Goal: Task Accomplishment & Management: Manage account settings

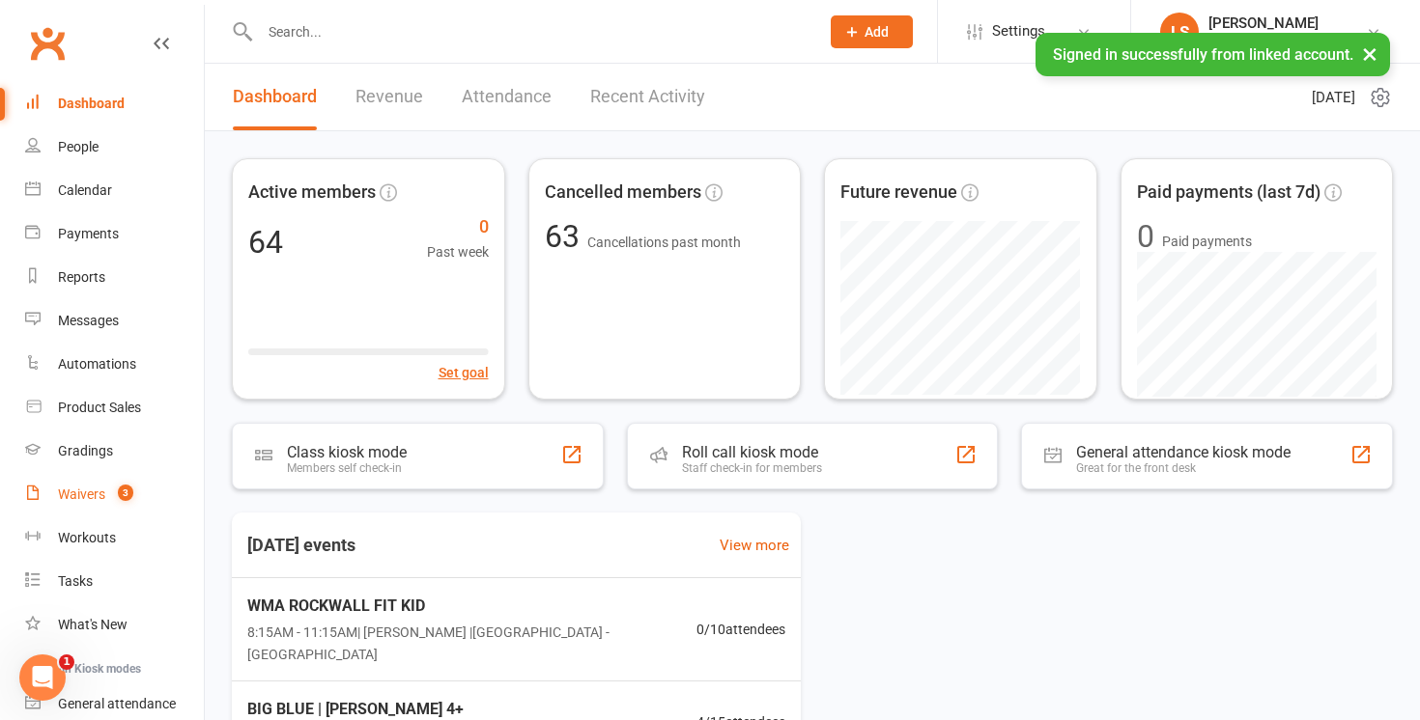
click at [74, 498] on div "Waivers" at bounding box center [81, 494] width 47 height 15
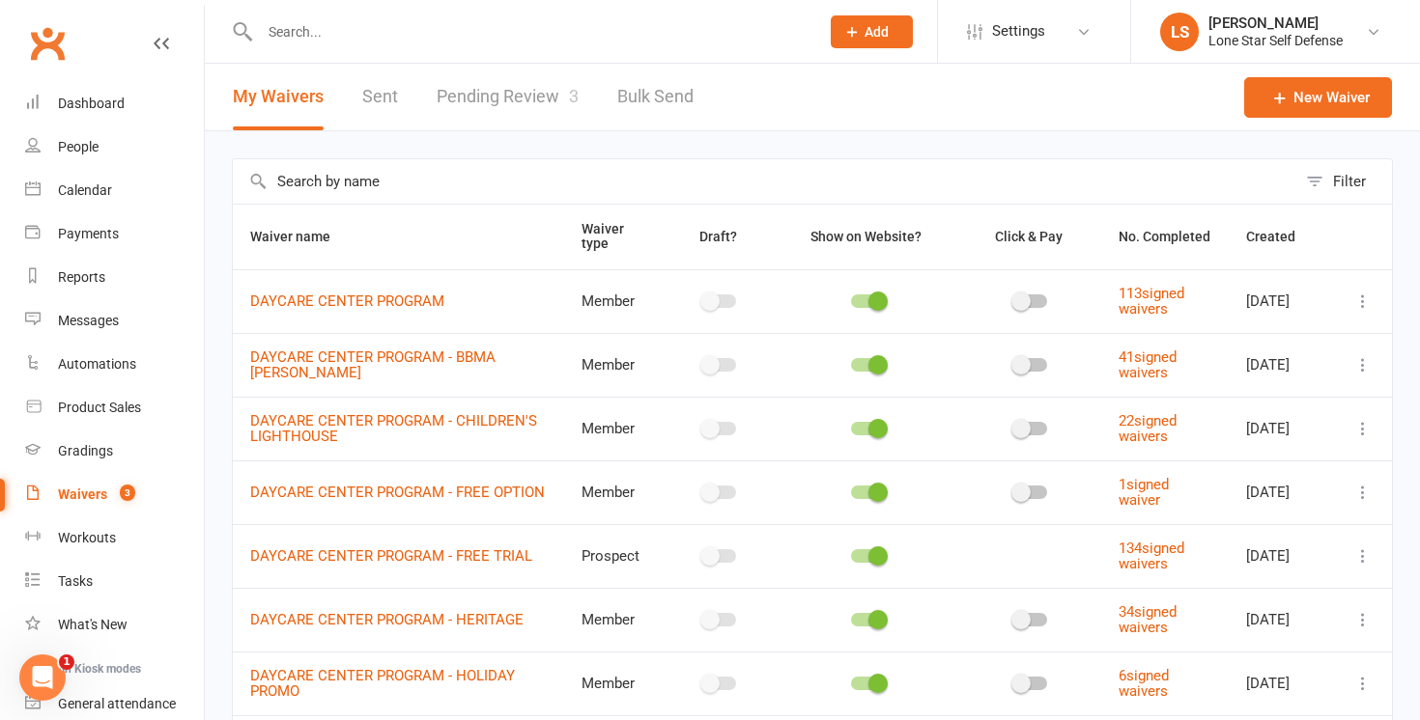
click at [499, 98] on link "Pending Review 3" at bounding box center [508, 97] width 142 height 67
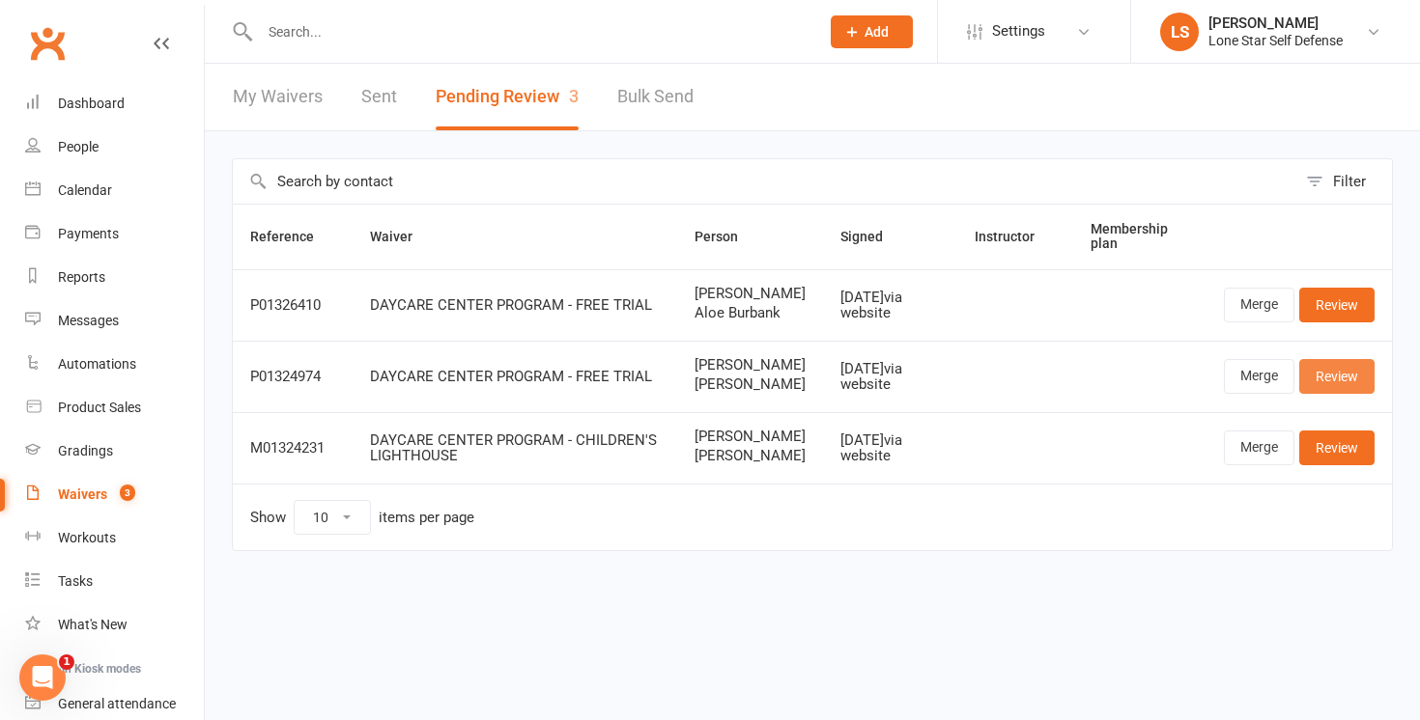
click at [1339, 394] on link "Review" at bounding box center [1336, 376] width 75 height 35
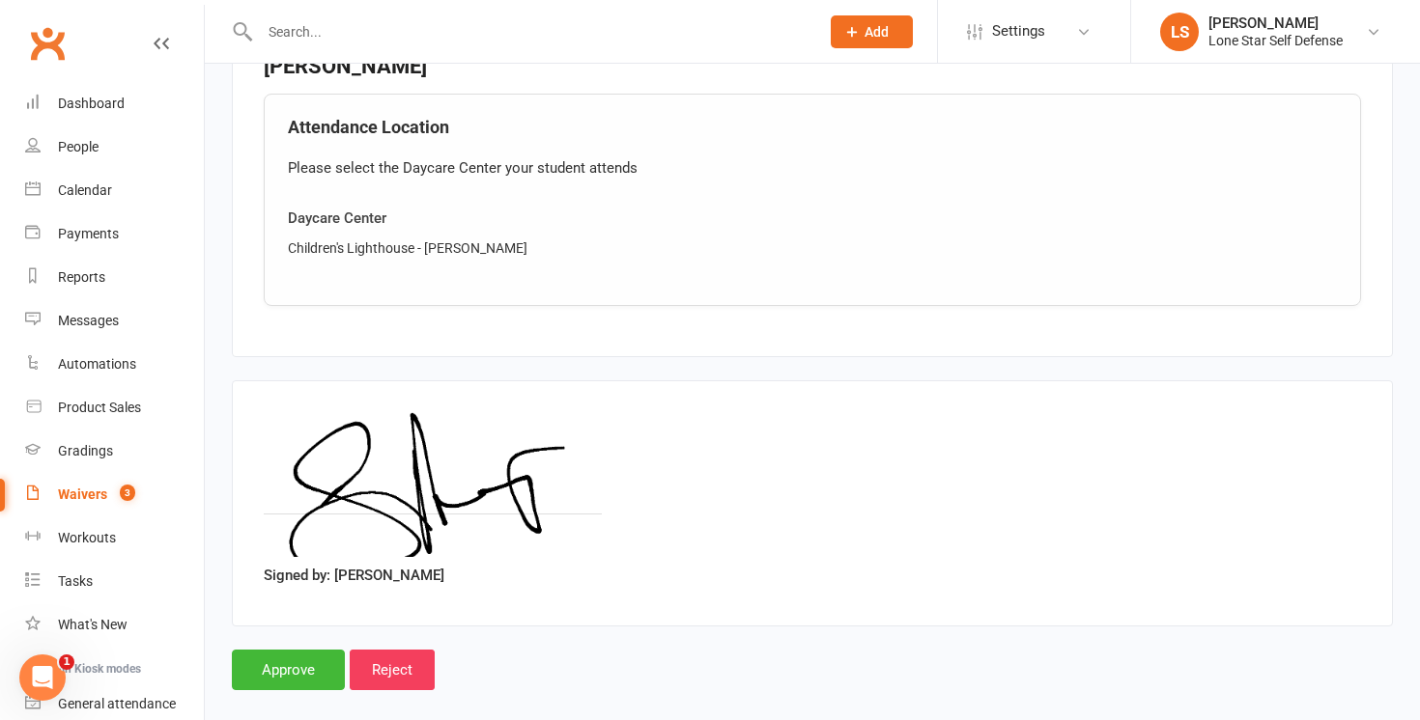
scroll to position [1681, 0]
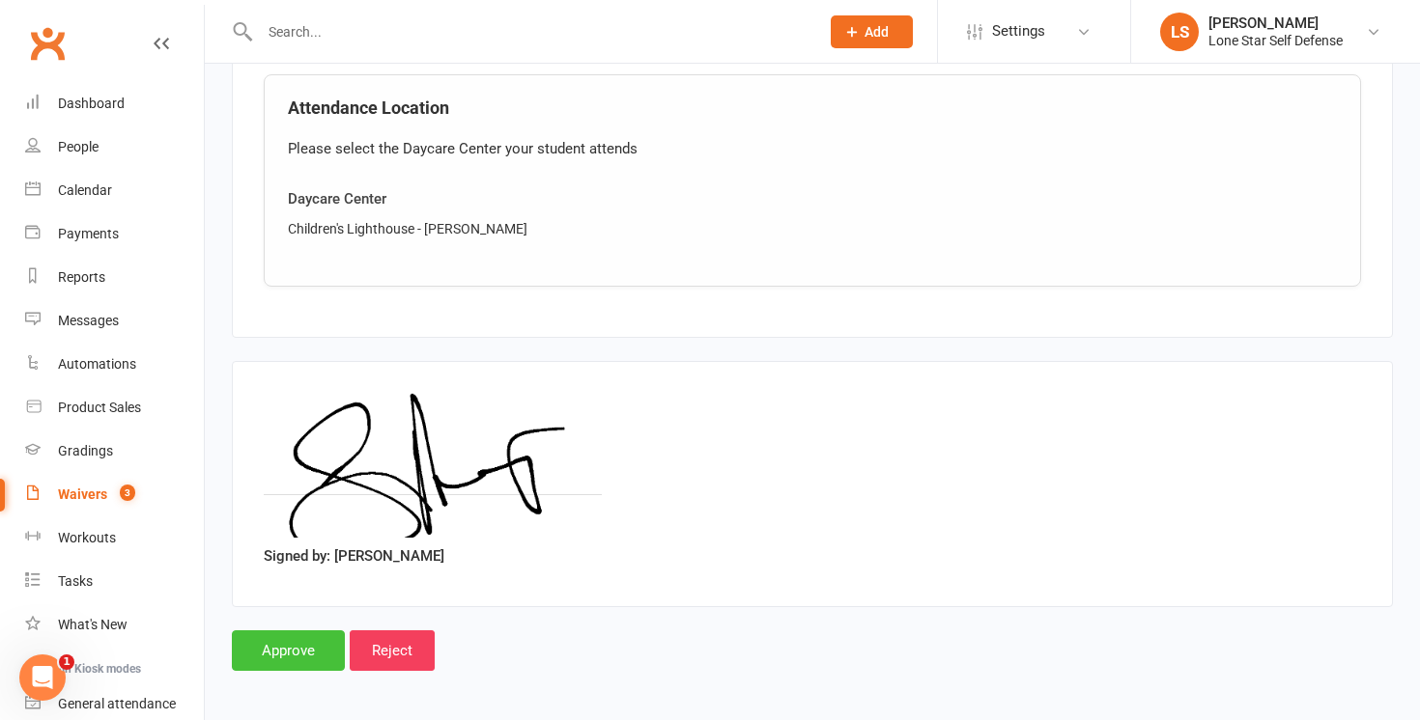
click at [318, 645] on input "Approve" at bounding box center [288, 651] width 113 height 41
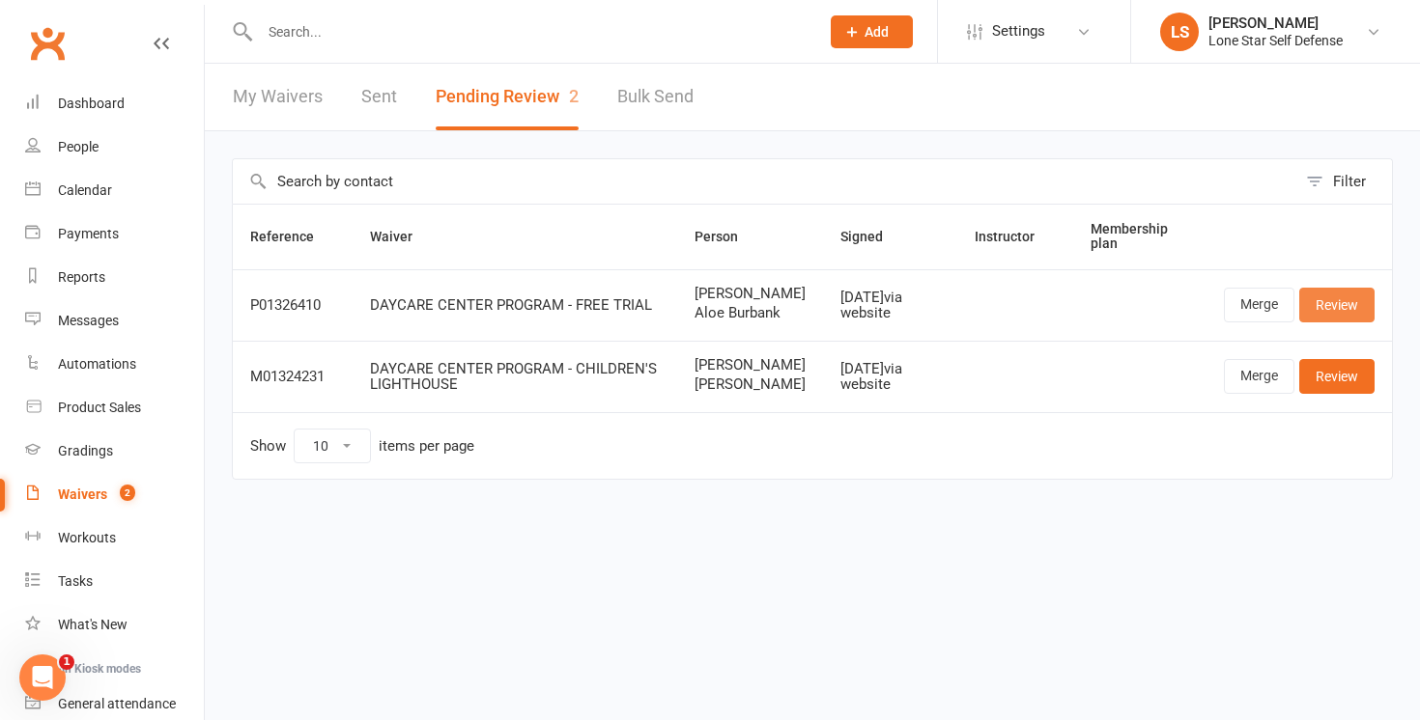
click at [1328, 322] on link "Review" at bounding box center [1336, 305] width 75 height 35
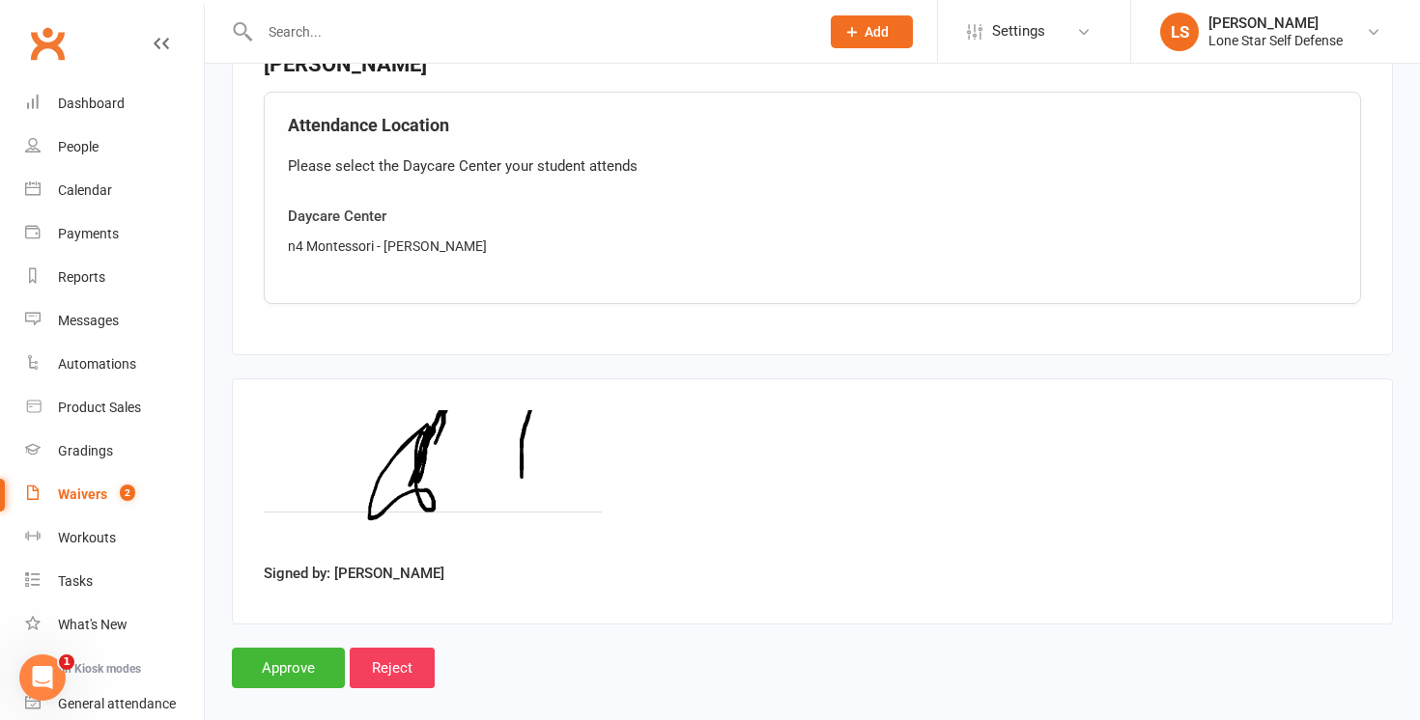
scroll to position [1681, 0]
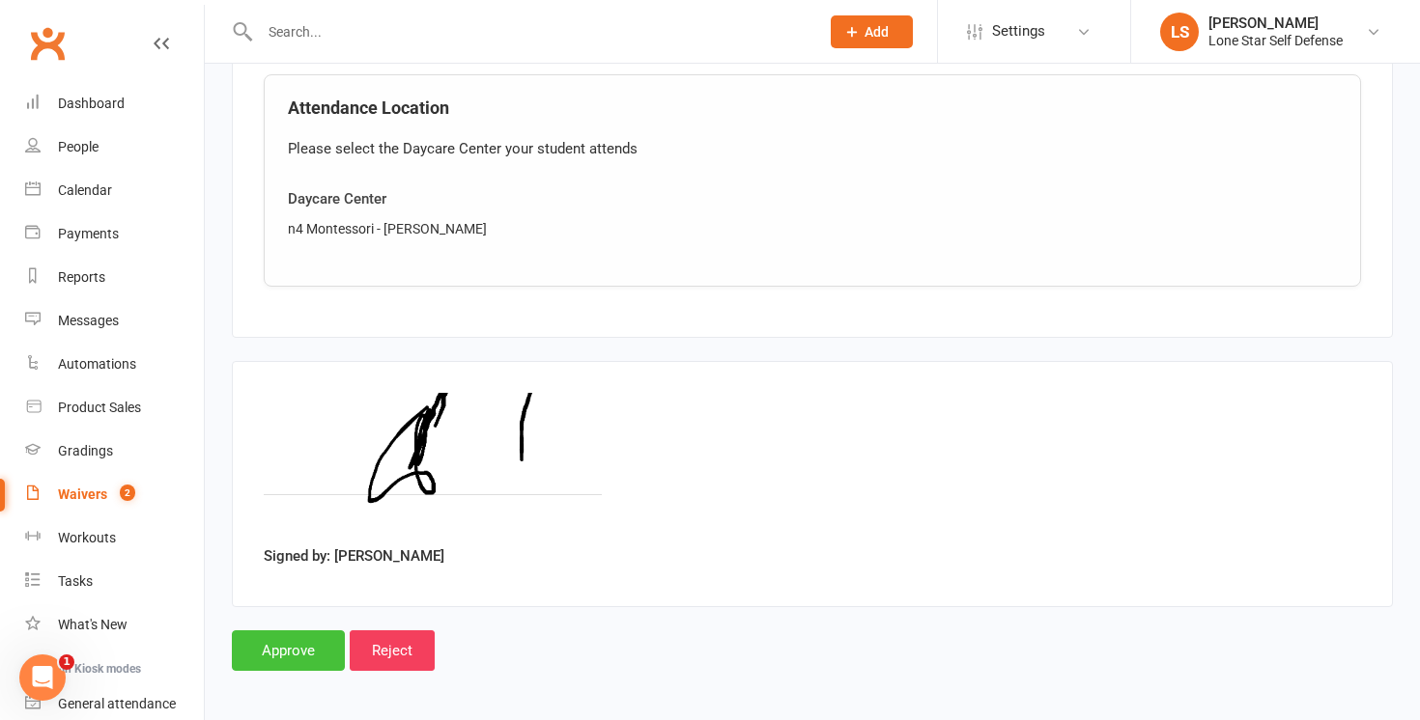
click at [296, 639] on input "Approve" at bounding box center [288, 651] width 113 height 41
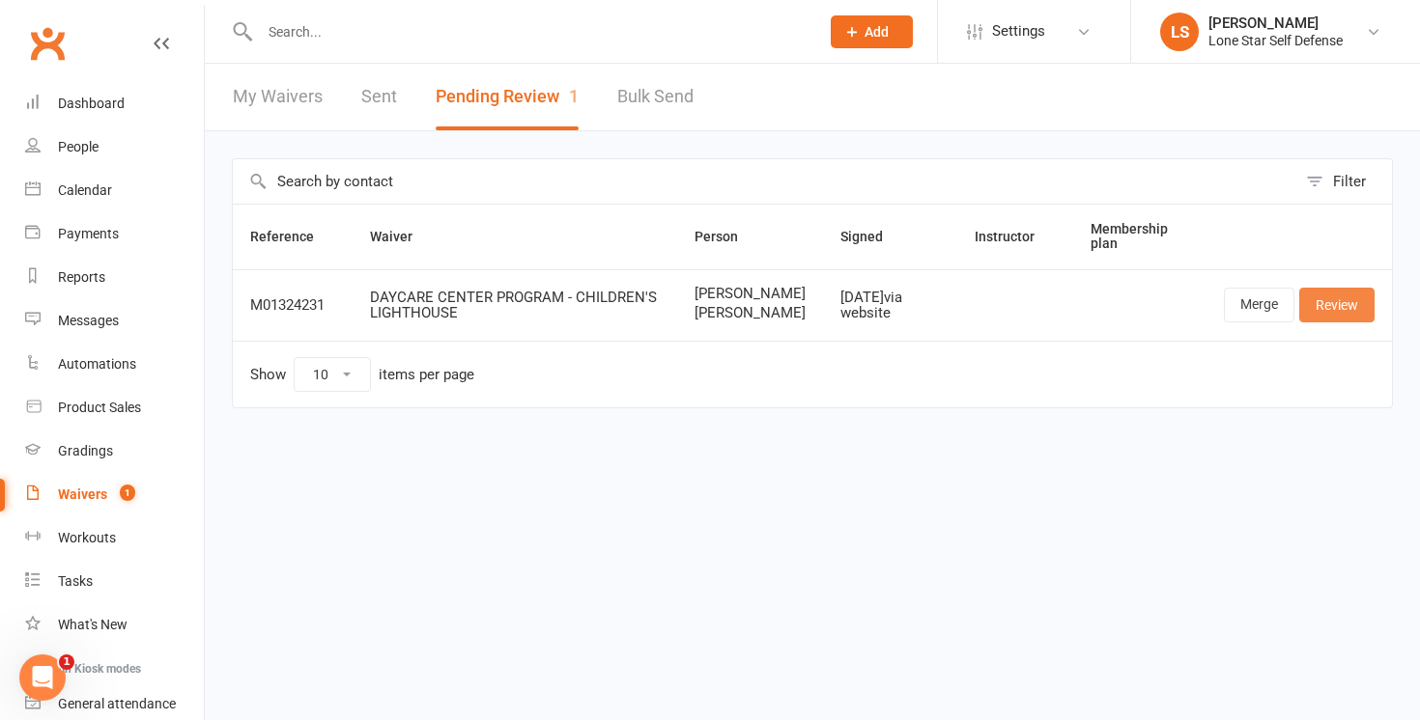
click at [1339, 319] on link "Review" at bounding box center [1336, 305] width 75 height 35
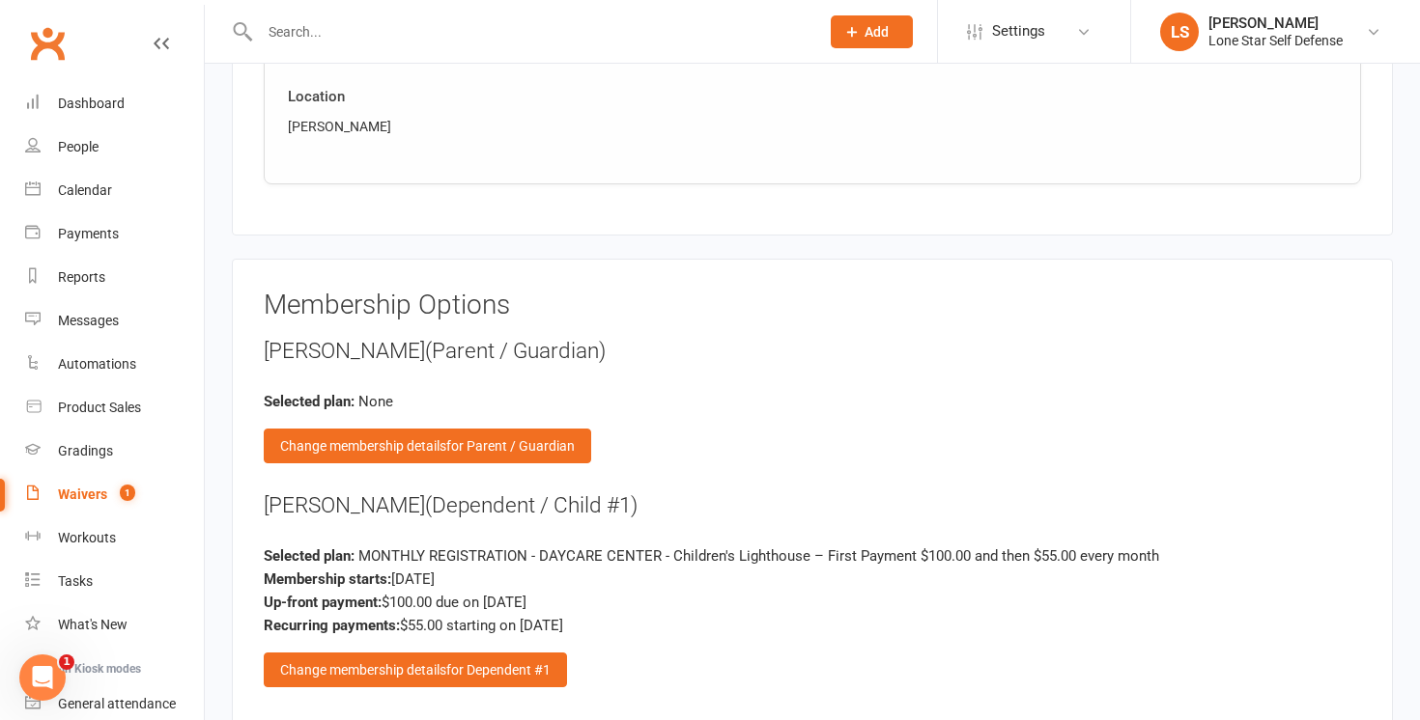
scroll to position [1791, 0]
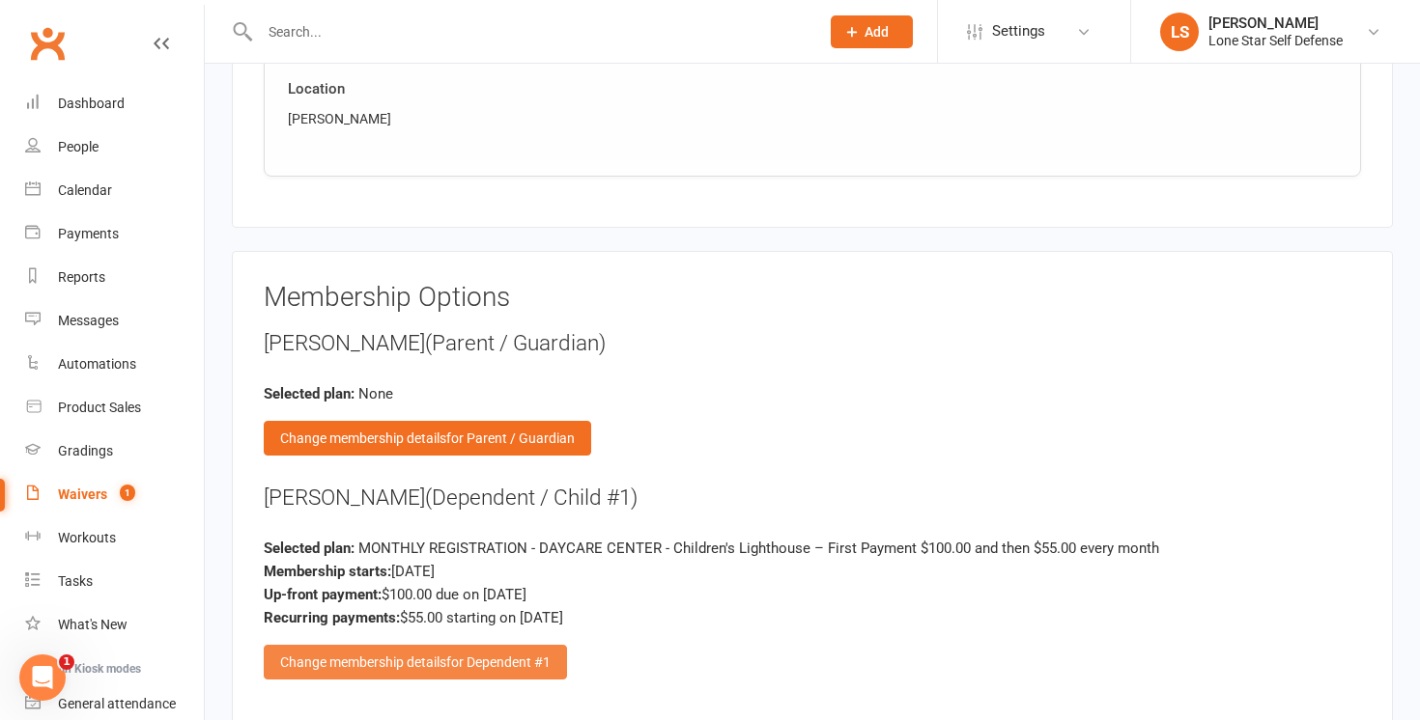
click at [550, 655] on span "for Dependent #1" at bounding box center [498, 662] width 104 height 15
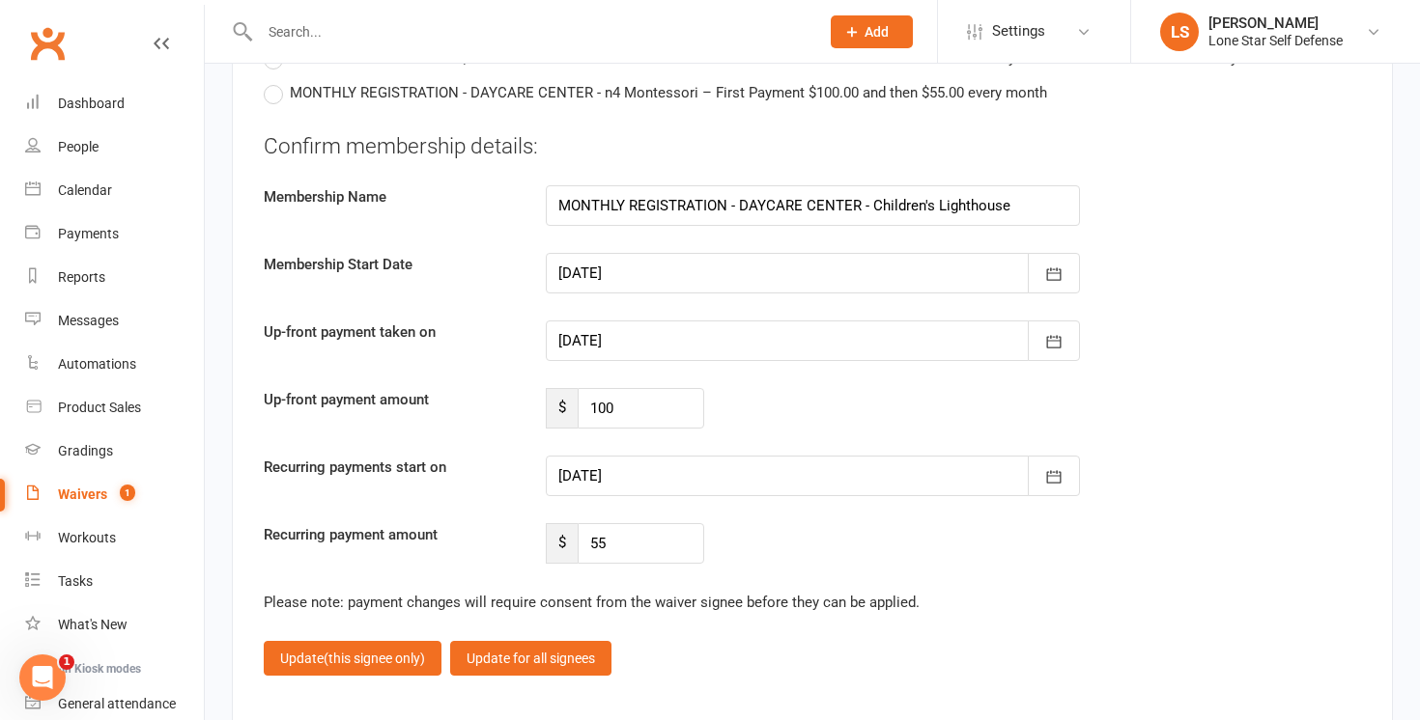
scroll to position [2806, 0]
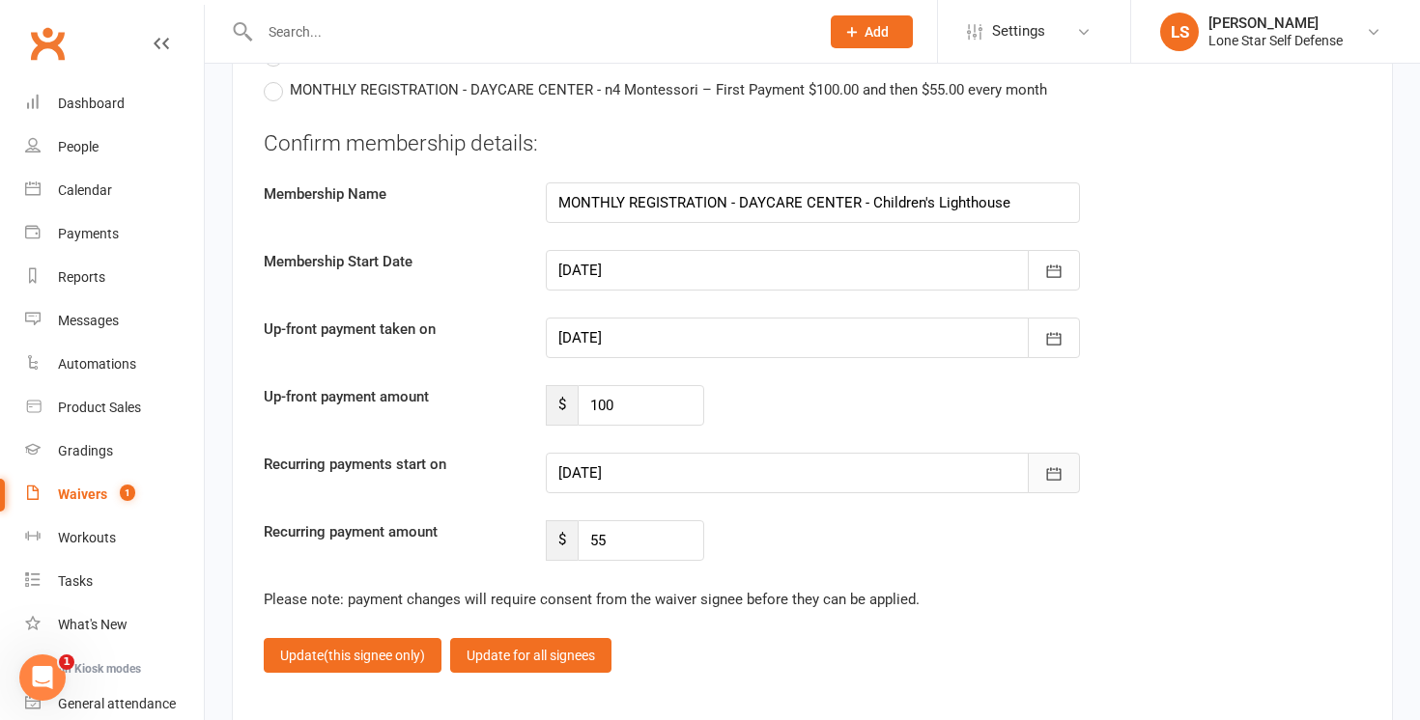
click at [1055, 467] on icon "button" at bounding box center [1053, 474] width 19 height 19
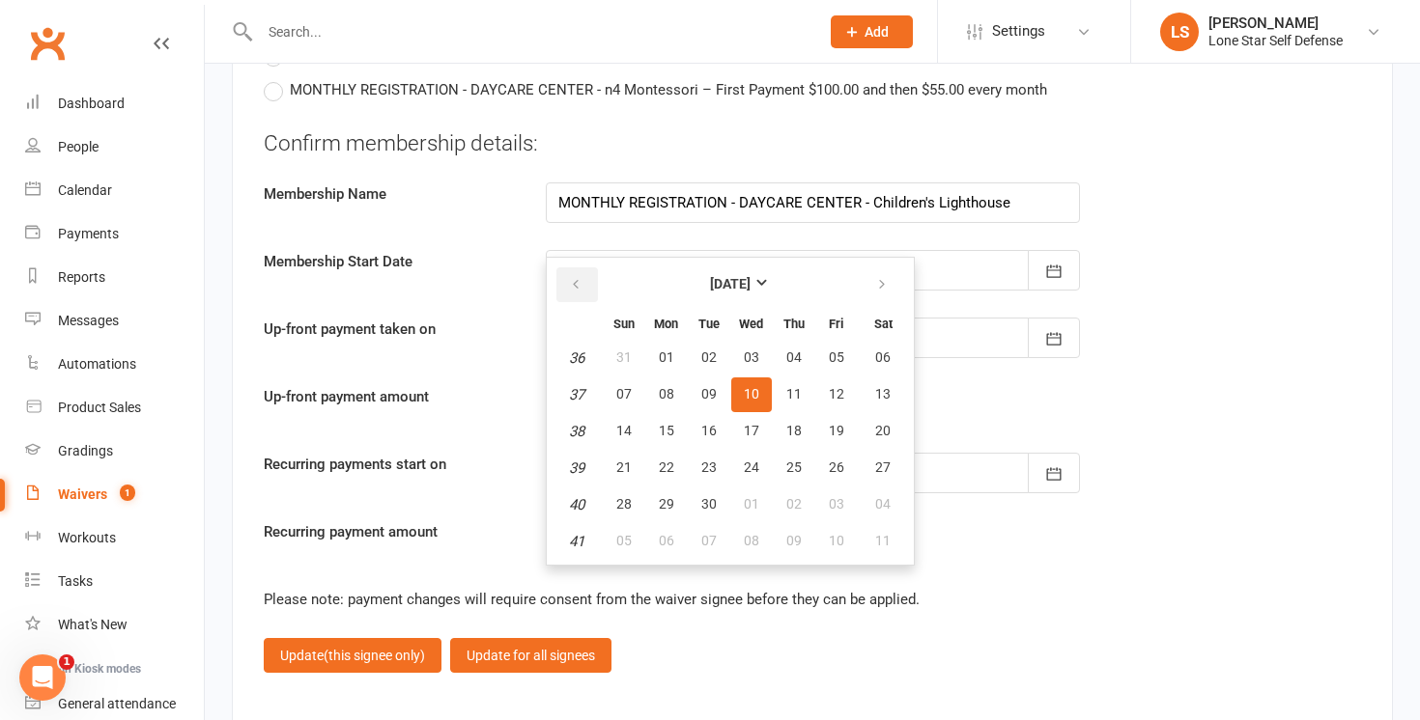
click at [577, 277] on icon "button" at bounding box center [576, 284] width 14 height 15
click at [675, 533] on button "01" at bounding box center [666, 541] width 41 height 35
type input "01 Sep 2025"
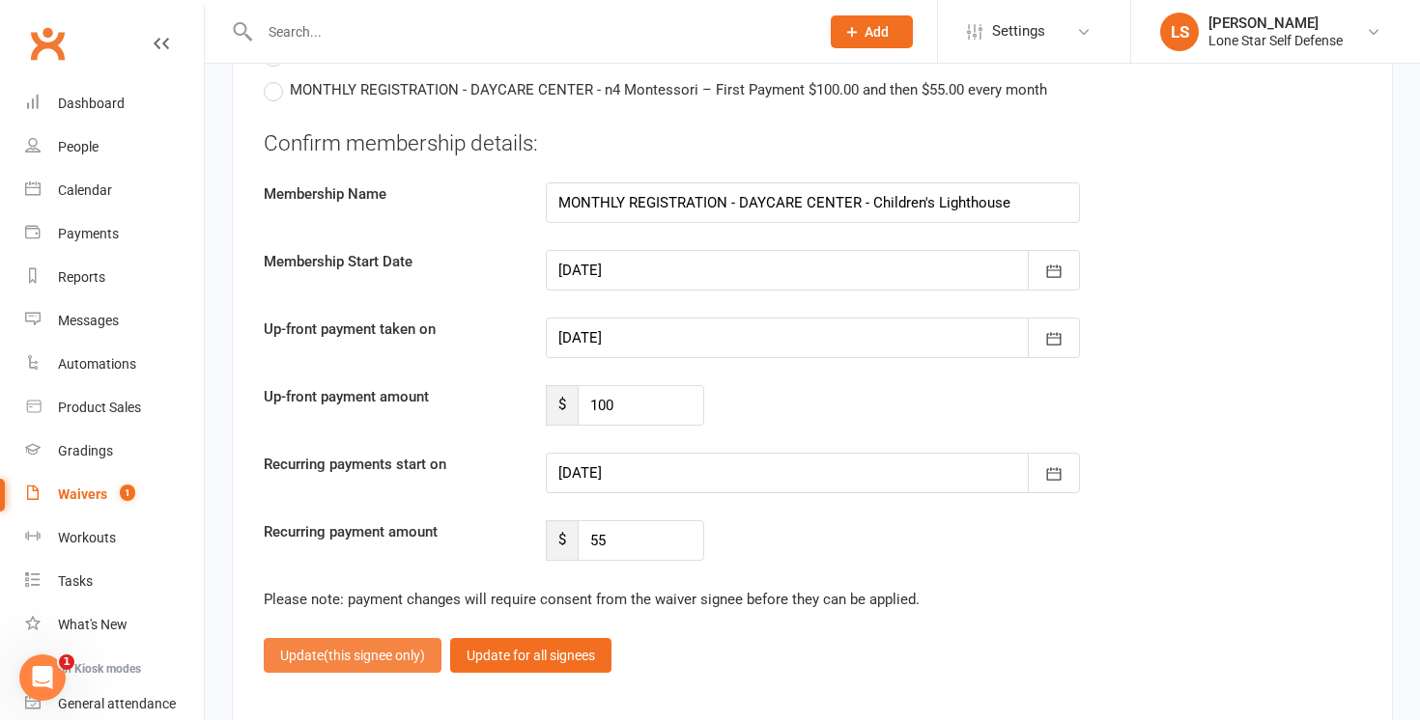
click at [328, 655] on span "(this signee only)" at bounding box center [374, 655] width 101 height 15
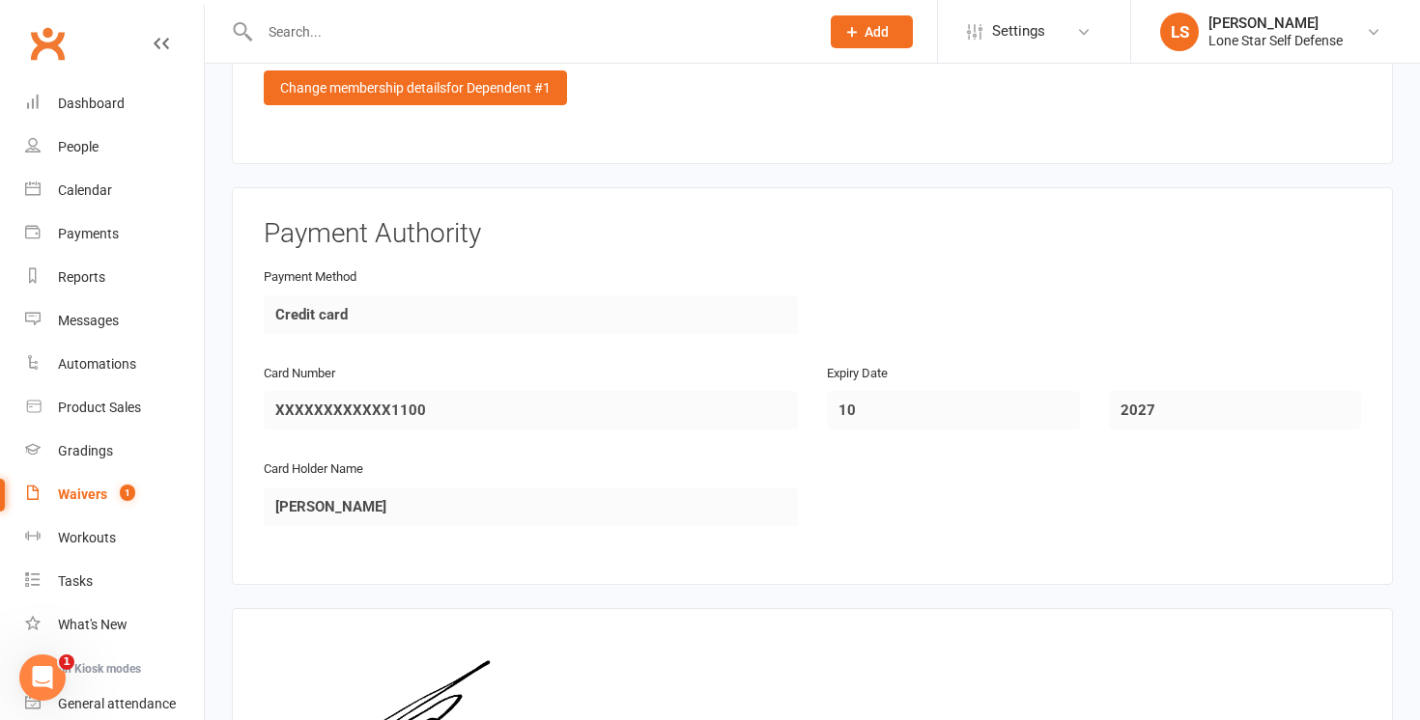
scroll to position [2568, 0]
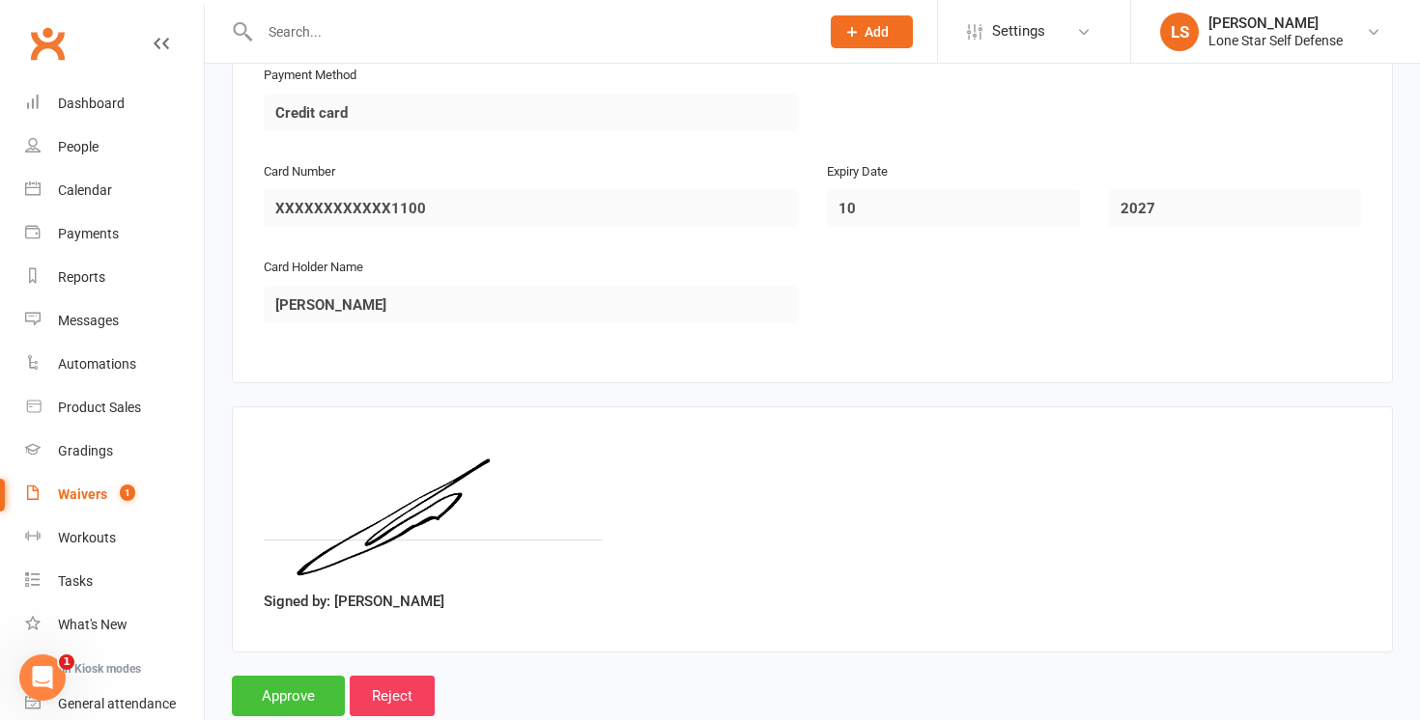
click at [312, 676] on input "Approve" at bounding box center [288, 696] width 113 height 41
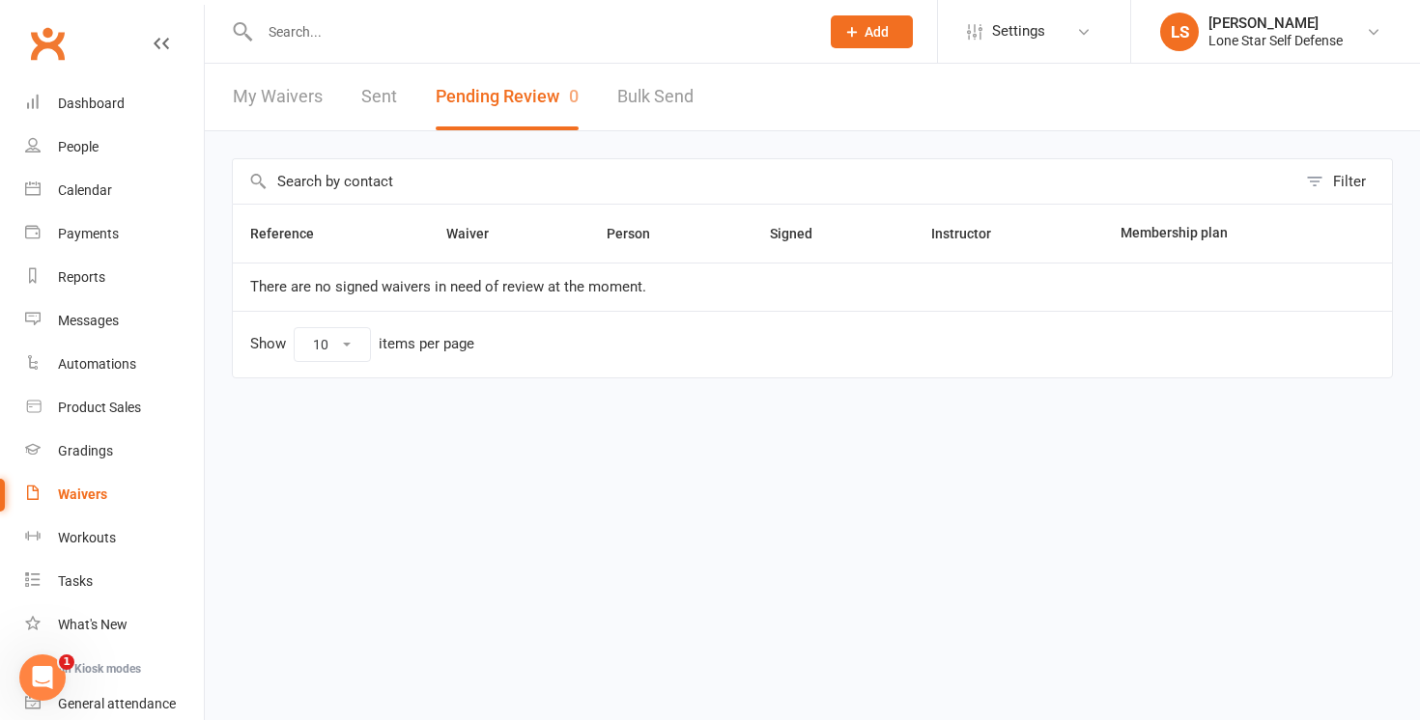
click at [465, 34] on input "text" at bounding box center [529, 31] width 551 height 27
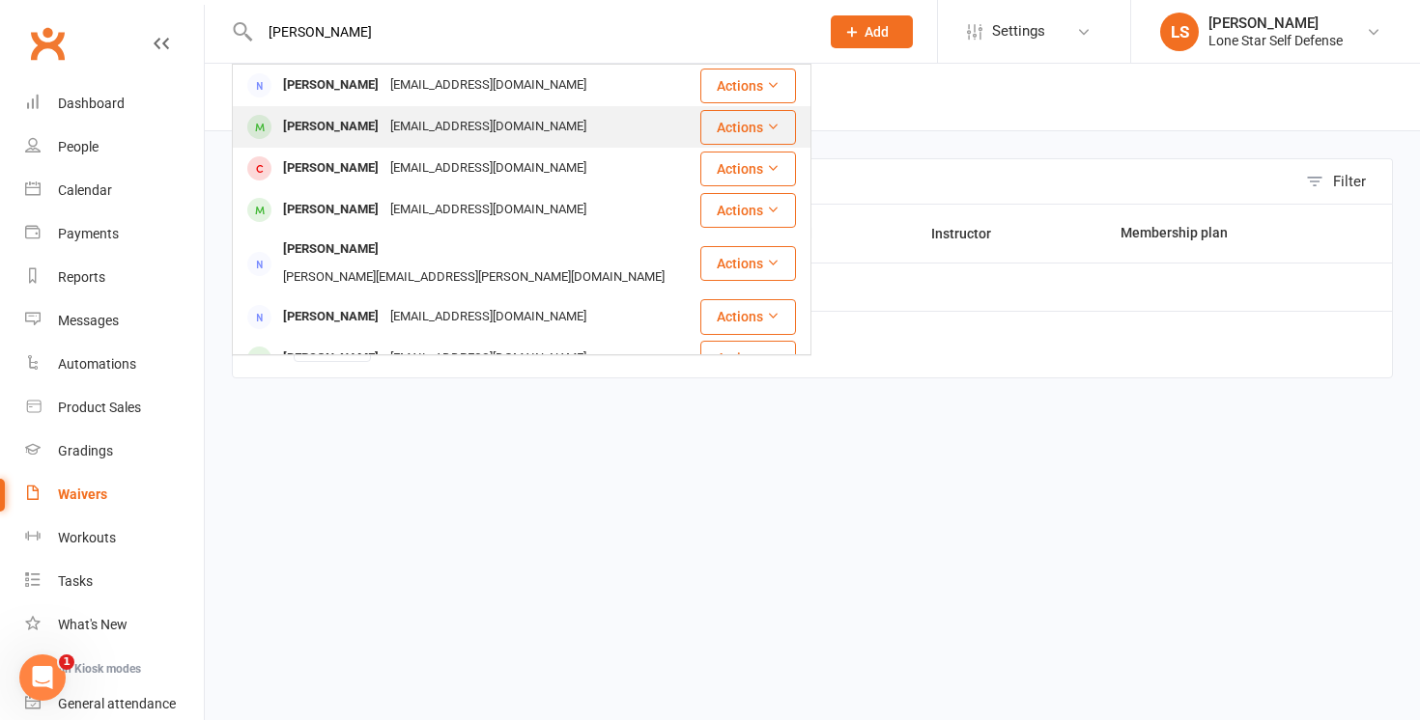
type input "jameson"
click at [500, 118] on div "laurenkspurgin@gmail.com" at bounding box center [488, 127] width 208 height 28
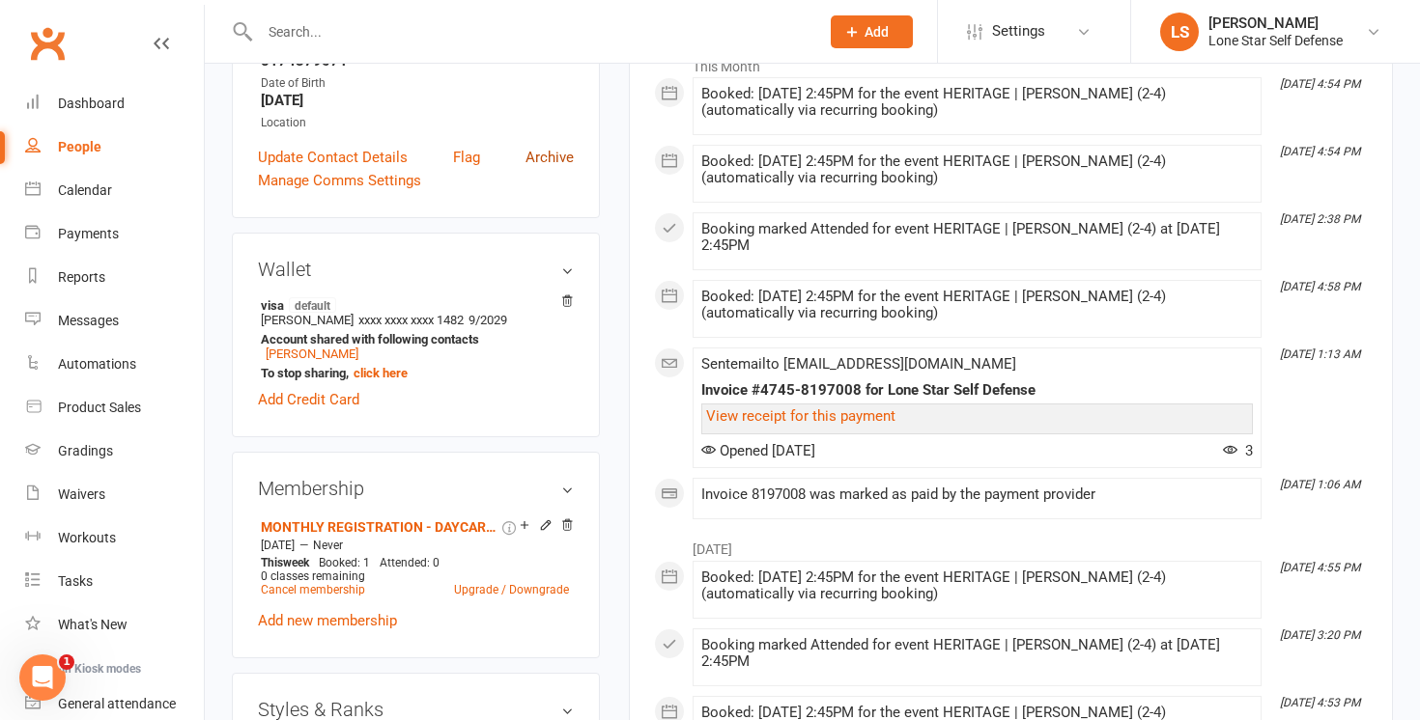
scroll to position [345, 0]
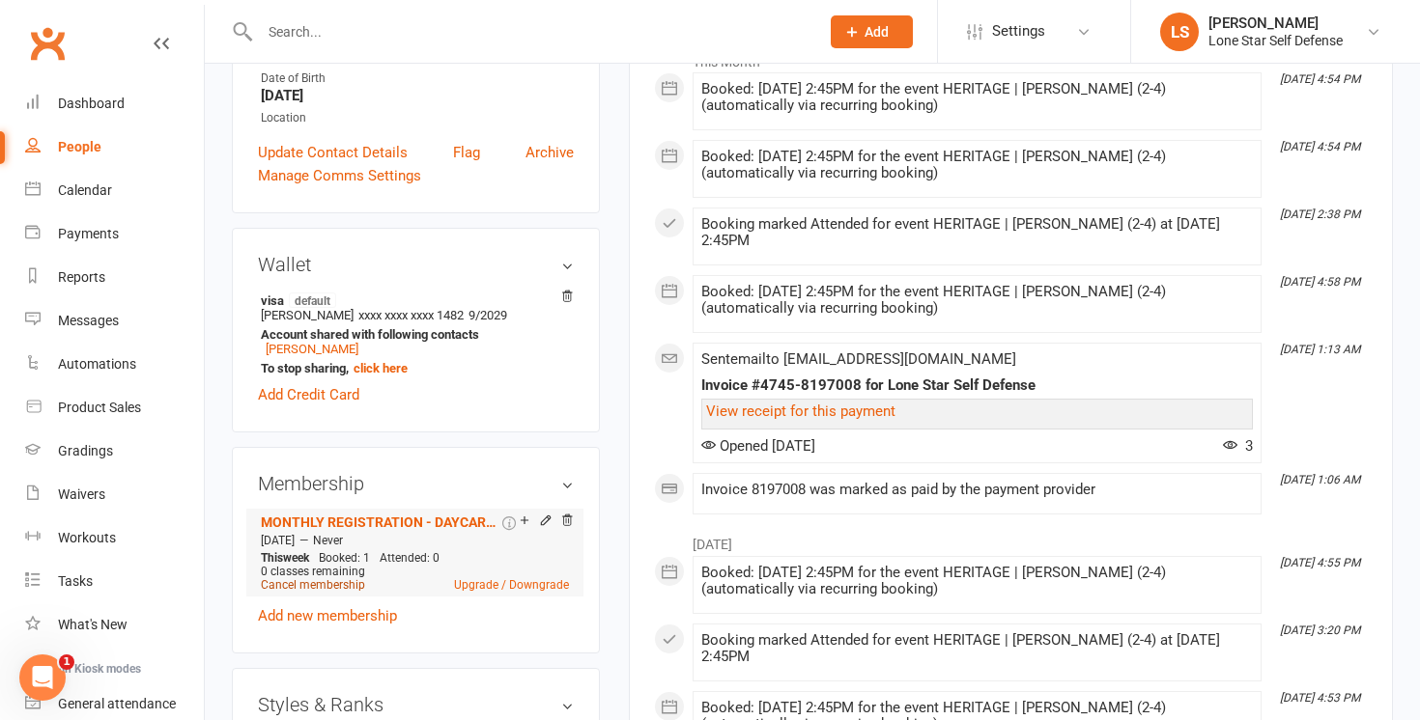
click at [336, 582] on link "Cancel membership" at bounding box center [313, 585] width 104 height 14
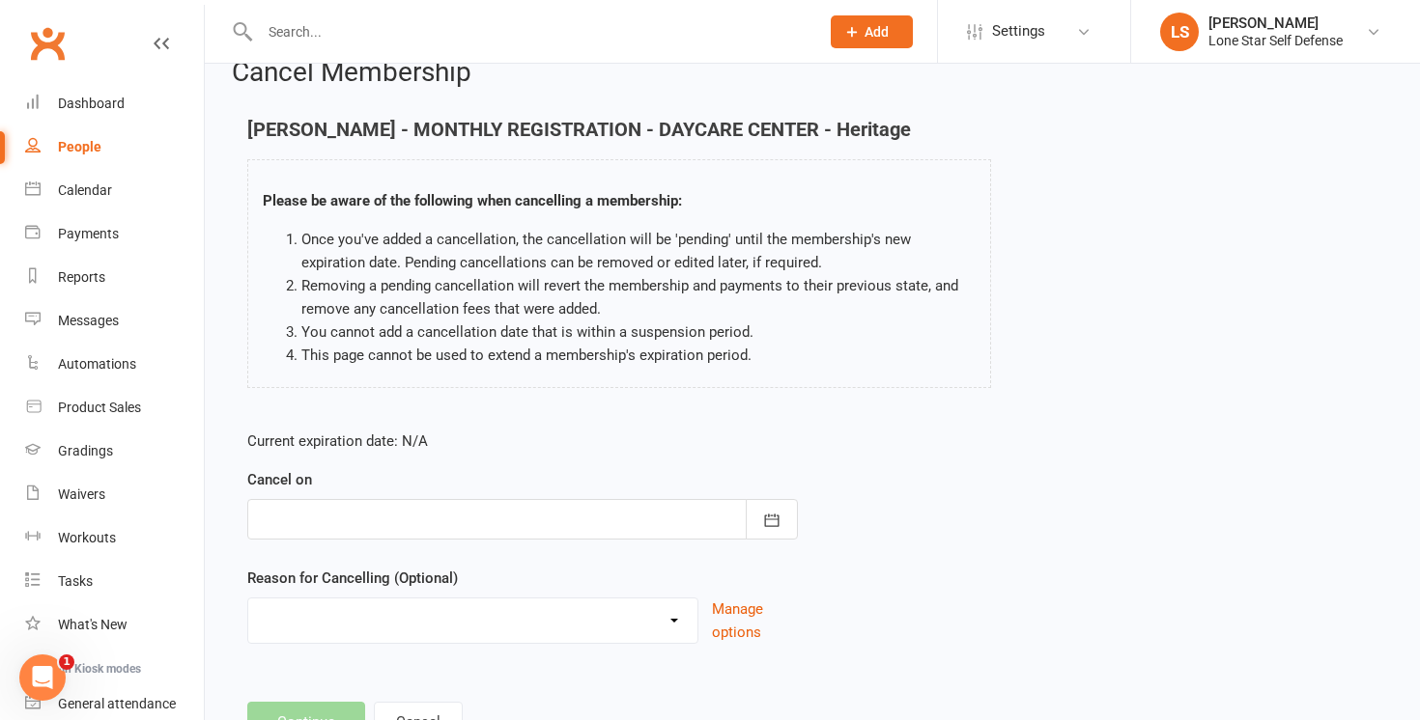
scroll to position [42, 0]
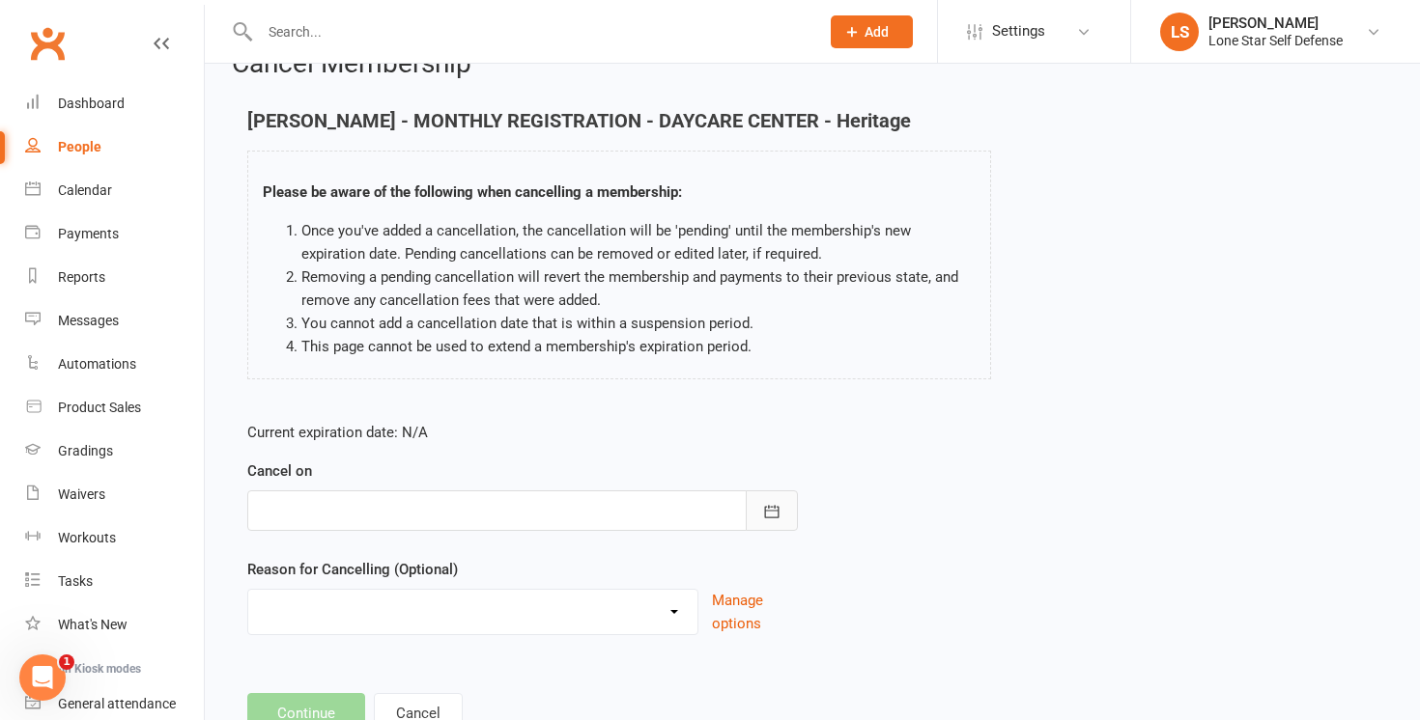
click at [775, 509] on icon "button" at bounding box center [771, 511] width 19 height 19
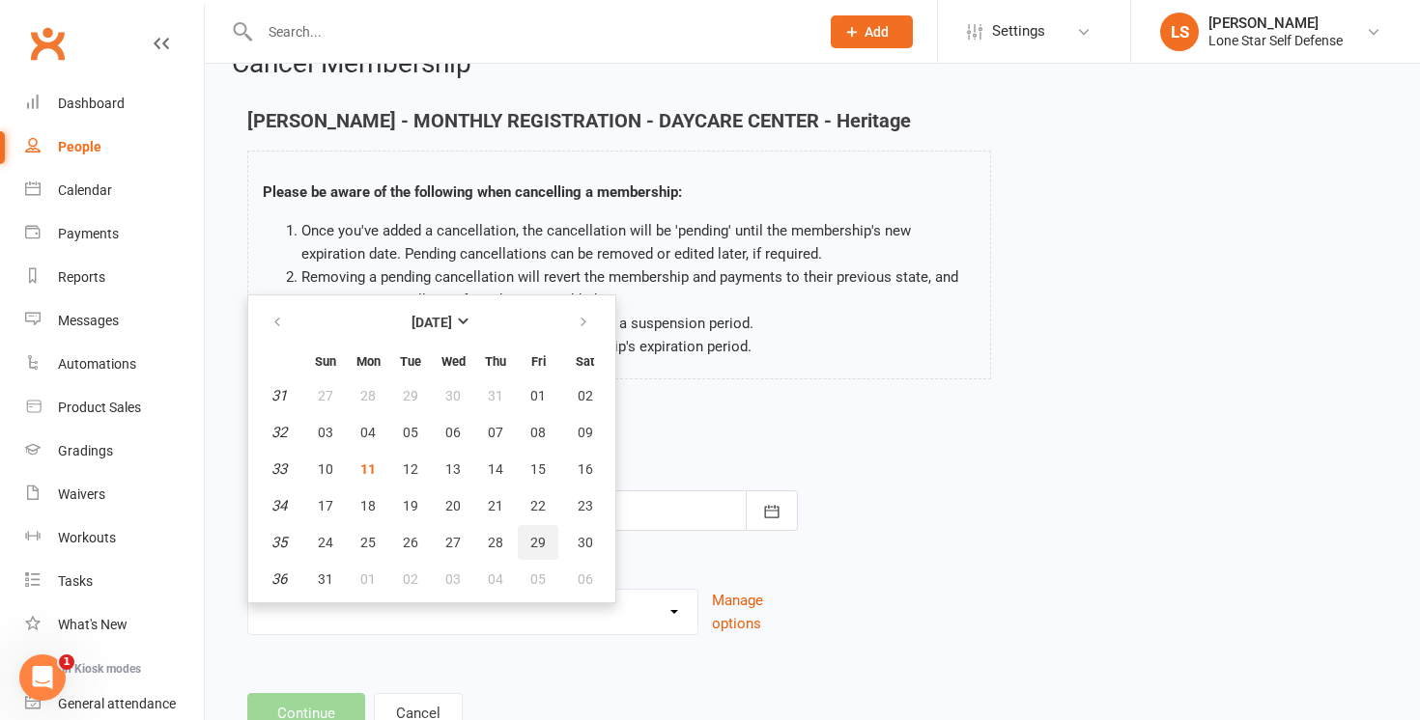
click at [547, 543] on button "29" at bounding box center [538, 542] width 41 height 35
type input "[DATE]"
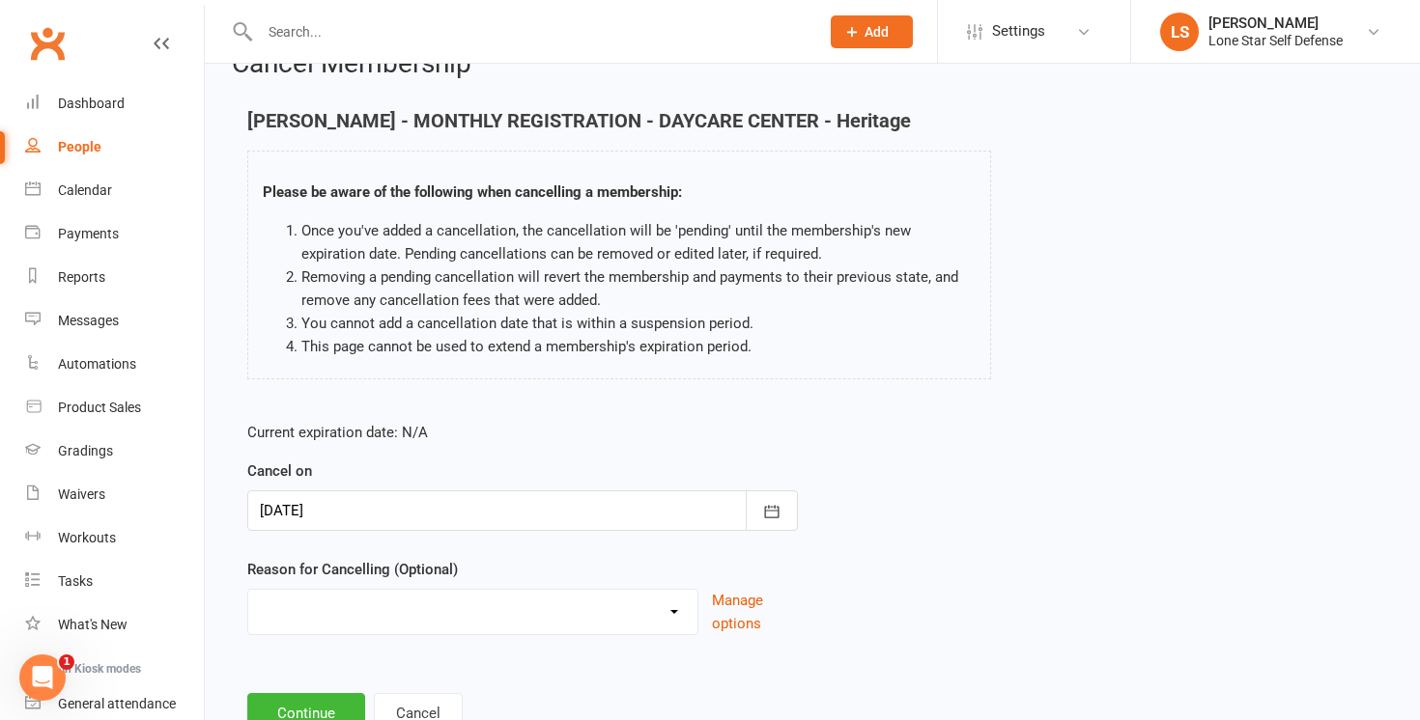
scroll to position [84, 0]
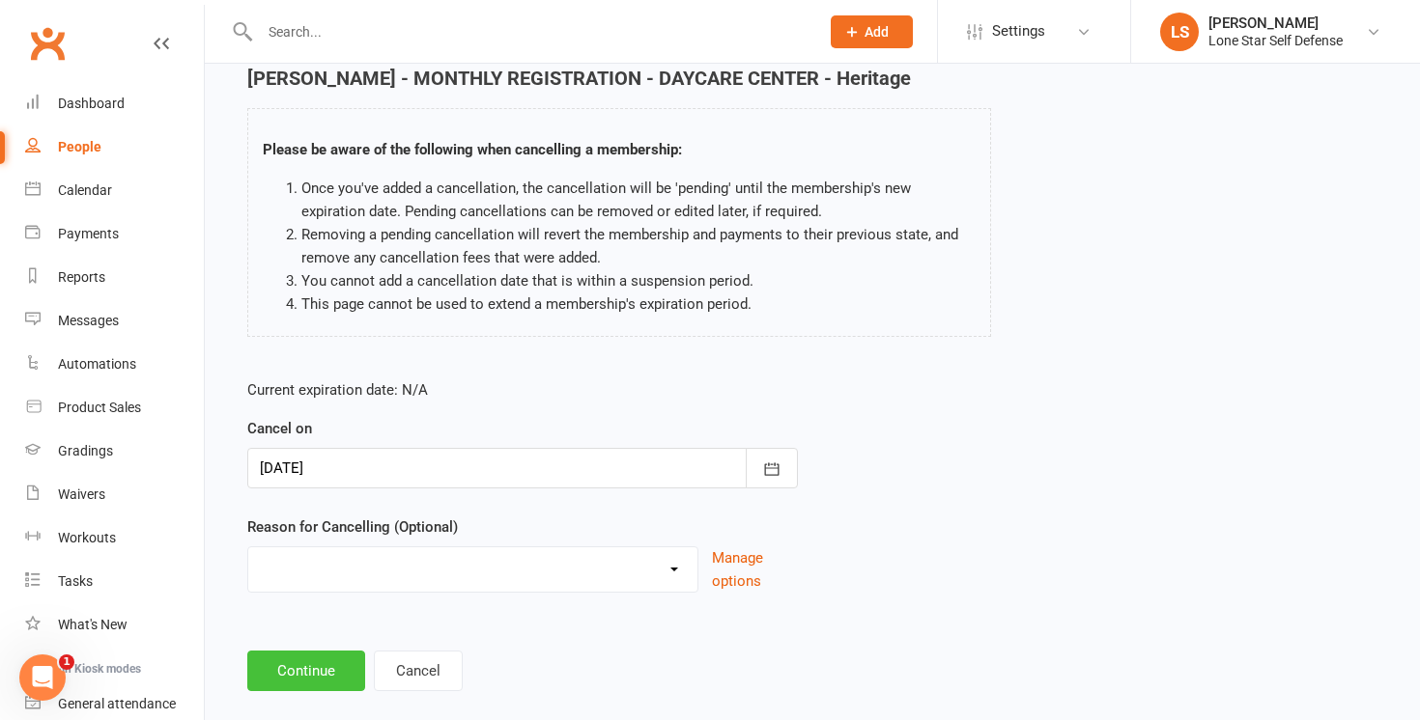
click at [321, 683] on button "Continue" at bounding box center [306, 671] width 118 height 41
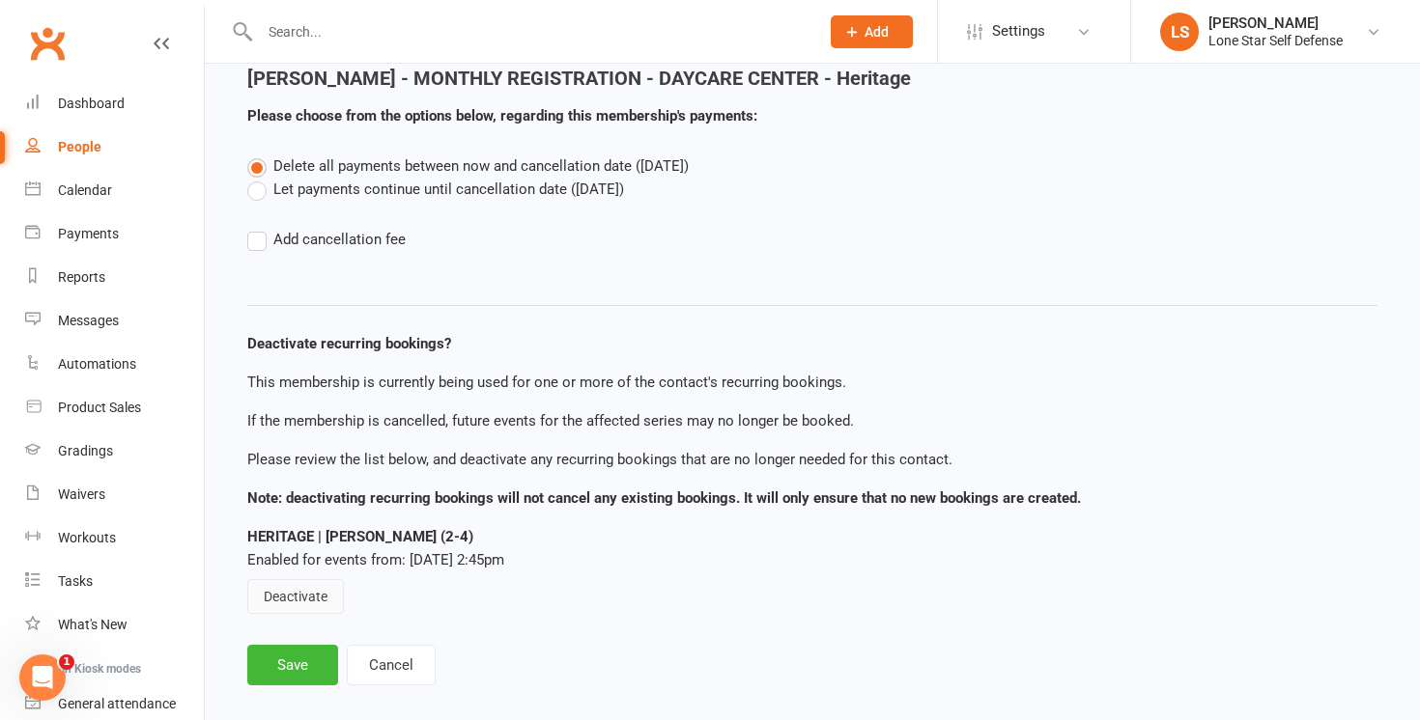
click at [302, 588] on button "Deactivate" at bounding box center [295, 596] width 97 height 35
click at [294, 665] on button "Save" at bounding box center [292, 665] width 91 height 41
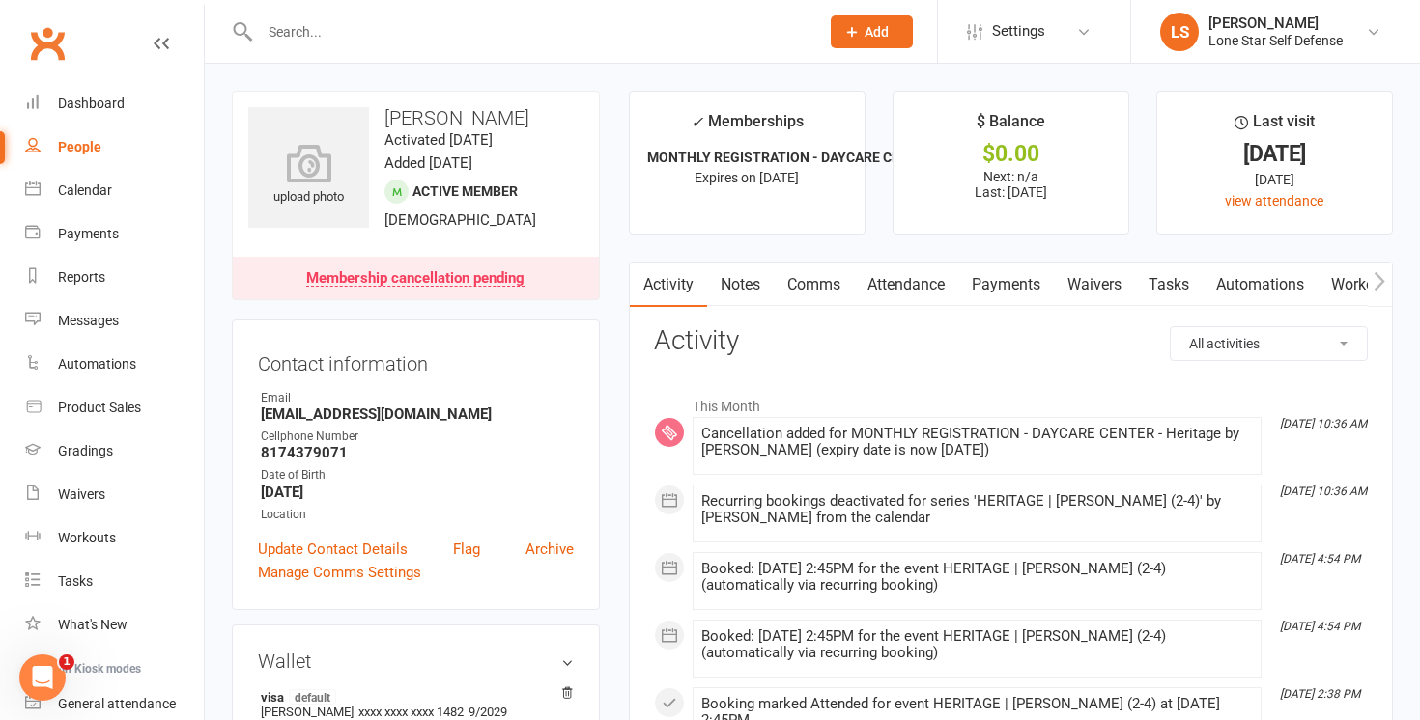
click at [919, 300] on link "Attendance" at bounding box center [906, 285] width 104 height 44
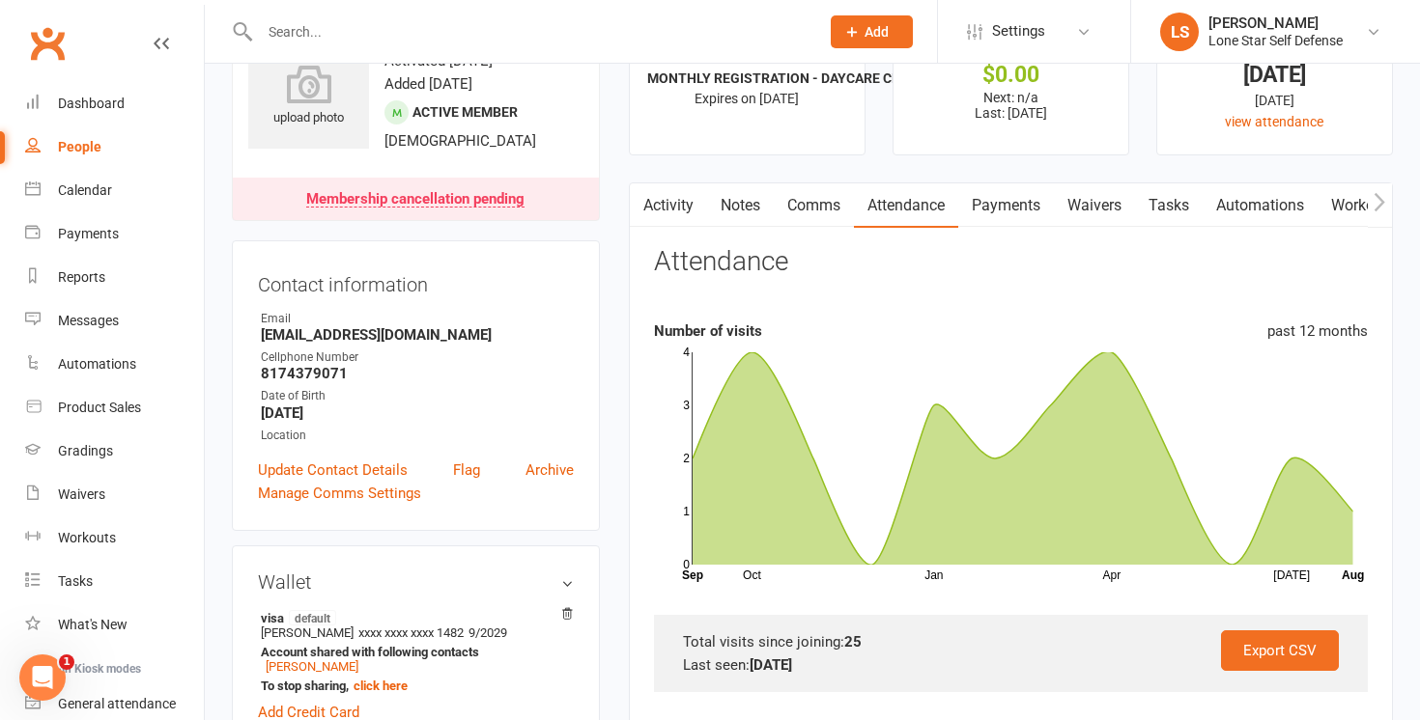
scroll to position [72, 0]
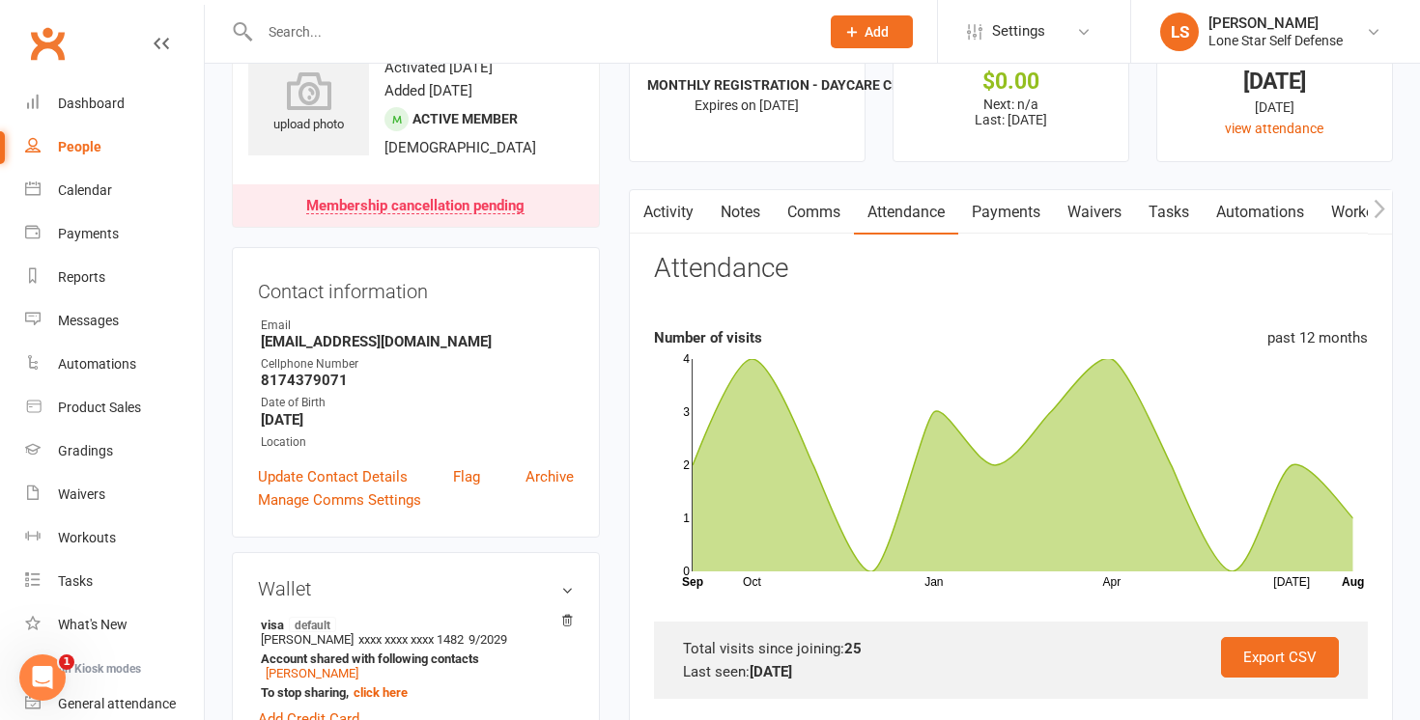
click at [816, 221] on link "Comms" at bounding box center [814, 212] width 80 height 44
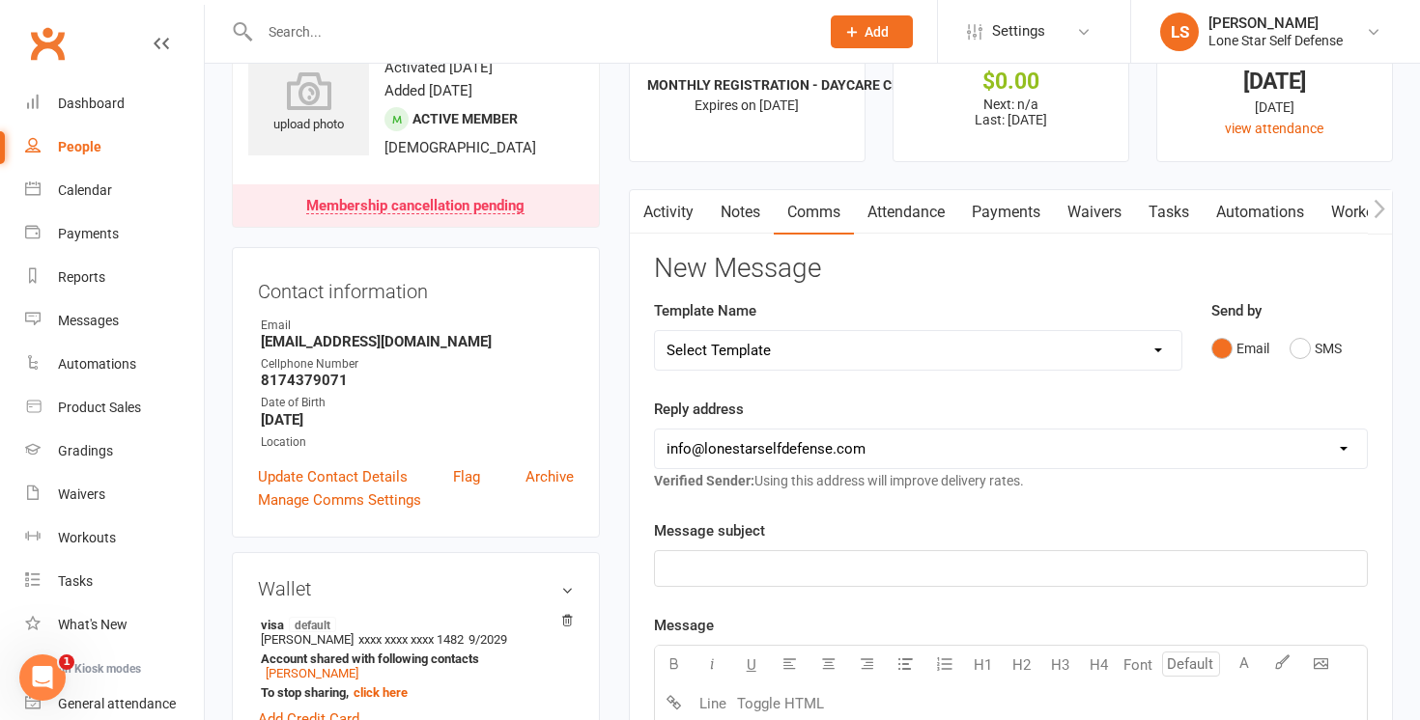
click at [677, 211] on link "Activity" at bounding box center [668, 212] width 77 height 44
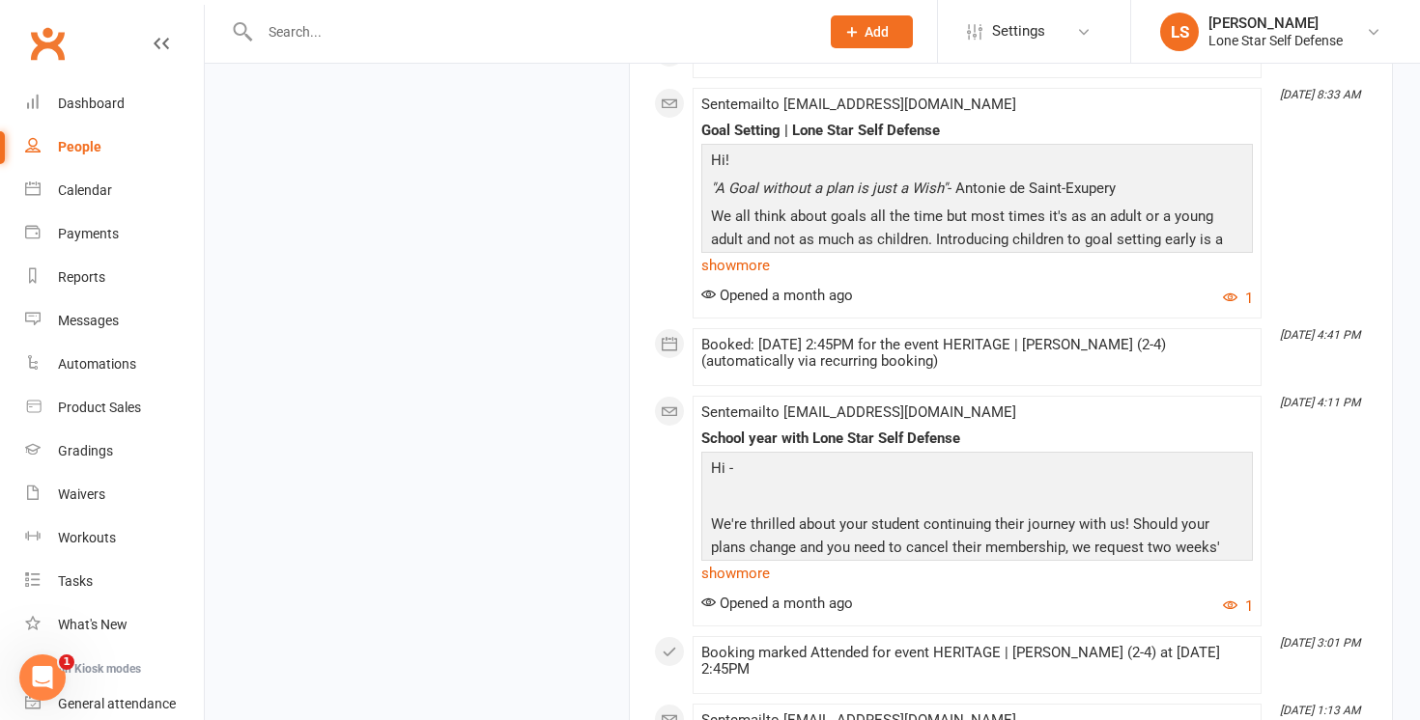
scroll to position [4651, 0]
click at [640, 31] on input "text" at bounding box center [529, 31] width 551 height 27
type input "abhir"
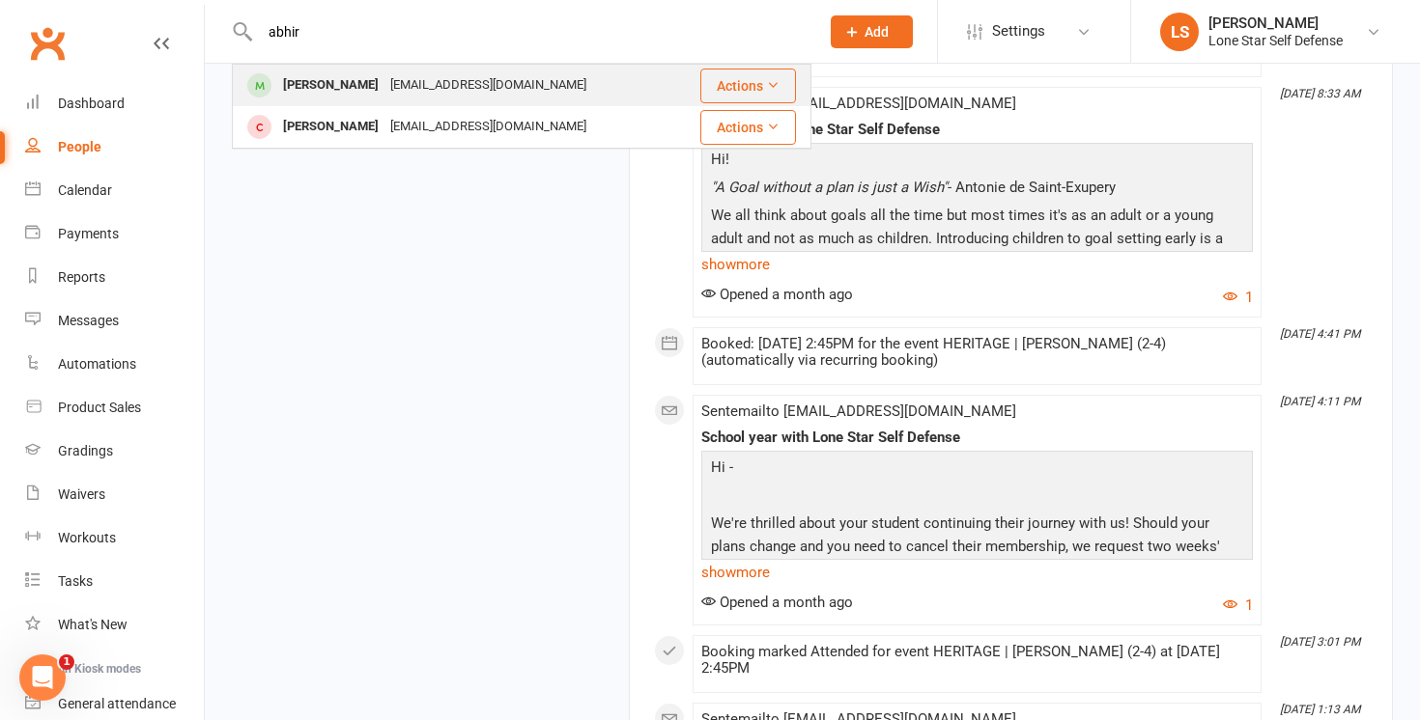
click at [478, 94] on div "simimanjeet17@gmail.com" at bounding box center [488, 85] width 208 height 28
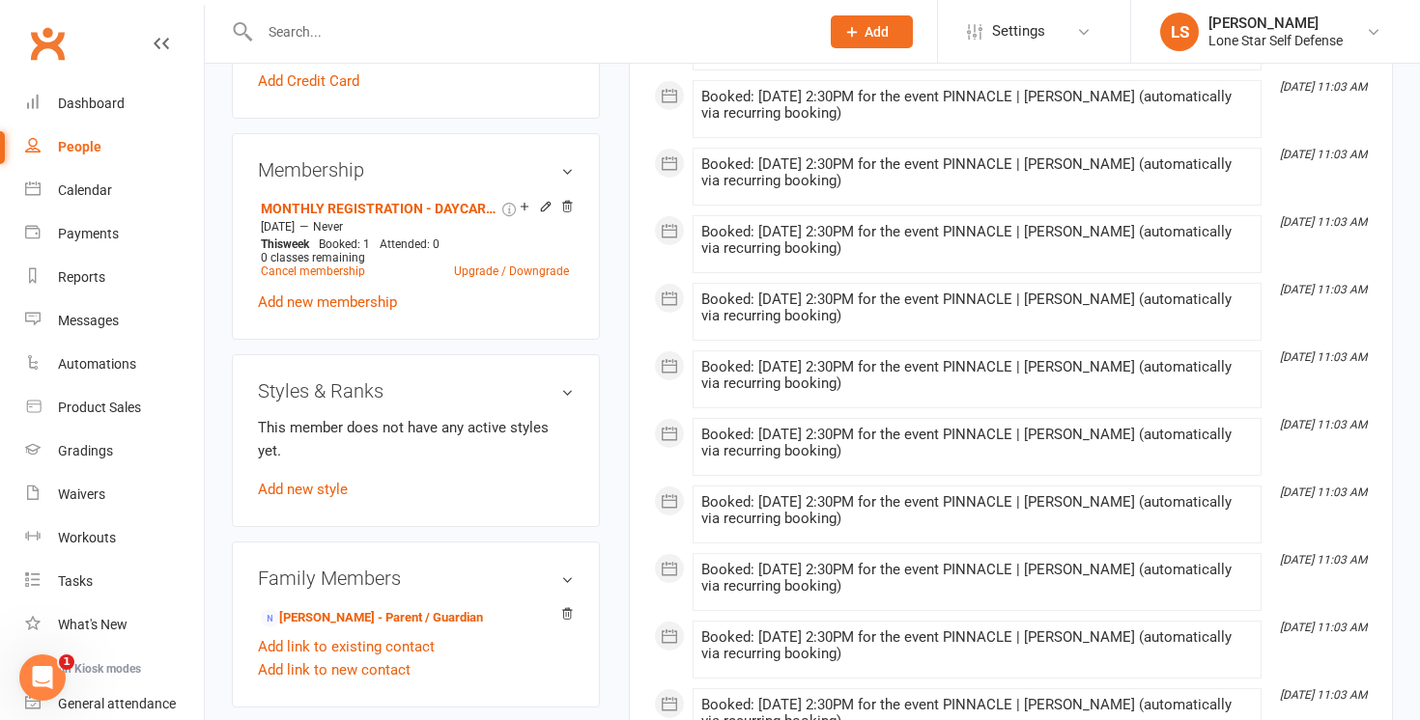
scroll to position [658, 0]
click at [337, 267] on link "Cancel membership" at bounding box center [313, 273] width 104 height 14
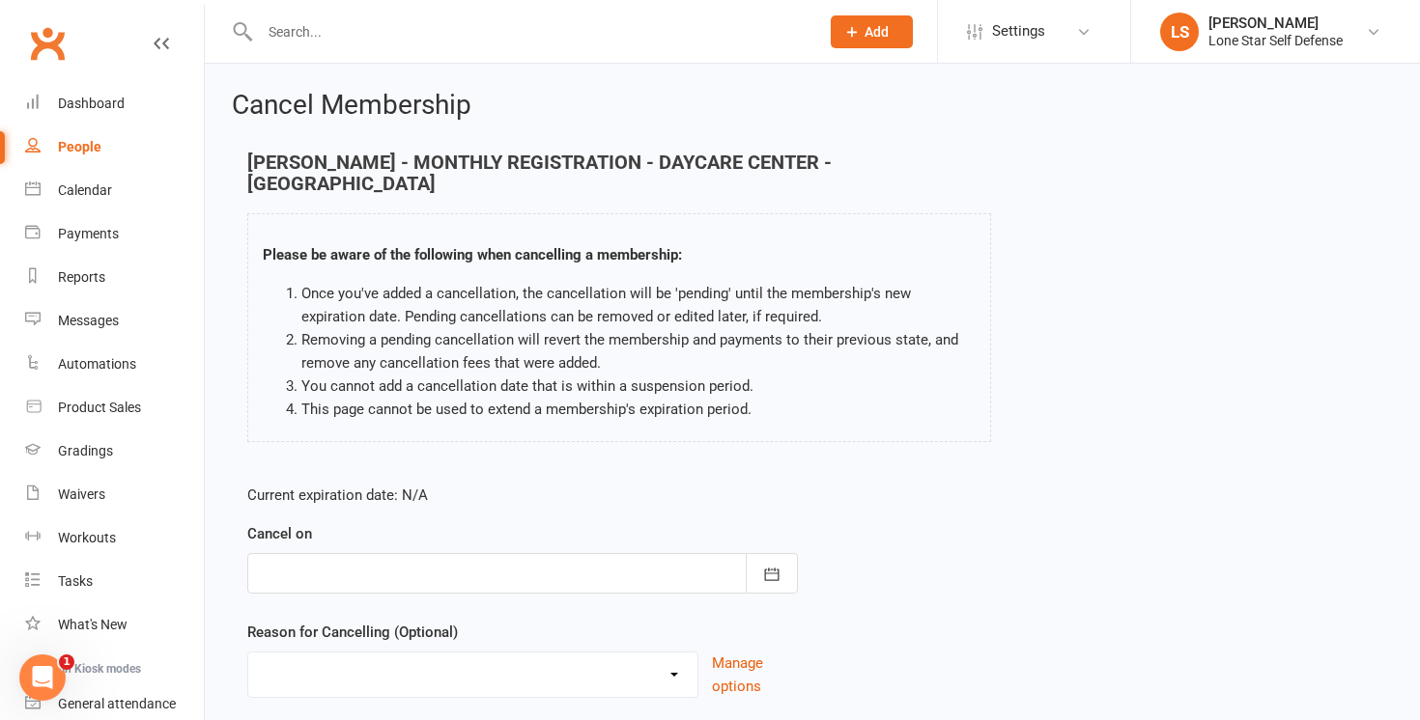
scroll to position [114, 0]
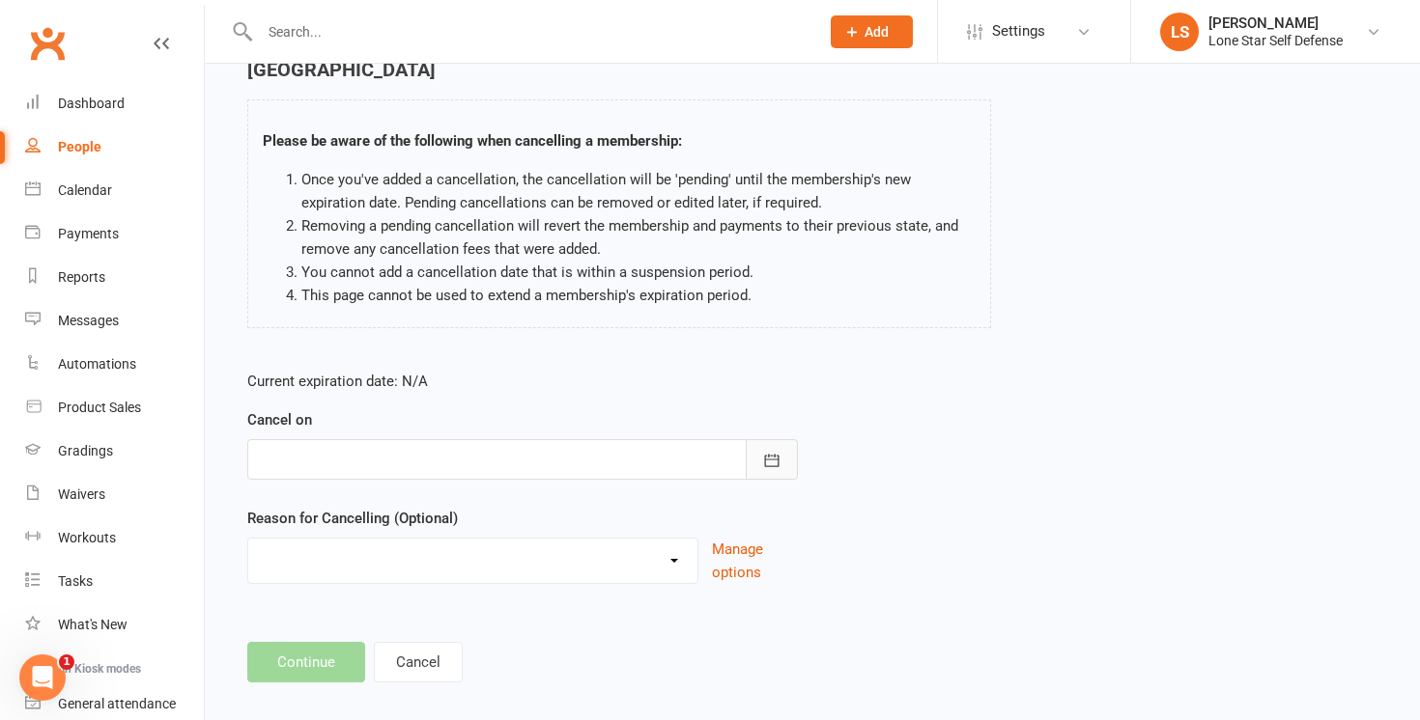
click at [777, 439] on button "button" at bounding box center [772, 459] width 52 height 41
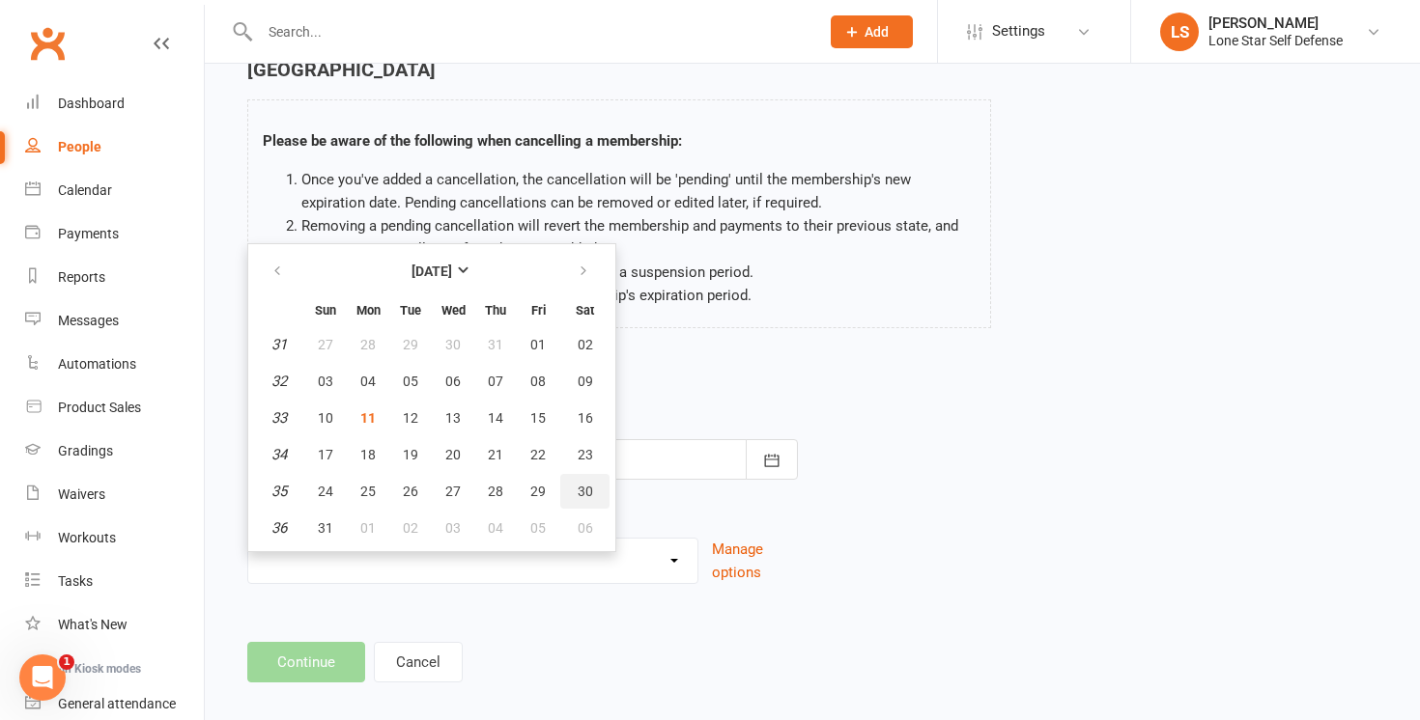
click at [582, 484] on span "30" at bounding box center [585, 491] width 15 height 15
type input "30 Aug 2025"
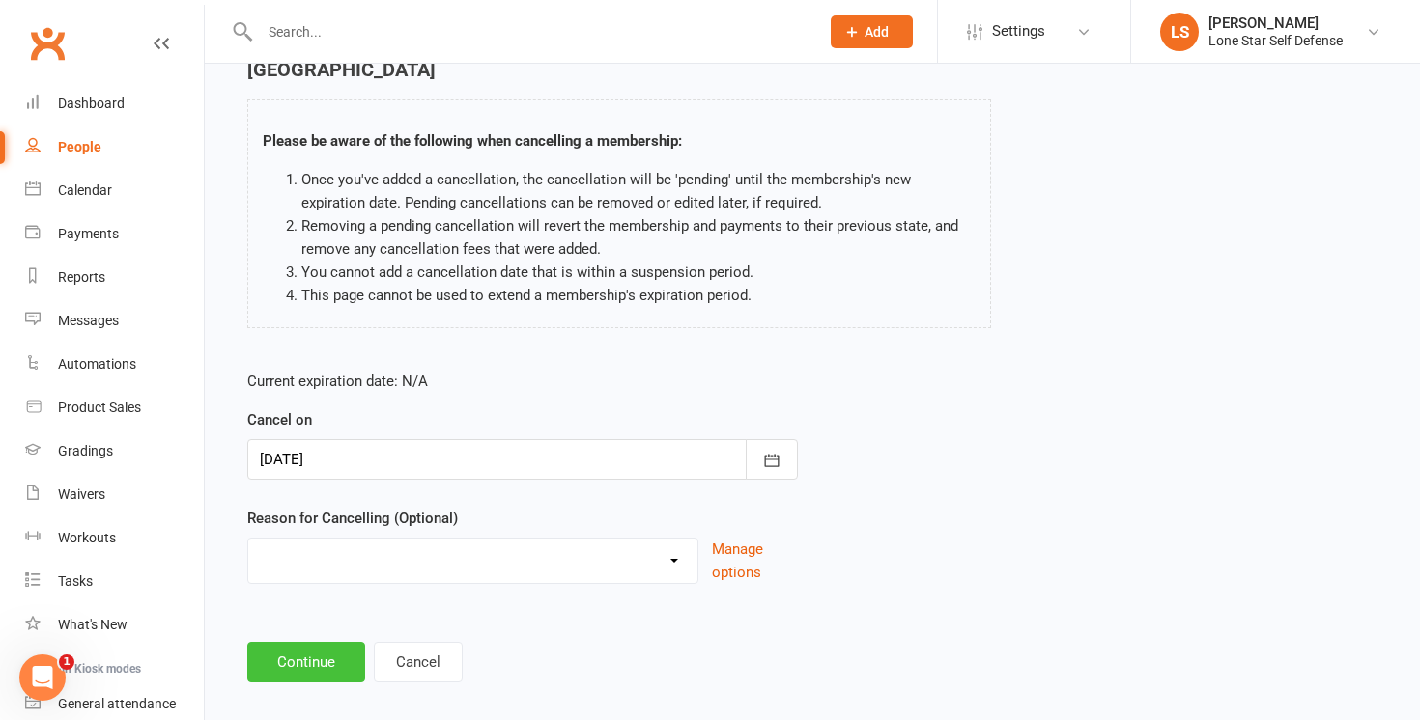
click at [316, 642] on button "Continue" at bounding box center [306, 662] width 118 height 41
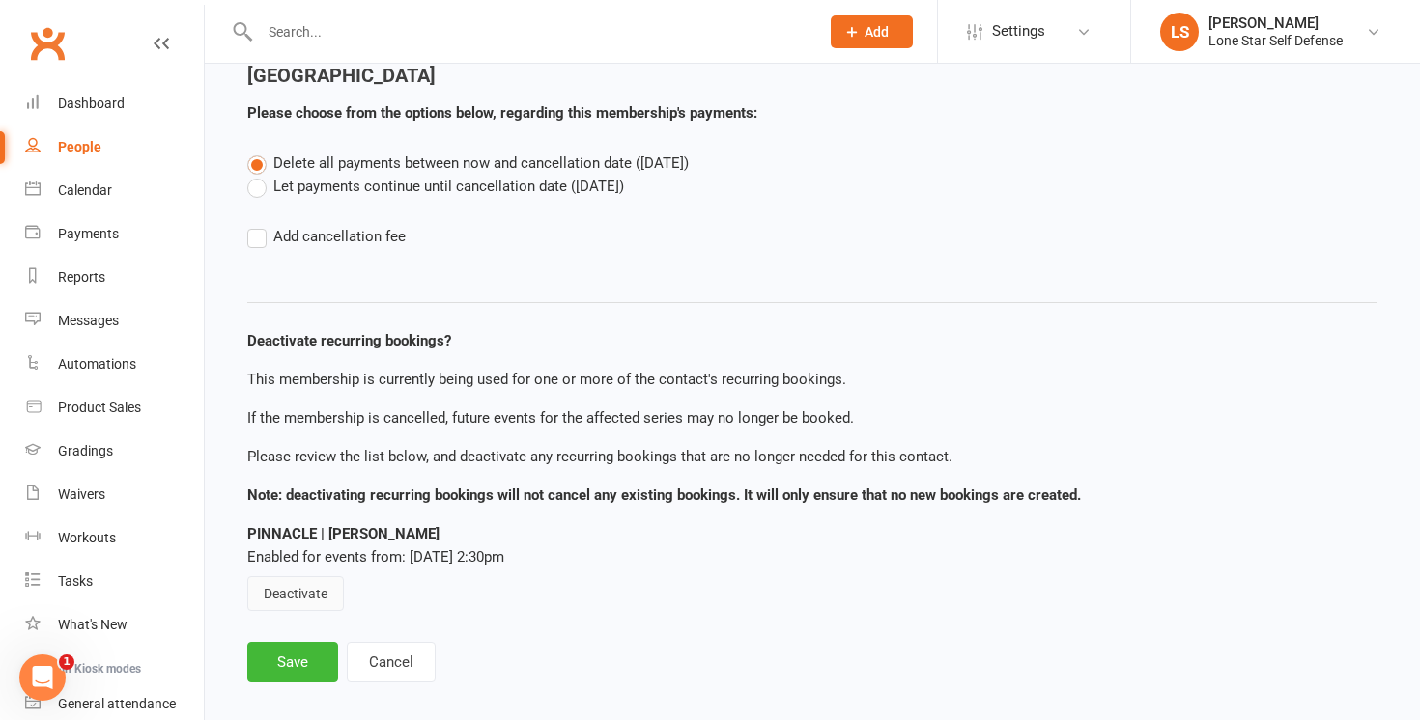
click at [301, 577] on button "Deactivate" at bounding box center [295, 594] width 97 height 35
click at [298, 651] on button "Save" at bounding box center [292, 662] width 91 height 41
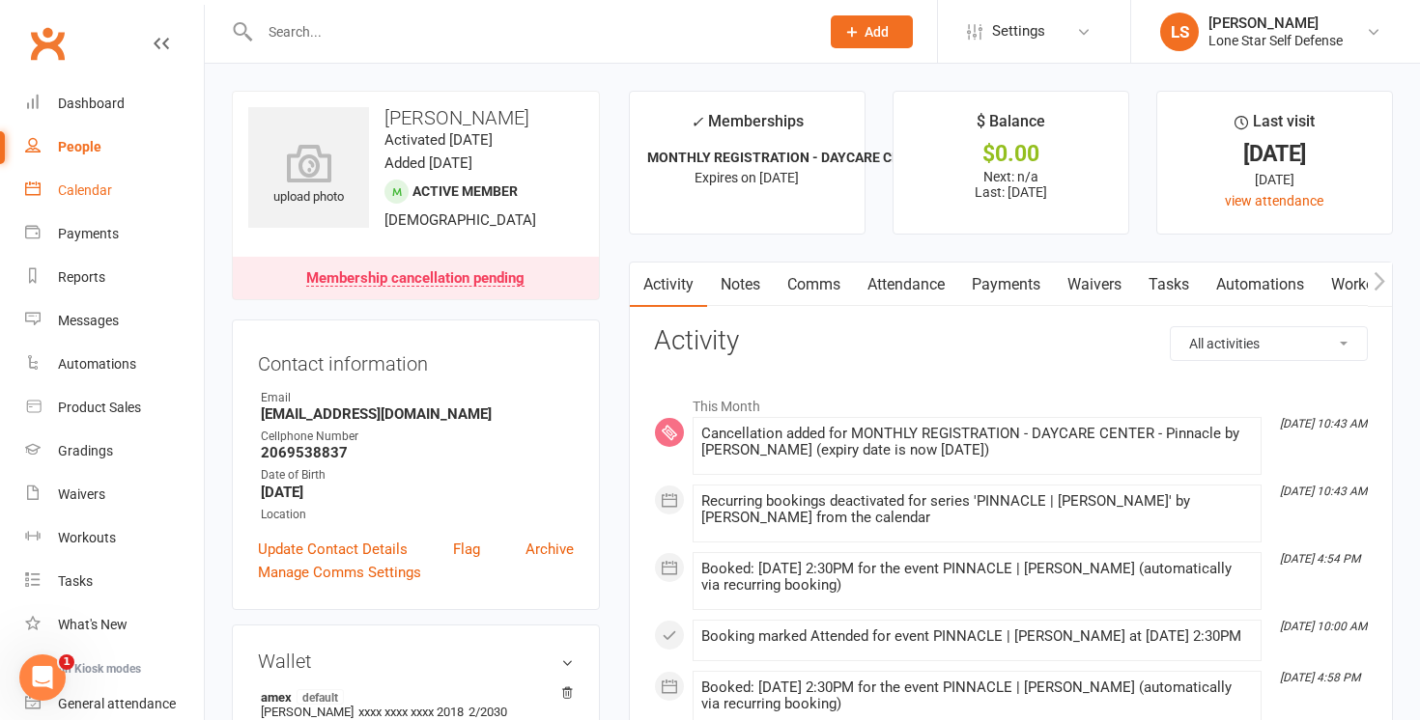
click at [84, 186] on div "Calendar" at bounding box center [85, 190] width 54 height 15
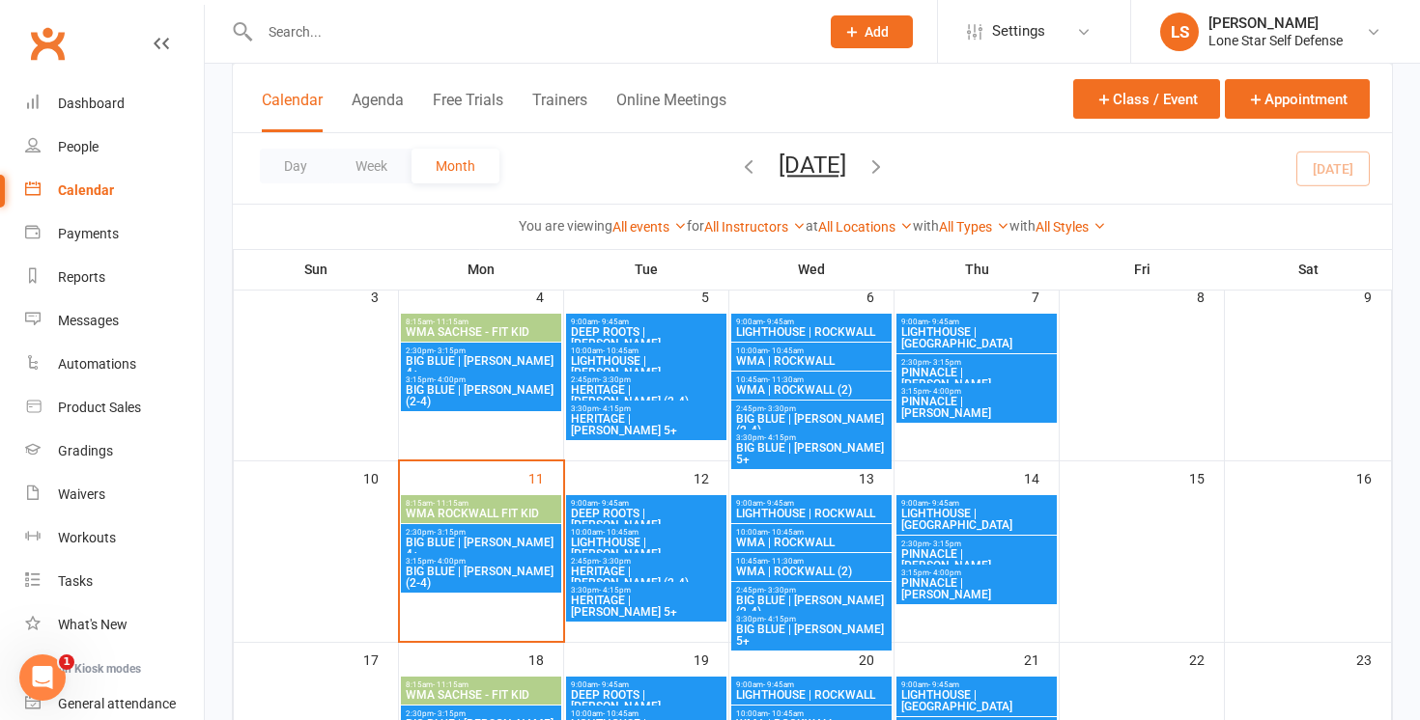
scroll to position [313, 0]
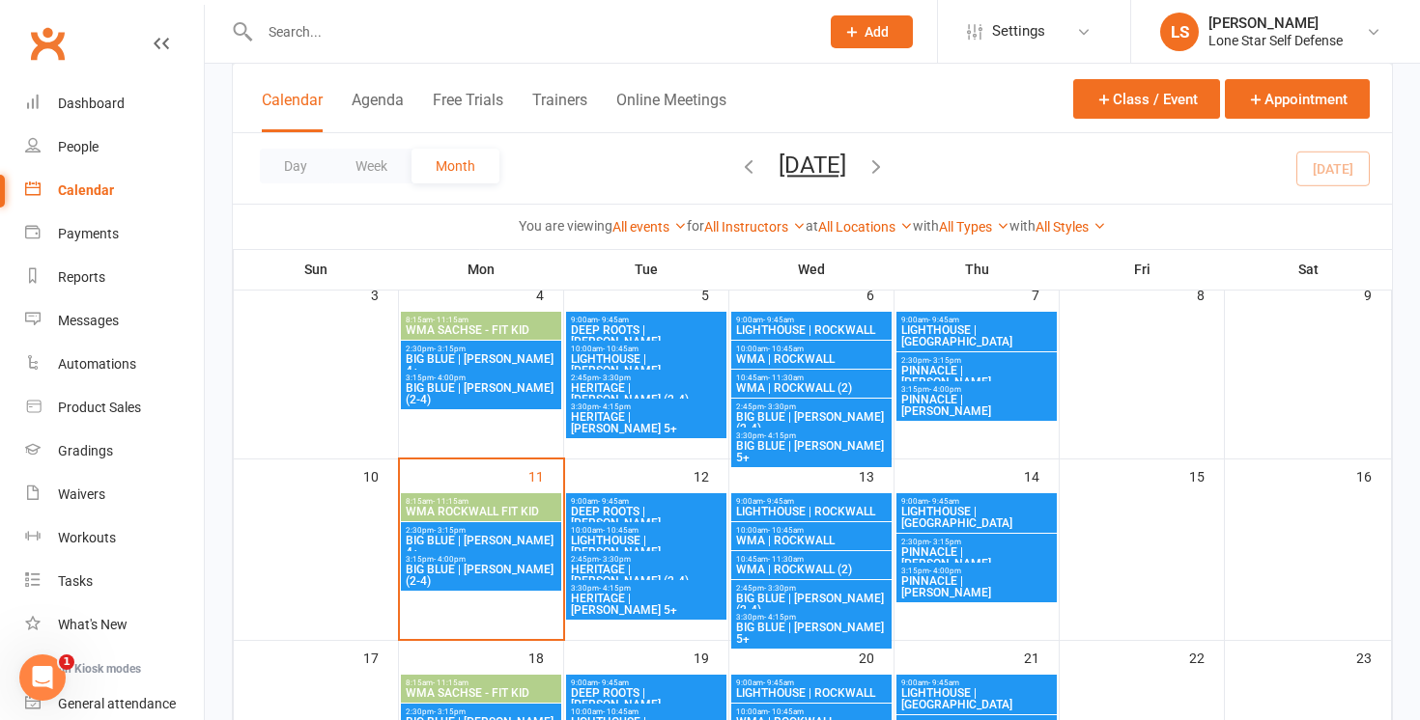
click at [841, 503] on span "9:00am - 9:45am" at bounding box center [811, 501] width 153 height 9
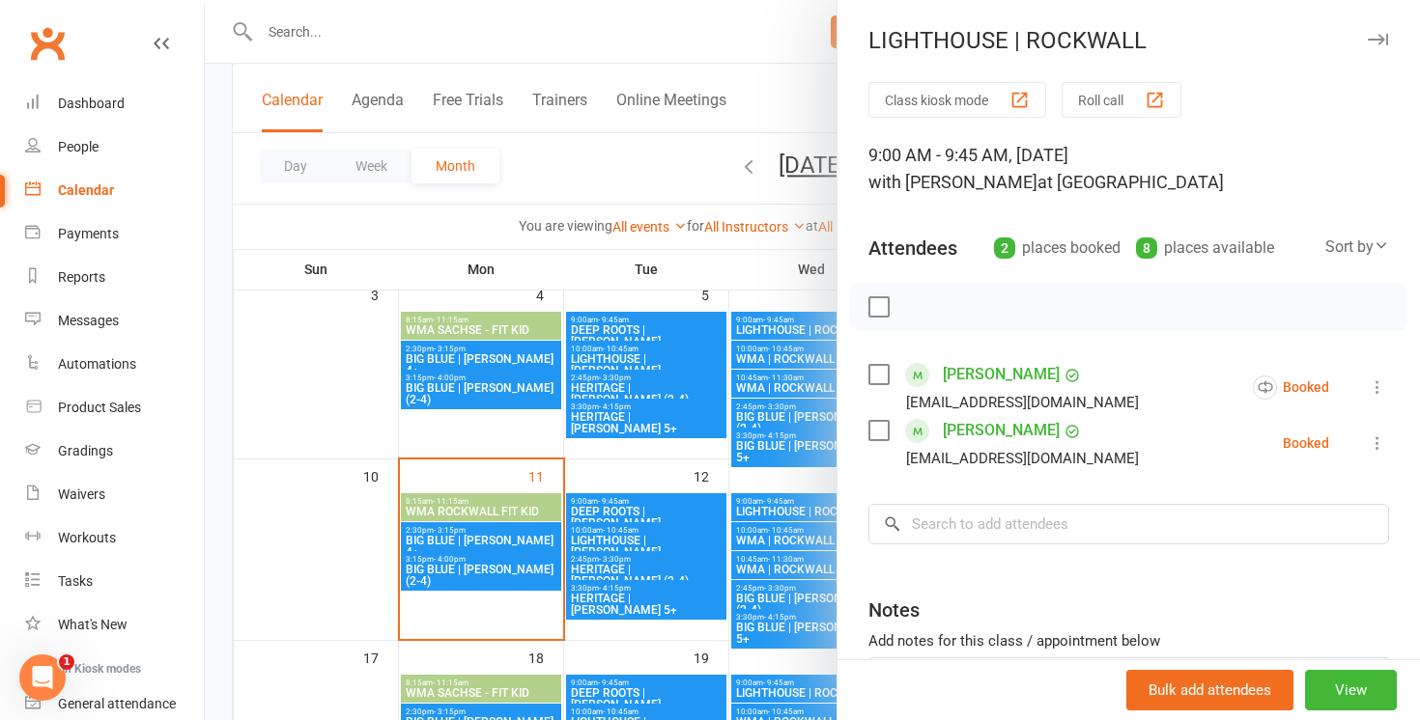
click at [777, 35] on div at bounding box center [812, 360] width 1215 height 720
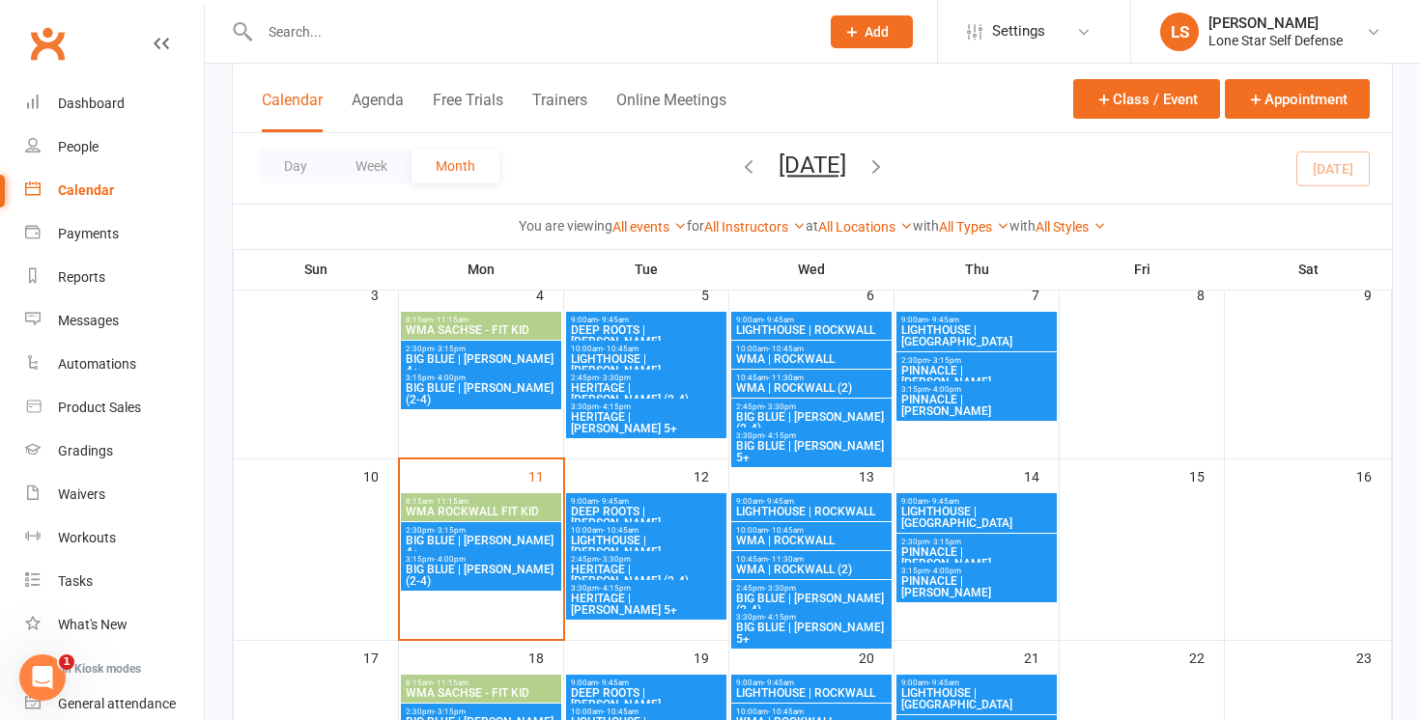
click at [887, 172] on icon "button" at bounding box center [875, 165] width 21 height 21
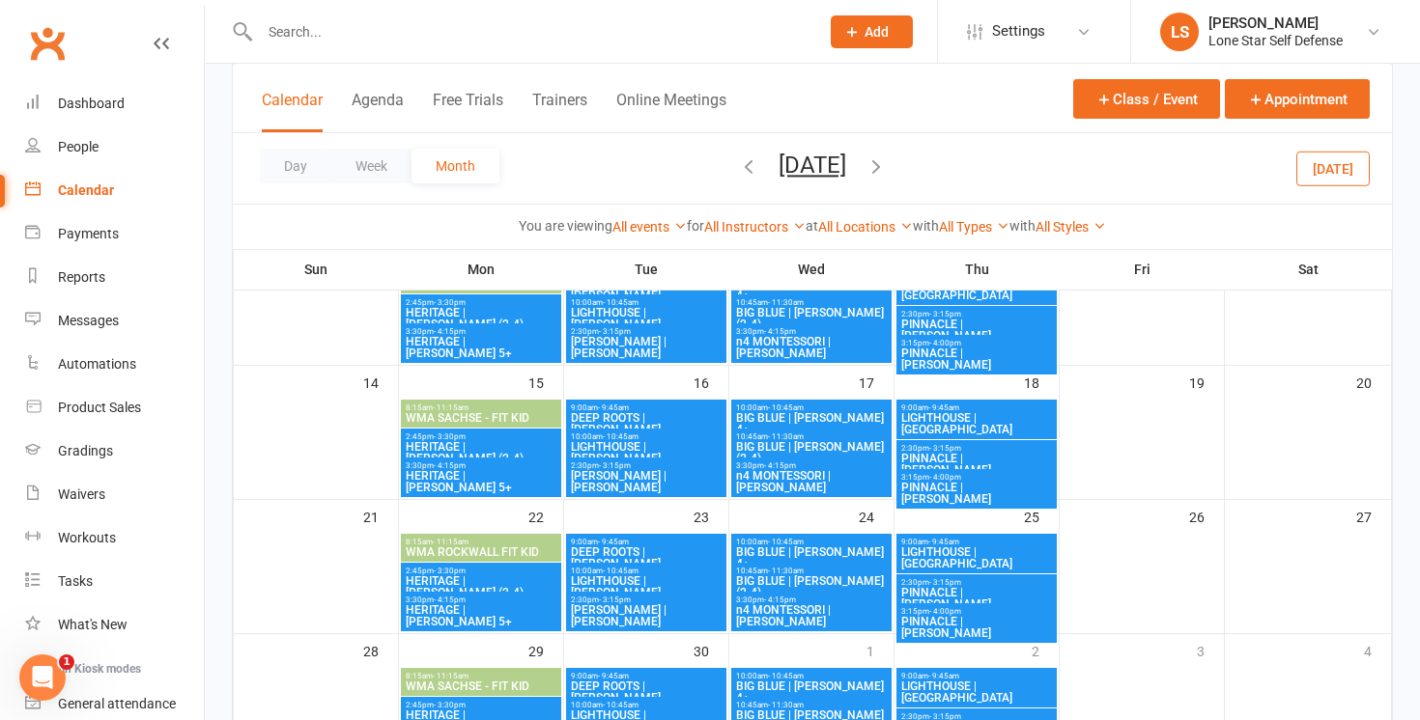
click at [738, 163] on icon "button" at bounding box center [748, 165] width 21 height 21
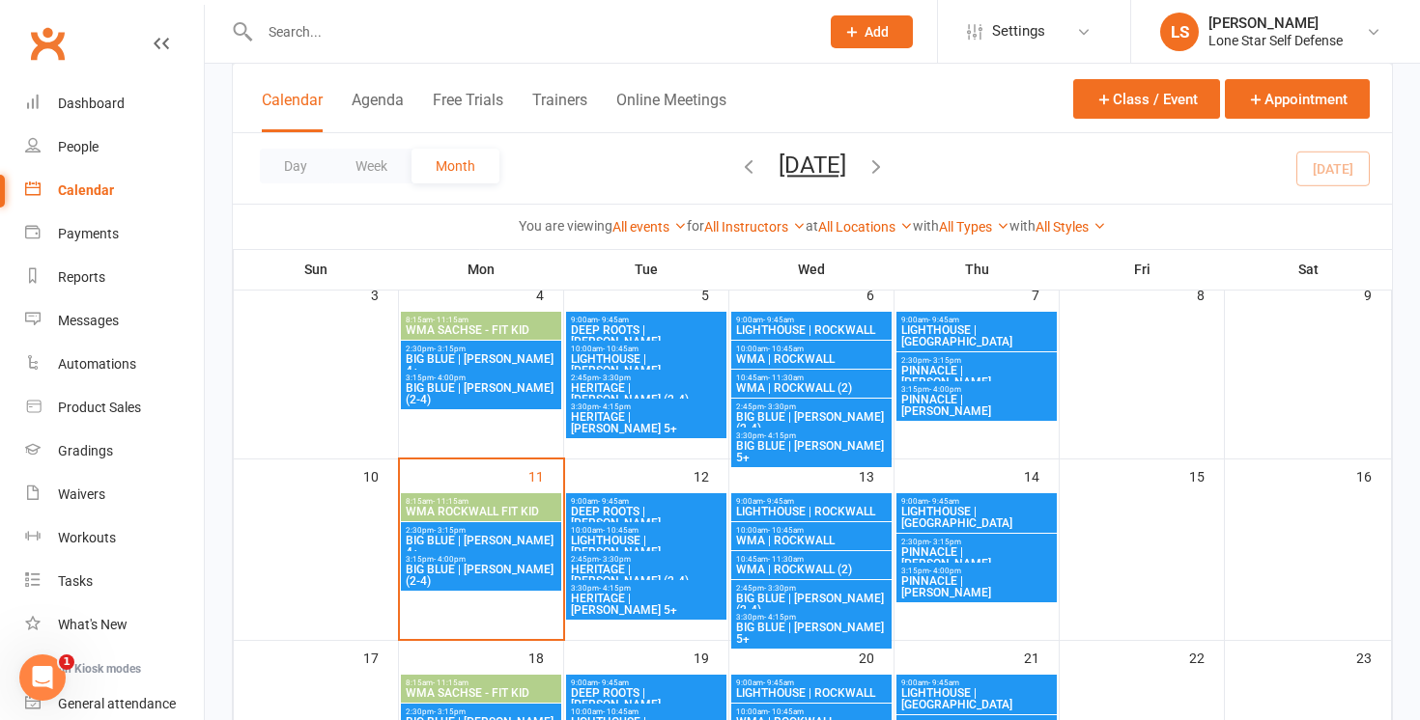
click at [752, 535] on span "WMA | ROCKWALL" at bounding box center [811, 541] width 153 height 12
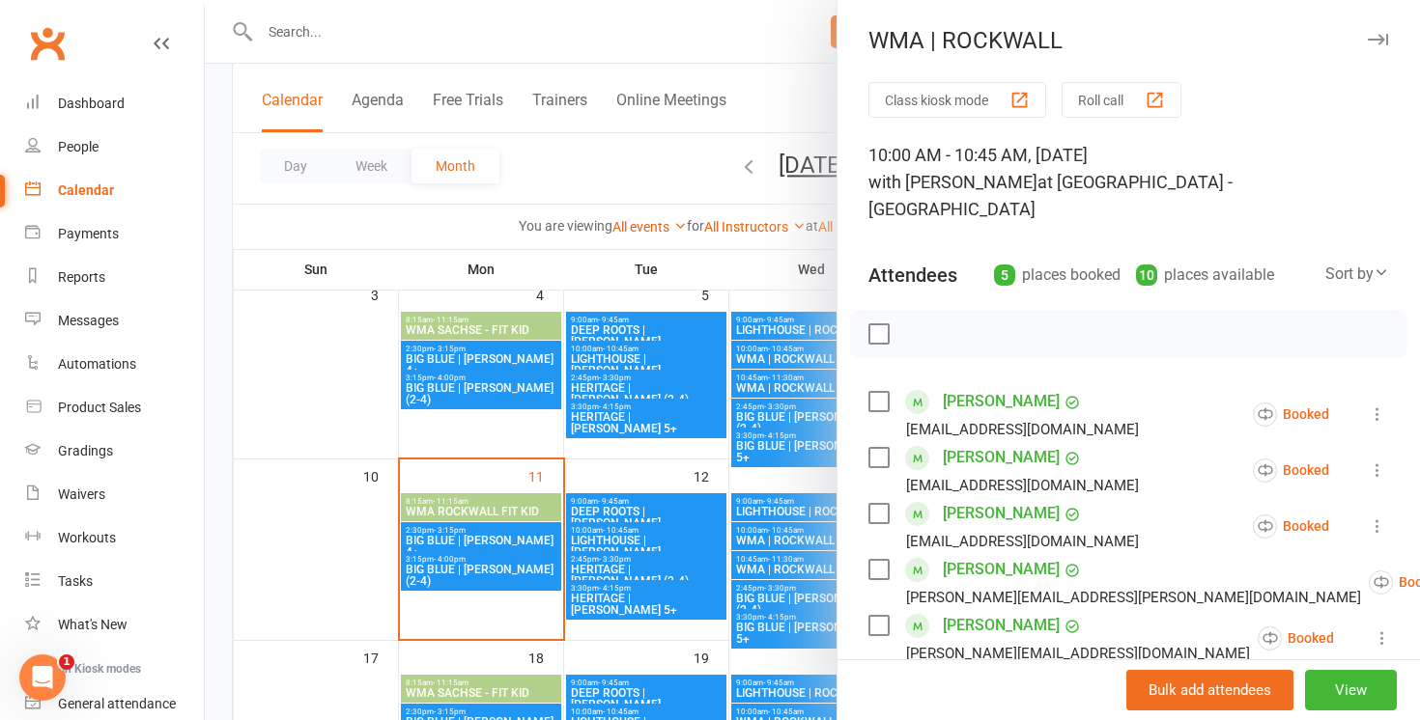
click at [877, 337] on label at bounding box center [877, 333] width 19 height 19
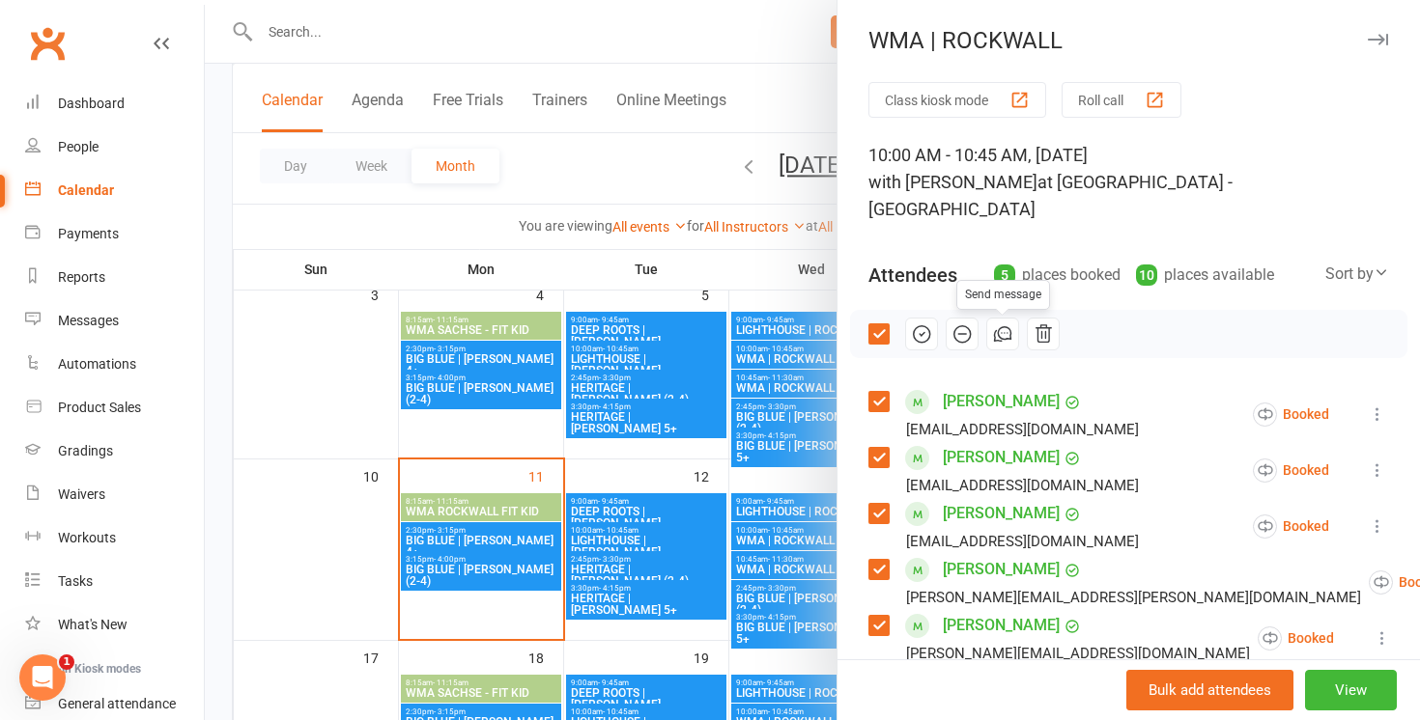
click at [1005, 333] on icon "button" at bounding box center [1002, 334] width 21 height 21
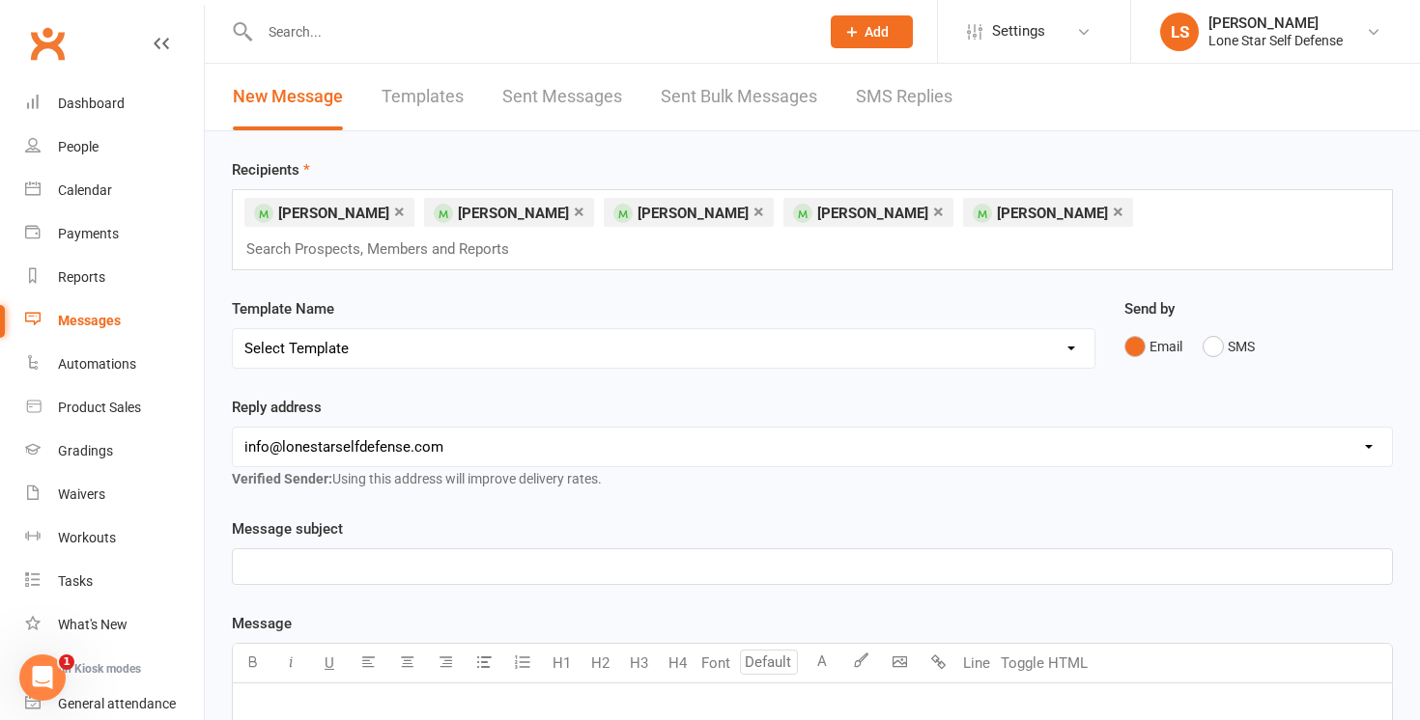
click at [628, 555] on p "﻿" at bounding box center [812, 566] width 1136 height 23
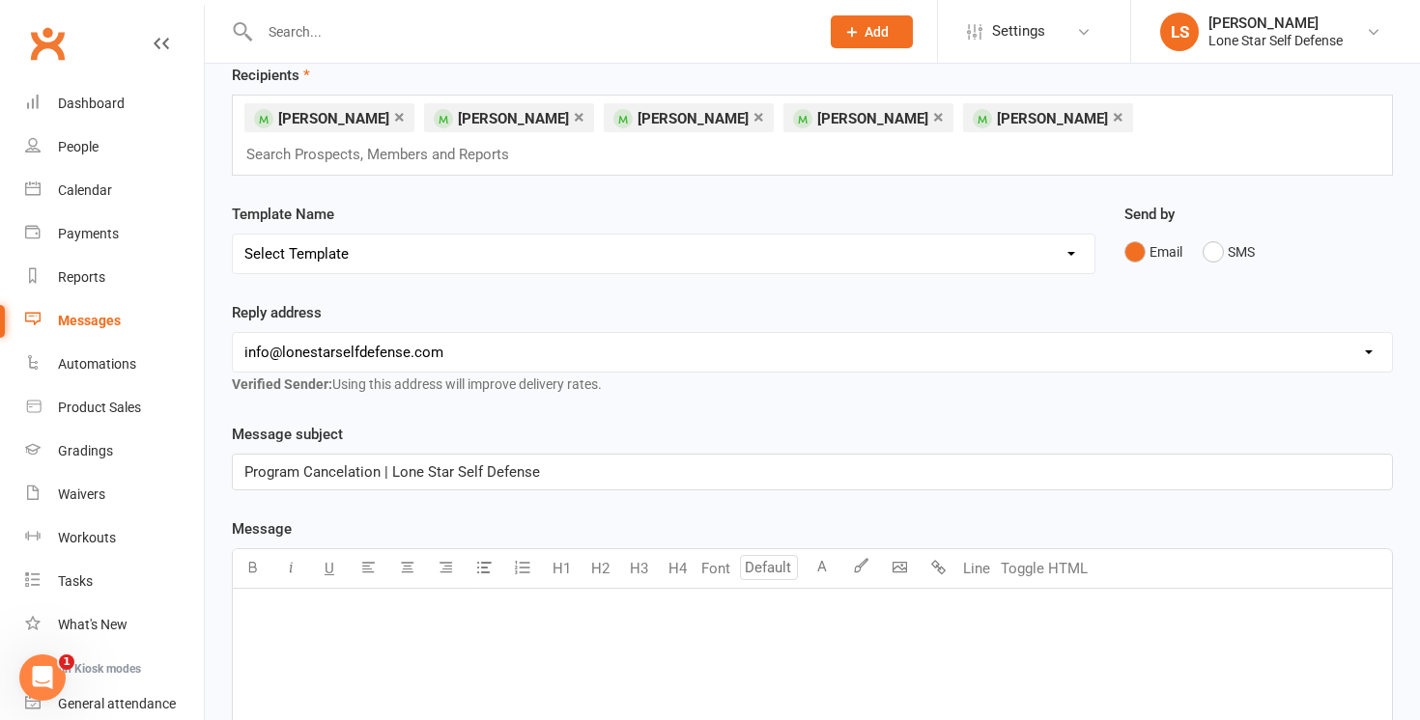
click at [474, 607] on div "﻿" at bounding box center [812, 734] width 1159 height 290
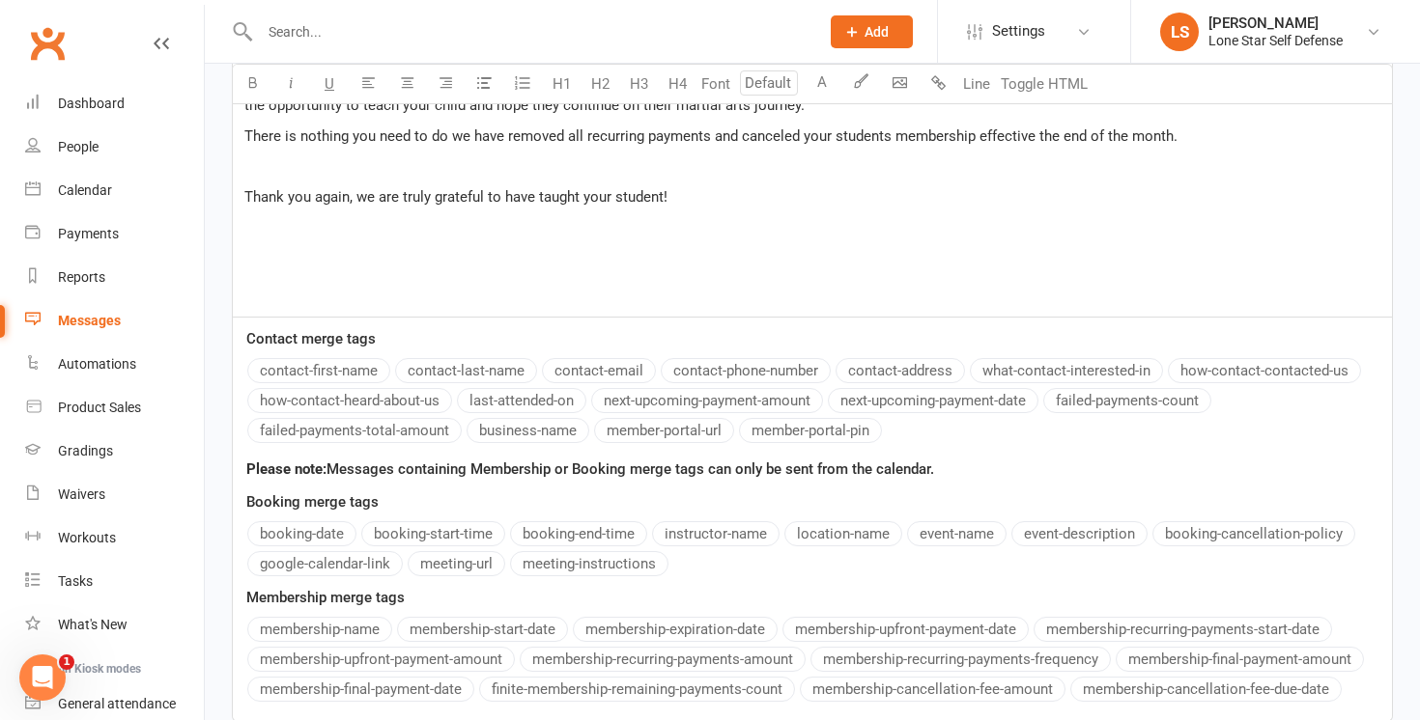
scroll to position [799, 0]
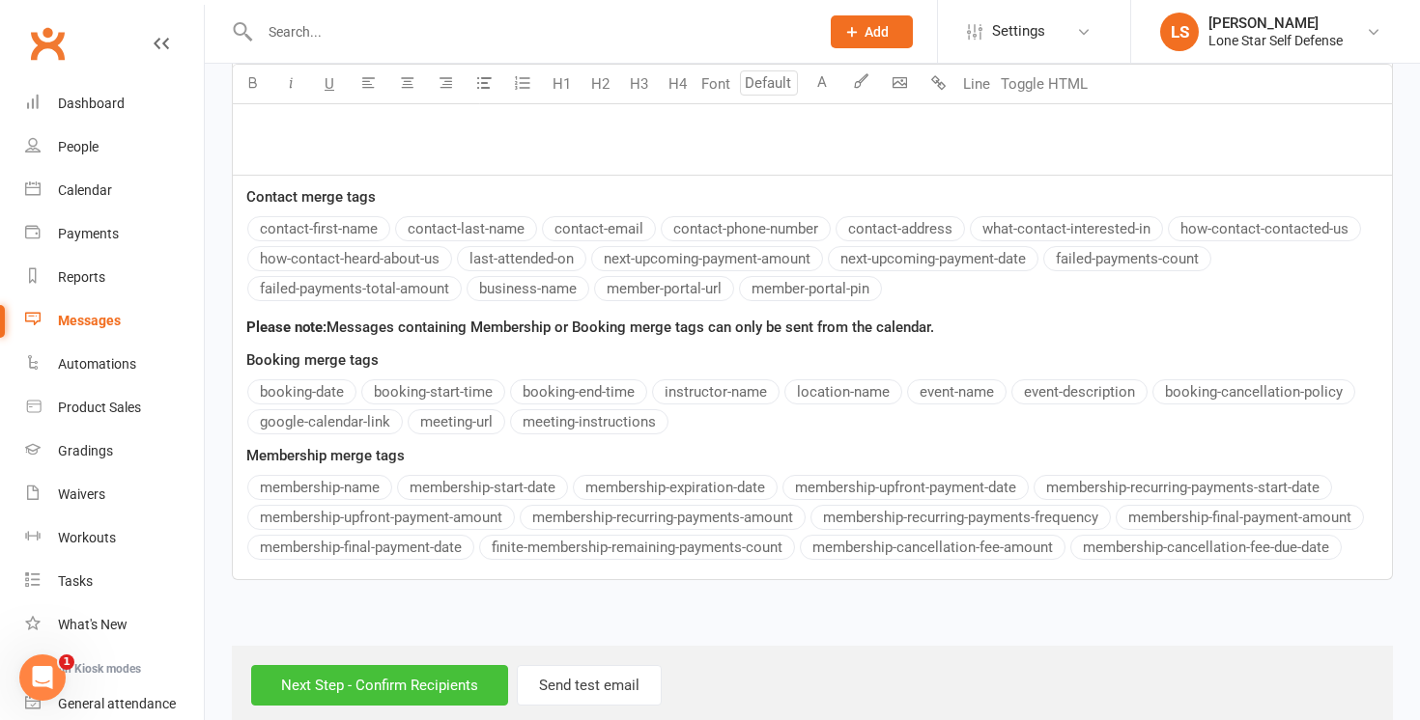
click at [401, 665] on input "Next Step - Confirm Recipients" at bounding box center [379, 685] width 257 height 41
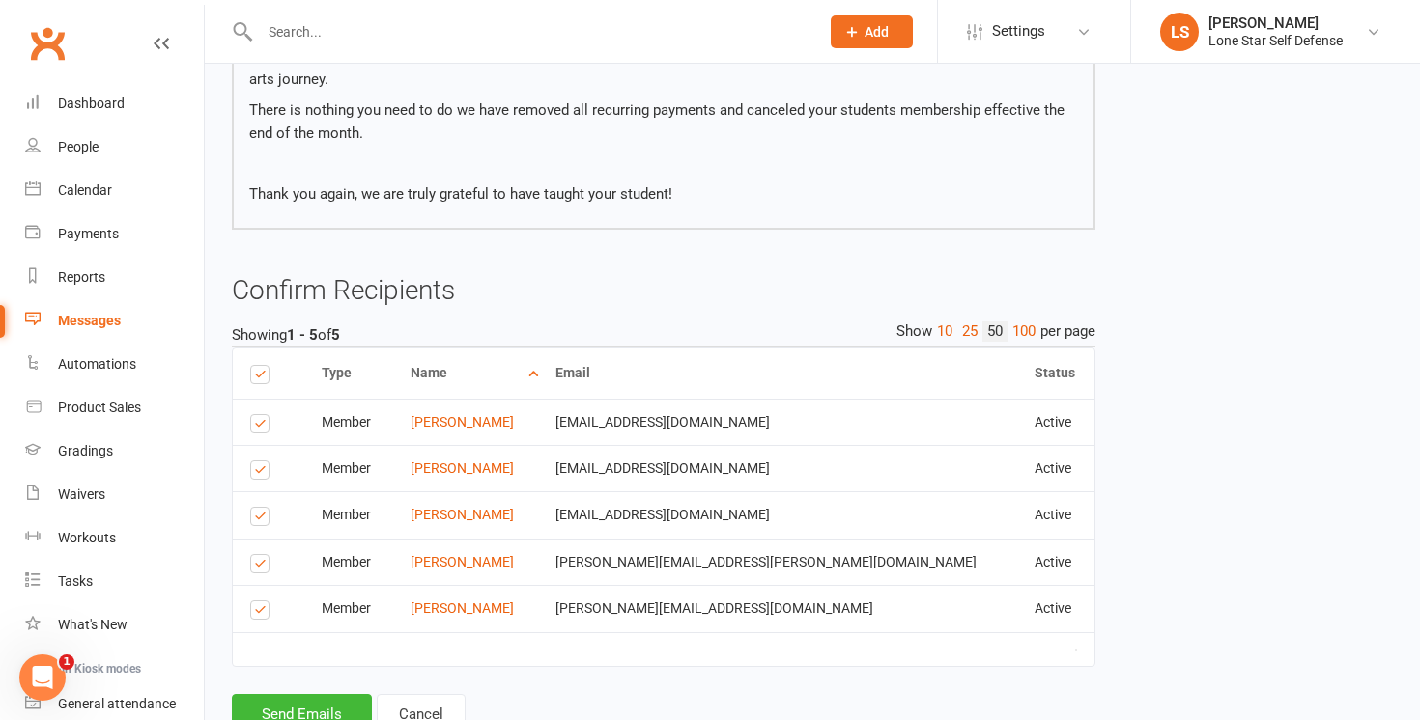
scroll to position [438, 0]
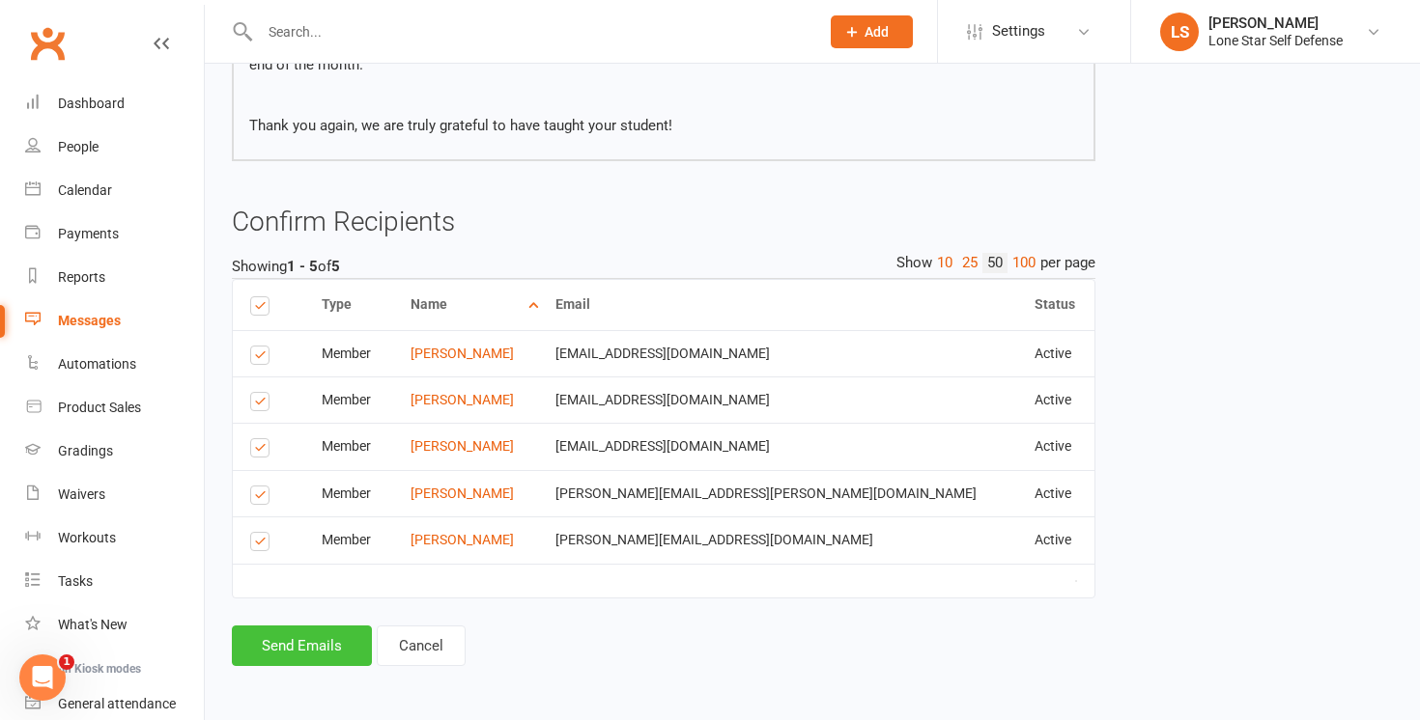
click at [309, 650] on button "Send Emails" at bounding box center [302, 646] width 140 height 41
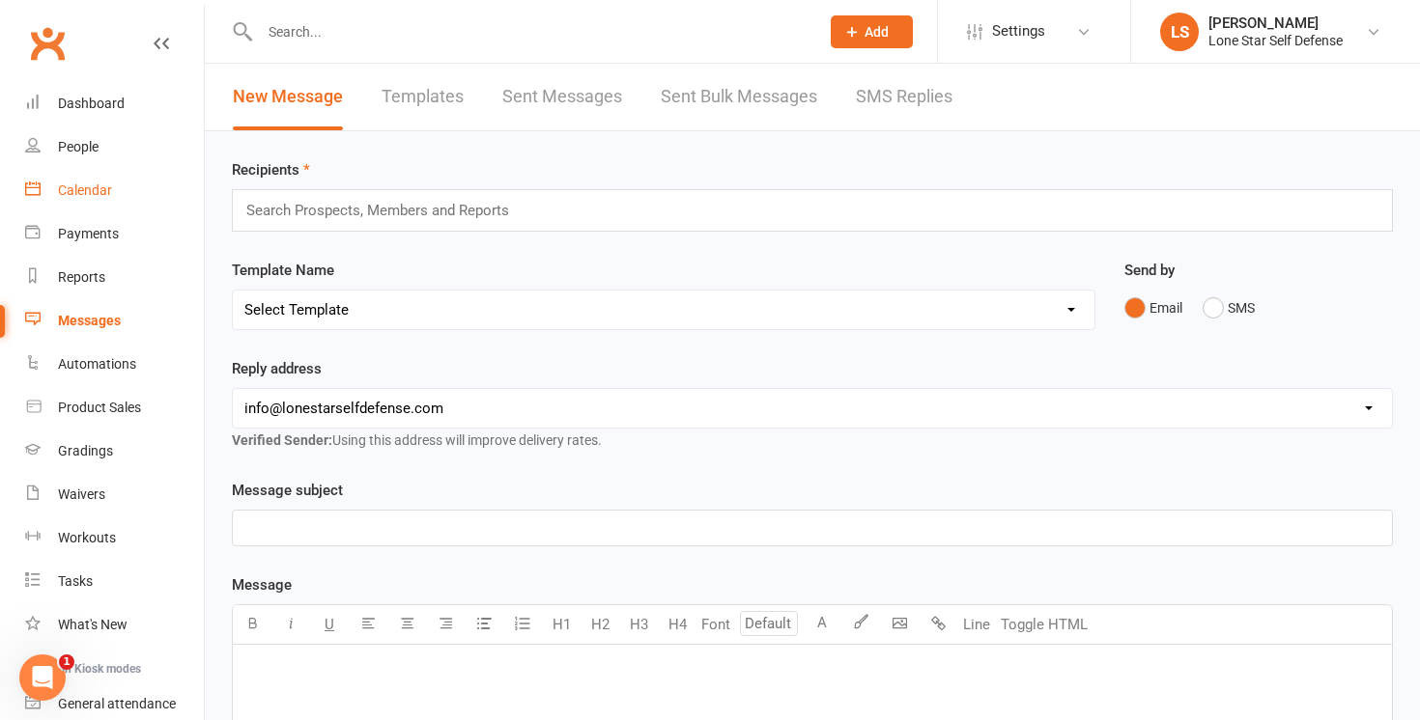
click at [89, 190] on div "Calendar" at bounding box center [85, 190] width 54 height 15
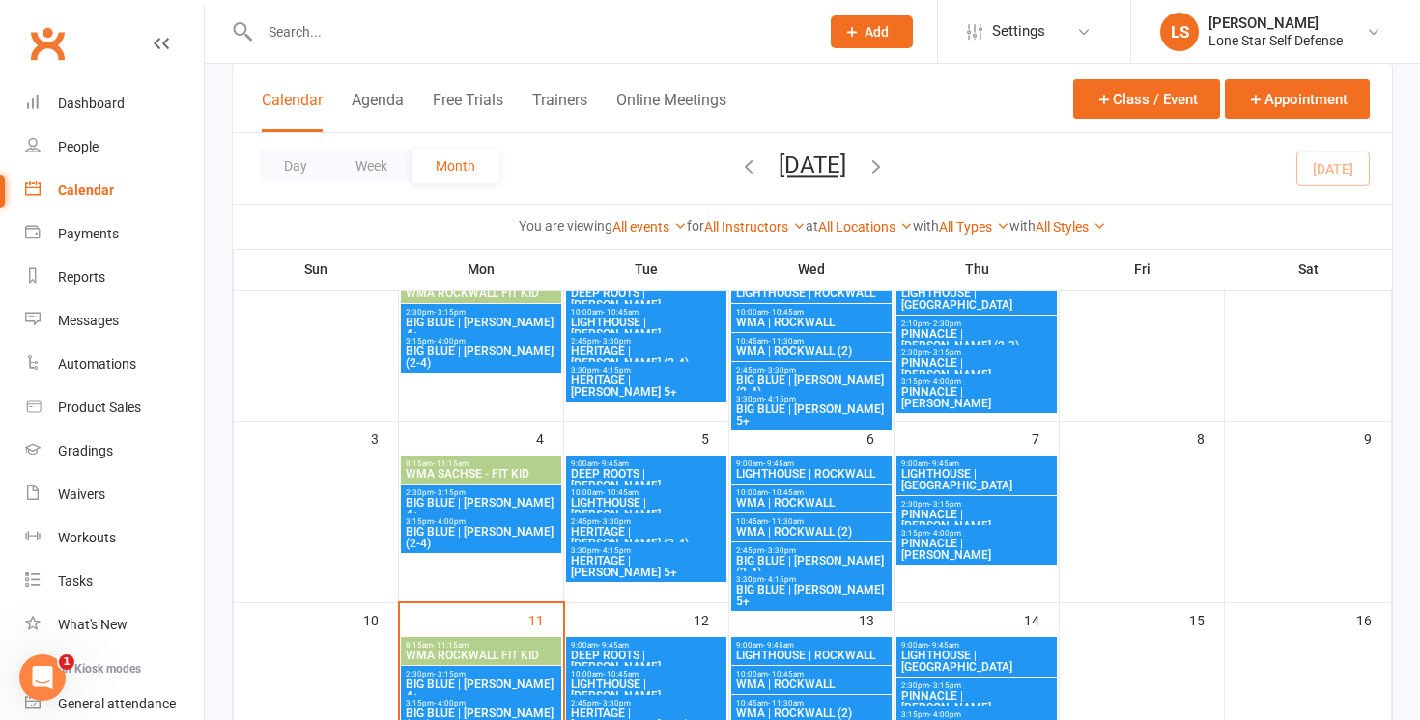
scroll to position [284, 0]
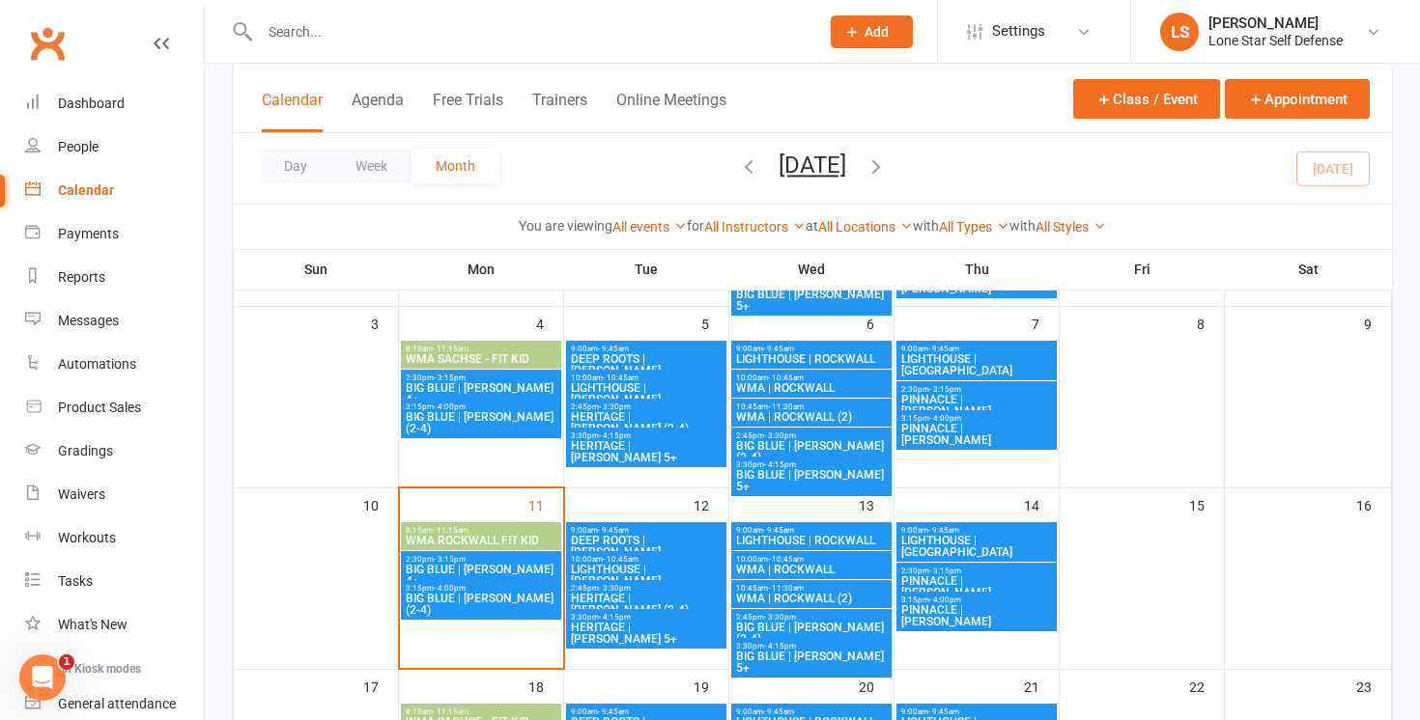
click at [821, 653] on span "BIG BLUE | MURPHY 5+" at bounding box center [811, 662] width 153 height 23
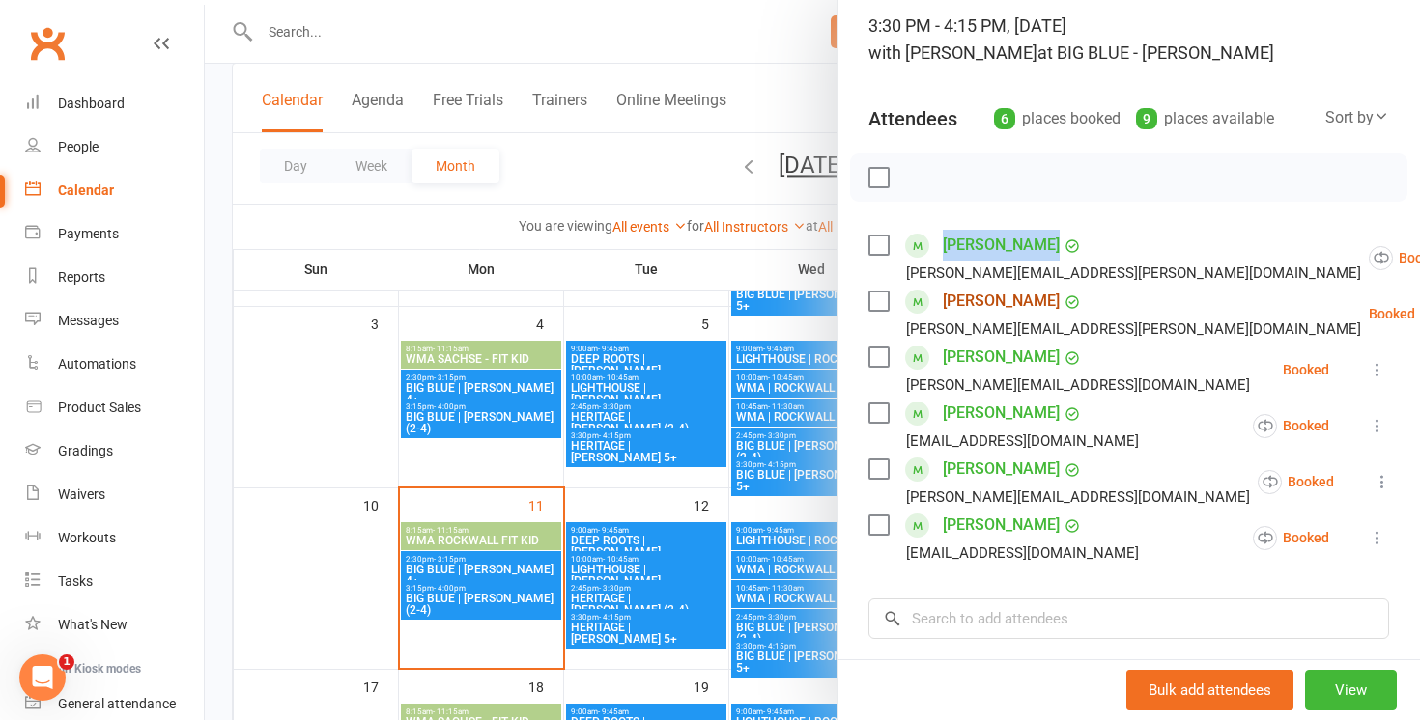
scroll to position [130, 0]
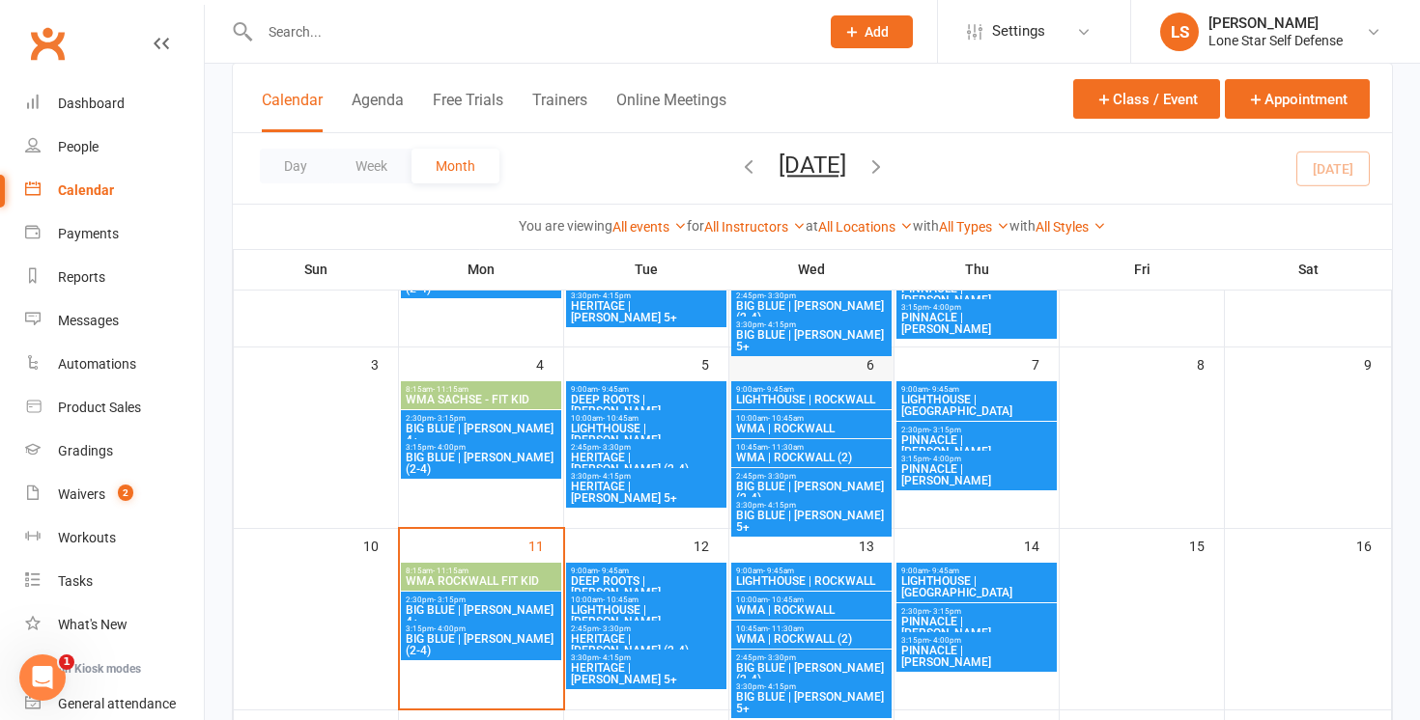
scroll to position [260, 0]
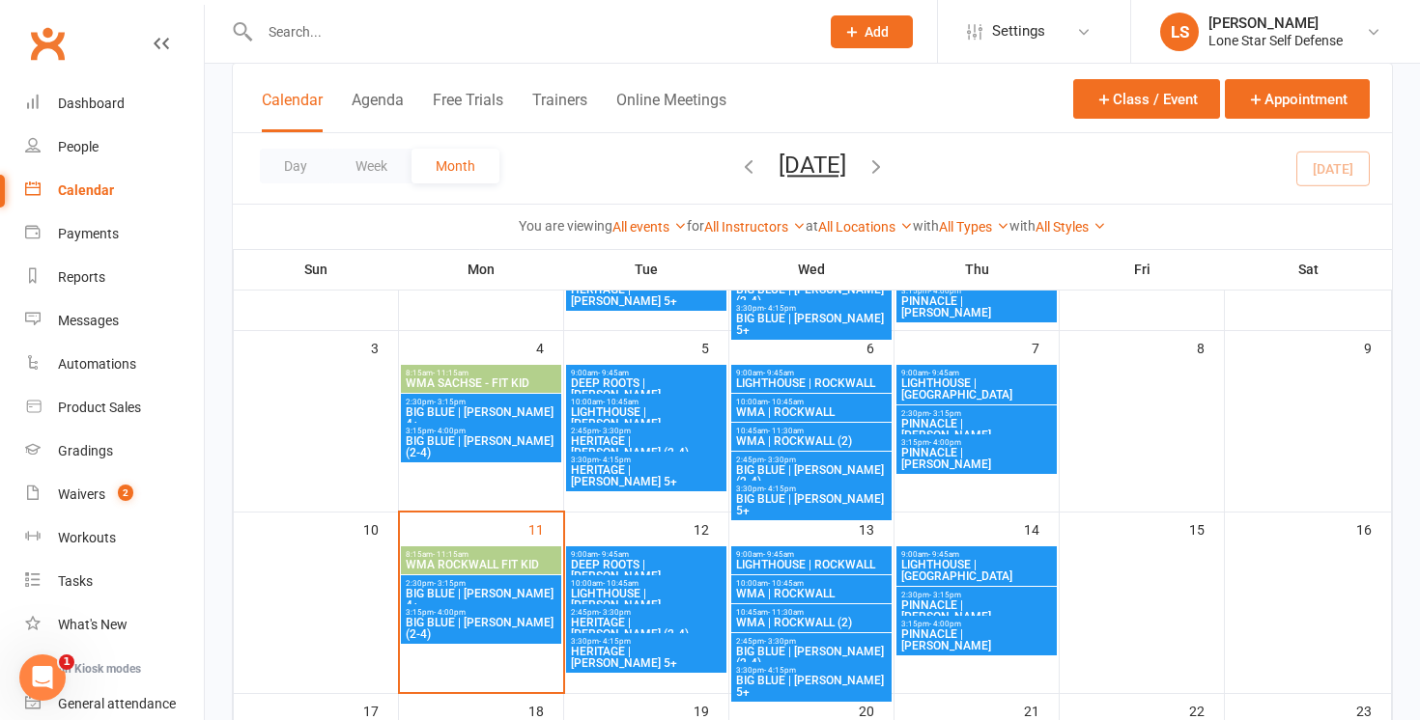
click at [689, 590] on span "LIGHTHOUSE | [PERSON_NAME]" at bounding box center [646, 599] width 153 height 23
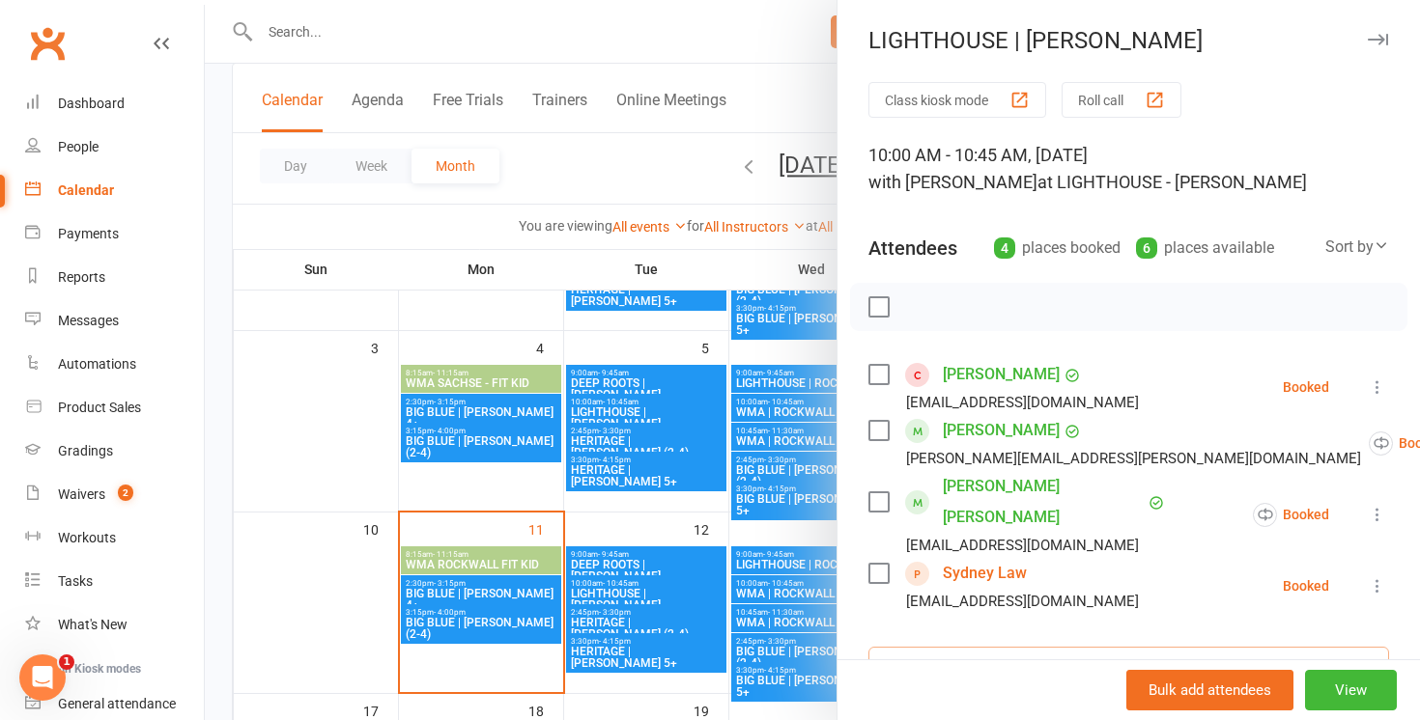
click at [953, 647] on input "search" at bounding box center [1128, 667] width 521 height 41
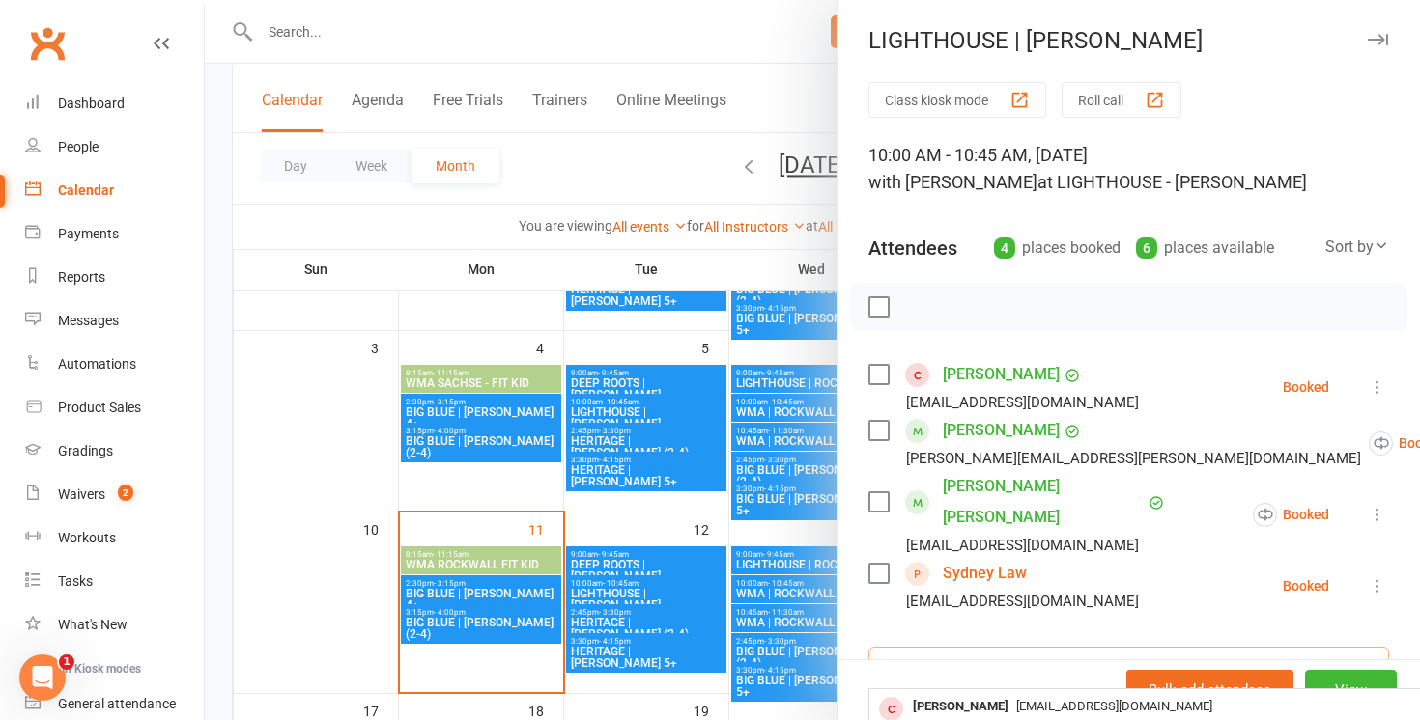
type input "[PERSON_NAME]"
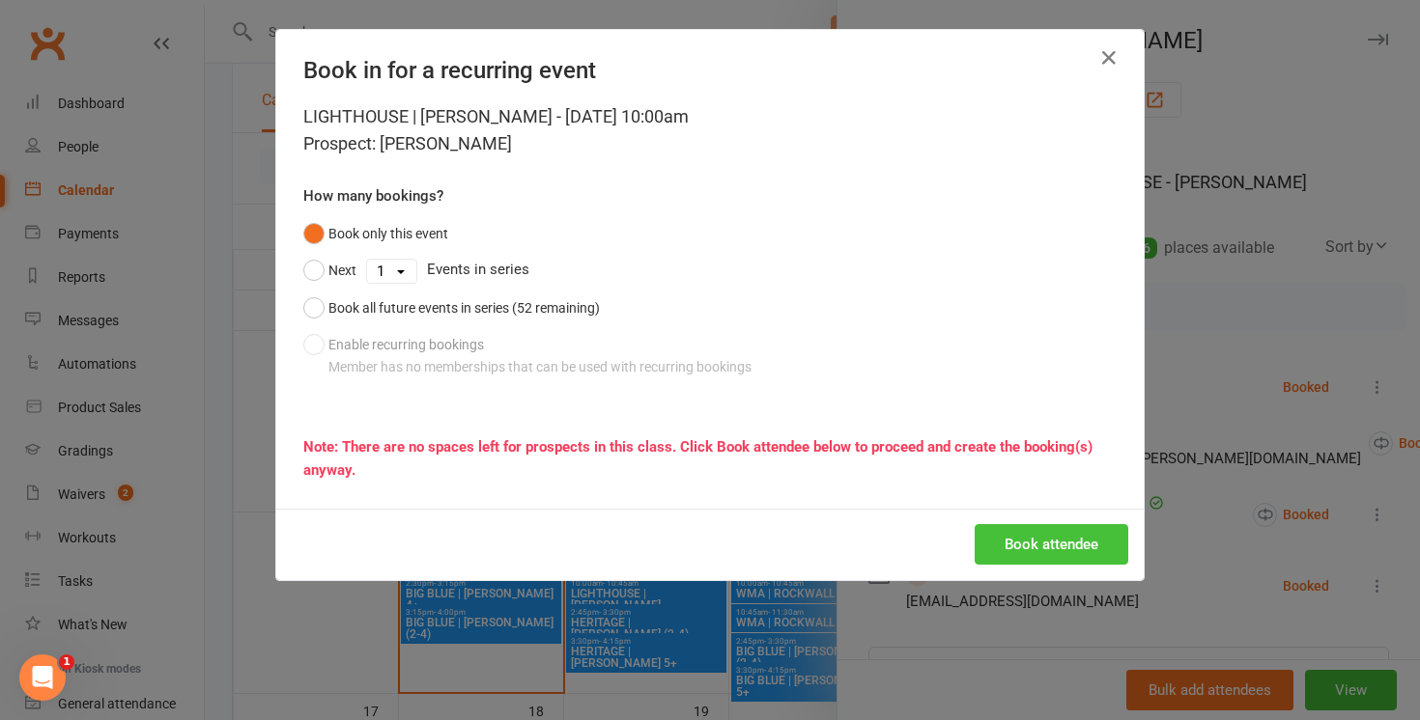
click at [1032, 541] on button "Book attendee" at bounding box center [1051, 544] width 154 height 41
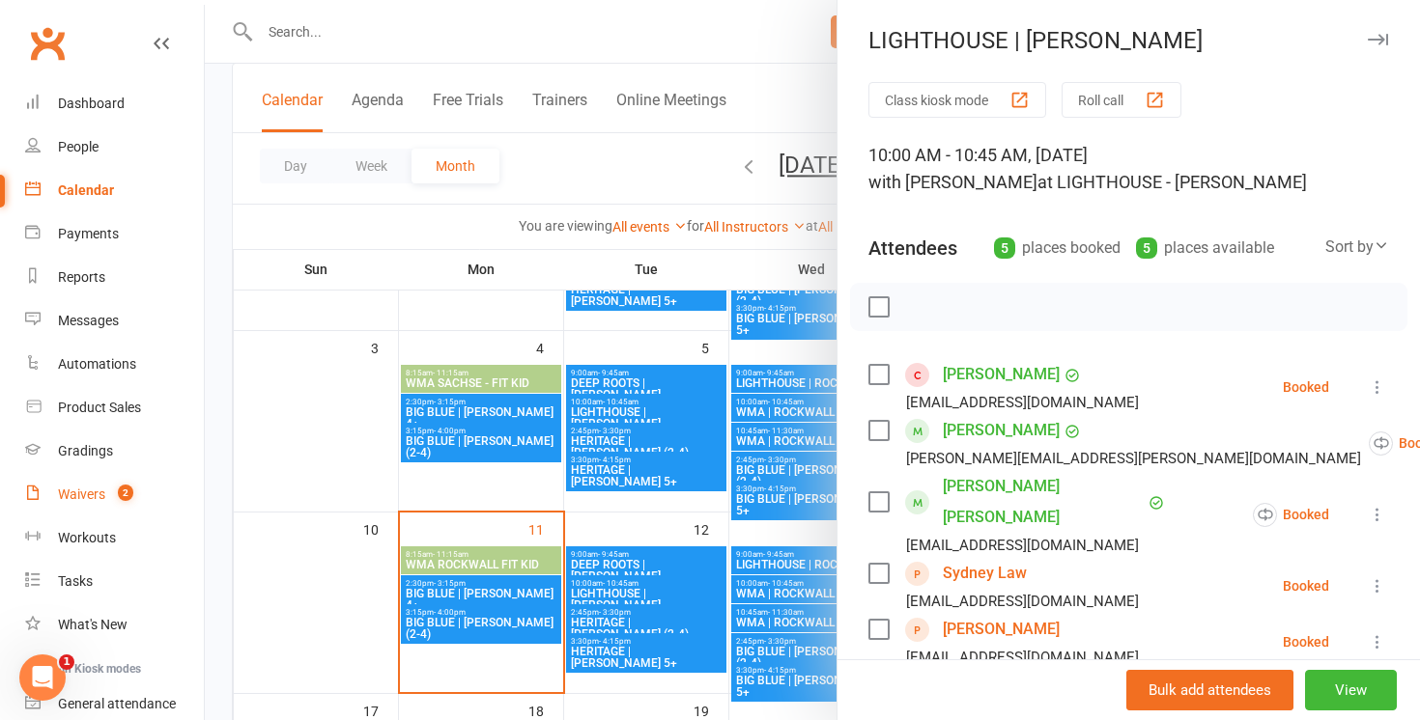
click at [100, 491] on div "Waivers" at bounding box center [81, 494] width 47 height 15
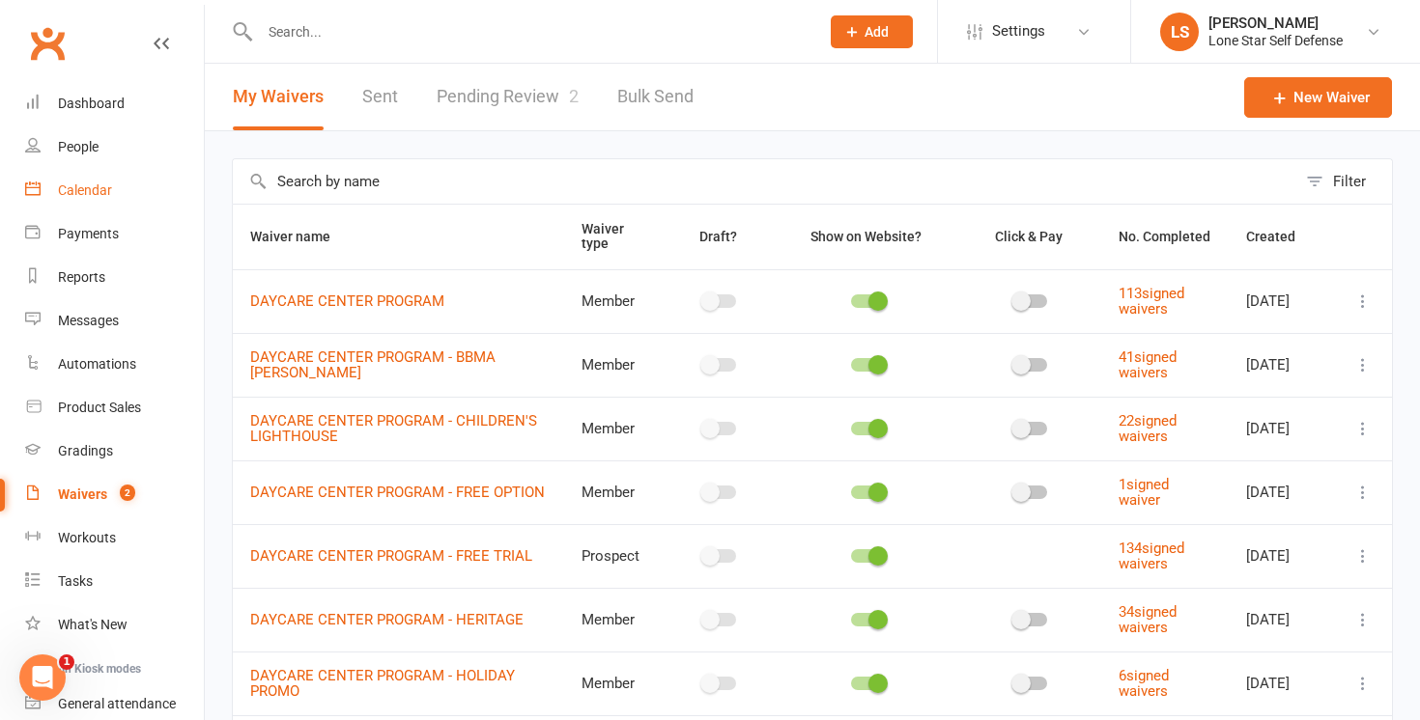
click at [99, 191] on div "Calendar" at bounding box center [85, 190] width 54 height 15
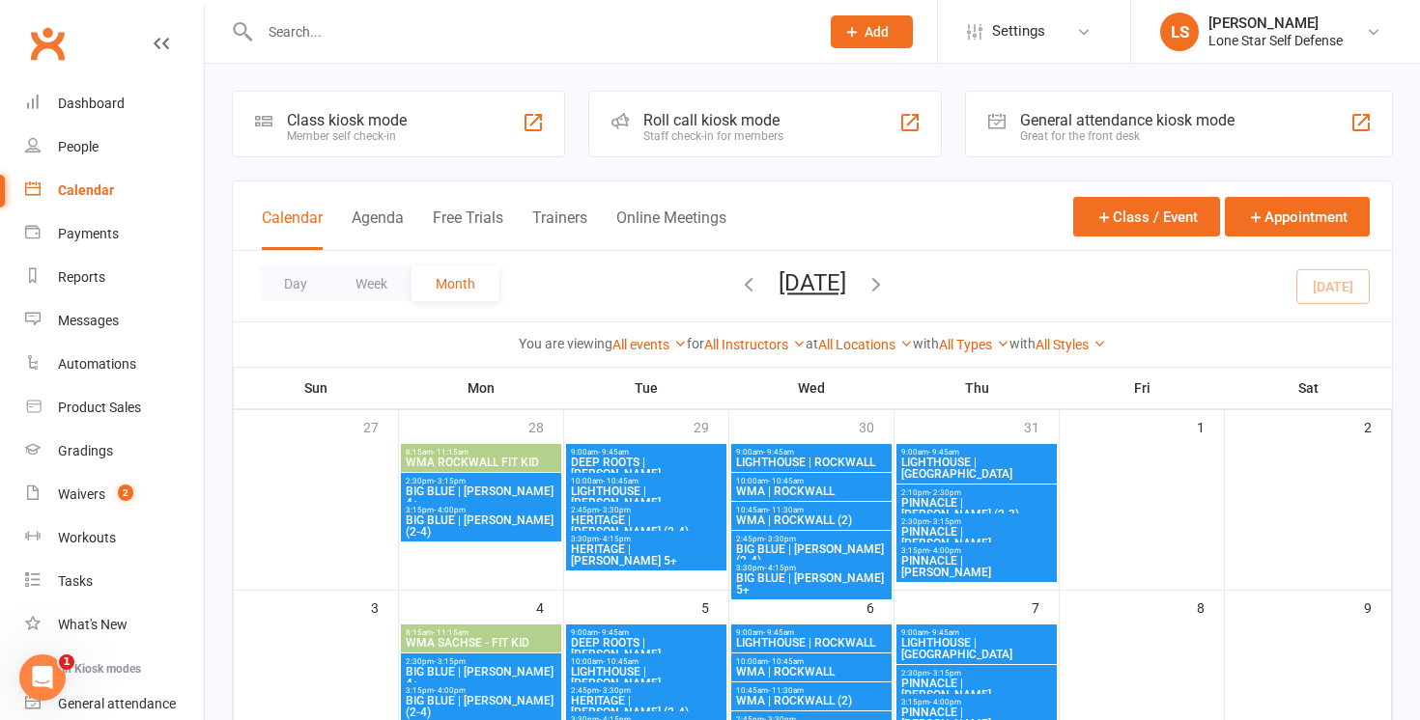
click at [887, 277] on icon "button" at bounding box center [875, 283] width 21 height 21
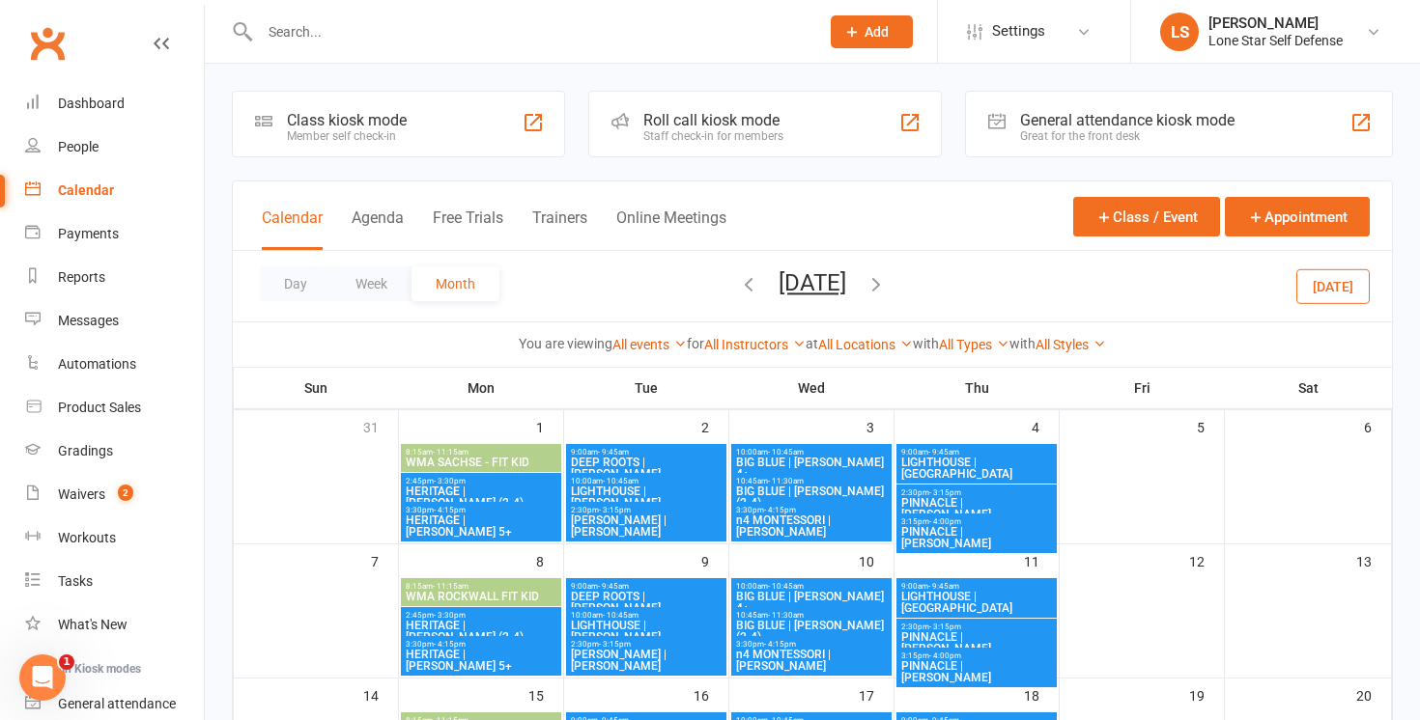
click at [835, 526] on span "n4 MONTESSORI | MELISSA" at bounding box center [811, 526] width 153 height 23
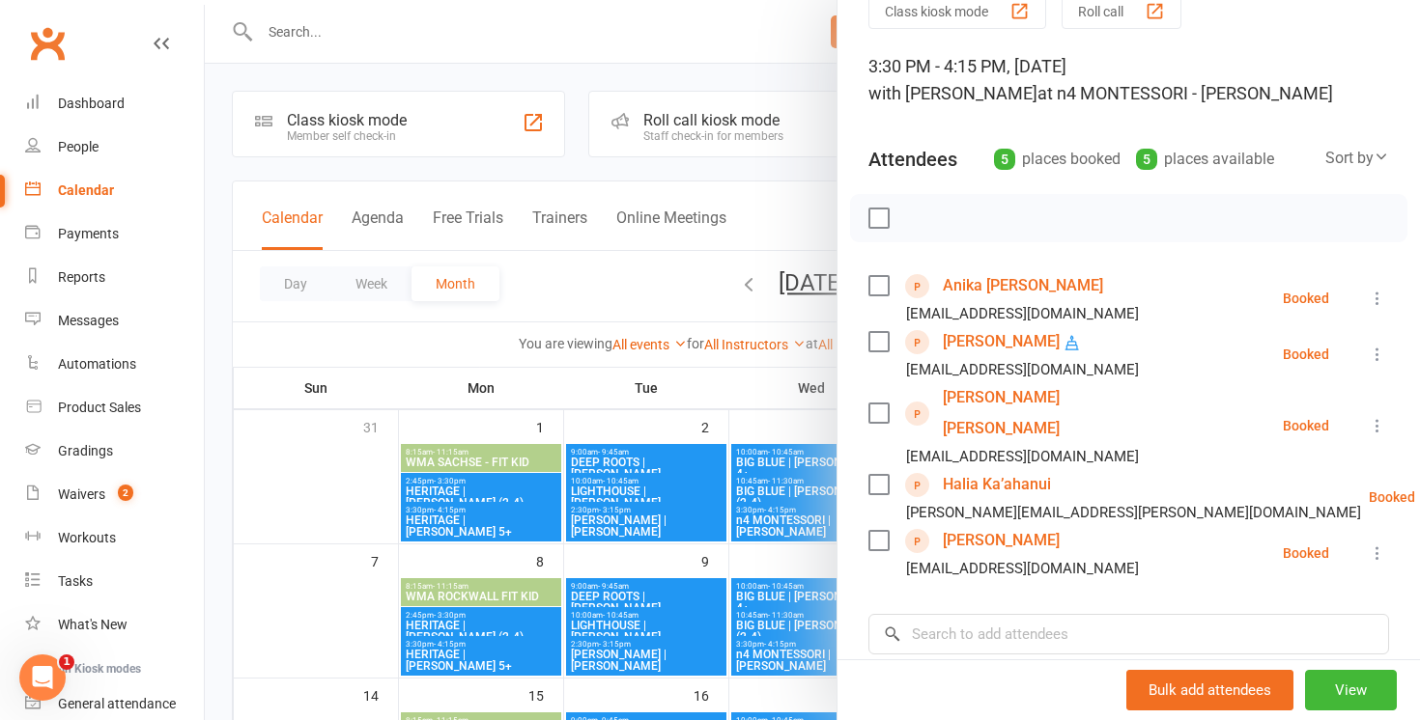
scroll to position [91, 0]
click at [969, 612] on input "search" at bounding box center [1128, 632] width 521 height 41
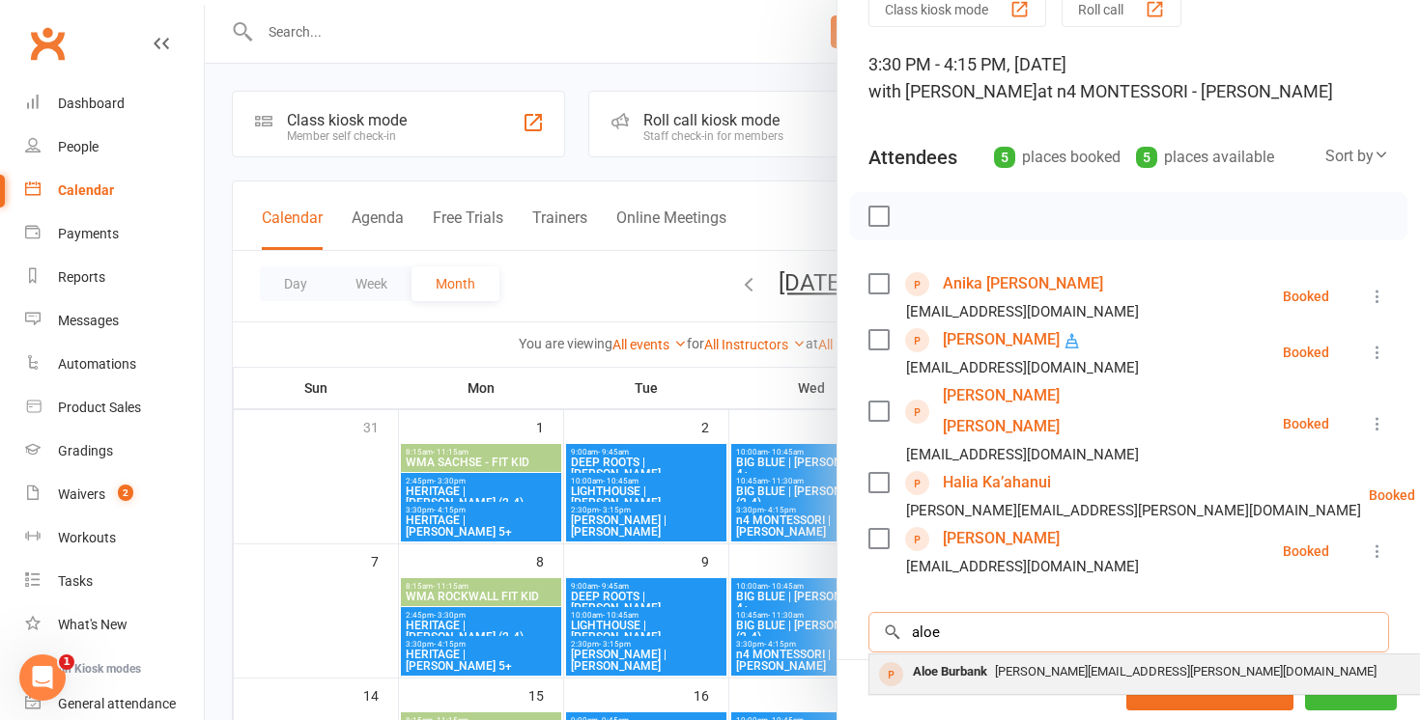
type input "aloe"
click at [979, 659] on div "Aloe Burbank" at bounding box center [950, 673] width 90 height 28
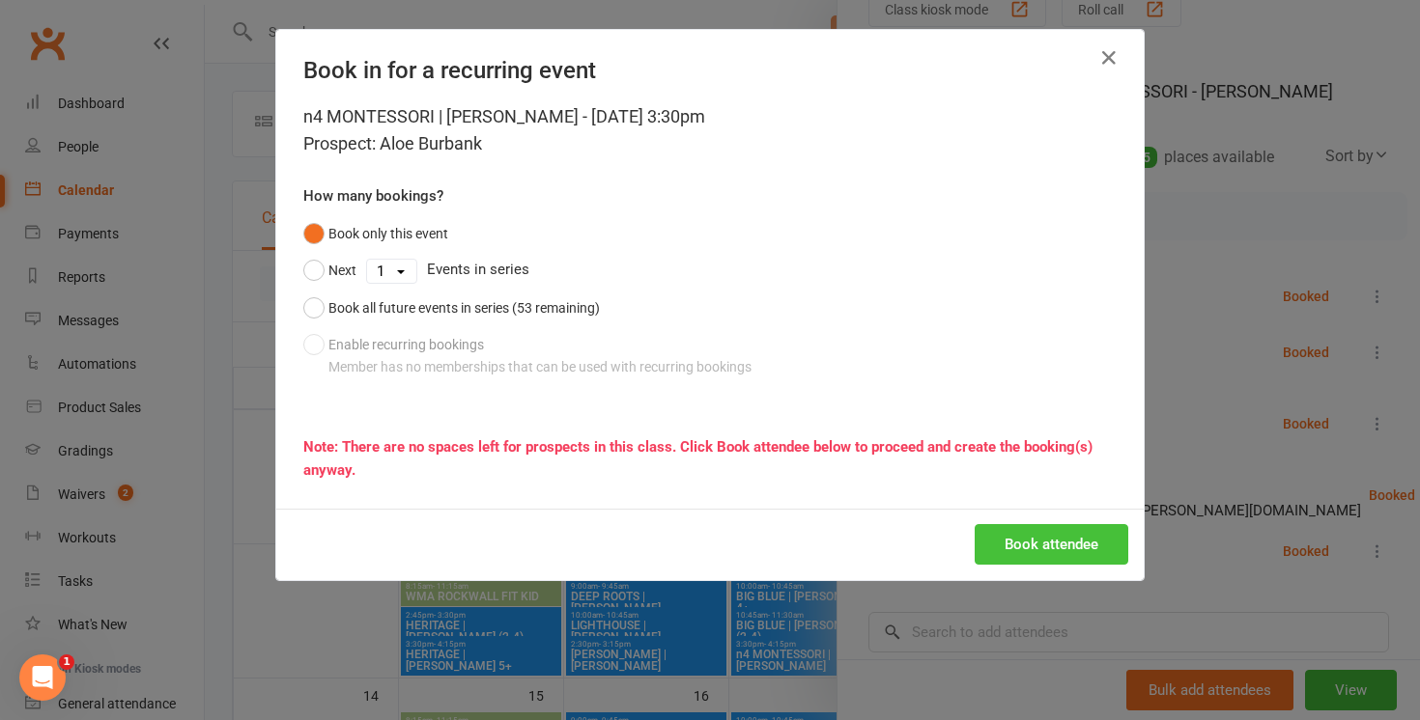
click at [1046, 530] on button "Book attendee" at bounding box center [1051, 544] width 154 height 41
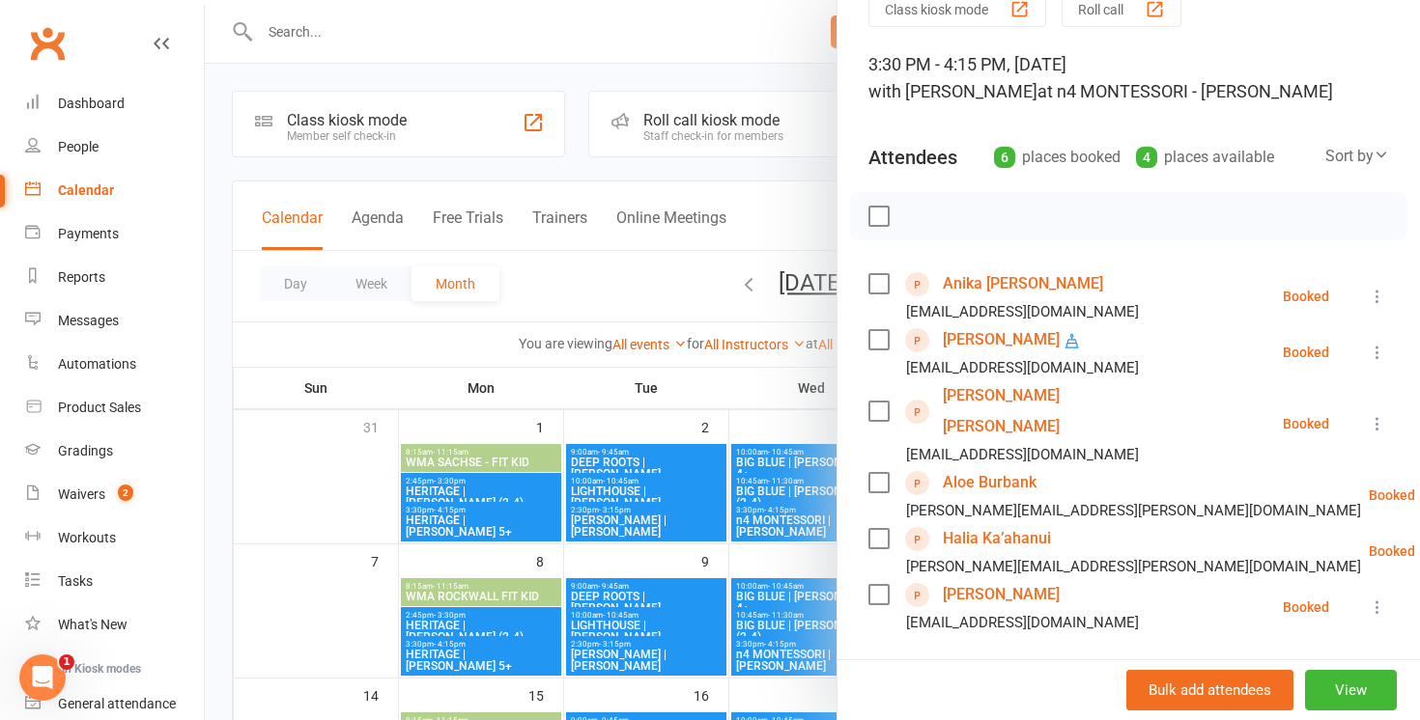
click at [654, 235] on div at bounding box center [812, 360] width 1215 height 720
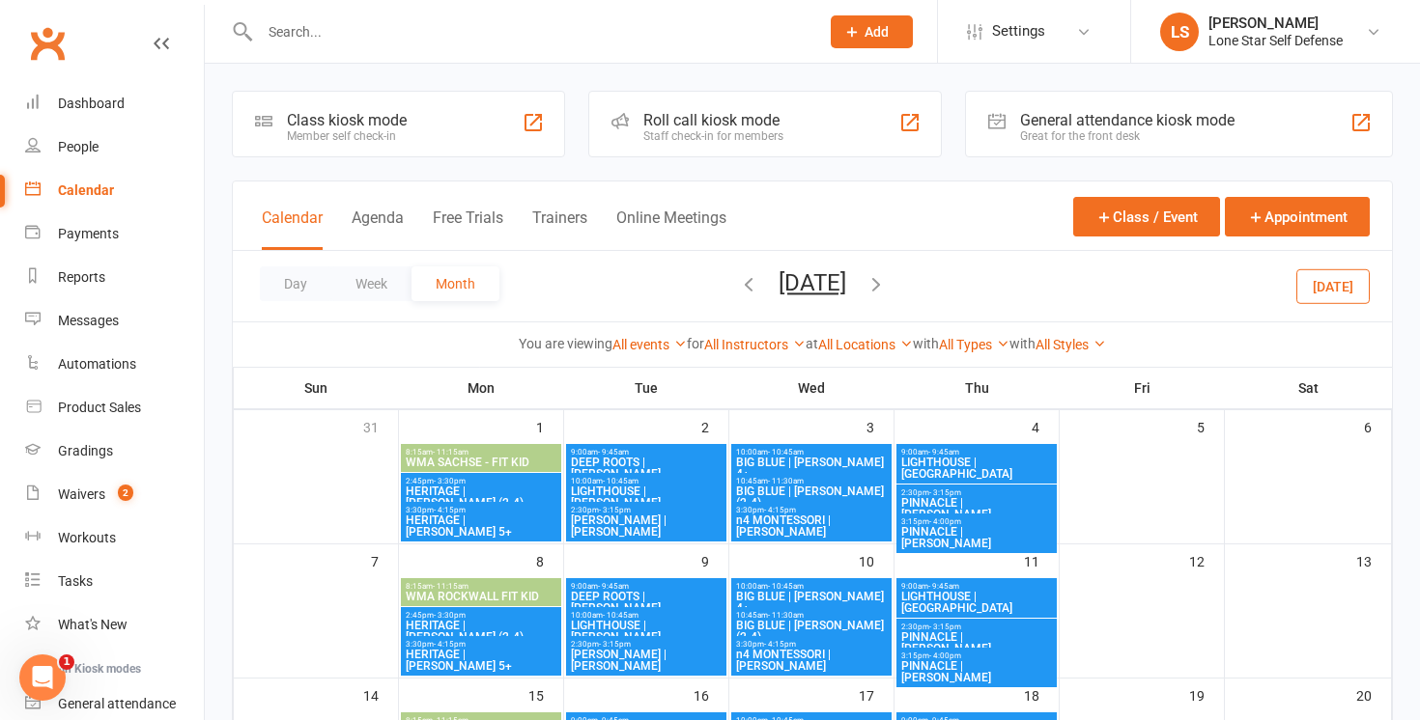
click at [738, 292] on icon "button" at bounding box center [748, 283] width 21 height 21
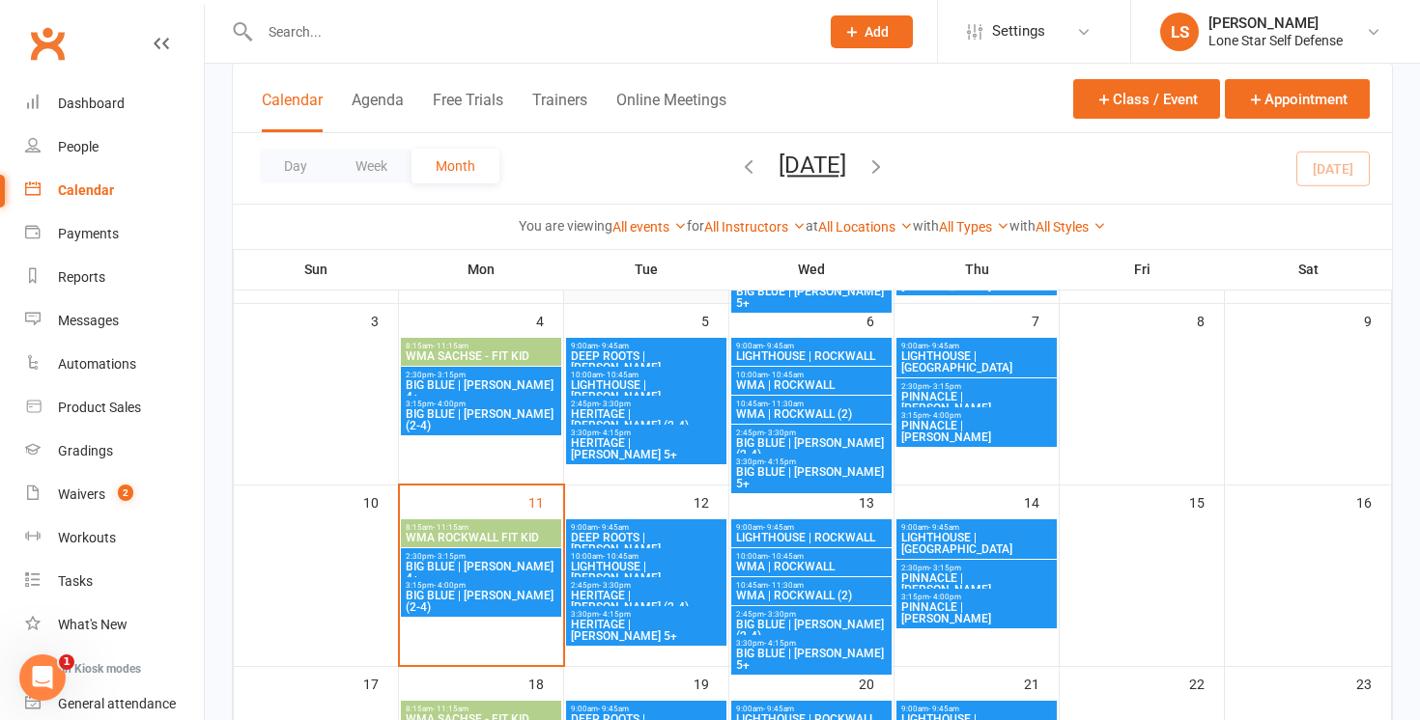
scroll to position [305, 0]
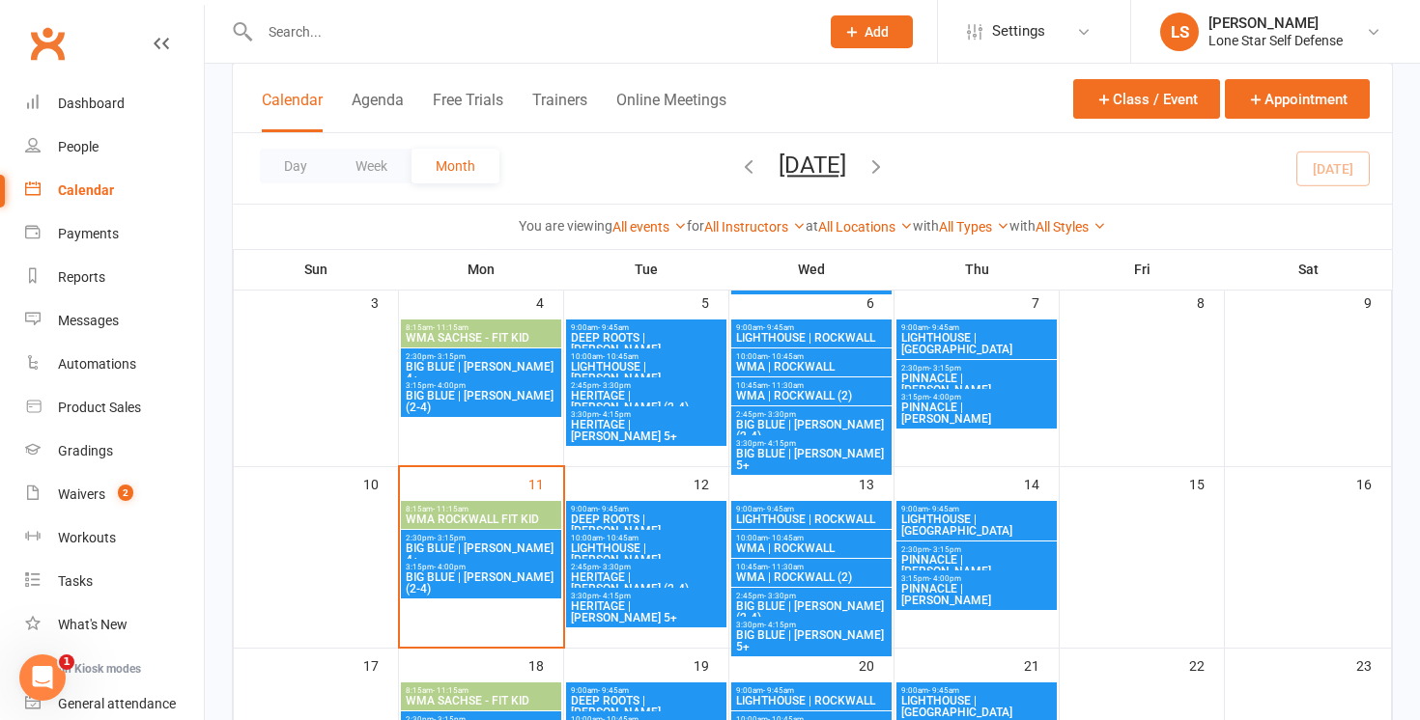
click at [641, 543] on span "LIGHTHOUSE | ANNA" at bounding box center [646, 554] width 153 height 23
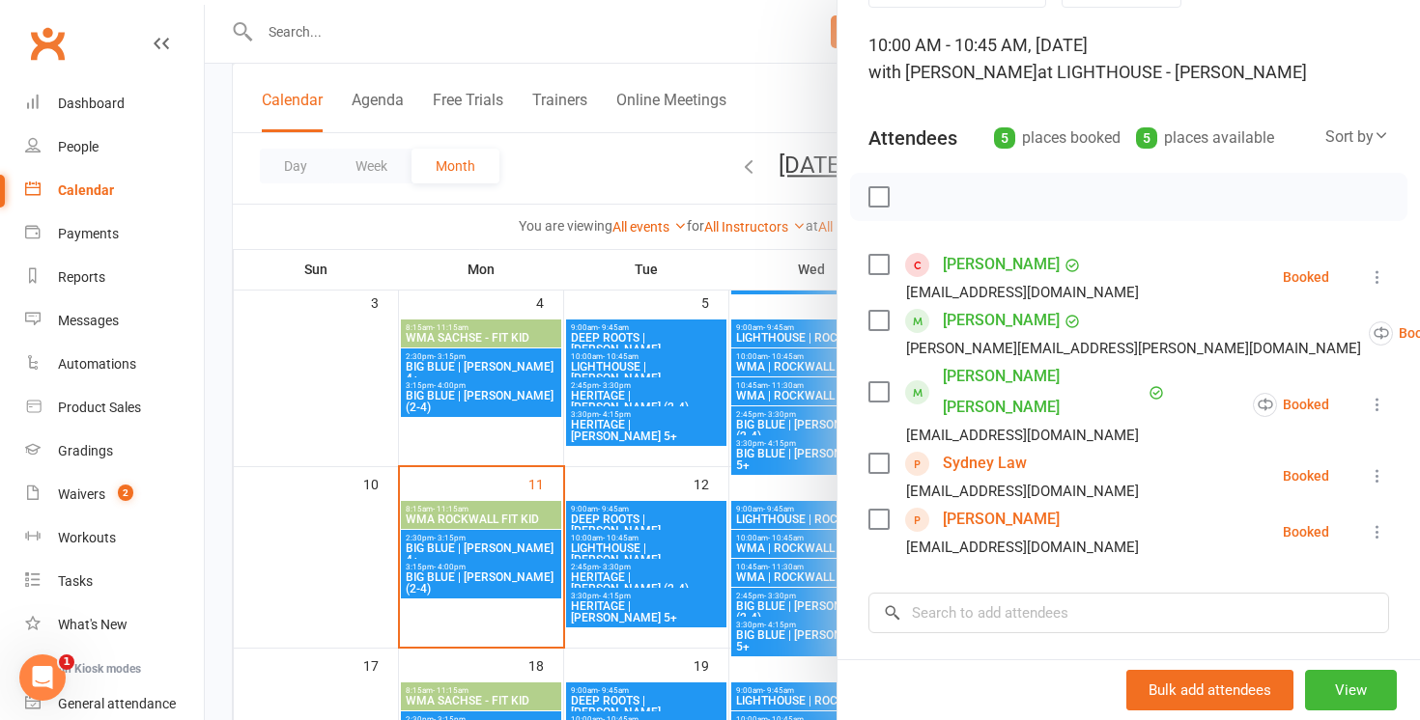
scroll to position [145, 0]
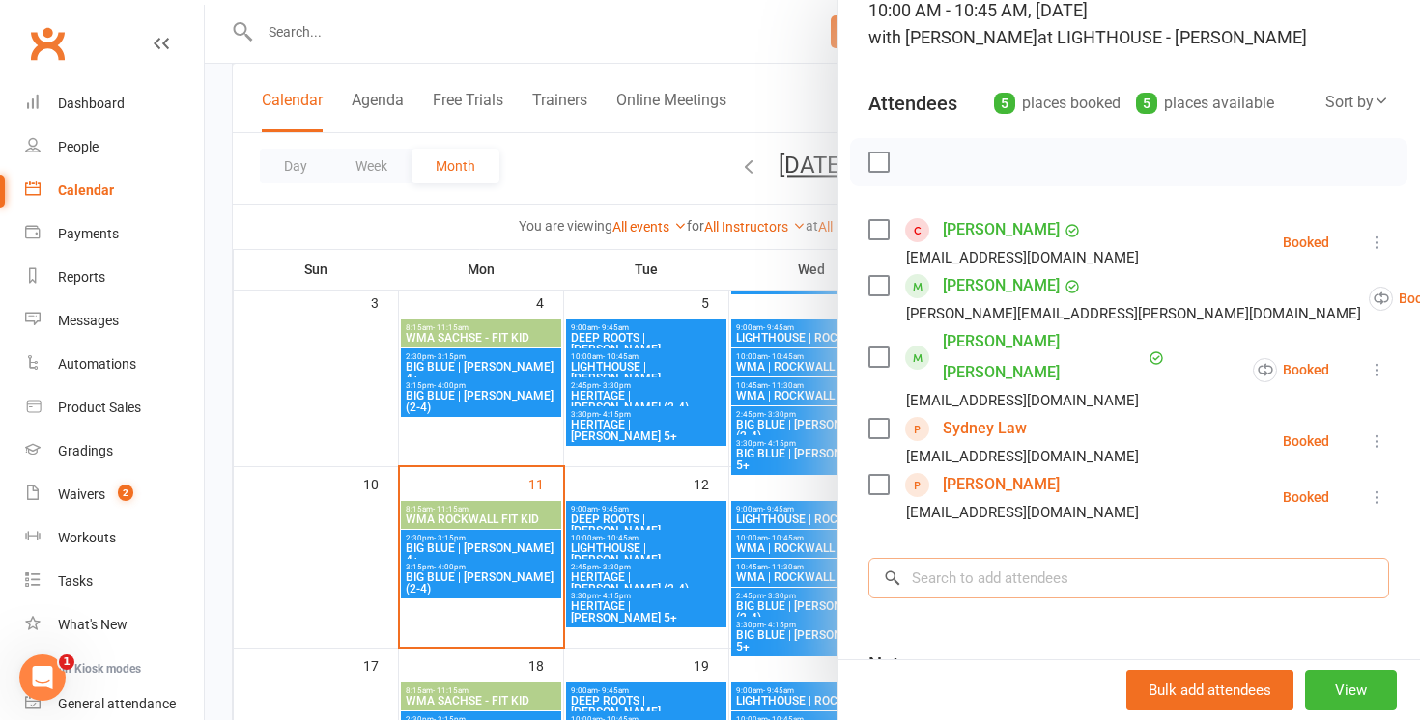
click at [937, 558] on input "search" at bounding box center [1128, 578] width 521 height 41
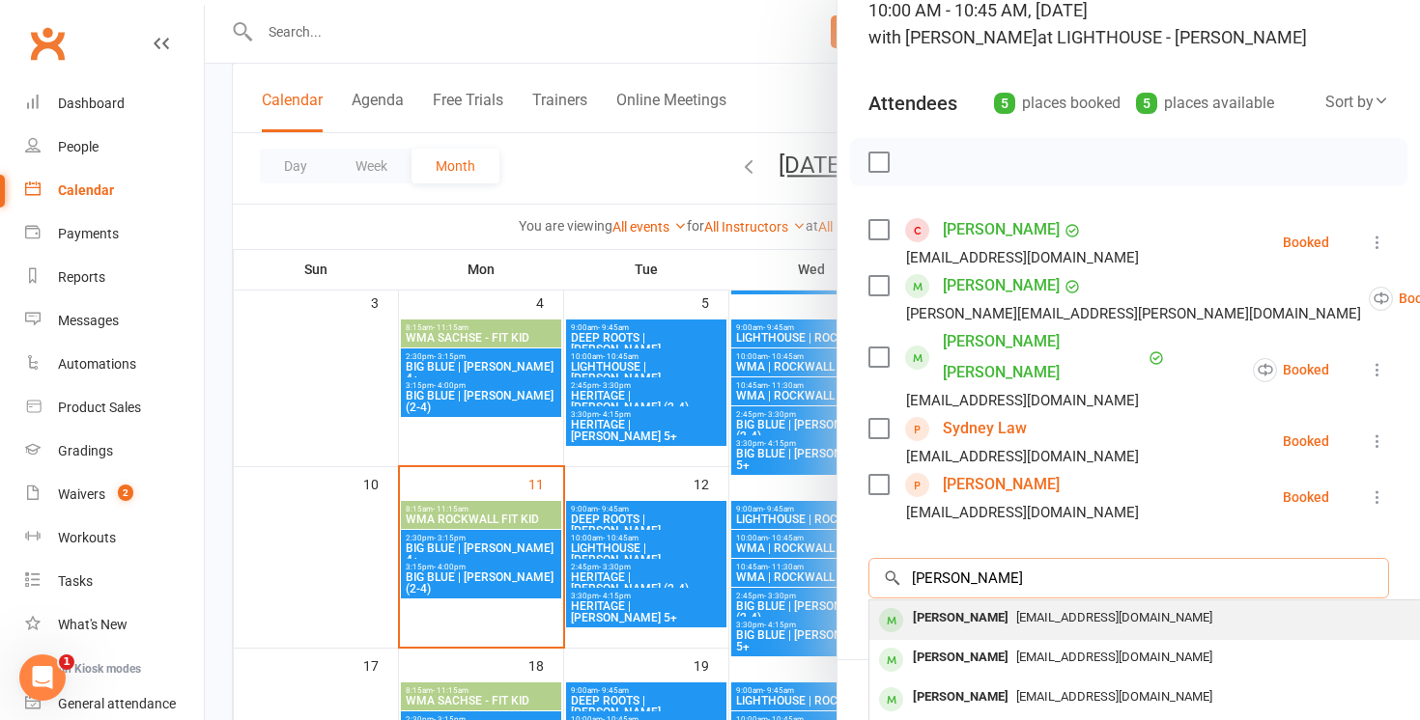
type input "james"
click at [936, 605] on div "James Prasad" at bounding box center [960, 619] width 111 height 28
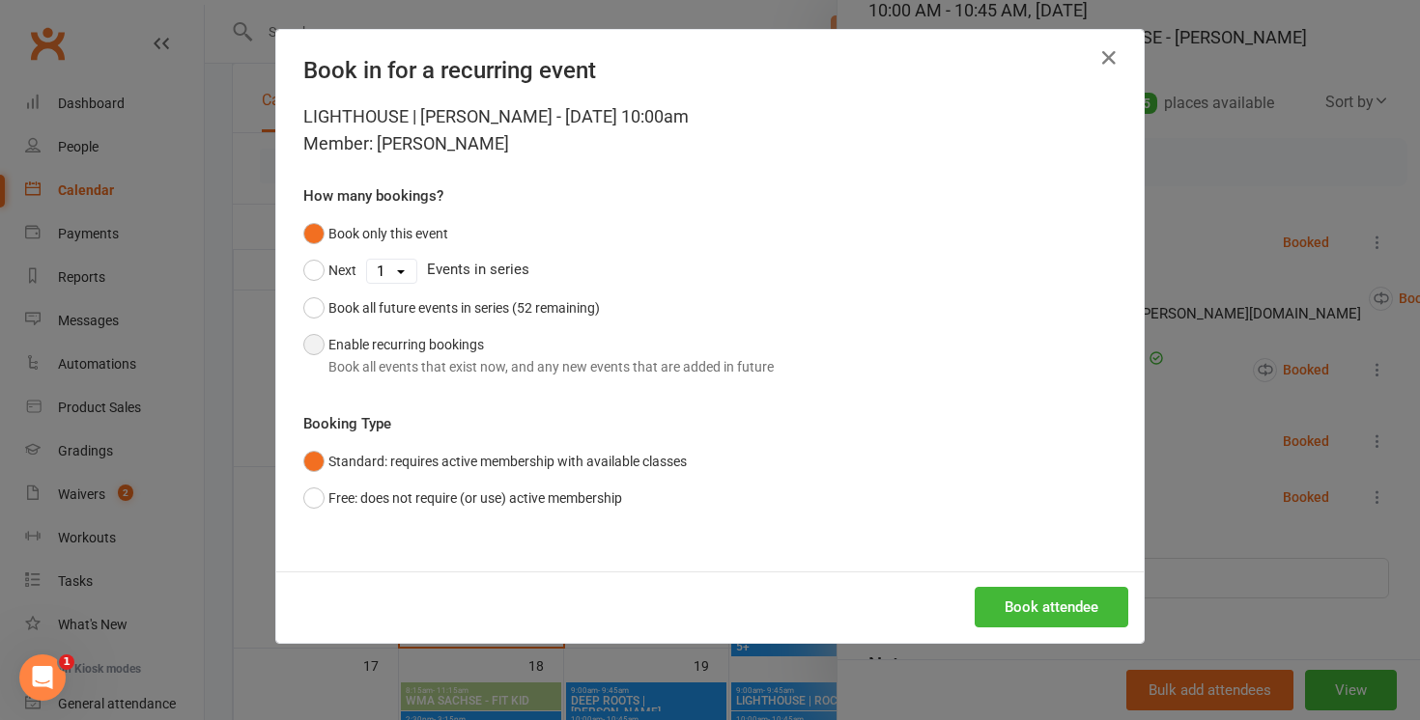
click at [565, 352] on button "Enable recurring bookings Book all events that exist now, and any new events th…" at bounding box center [538, 355] width 470 height 59
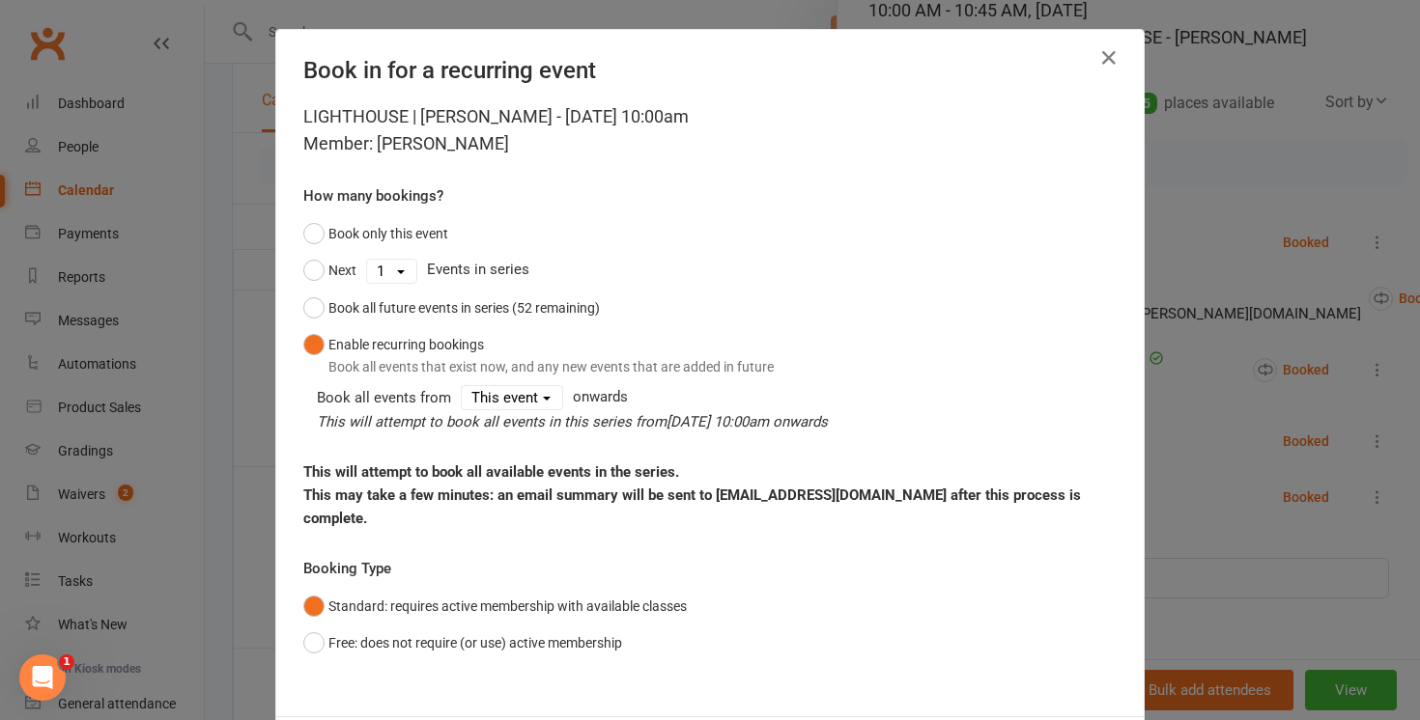
scroll to position [74, 0]
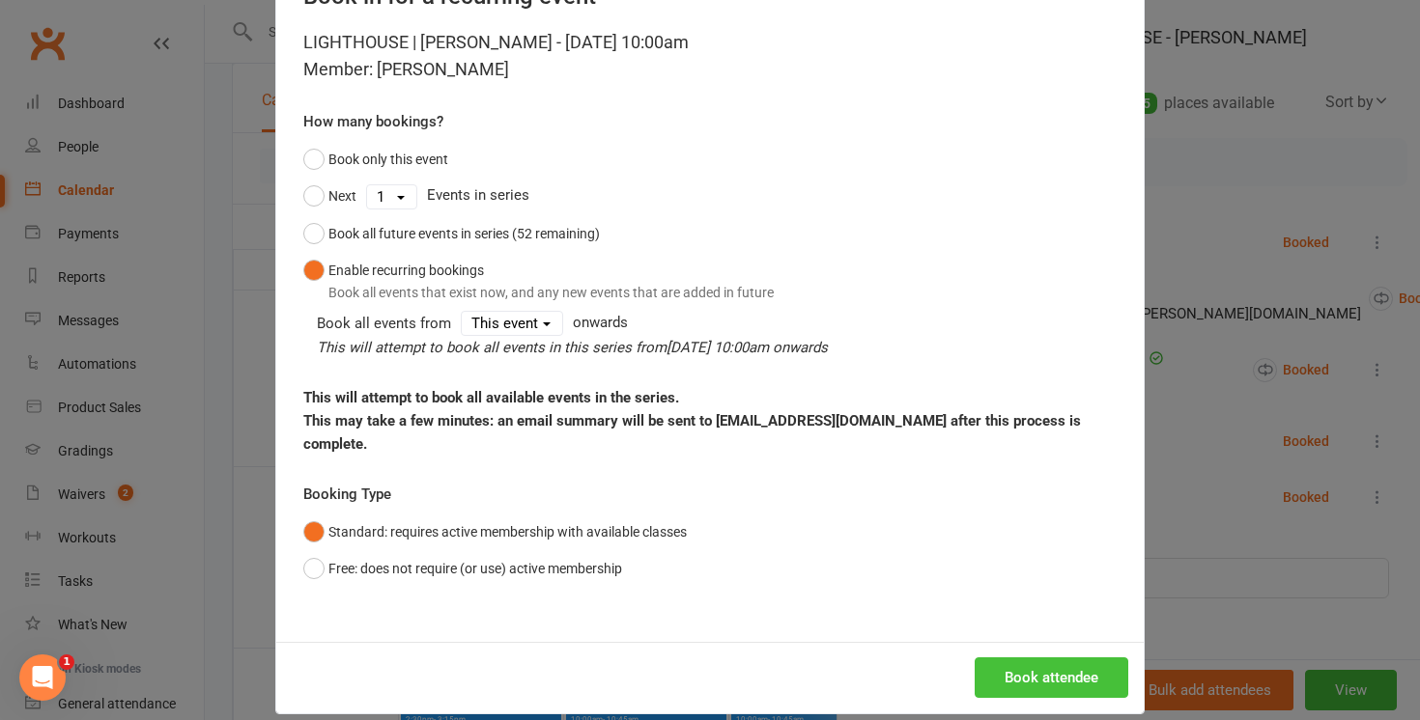
click at [1019, 658] on button "Book attendee" at bounding box center [1051, 678] width 154 height 41
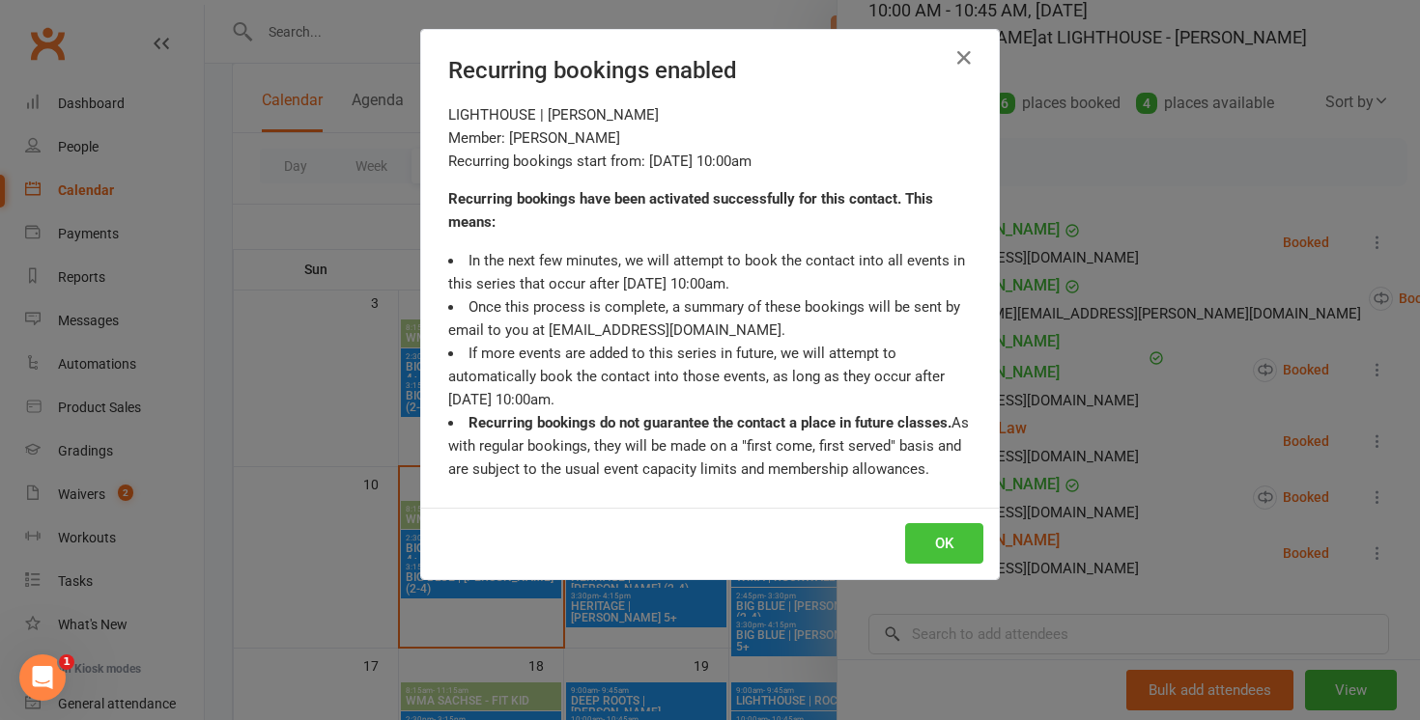
click at [950, 554] on button "OK" at bounding box center [944, 543] width 78 height 41
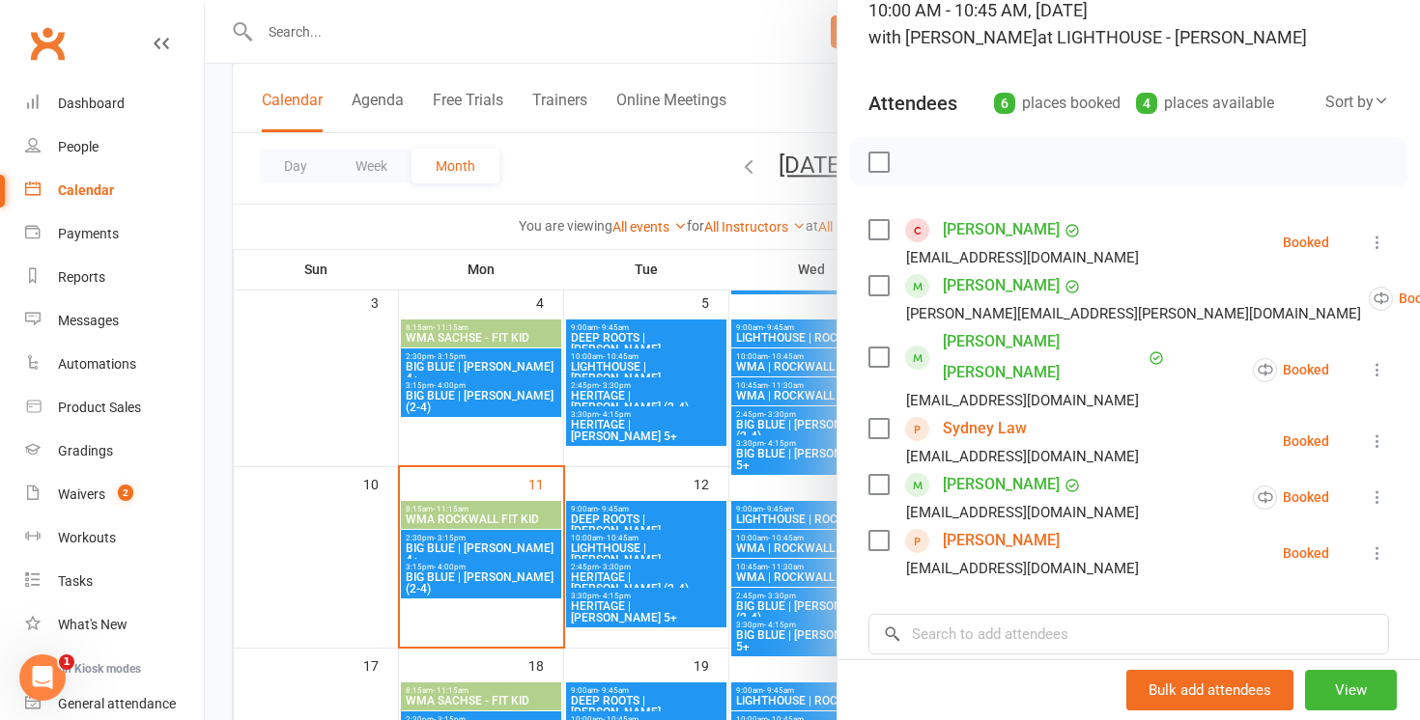
click at [624, 159] on div at bounding box center [812, 360] width 1215 height 720
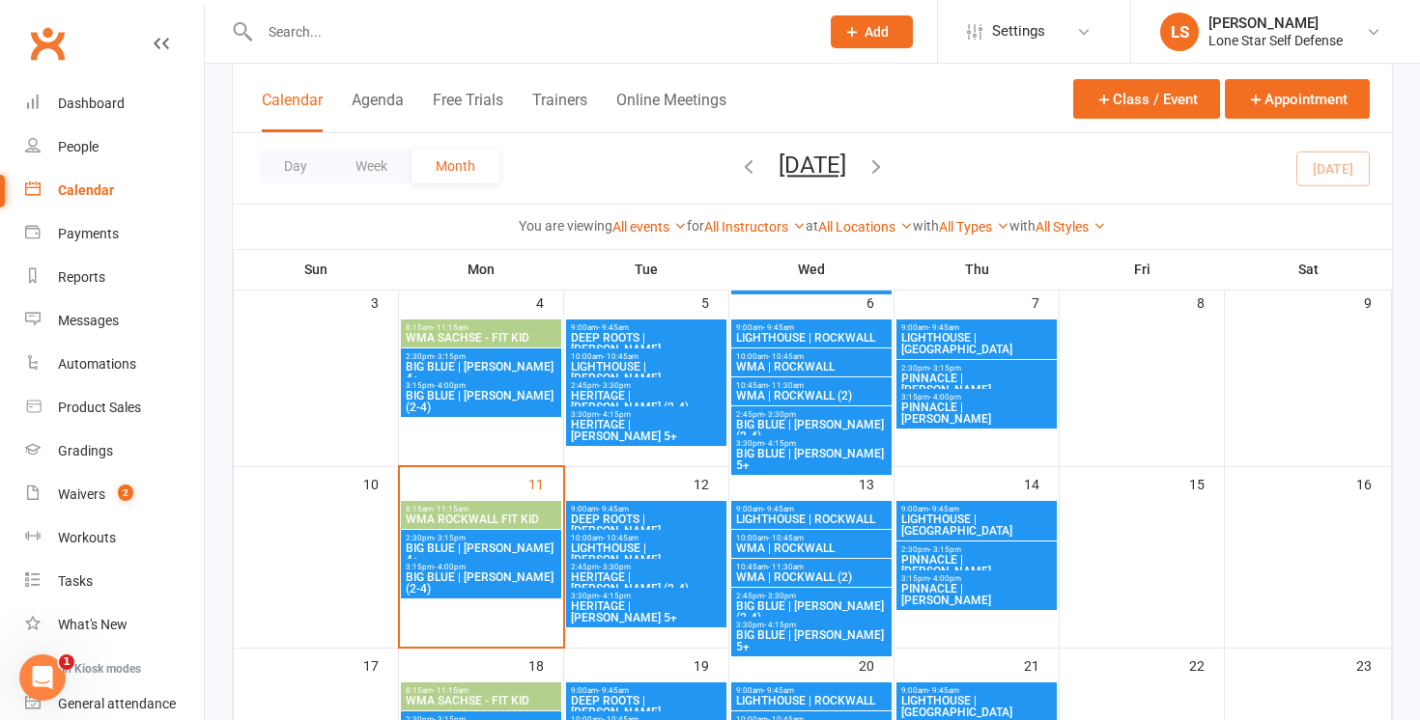
click at [887, 163] on icon "button" at bounding box center [875, 165] width 21 height 21
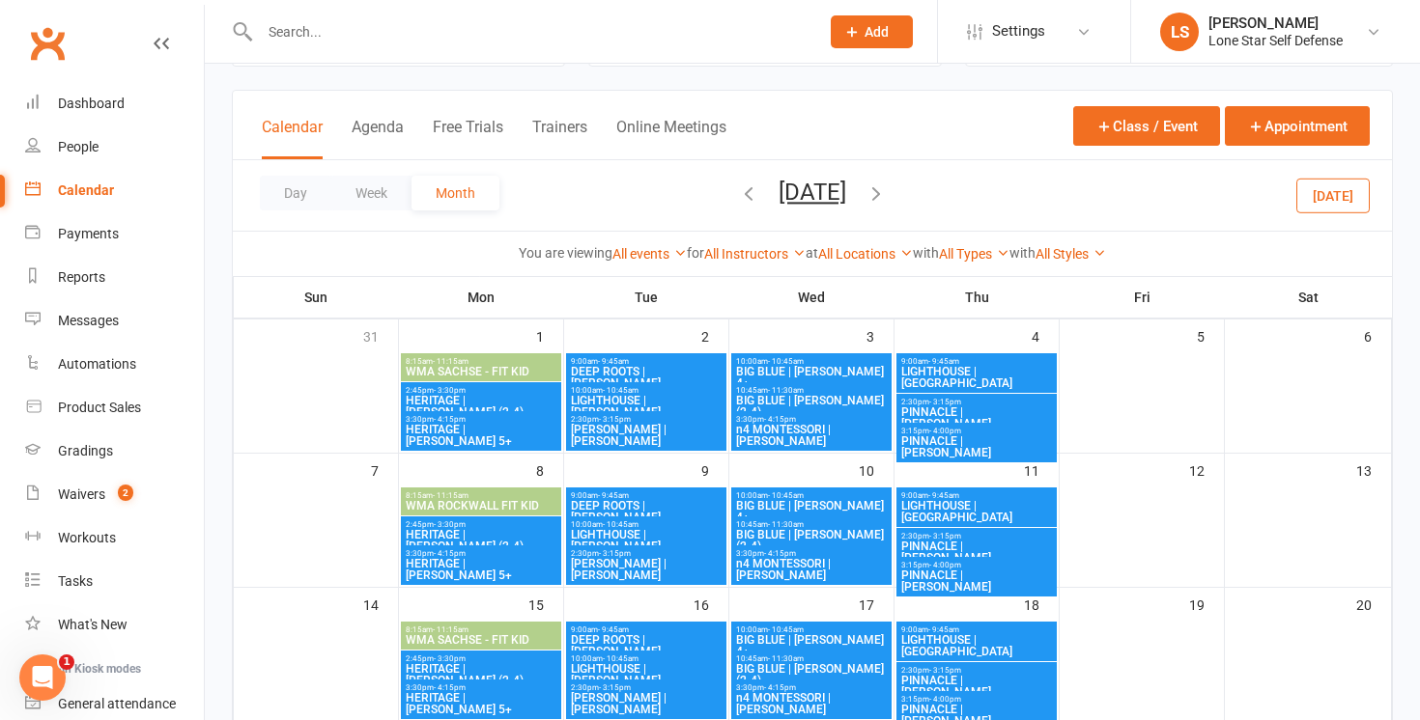
scroll to position [92, 0]
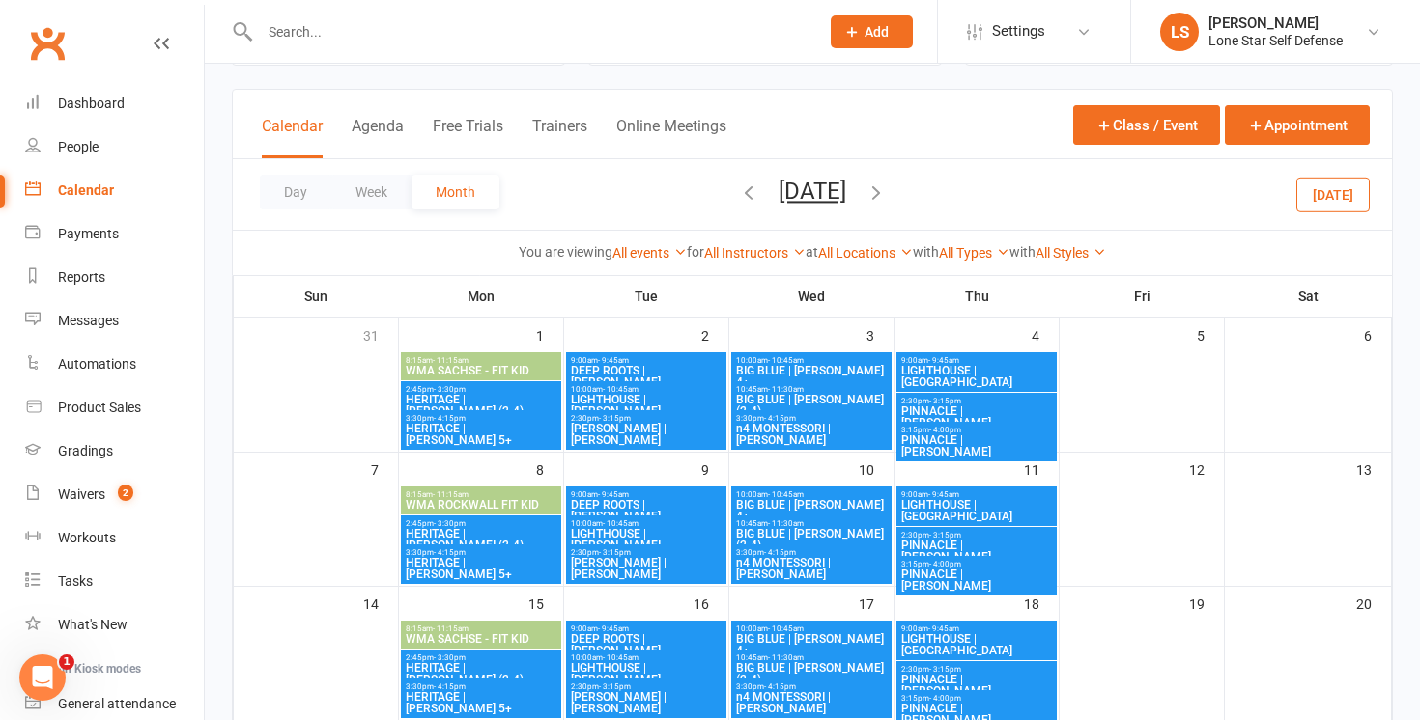
click at [520, 401] on span "HERITAGE | MCKINNEY (2-4)" at bounding box center [481, 405] width 153 height 23
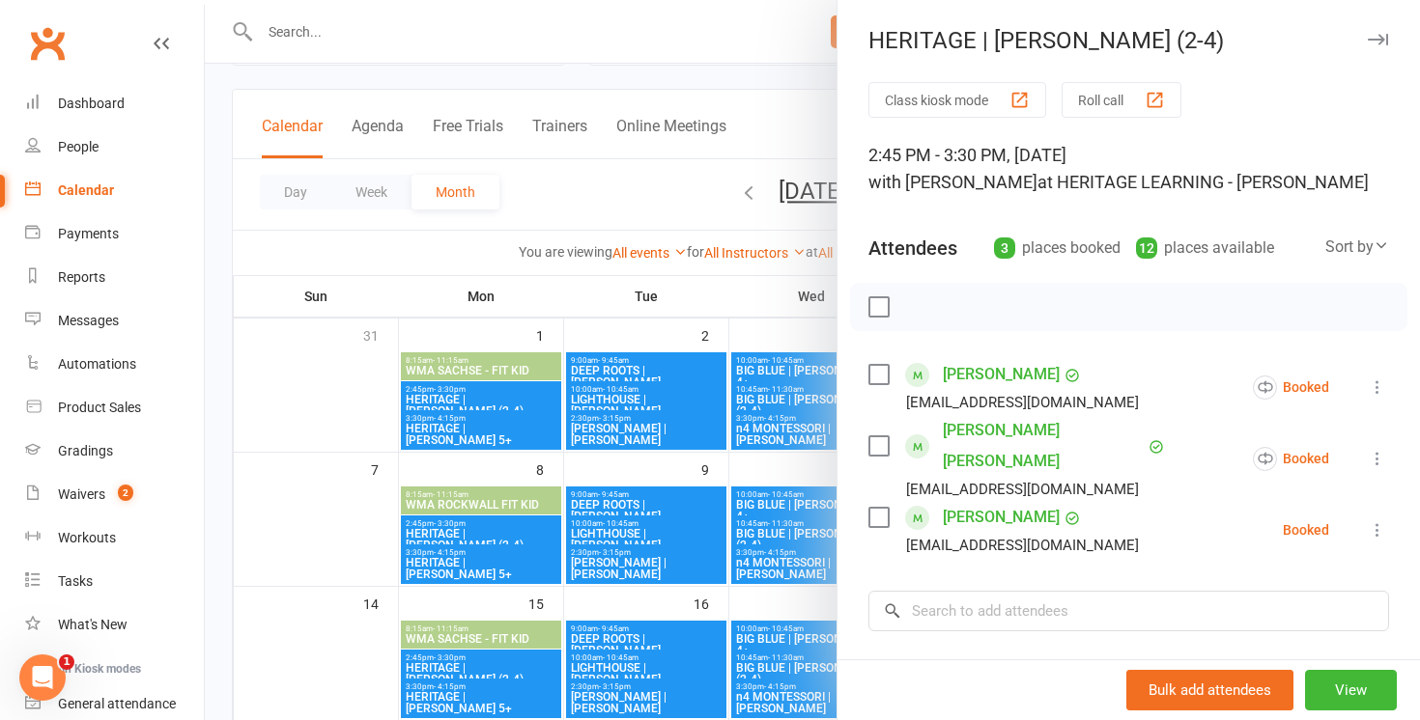
click at [1372, 521] on icon at bounding box center [1376, 530] width 19 height 19
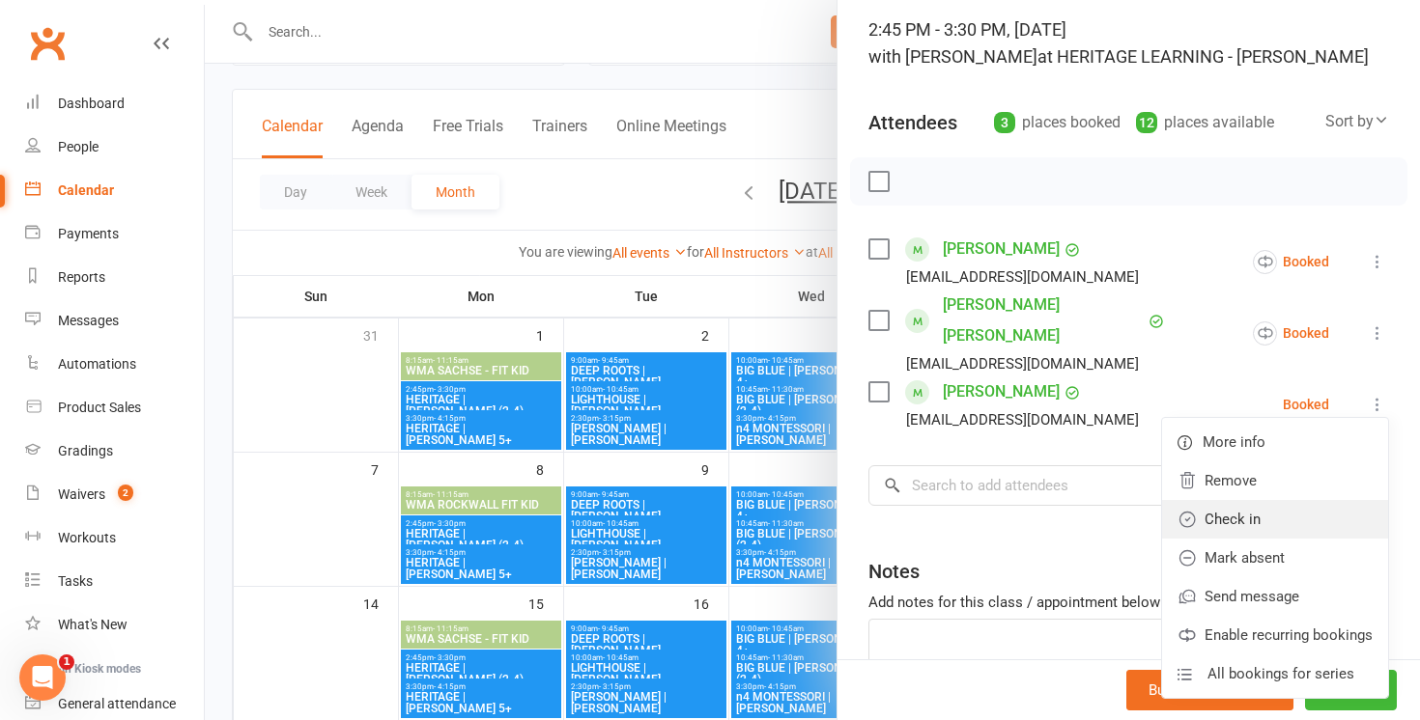
scroll to position [136, 0]
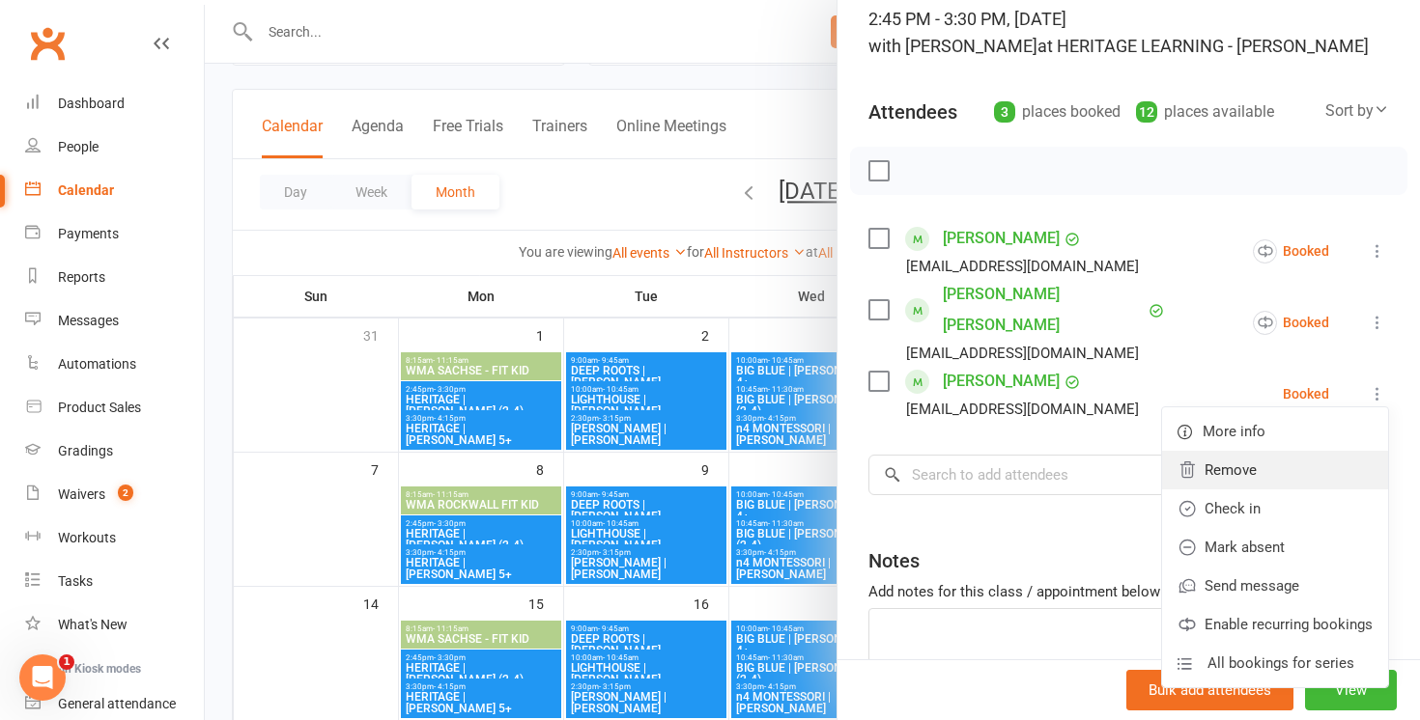
click at [1253, 451] on link "Remove" at bounding box center [1275, 470] width 226 height 39
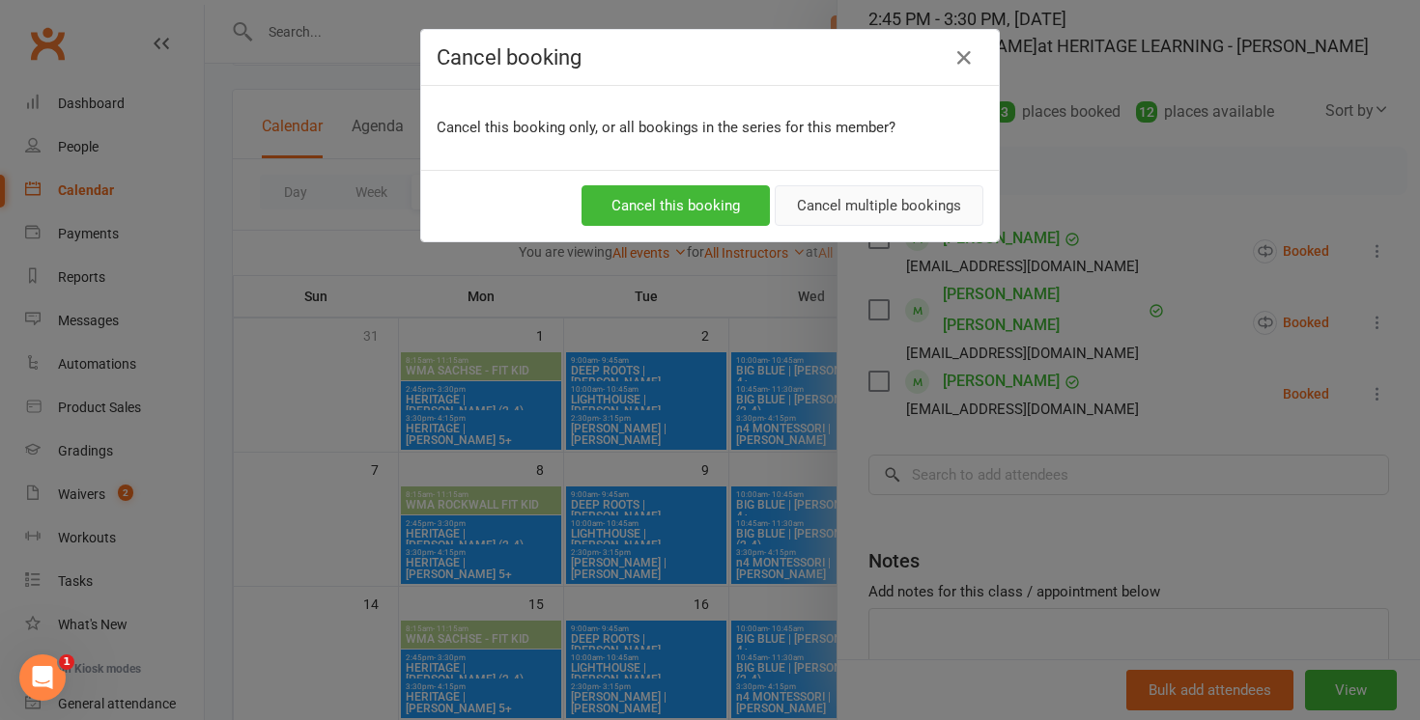
click at [907, 210] on button "Cancel multiple bookings" at bounding box center [879, 205] width 209 height 41
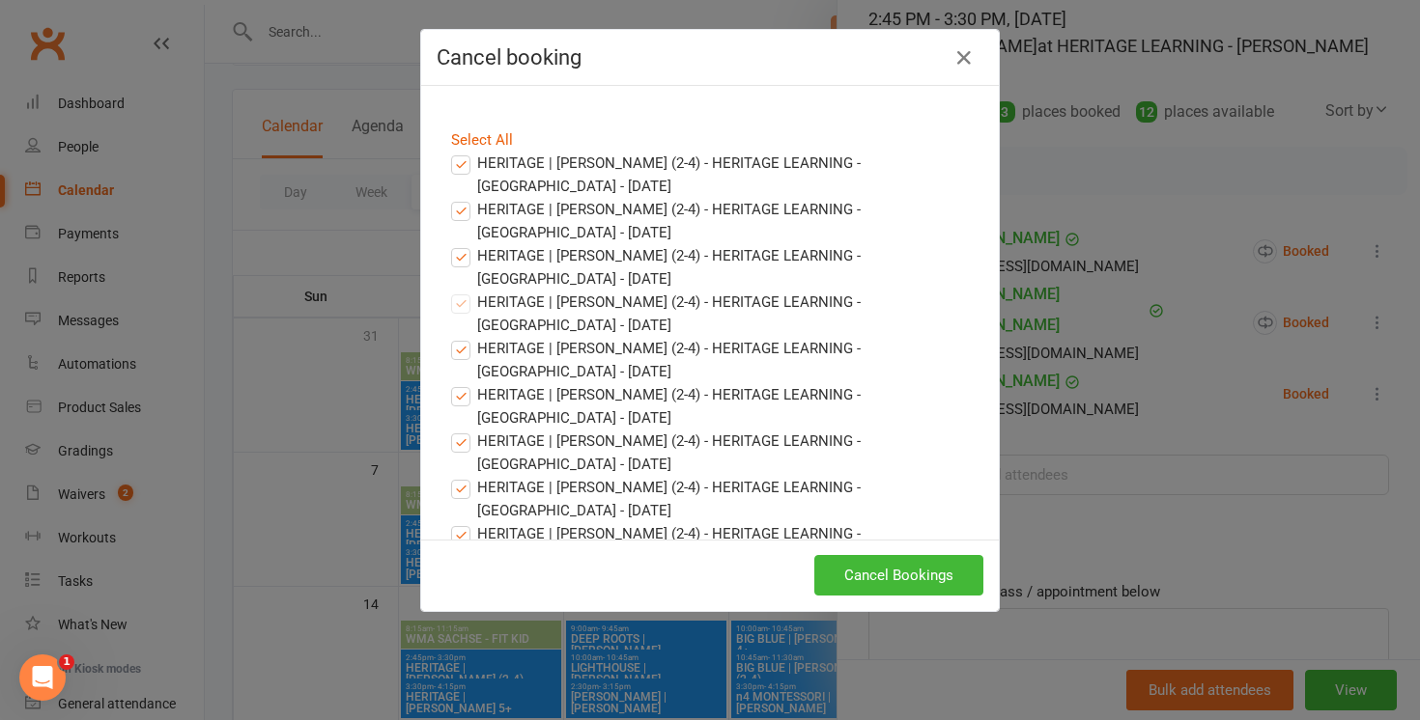
click at [458, 158] on label "HERITAGE | MCKINNEY (2-4) - HERITAGE LEARNING - MCKINNEY - Aug 12, 2025" at bounding box center [710, 175] width 518 height 46
click at [449, 152] on input "HERITAGE | MCKINNEY (2-4) - HERITAGE LEARNING - MCKINNEY - Aug 12, 2025" at bounding box center [443, 152] width 13 height 0
click at [458, 205] on label "HERITAGE | MCKINNEY (2-4) - HERITAGE LEARNING - MCKINNEY - Aug 19, 2025" at bounding box center [710, 221] width 518 height 46
click at [449, 198] on input "HERITAGE | MCKINNEY (2-4) - HERITAGE LEARNING - MCKINNEY - Aug 19, 2025" at bounding box center [443, 198] width 13 height 0
click at [458, 258] on label "HERITAGE | MCKINNEY (2-4) - HERITAGE LEARNING - MCKINNEY - Aug 26, 2025" at bounding box center [710, 267] width 518 height 46
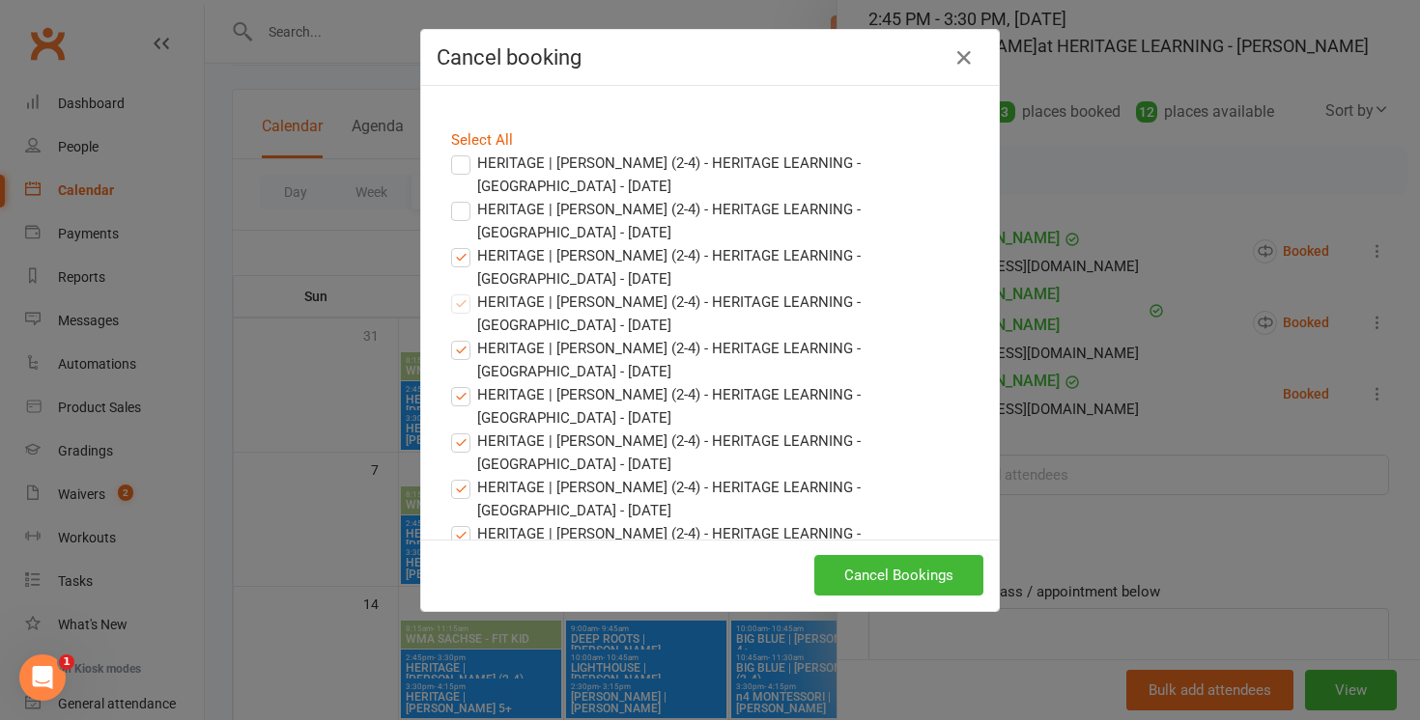
click at [449, 244] on input "HERITAGE | MCKINNEY (2-4) - HERITAGE LEARNING - MCKINNEY - Aug 26, 2025" at bounding box center [443, 244] width 13 height 0
click at [844, 568] on button "Cancel Bookings" at bounding box center [898, 575] width 169 height 41
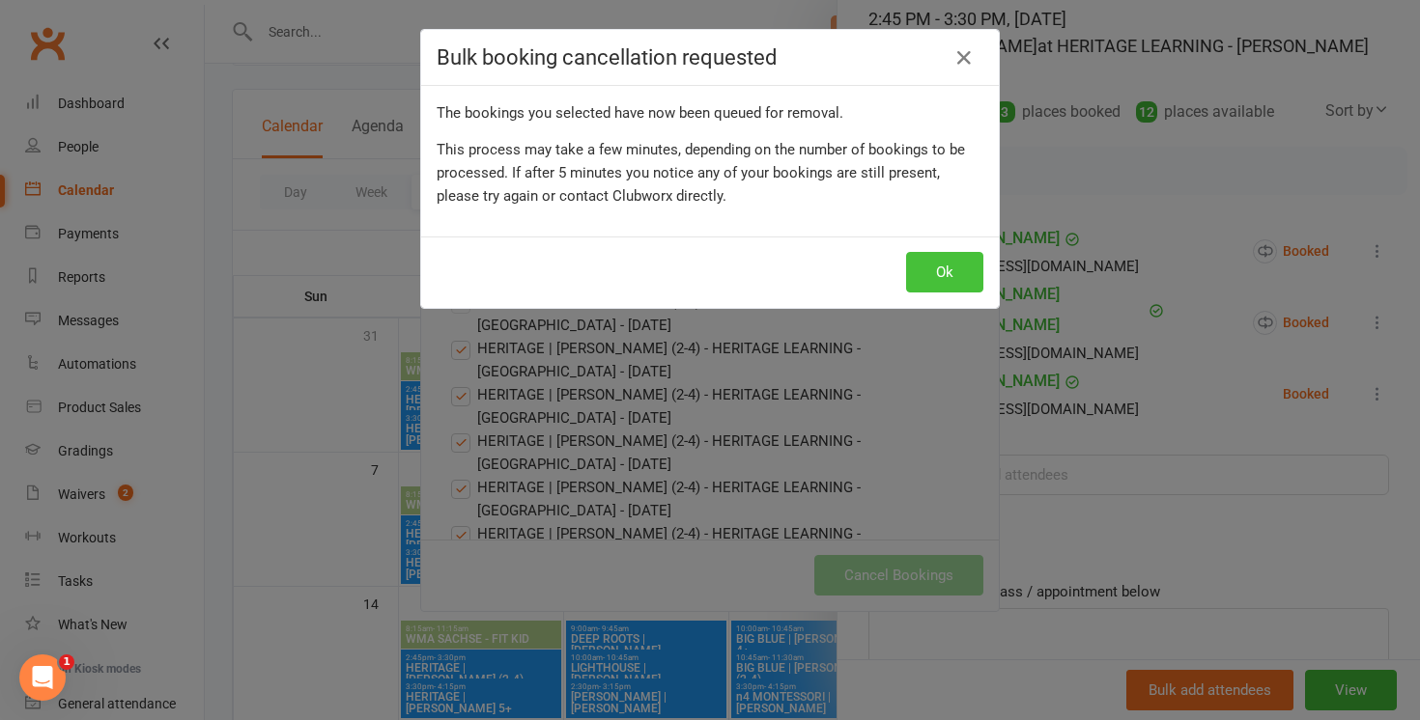
click at [940, 260] on button "Ok" at bounding box center [944, 272] width 77 height 41
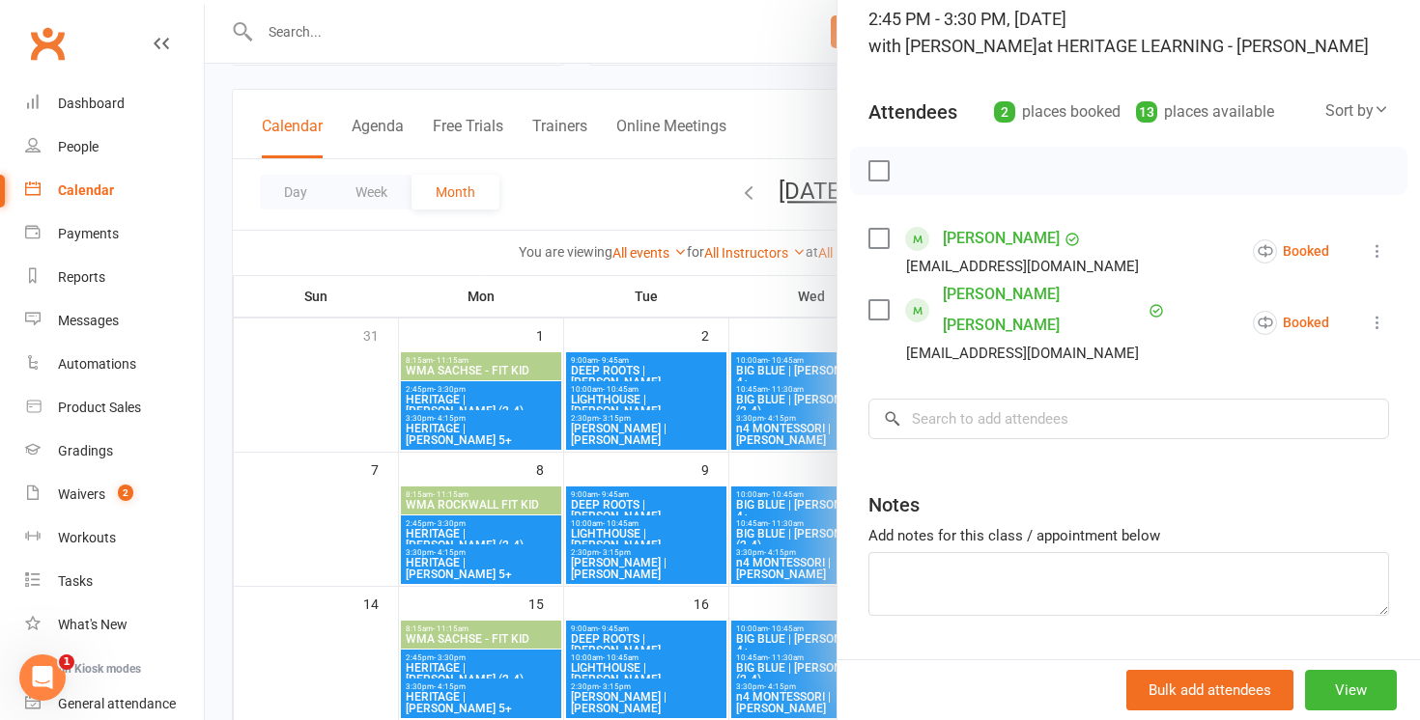
click at [654, 54] on div at bounding box center [812, 360] width 1215 height 720
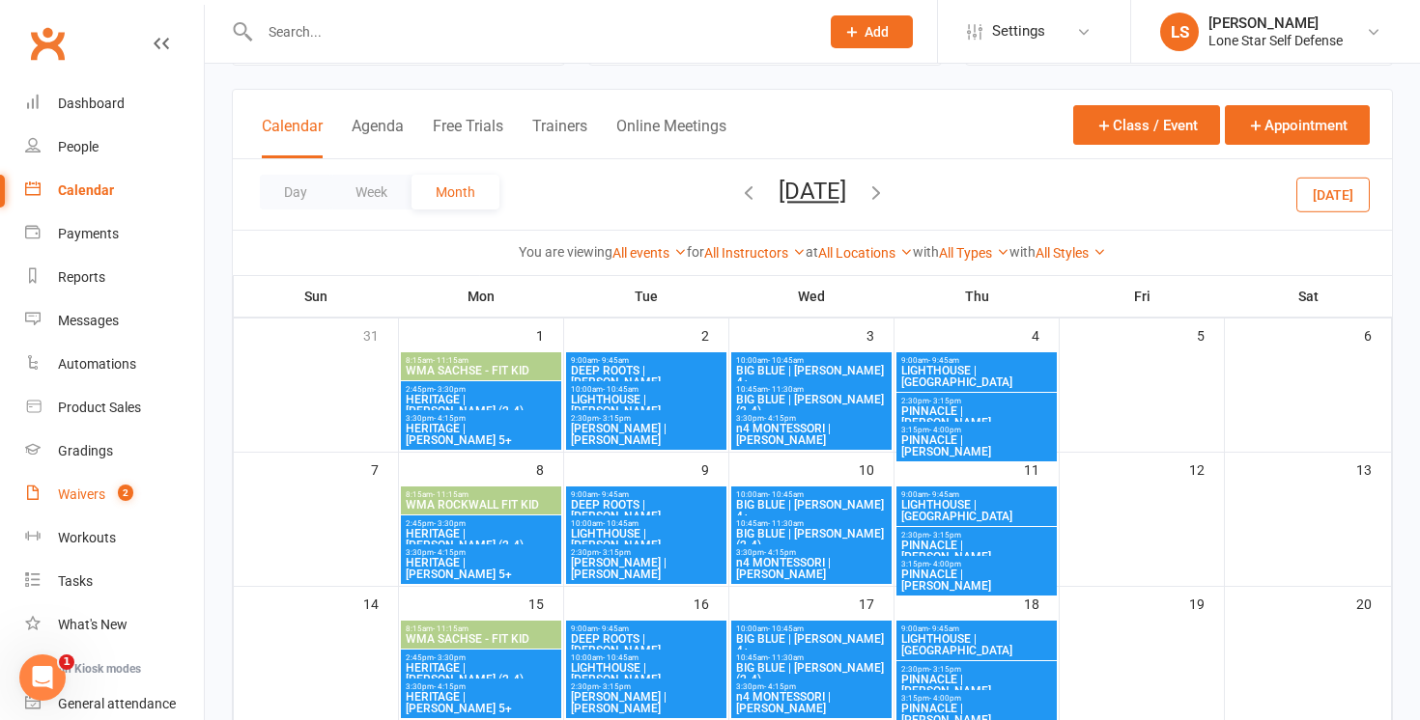
click at [83, 487] on div "Waivers" at bounding box center [81, 494] width 47 height 15
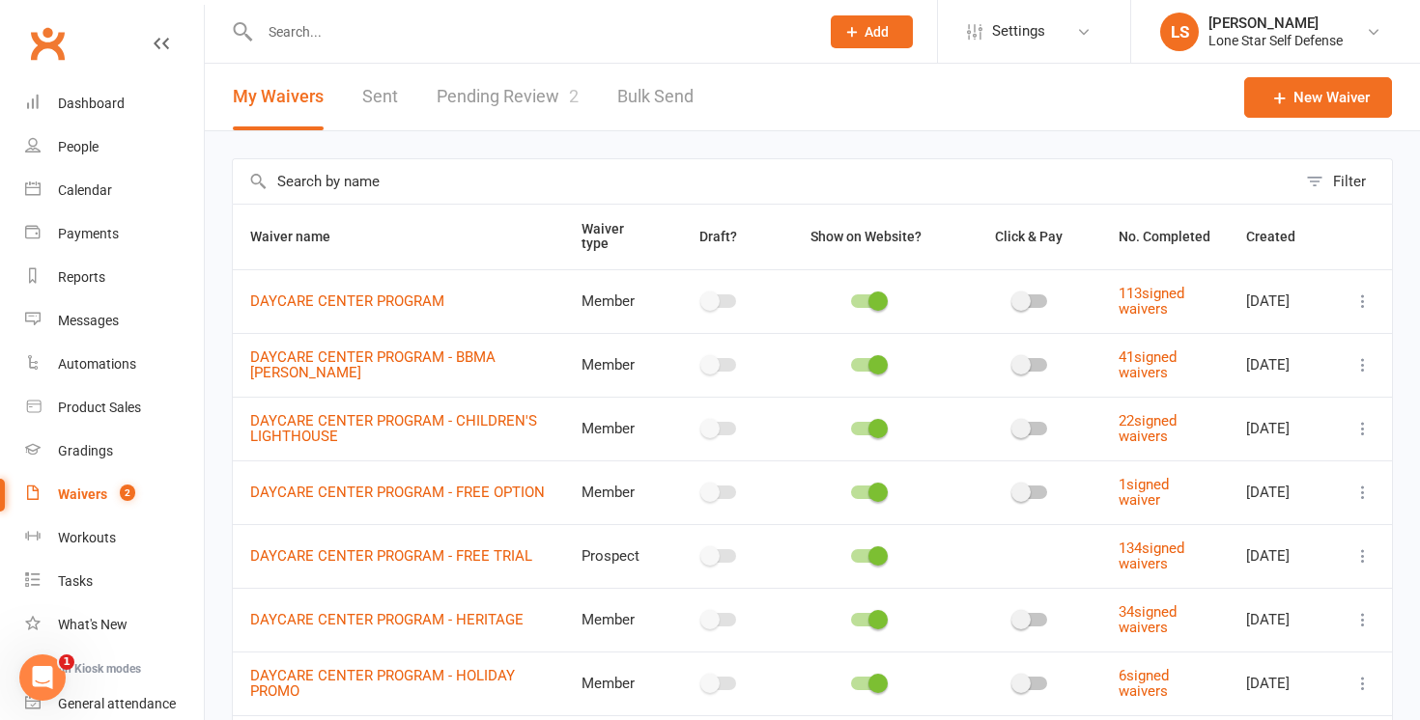
click at [498, 87] on link "Pending Review 2" at bounding box center [508, 97] width 142 height 67
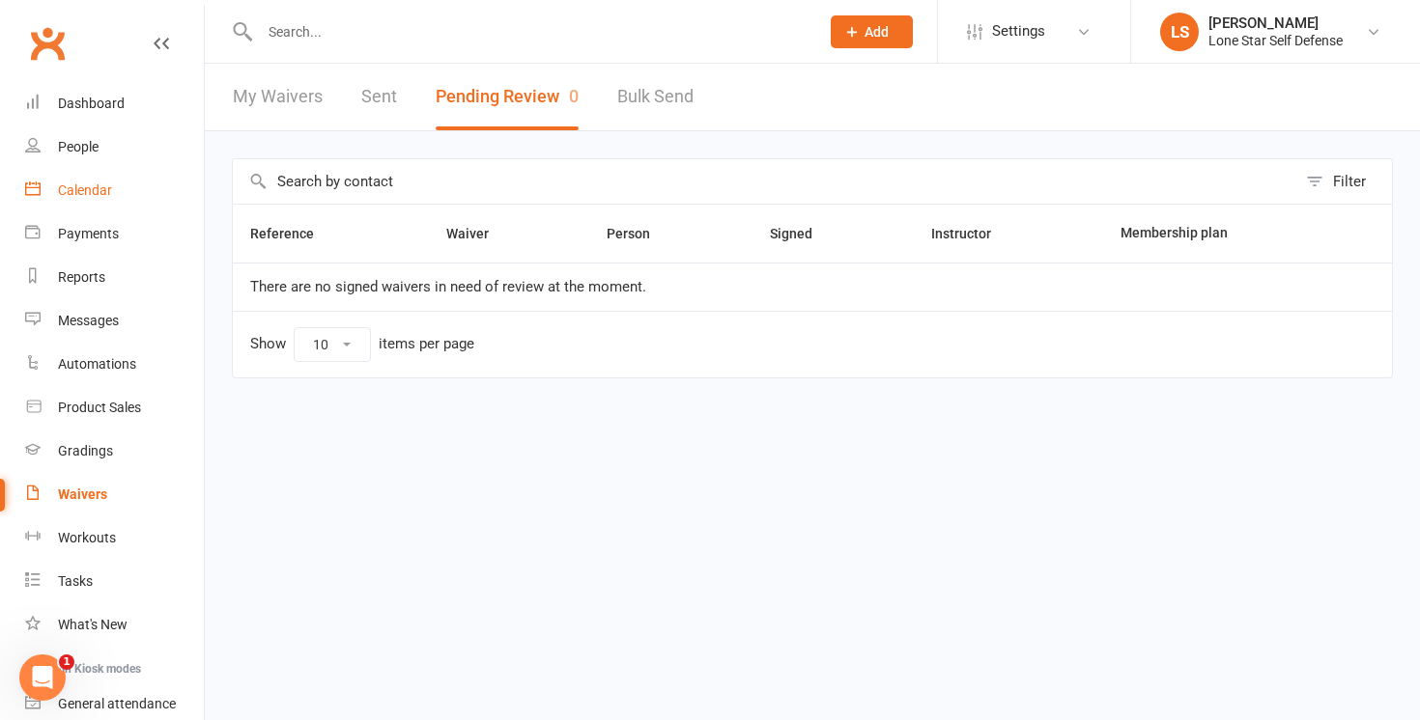
click at [79, 191] on div "Calendar" at bounding box center [85, 190] width 54 height 15
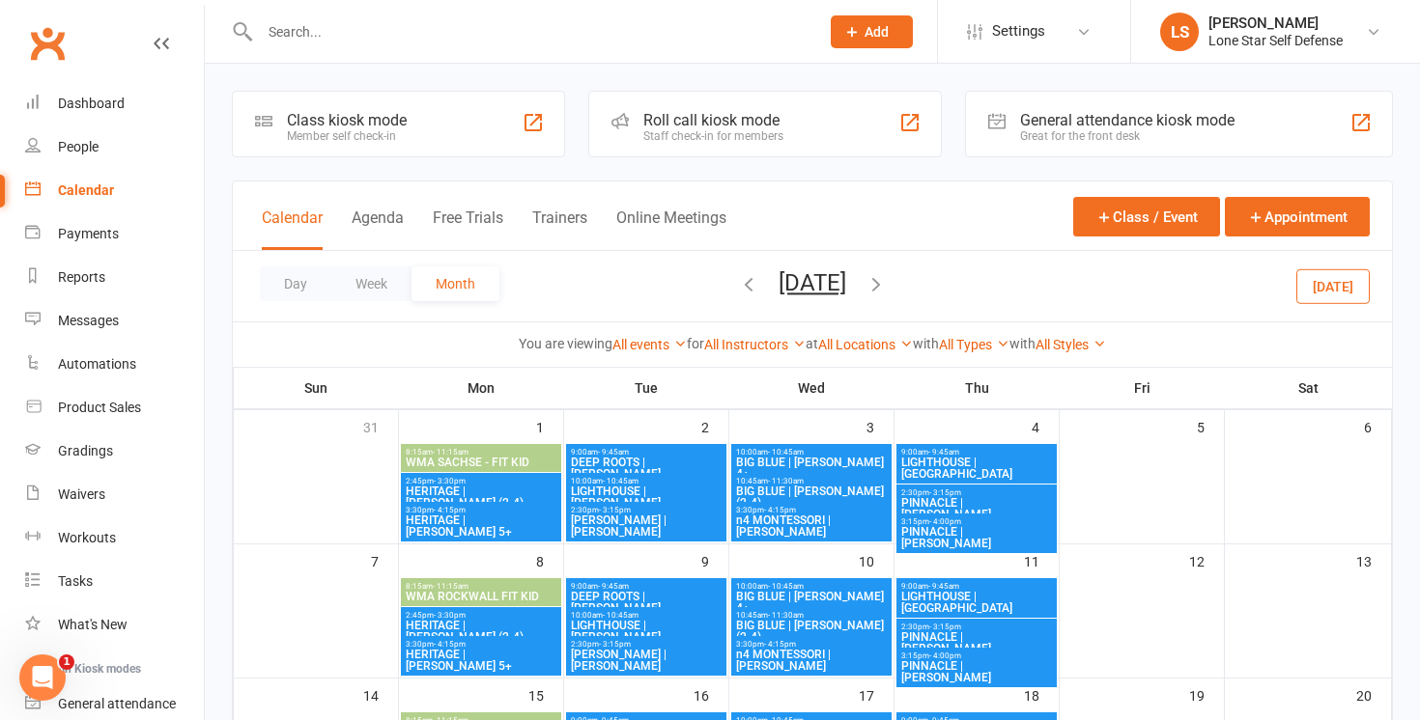
click at [738, 291] on icon "button" at bounding box center [748, 283] width 21 height 21
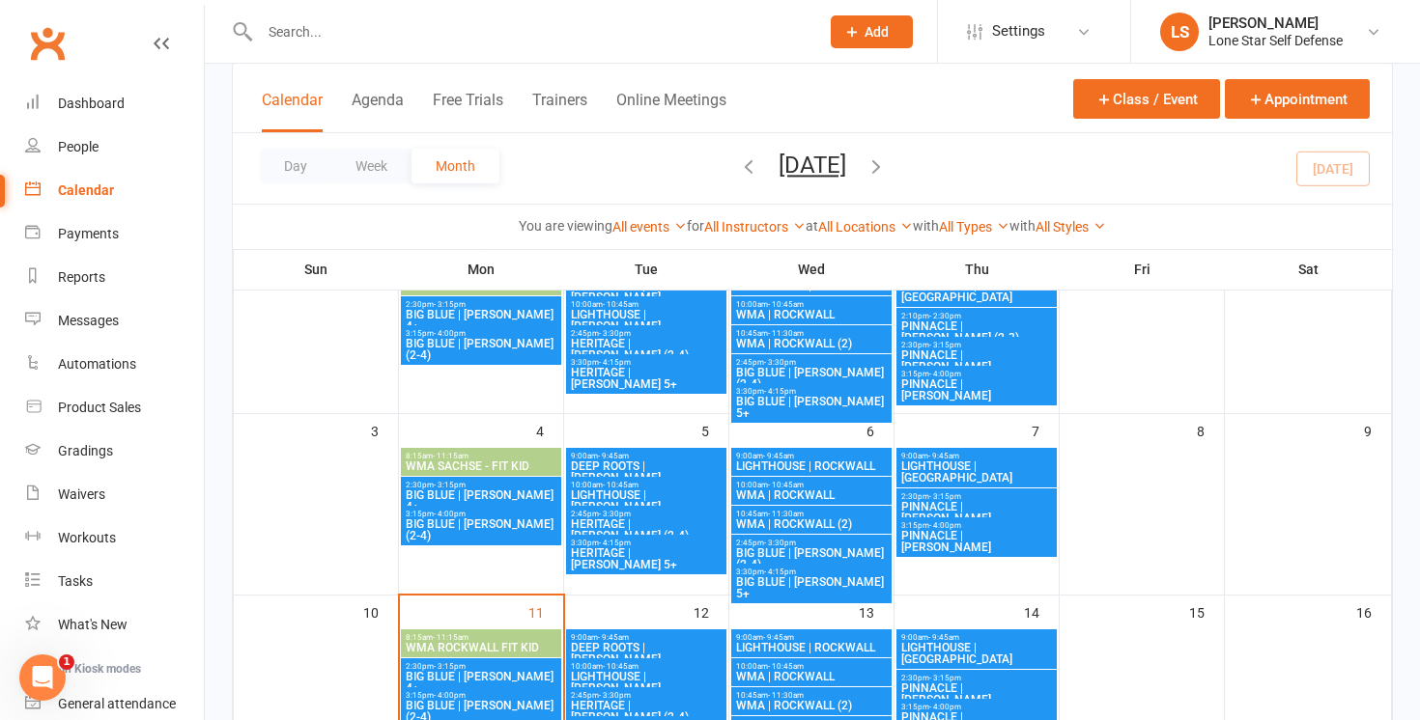
scroll to position [192, 0]
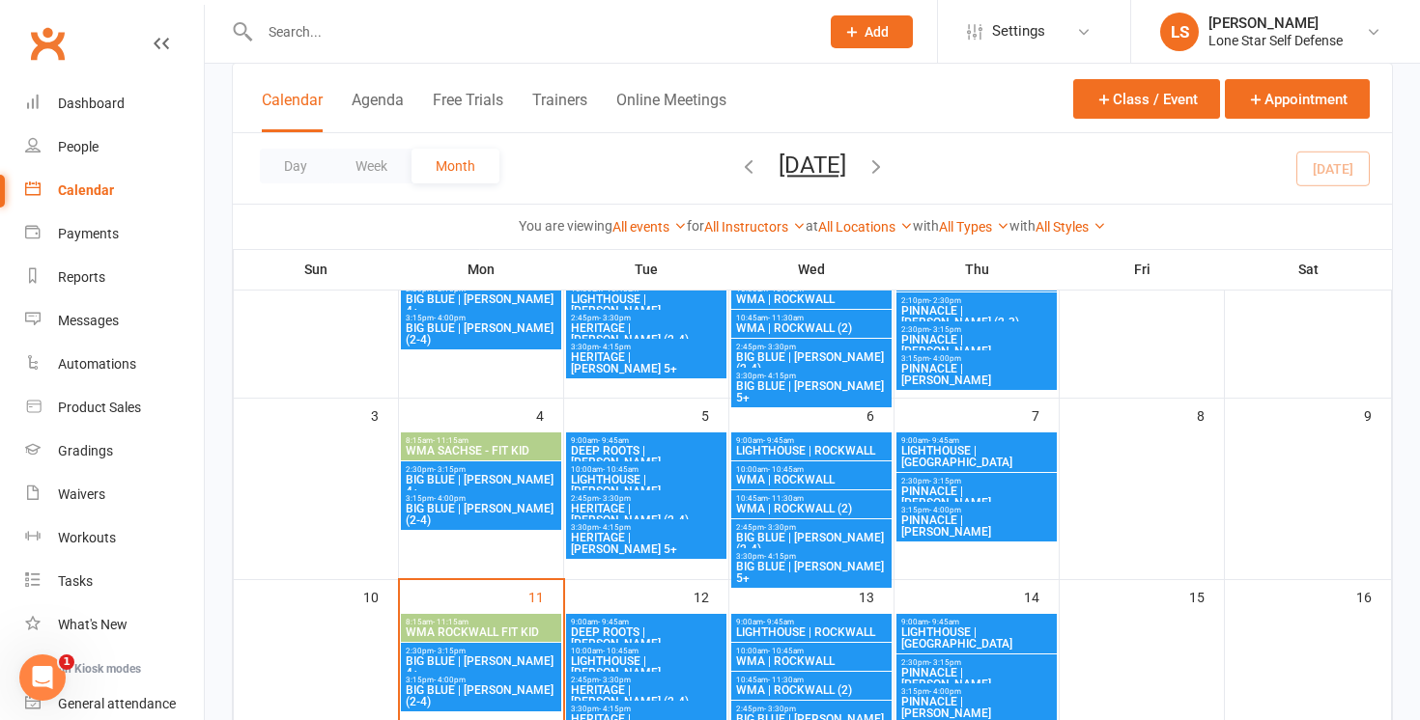
click at [661, 504] on span "HERITAGE | MCKINNEY (2-4)" at bounding box center [646, 514] width 153 height 23
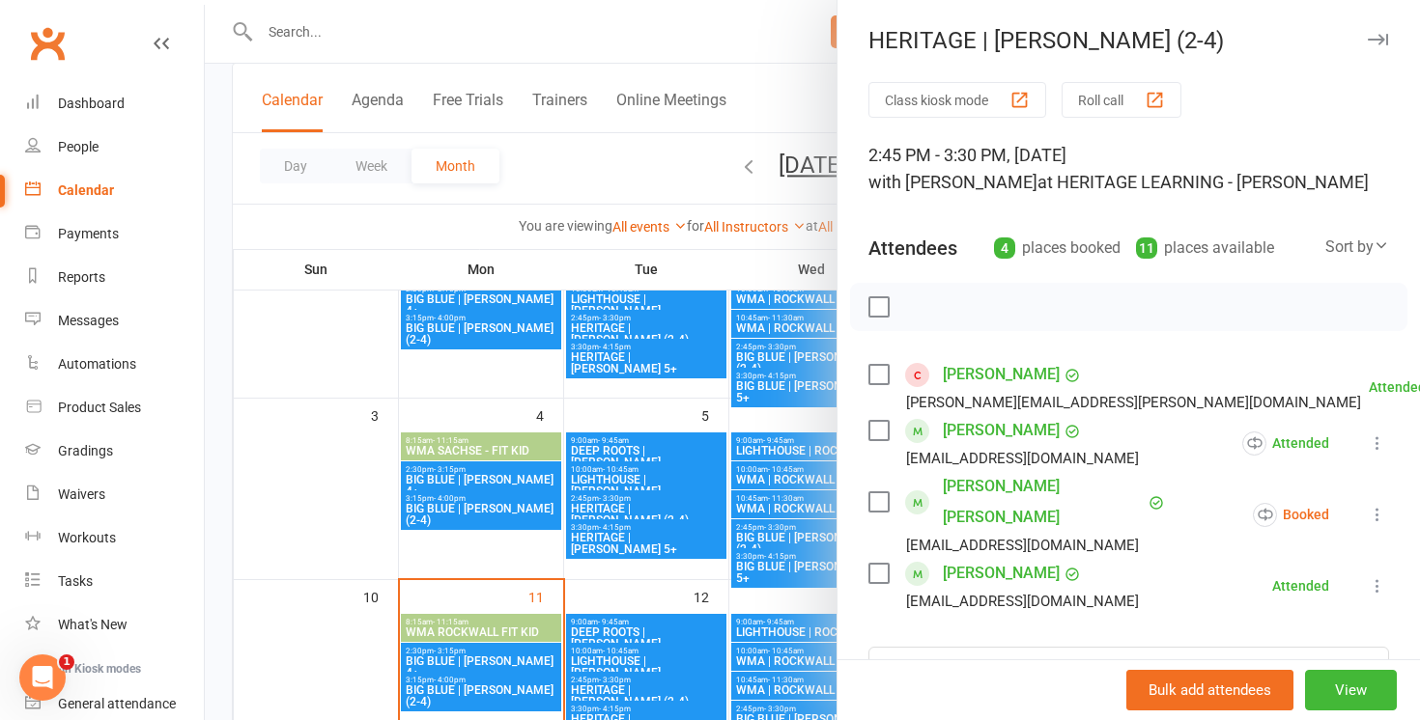
click at [653, 387] on div at bounding box center [812, 360] width 1215 height 720
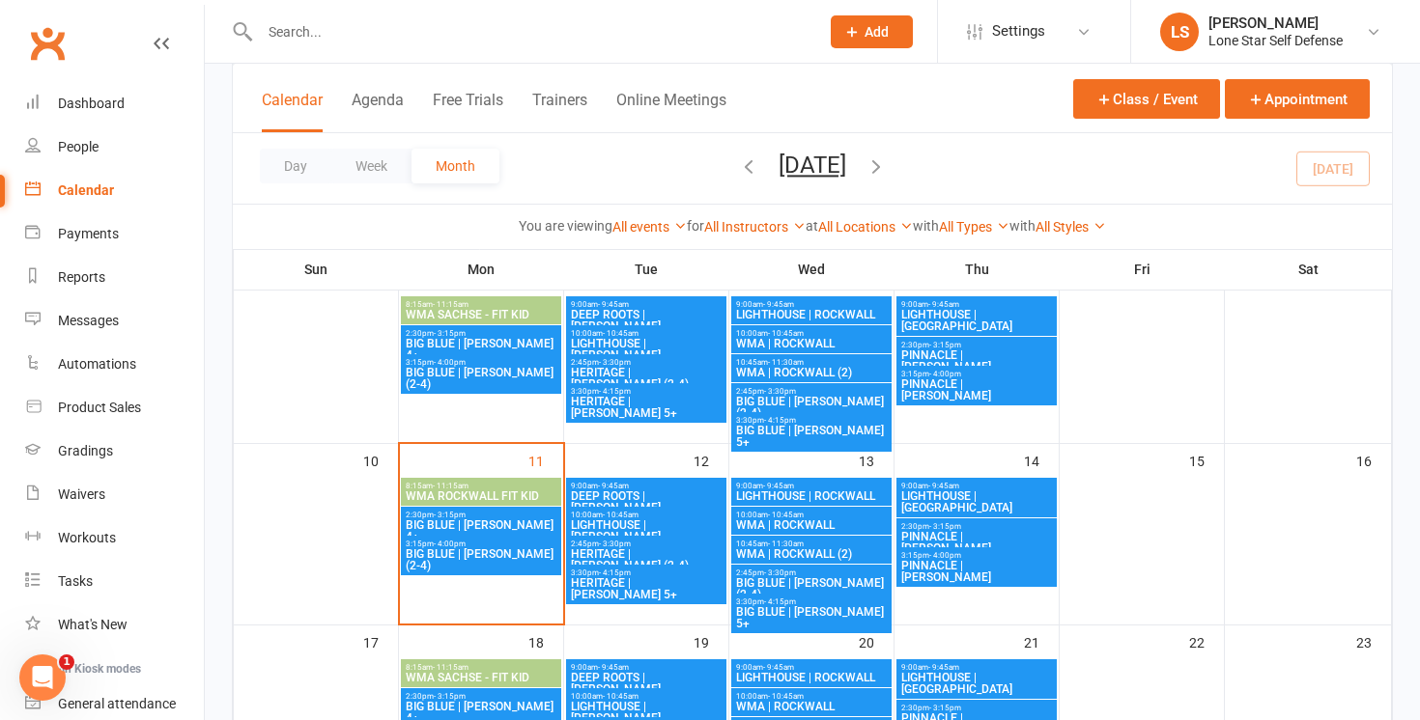
scroll to position [329, 0]
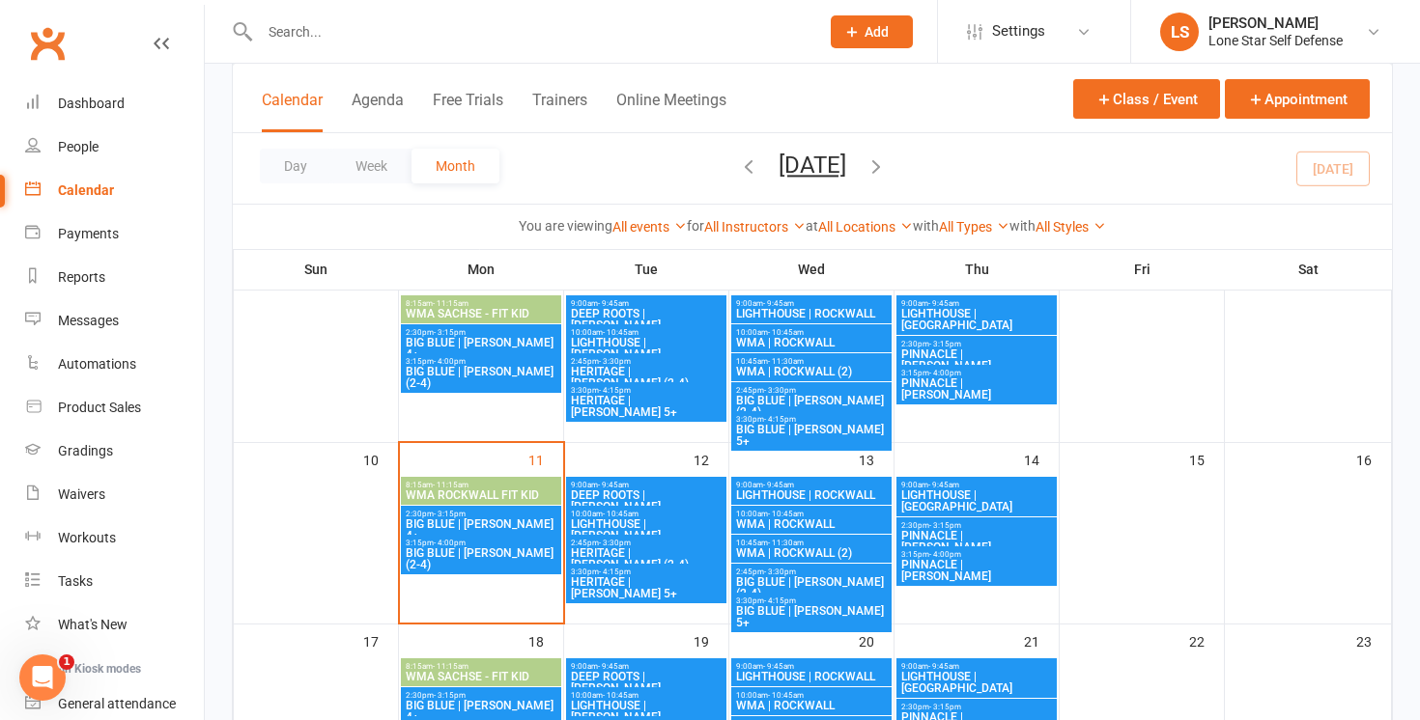
click at [887, 158] on icon "button" at bounding box center [875, 165] width 21 height 21
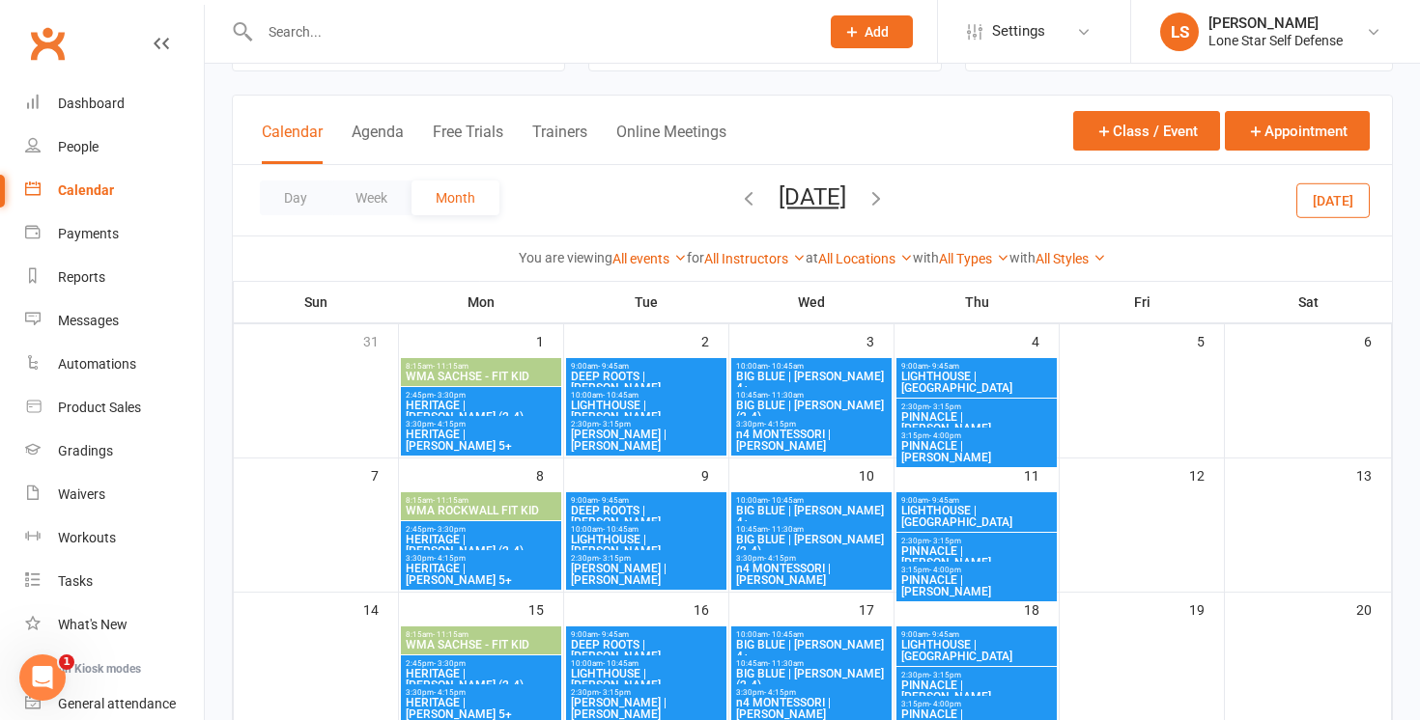
scroll to position [83, 0]
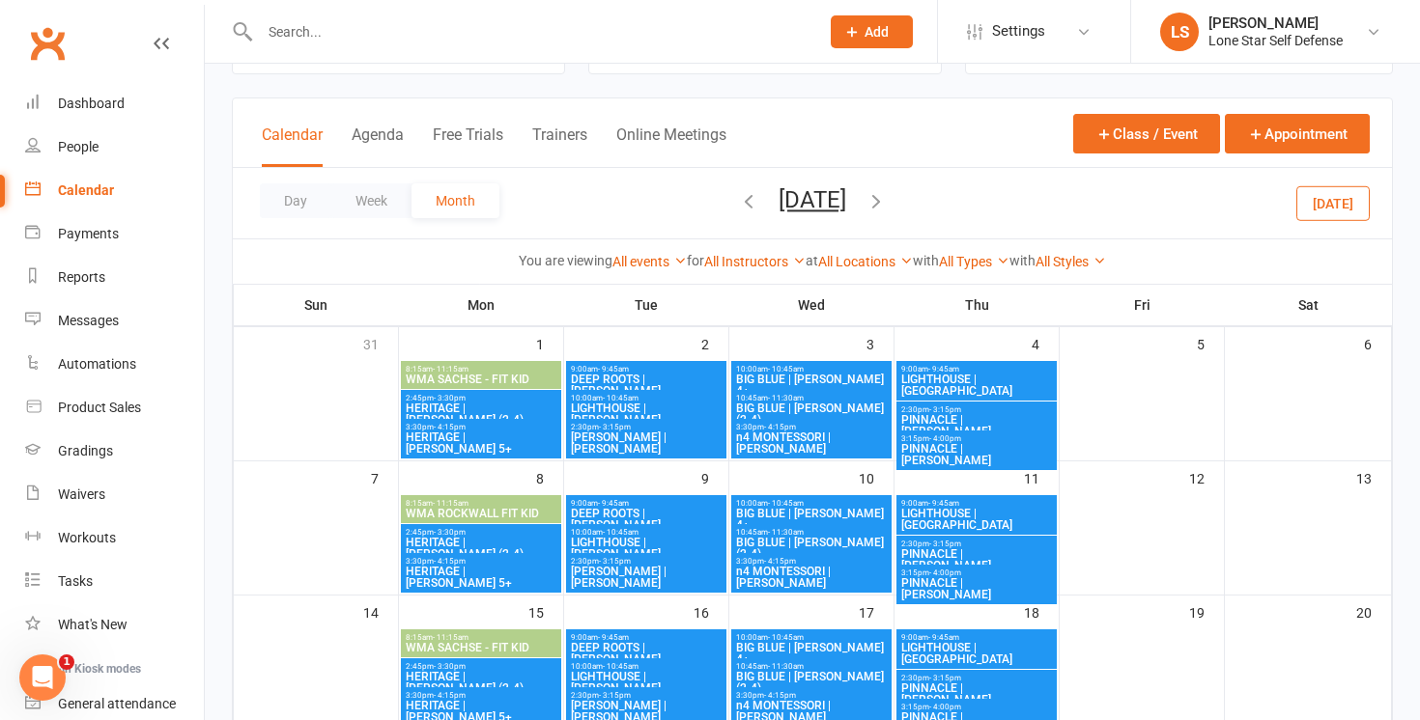
click at [956, 409] on span "- 3:15pm" at bounding box center [945, 410] width 32 height 9
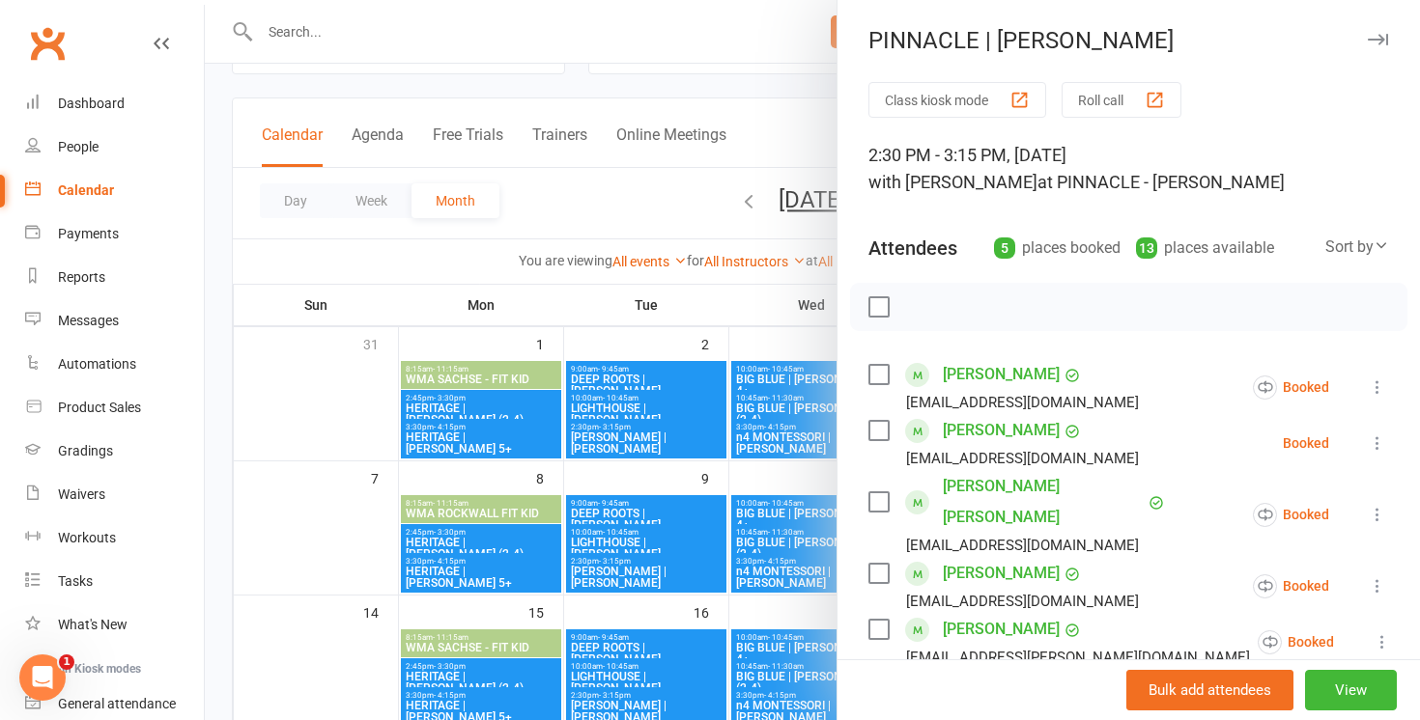
click at [1372, 436] on icon at bounding box center [1376, 443] width 19 height 19
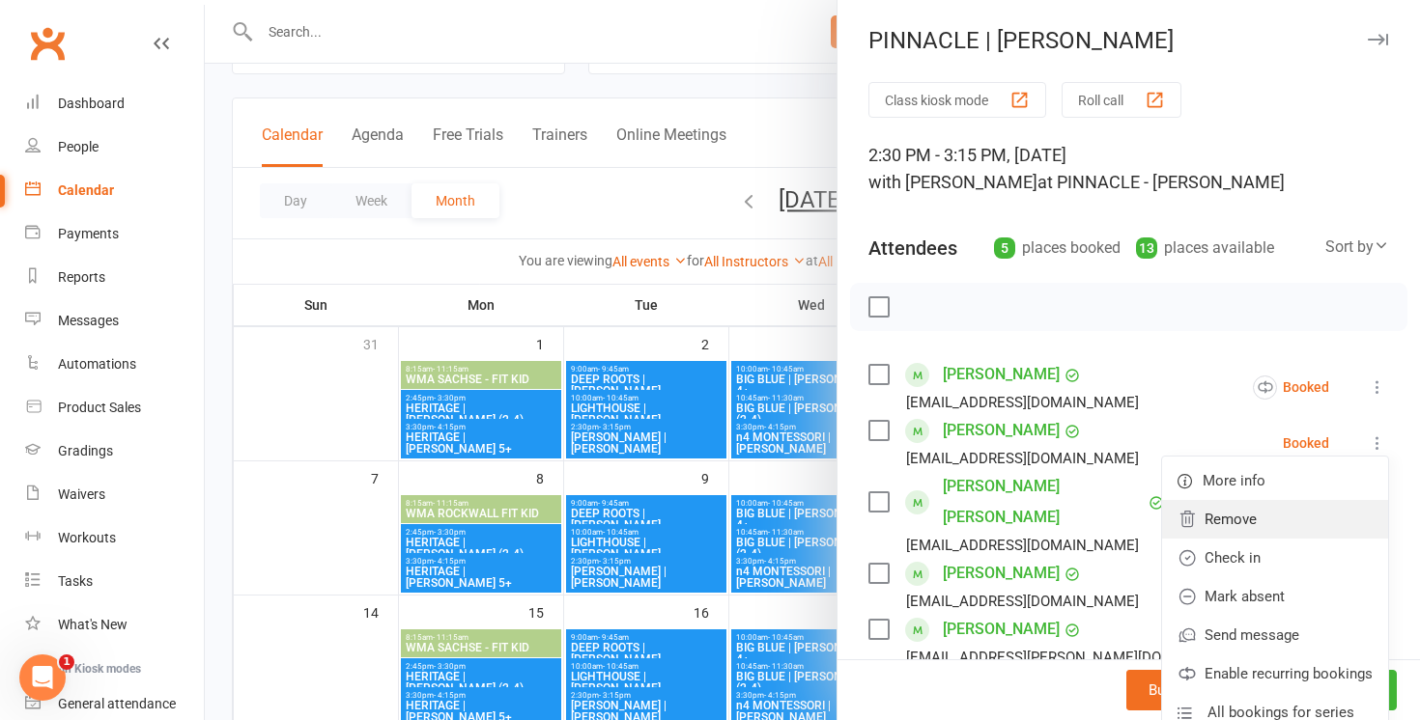
click at [1305, 523] on link "Remove" at bounding box center [1275, 519] width 226 height 39
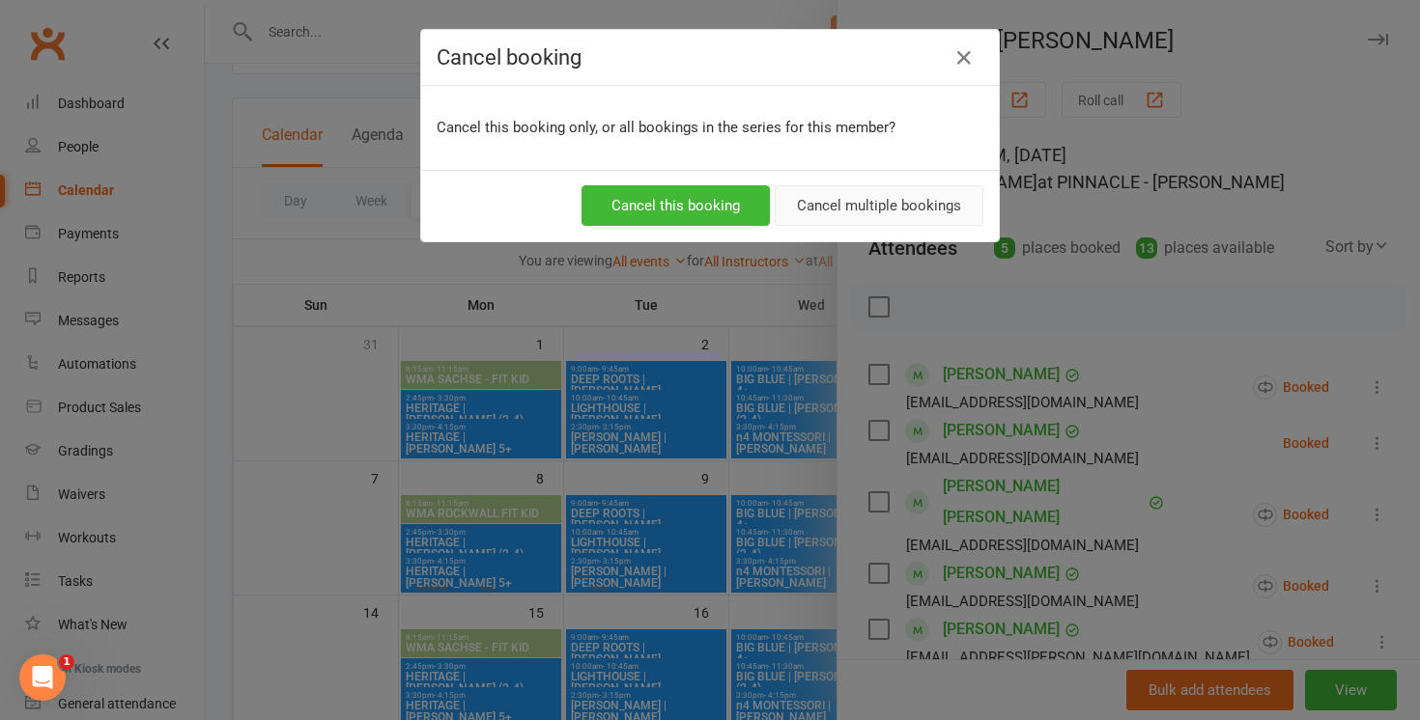
click at [832, 211] on button "Cancel multiple bookings" at bounding box center [879, 205] width 209 height 41
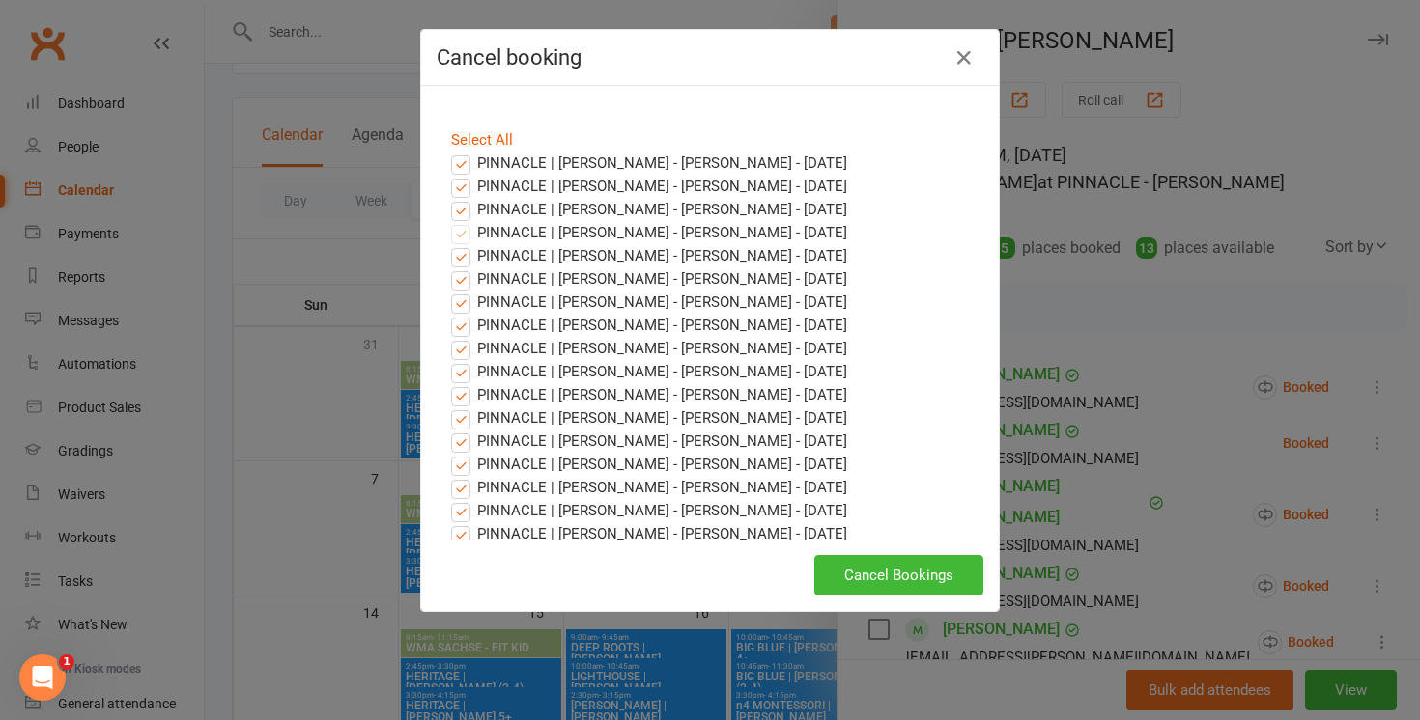
click at [468, 161] on label "PINNACLE | MELISSA - PINNACLE - MELISSA - Aug 14, 2025" at bounding box center [649, 163] width 396 height 23
click at [449, 152] on input "PINNACLE | MELISSA - PINNACLE - MELISSA - Aug 14, 2025" at bounding box center [443, 152] width 13 height 0
click at [467, 184] on label "PINNACLE | MELISSA - PINNACLE - MELISSA - Aug 21, 2025" at bounding box center [649, 186] width 396 height 23
click at [449, 175] on input "PINNACLE | MELISSA - PINNACLE - MELISSA - Aug 21, 2025" at bounding box center [443, 175] width 13 height 0
click at [465, 219] on label "PINNACLE | MELISSA - PINNACLE - MELISSA - Aug 28, 2025" at bounding box center [649, 209] width 396 height 23
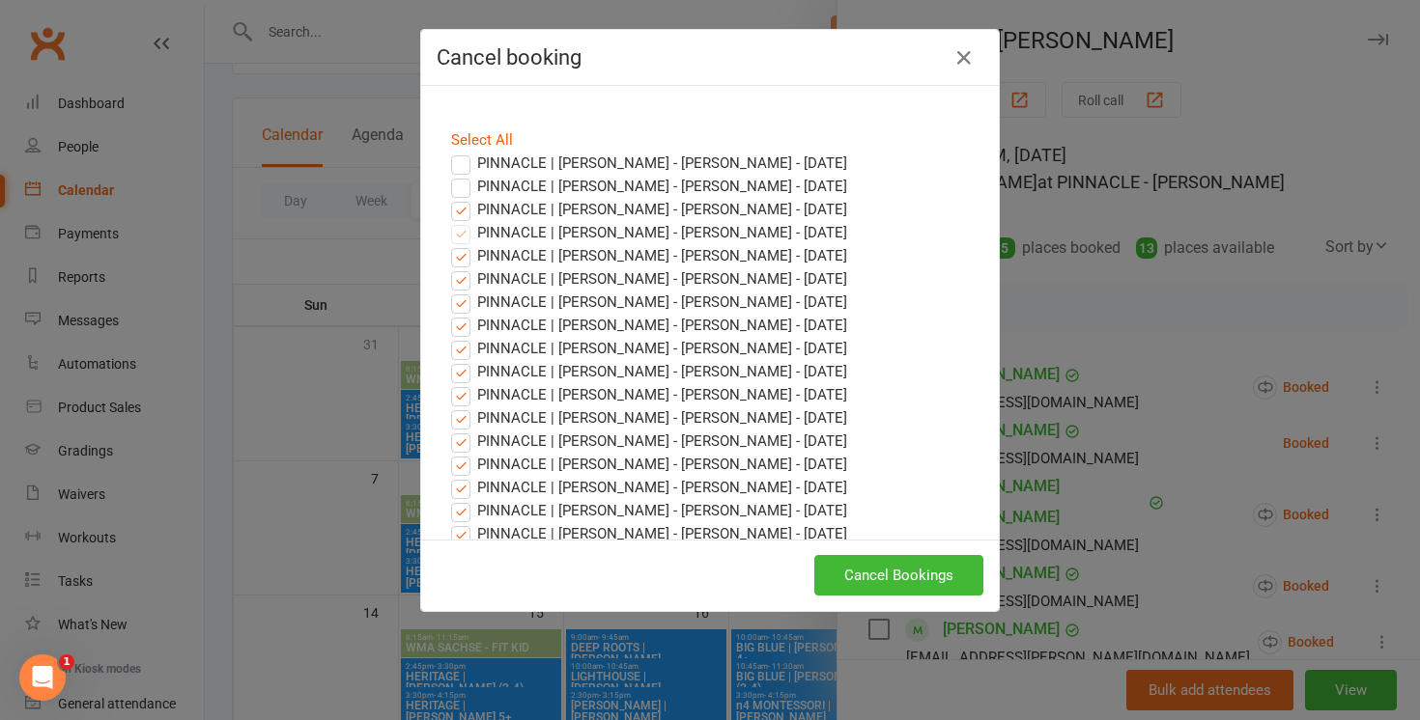
click at [449, 198] on input "PINNACLE | MELISSA - PINNACLE - MELISSA - Aug 28, 2025" at bounding box center [443, 198] width 13 height 0
click at [858, 563] on button "Cancel Bookings" at bounding box center [898, 575] width 169 height 41
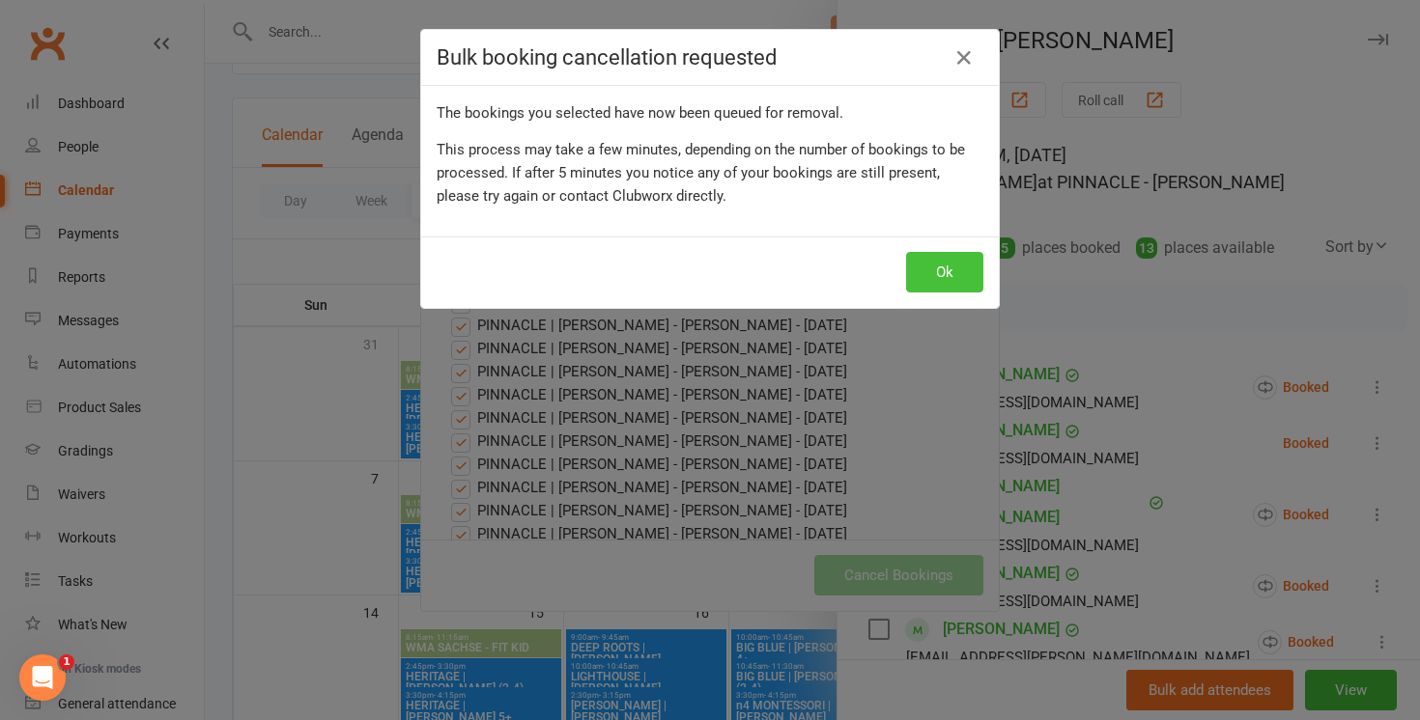
click at [925, 279] on button "Ok" at bounding box center [944, 272] width 77 height 41
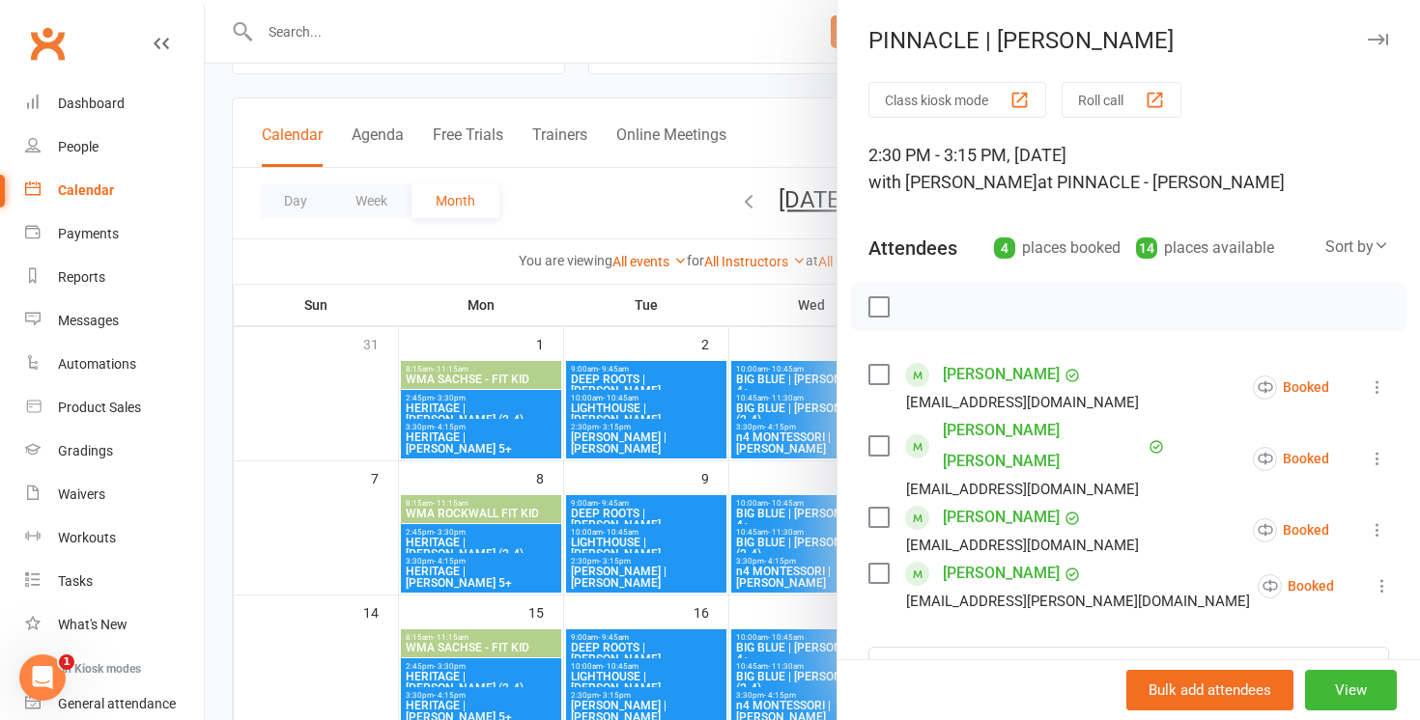
click at [732, 93] on div at bounding box center [812, 360] width 1215 height 720
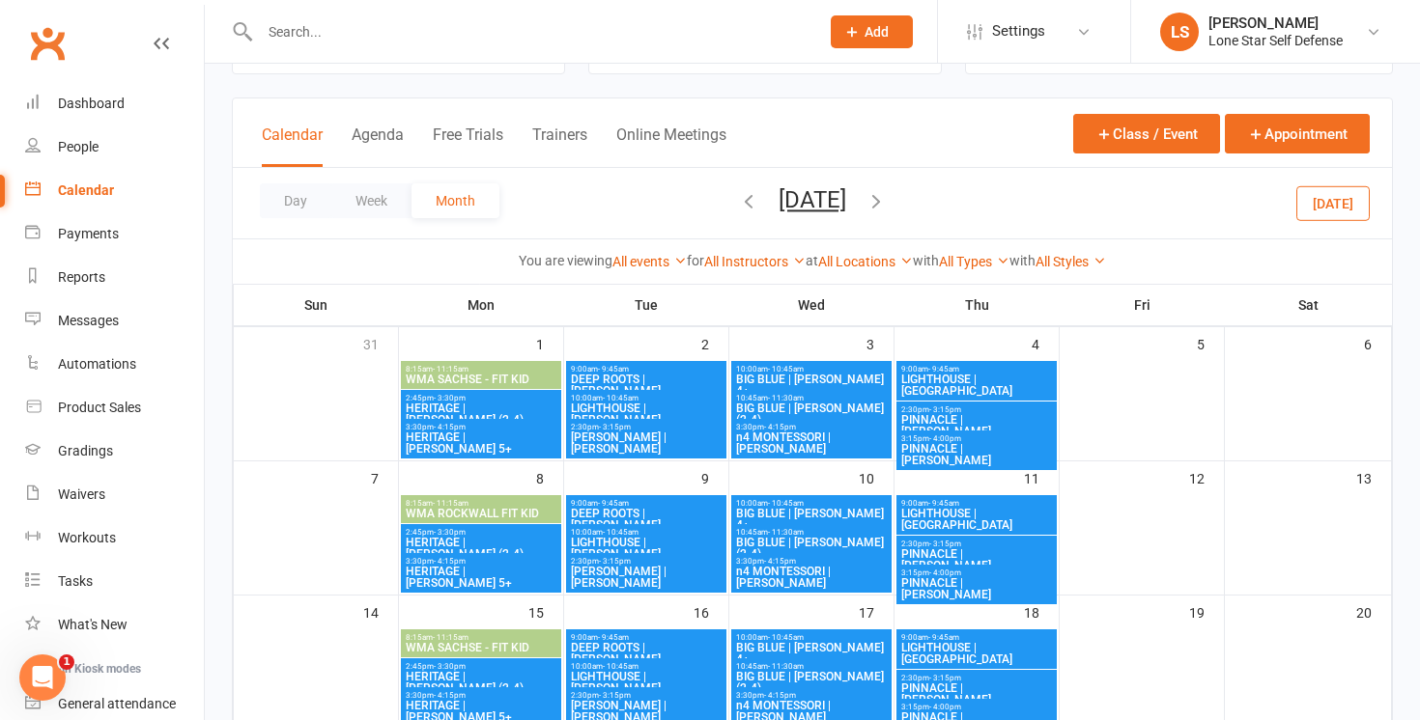
click at [738, 200] on icon "button" at bounding box center [748, 200] width 21 height 21
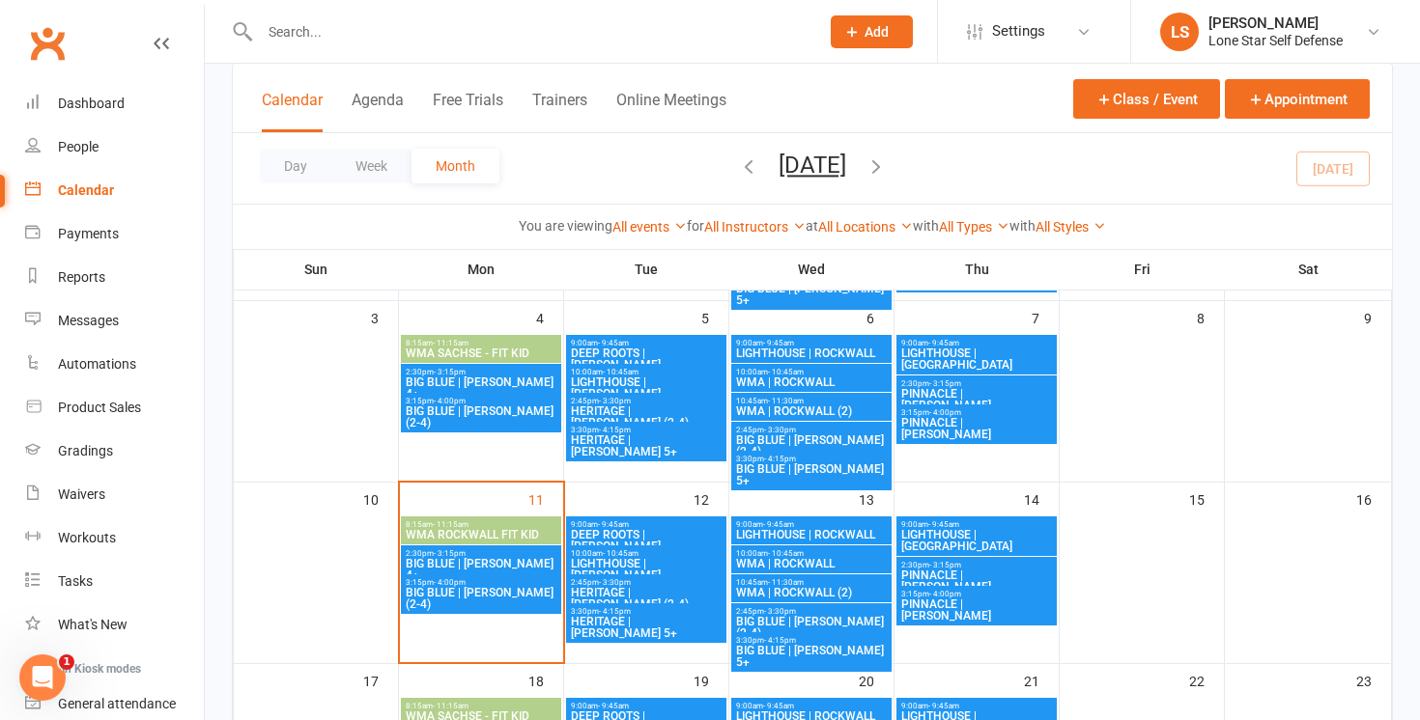
scroll to position [291, 0]
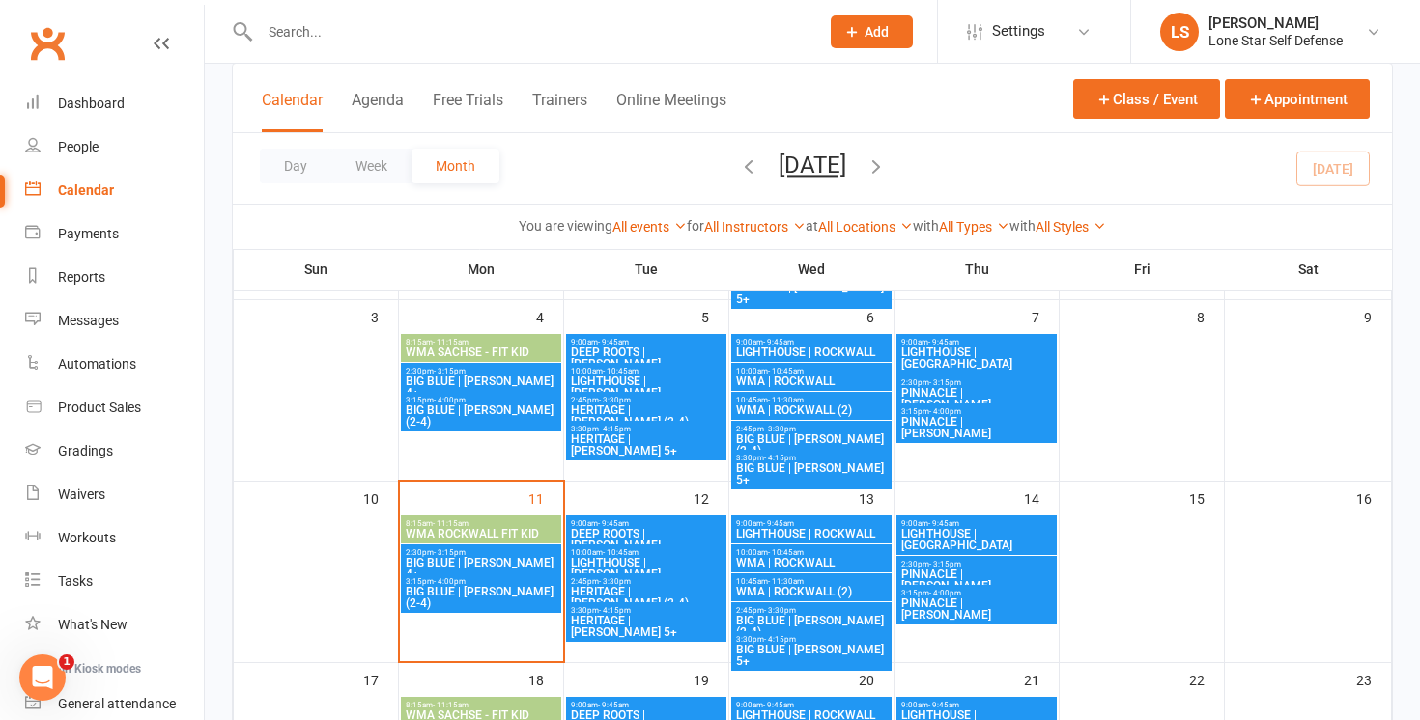
click at [521, 557] on span "BIG BLUE | MCKINNEY 4+" at bounding box center [481, 568] width 153 height 23
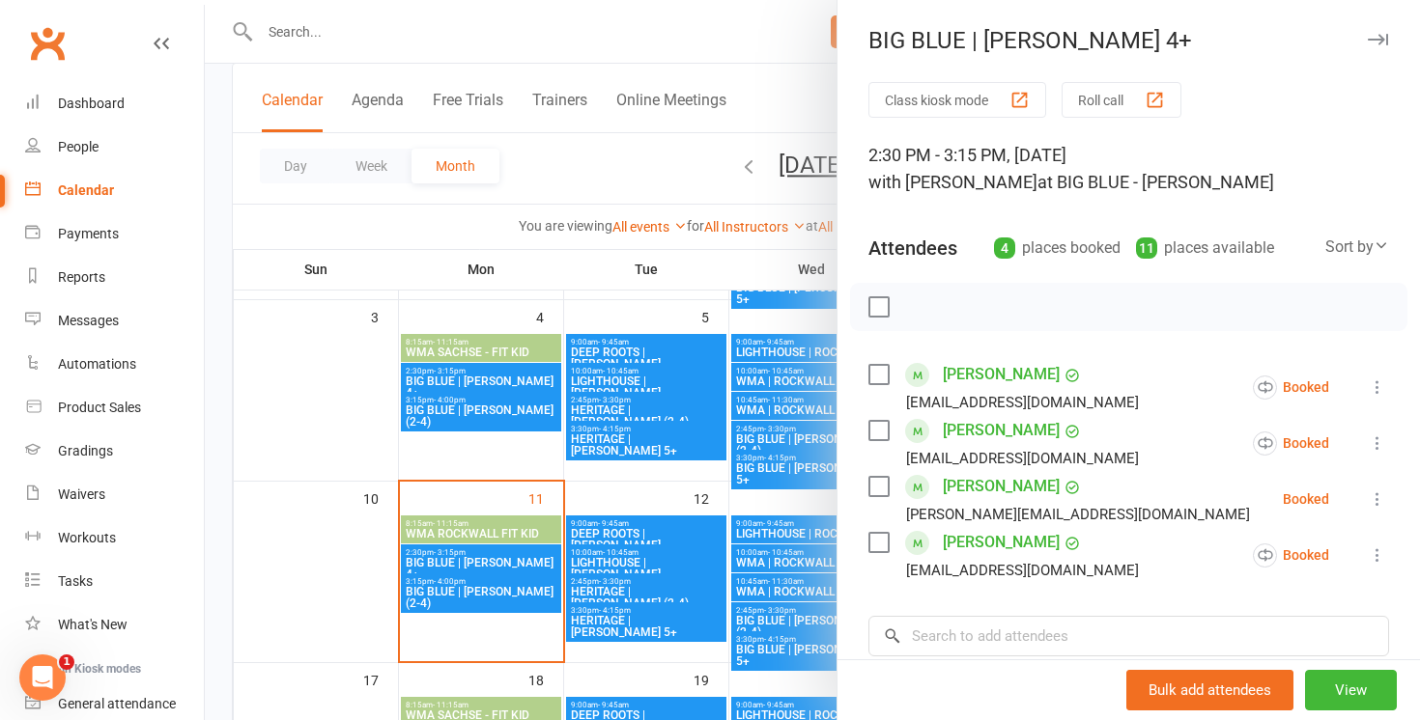
click at [461, 591] on div at bounding box center [812, 360] width 1215 height 720
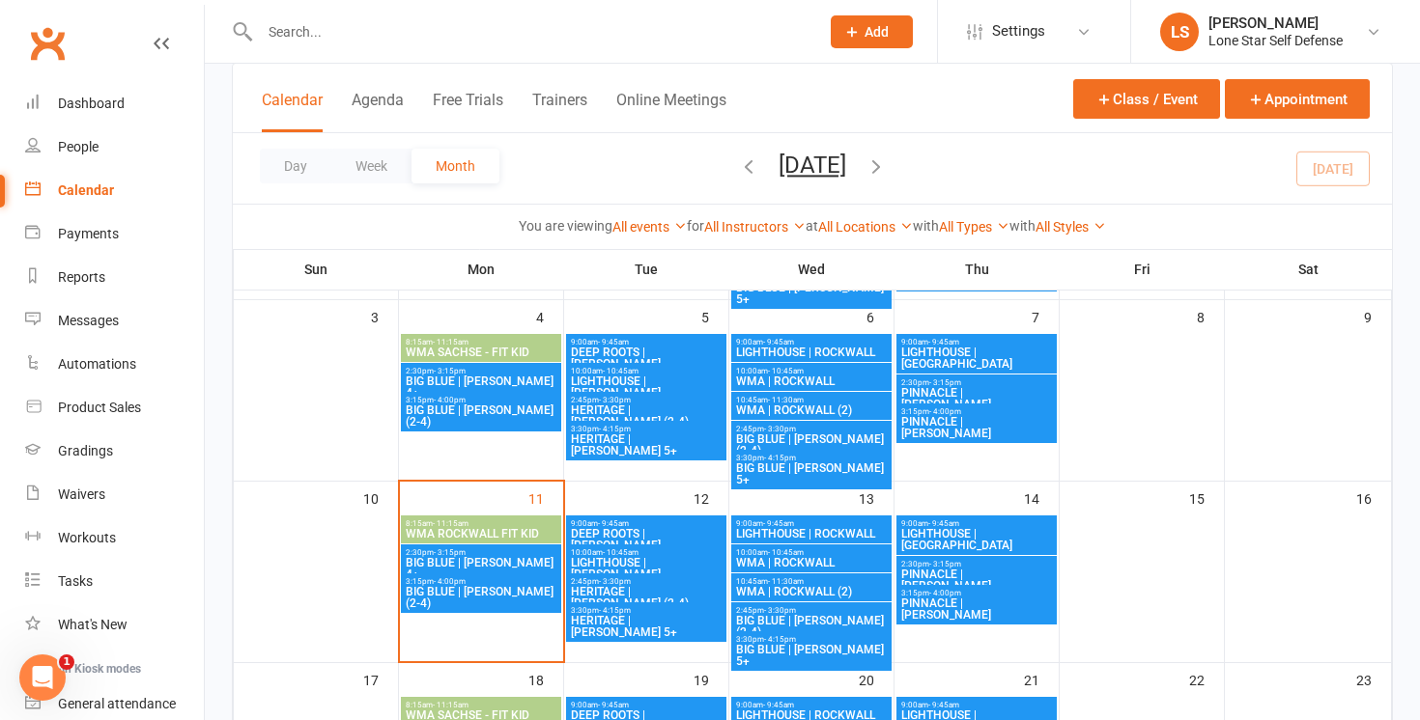
click at [452, 591] on span "BIG BLUE | MCKINNEY (2-4)" at bounding box center [481, 597] width 153 height 23
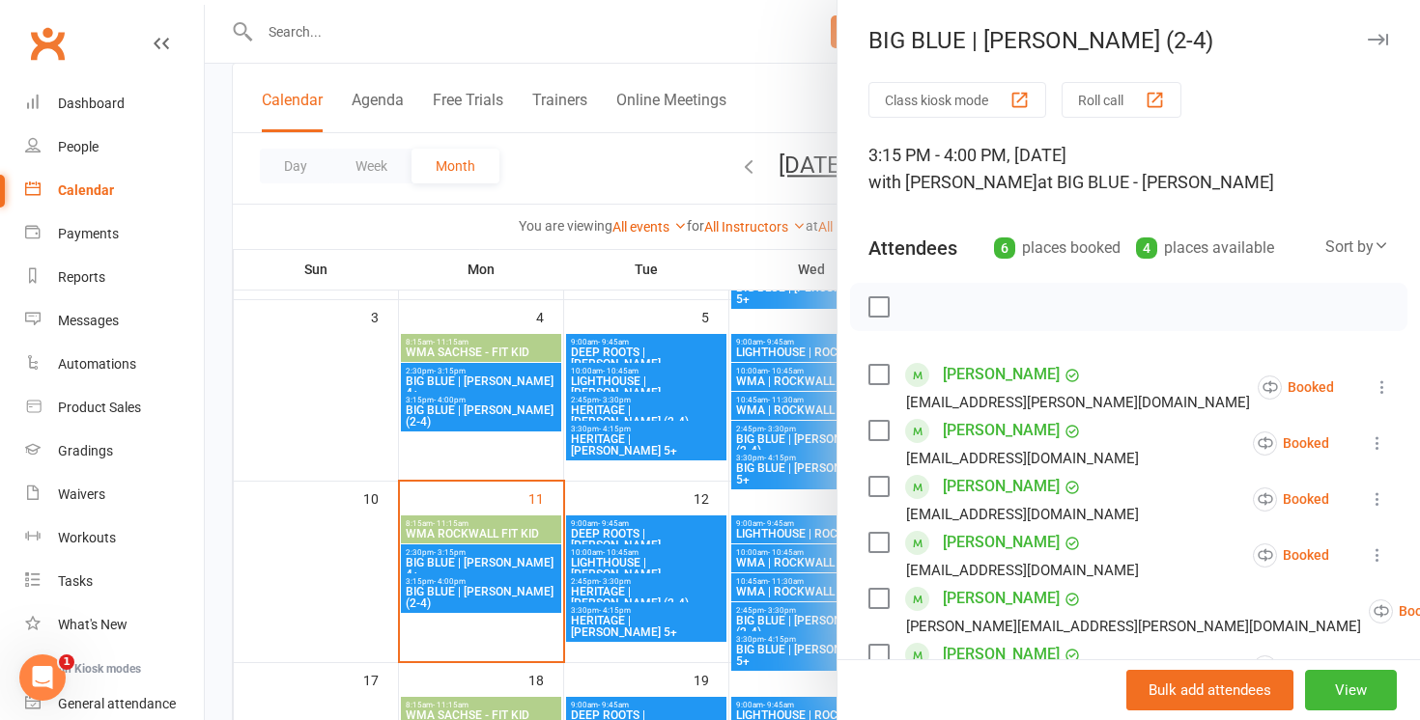
click at [723, 247] on div at bounding box center [812, 360] width 1215 height 720
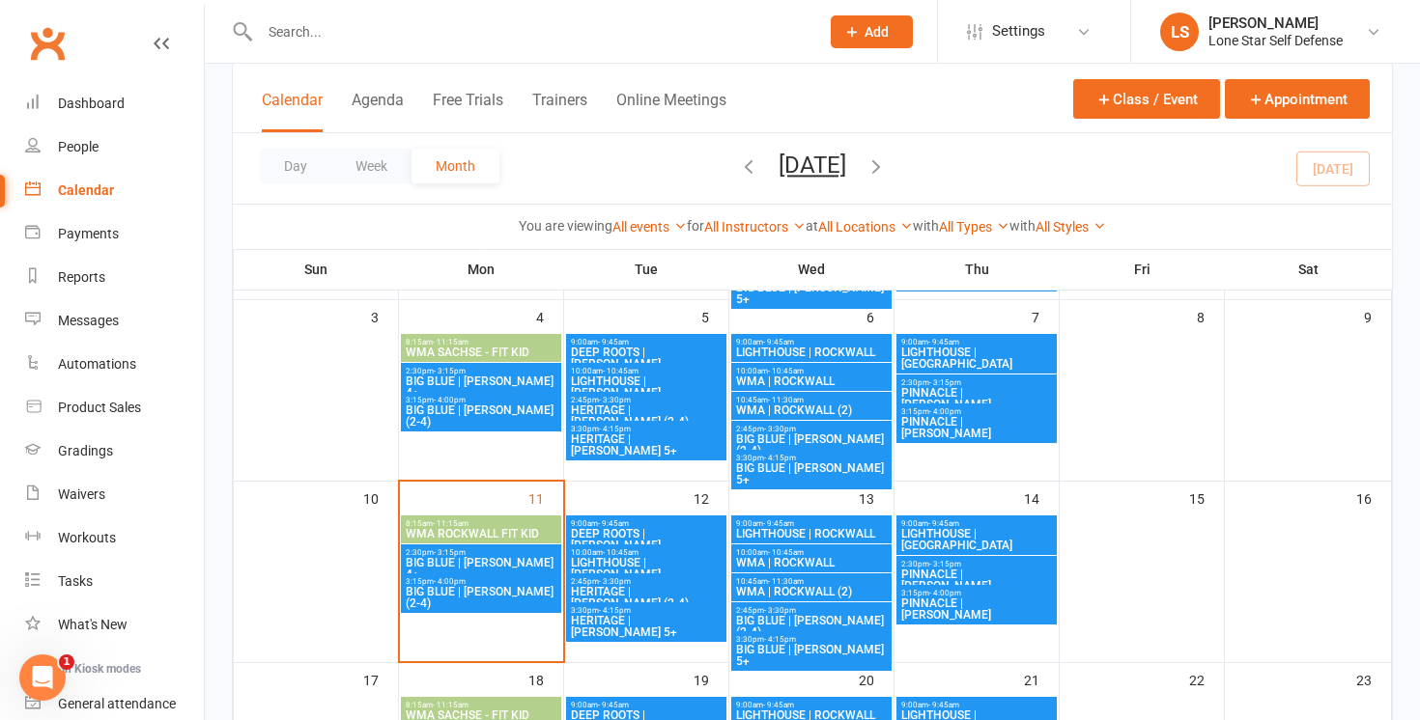
click at [837, 619] on span "BIG BLUE | MURPHY (2-4)" at bounding box center [811, 626] width 153 height 23
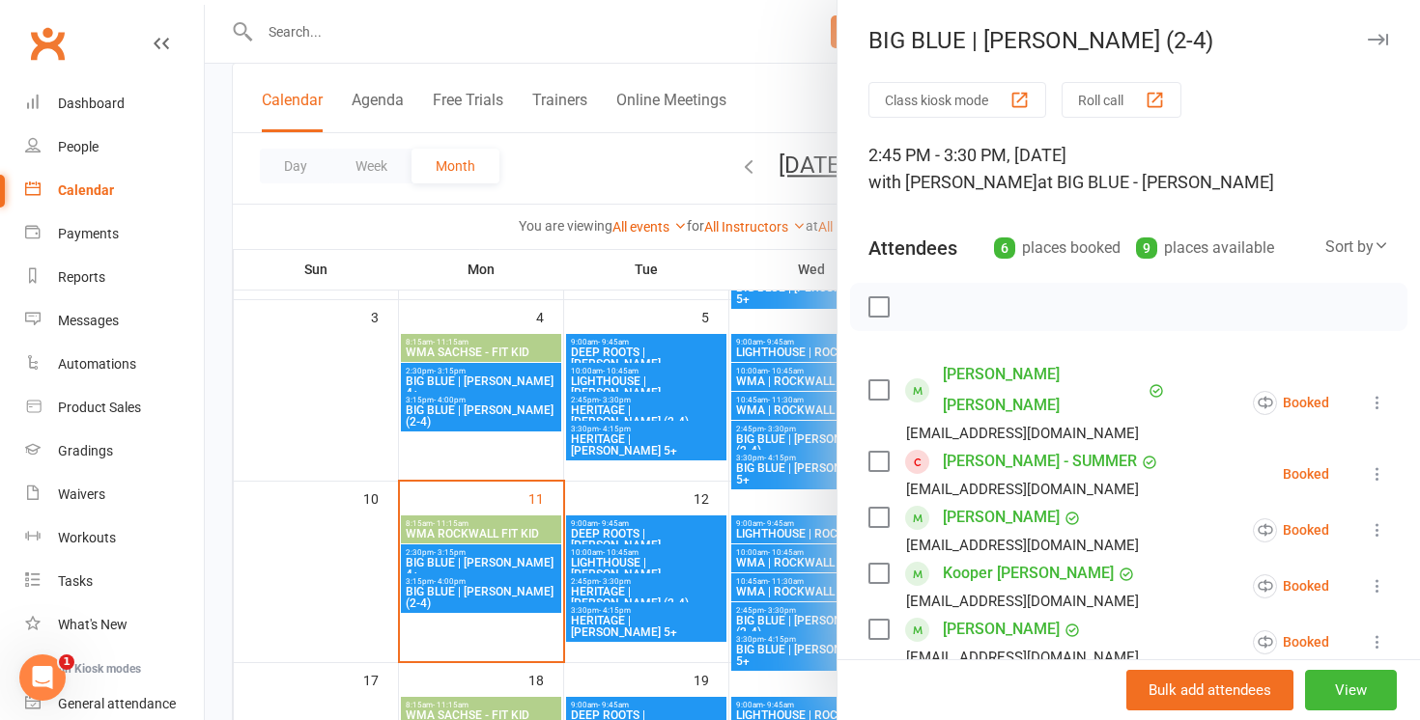
click at [795, 640] on div at bounding box center [812, 360] width 1215 height 720
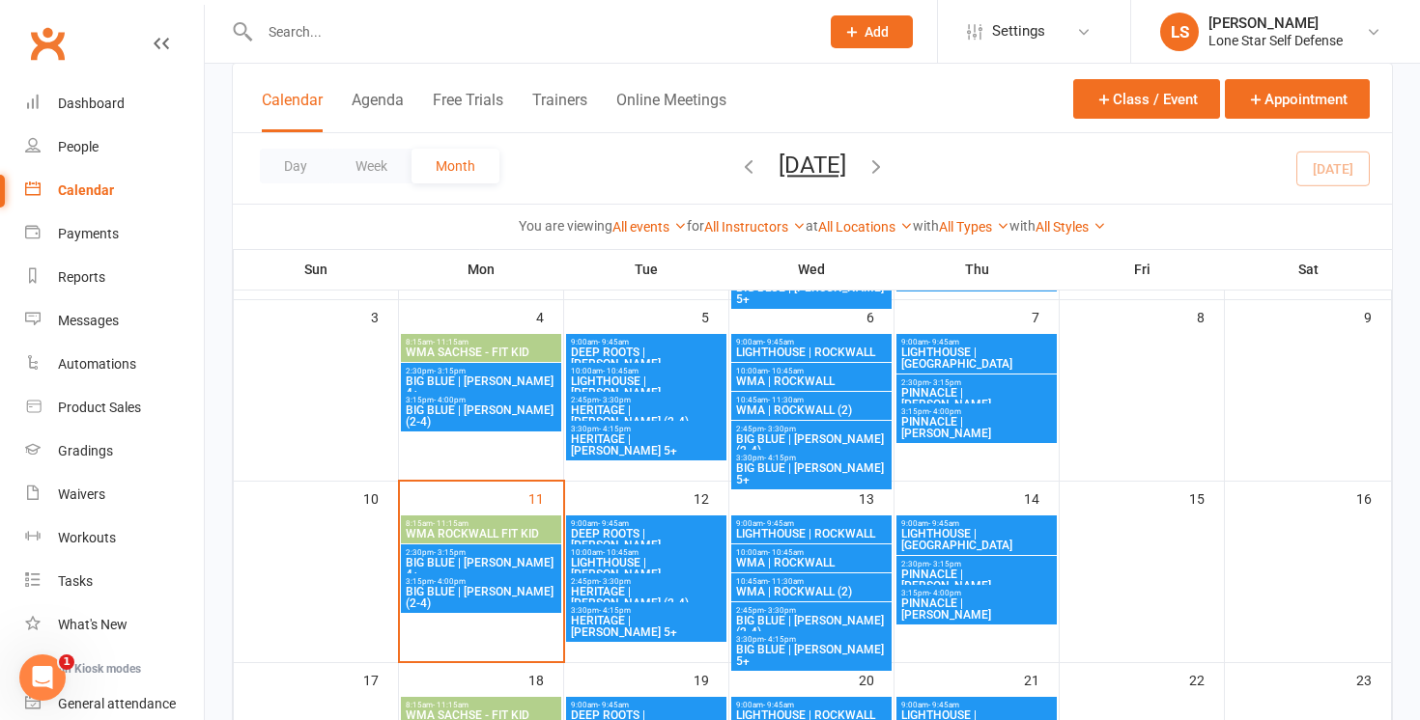
click at [787, 641] on span "- 4:15pm" at bounding box center [780, 639] width 32 height 9
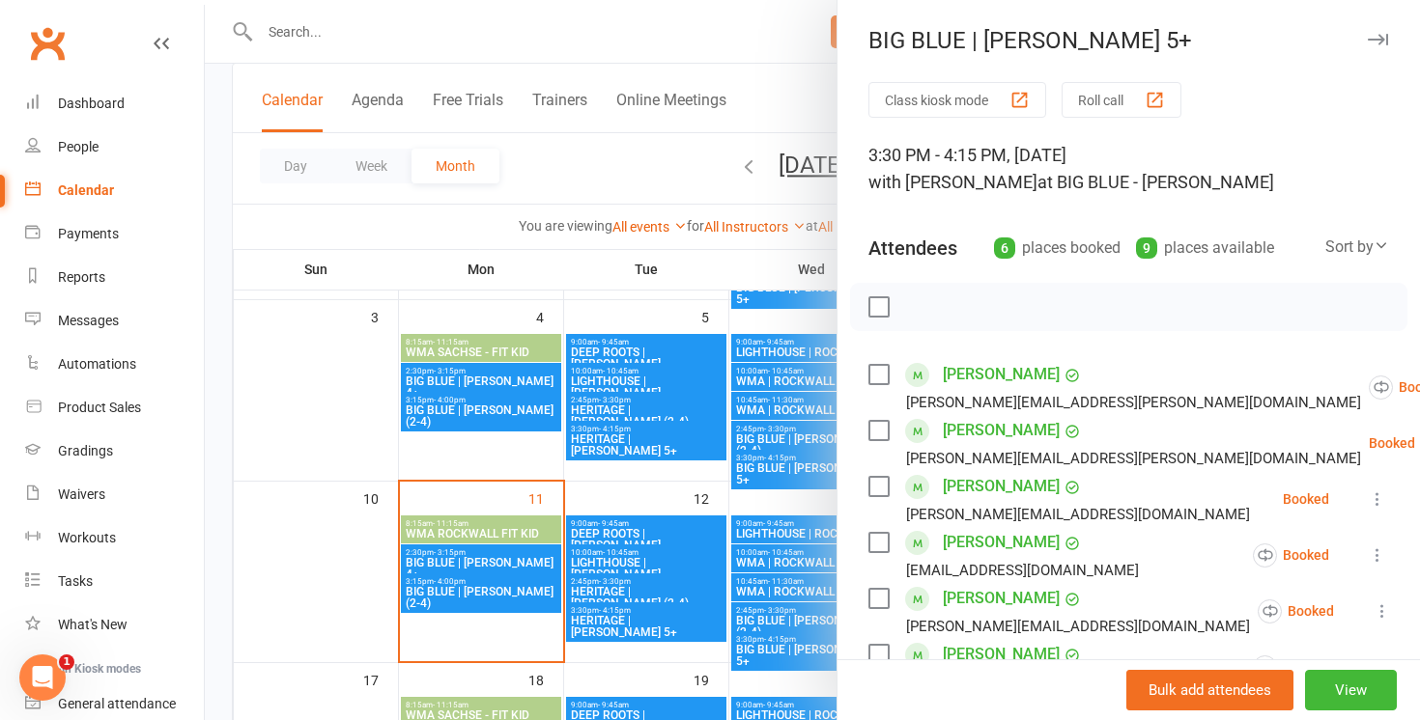
click at [535, 185] on div at bounding box center [812, 360] width 1215 height 720
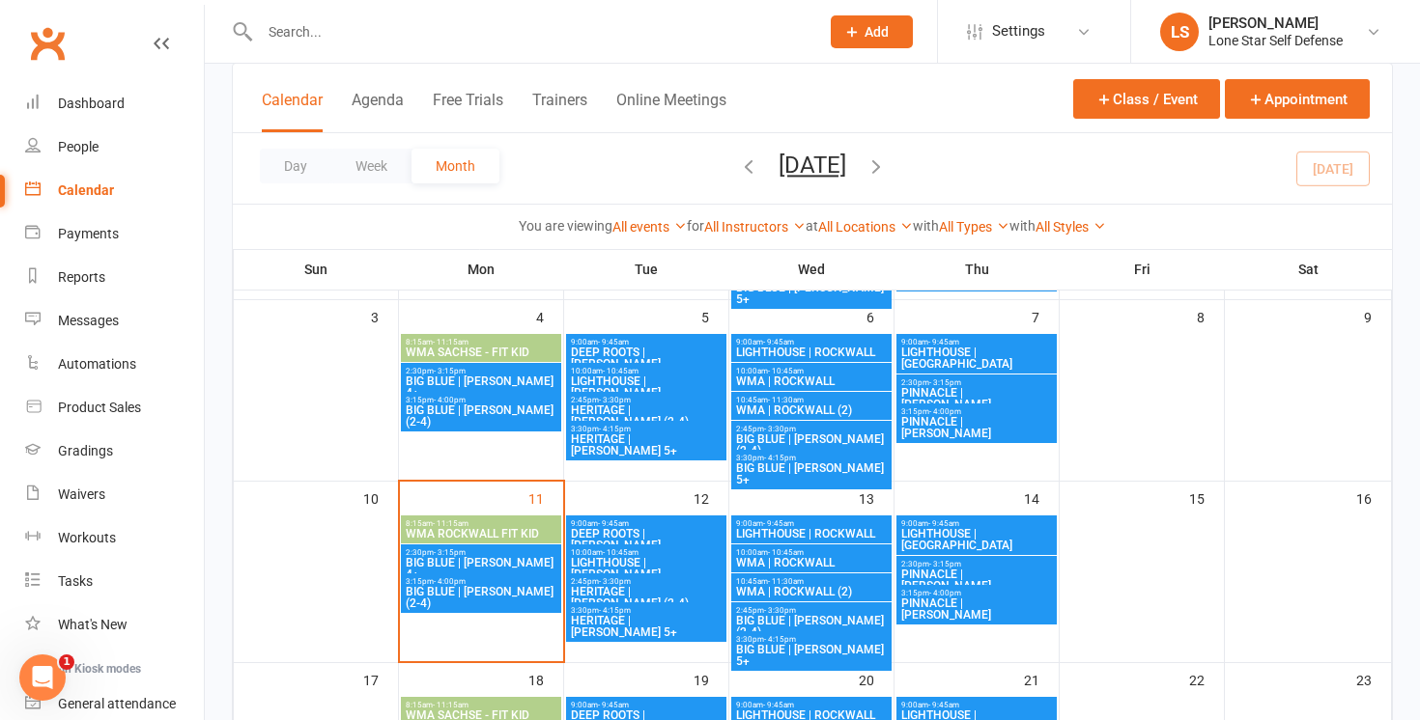
click at [592, 582] on span "2:45pm - 3:30pm" at bounding box center [646, 582] width 153 height 9
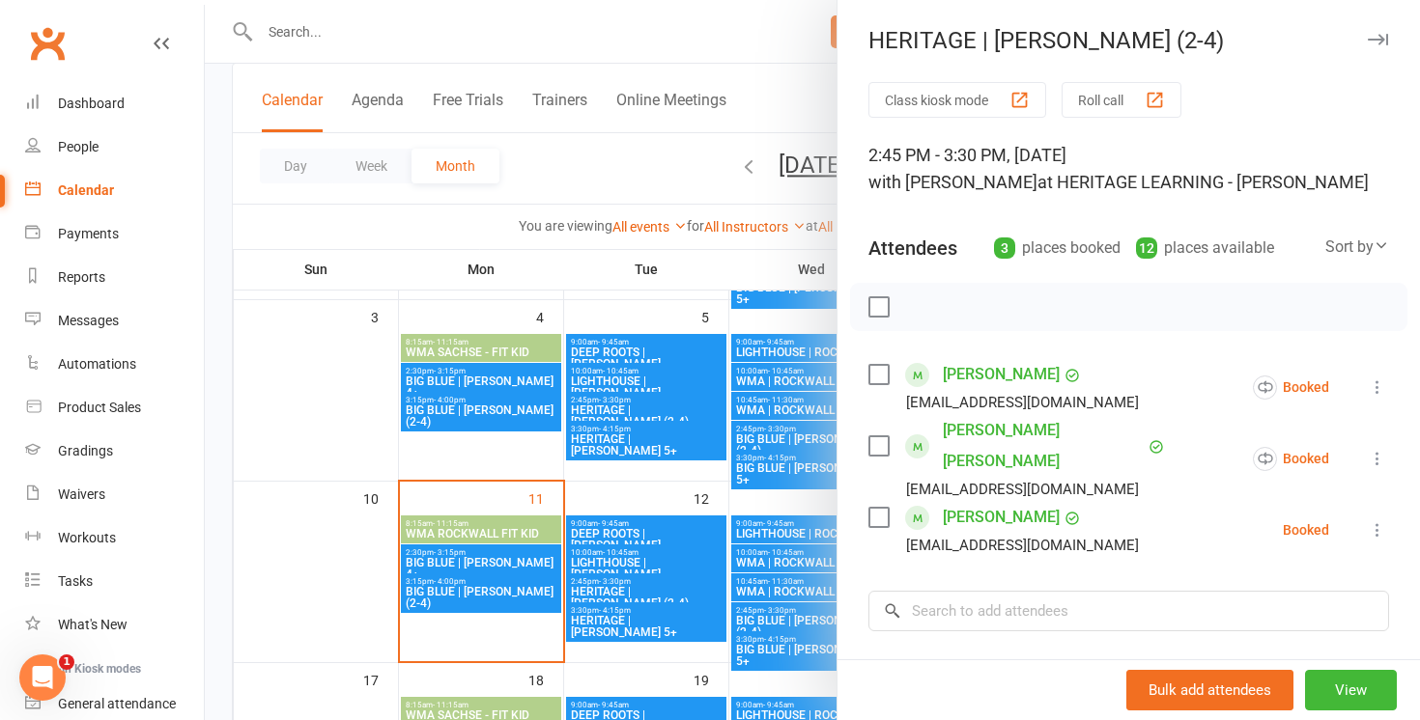
click at [589, 615] on div at bounding box center [812, 360] width 1215 height 720
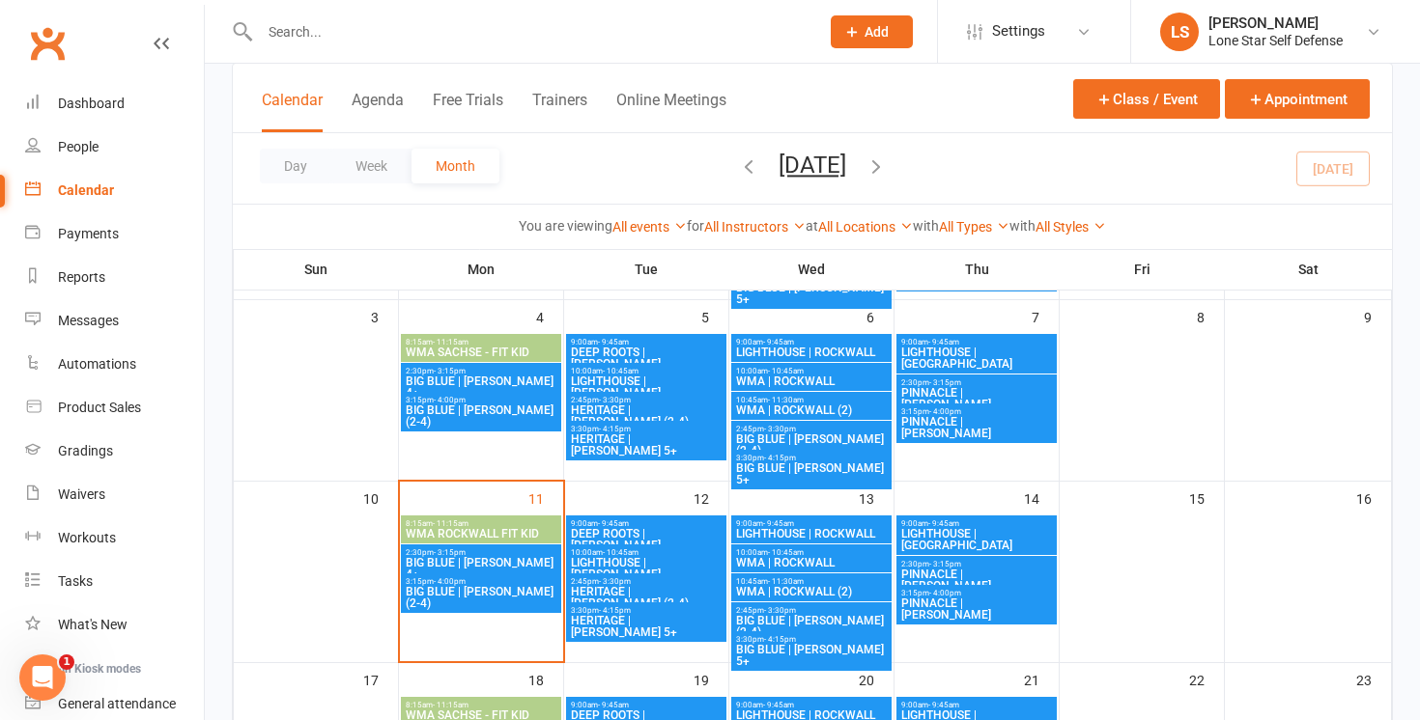
click at [607, 621] on span "HERITAGE | MCKINNEY 5+" at bounding box center [646, 626] width 153 height 23
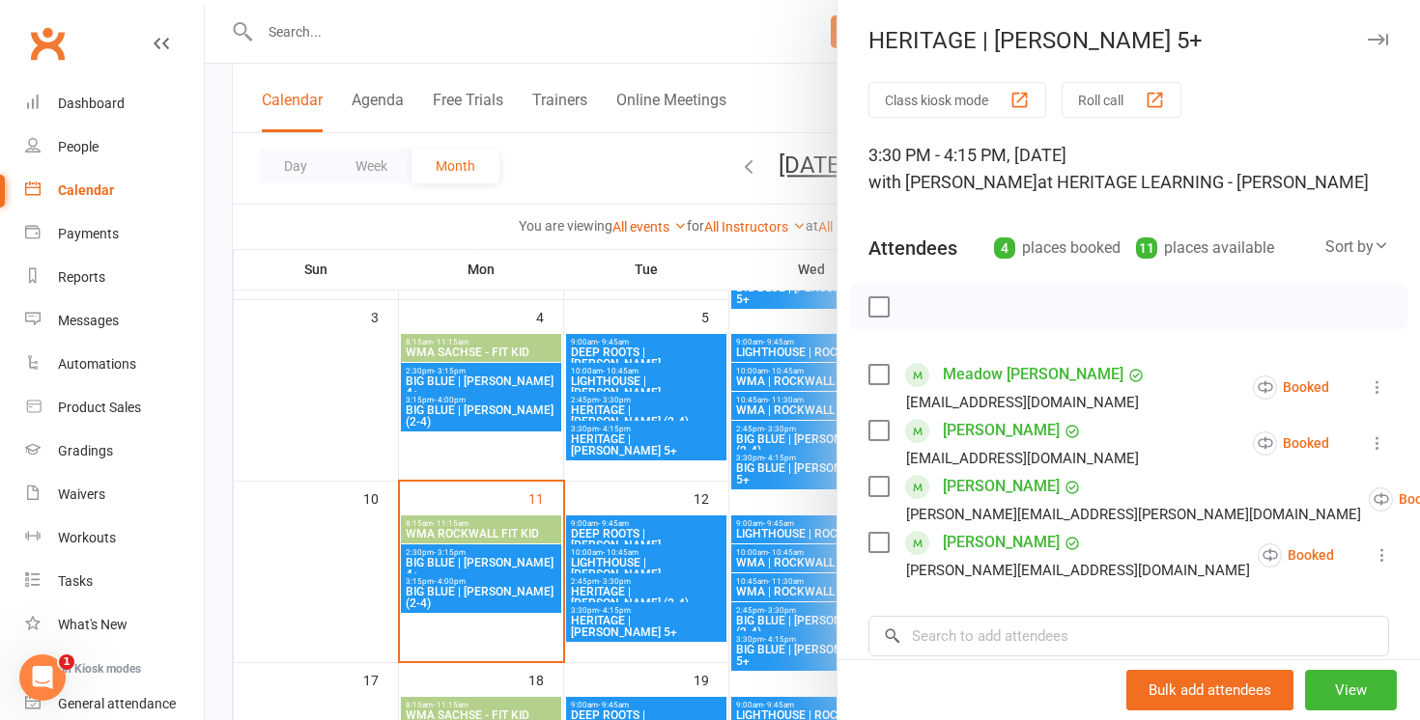
click at [786, 53] on div at bounding box center [812, 360] width 1215 height 720
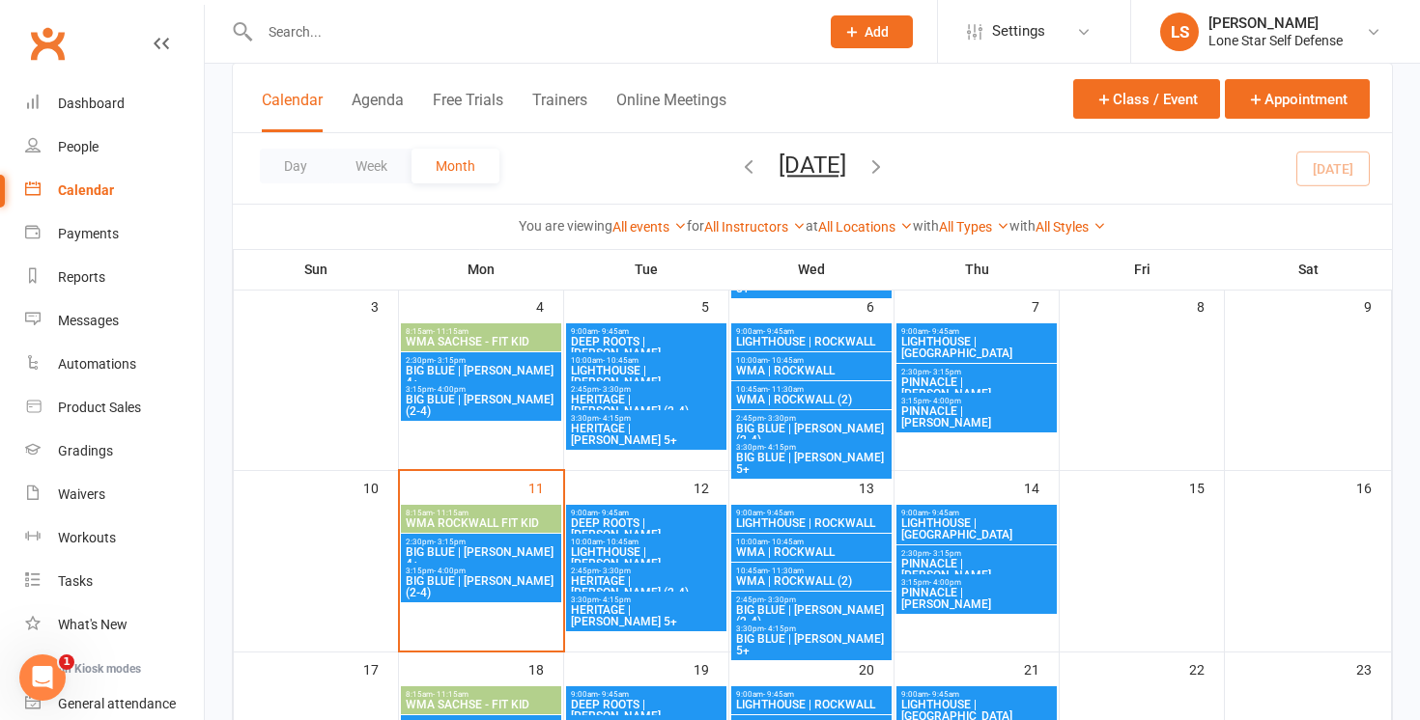
scroll to position [303, 0]
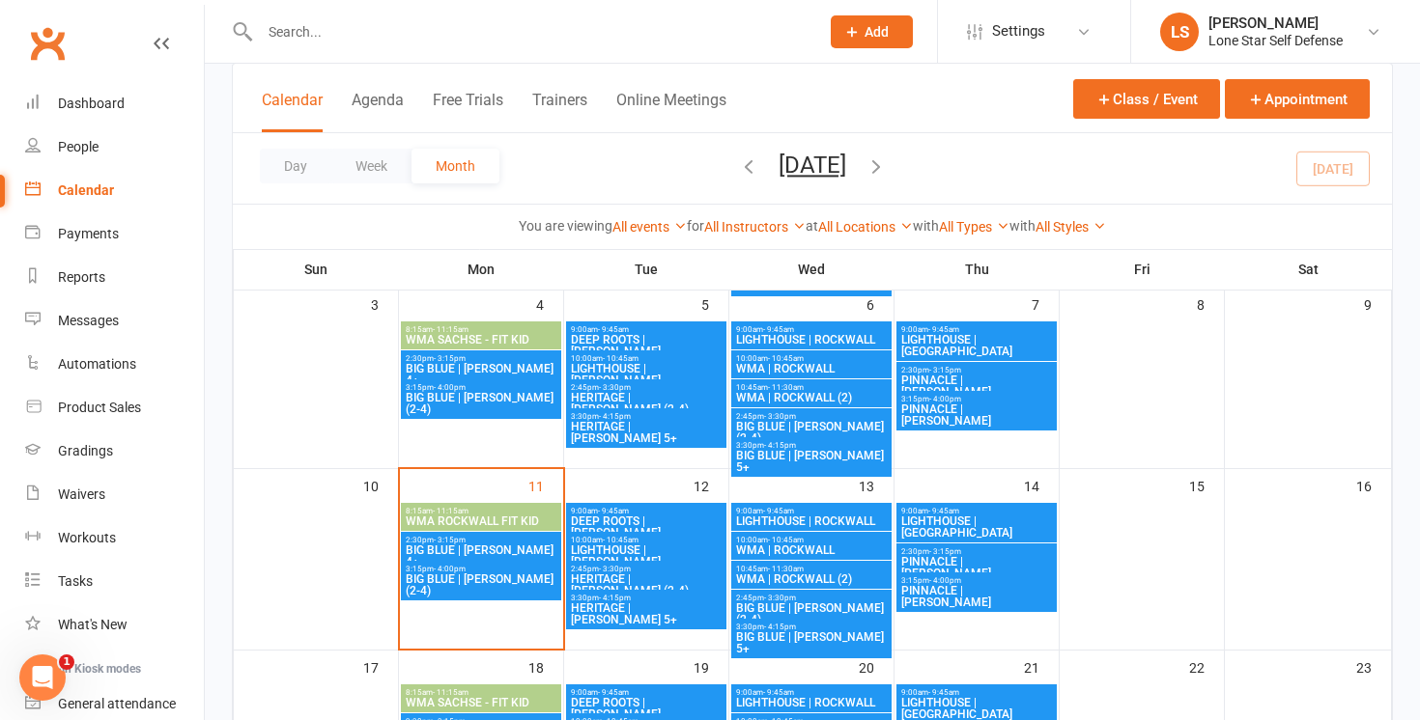
click at [795, 519] on span "LIGHTHOUSE | ROCKWALL" at bounding box center [811, 522] width 153 height 12
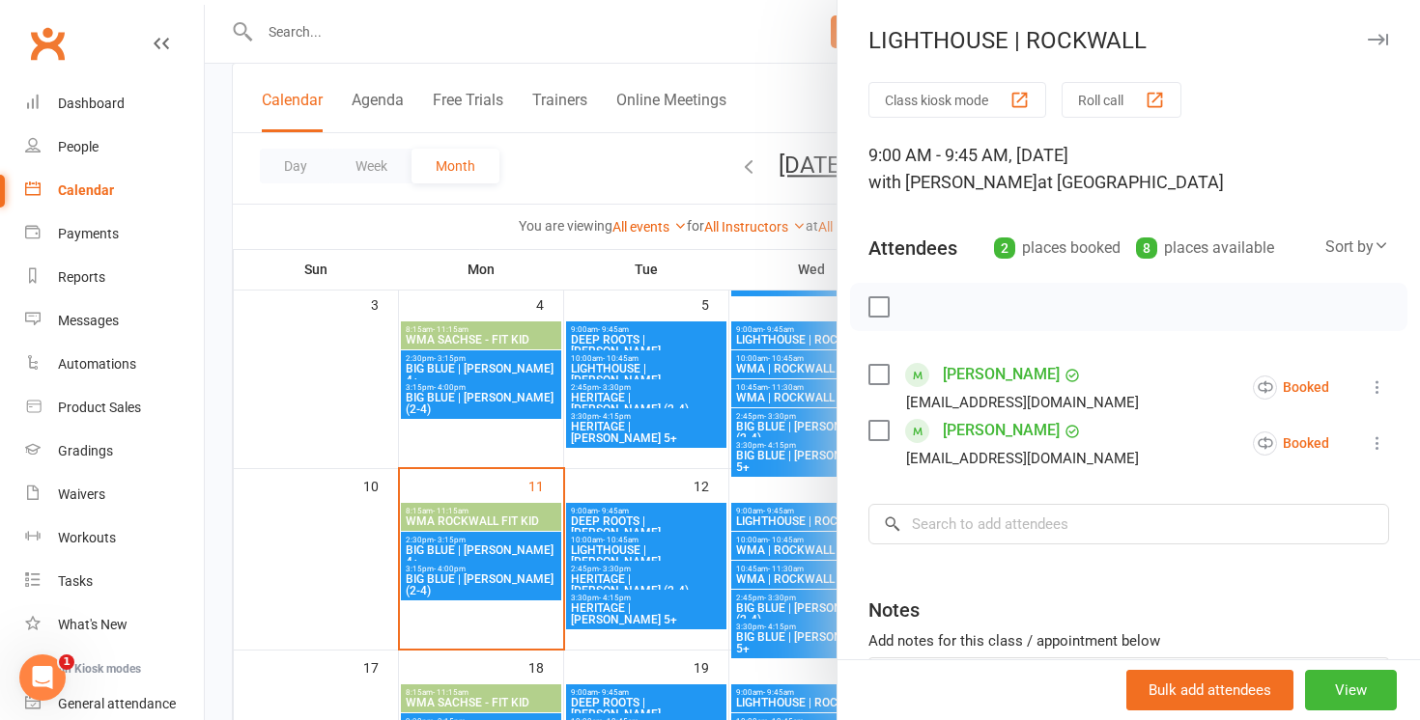
click at [881, 303] on label at bounding box center [877, 306] width 19 height 19
click at [1003, 305] on icon "button" at bounding box center [1002, 306] width 21 height 21
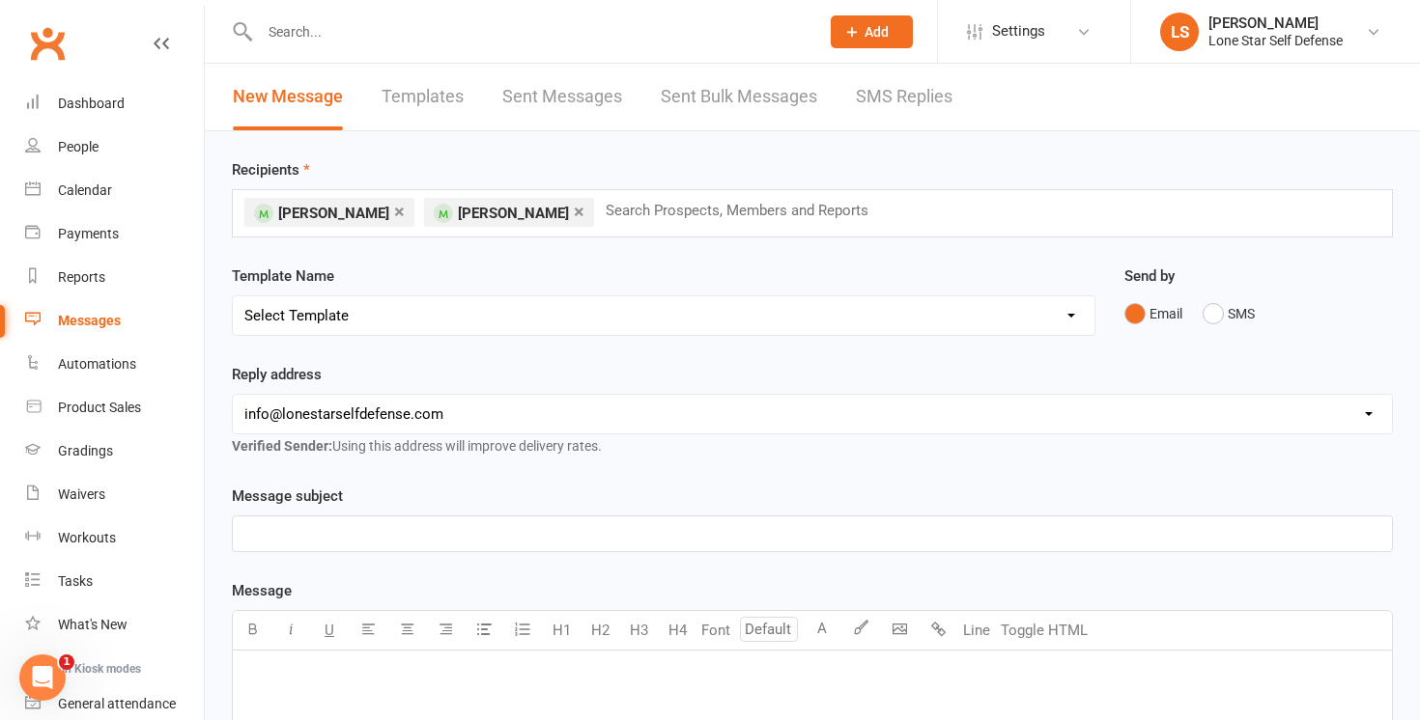
click at [752, 536] on p "﻿" at bounding box center [812, 533] width 1136 height 23
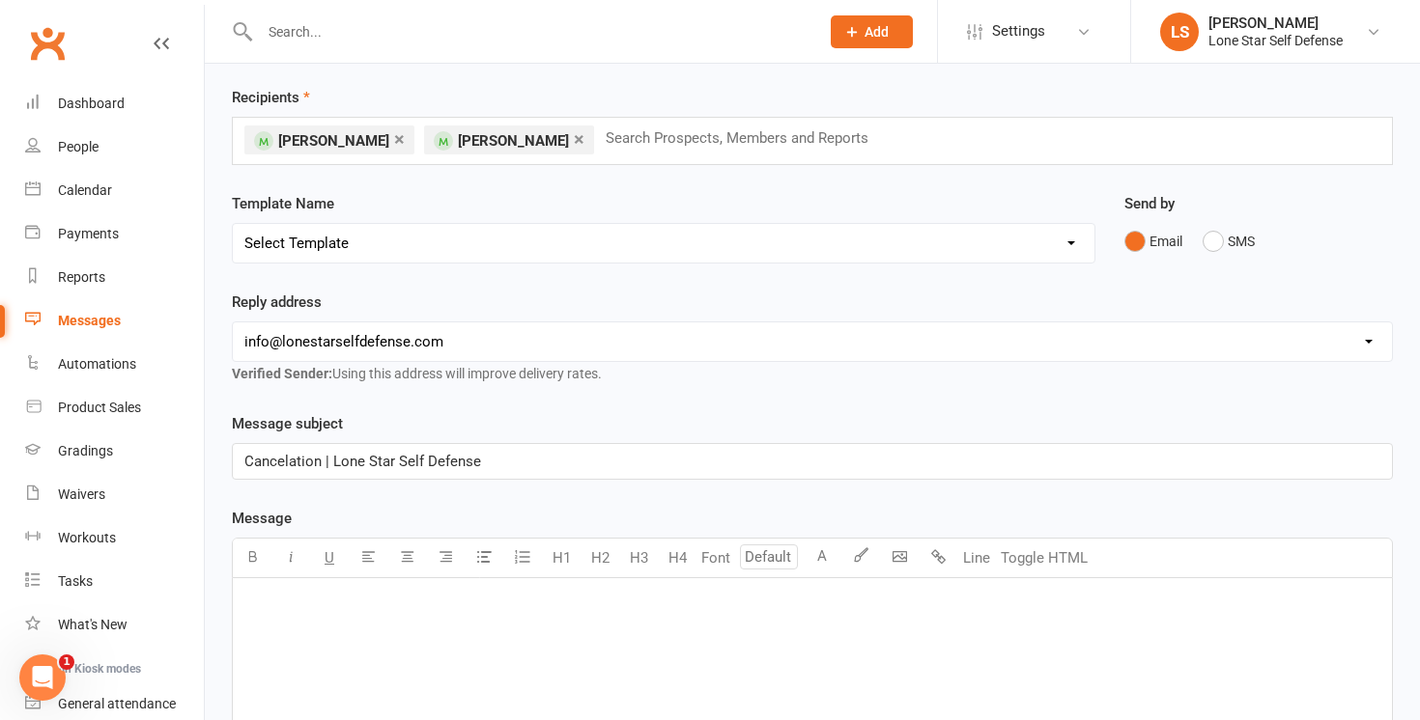
click at [636, 600] on p "﻿" at bounding box center [812, 603] width 1136 height 23
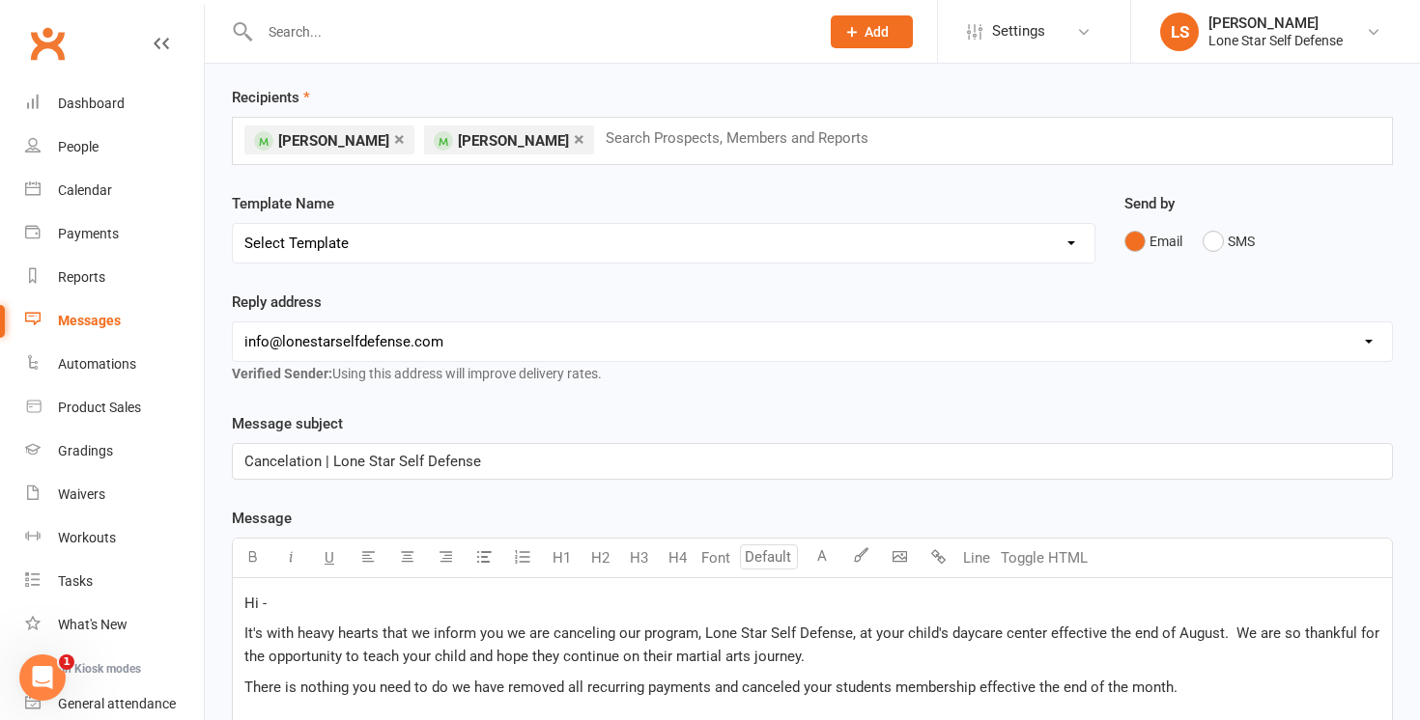
scroll to position [430, 0]
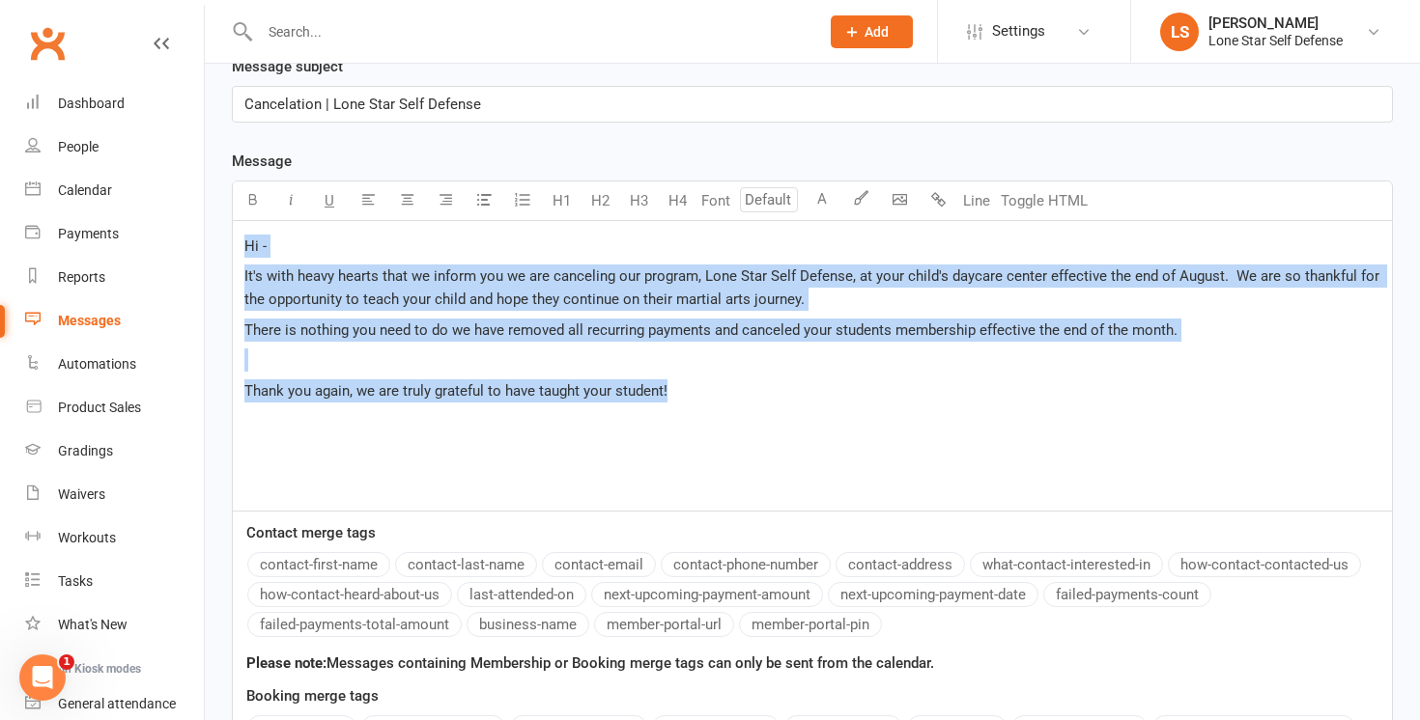
drag, startPoint x: 687, startPoint y: 396, endPoint x: 241, endPoint y: 243, distance: 470.6
click at [241, 243] on div "Hi - It's with heavy hearts that we inform you we are canceling our program, Lo…" at bounding box center [812, 366] width 1159 height 290
copy div "Hi - It's with heavy hearts that we inform you we are canceling our program, Lo…"
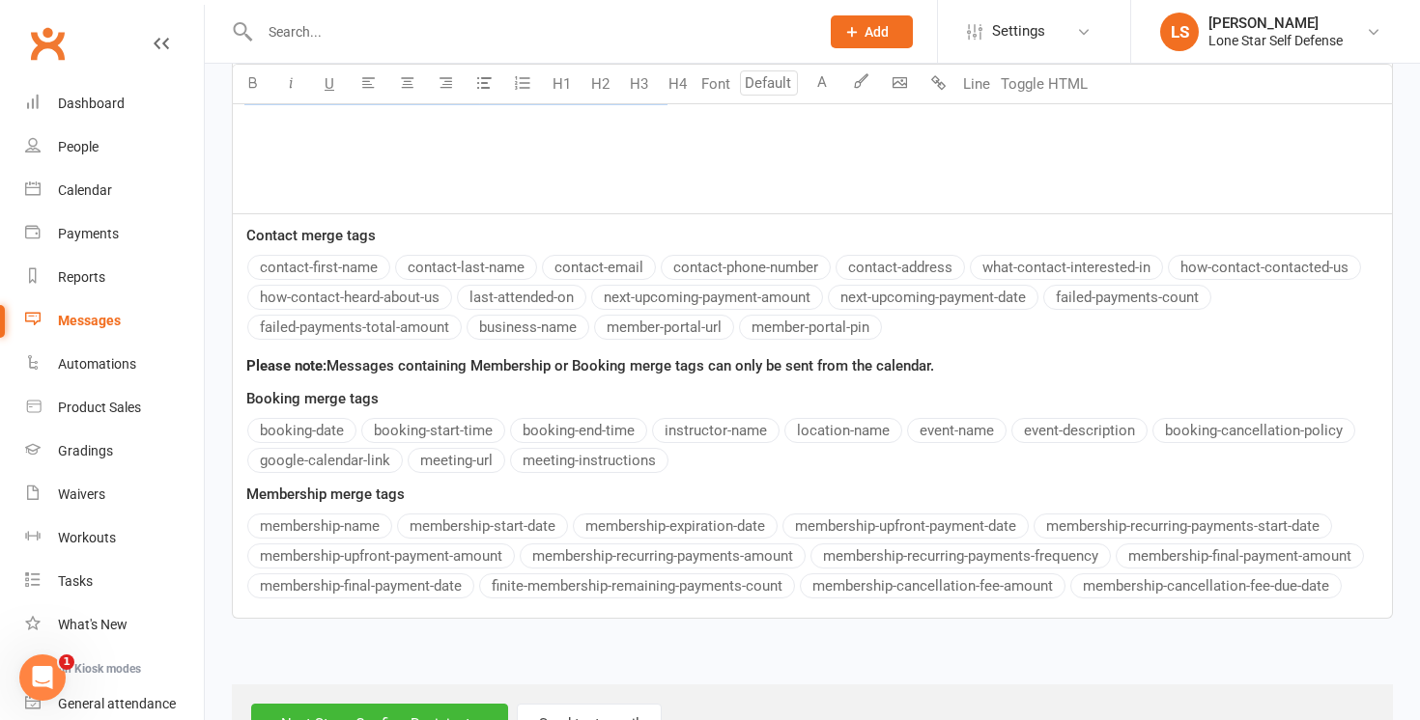
scroll to position [799, 0]
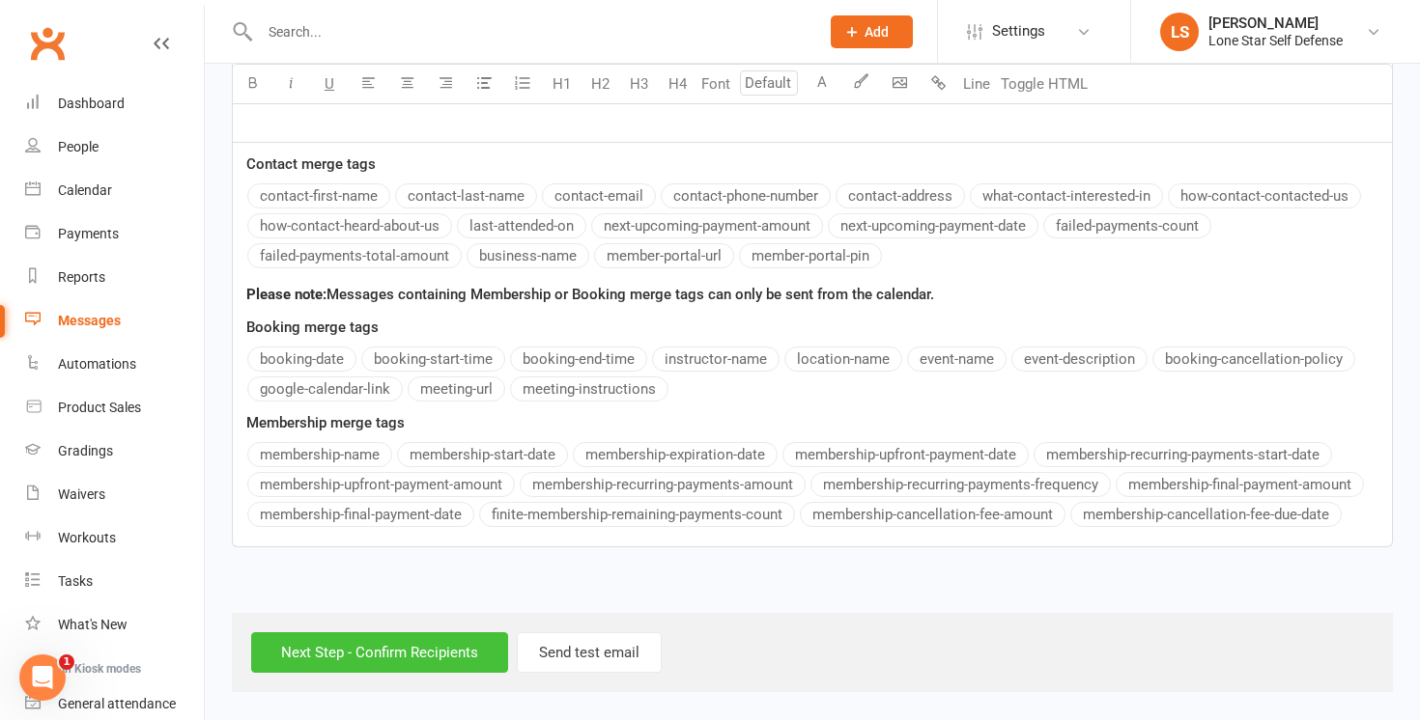
click at [421, 651] on input "Next Step - Confirm Recipients" at bounding box center [379, 653] width 257 height 41
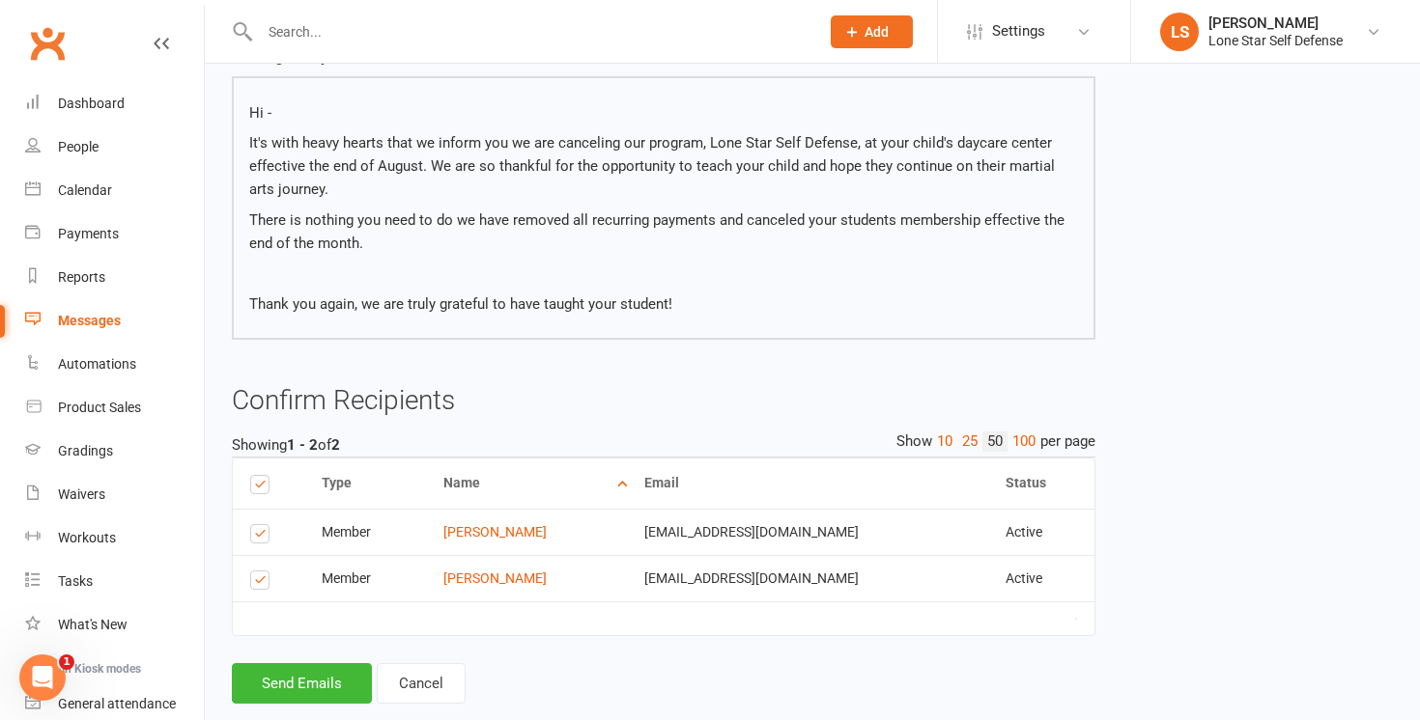
scroll to position [298, 0]
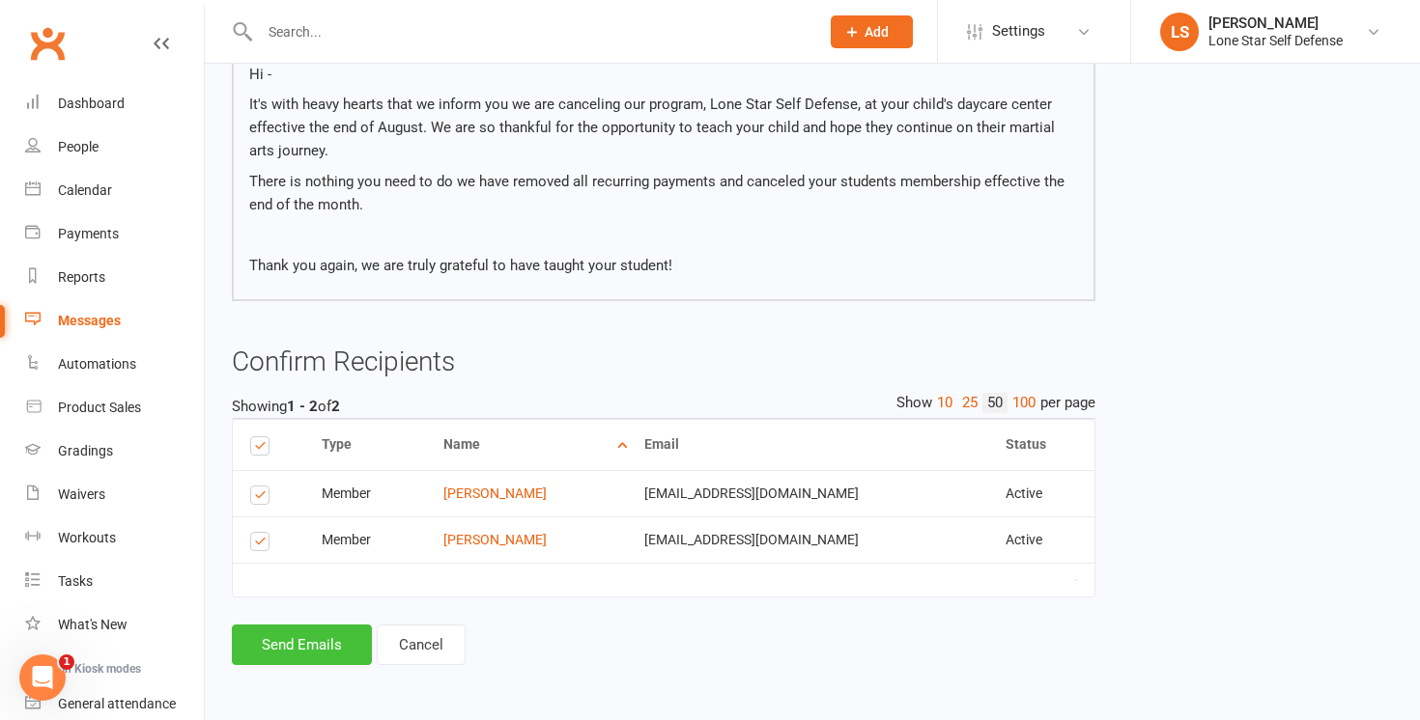
click at [321, 643] on button "Send Emails" at bounding box center [302, 645] width 140 height 41
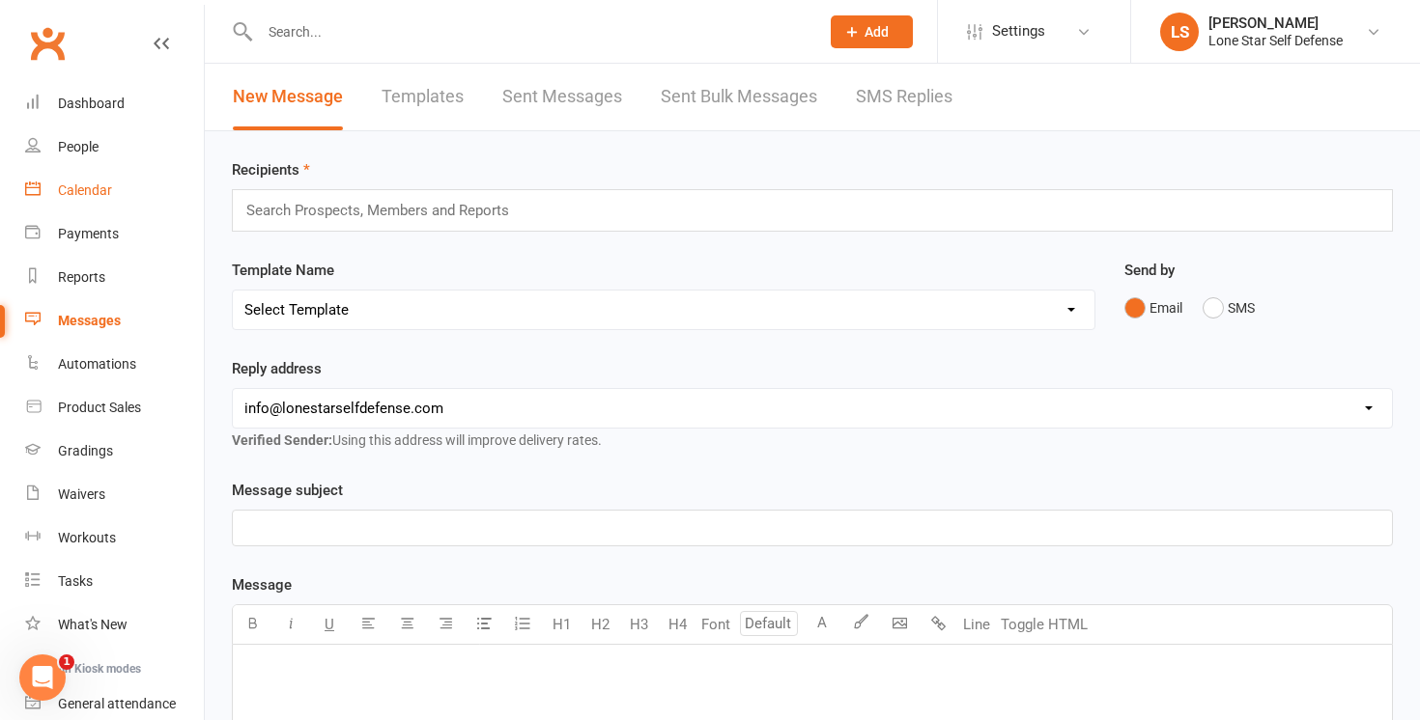
click at [84, 180] on link "Calendar" at bounding box center [114, 190] width 179 height 43
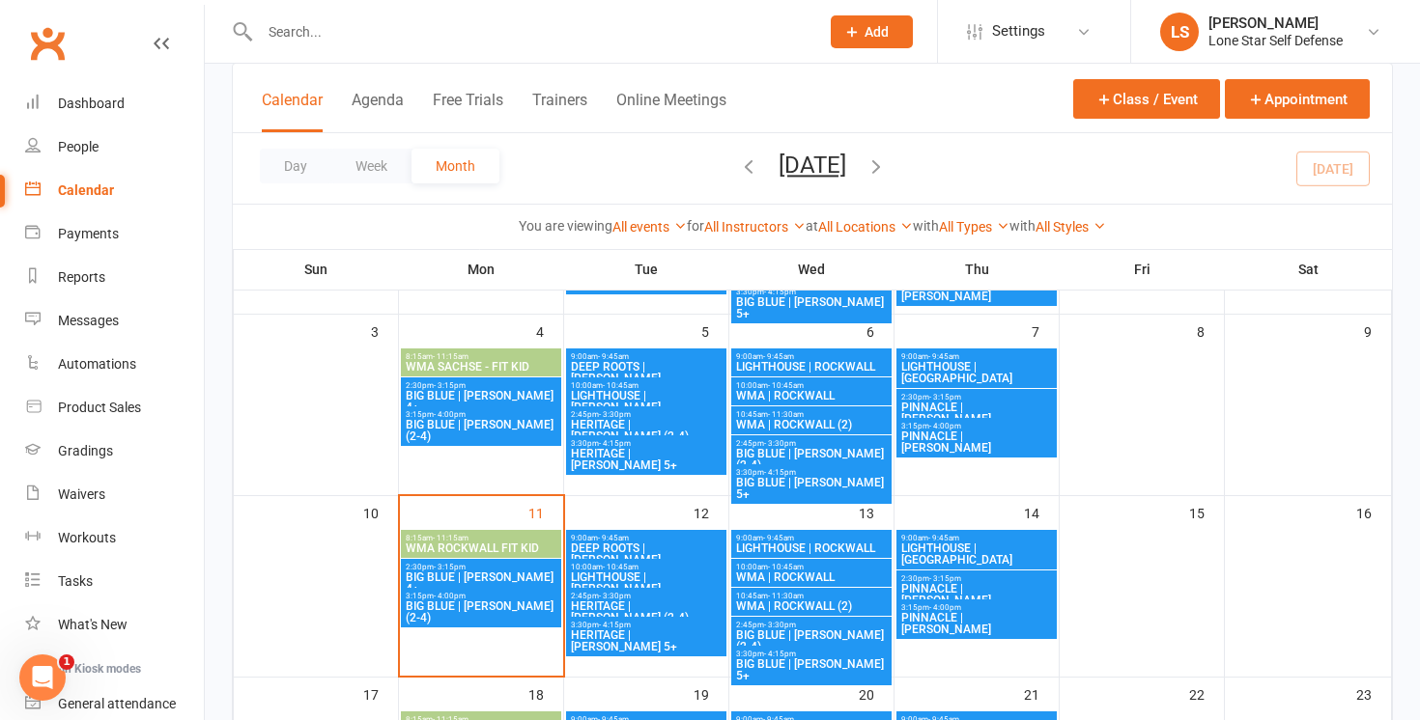
scroll to position [278, 0]
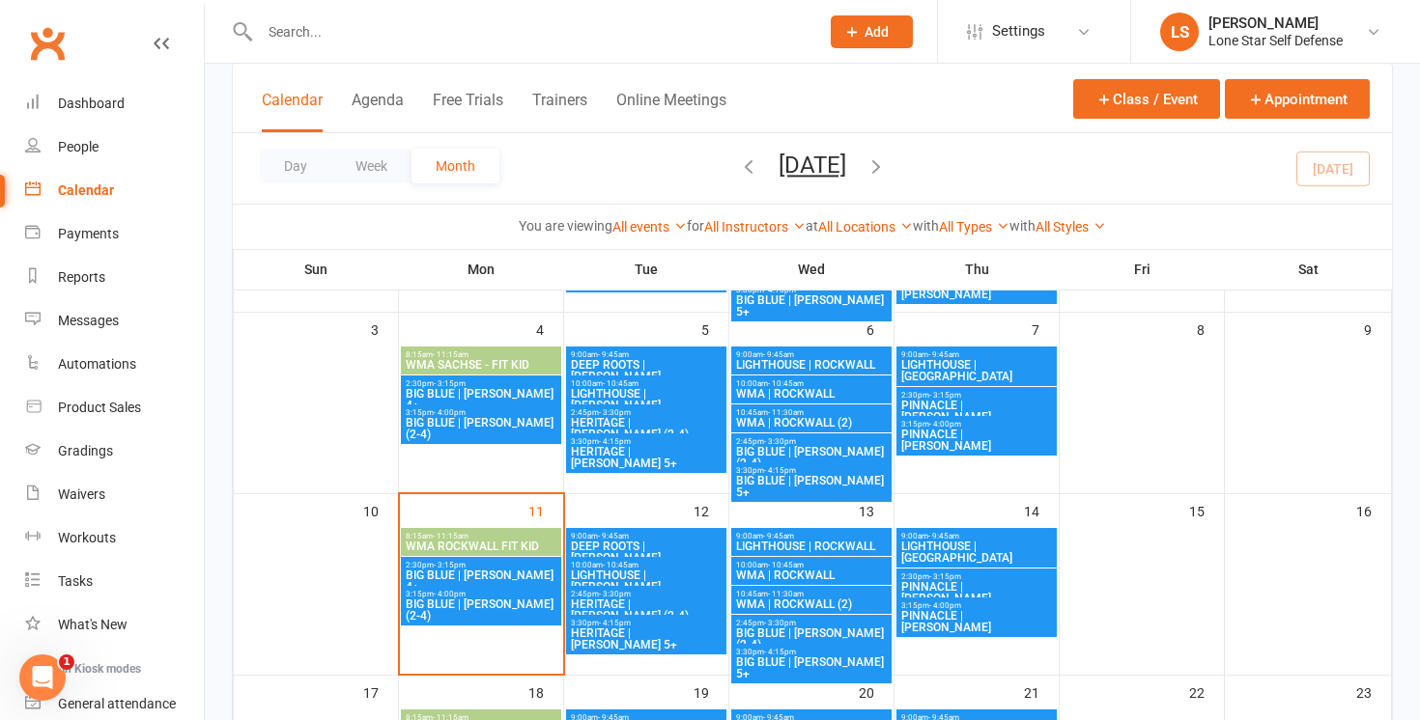
click at [780, 572] on span "WMA | ROCKWALL" at bounding box center [811, 576] width 153 height 12
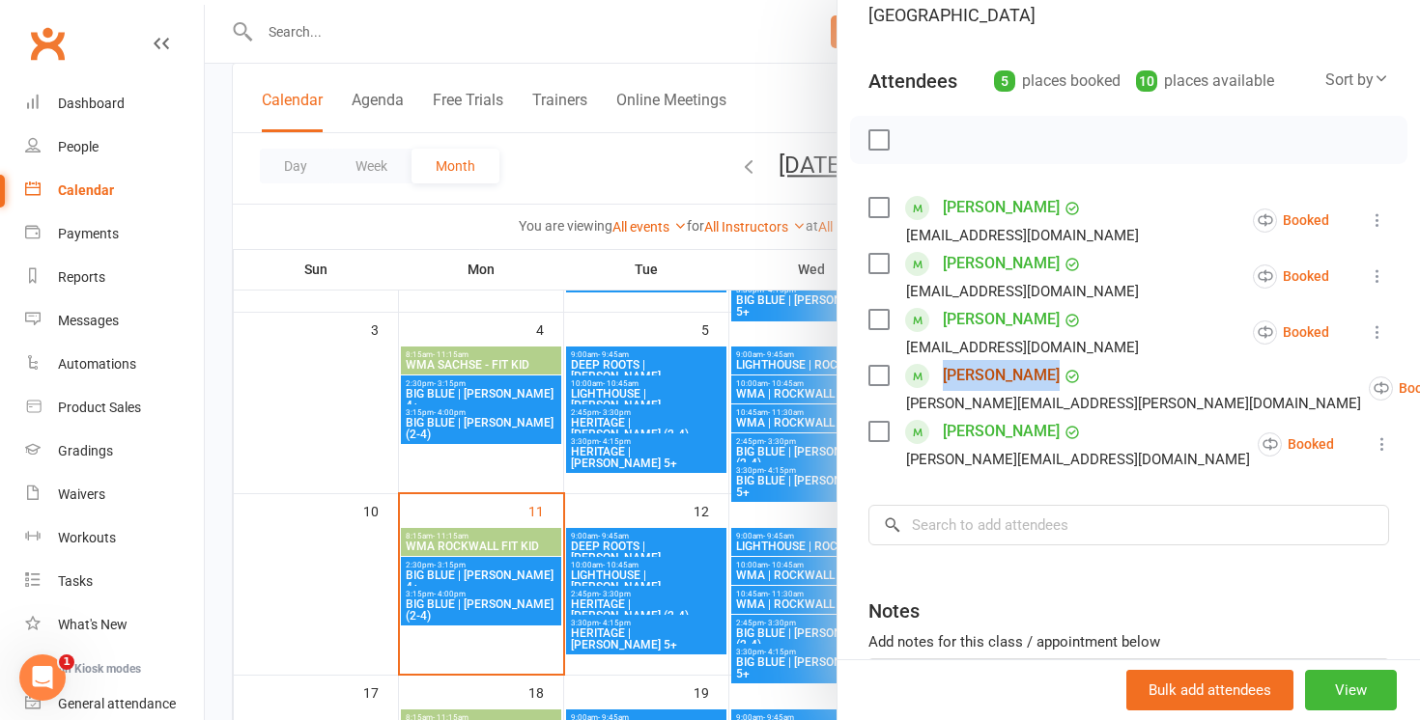
scroll to position [196, 0]
click at [696, 263] on div at bounding box center [812, 360] width 1215 height 720
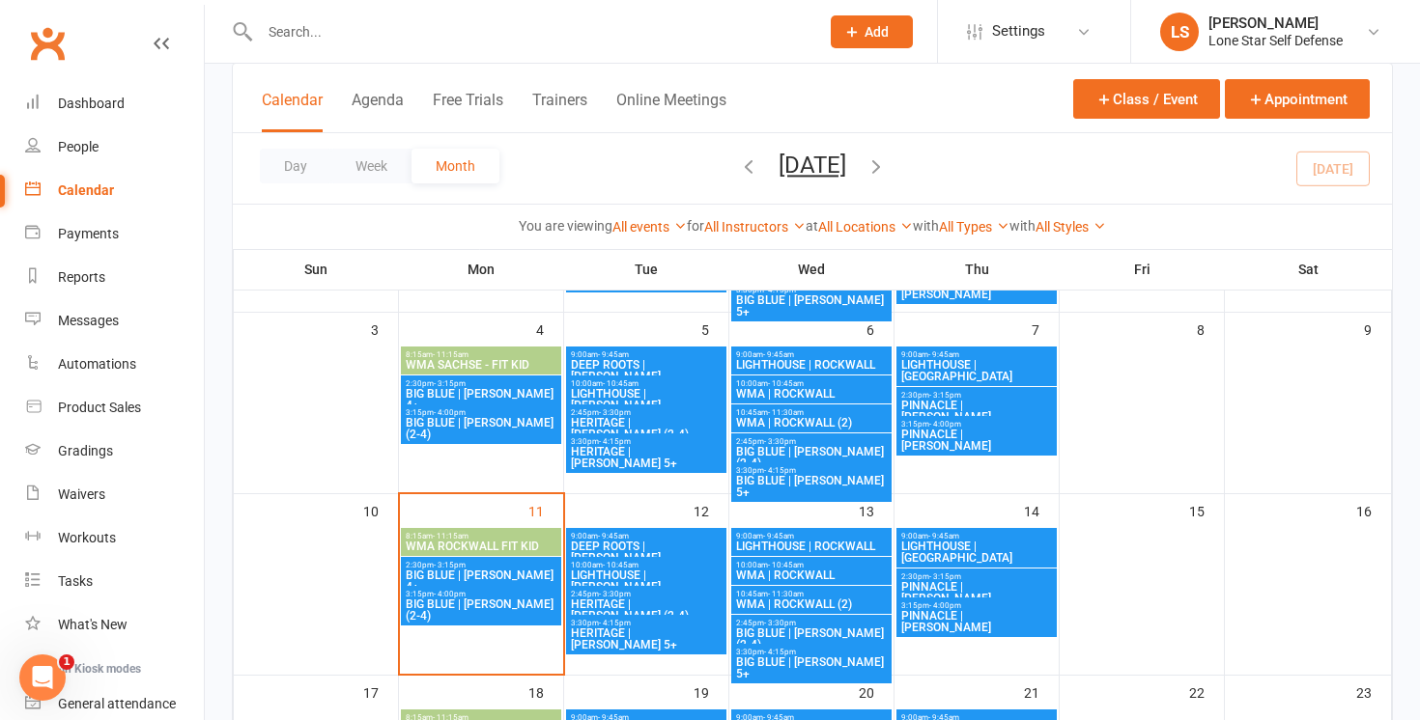
click at [785, 599] on span "WMA | ROCKWALL (2)" at bounding box center [811, 605] width 153 height 12
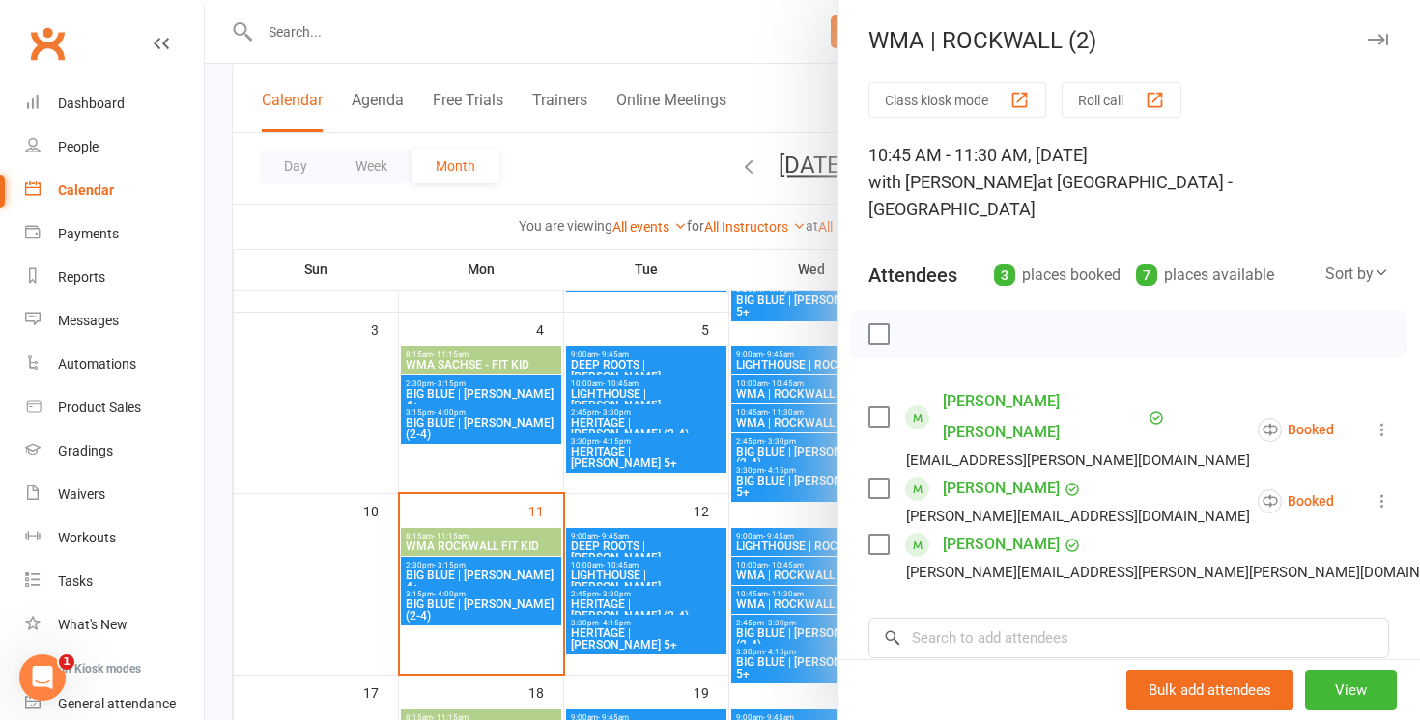
click at [884, 335] on label at bounding box center [877, 333] width 19 height 19
click at [1002, 336] on icon "button" at bounding box center [1002, 334] width 21 height 21
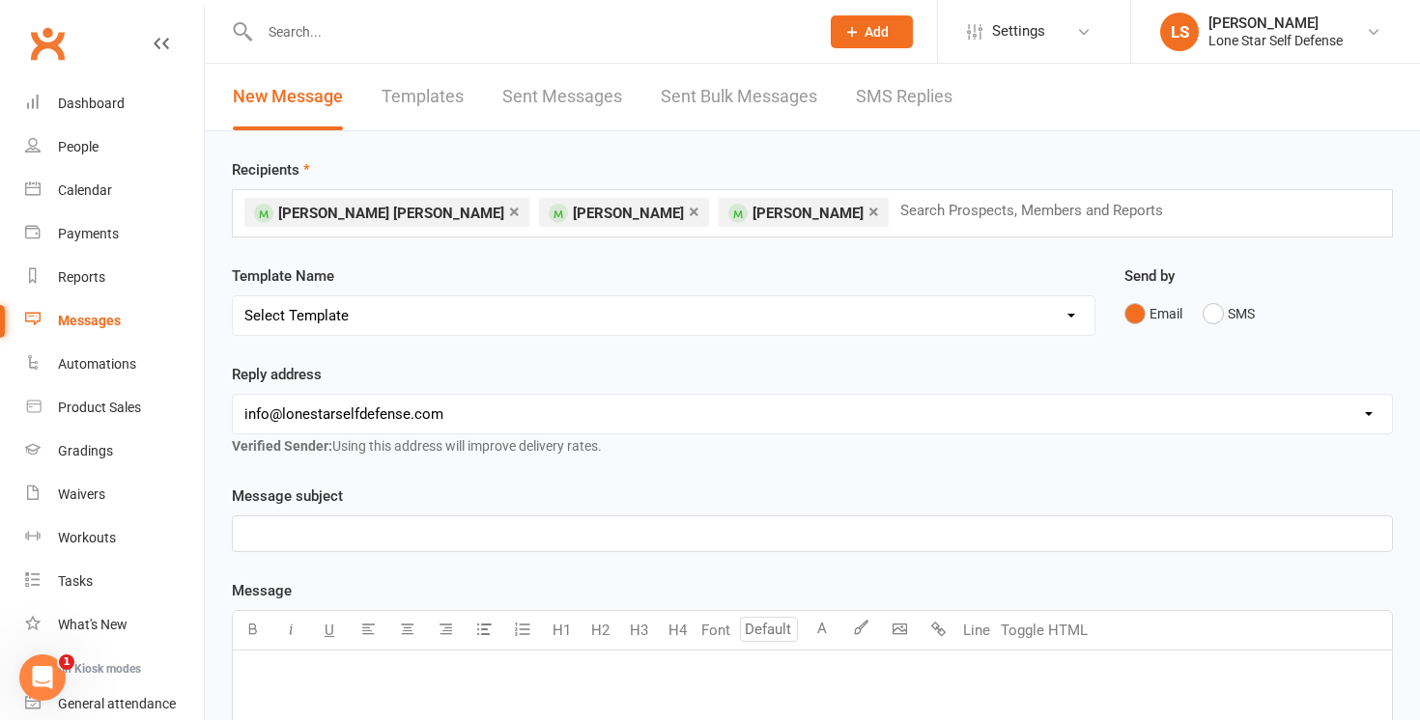
click at [606, 528] on p "﻿" at bounding box center [812, 533] width 1136 height 23
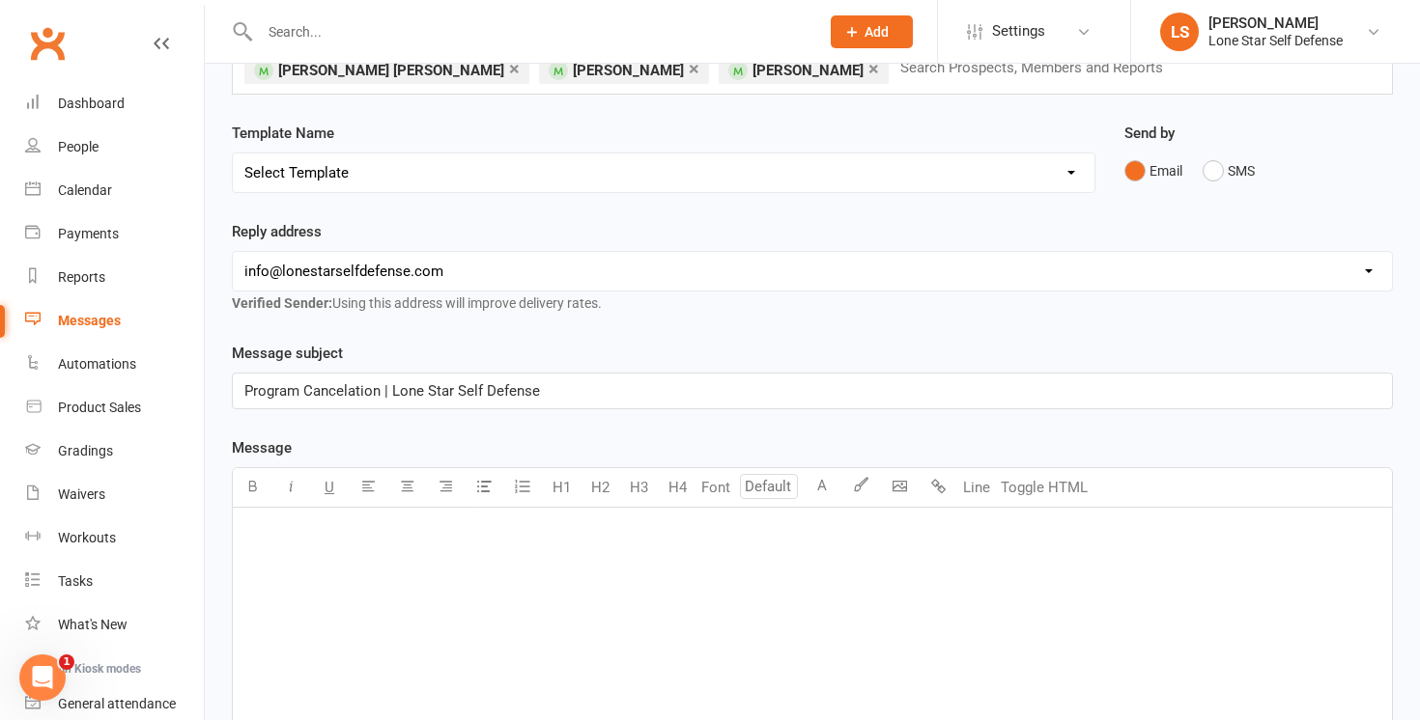
click at [505, 537] on p "﻿" at bounding box center [812, 533] width 1136 height 23
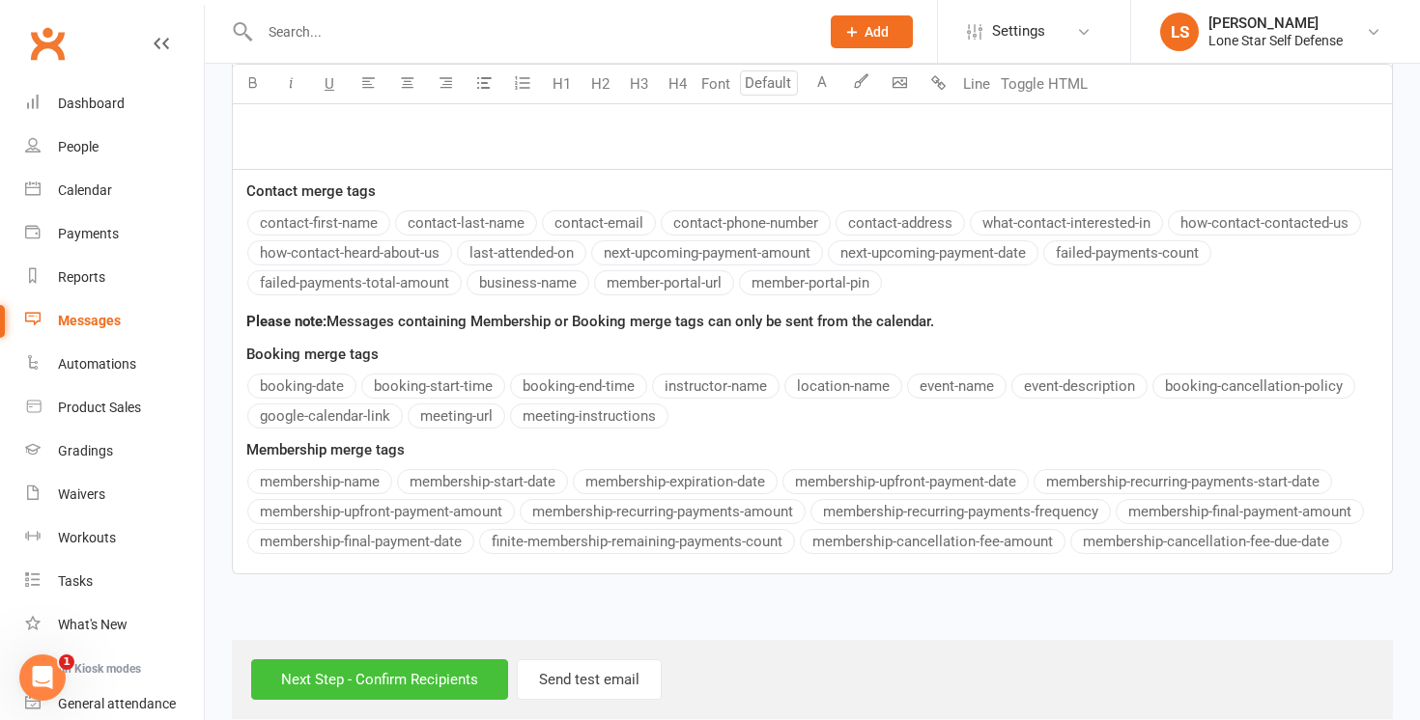
scroll to position [775, 0]
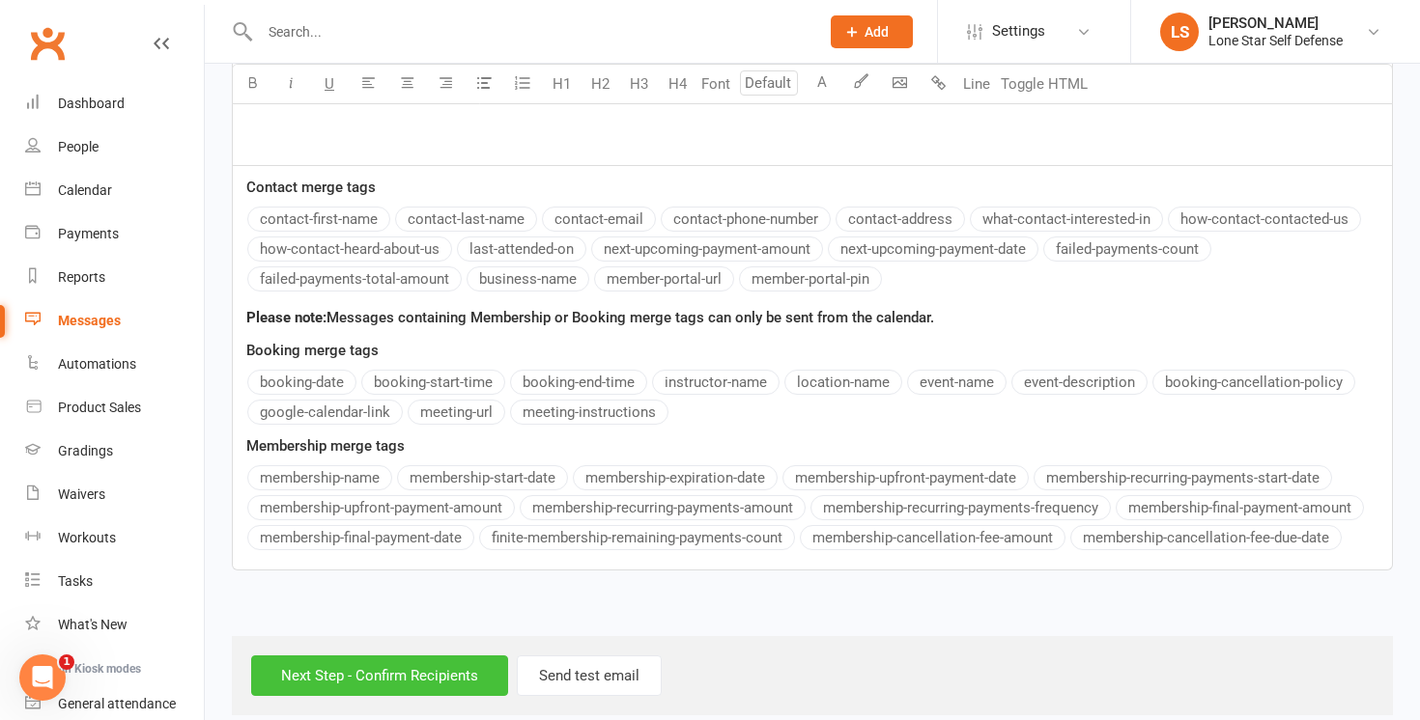
click at [296, 677] on input "Next Step - Confirm Recipients" at bounding box center [379, 676] width 257 height 41
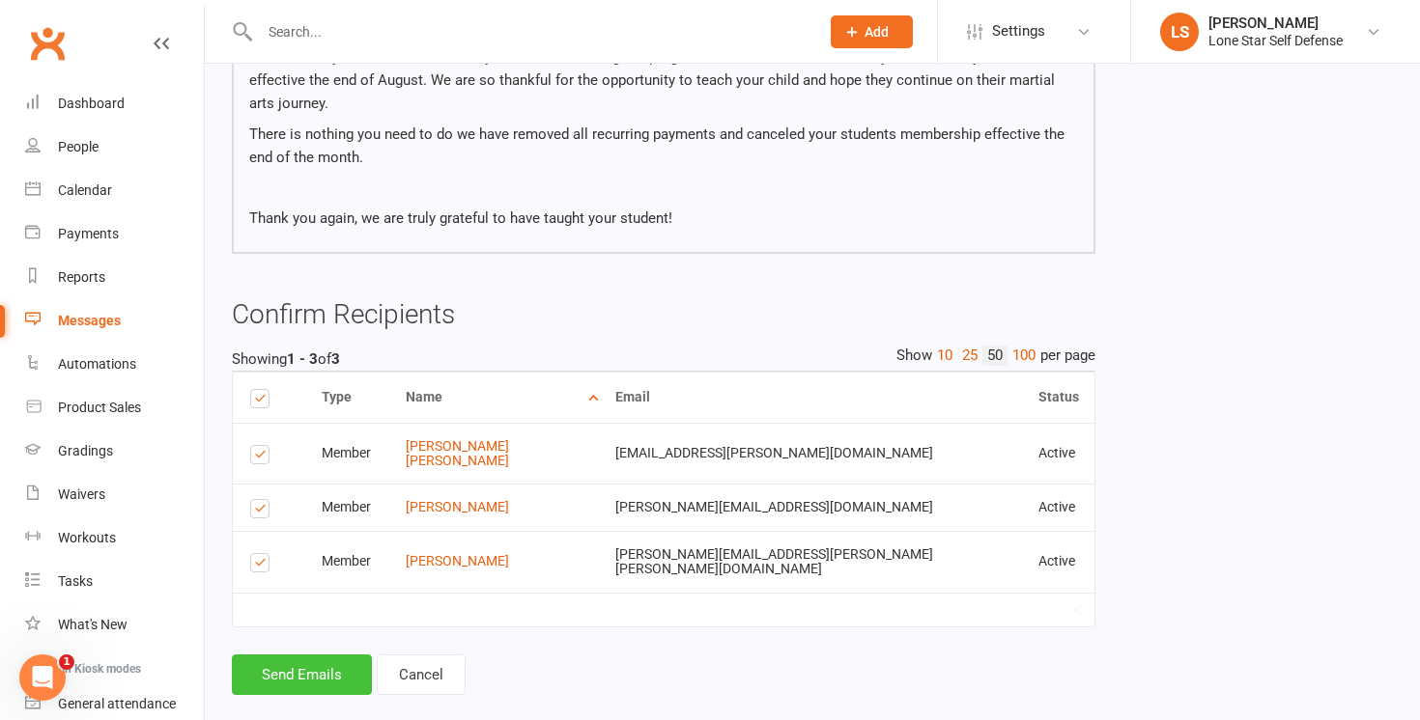
click at [323, 655] on button "Send Emails" at bounding box center [302, 675] width 140 height 41
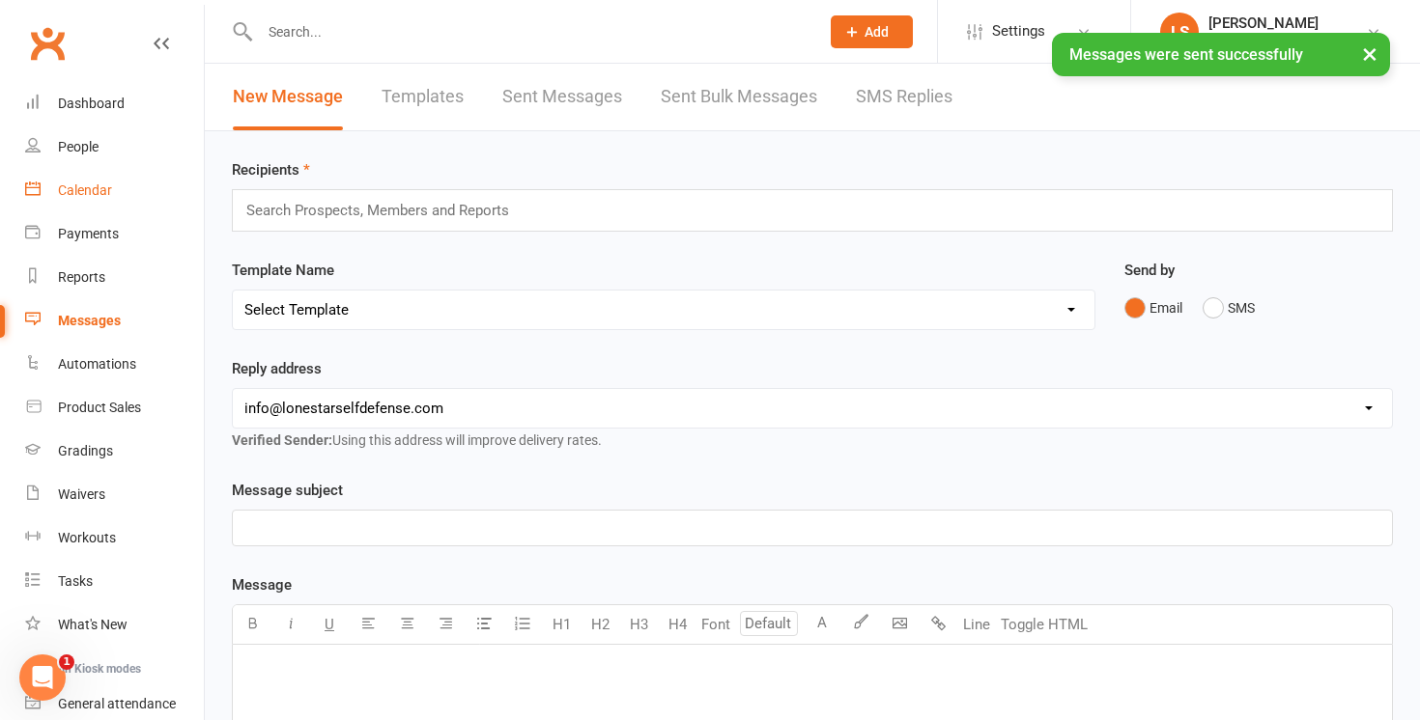
click at [64, 196] on div "Calendar" at bounding box center [85, 190] width 54 height 15
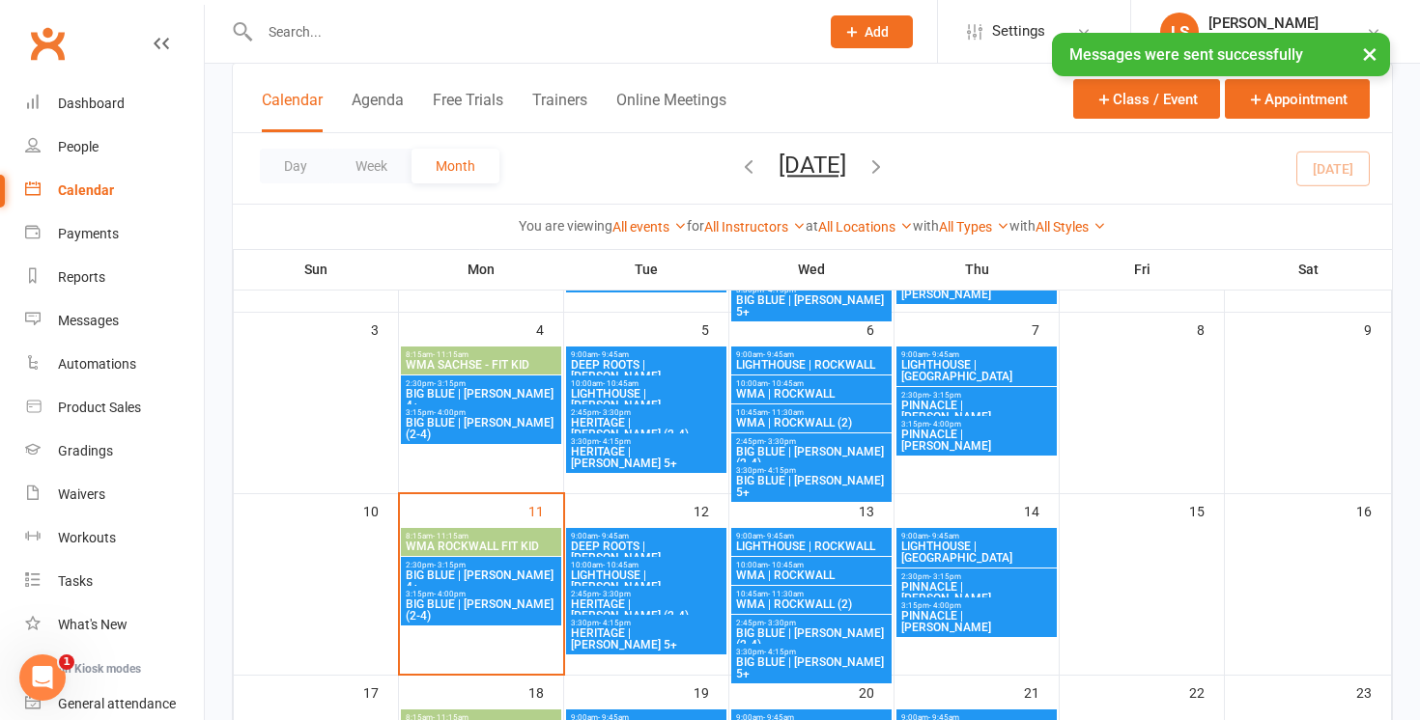
scroll to position [279, 0]
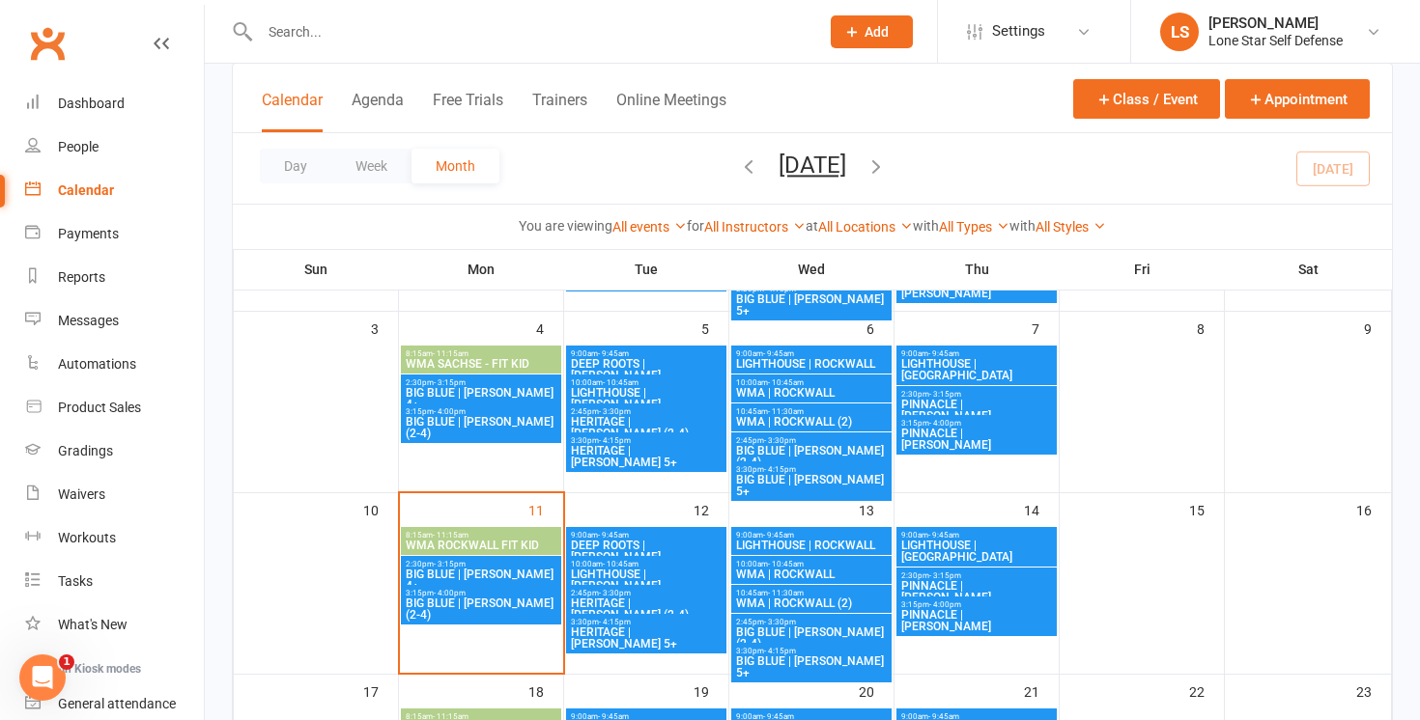
click at [812, 603] on span "WMA | ROCKWALL (2)" at bounding box center [811, 604] width 153 height 12
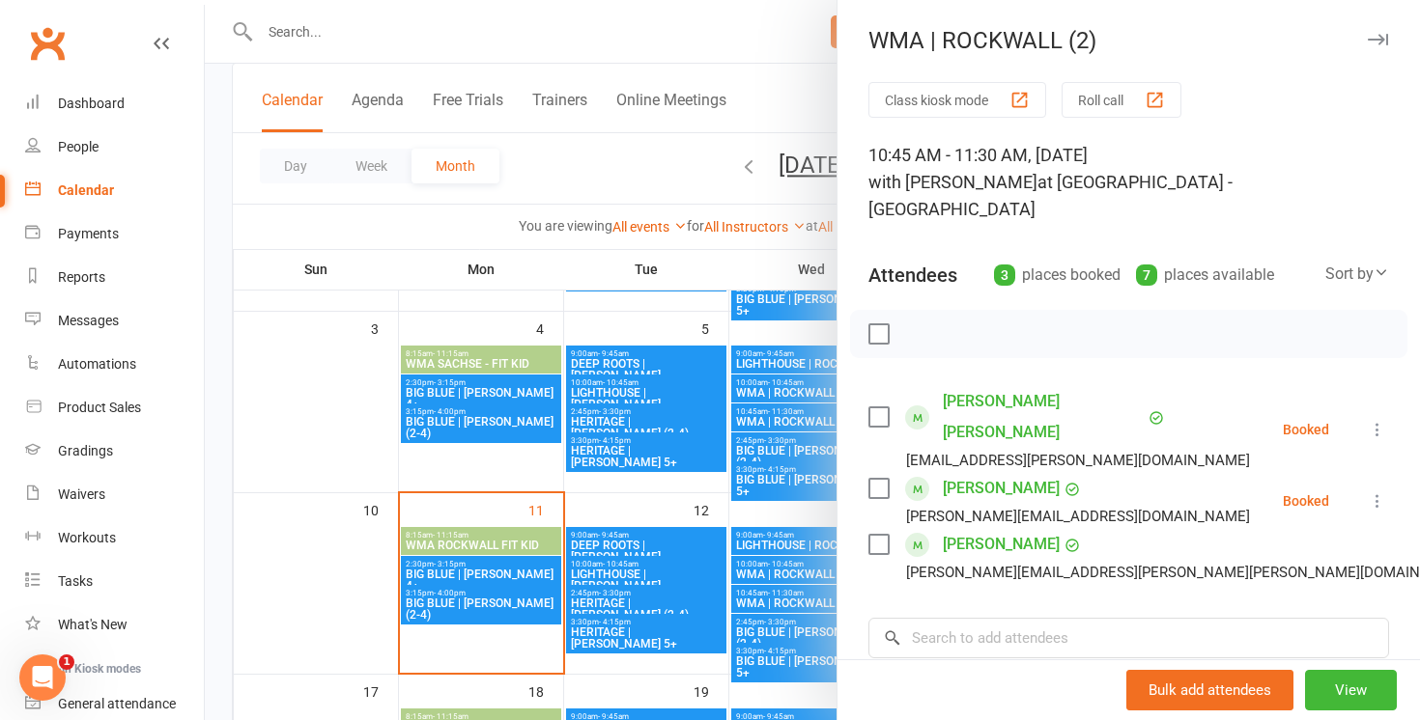
click at [788, 201] on div at bounding box center [812, 360] width 1215 height 720
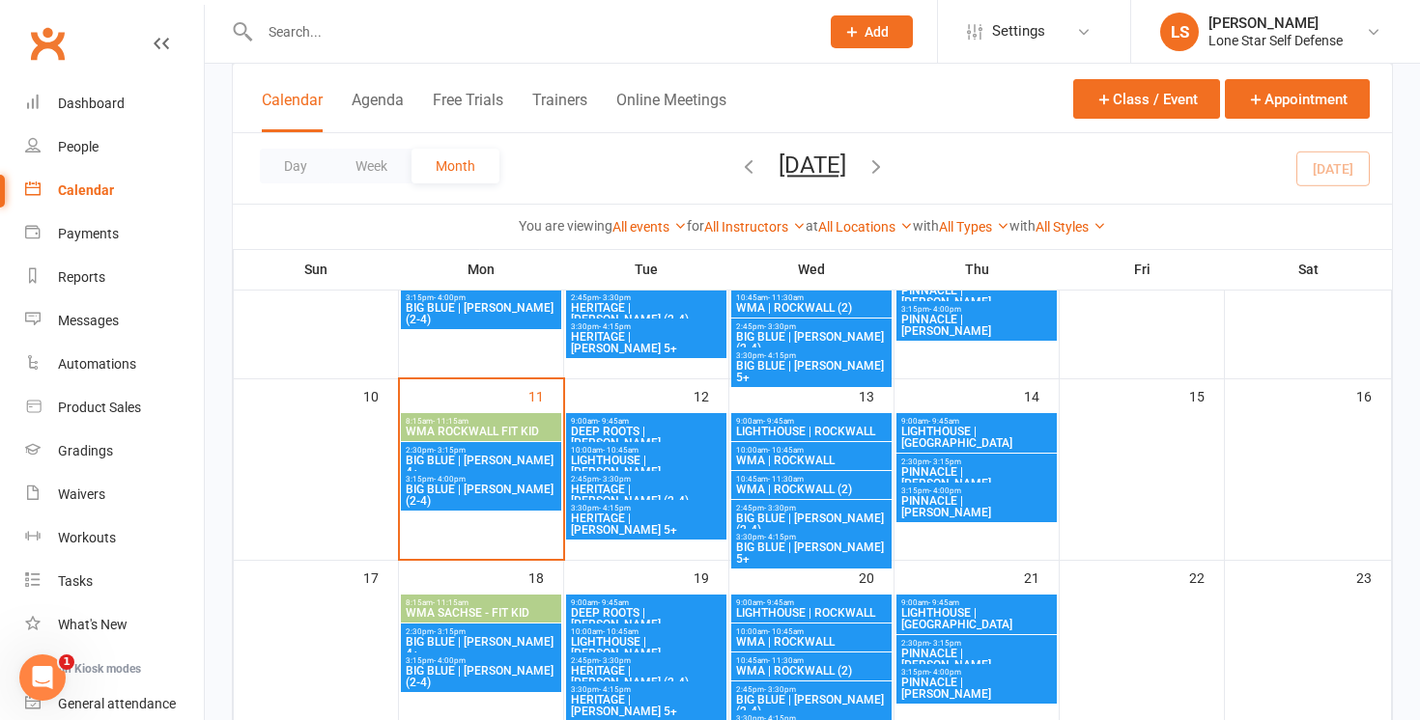
scroll to position [395, 0]
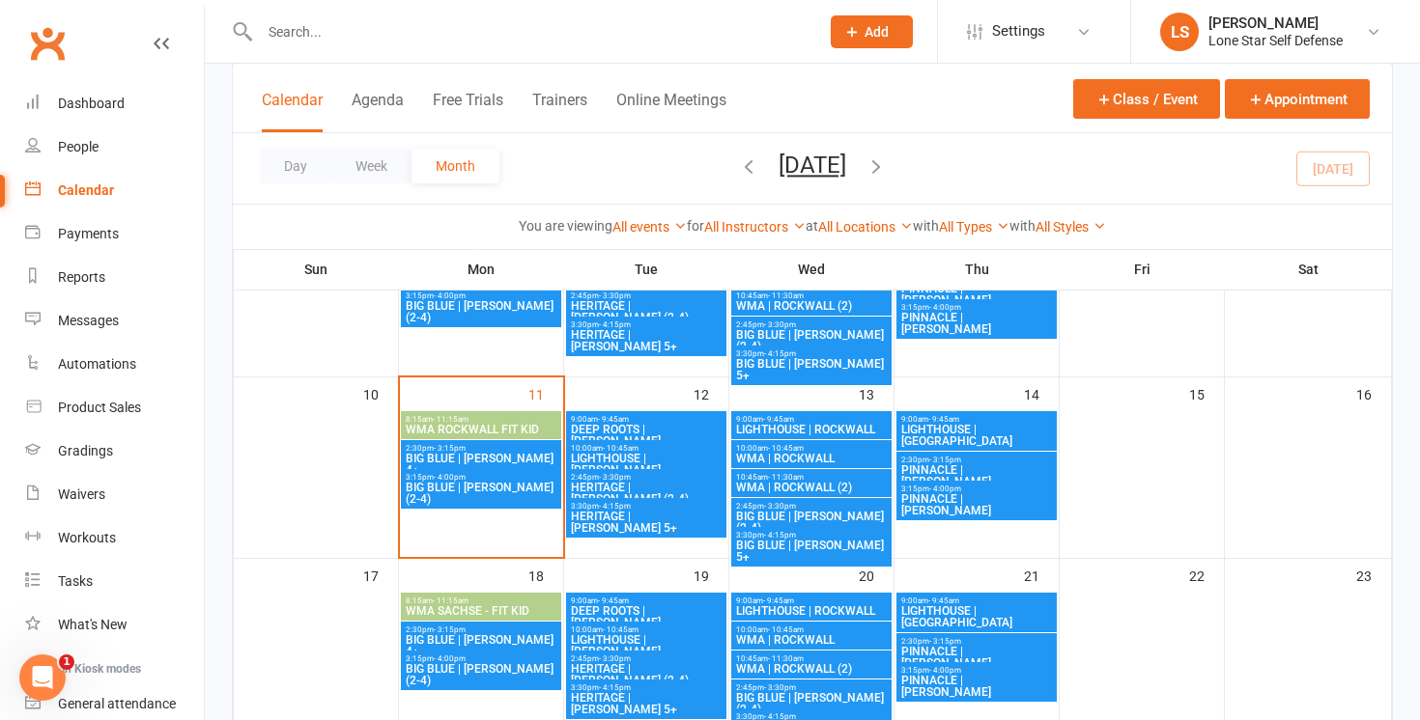
click at [806, 511] on span "BIG BLUE | MURPHY (2-4)" at bounding box center [811, 522] width 153 height 23
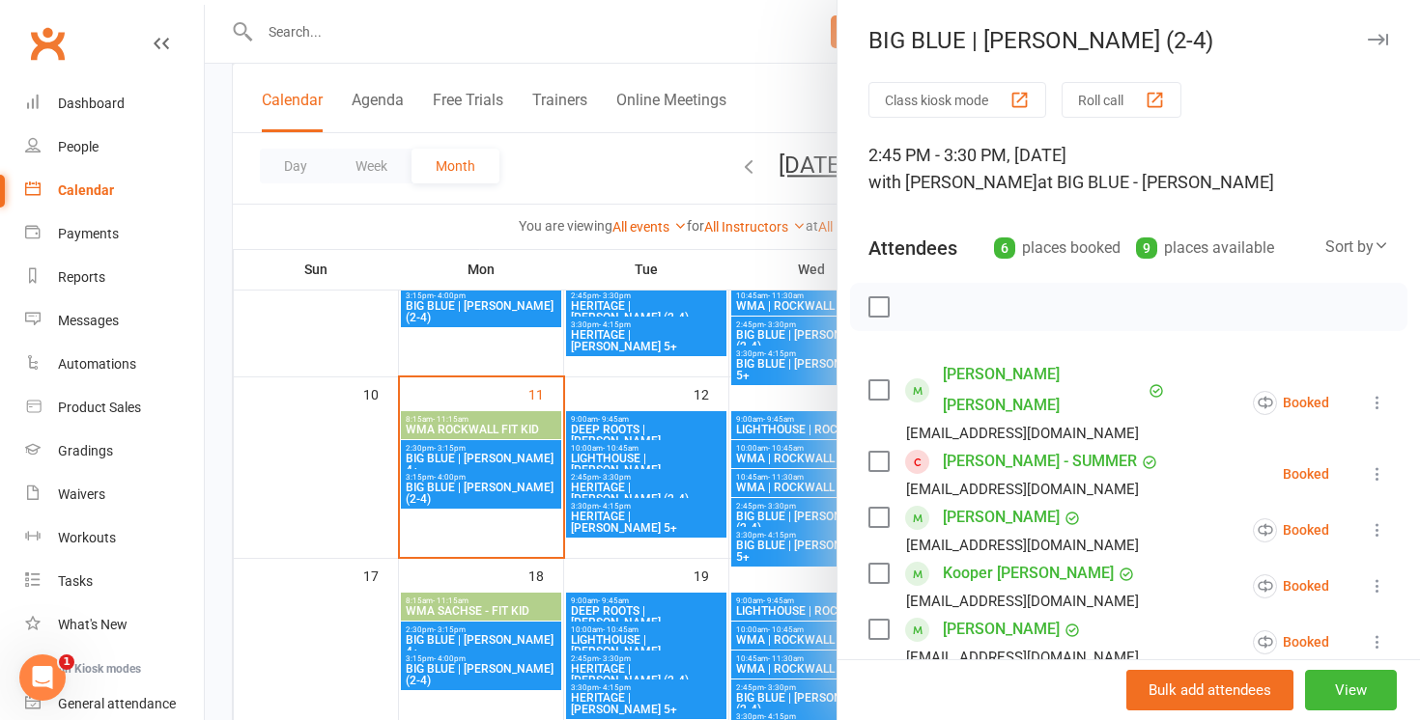
click at [879, 381] on label at bounding box center [877, 390] width 19 height 19
click at [879, 304] on label at bounding box center [877, 306] width 19 height 19
click at [877, 452] on label at bounding box center [877, 461] width 19 height 19
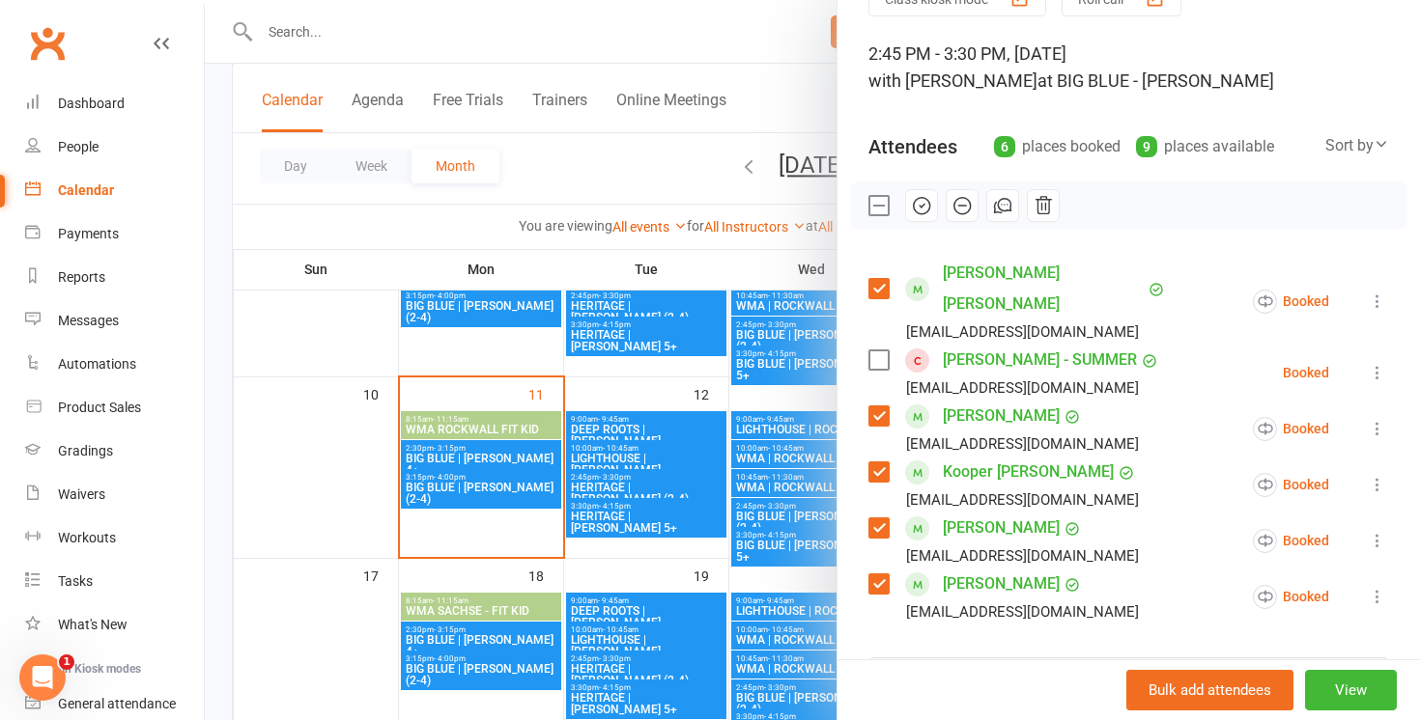
scroll to position [94, 0]
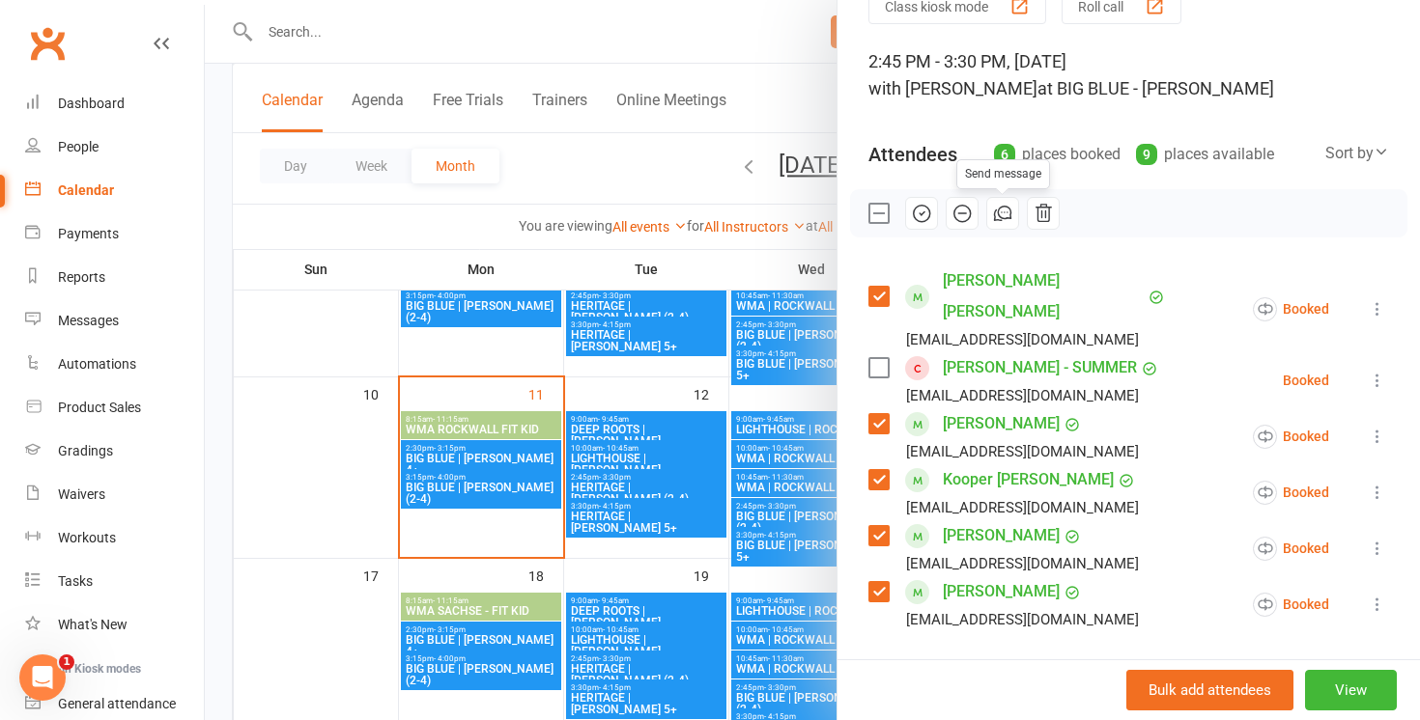
click at [1003, 213] on icon "button" at bounding box center [1002, 213] width 21 height 21
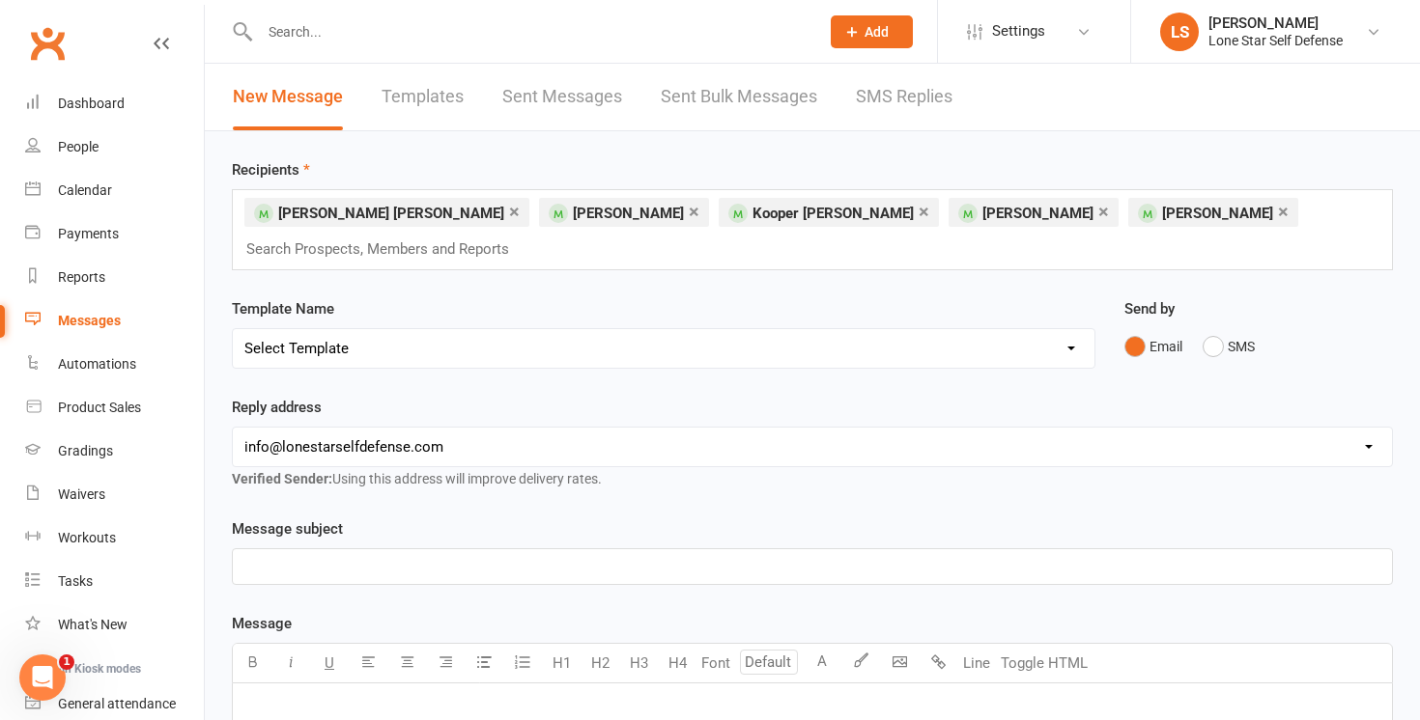
click at [577, 578] on div "﻿" at bounding box center [812, 567] width 1159 height 35
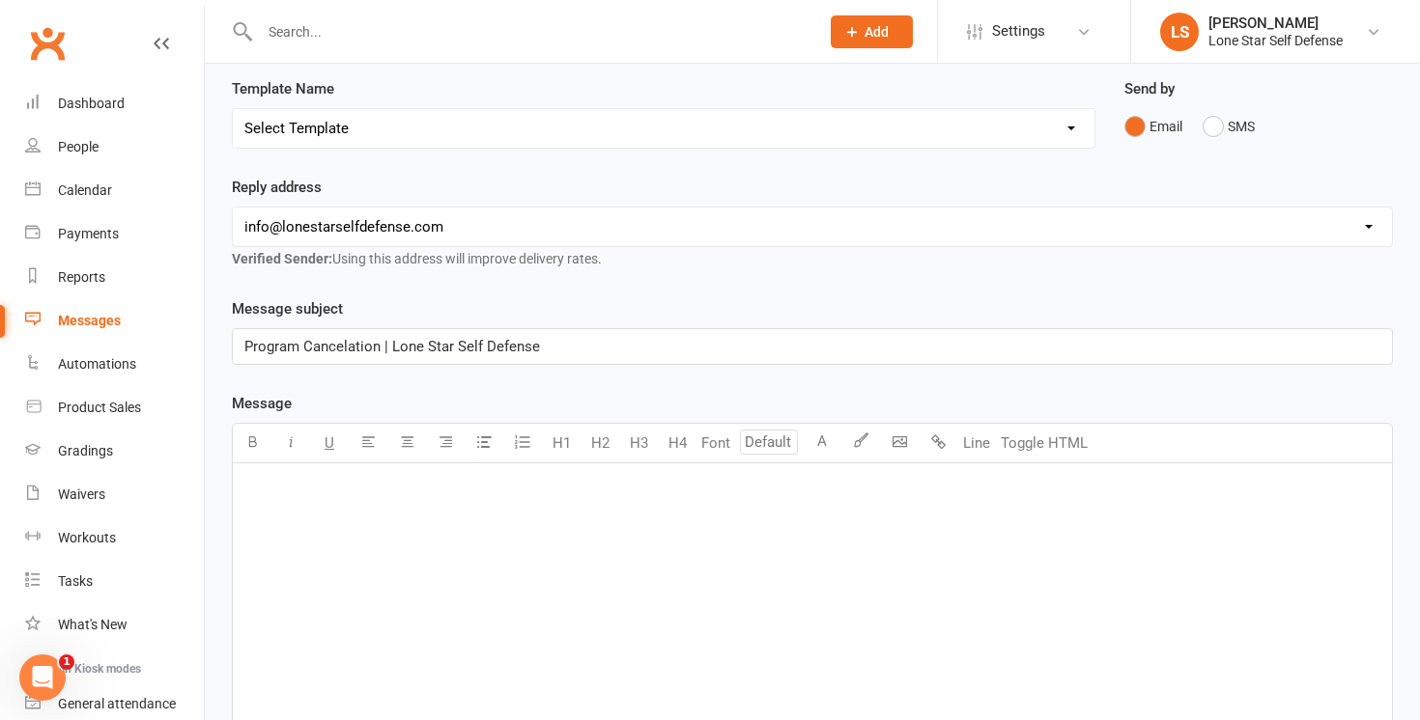
click at [380, 490] on p "﻿" at bounding box center [812, 488] width 1136 height 23
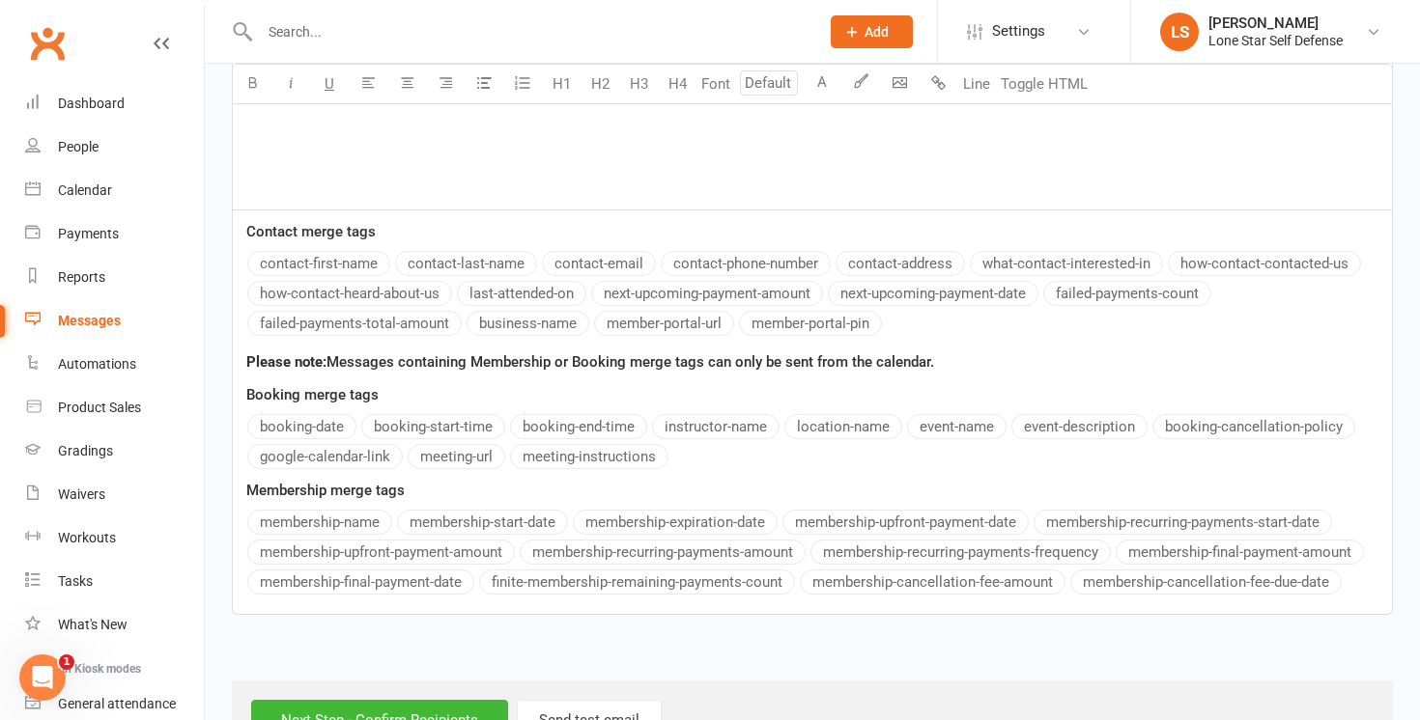
scroll to position [771, 0]
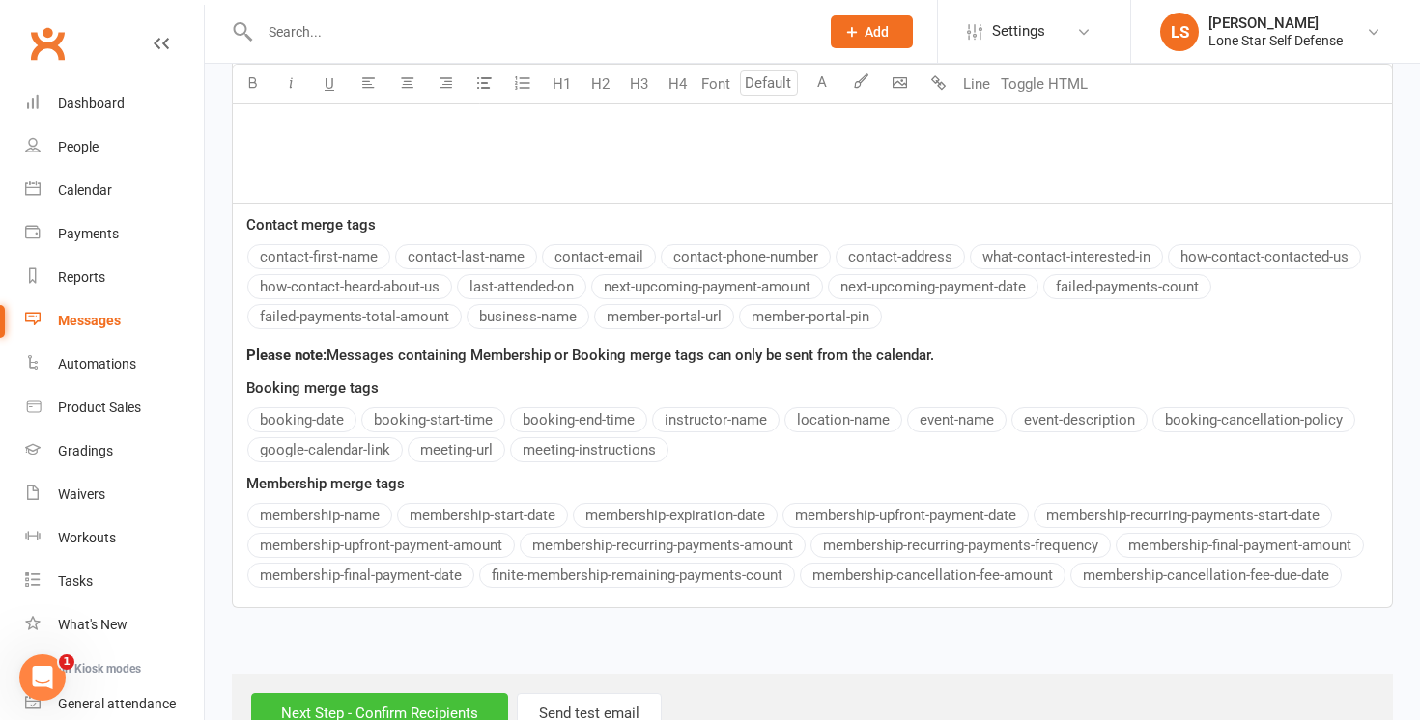
click at [293, 700] on input "Next Step - Confirm Recipients" at bounding box center [379, 713] width 257 height 41
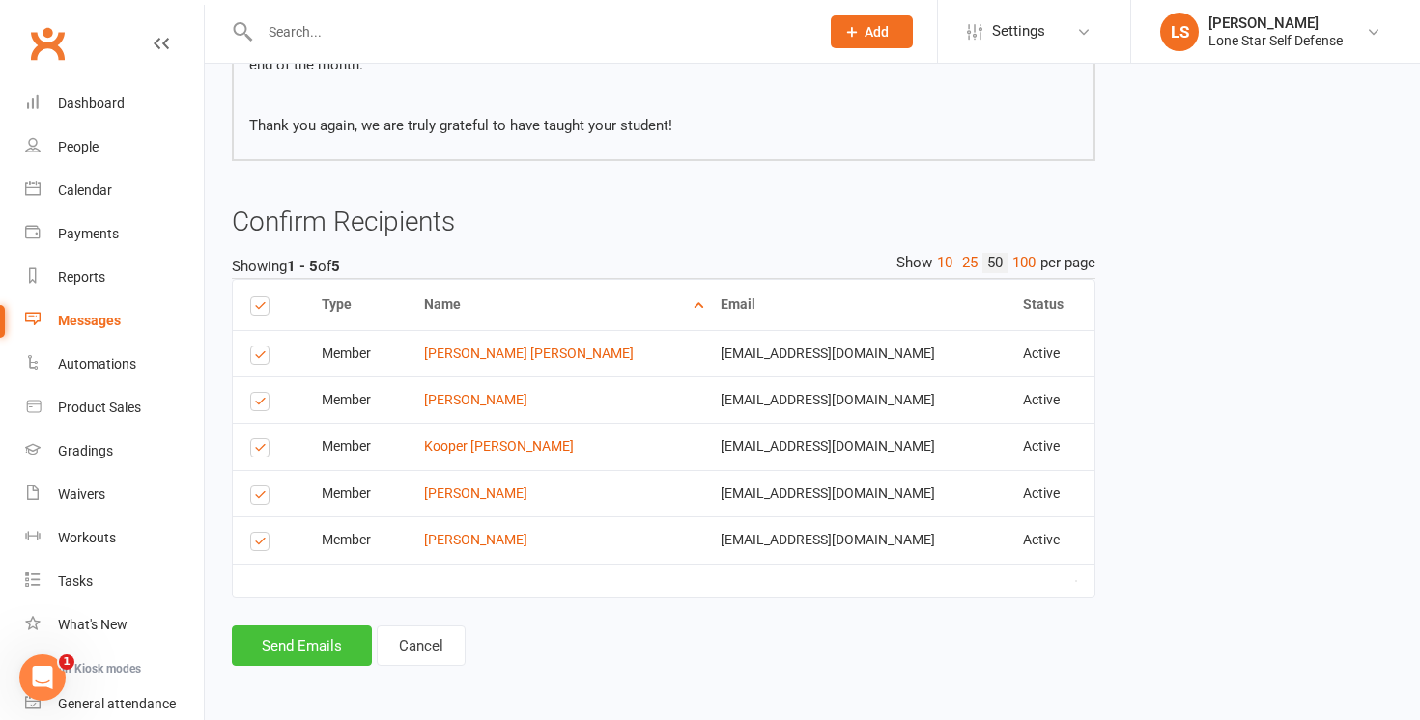
click at [314, 636] on button "Send Emails" at bounding box center [302, 646] width 140 height 41
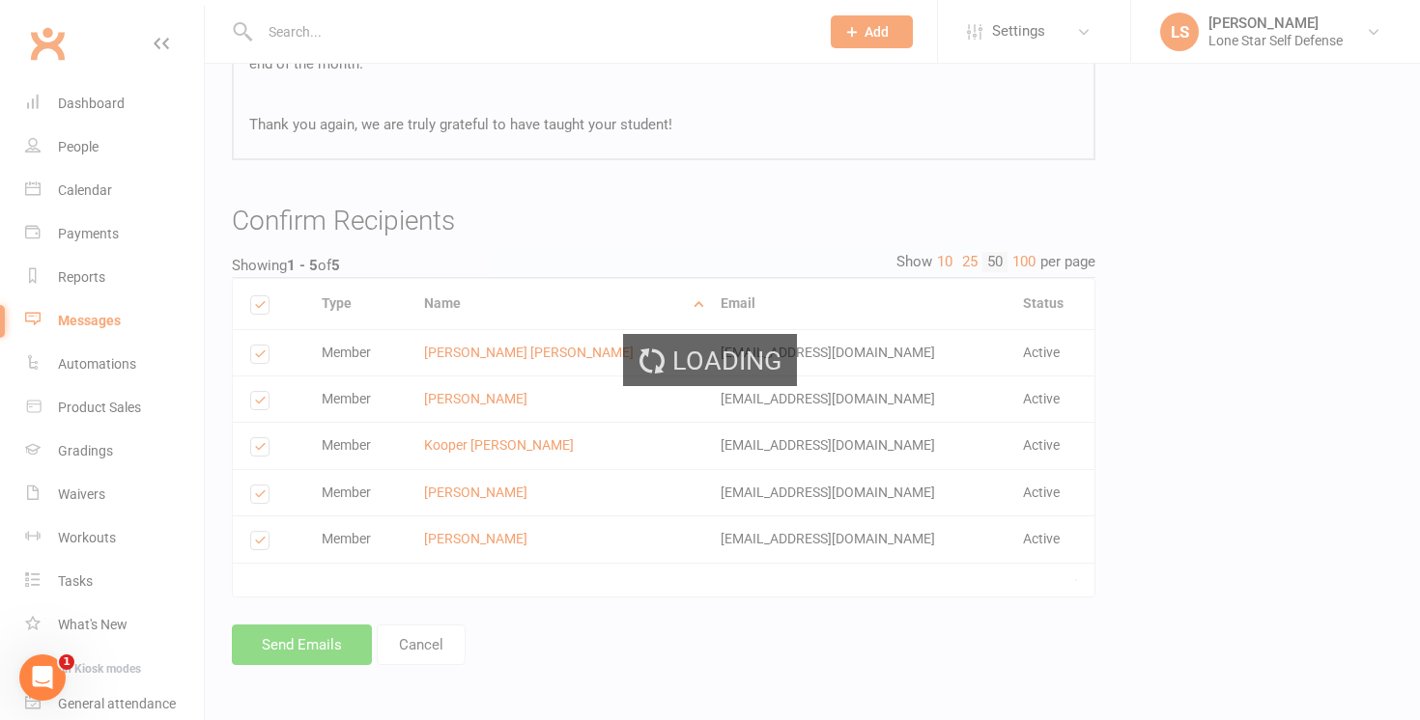
scroll to position [430, 0]
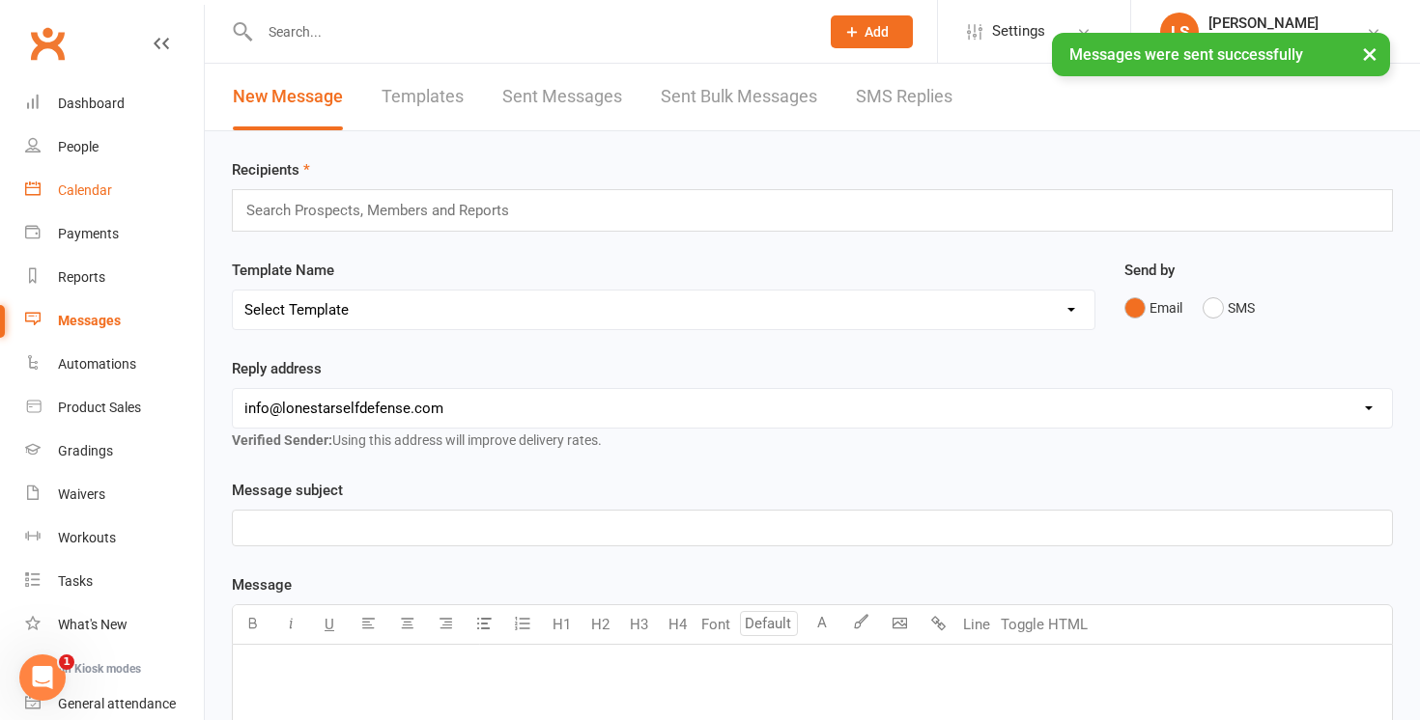
click at [96, 191] on div "Calendar" at bounding box center [85, 190] width 54 height 15
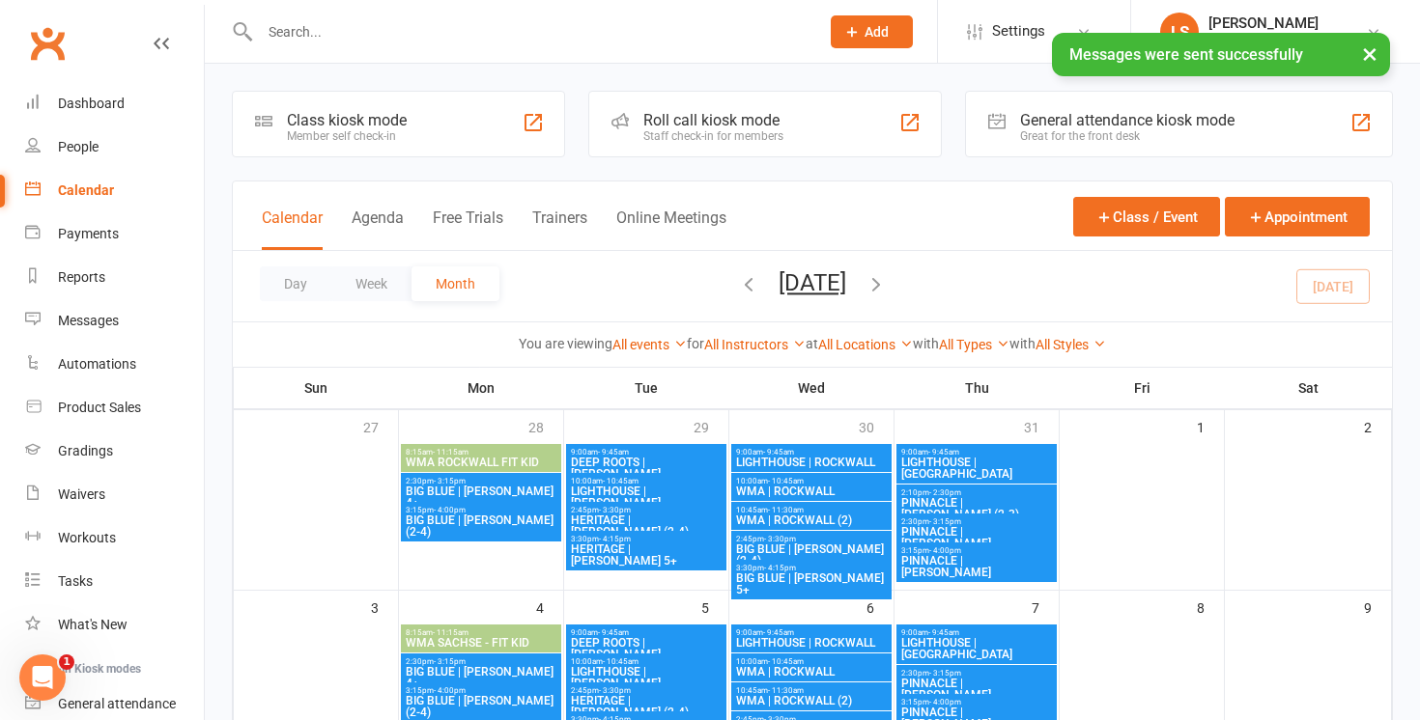
scroll to position [238, 0]
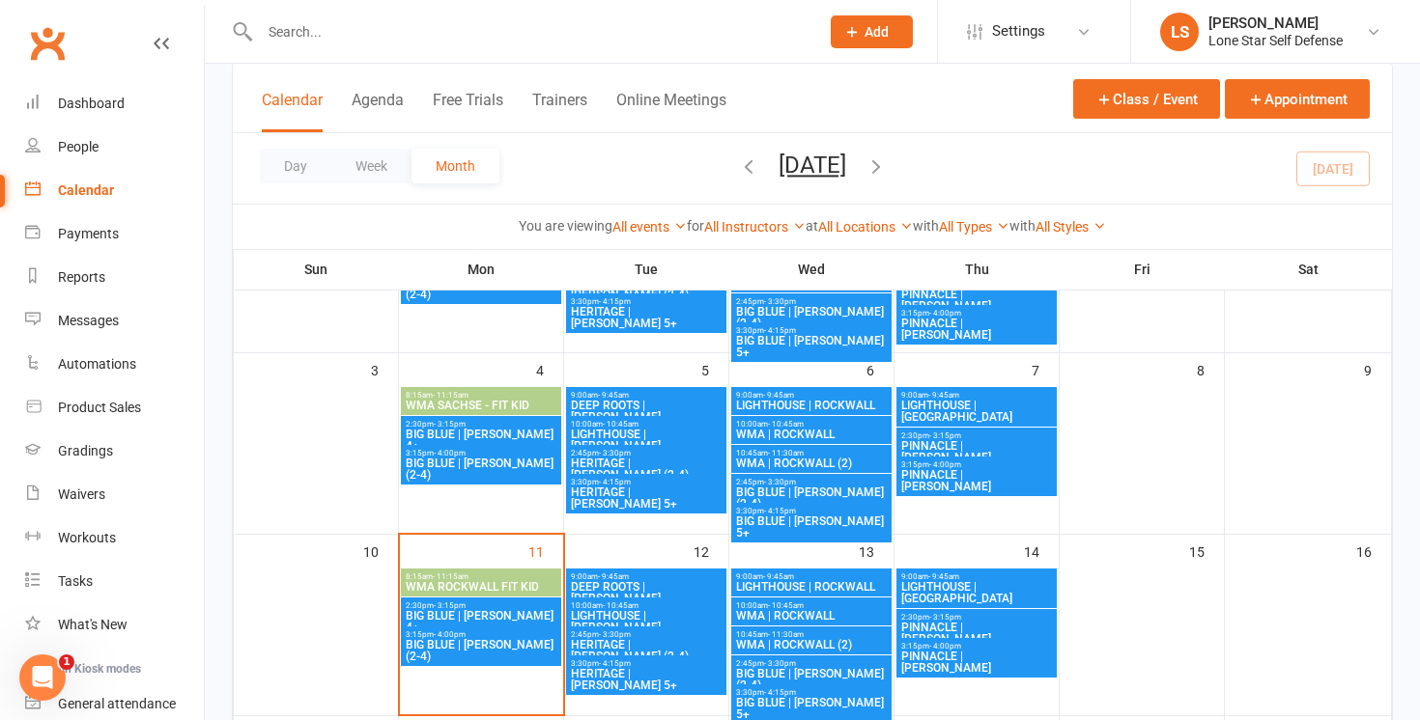
click at [787, 663] on span "- 3:30pm" at bounding box center [780, 664] width 32 height 9
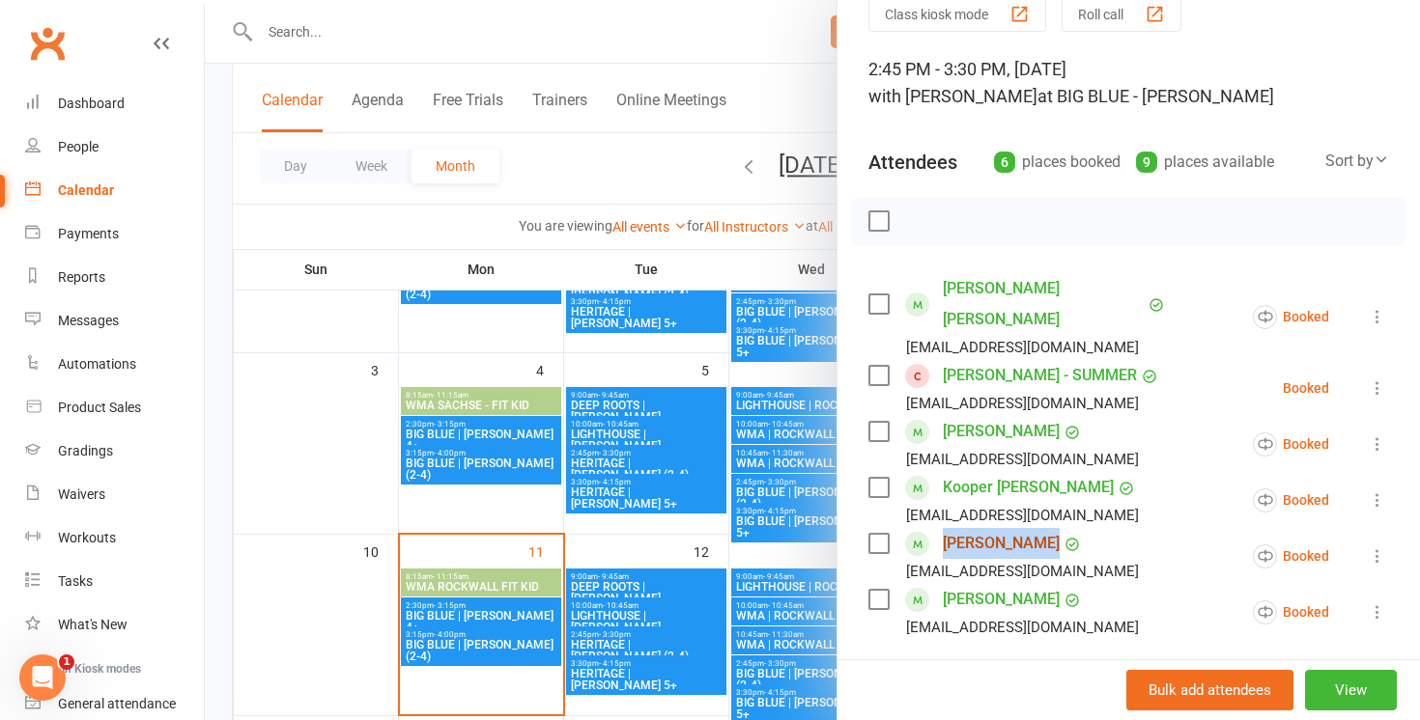
scroll to position [114, 0]
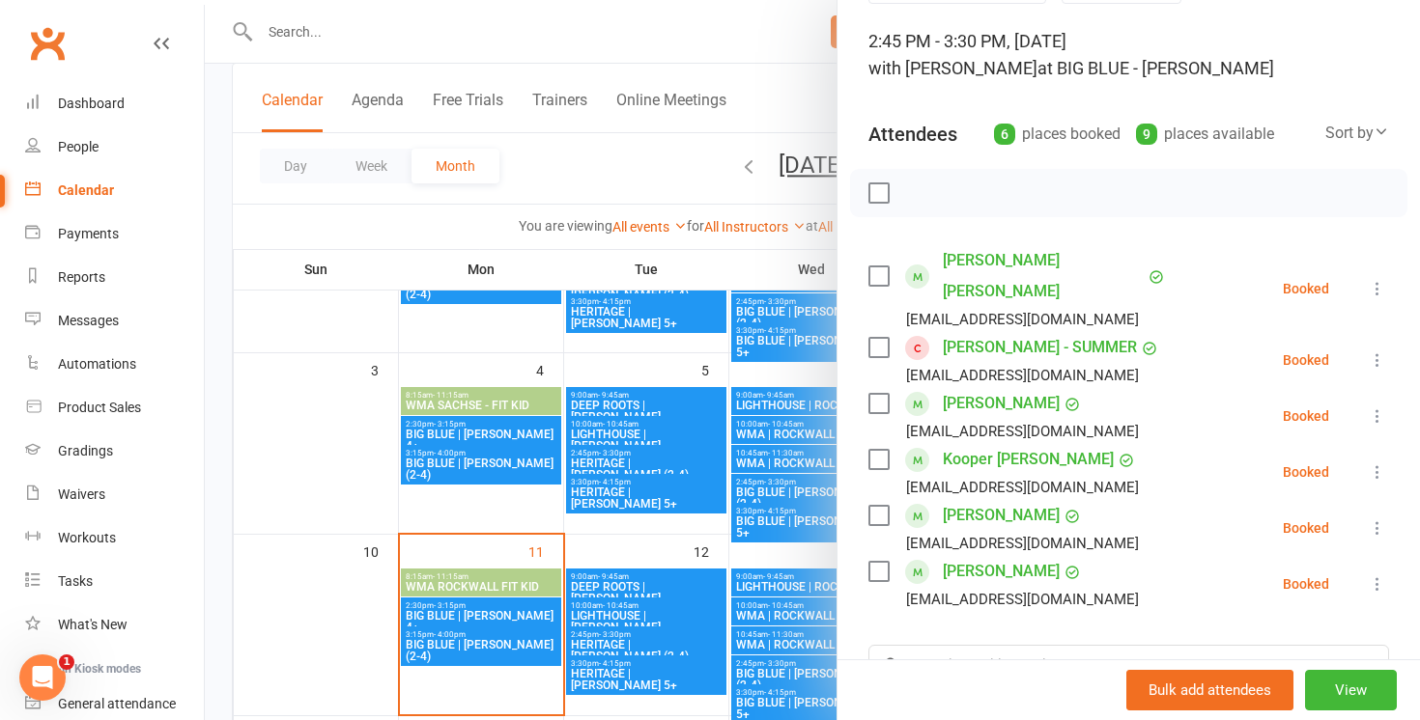
click at [655, 171] on div at bounding box center [812, 360] width 1215 height 720
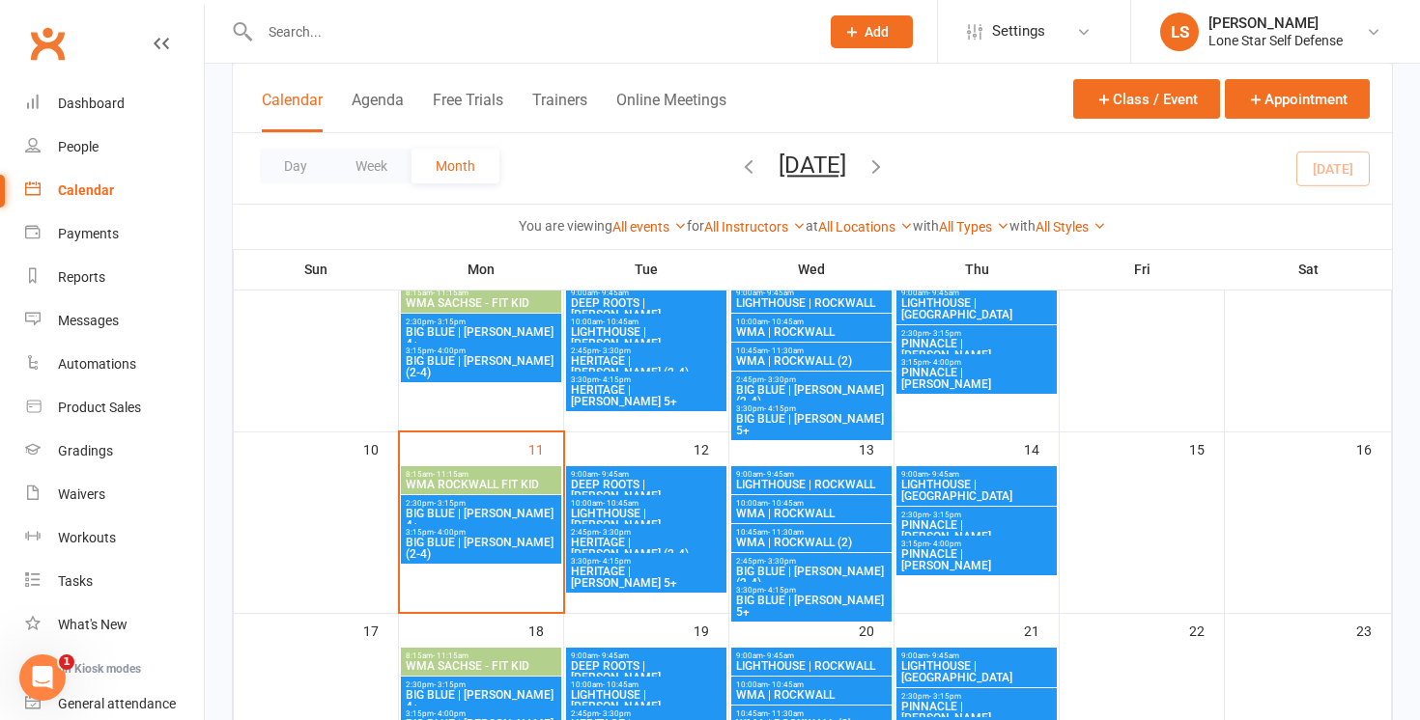
scroll to position [376, 0]
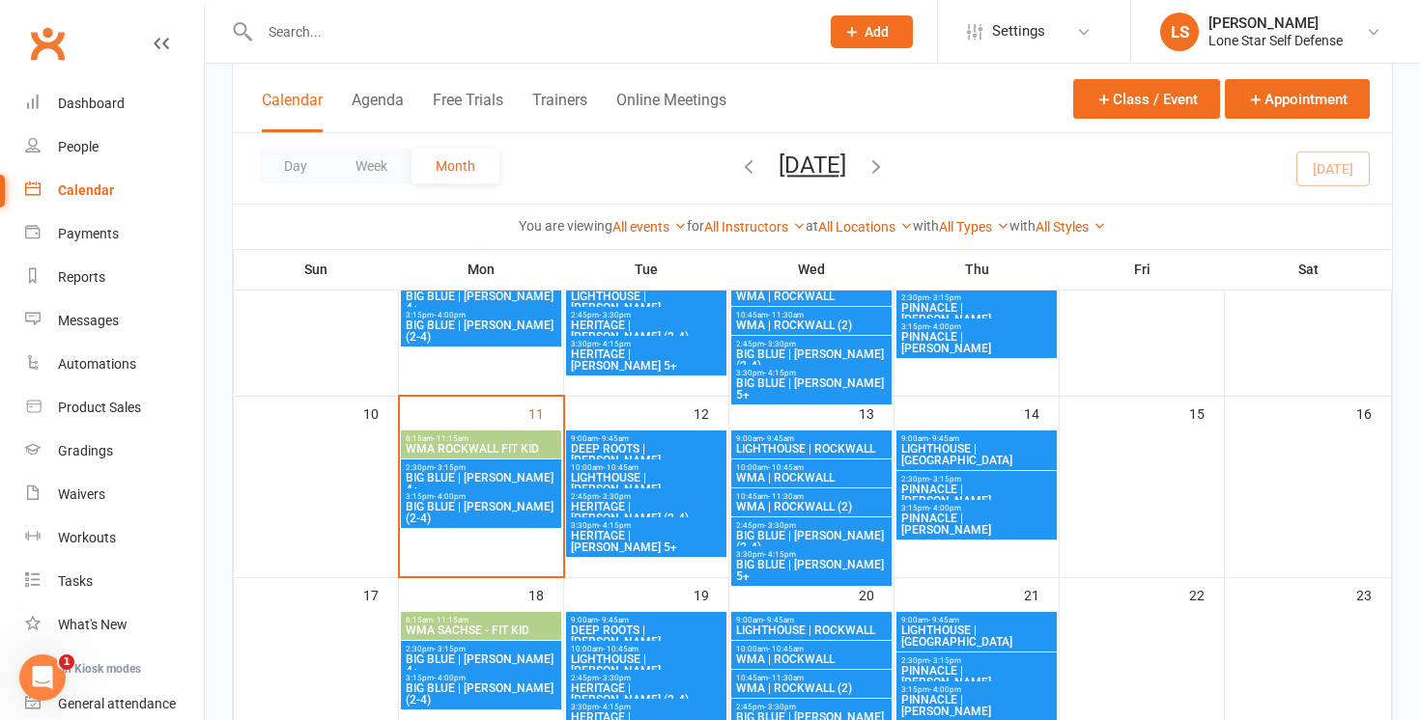
click at [781, 563] on span "BIG BLUE | [PERSON_NAME] 5+" at bounding box center [811, 570] width 153 height 23
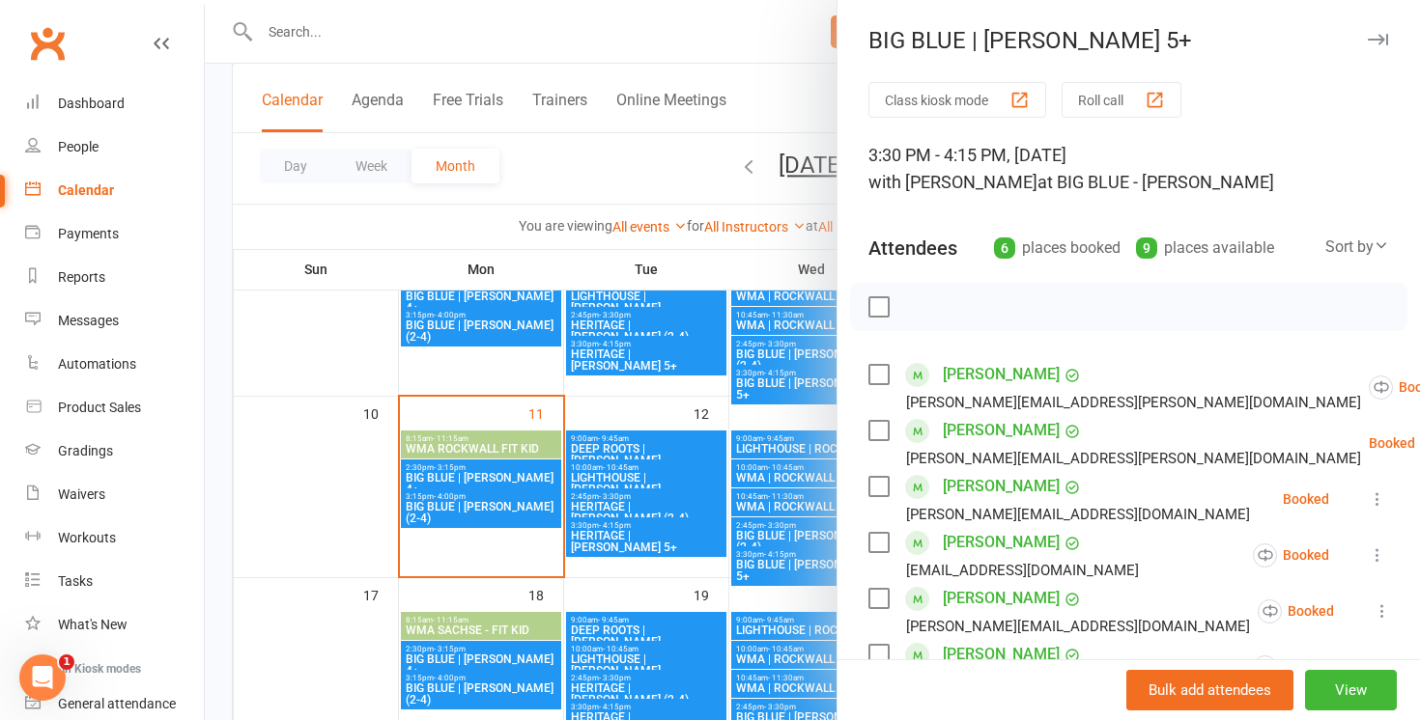
click at [873, 311] on label at bounding box center [877, 306] width 19 height 19
click at [876, 427] on label at bounding box center [877, 430] width 19 height 19
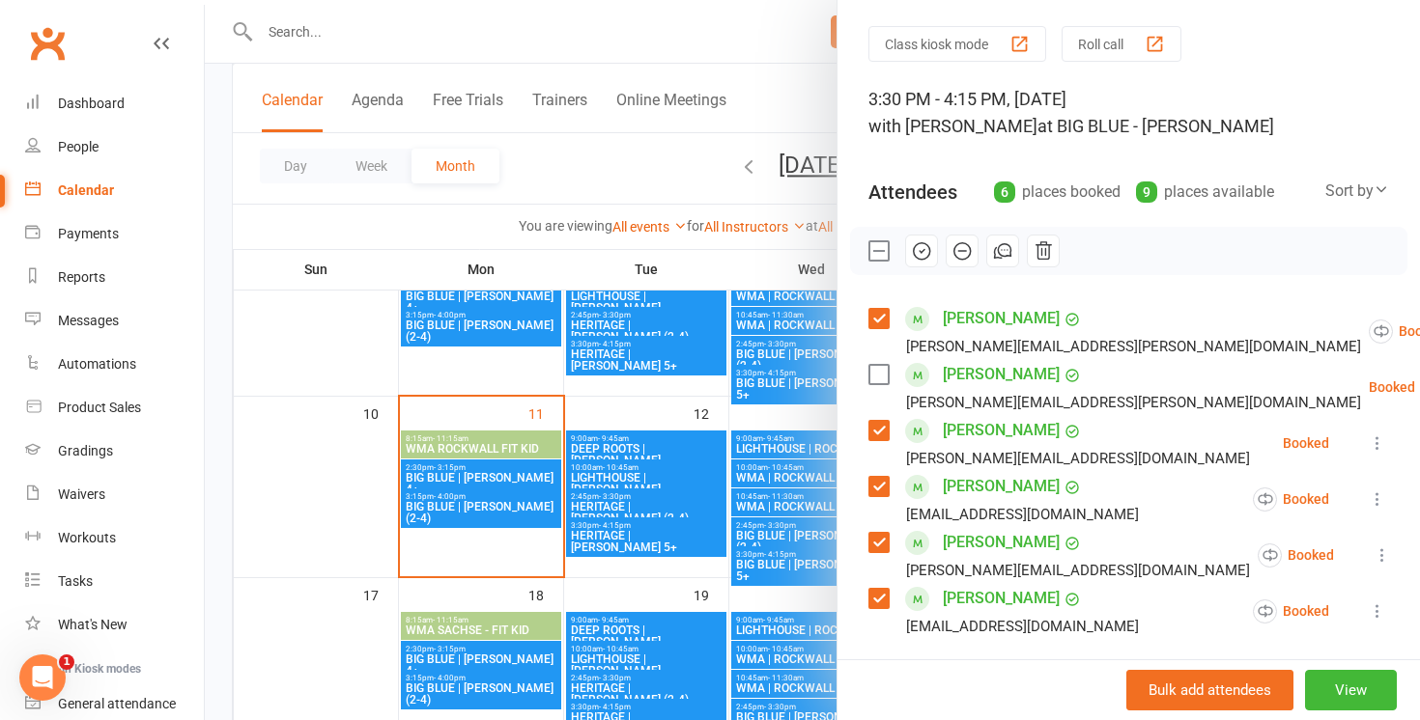
click at [876, 427] on label at bounding box center [877, 430] width 19 height 19
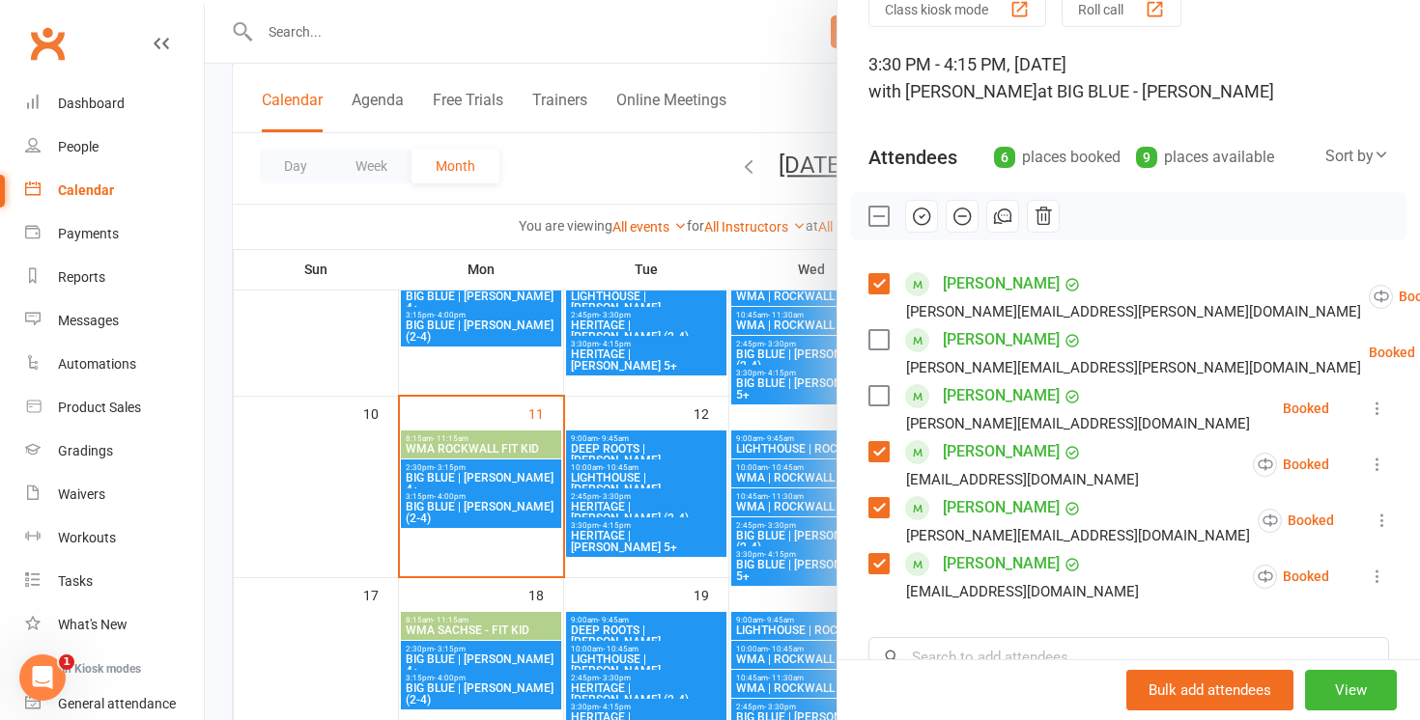
scroll to position [93, 0]
click at [874, 502] on label at bounding box center [877, 505] width 19 height 19
click at [1000, 217] on icon "button" at bounding box center [1004, 214] width 13 height 13
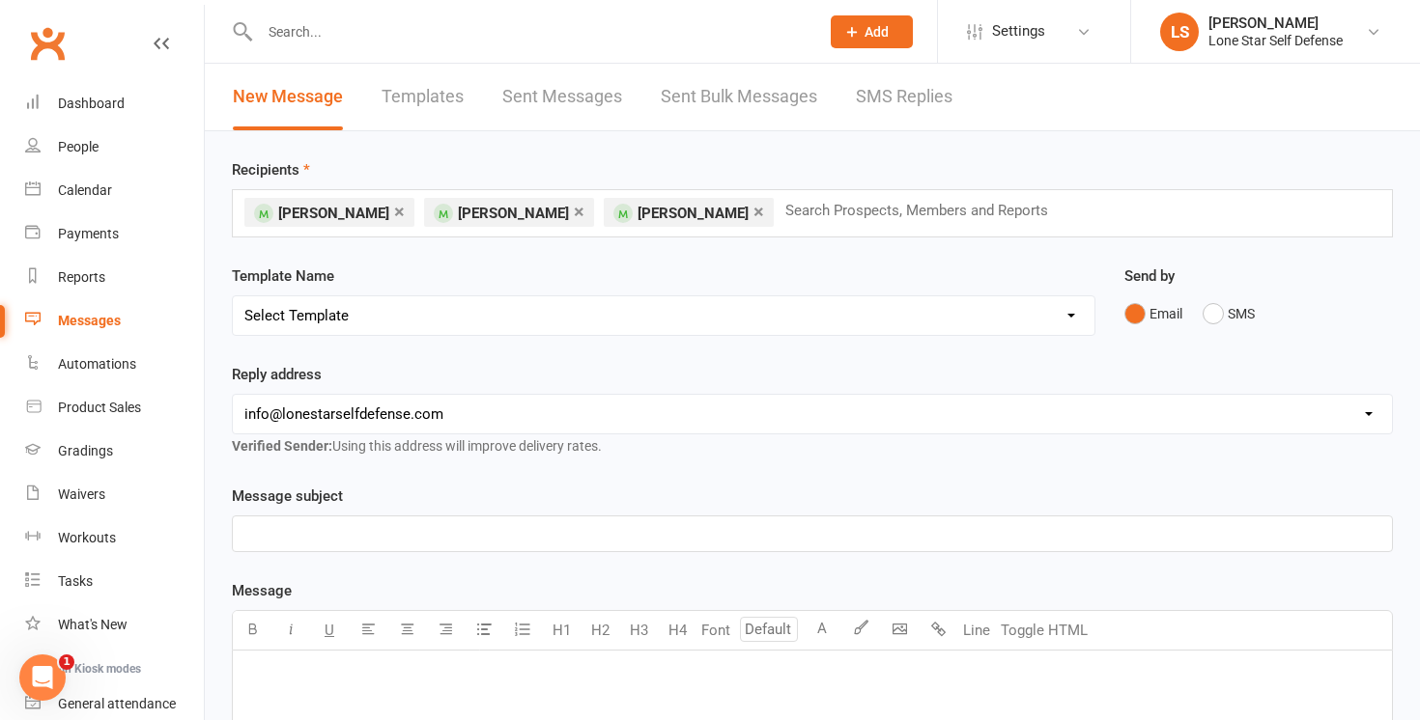
click at [671, 513] on div "Message subject ﻿" at bounding box center [812, 519] width 1161 height 68
click at [662, 521] on div "﻿" at bounding box center [812, 534] width 1159 height 35
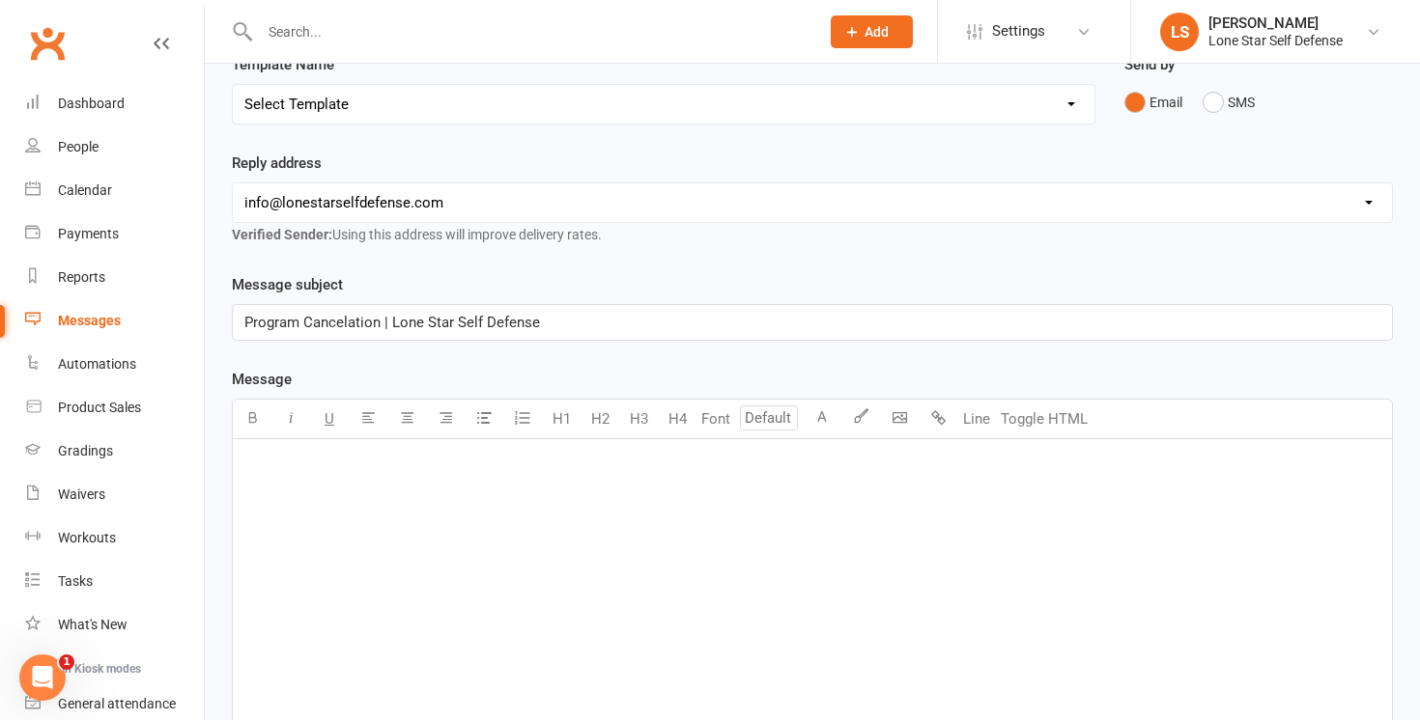
click at [554, 551] on div "﻿" at bounding box center [812, 584] width 1159 height 290
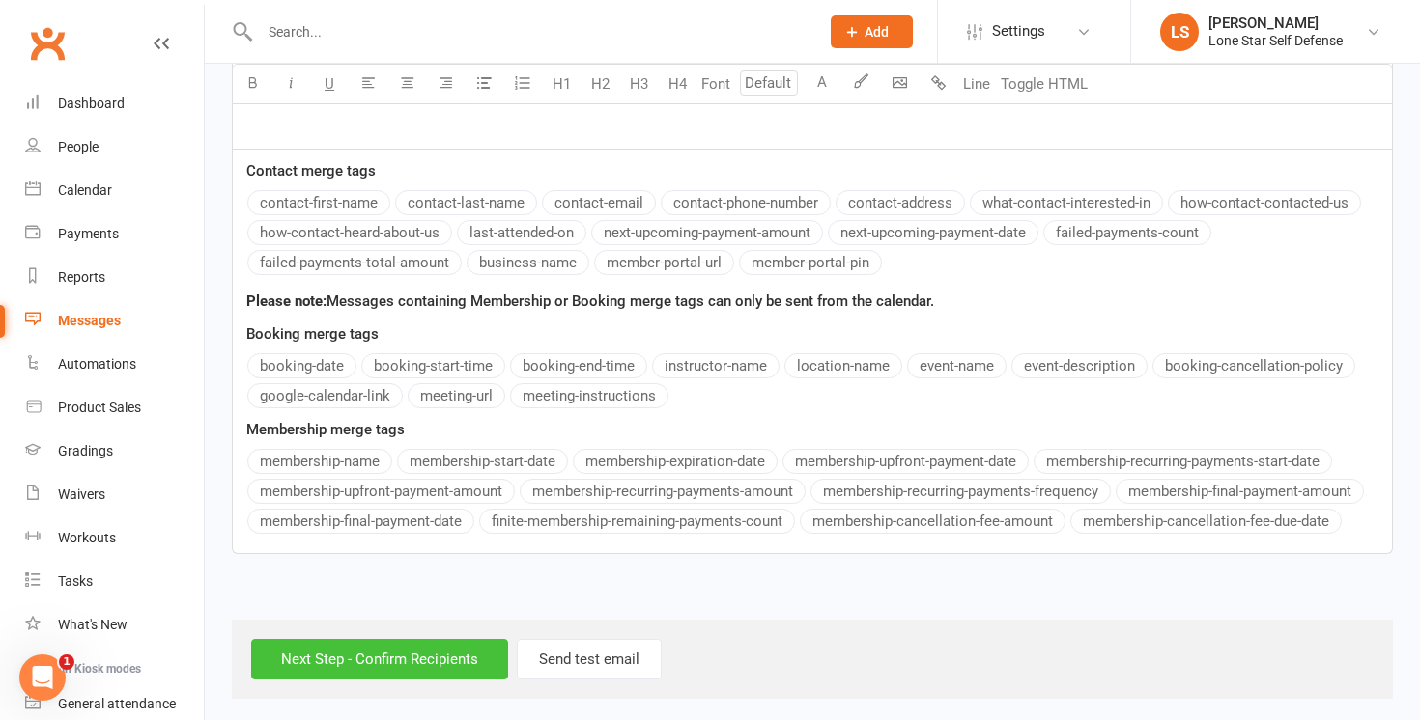
scroll to position [799, 0]
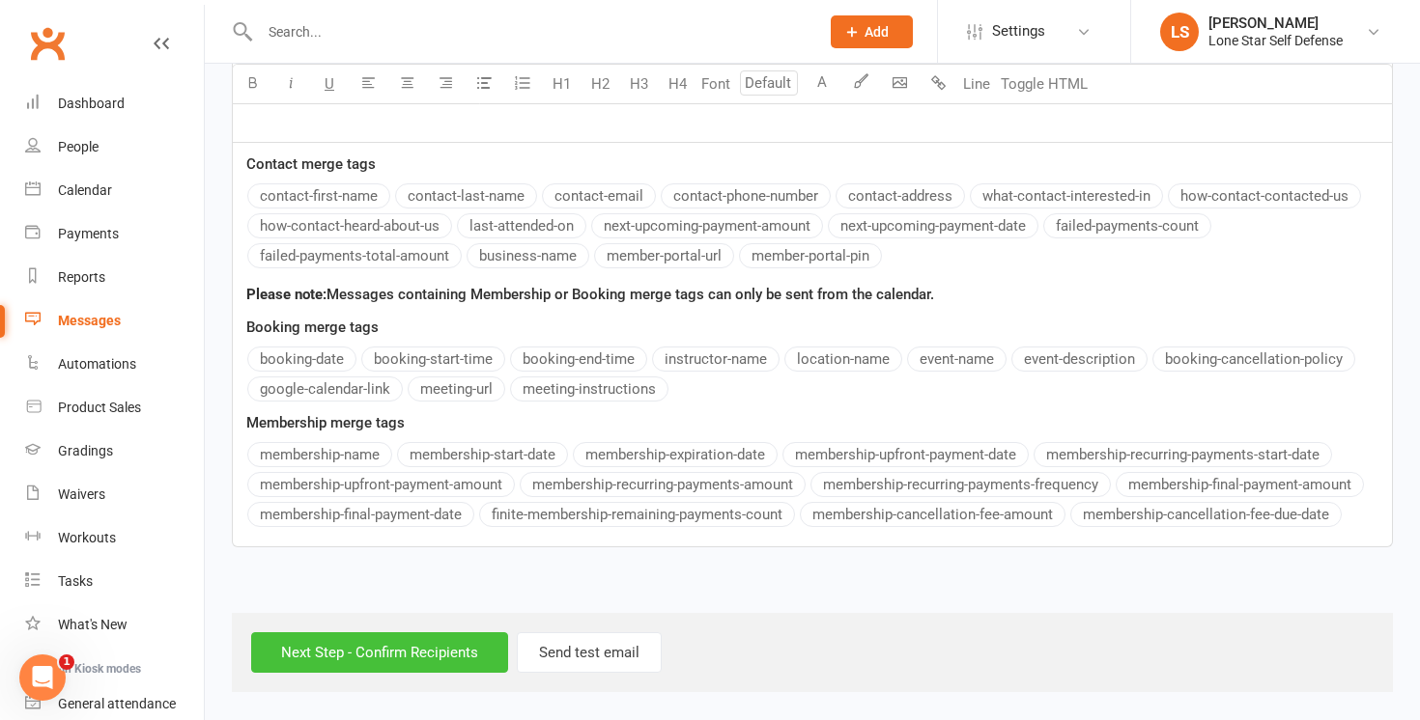
click at [313, 644] on input "Next Step - Confirm Recipients" at bounding box center [379, 653] width 257 height 41
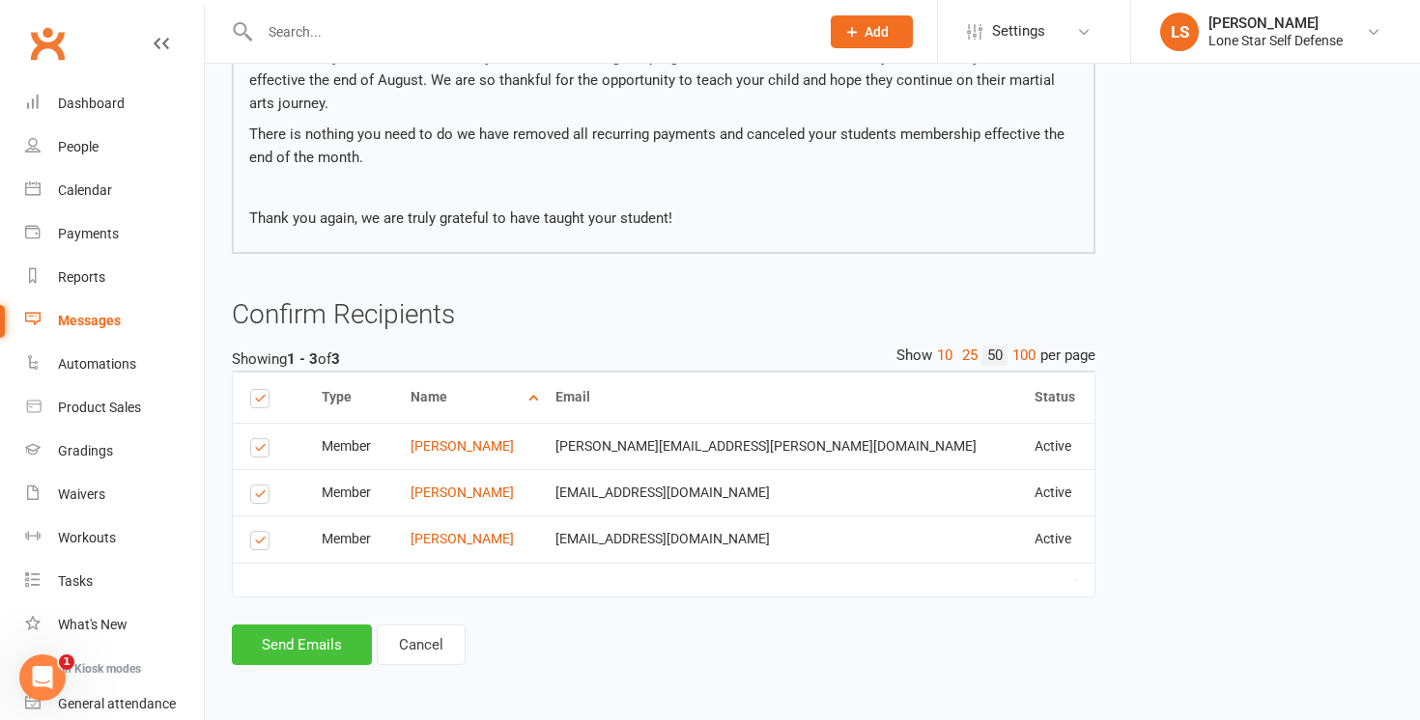
click at [306, 642] on button "Send Emails" at bounding box center [302, 645] width 140 height 41
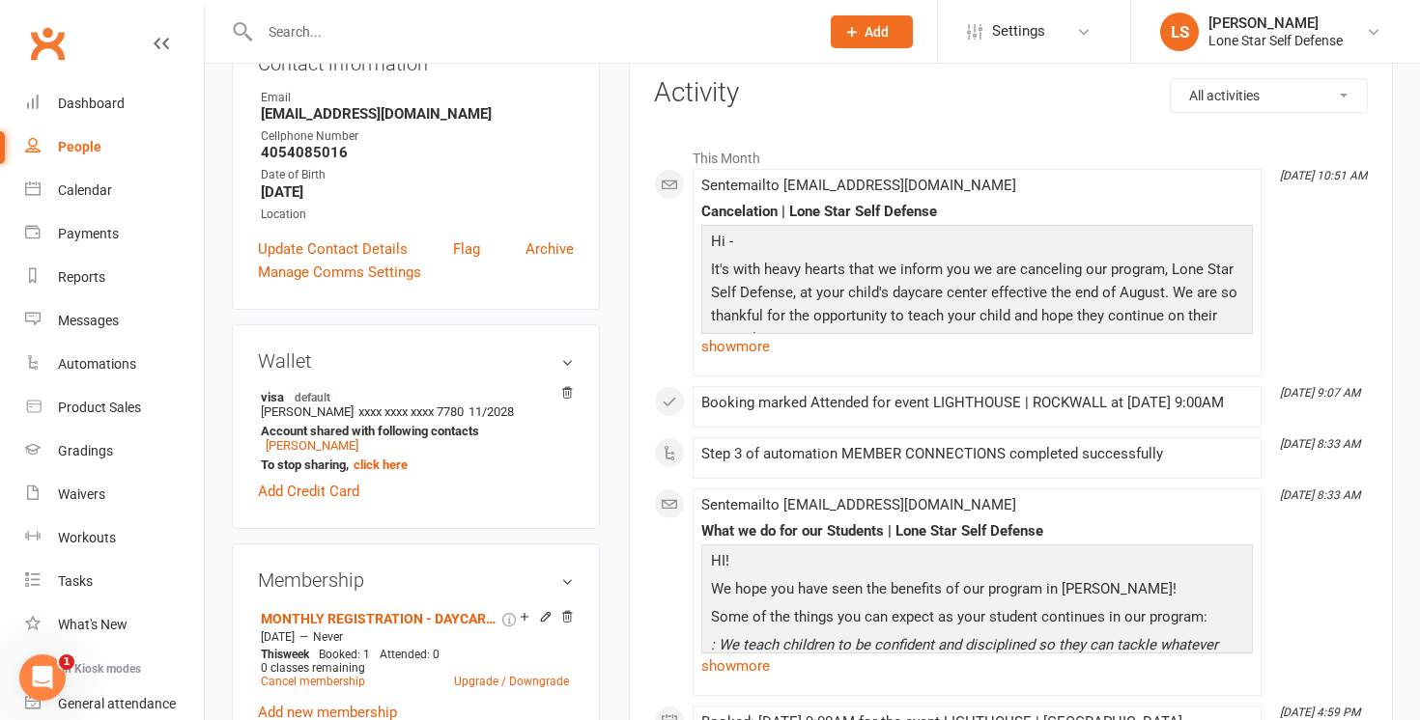
scroll to position [250, 0]
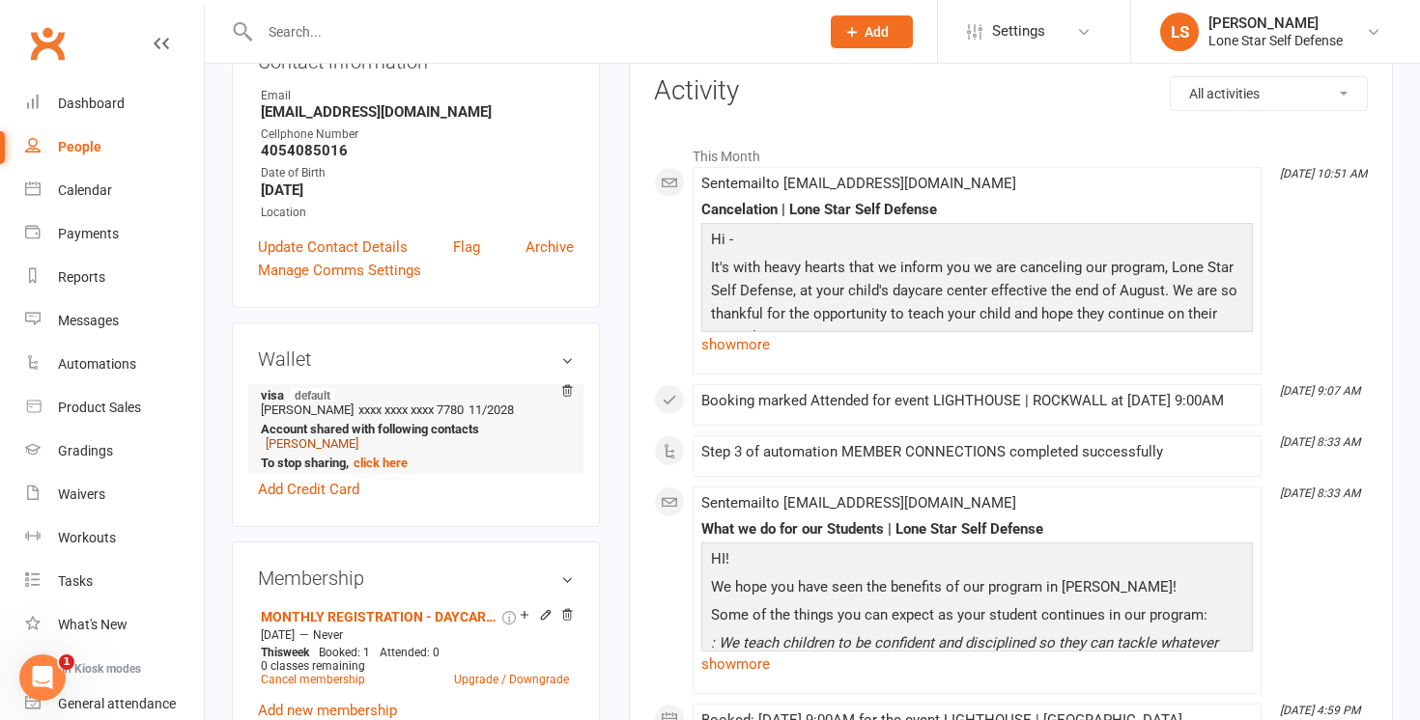
click at [294, 440] on link "Lacey Fulton" at bounding box center [312, 444] width 93 height 14
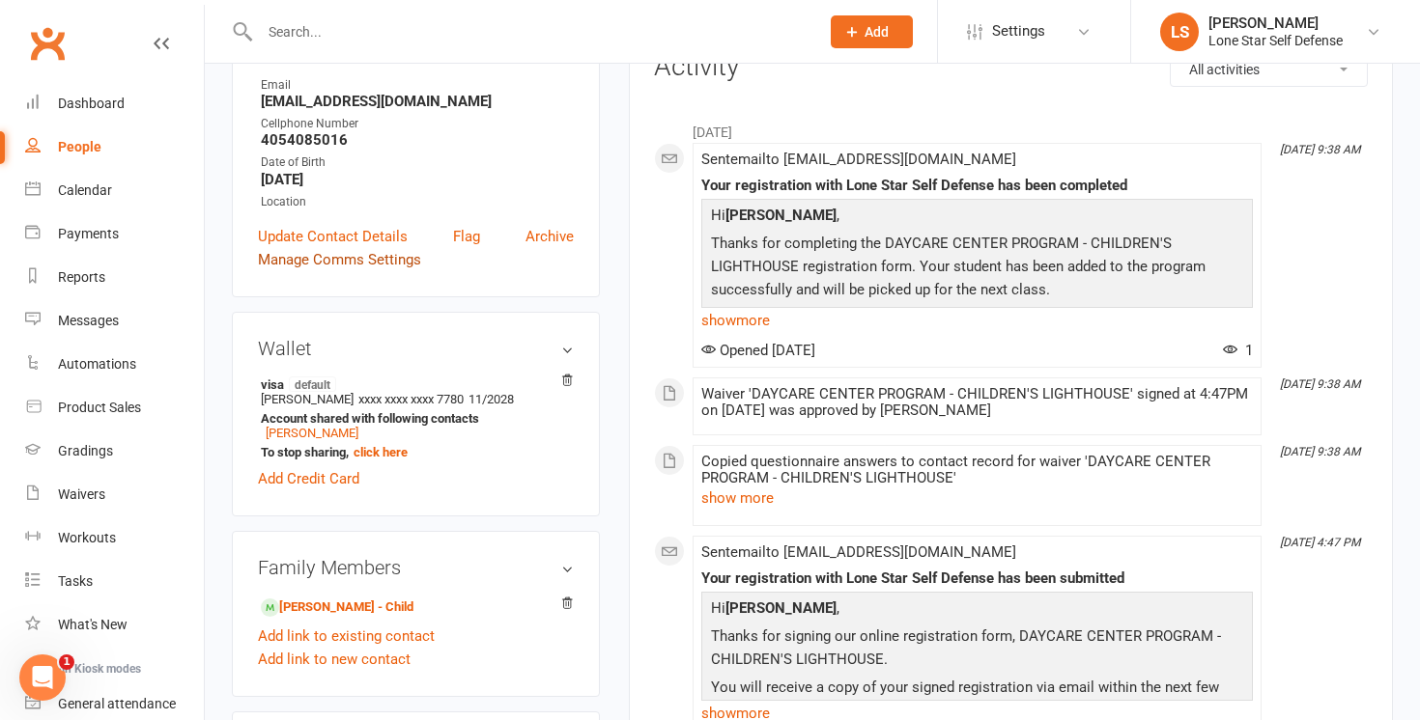
scroll to position [259, 0]
click at [322, 434] on link "[PERSON_NAME]" at bounding box center [312, 431] width 93 height 14
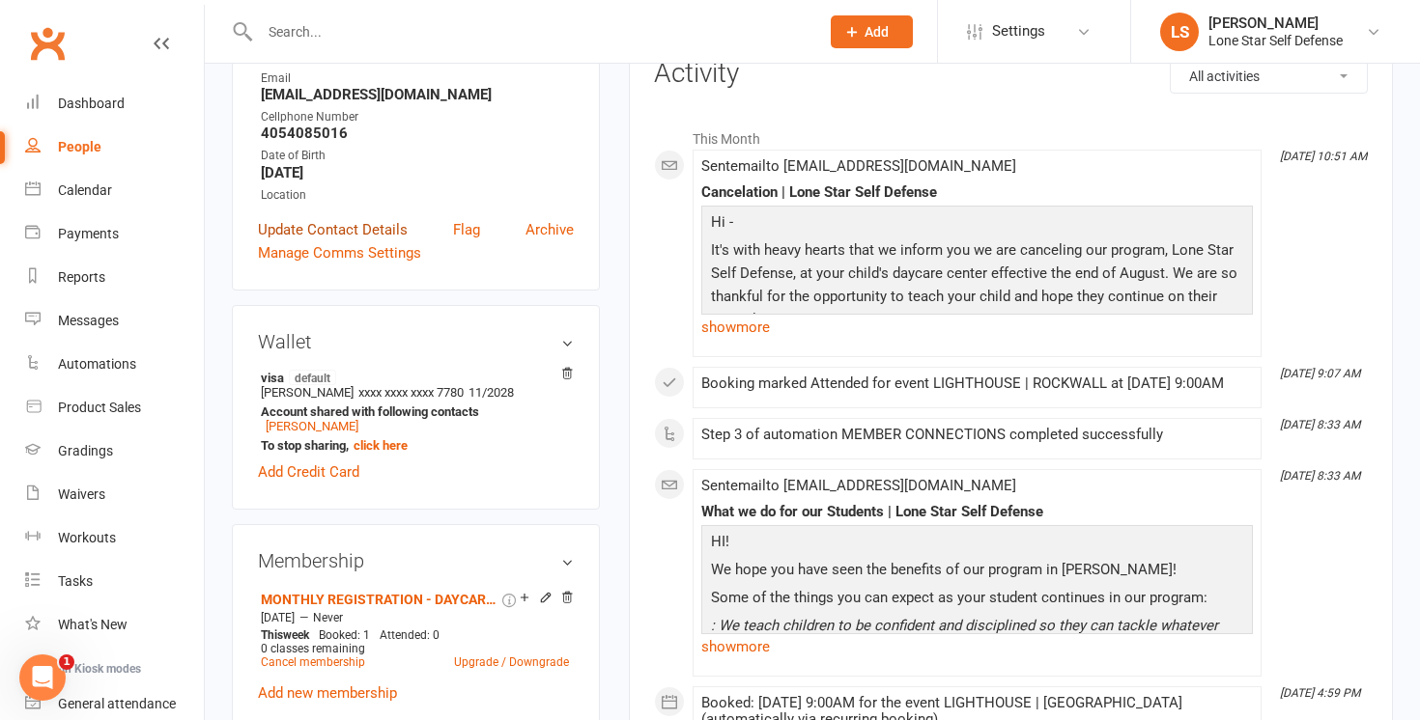
scroll to position [412, 0]
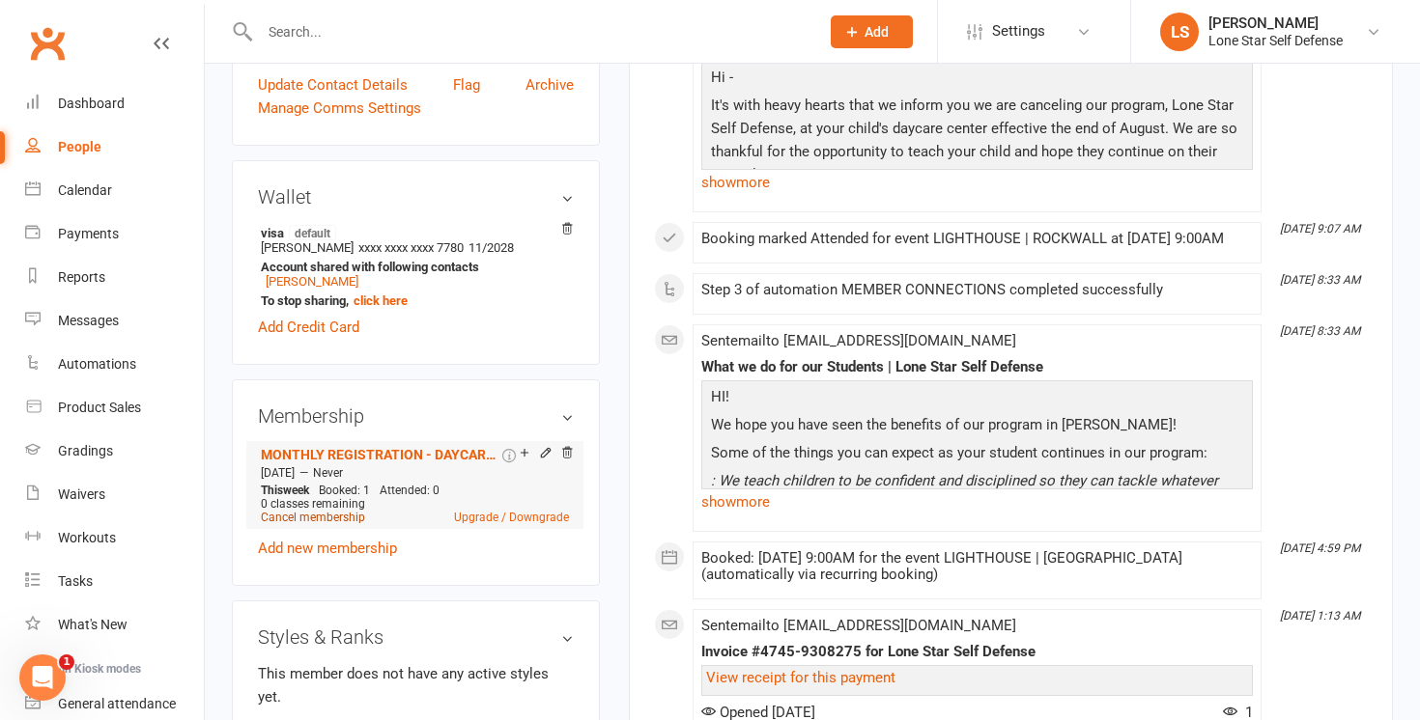
click at [333, 515] on link "Cancel membership" at bounding box center [313, 518] width 104 height 14
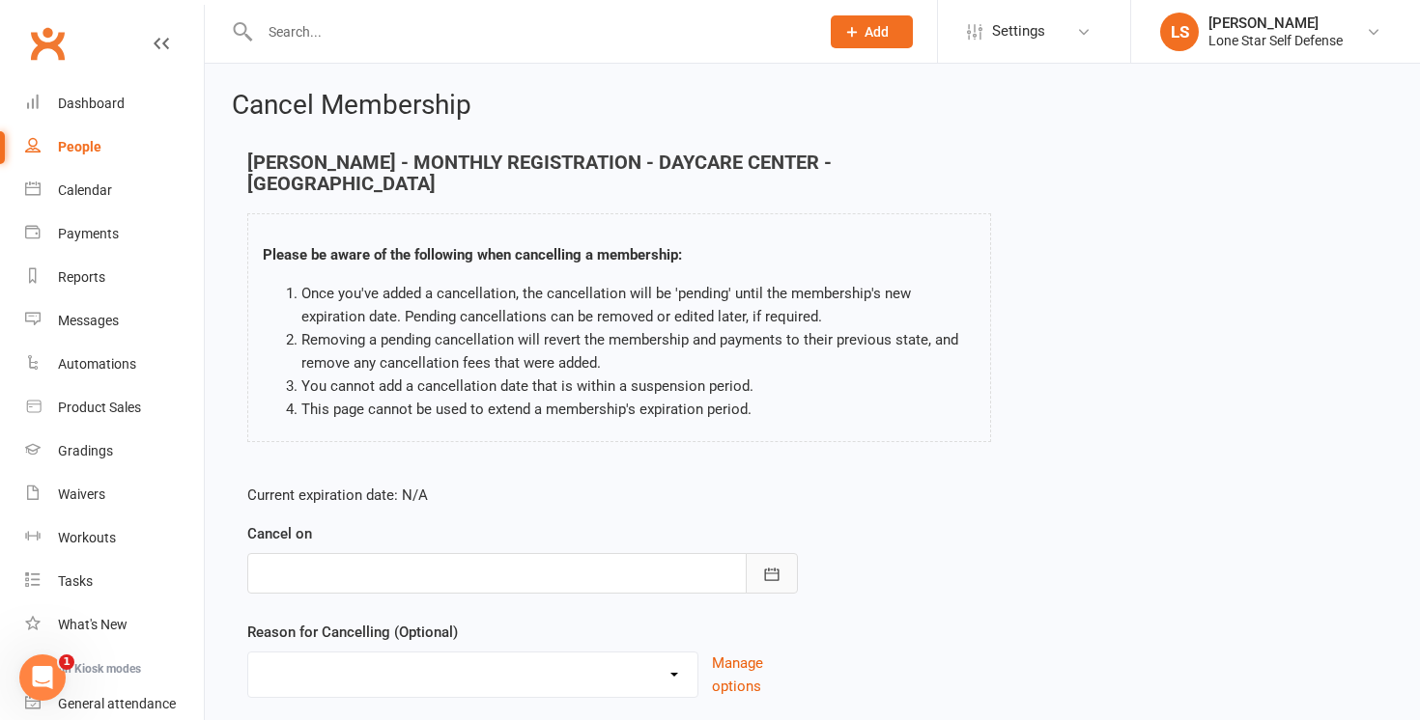
click at [788, 553] on button "button" at bounding box center [772, 573] width 52 height 41
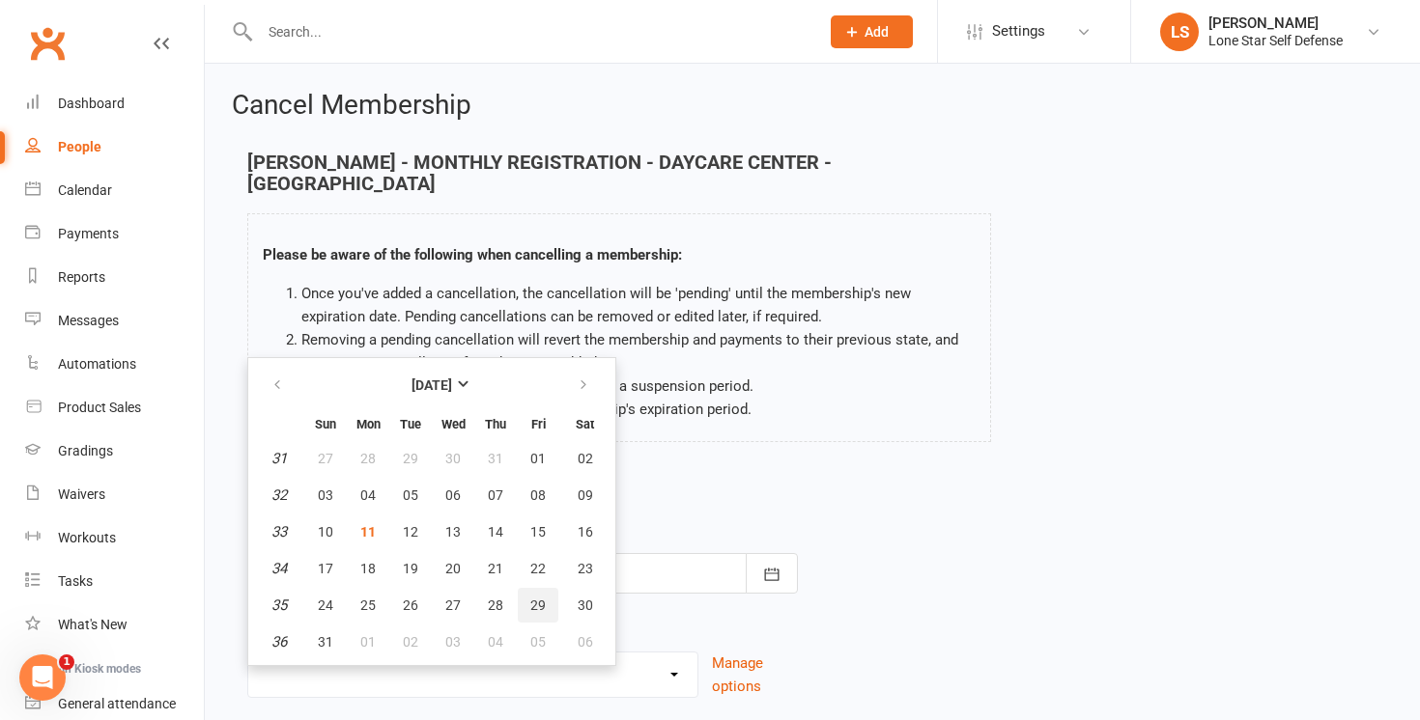
click at [548, 588] on button "29" at bounding box center [538, 605] width 41 height 35
type input "29 Aug 2025"
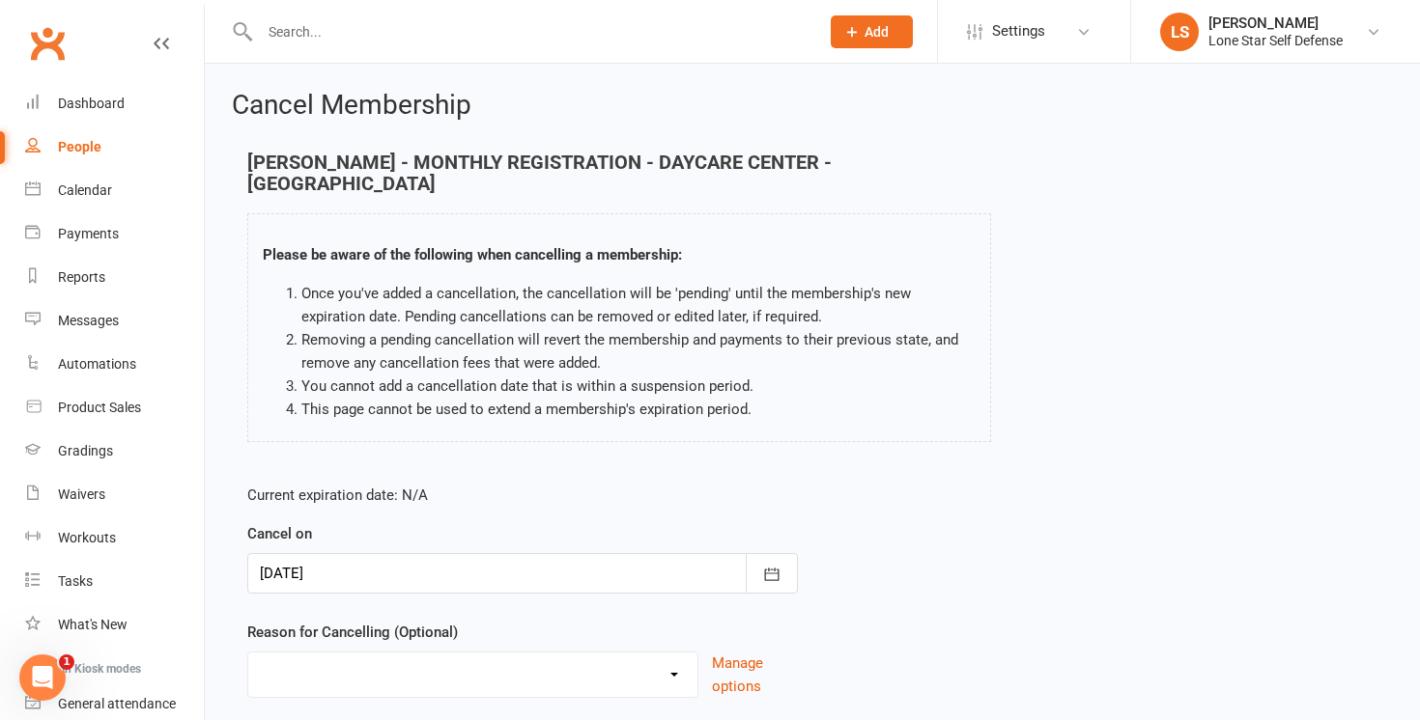
scroll to position [114, 0]
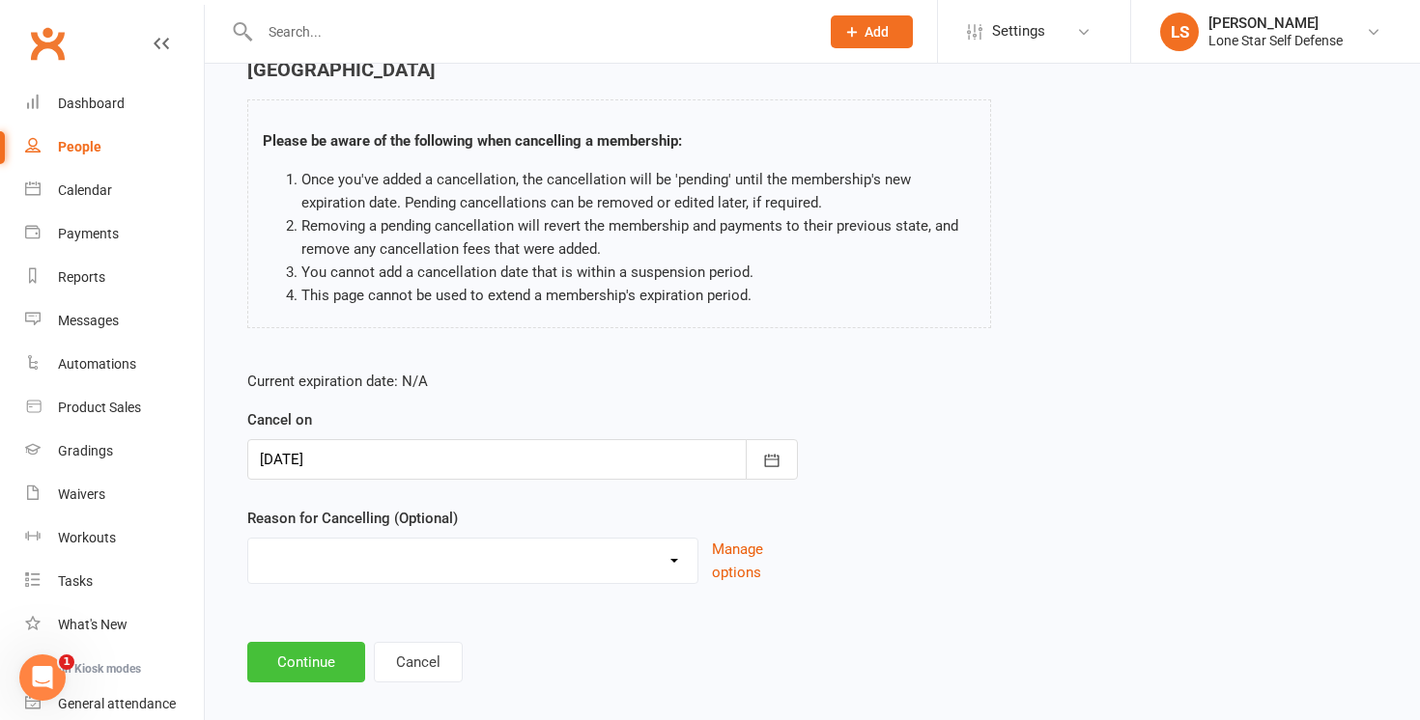
click at [335, 642] on button "Continue" at bounding box center [306, 662] width 118 height 41
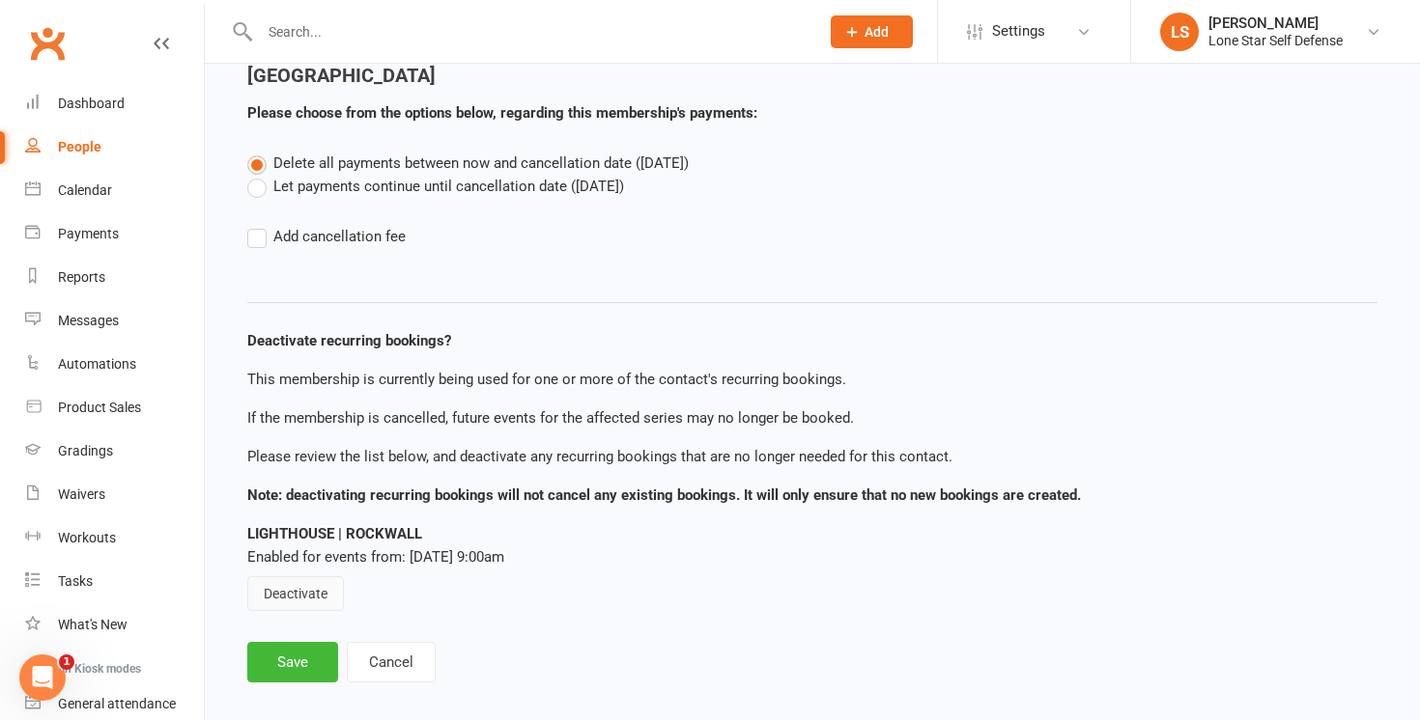
click at [312, 577] on button "Deactivate" at bounding box center [295, 594] width 97 height 35
click at [284, 642] on button "Save" at bounding box center [292, 662] width 91 height 41
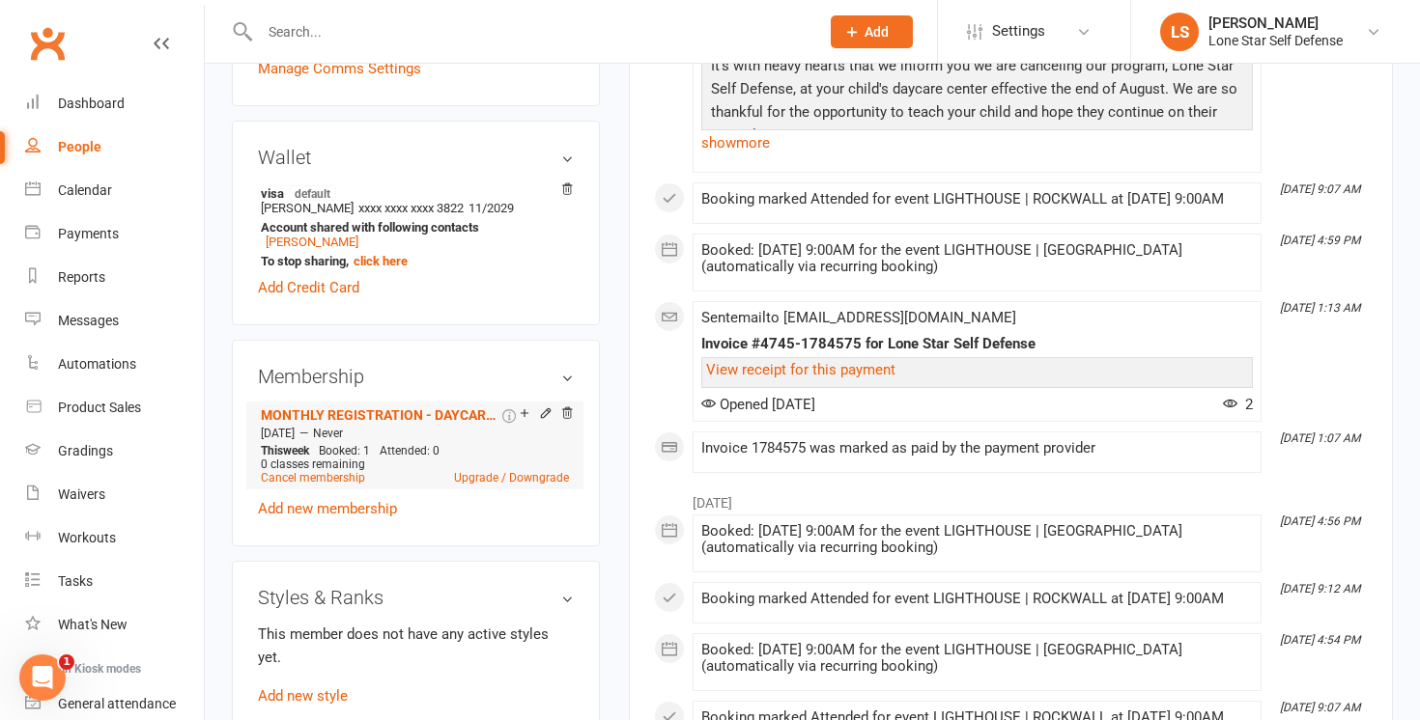
scroll to position [504, 0]
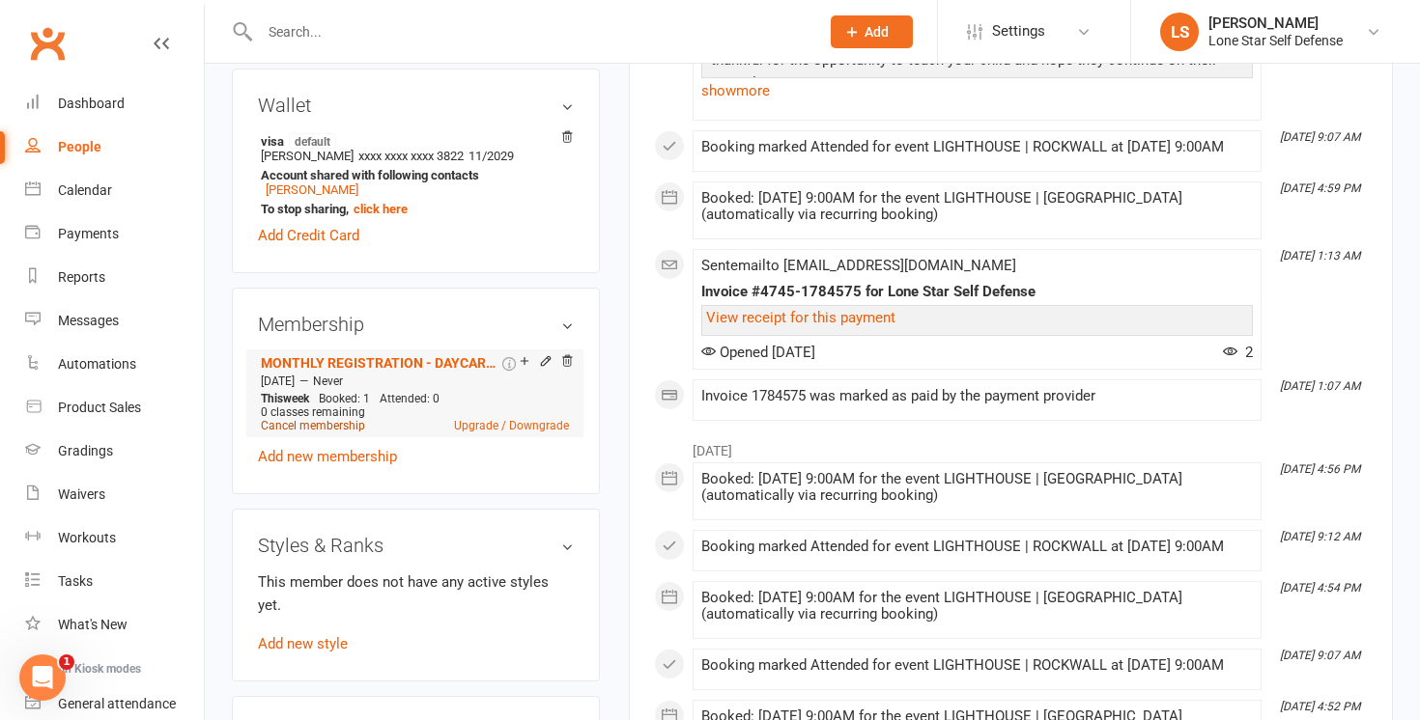
click at [332, 426] on link "Cancel membership" at bounding box center [313, 426] width 104 height 14
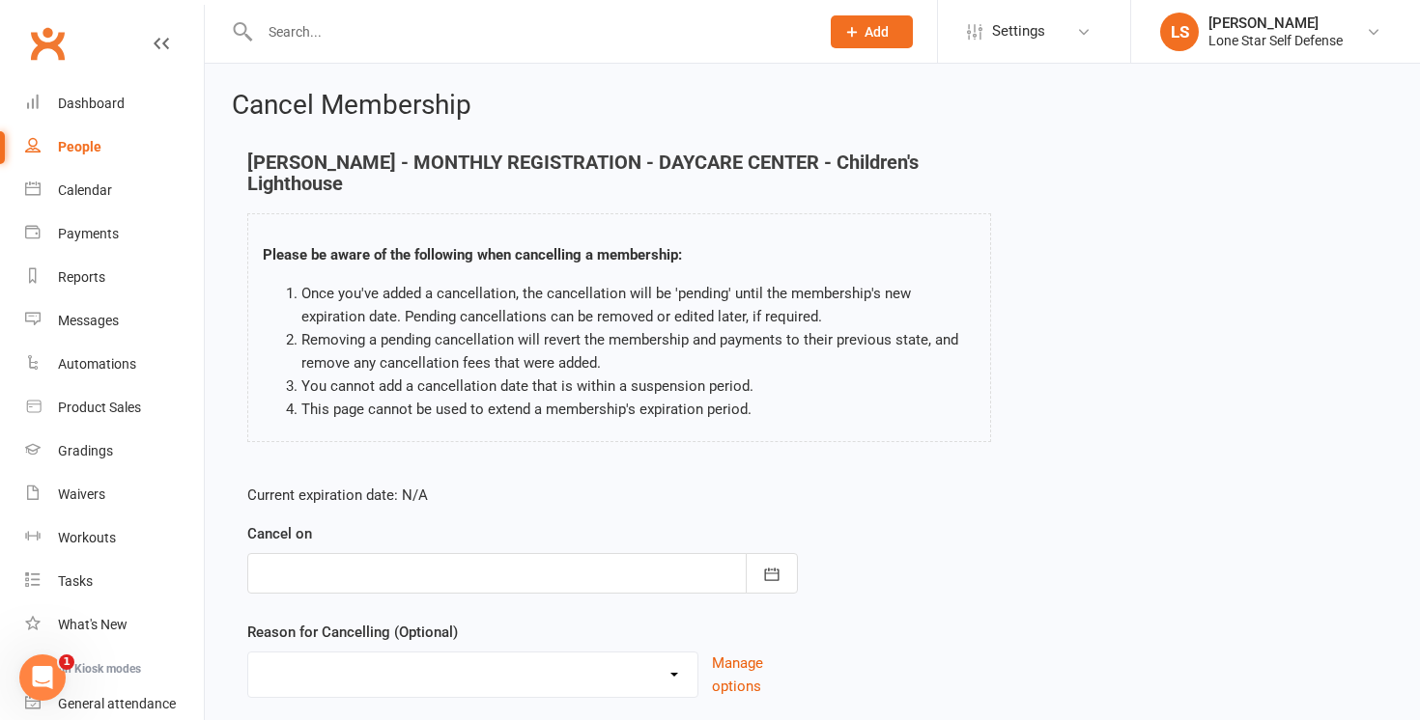
scroll to position [135, 0]
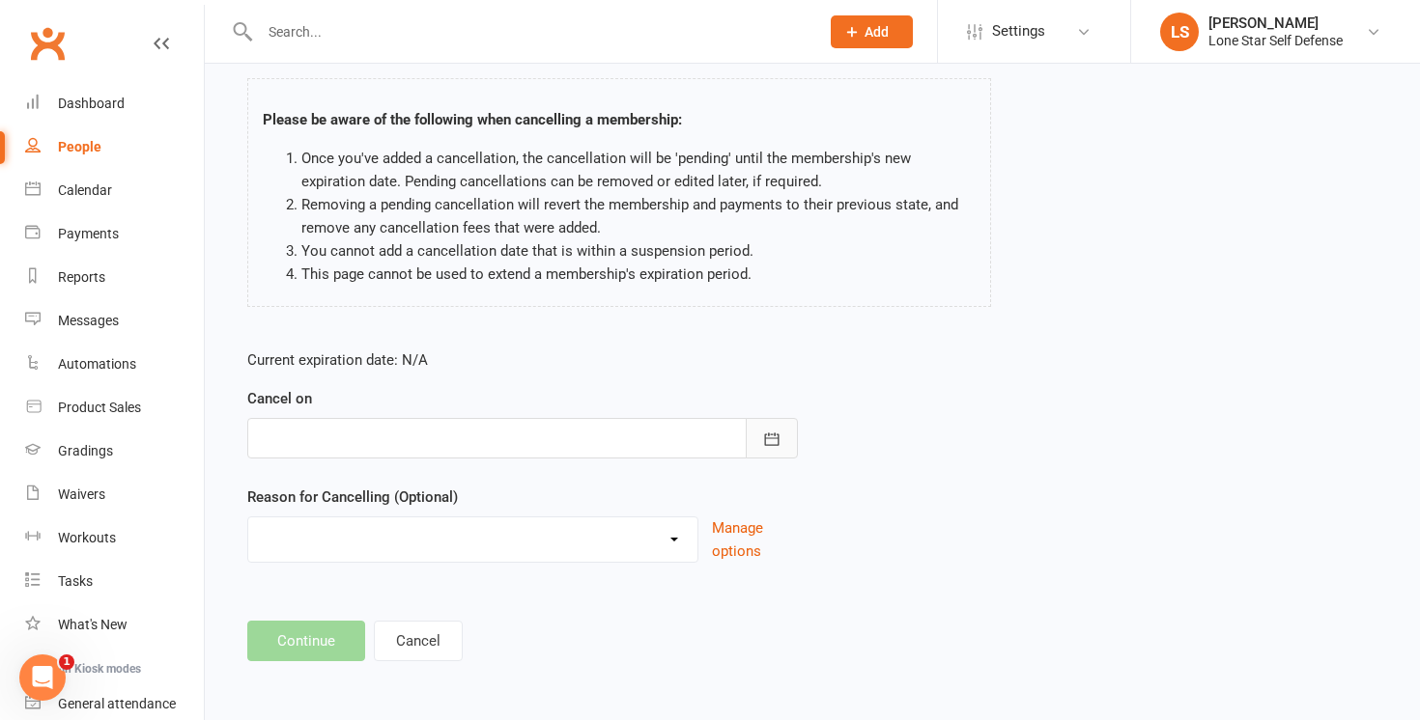
click at [771, 437] on icon "button" at bounding box center [772, 439] width 14 height 13
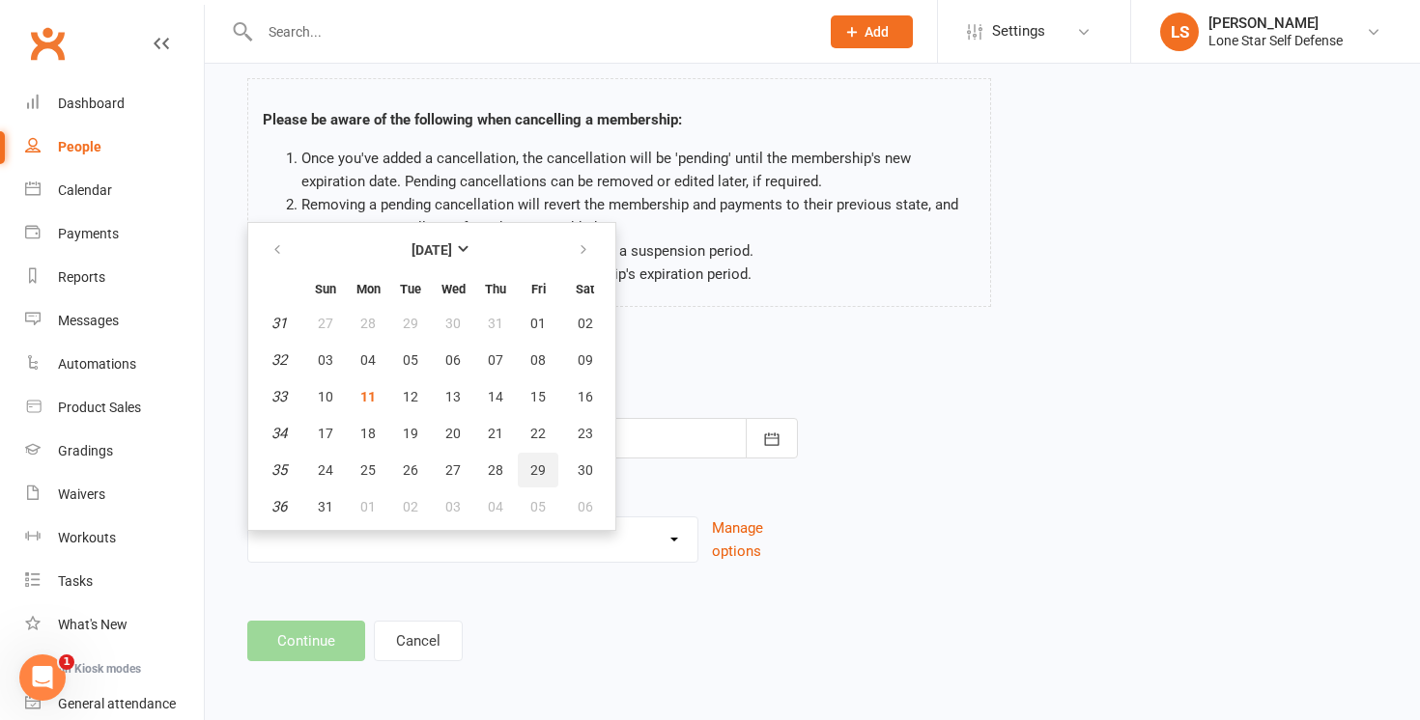
click at [544, 468] on span "29" at bounding box center [537, 470] width 15 height 15
type input "29 Aug 2025"
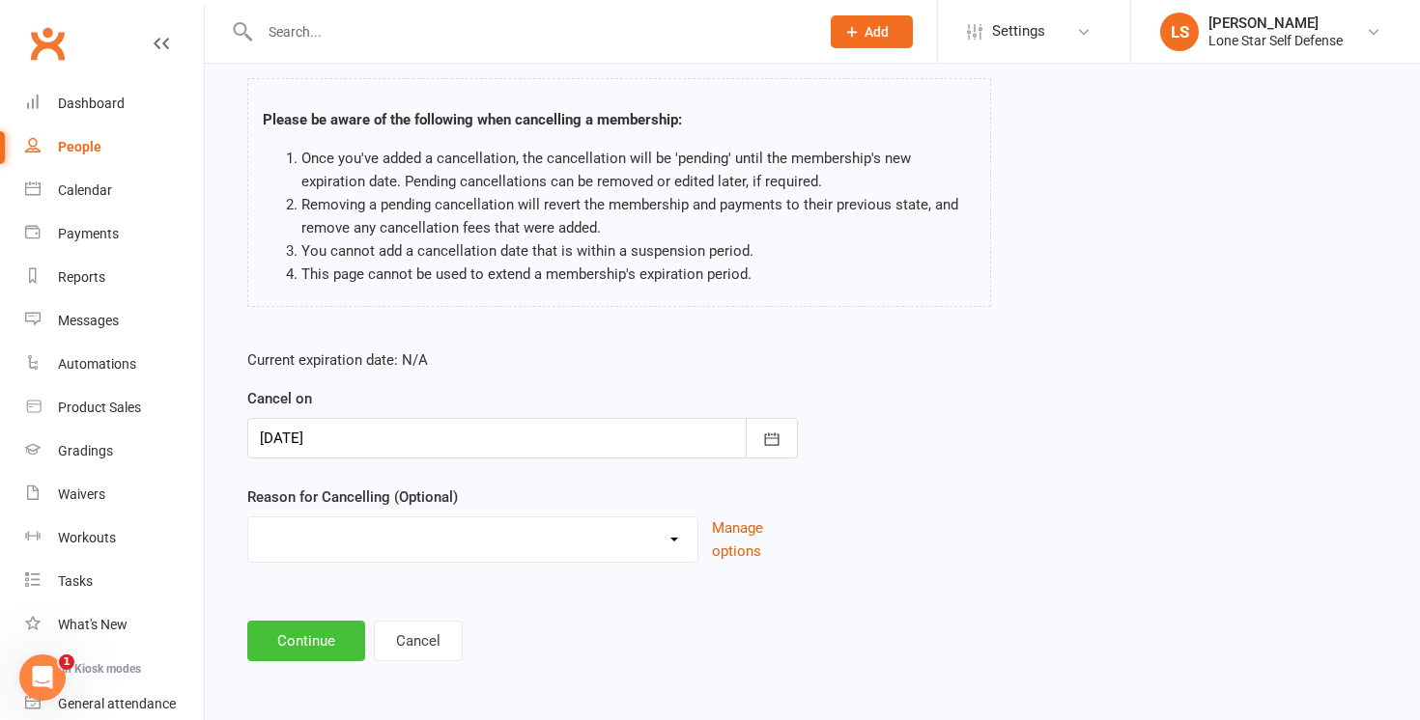
click at [327, 642] on button "Continue" at bounding box center [306, 641] width 118 height 41
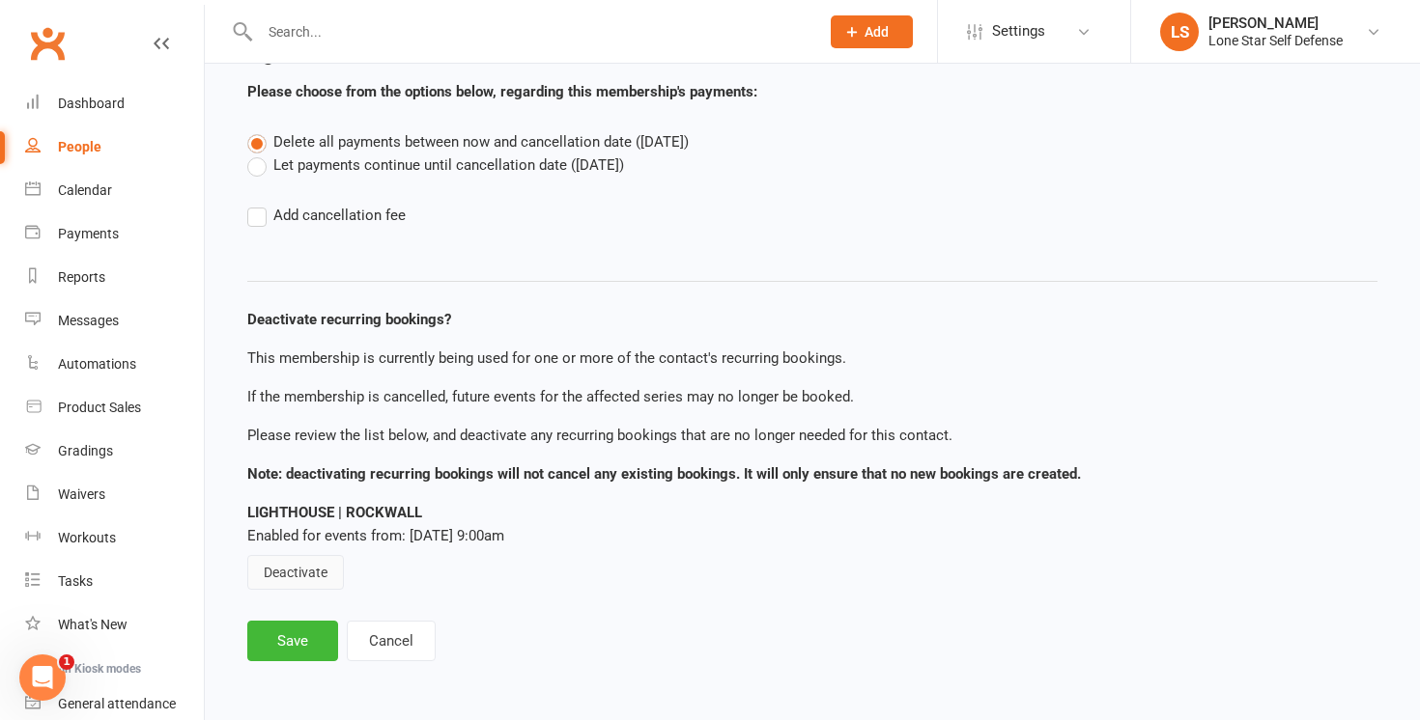
click at [300, 574] on button "Deactivate" at bounding box center [295, 572] width 97 height 35
click at [290, 643] on button "Save" at bounding box center [292, 641] width 91 height 41
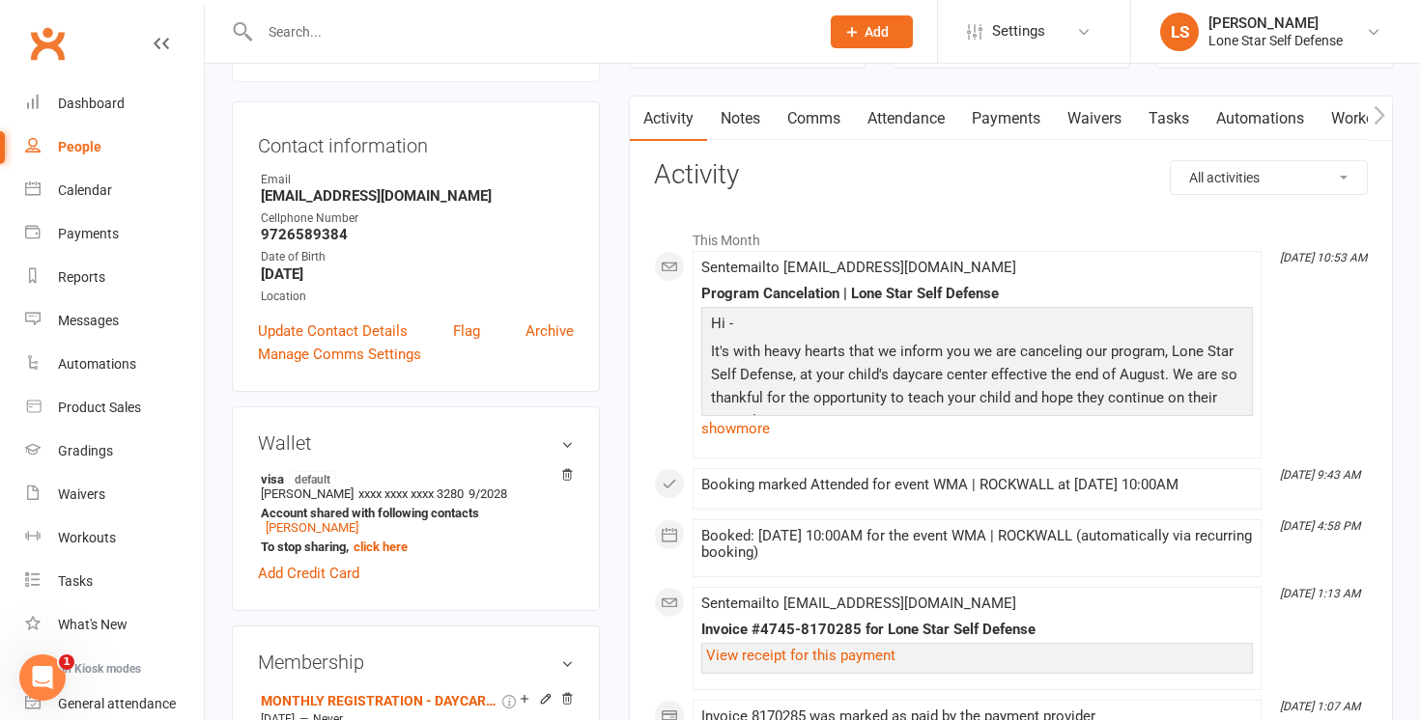
scroll to position [289, 0]
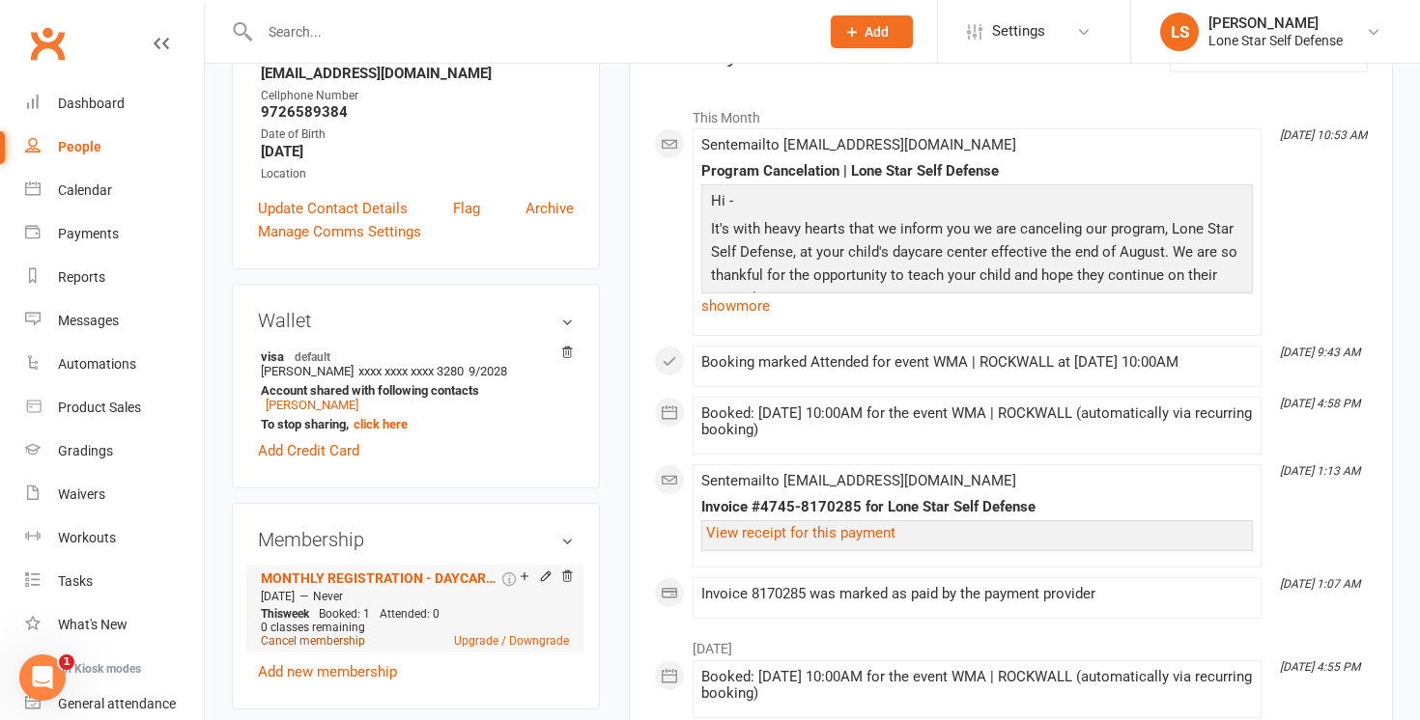
click at [306, 637] on link "Cancel membership" at bounding box center [313, 641] width 104 height 14
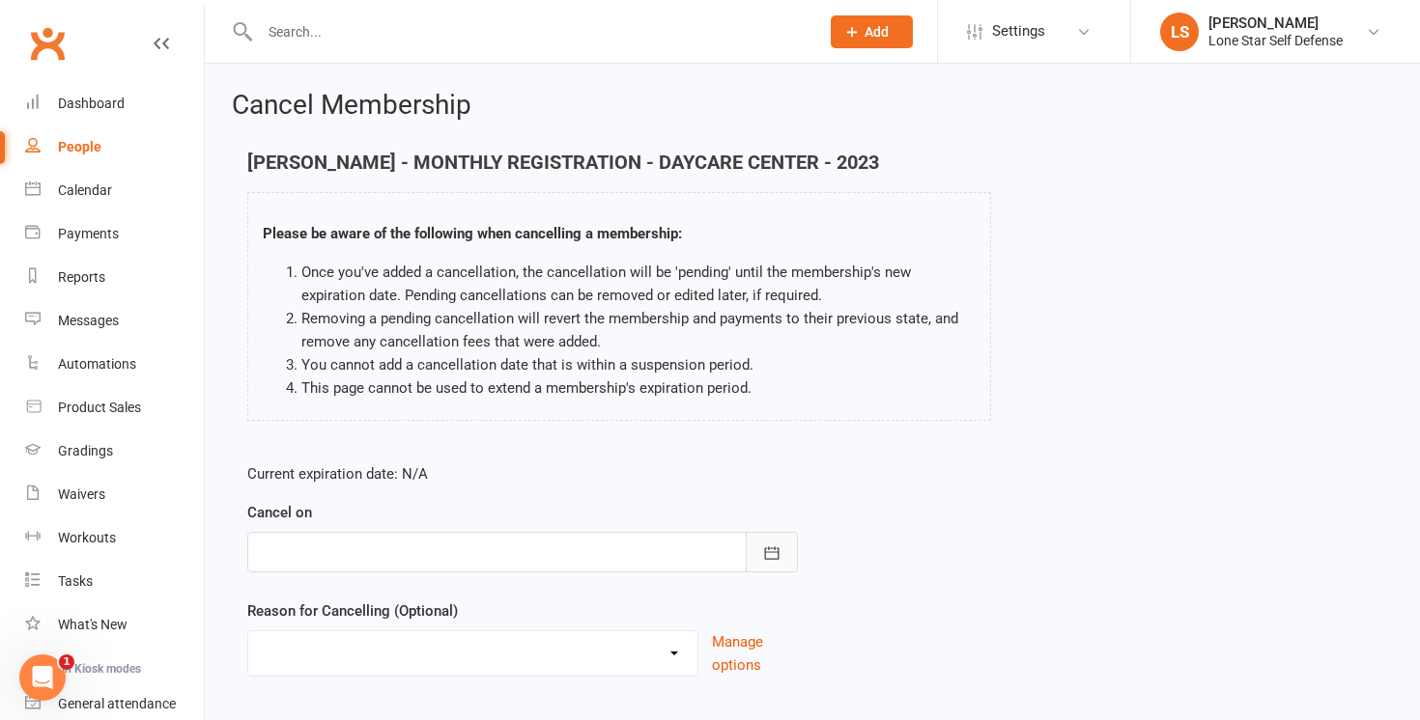
click at [763, 563] on button "button" at bounding box center [772, 552] width 52 height 41
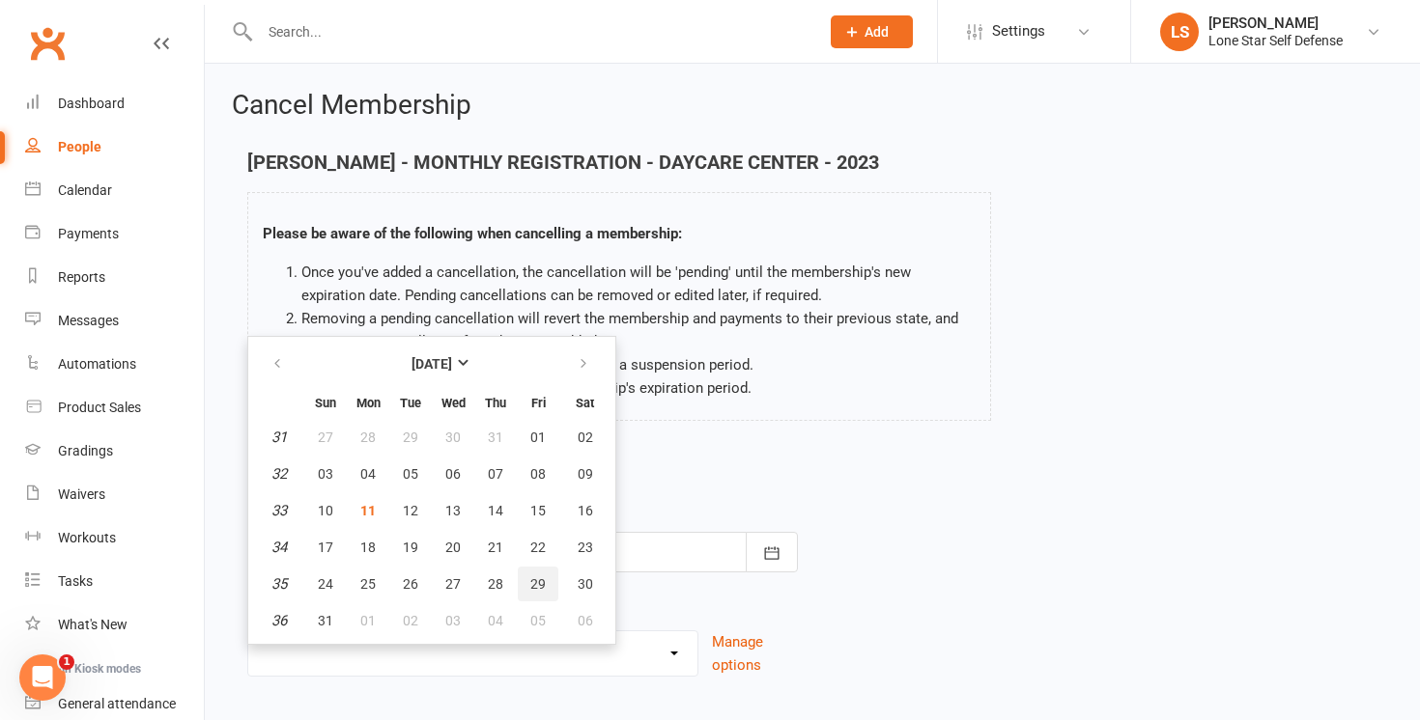
click at [539, 578] on span "29" at bounding box center [537, 584] width 15 height 15
type input "[DATE]"
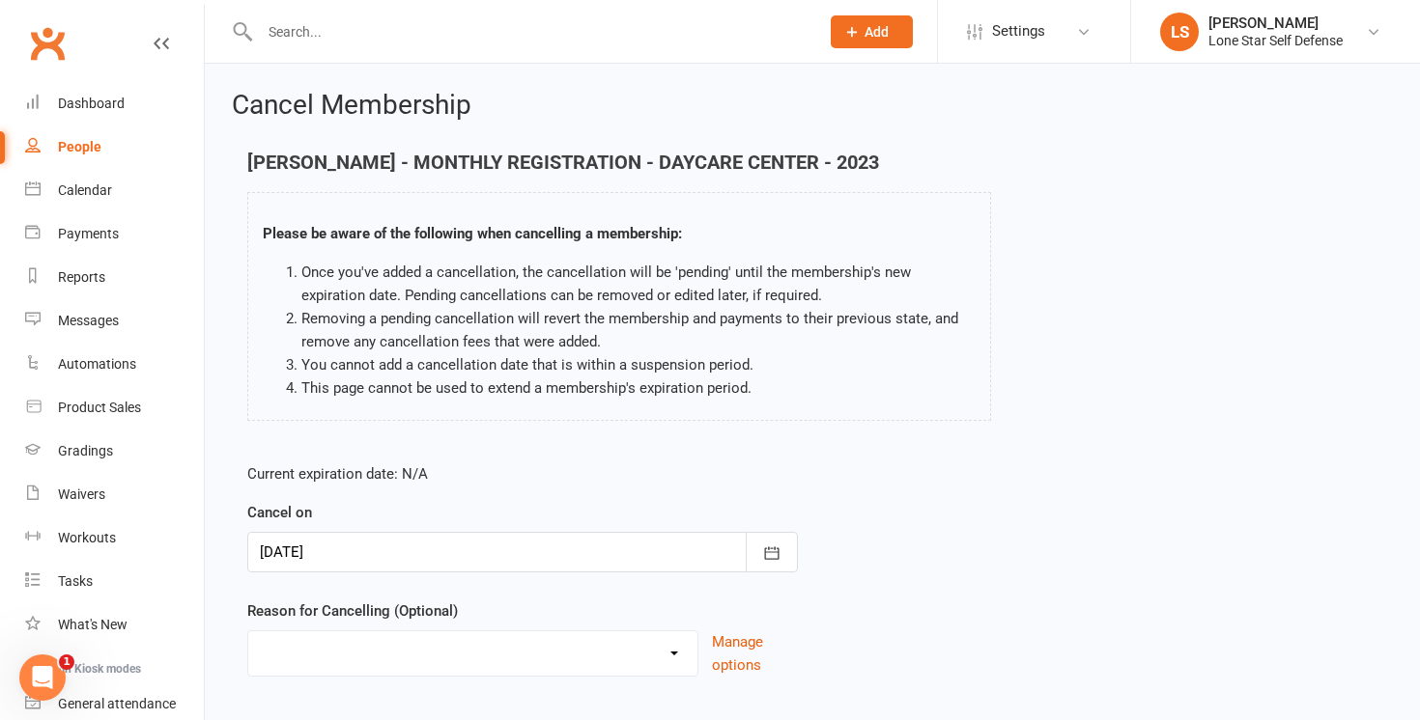
scroll to position [114, 0]
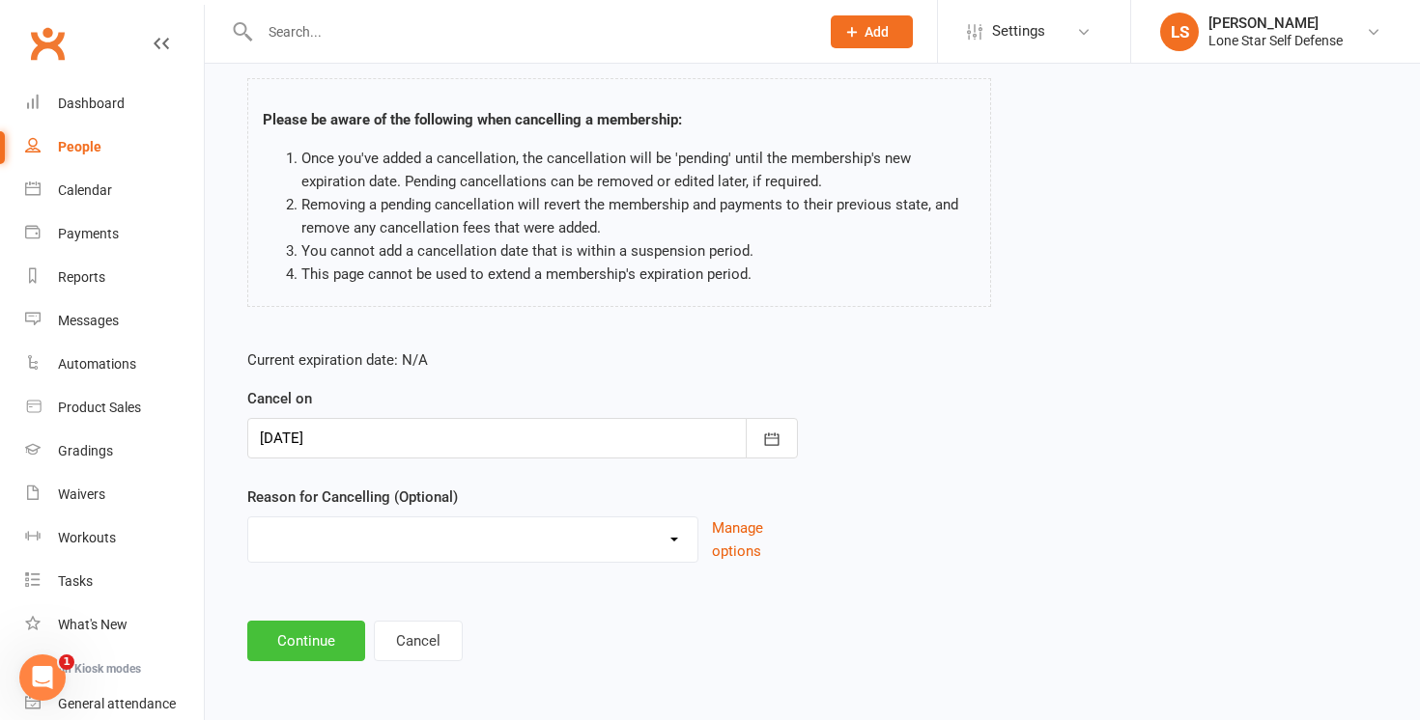
click at [322, 634] on button "Continue" at bounding box center [306, 641] width 118 height 41
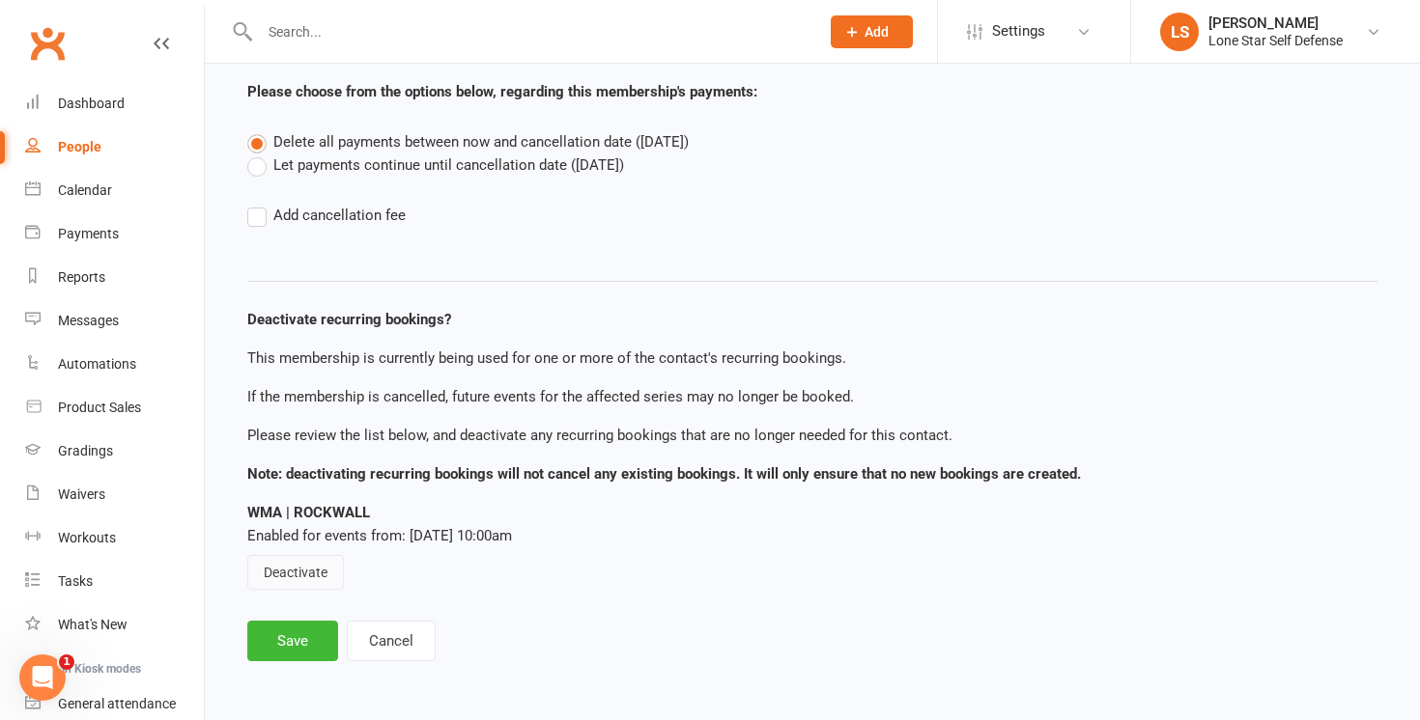
click at [315, 565] on button "Deactivate" at bounding box center [295, 572] width 97 height 35
click at [297, 646] on button "Save" at bounding box center [292, 641] width 91 height 41
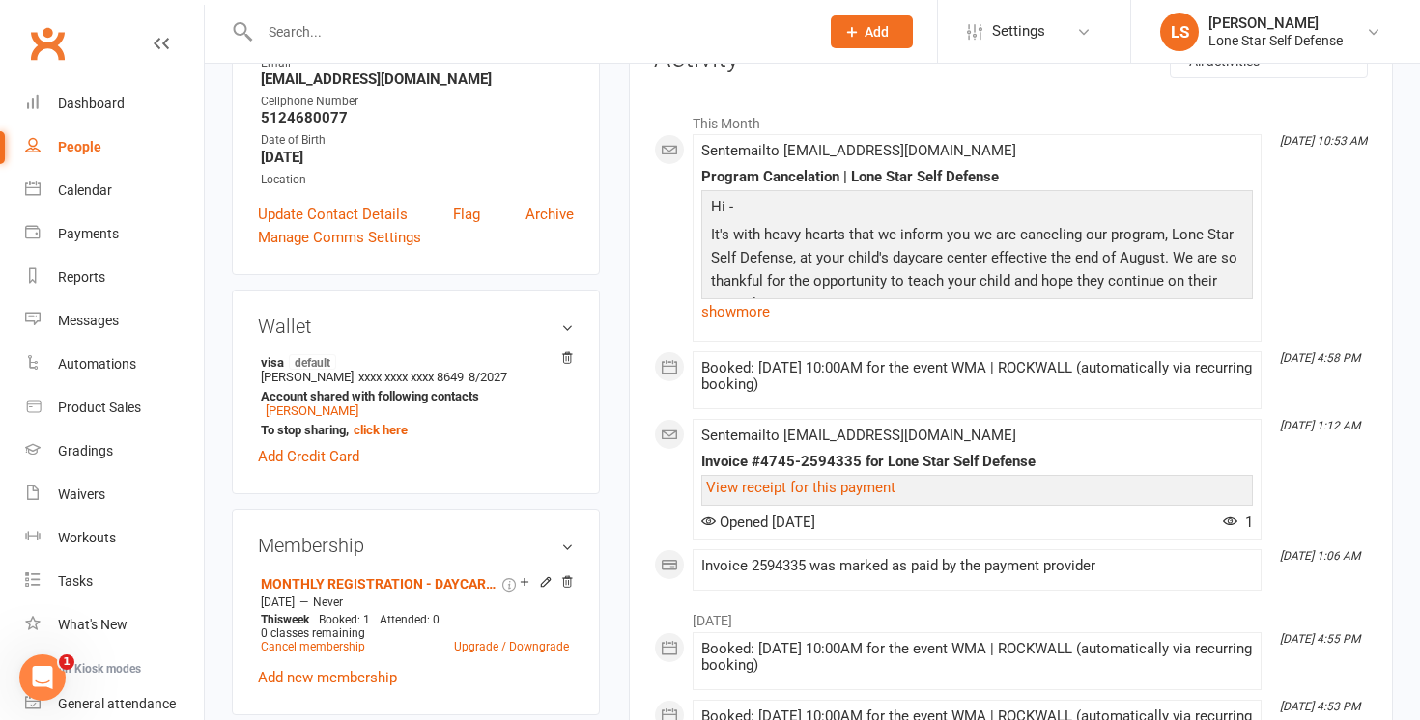
scroll to position [310, 0]
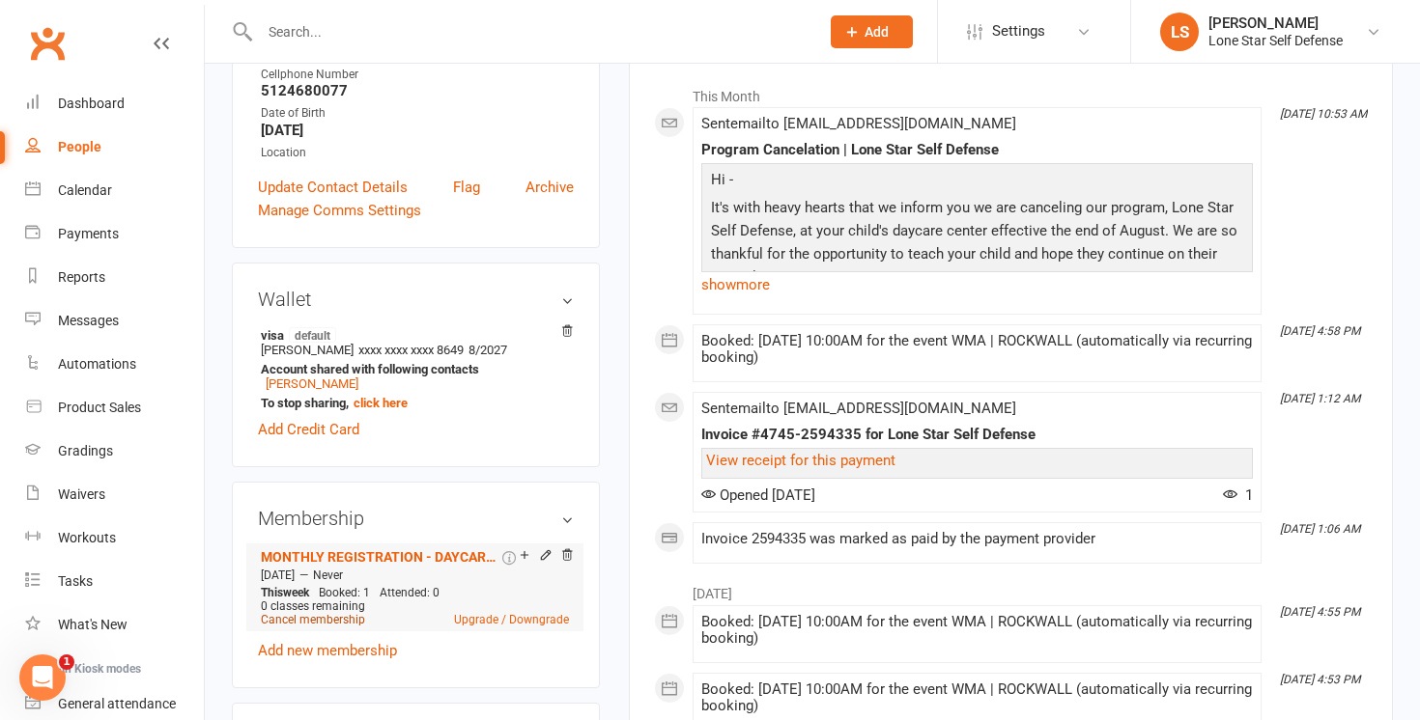
click at [301, 622] on link "Cancel membership" at bounding box center [313, 620] width 104 height 14
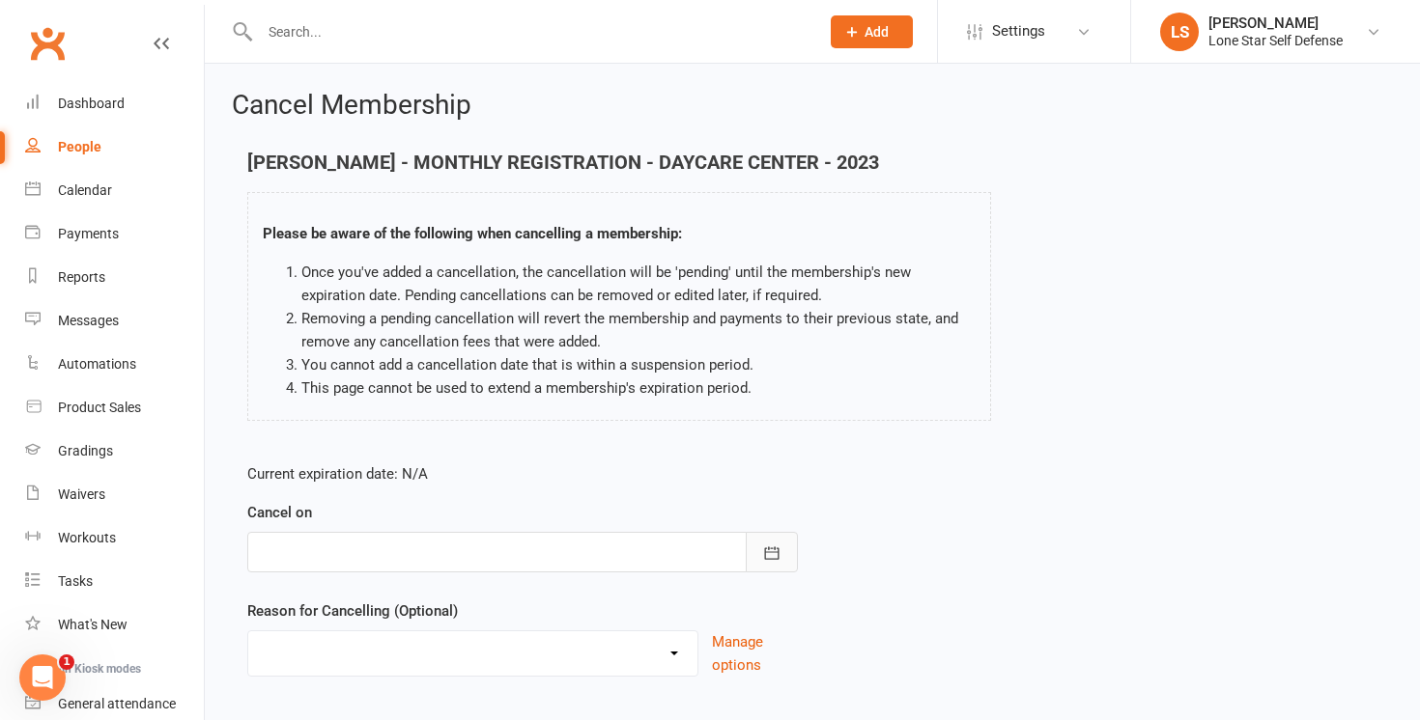
click at [775, 549] on icon "button" at bounding box center [772, 553] width 14 height 13
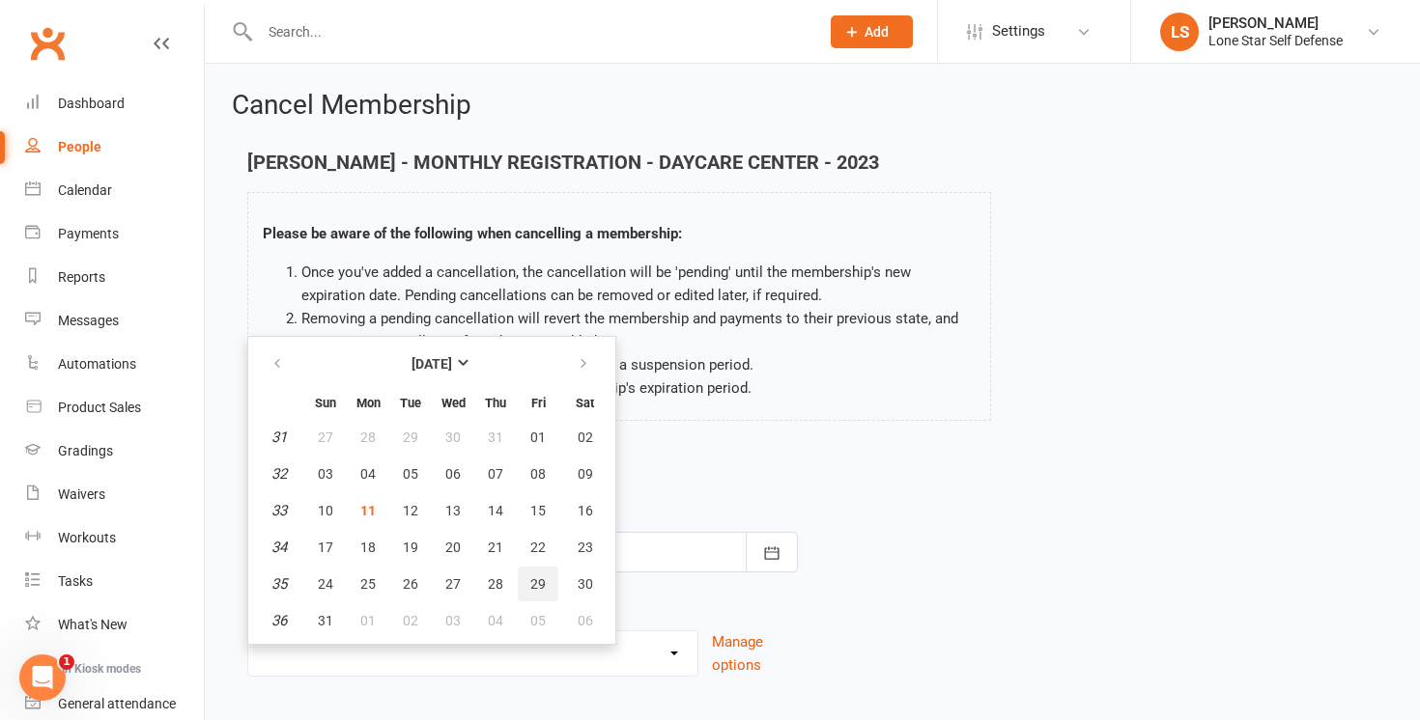
click at [525, 574] on button "29" at bounding box center [538, 584] width 41 height 35
type input "[DATE]"
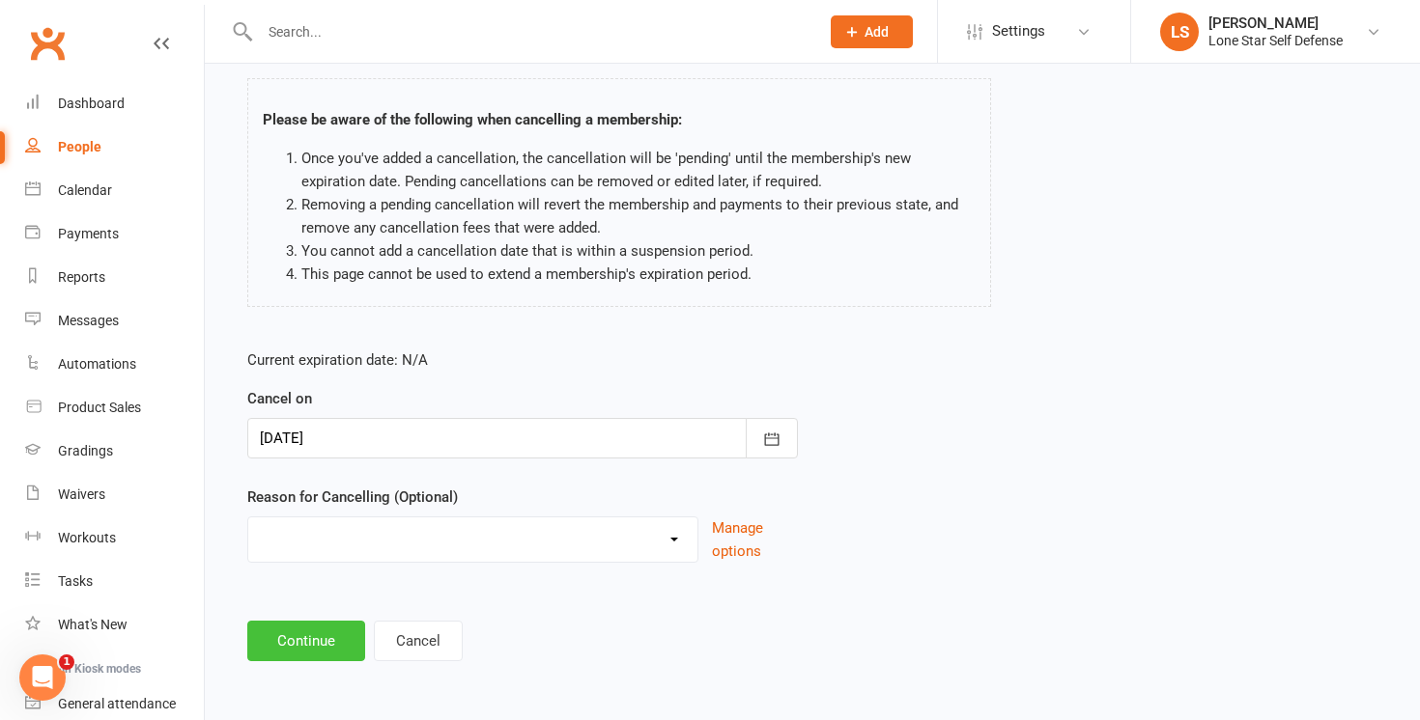
click at [315, 651] on button "Continue" at bounding box center [306, 641] width 118 height 41
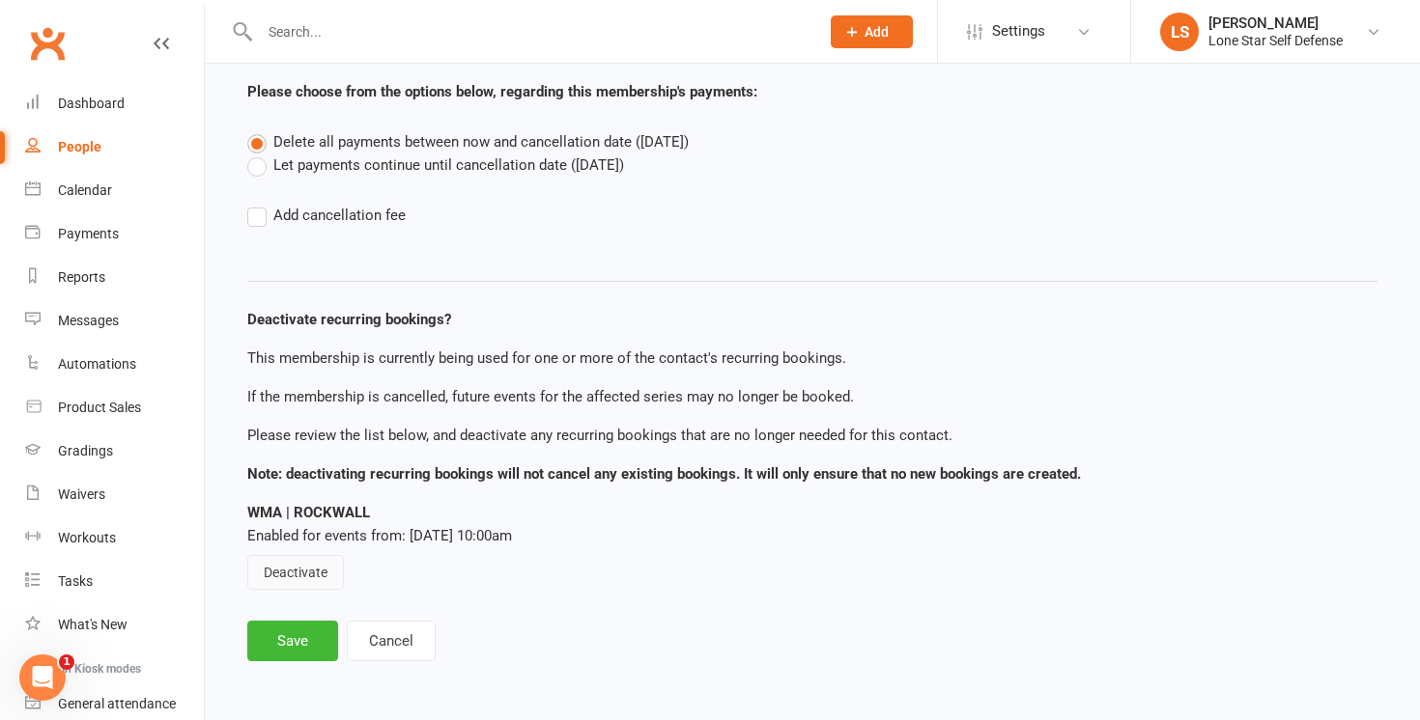
click at [294, 571] on button "Deactivate" at bounding box center [295, 572] width 97 height 35
click at [288, 637] on button "Save" at bounding box center [292, 641] width 91 height 41
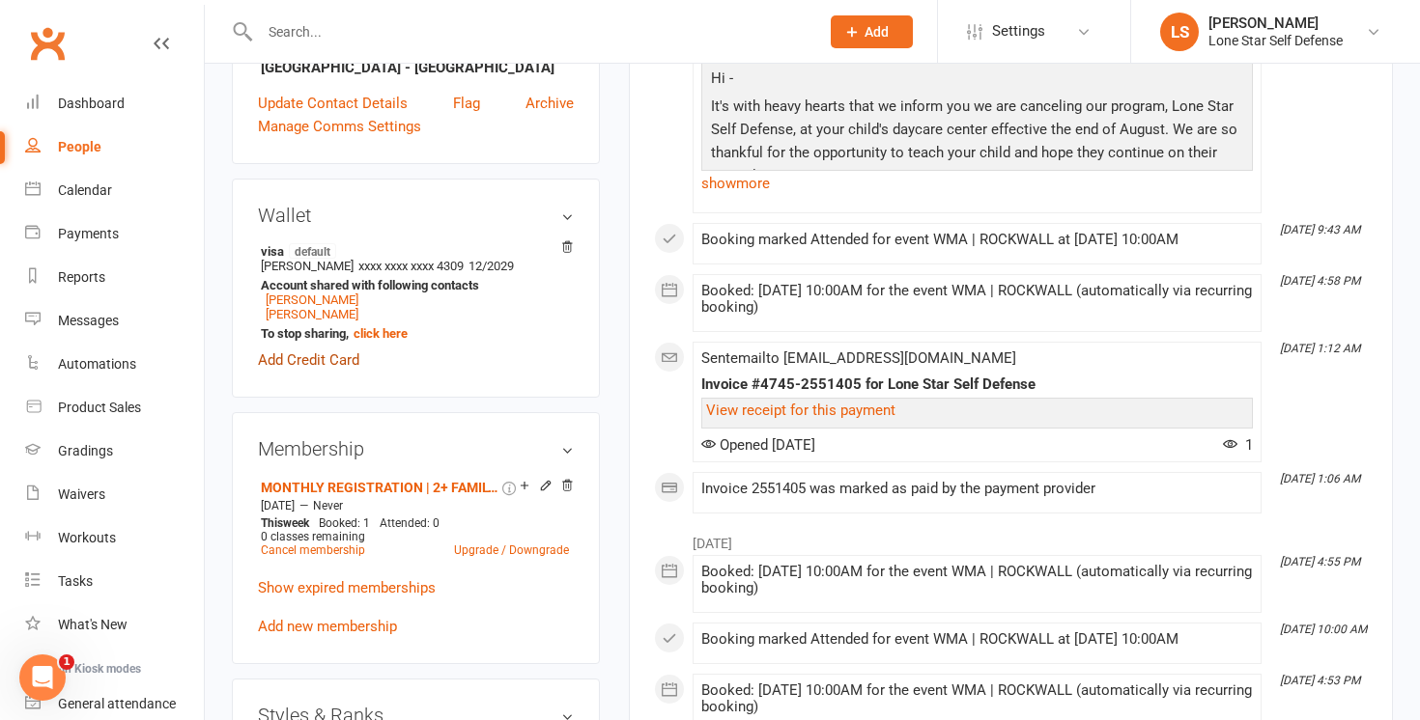
scroll to position [416, 0]
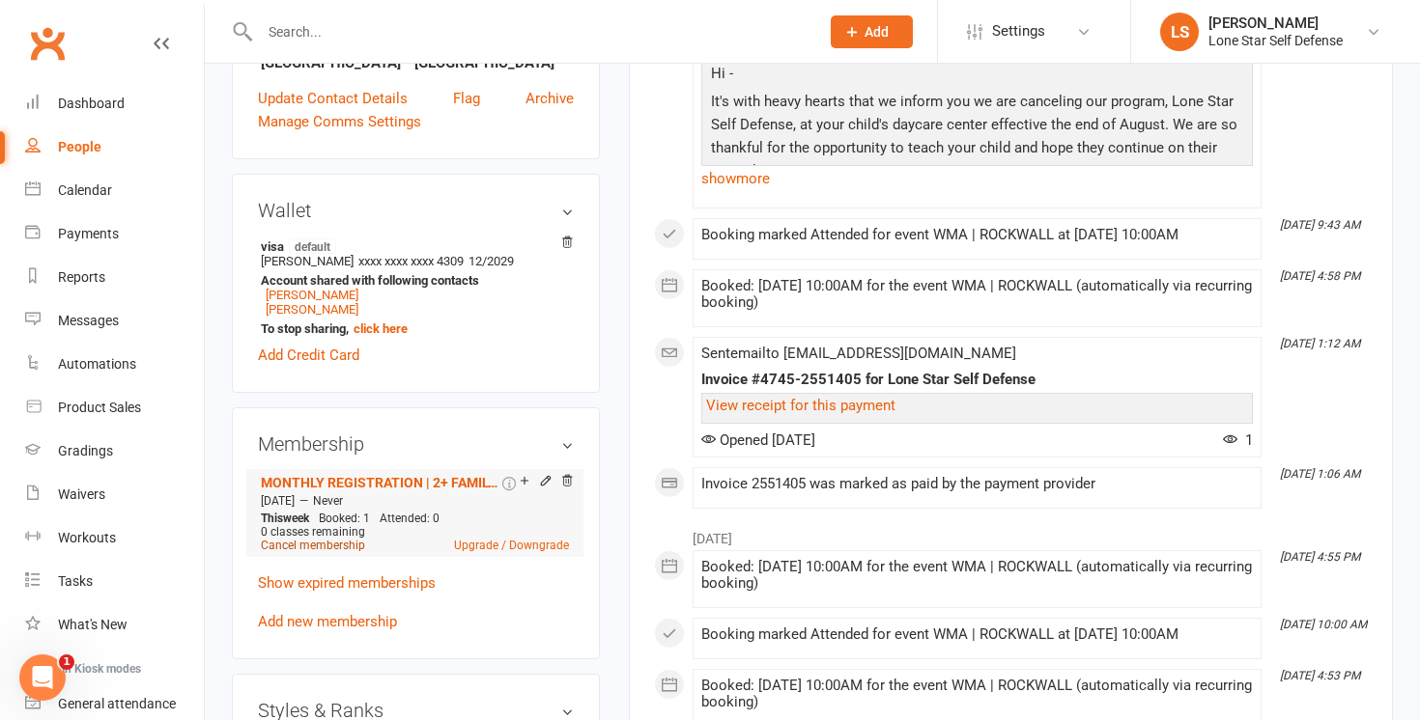
click at [279, 552] on link "Cancel membership" at bounding box center [313, 546] width 104 height 14
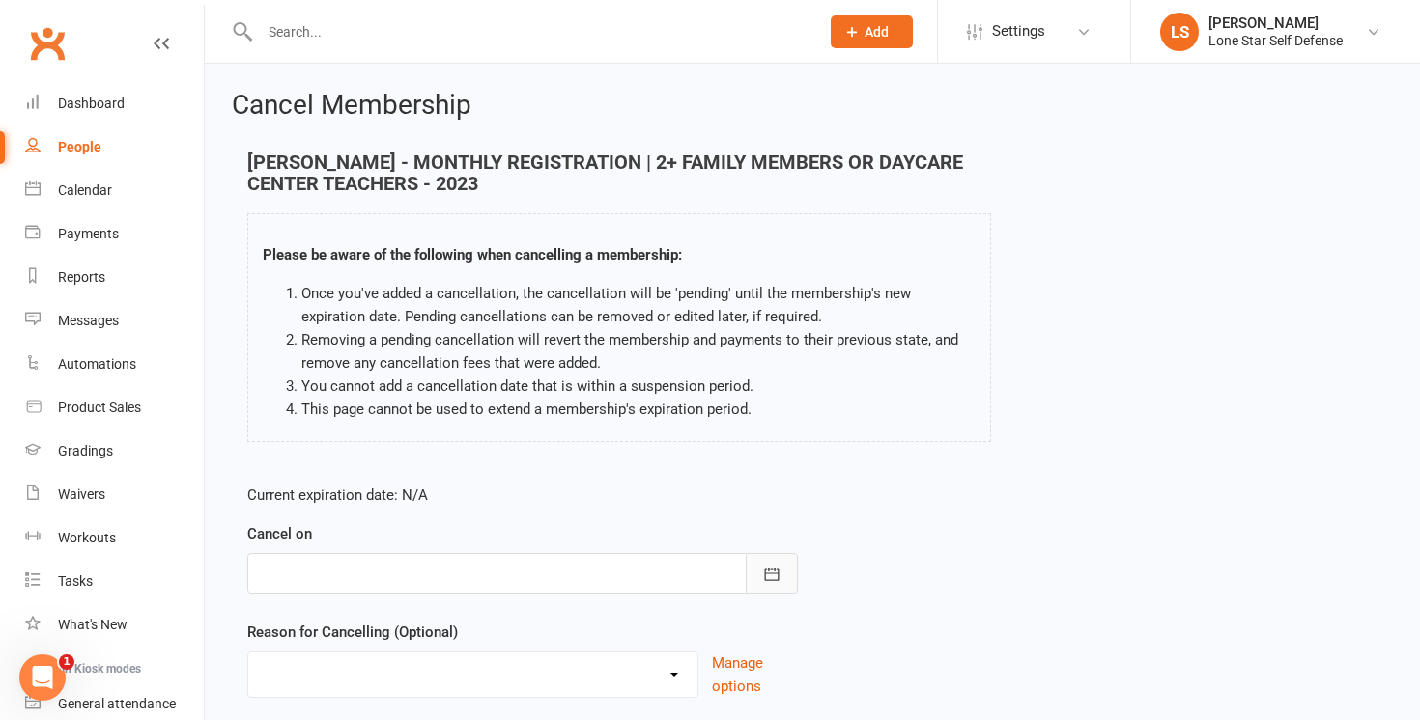
click at [760, 565] on button "button" at bounding box center [772, 573] width 52 height 41
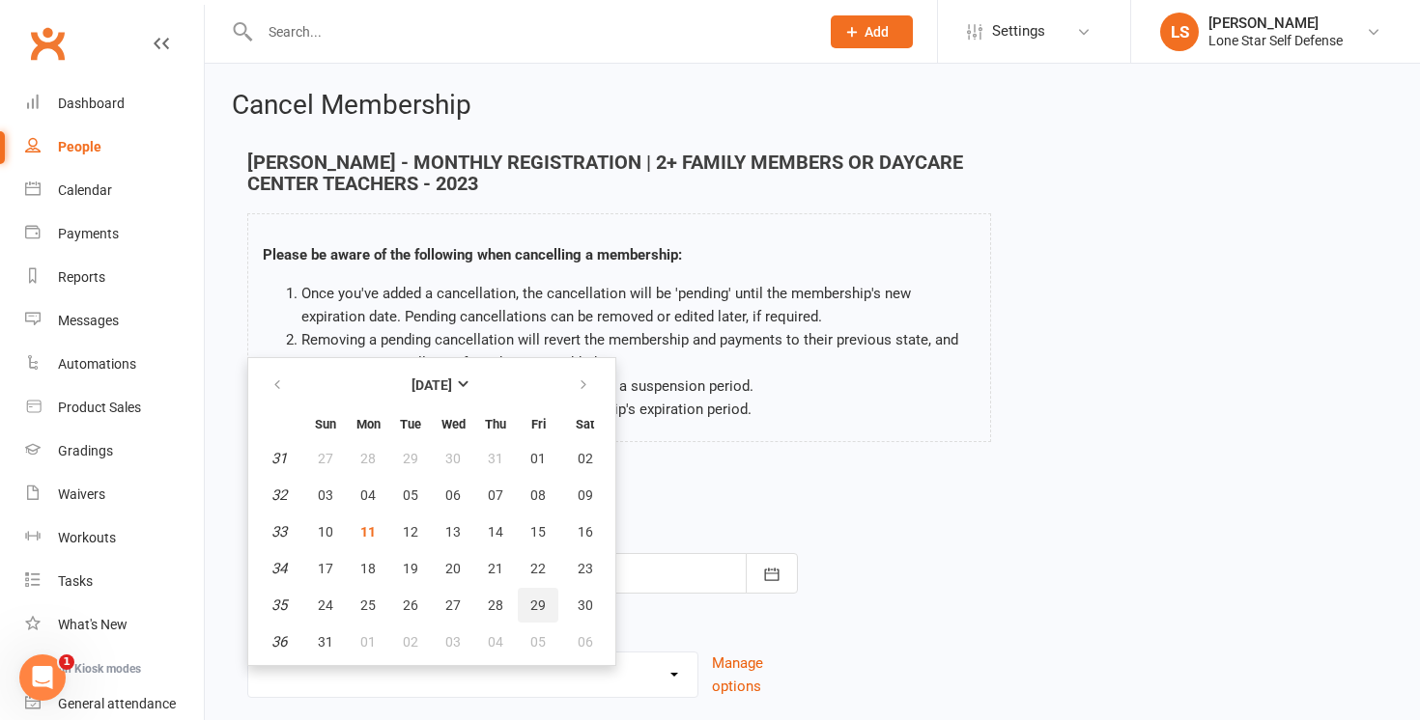
click at [532, 614] on button "29" at bounding box center [538, 605] width 41 height 35
type input "[DATE]"
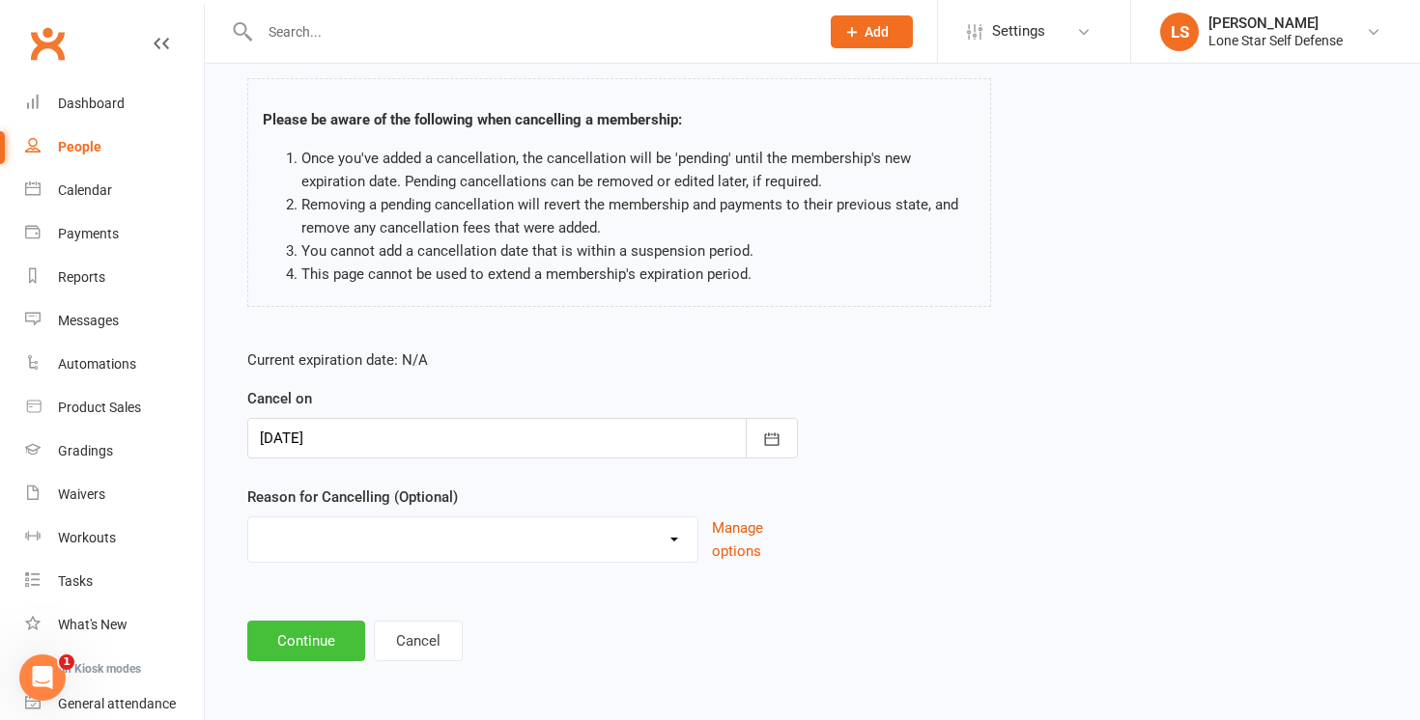
click at [298, 640] on button "Continue" at bounding box center [306, 641] width 118 height 41
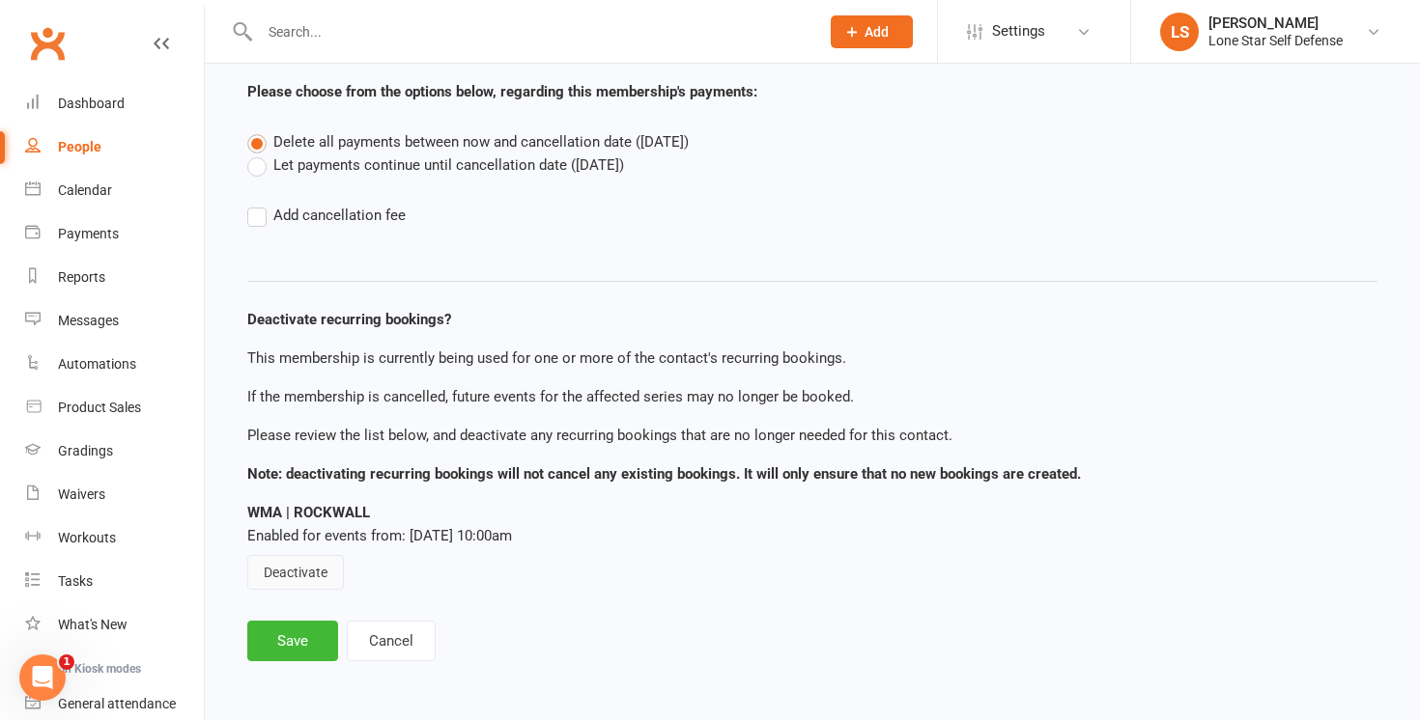
click at [319, 561] on button "Deactivate" at bounding box center [295, 572] width 97 height 35
click at [294, 644] on button "Save" at bounding box center [292, 641] width 91 height 41
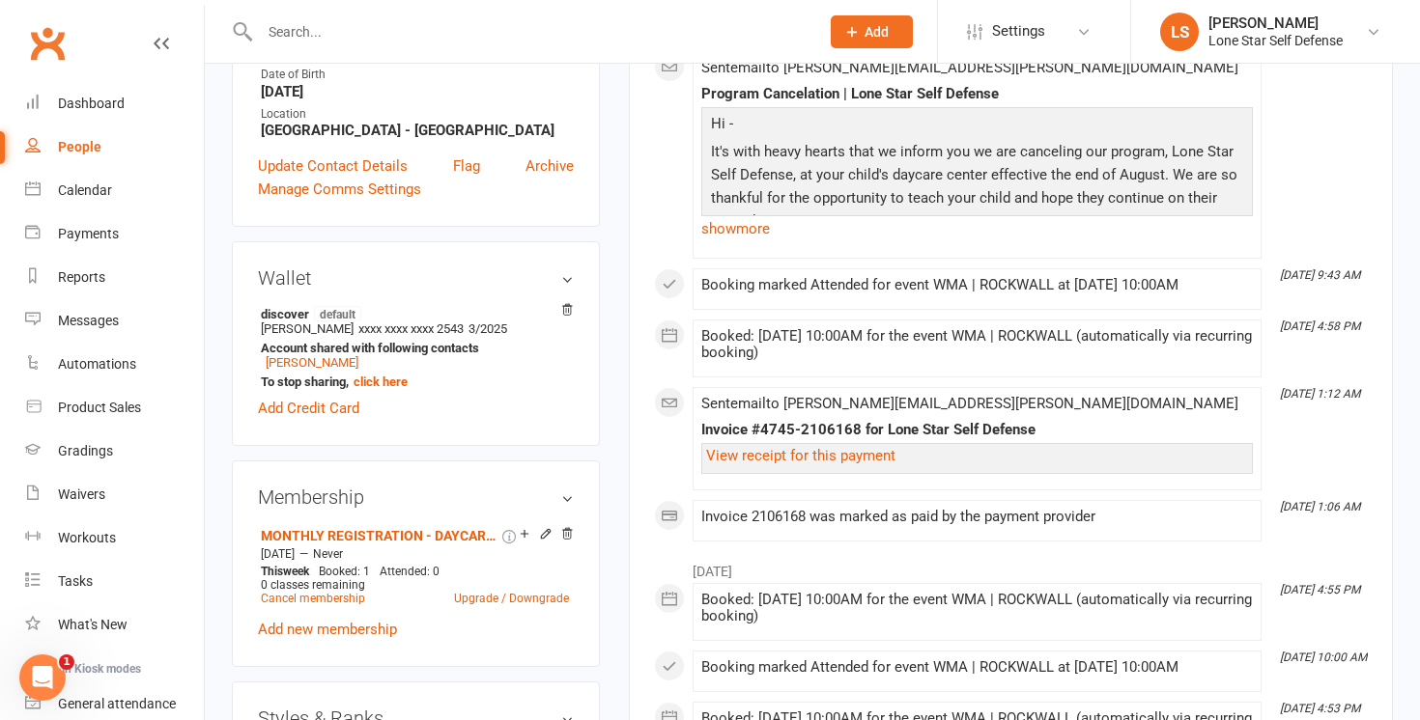
scroll to position [418, 0]
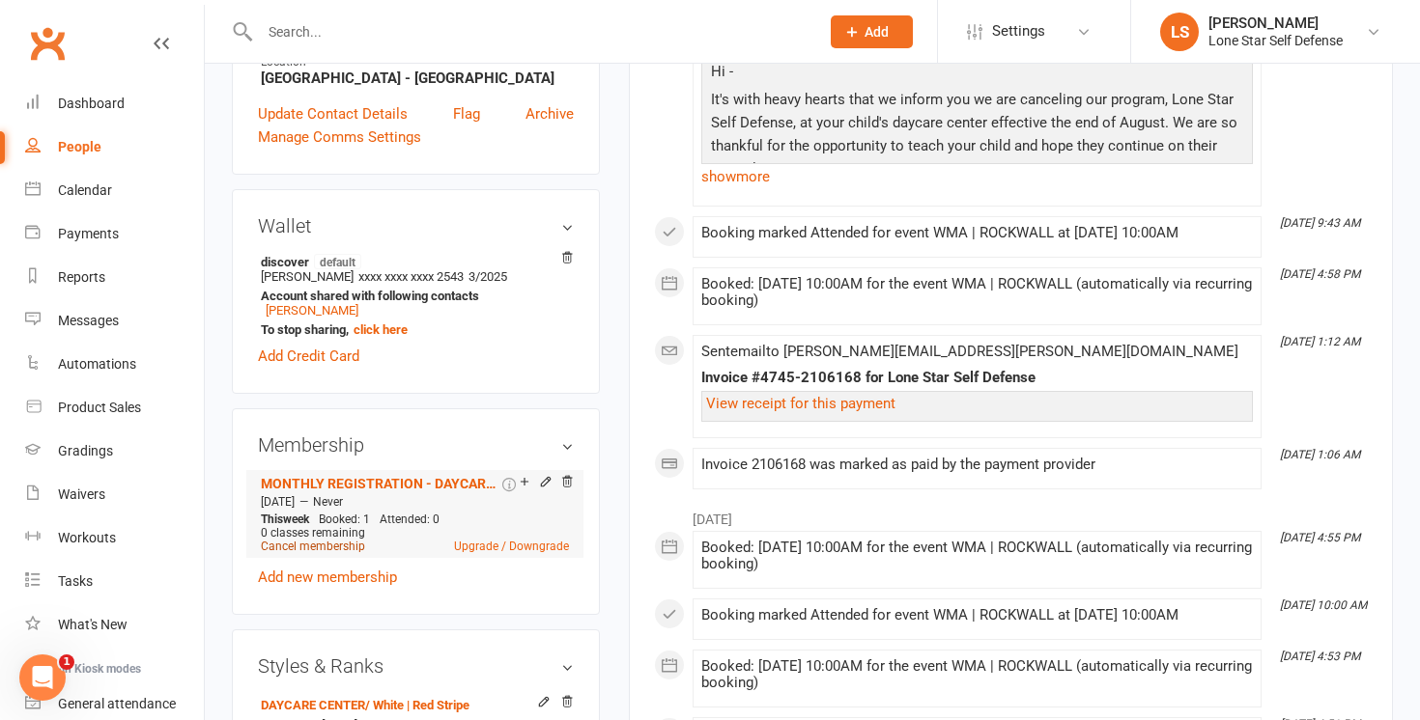
click at [292, 548] on link "Cancel membership" at bounding box center [313, 547] width 104 height 14
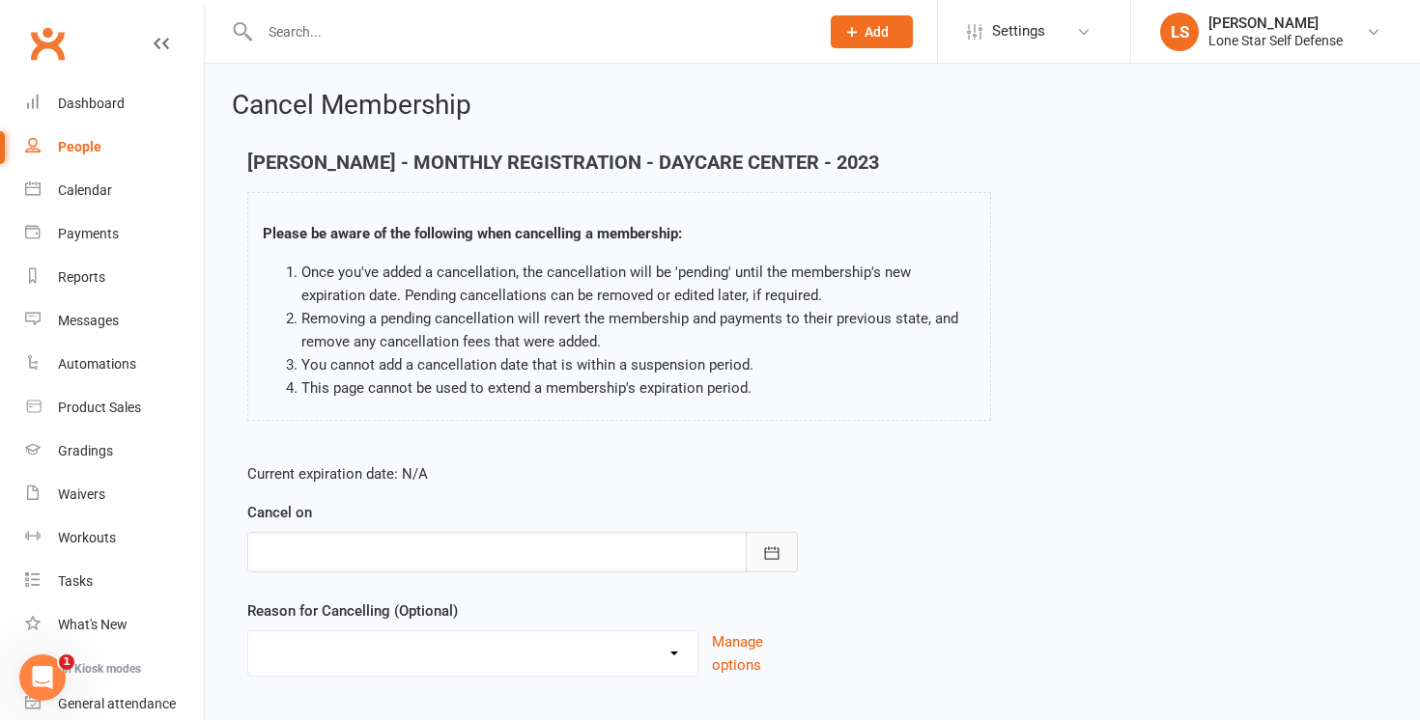
click at [773, 539] on button "button" at bounding box center [772, 552] width 52 height 41
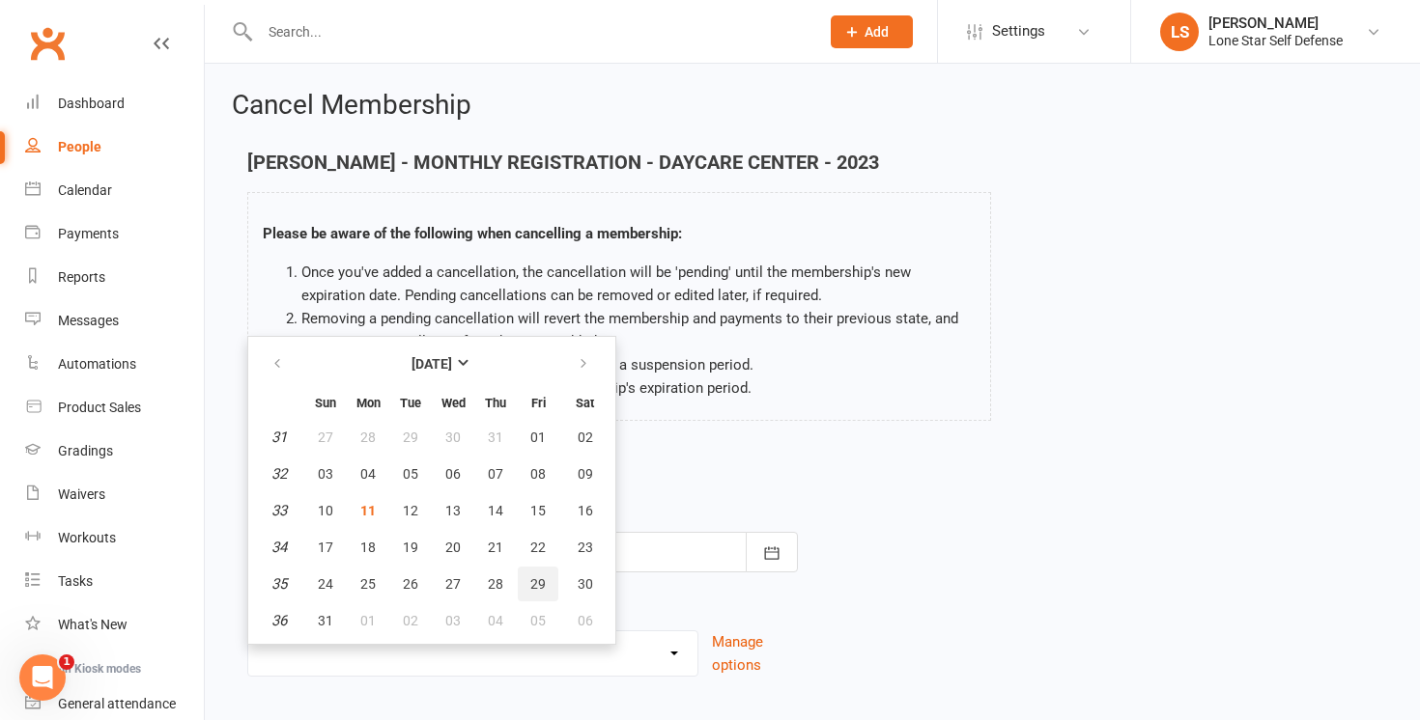
click at [534, 578] on span "29" at bounding box center [537, 584] width 15 height 15
type input "[DATE]"
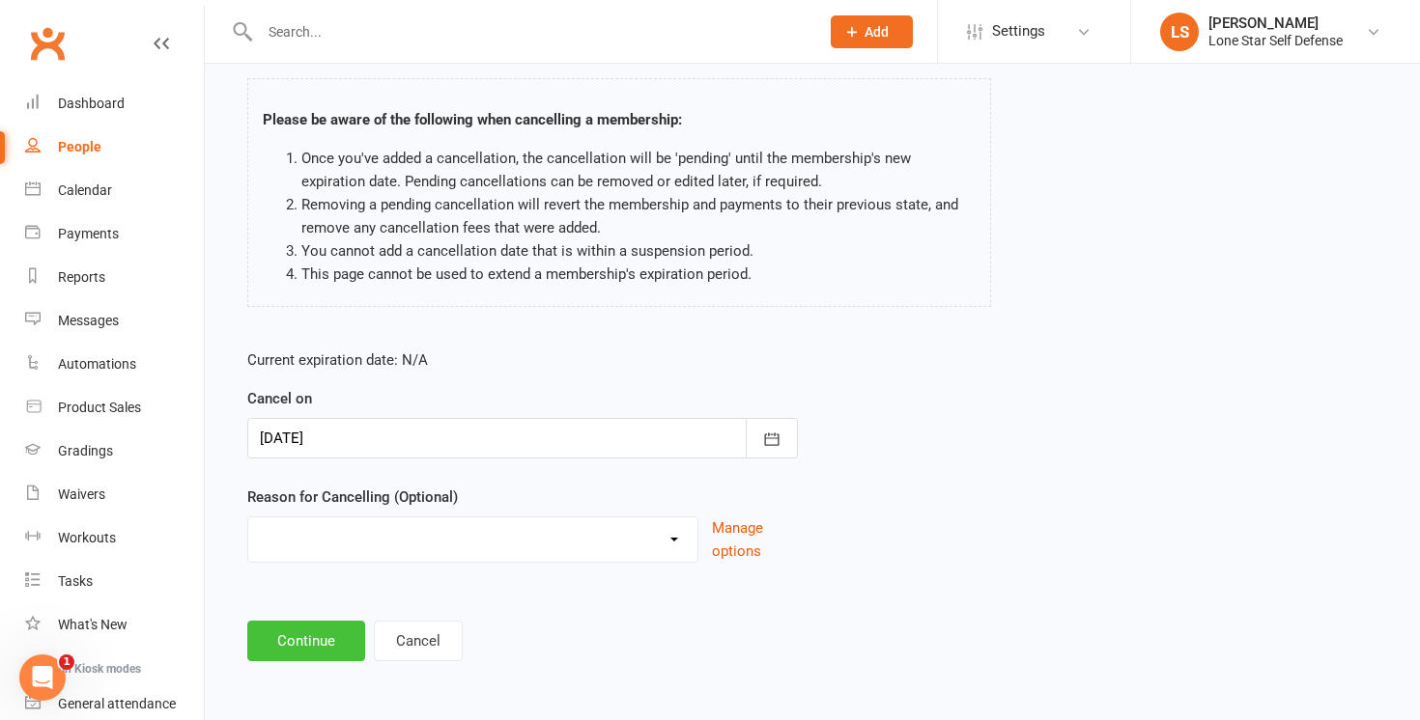
click at [317, 642] on button "Continue" at bounding box center [306, 641] width 118 height 41
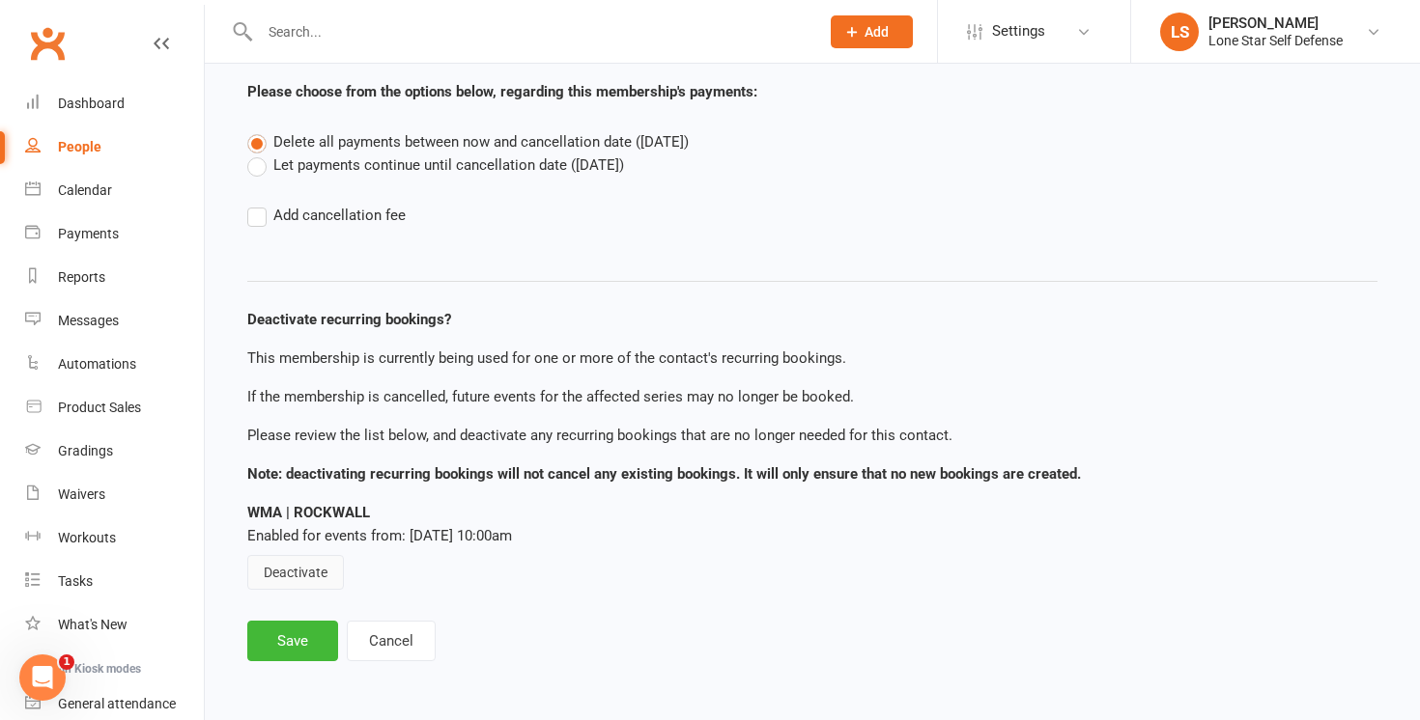
click at [309, 553] on div "WMA | ROCKWALL Enabled for events from: Oct 9, 2024 10:00am Deactivate" at bounding box center [812, 545] width 1130 height 89
click at [307, 565] on button "Deactivate" at bounding box center [295, 572] width 97 height 35
click at [296, 646] on button "Save" at bounding box center [292, 641] width 91 height 41
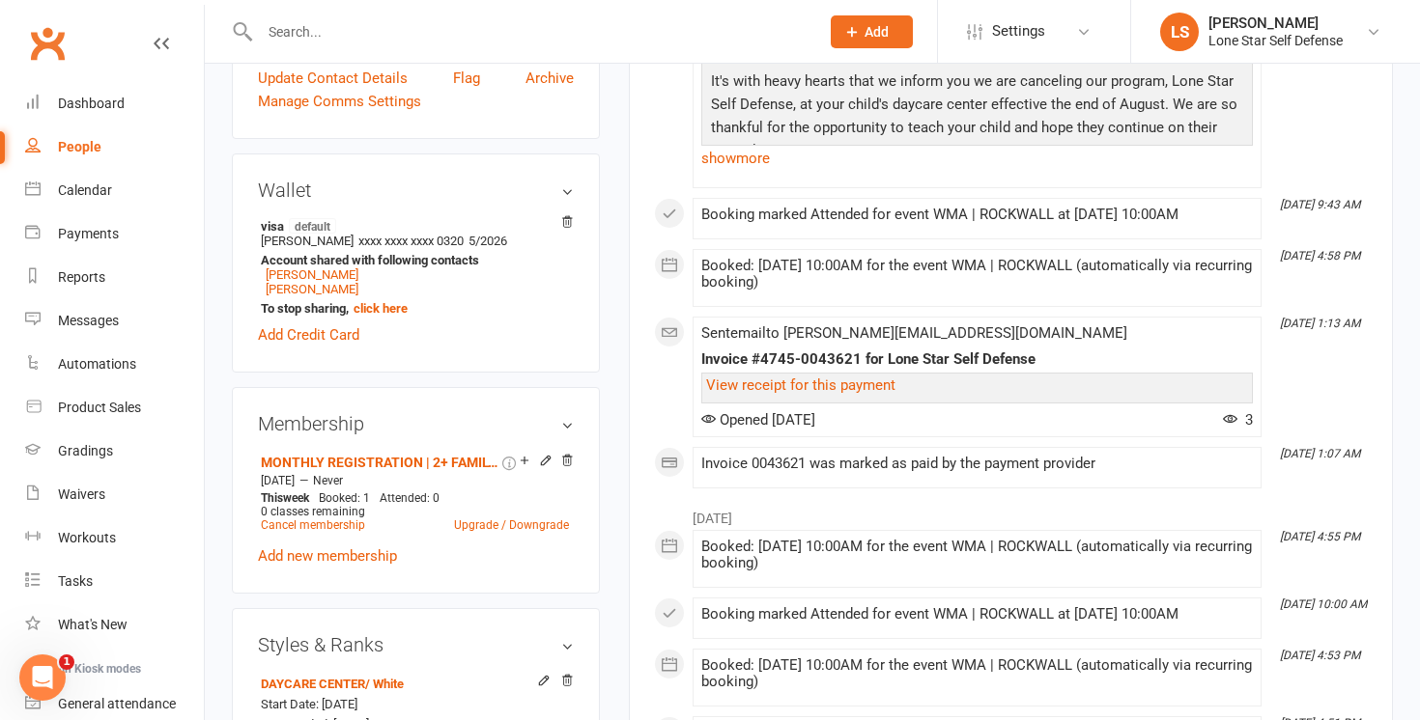
scroll to position [438, 0]
click at [281, 517] on link "Cancel membership" at bounding box center [313, 524] width 104 height 14
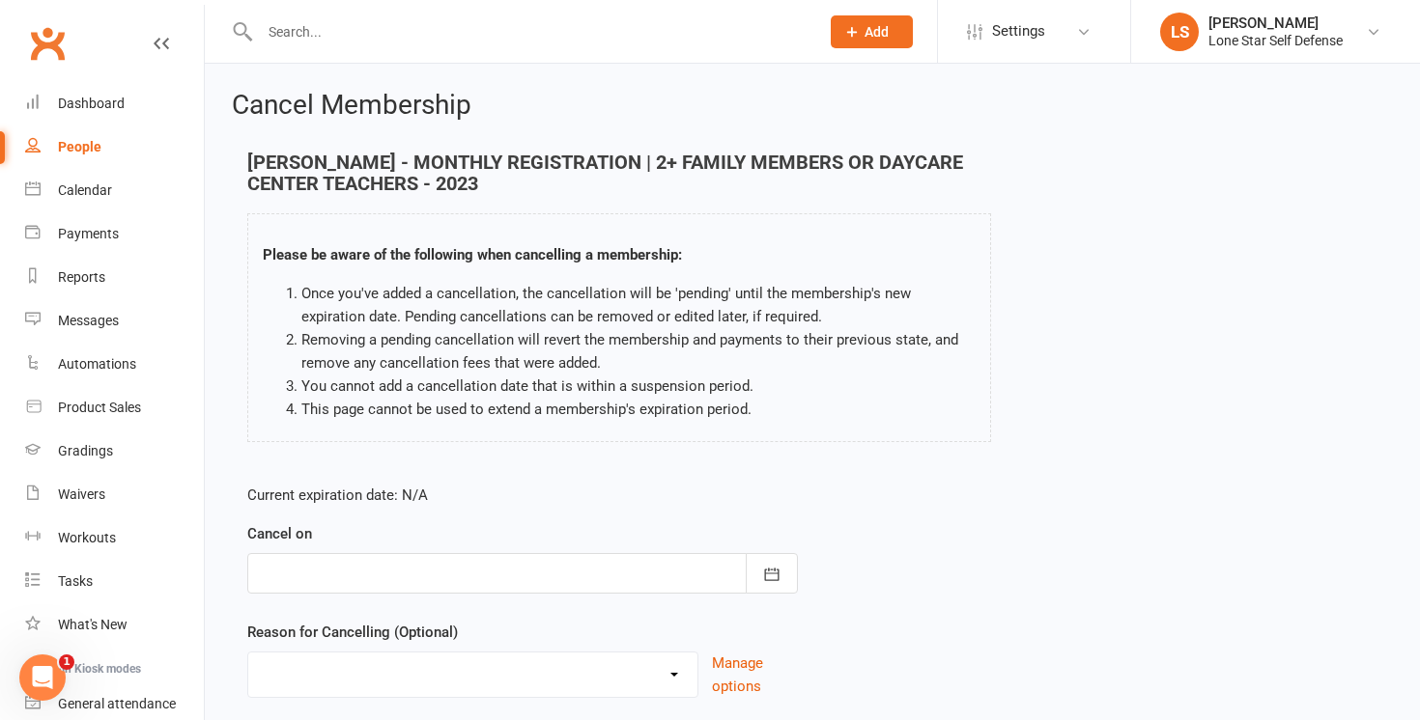
scroll to position [135, 0]
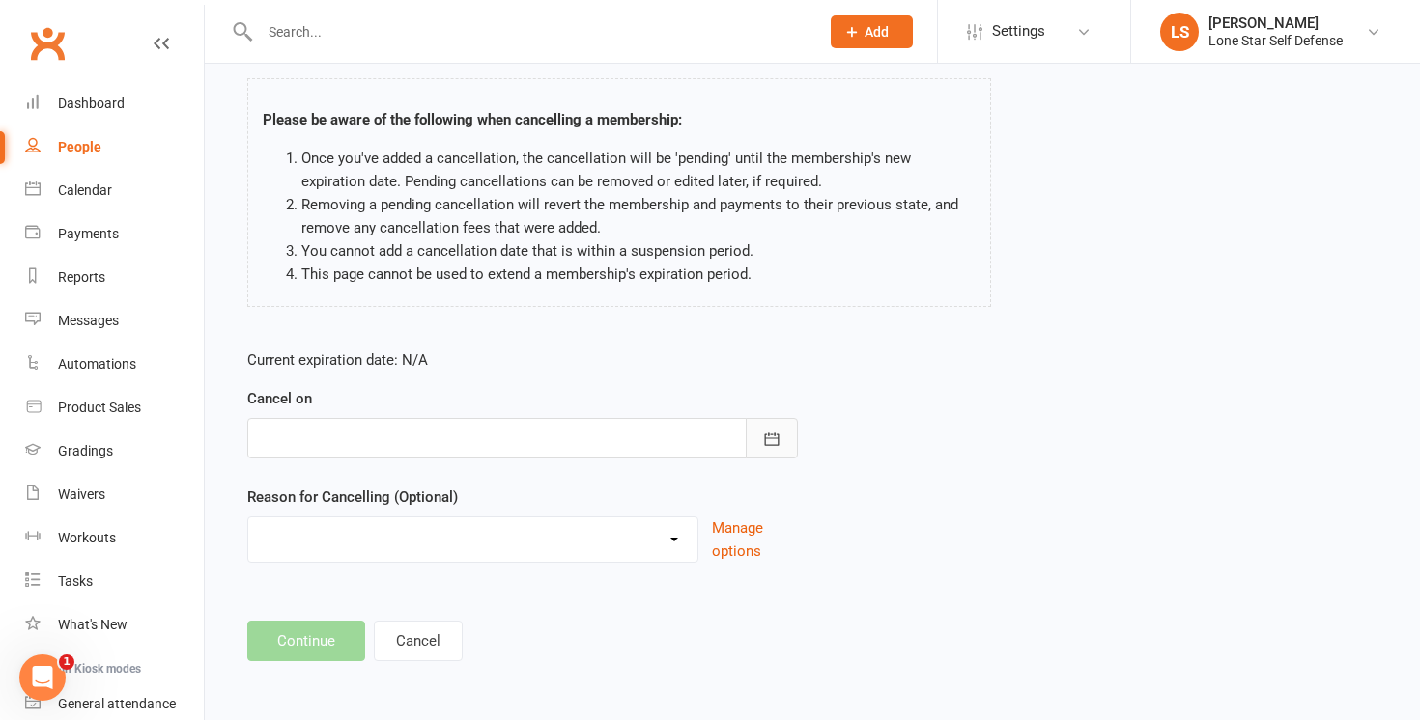
click at [773, 435] on icon "button" at bounding box center [771, 439] width 19 height 19
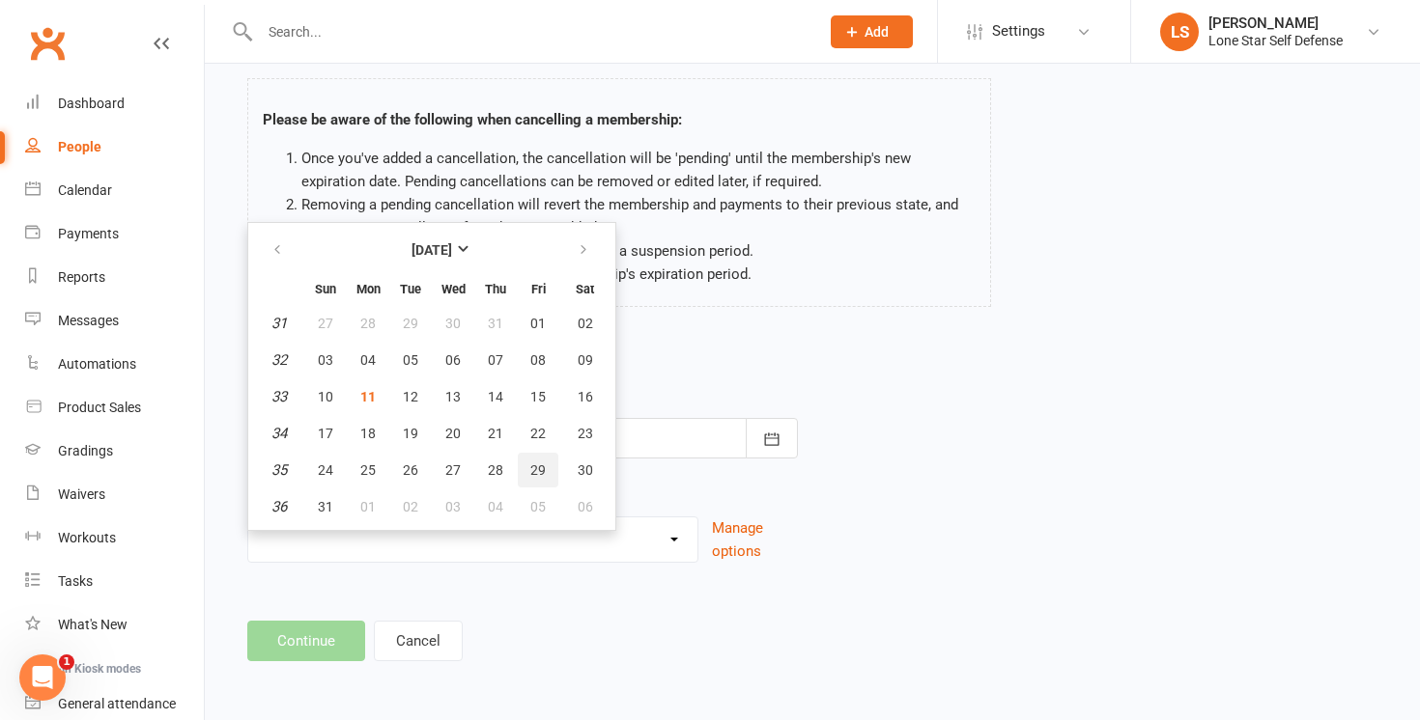
click at [546, 470] on button "29" at bounding box center [538, 470] width 41 height 35
type input "[DATE]"
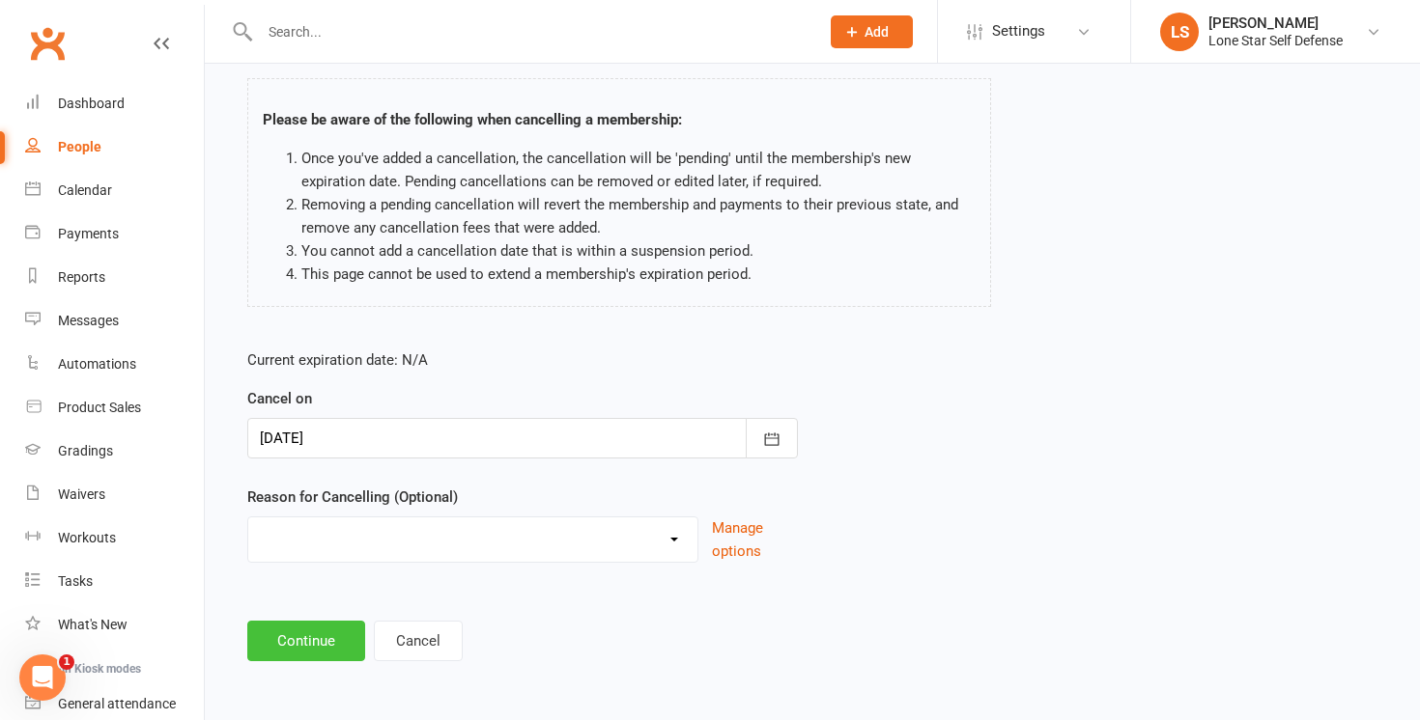
click at [314, 646] on button "Continue" at bounding box center [306, 641] width 118 height 41
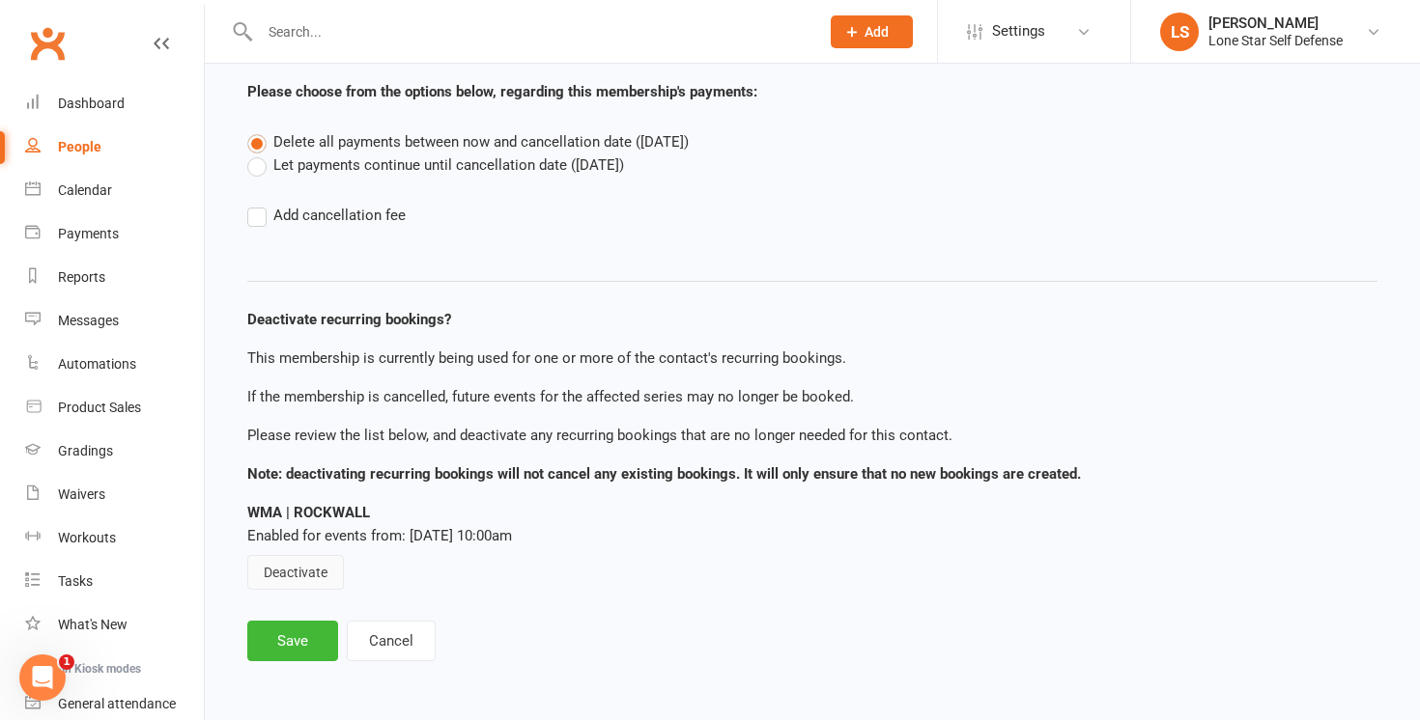
click at [302, 578] on button "Deactivate" at bounding box center [295, 572] width 97 height 35
click at [290, 634] on button "Save" at bounding box center [292, 641] width 91 height 41
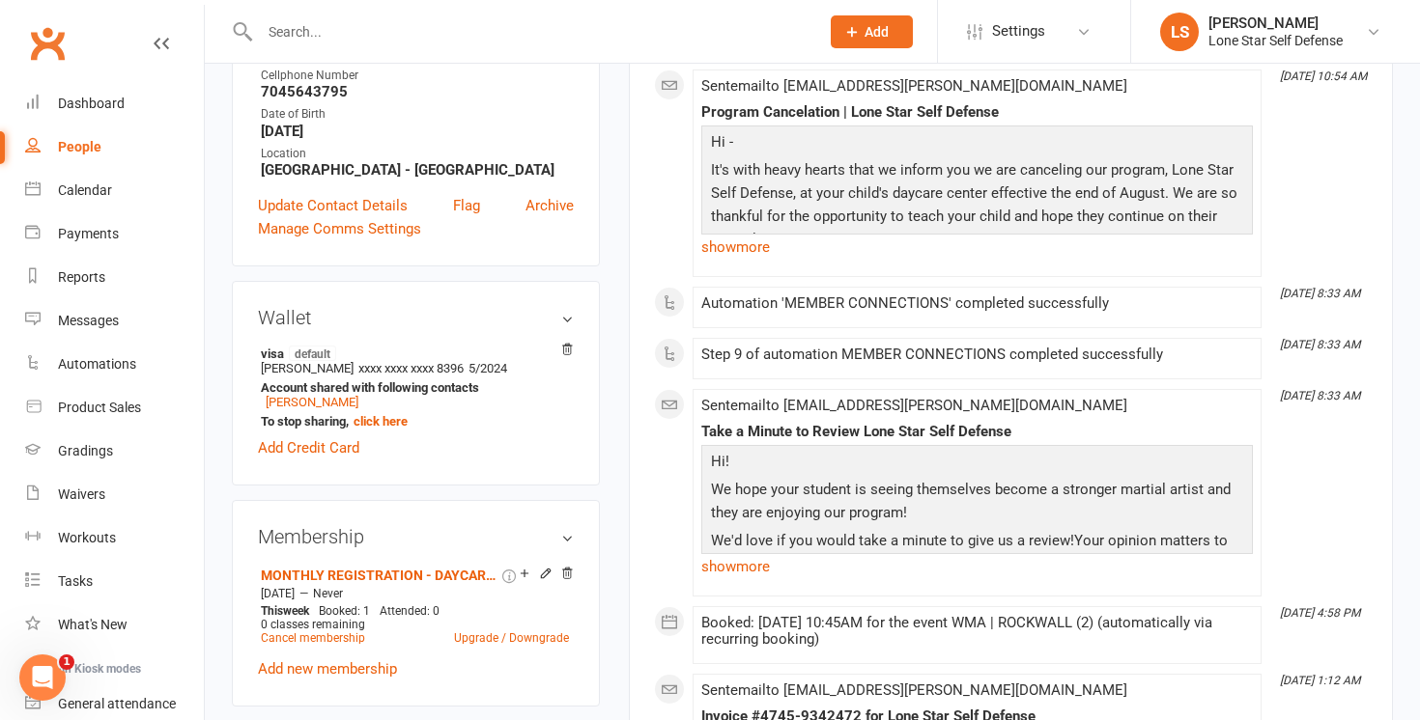
scroll to position [349, 0]
click at [329, 631] on link "Cancel membership" at bounding box center [313, 638] width 104 height 14
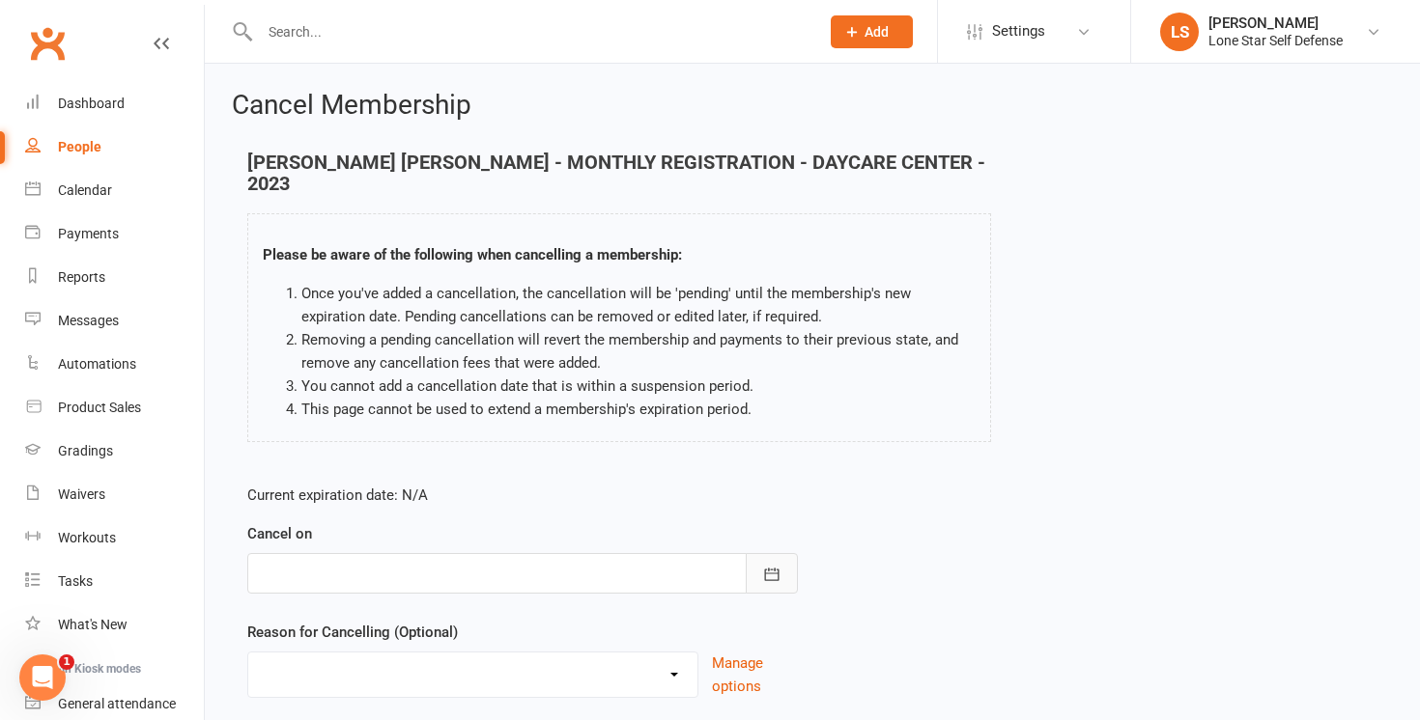
click at [768, 565] on icon "button" at bounding box center [771, 574] width 19 height 19
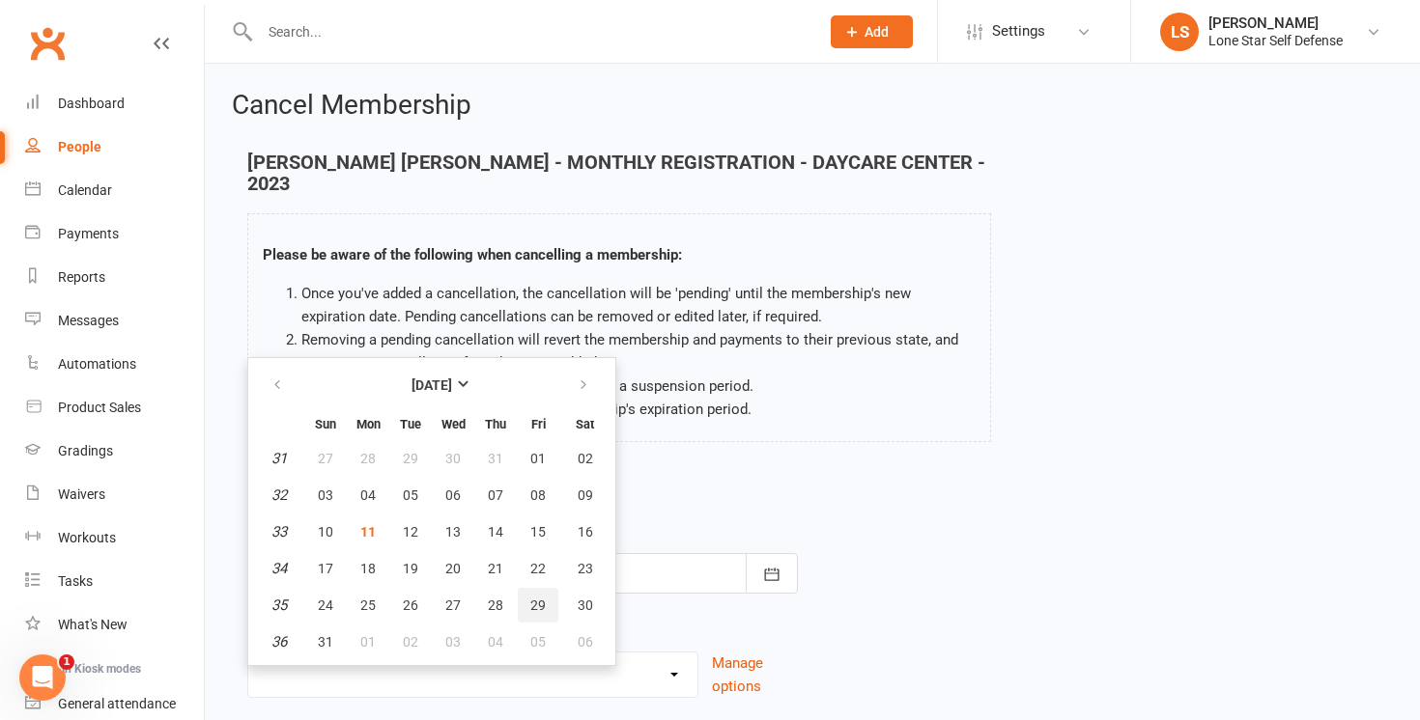
click at [542, 598] on span "29" at bounding box center [537, 605] width 15 height 15
type input "[DATE]"
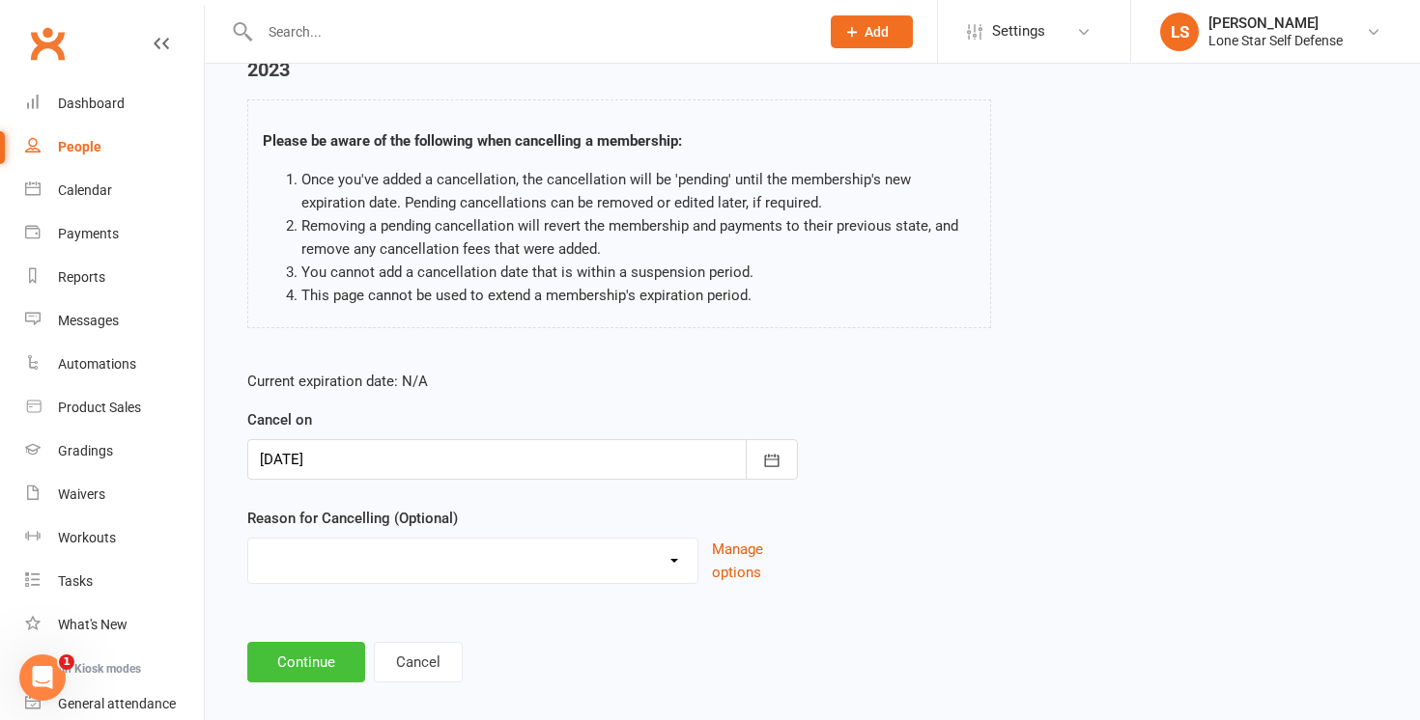
click at [320, 642] on button "Continue" at bounding box center [306, 662] width 118 height 41
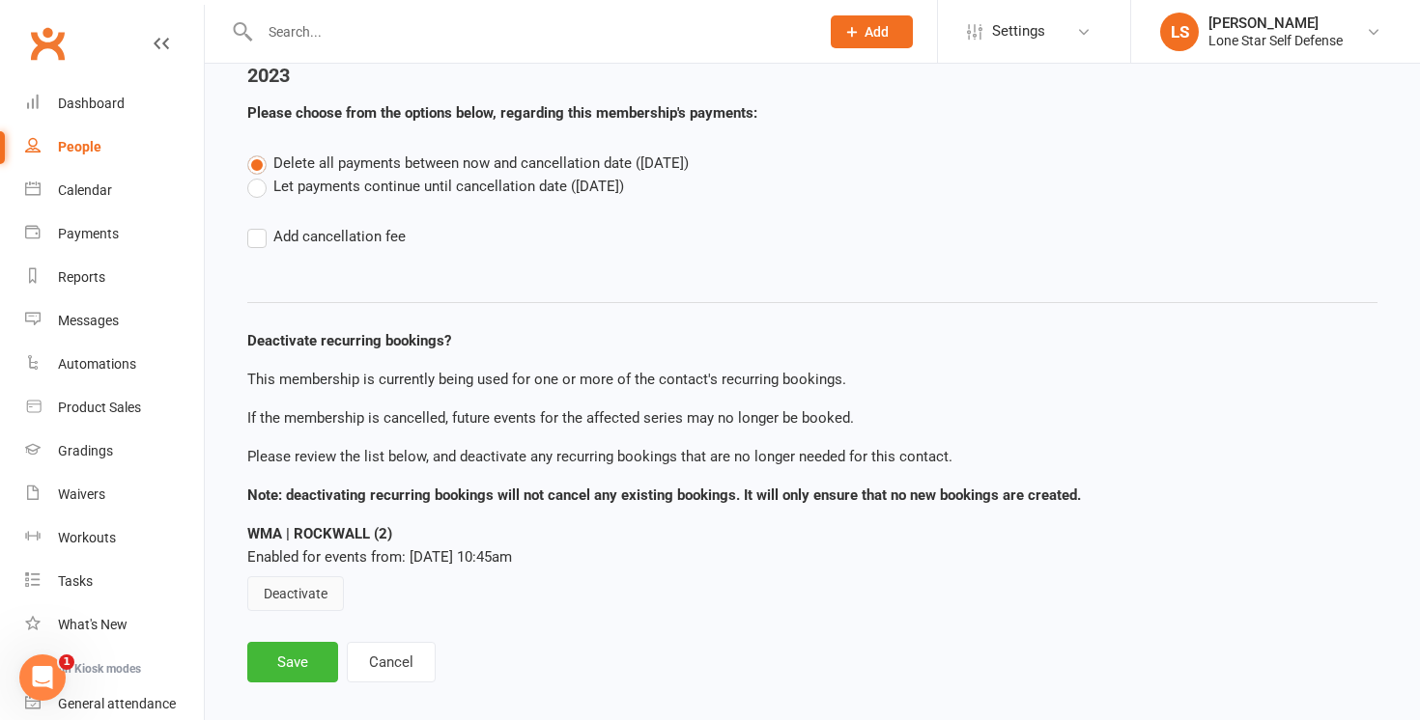
click at [316, 577] on button "Deactivate" at bounding box center [295, 594] width 97 height 35
click at [293, 642] on button "Save" at bounding box center [292, 662] width 91 height 41
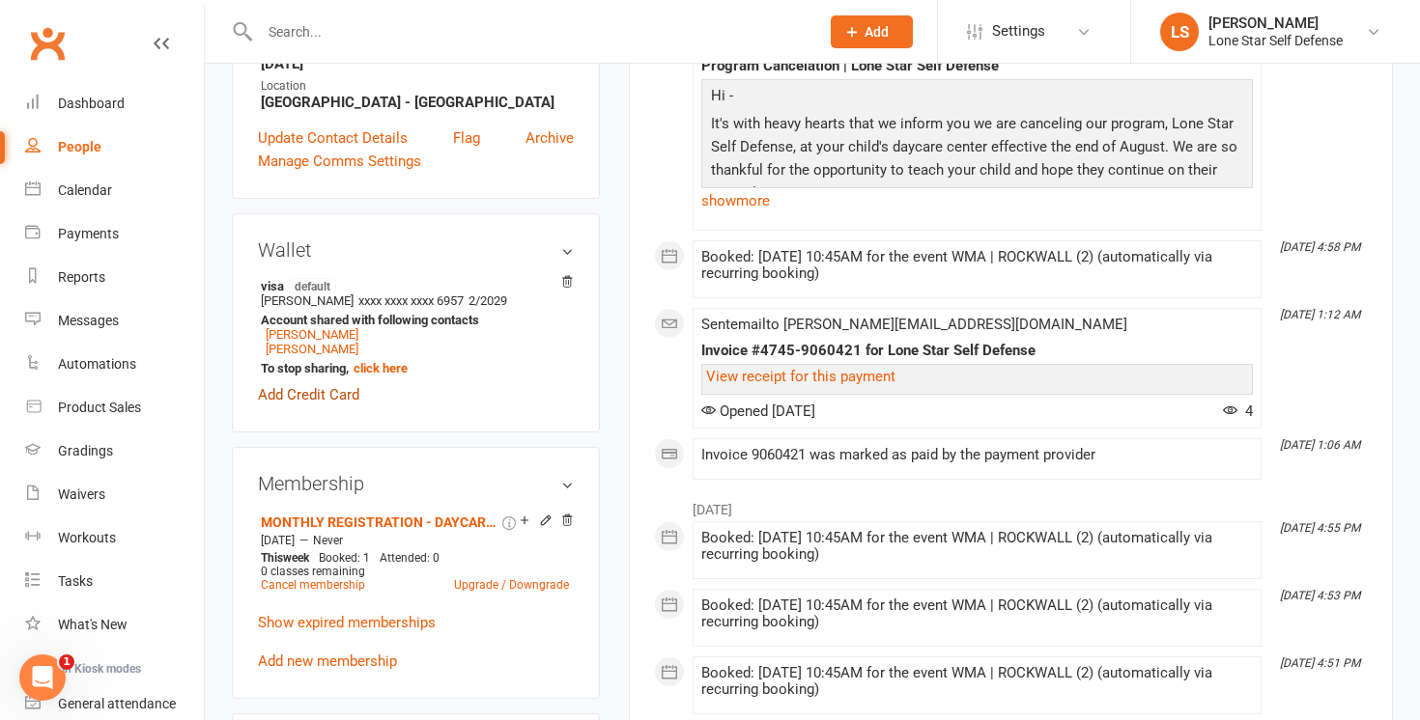
scroll to position [396, 0]
click at [305, 577] on link "Cancel membership" at bounding box center [313, 584] width 104 height 14
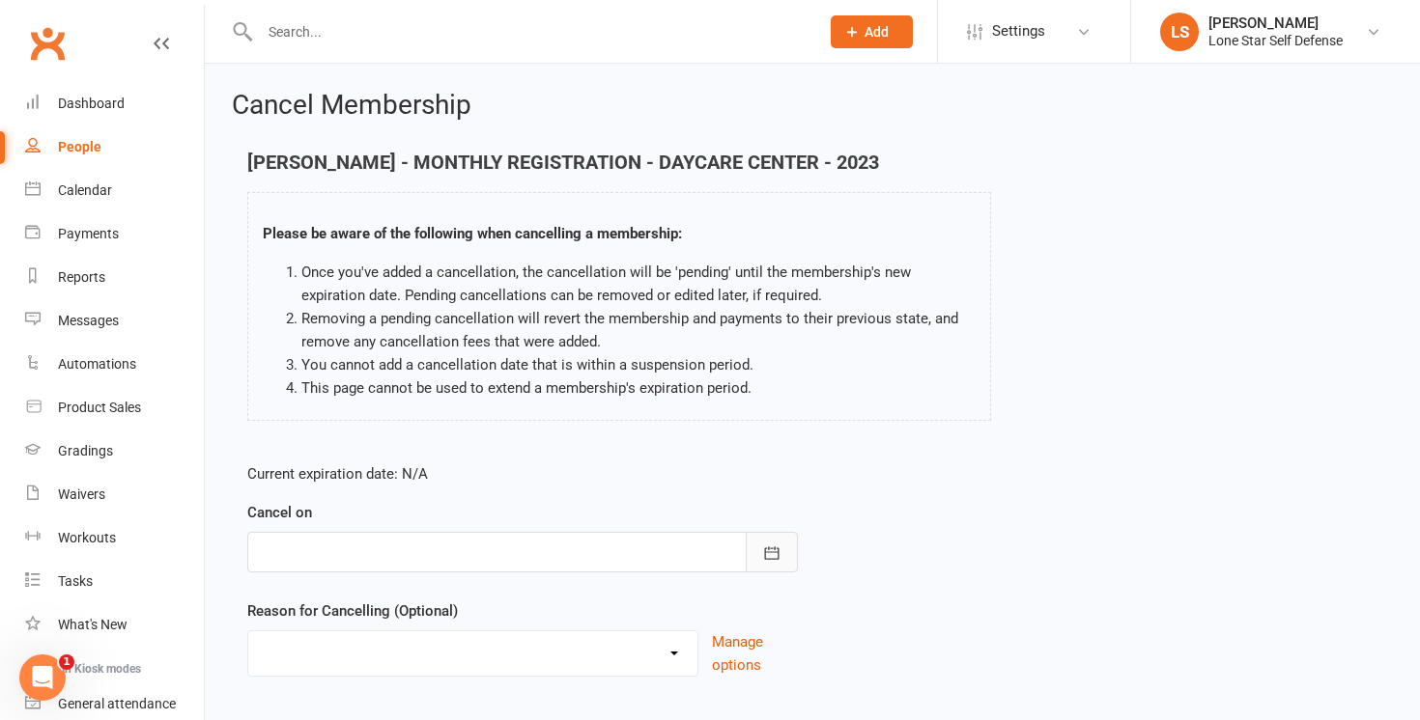
click at [779, 545] on icon "button" at bounding box center [771, 553] width 19 height 19
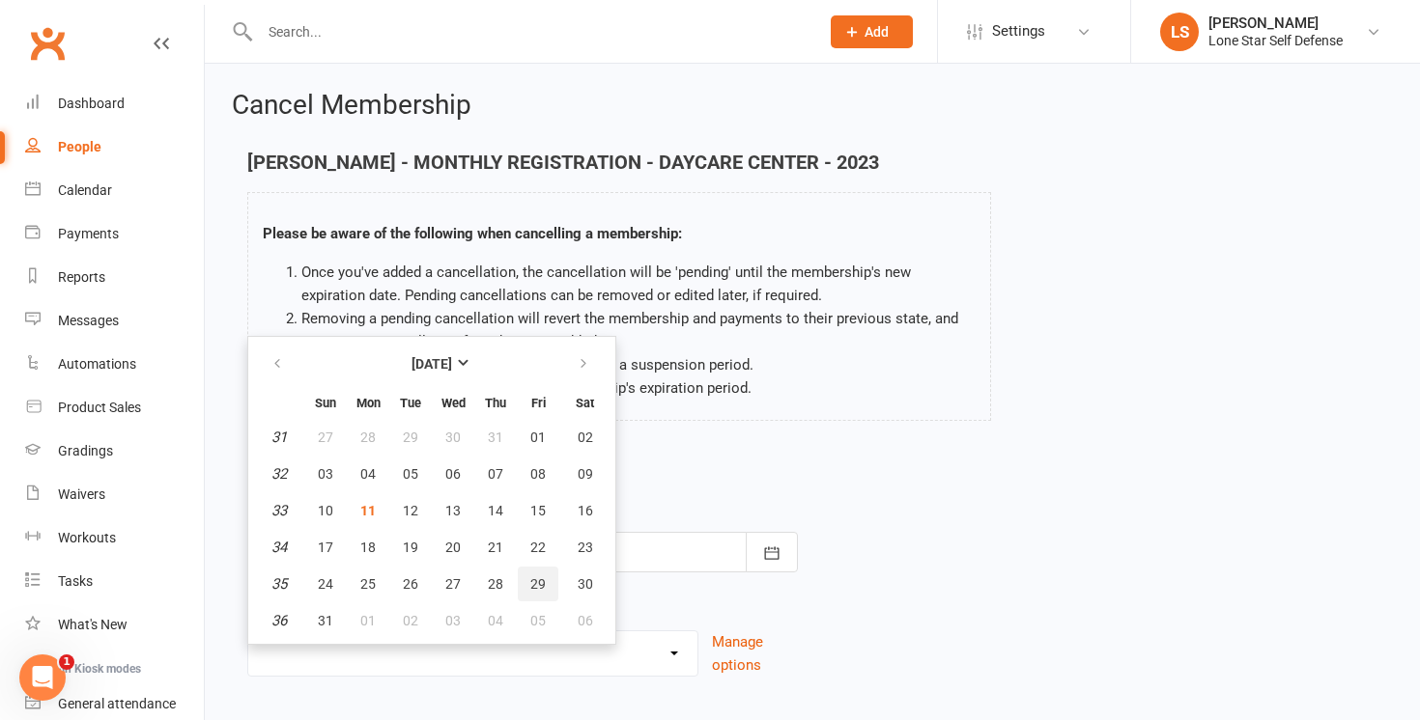
click at [534, 585] on span "29" at bounding box center [537, 584] width 15 height 15
type input "[DATE]"
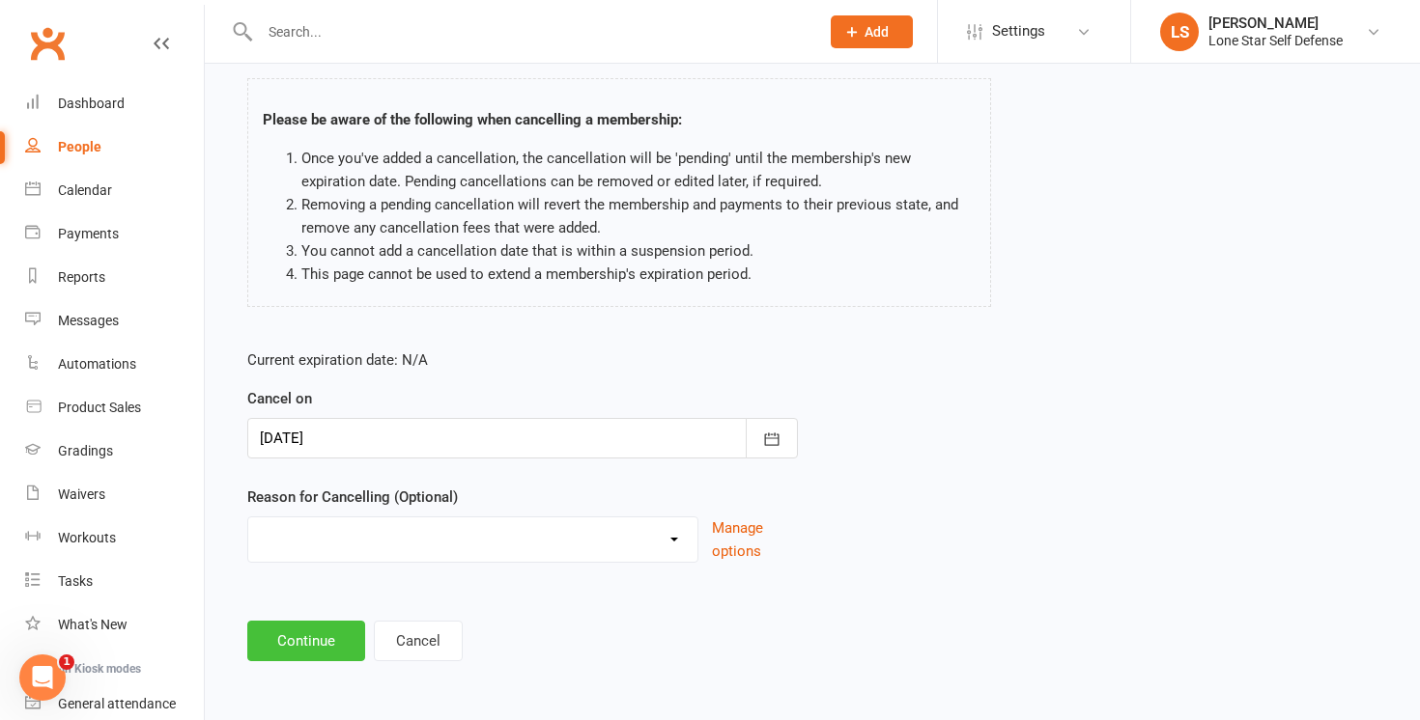
click at [320, 634] on button "Continue" at bounding box center [306, 641] width 118 height 41
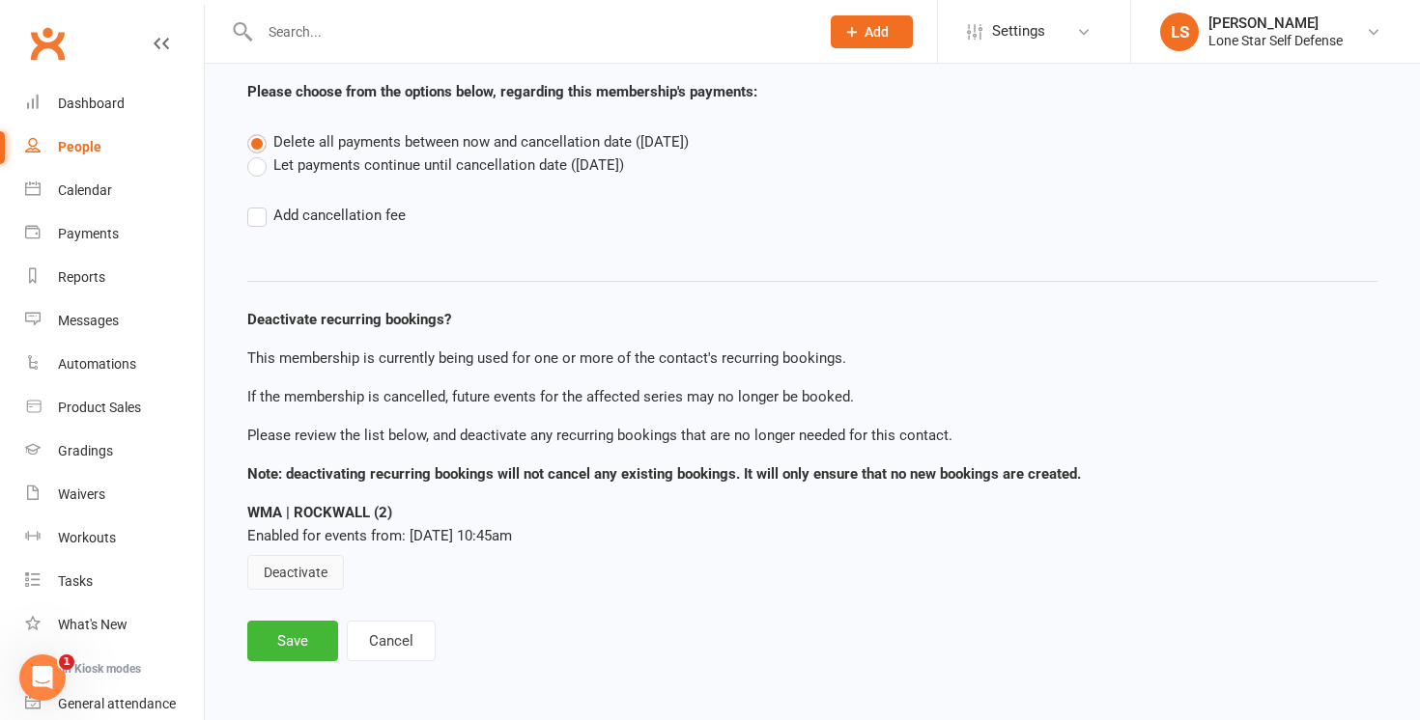
click at [309, 563] on button "Deactivate" at bounding box center [295, 572] width 97 height 35
click at [303, 629] on button "Save" at bounding box center [292, 641] width 91 height 41
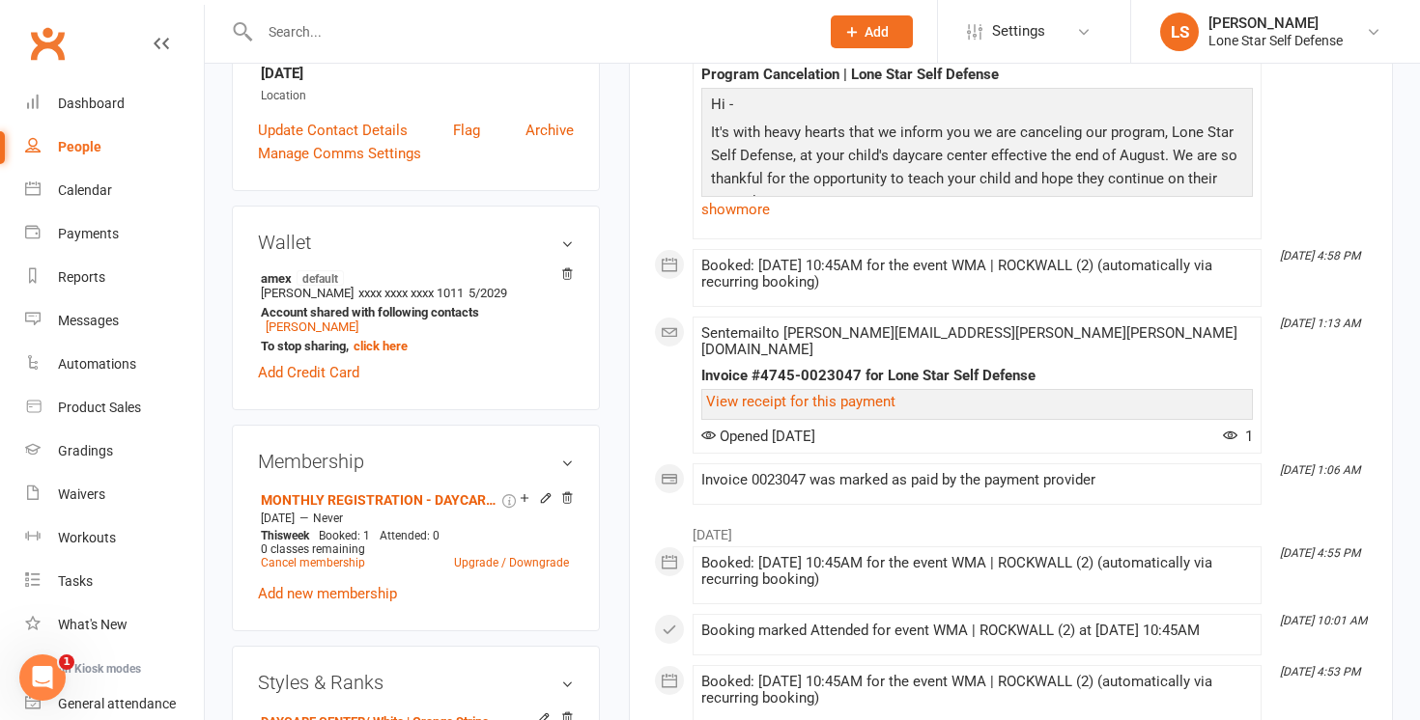
scroll to position [403, 0]
click at [314, 555] on link "Cancel membership" at bounding box center [313, 562] width 104 height 14
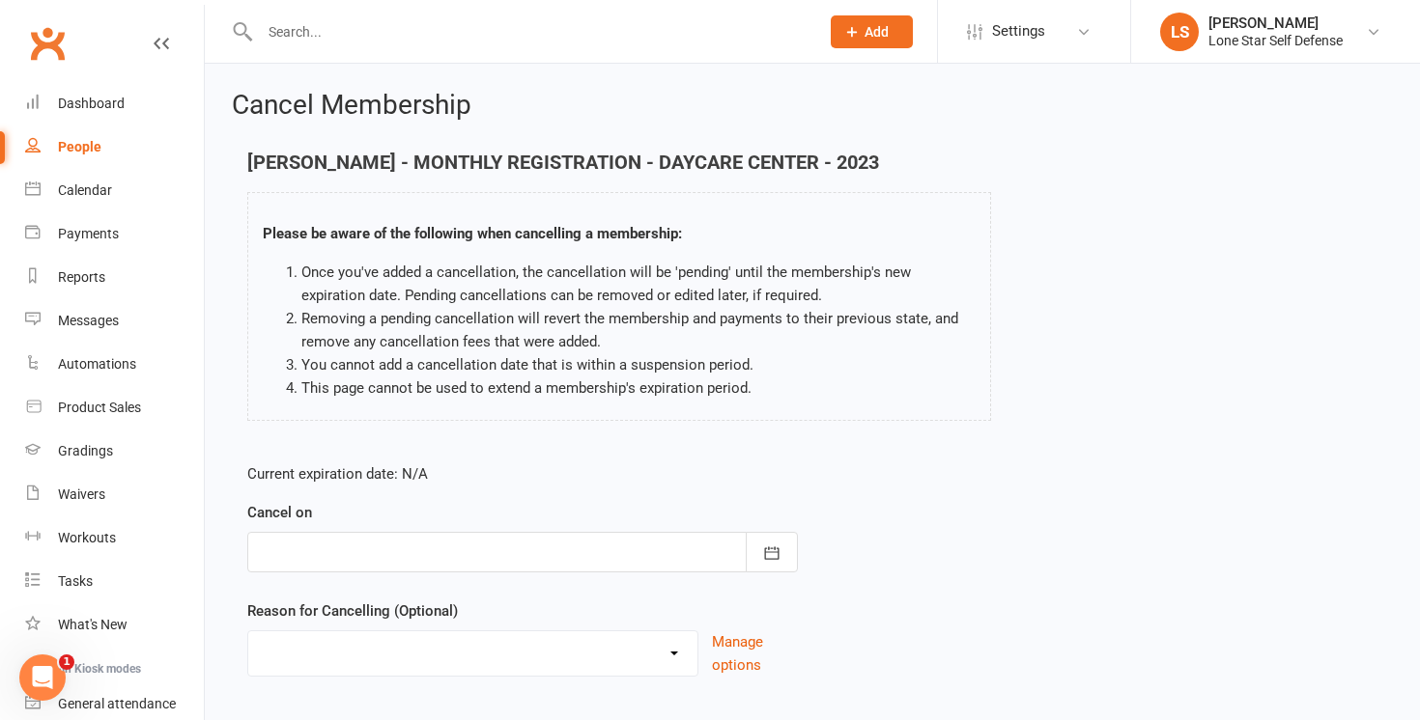
scroll to position [114, 0]
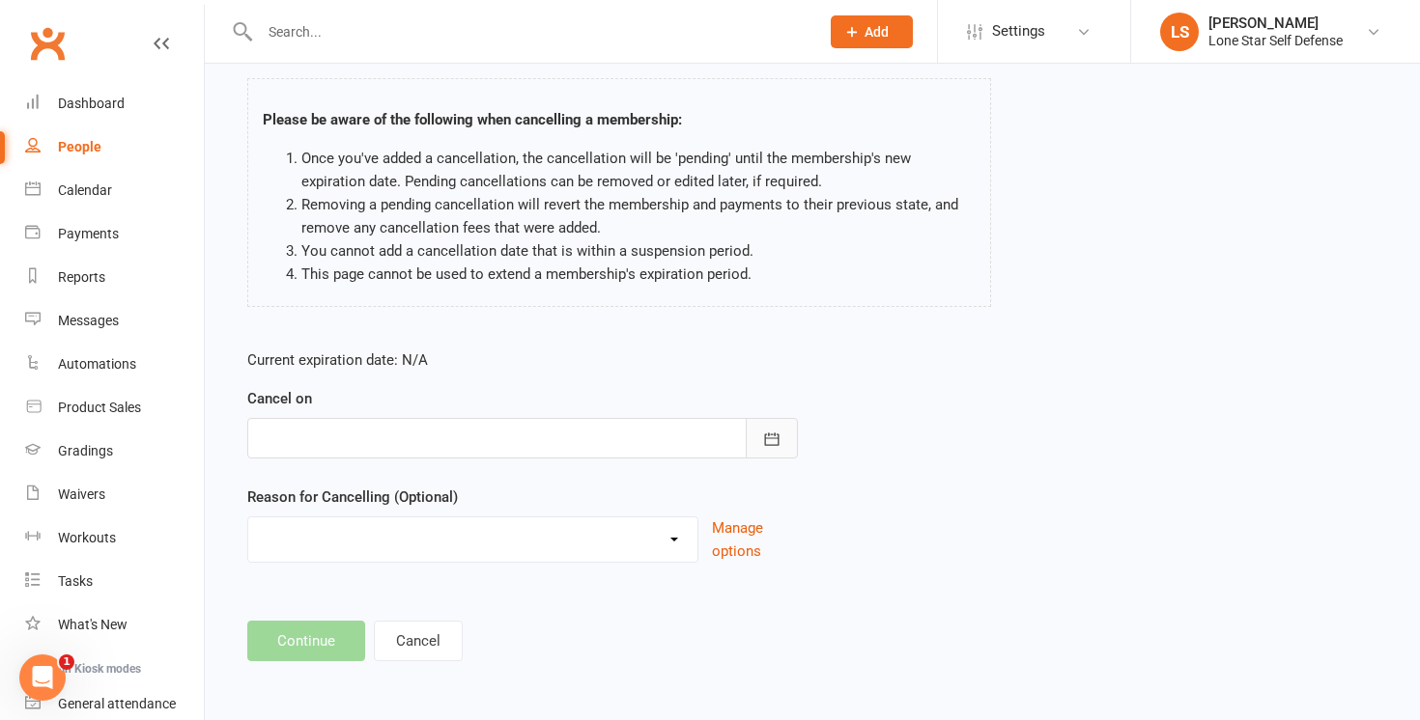
click at [787, 427] on button "button" at bounding box center [772, 438] width 52 height 41
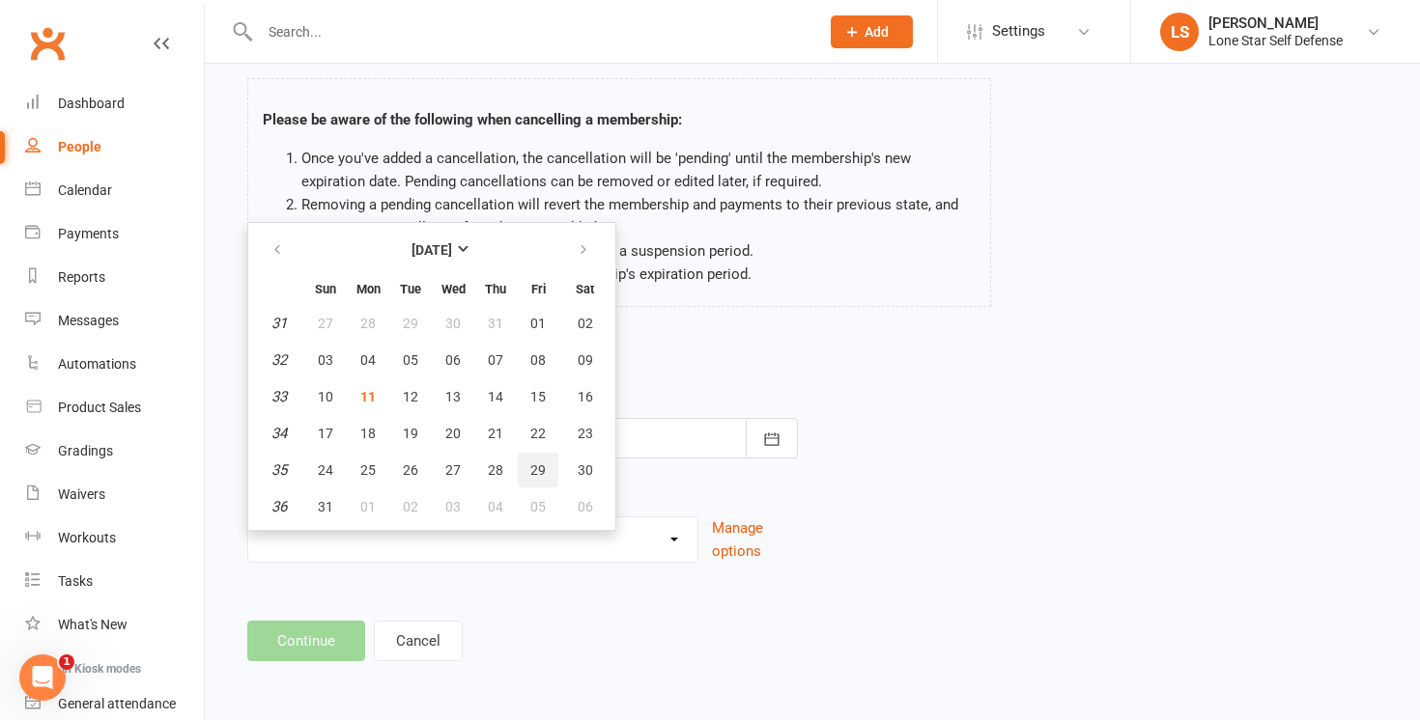
click at [546, 465] on button "29" at bounding box center [538, 470] width 41 height 35
type input "[DATE]"
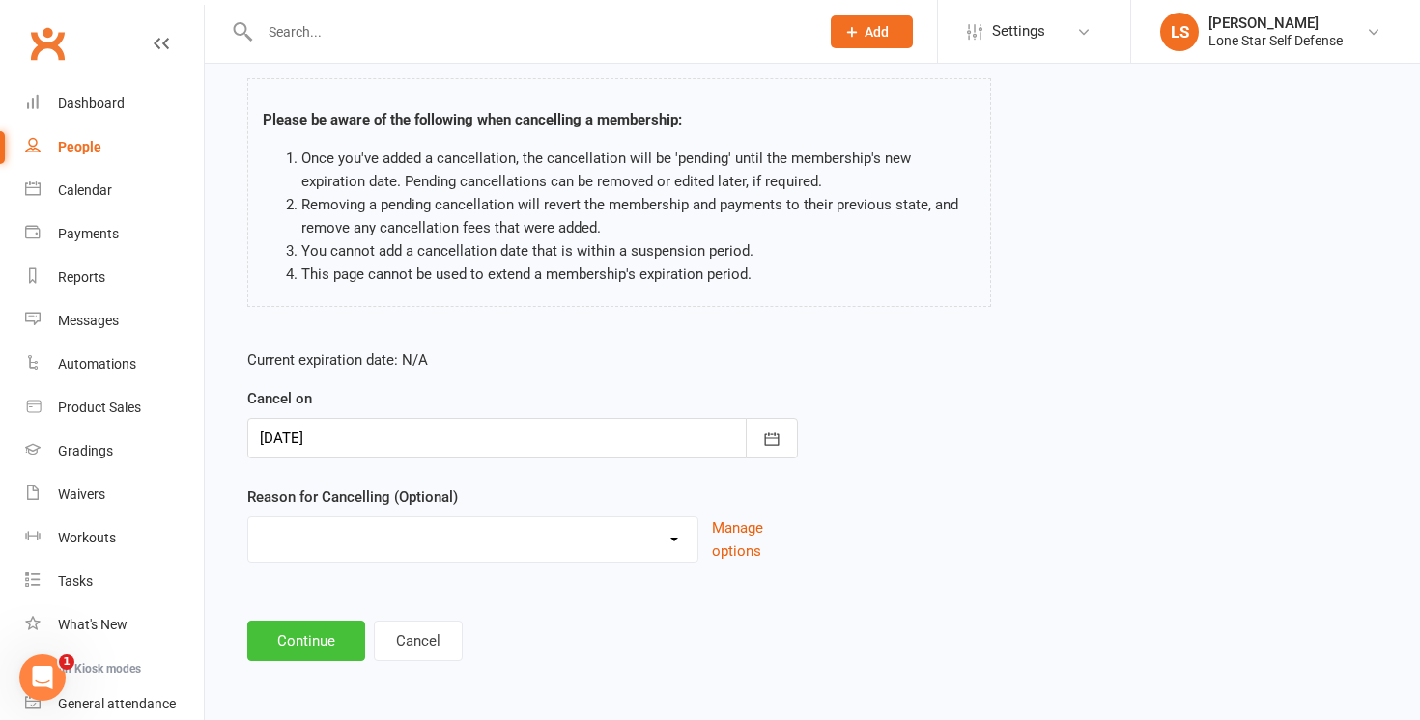
click at [331, 636] on button "Continue" at bounding box center [306, 641] width 118 height 41
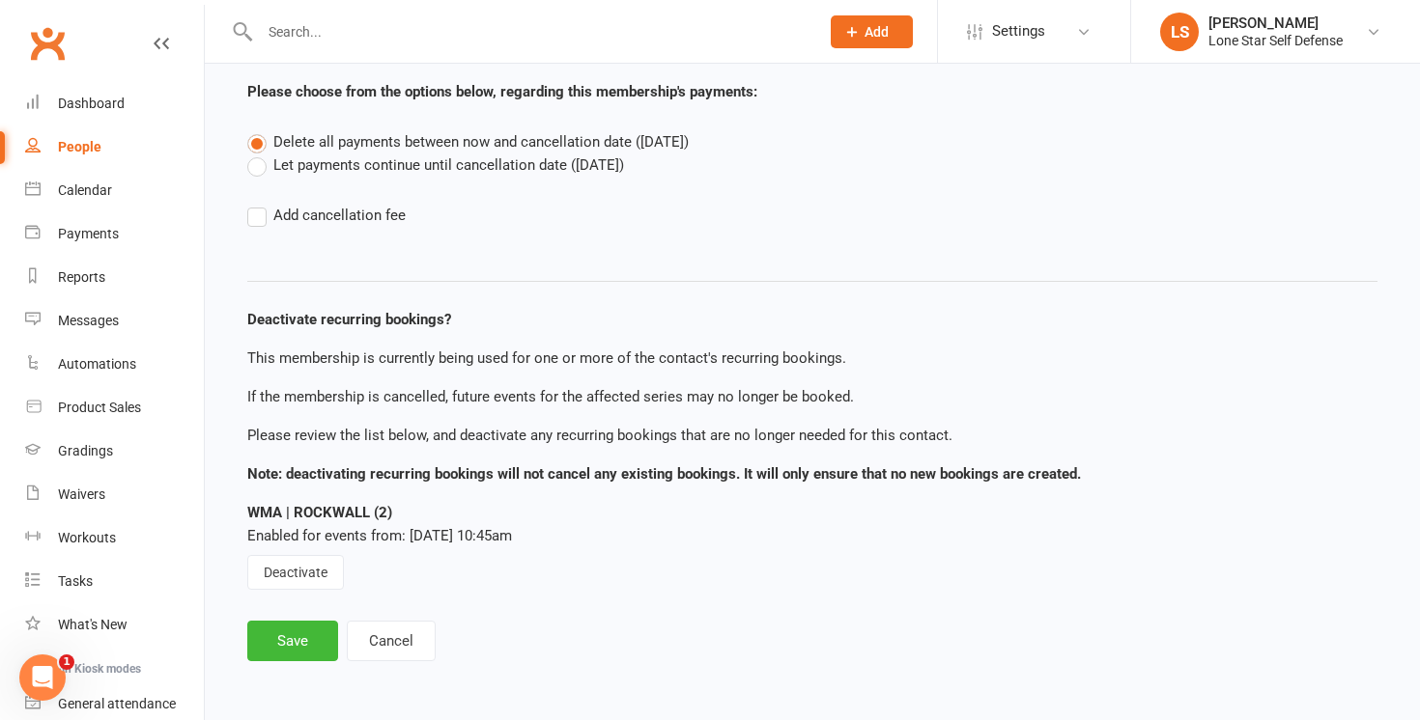
scroll to position [108, 0]
click at [290, 578] on button "Deactivate" at bounding box center [295, 572] width 97 height 35
click at [307, 623] on button "Save" at bounding box center [292, 641] width 91 height 41
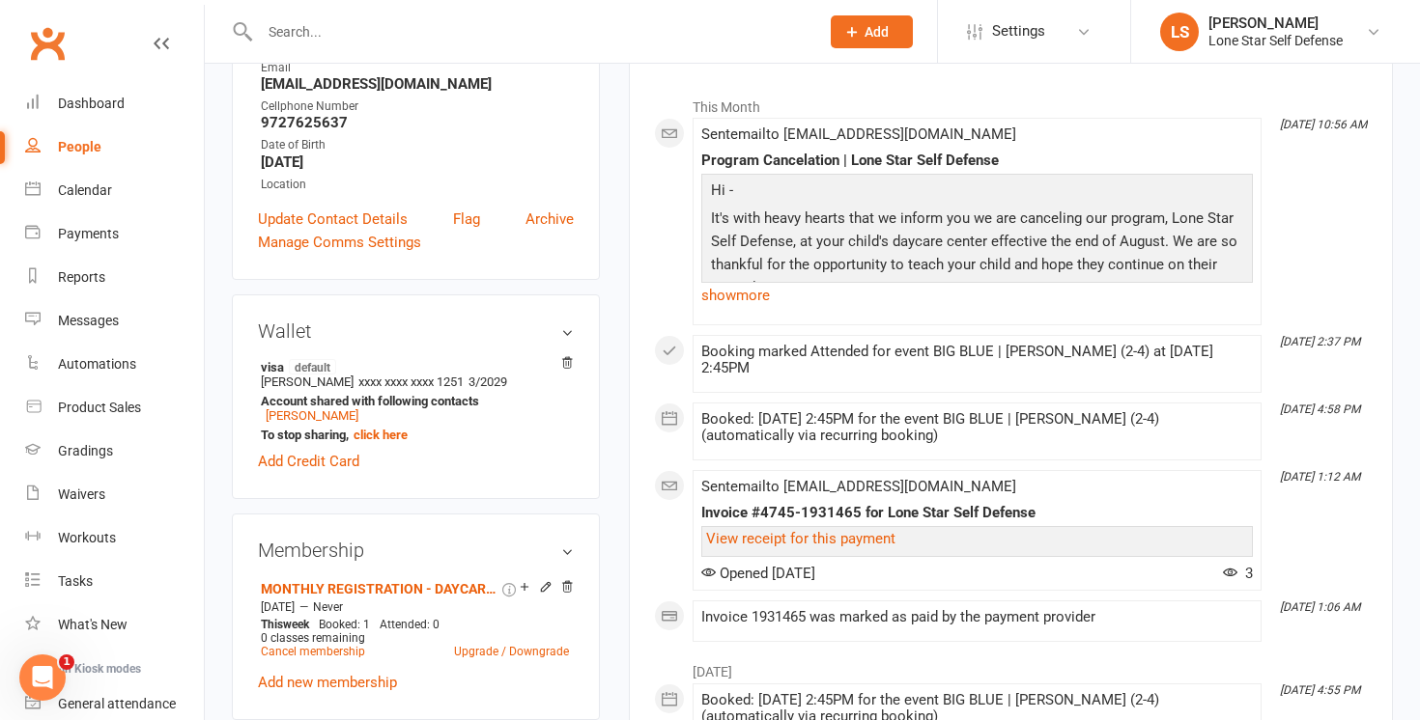
scroll to position [303, 0]
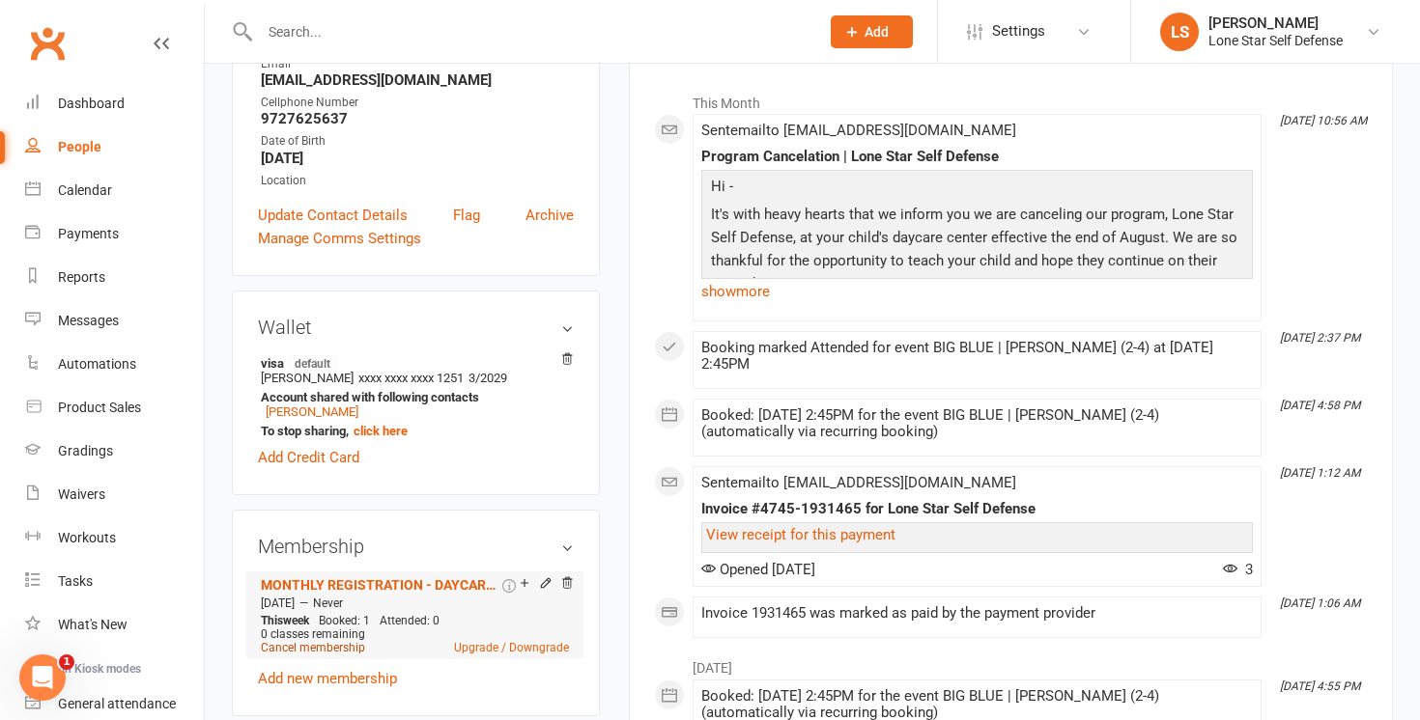
click at [324, 641] on link "Cancel membership" at bounding box center [313, 648] width 104 height 14
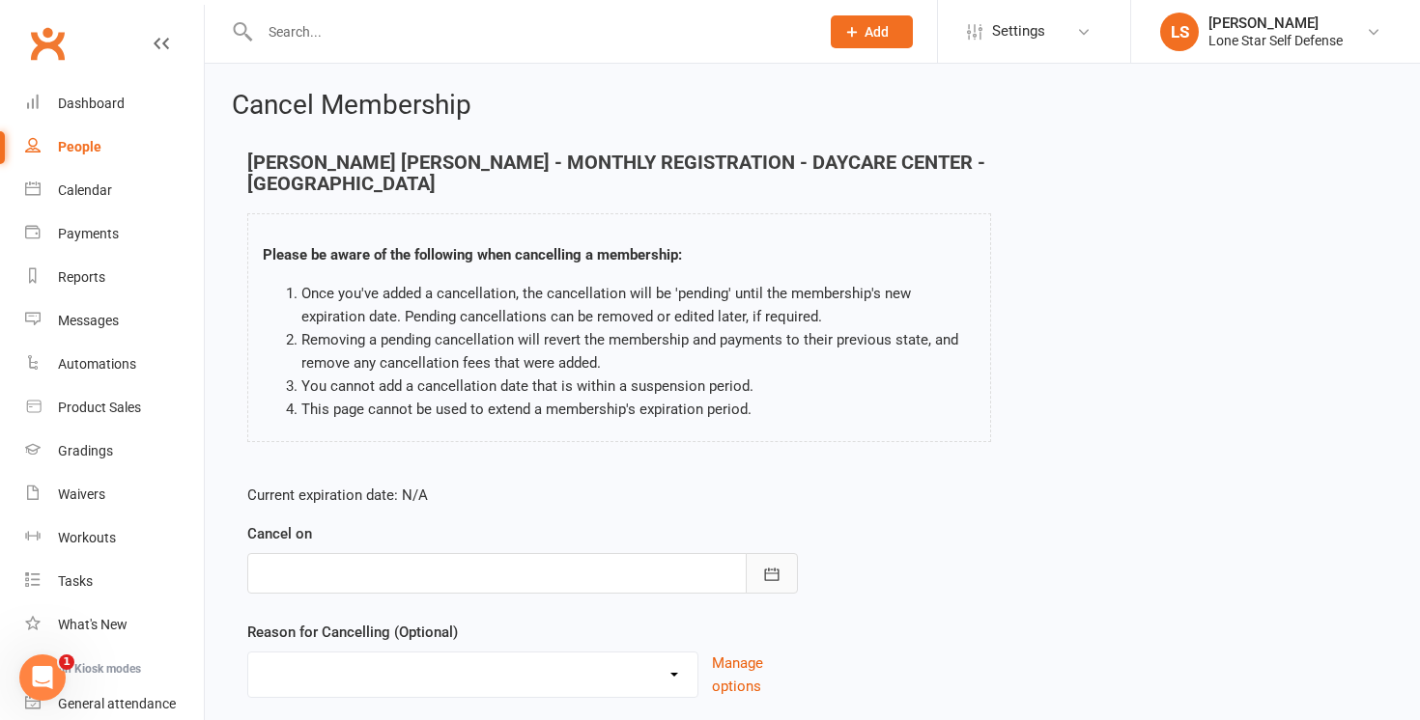
click at [761, 553] on button "button" at bounding box center [772, 573] width 52 height 41
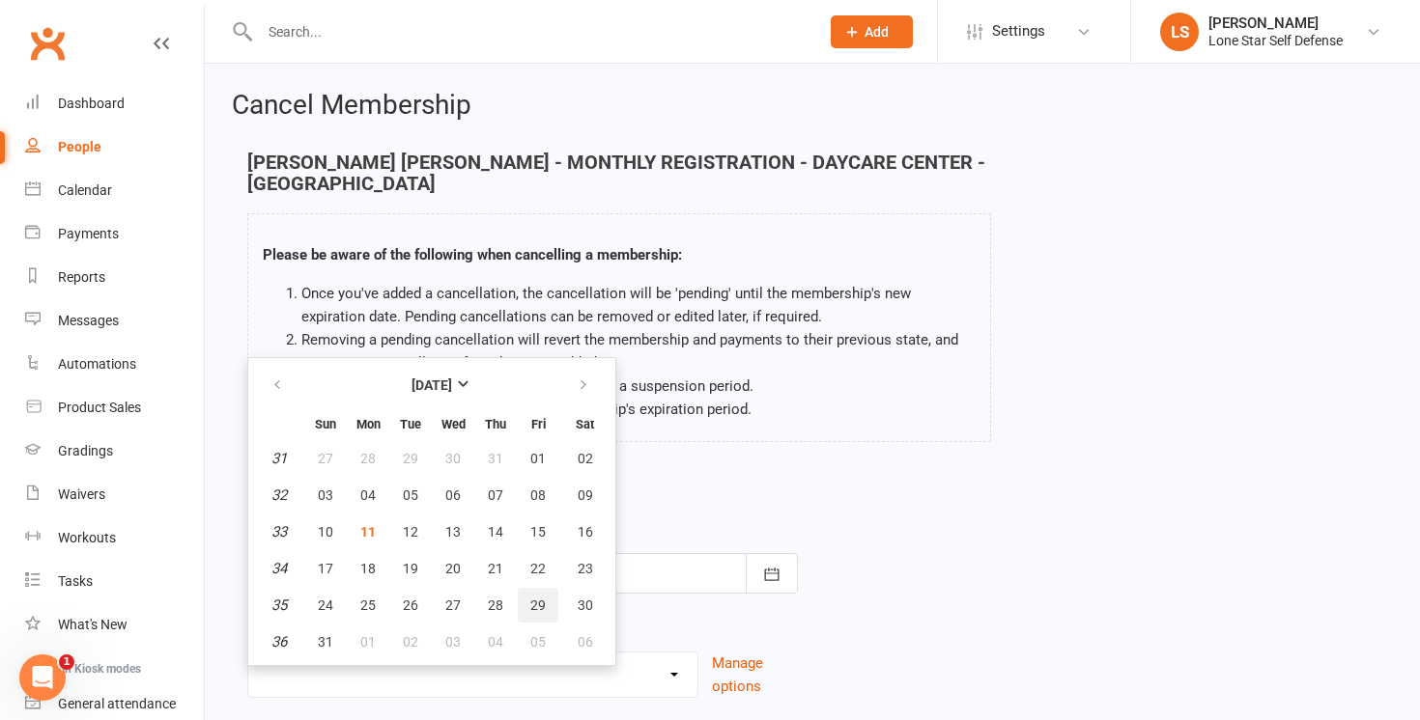
click at [531, 598] on span "29" at bounding box center [537, 605] width 15 height 15
type input "[DATE]"
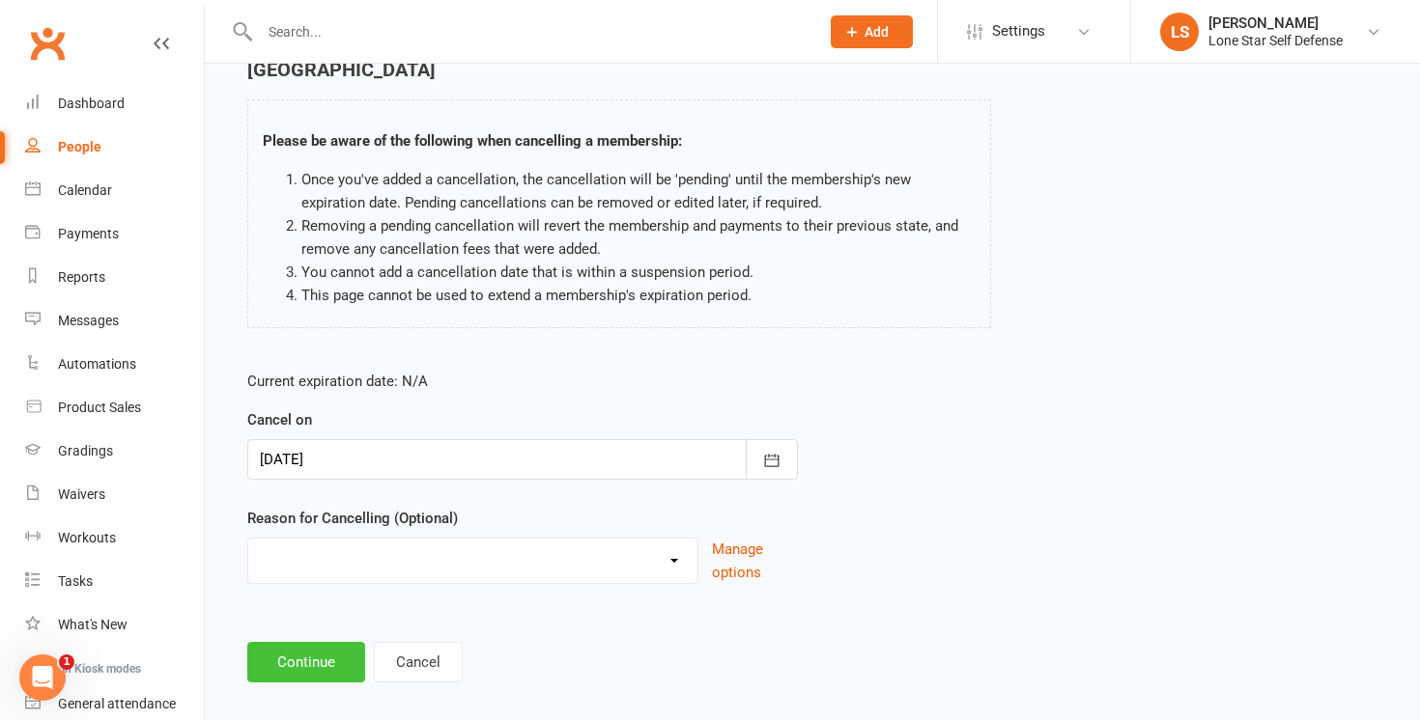
click at [307, 642] on button "Continue" at bounding box center [306, 662] width 118 height 41
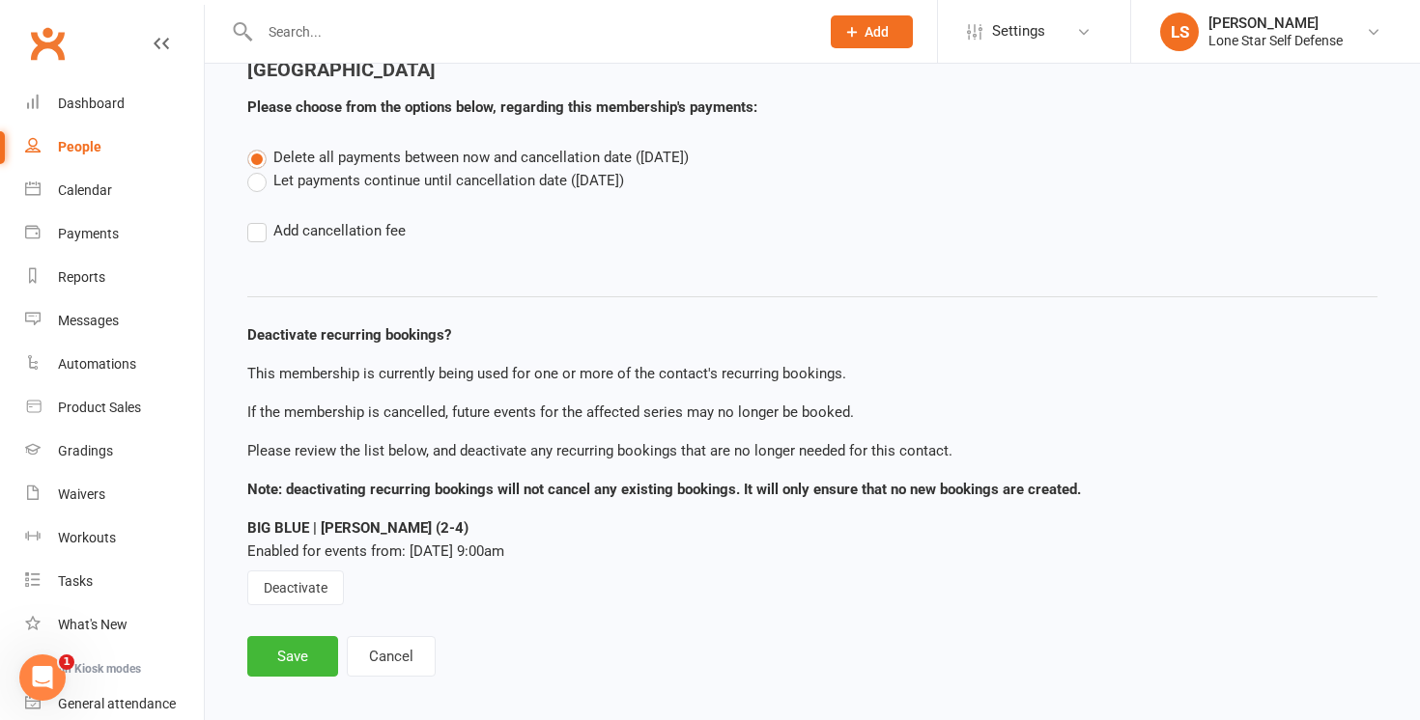
scroll to position [108, 0]
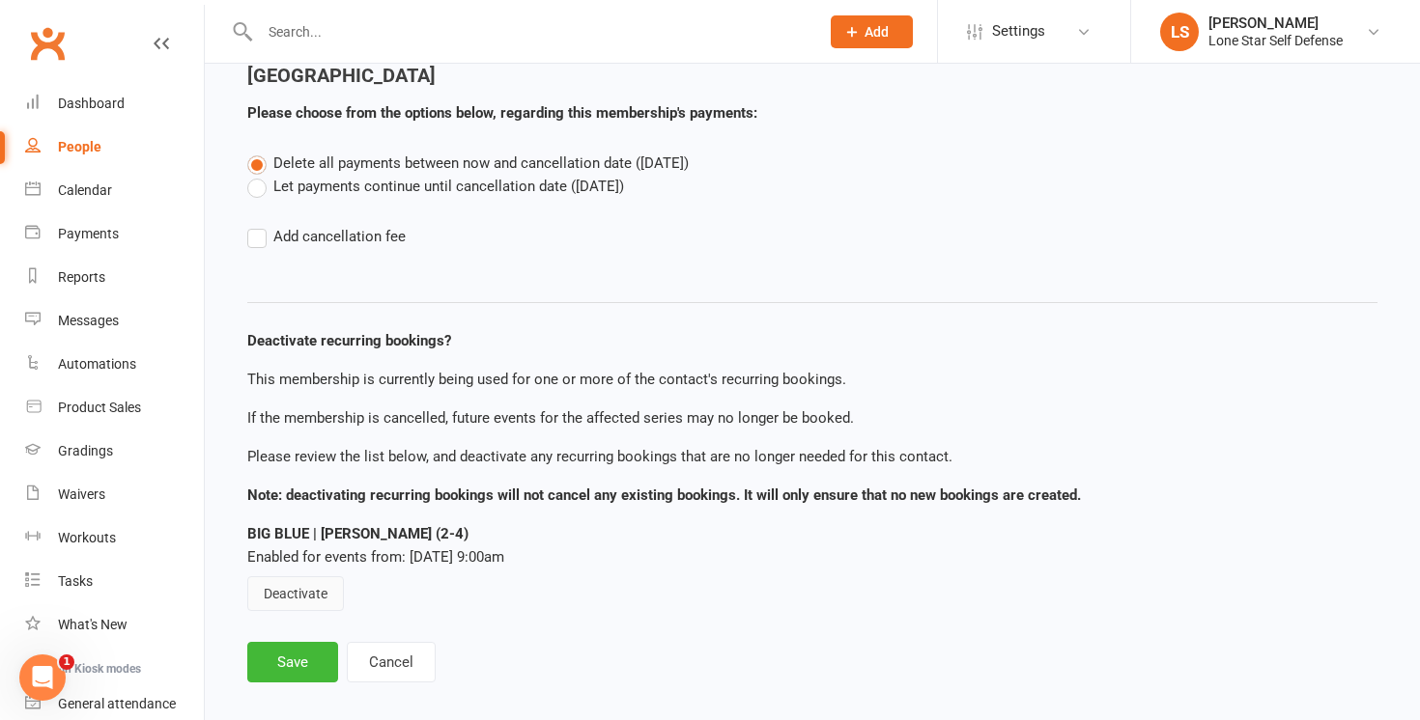
click at [307, 588] on button "Deactivate" at bounding box center [295, 594] width 97 height 35
click at [296, 642] on button "Save" at bounding box center [292, 662] width 91 height 41
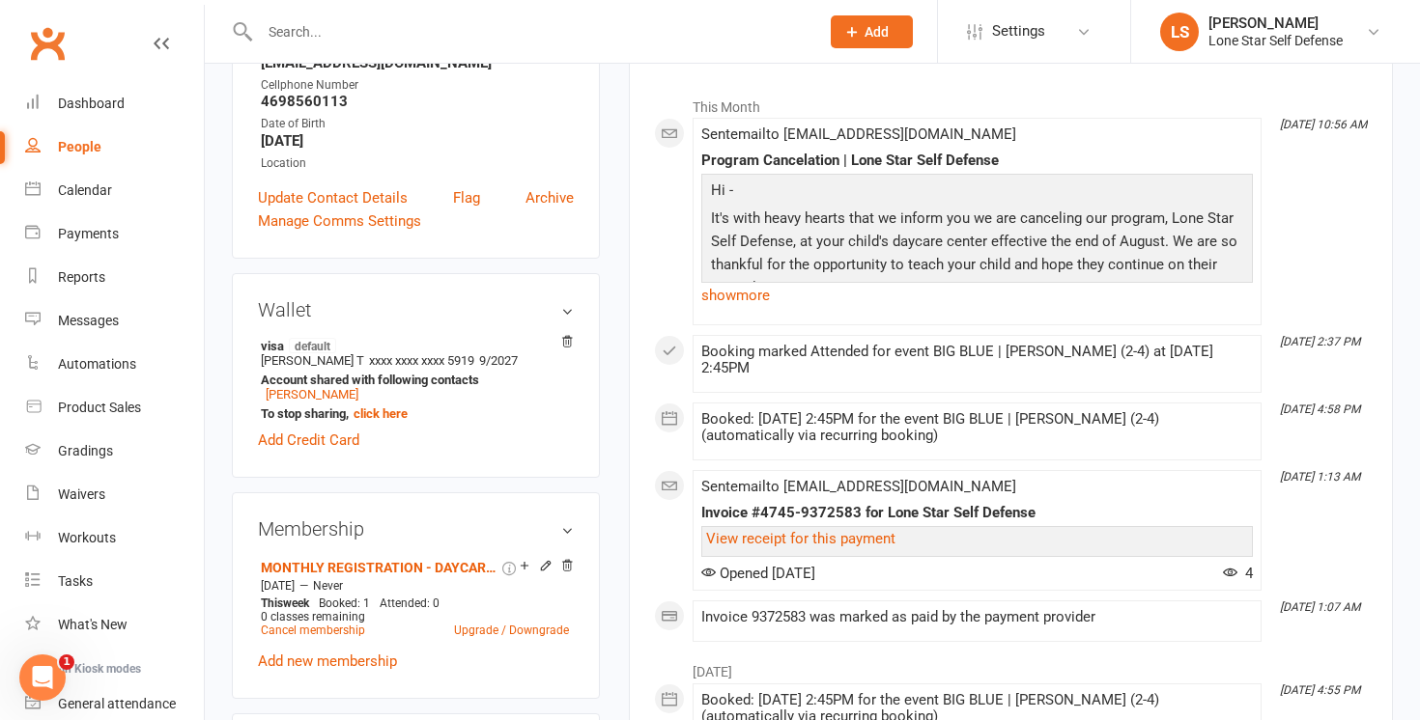
scroll to position [304, 0]
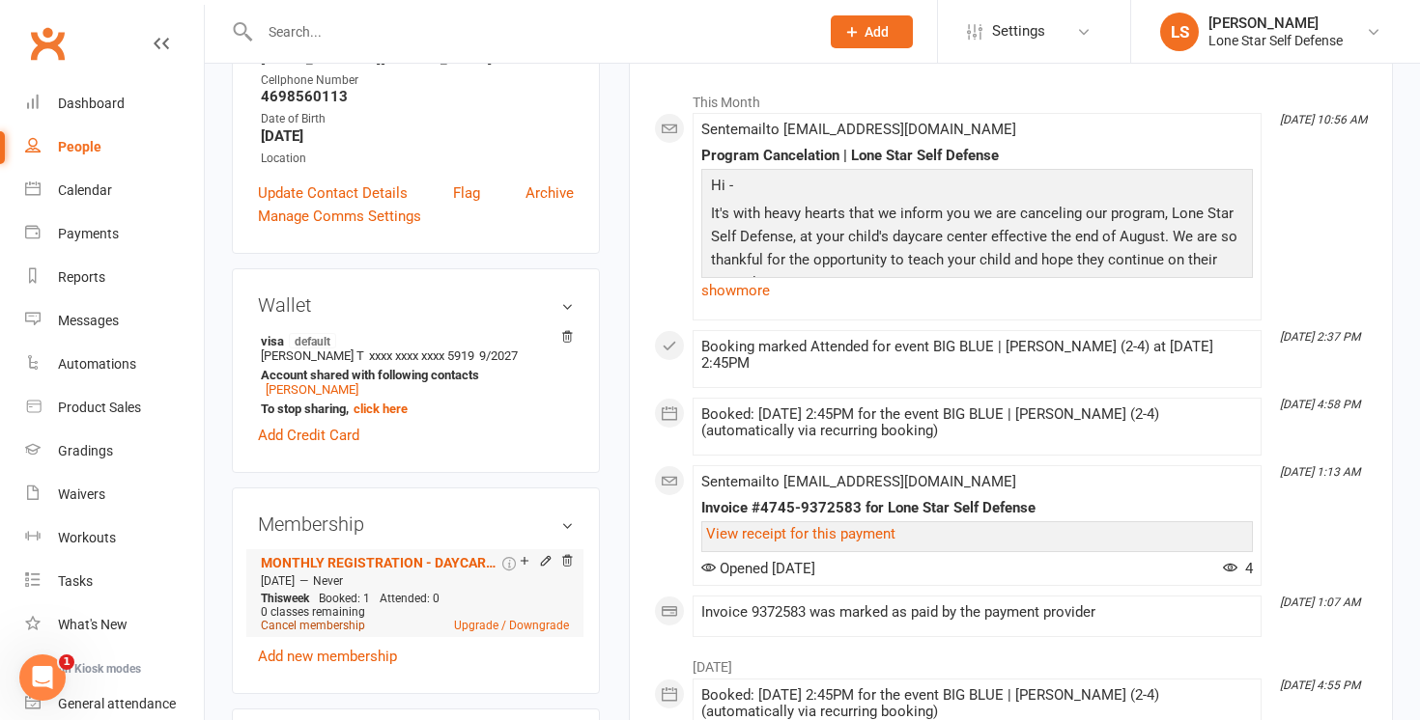
click at [291, 622] on link "Cancel membership" at bounding box center [313, 626] width 104 height 14
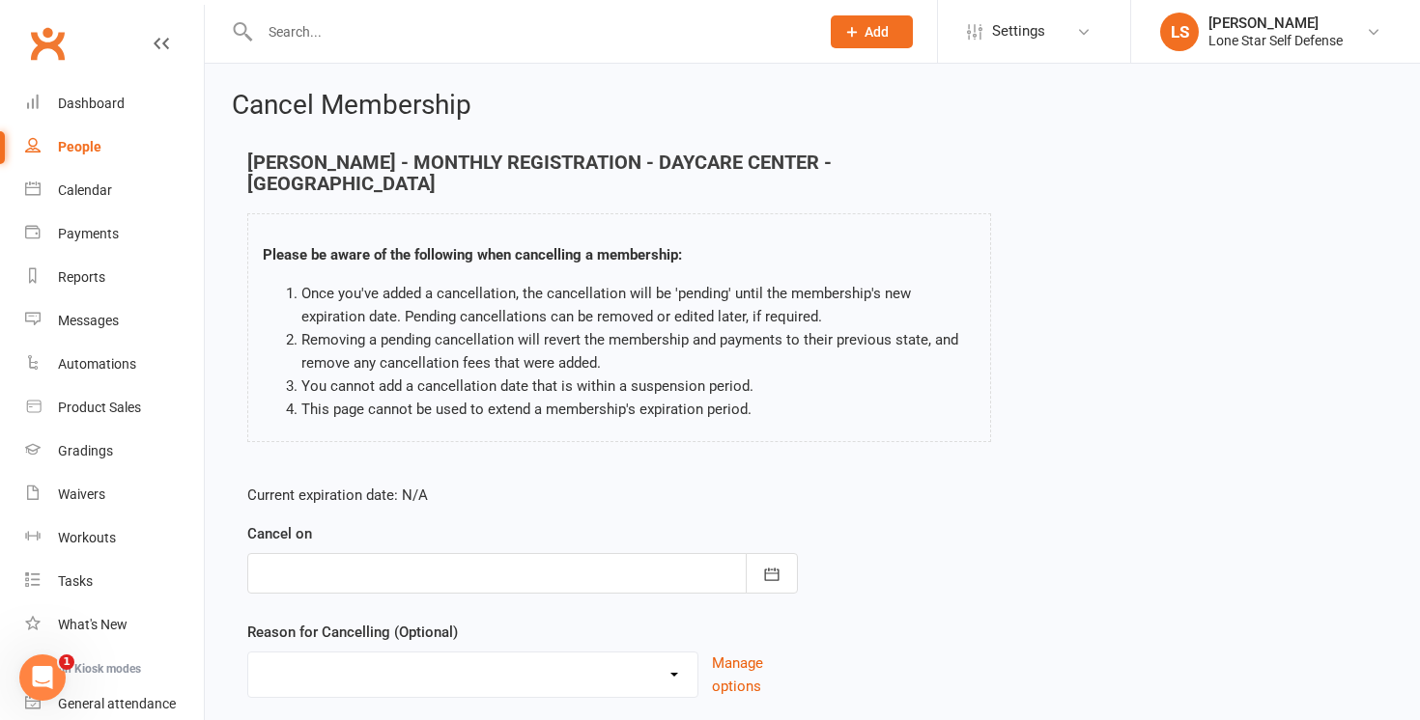
scroll to position [114, 0]
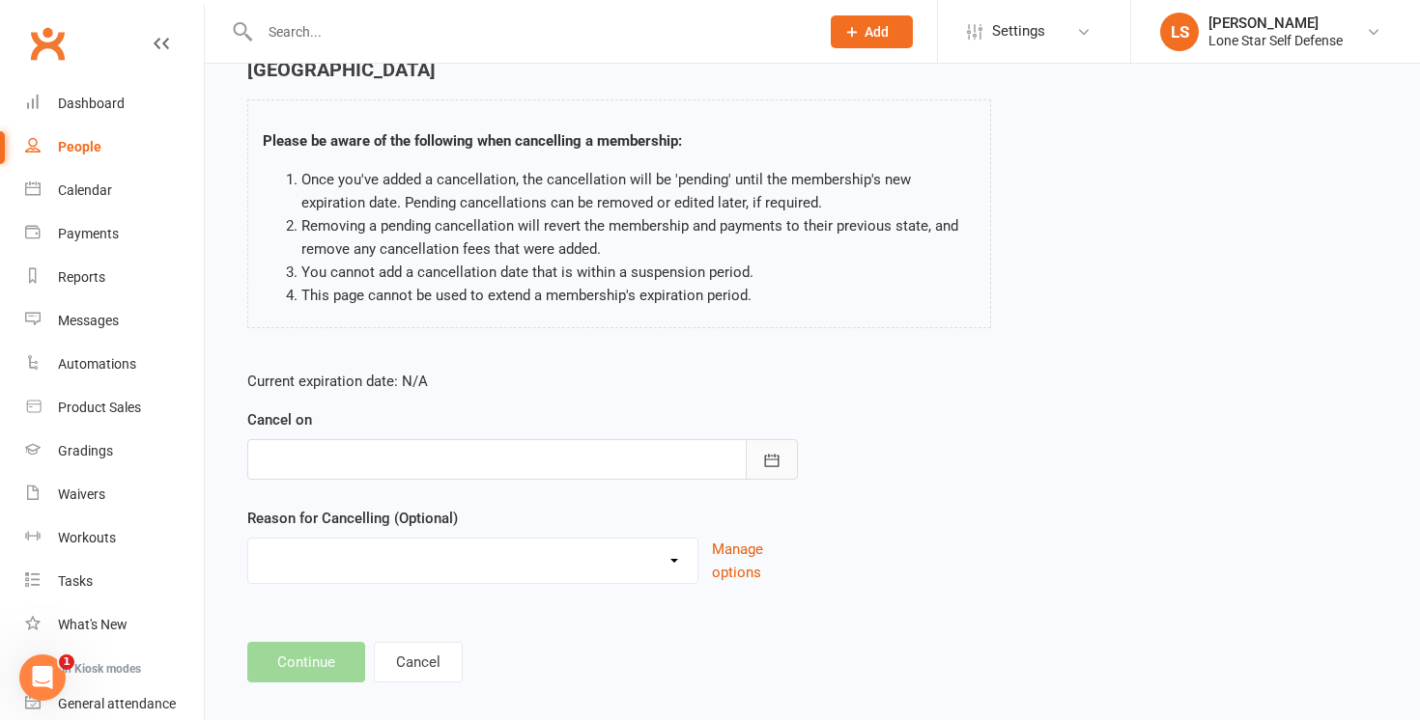
click at [777, 454] on icon "button" at bounding box center [772, 460] width 14 height 13
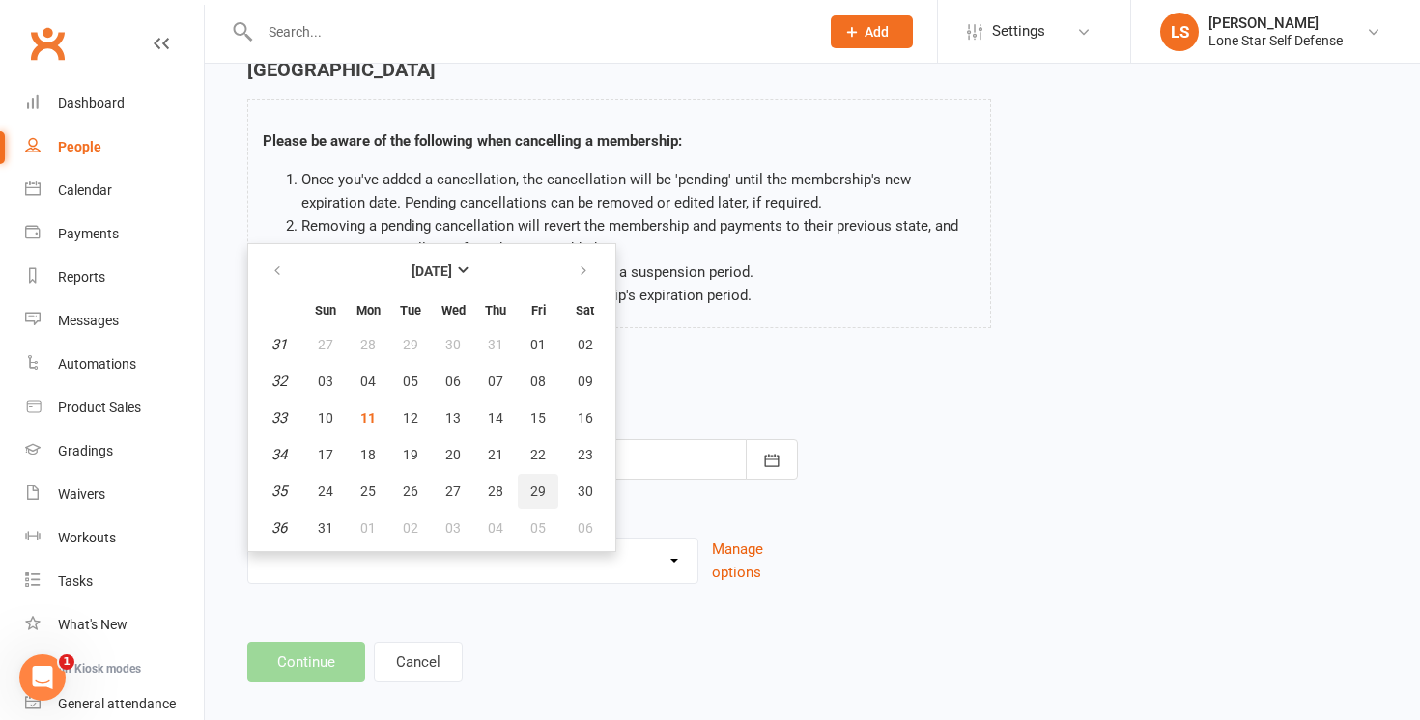
click at [531, 484] on span "29" at bounding box center [537, 491] width 15 height 15
type input "[DATE]"
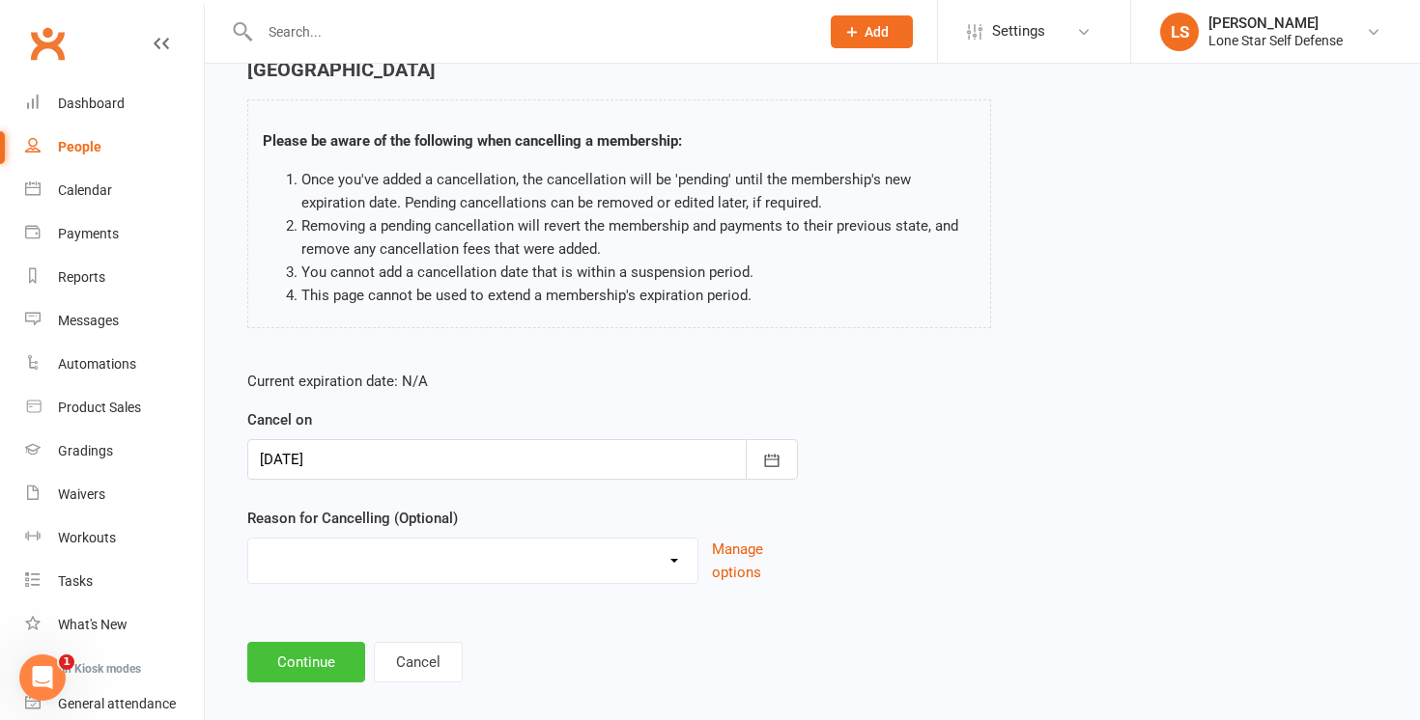
click at [315, 656] on button "Continue" at bounding box center [306, 662] width 118 height 41
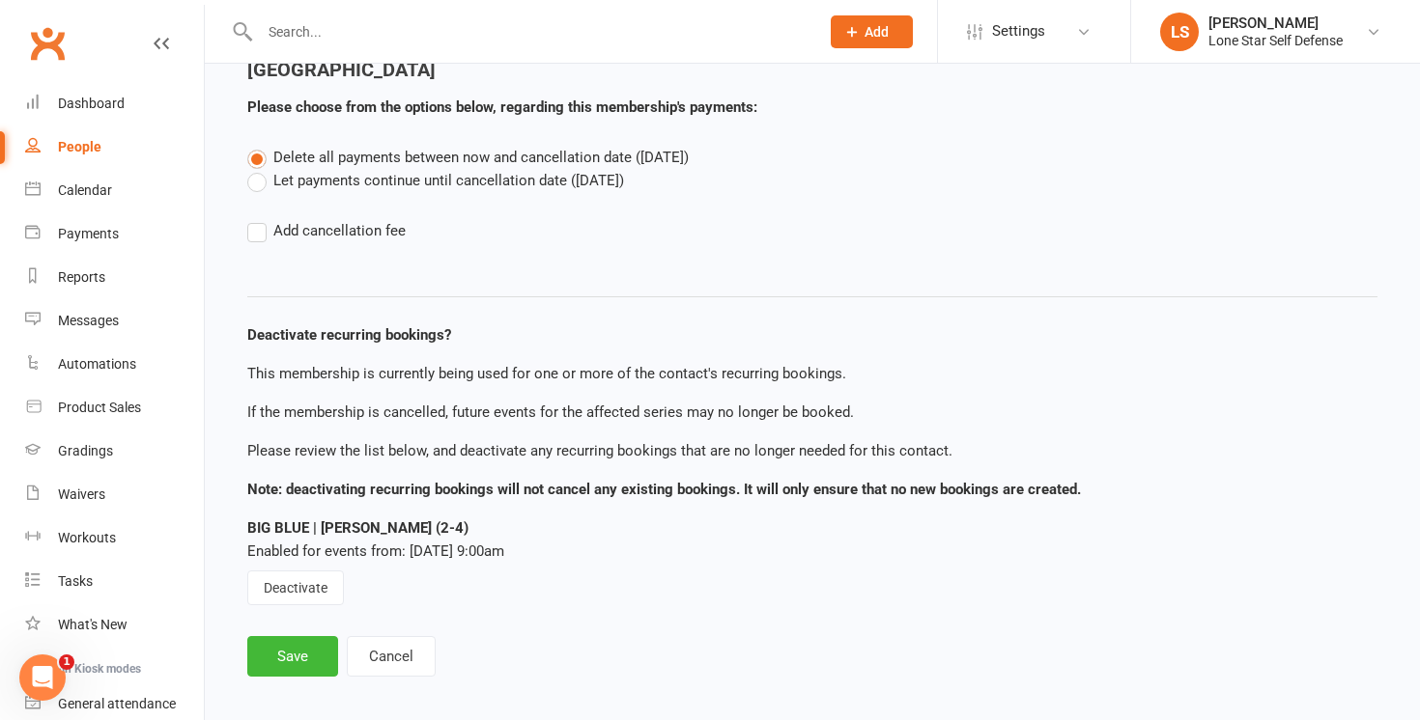
scroll to position [108, 0]
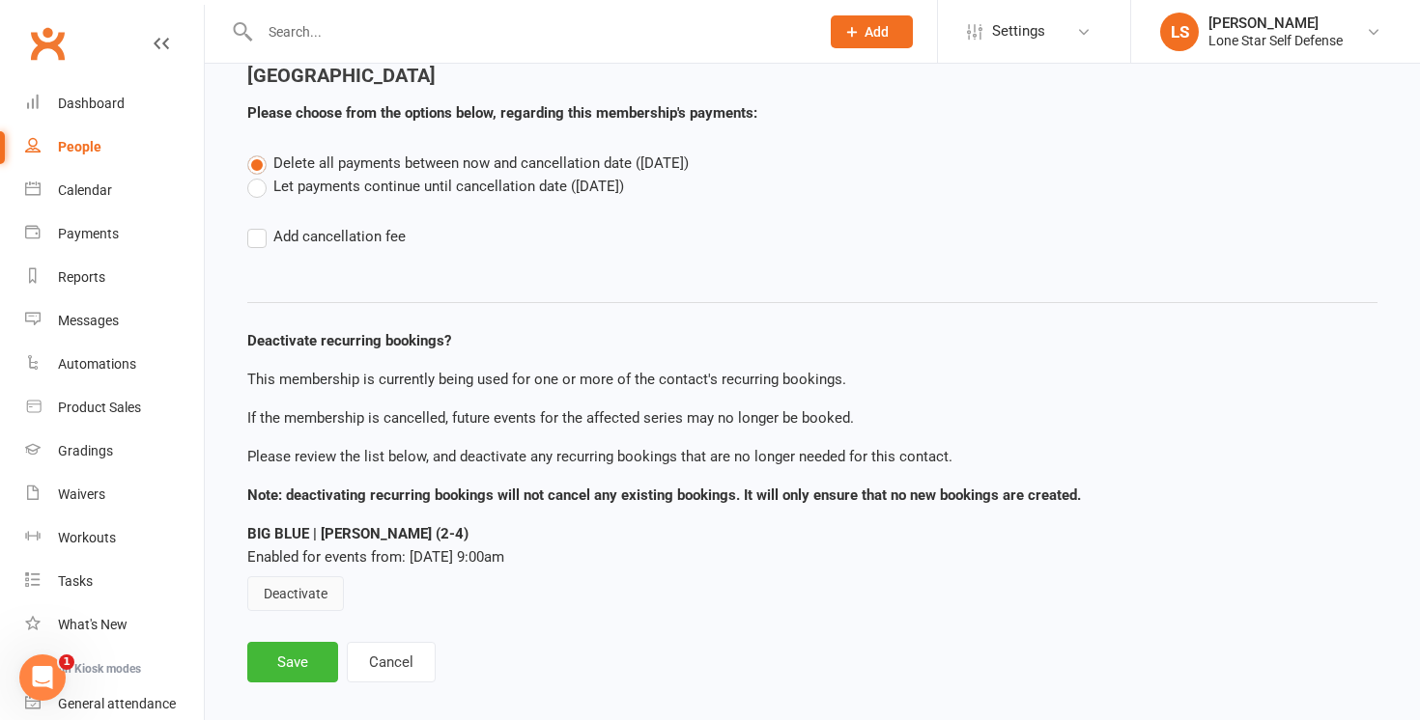
click at [279, 577] on button "Deactivate" at bounding box center [295, 594] width 97 height 35
click at [275, 648] on button "Save" at bounding box center [292, 662] width 91 height 41
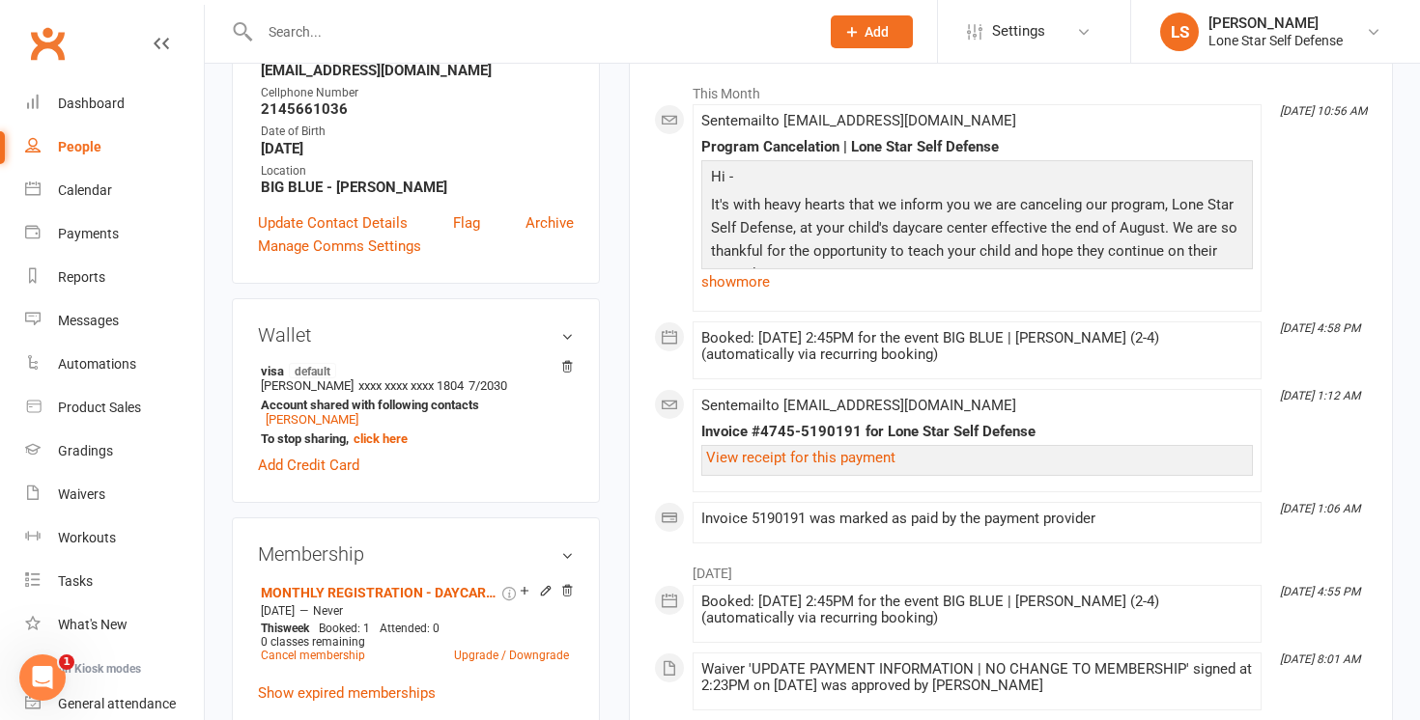
scroll to position [314, 0]
click at [307, 648] on link "Cancel membership" at bounding box center [313, 655] width 104 height 14
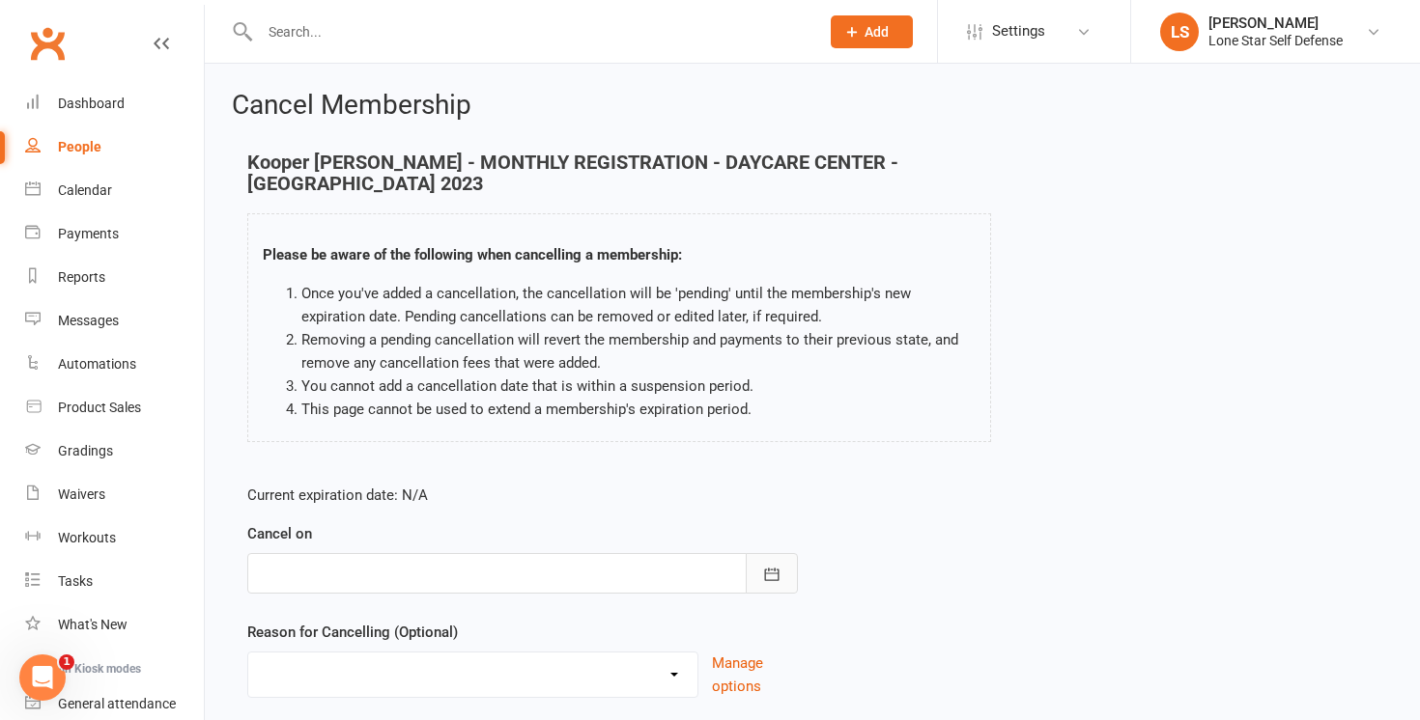
click at [754, 553] on button "button" at bounding box center [772, 573] width 52 height 41
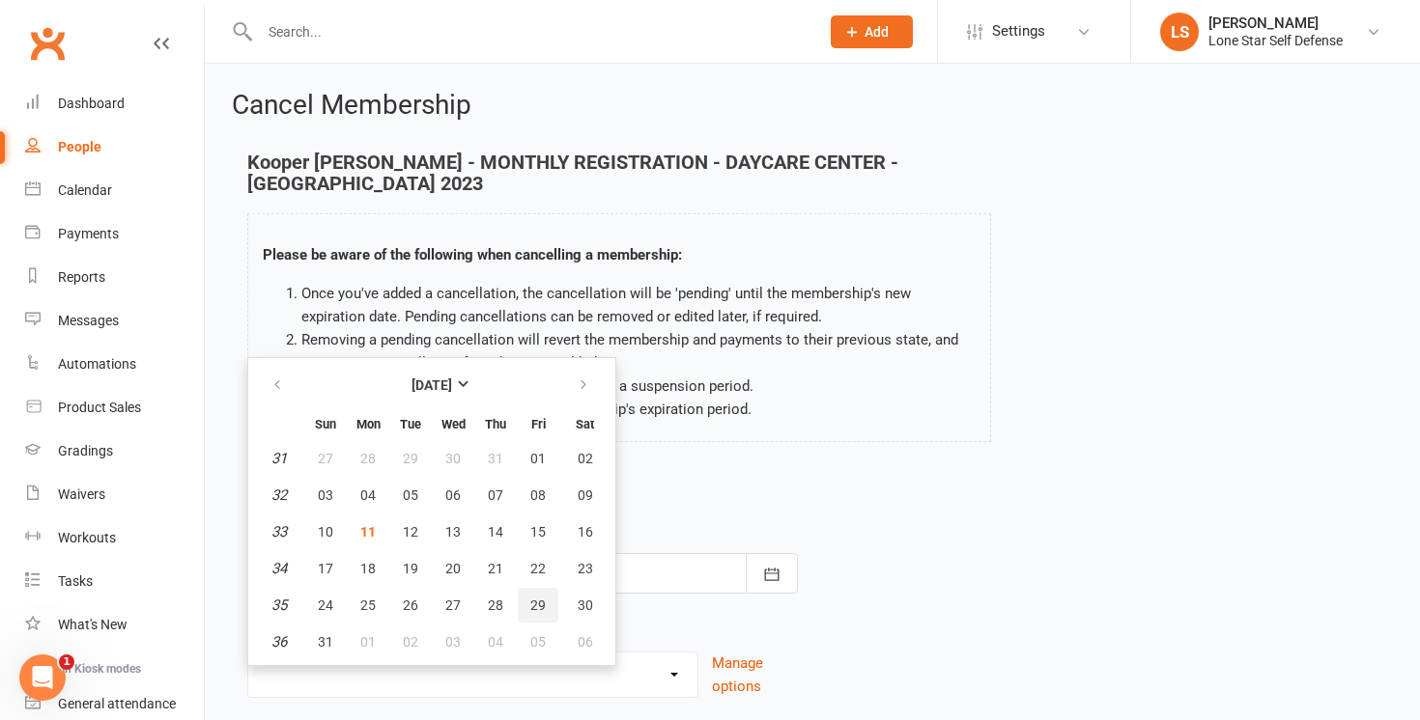
click at [547, 588] on button "29" at bounding box center [538, 605] width 41 height 35
type input "[DATE]"
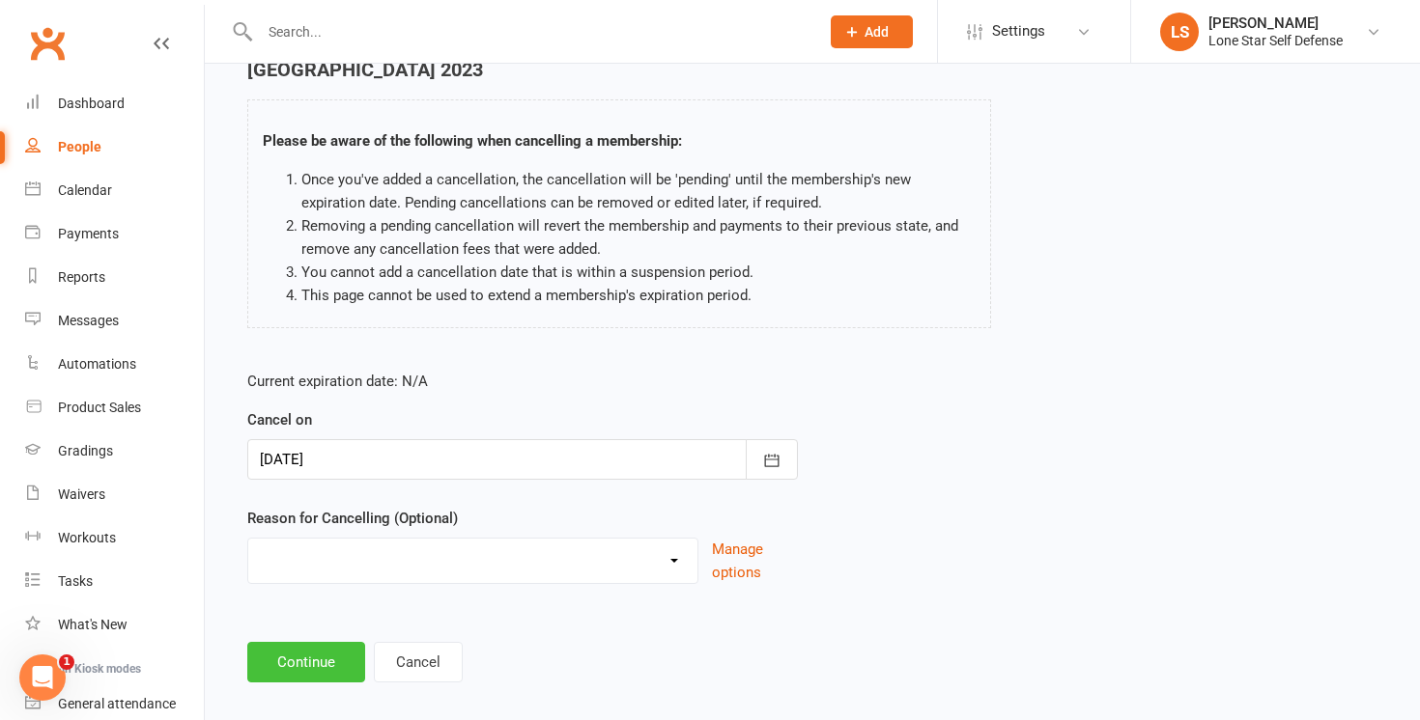
click at [306, 642] on button "Continue" at bounding box center [306, 662] width 118 height 41
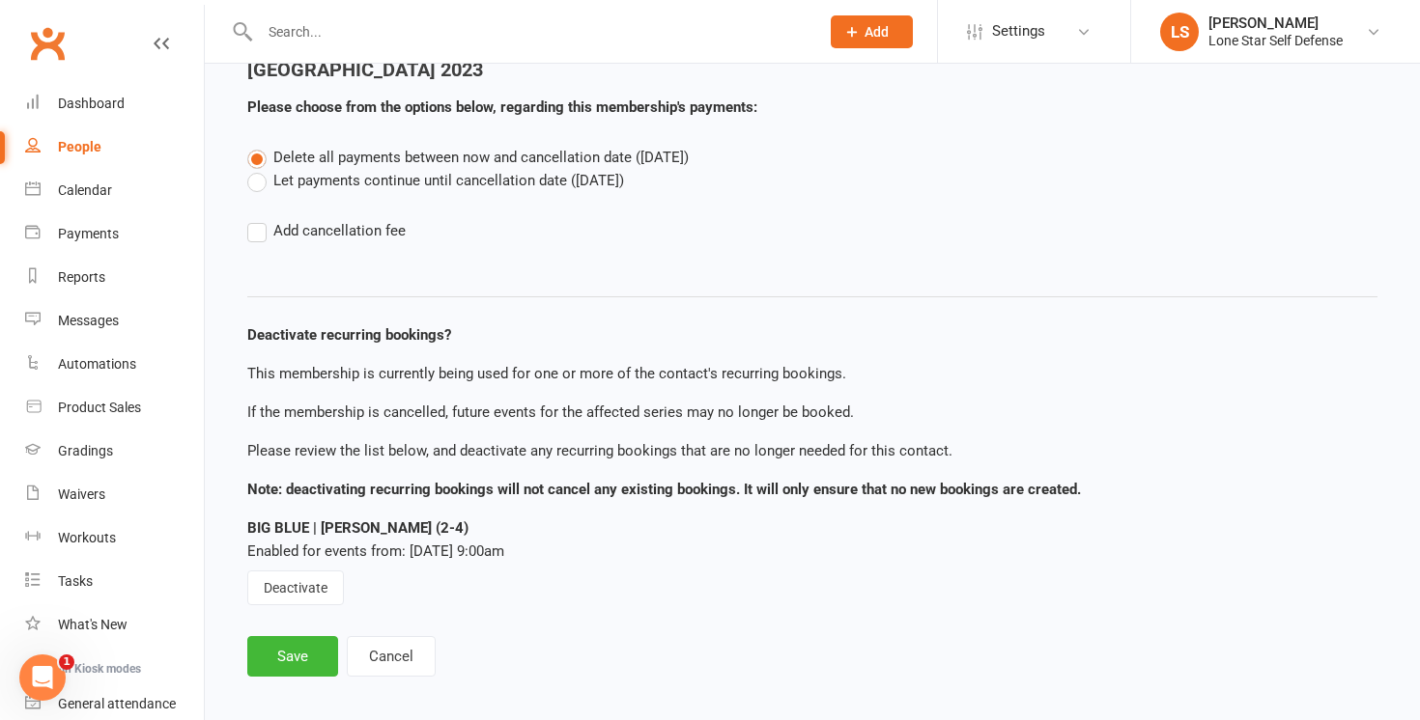
scroll to position [108, 0]
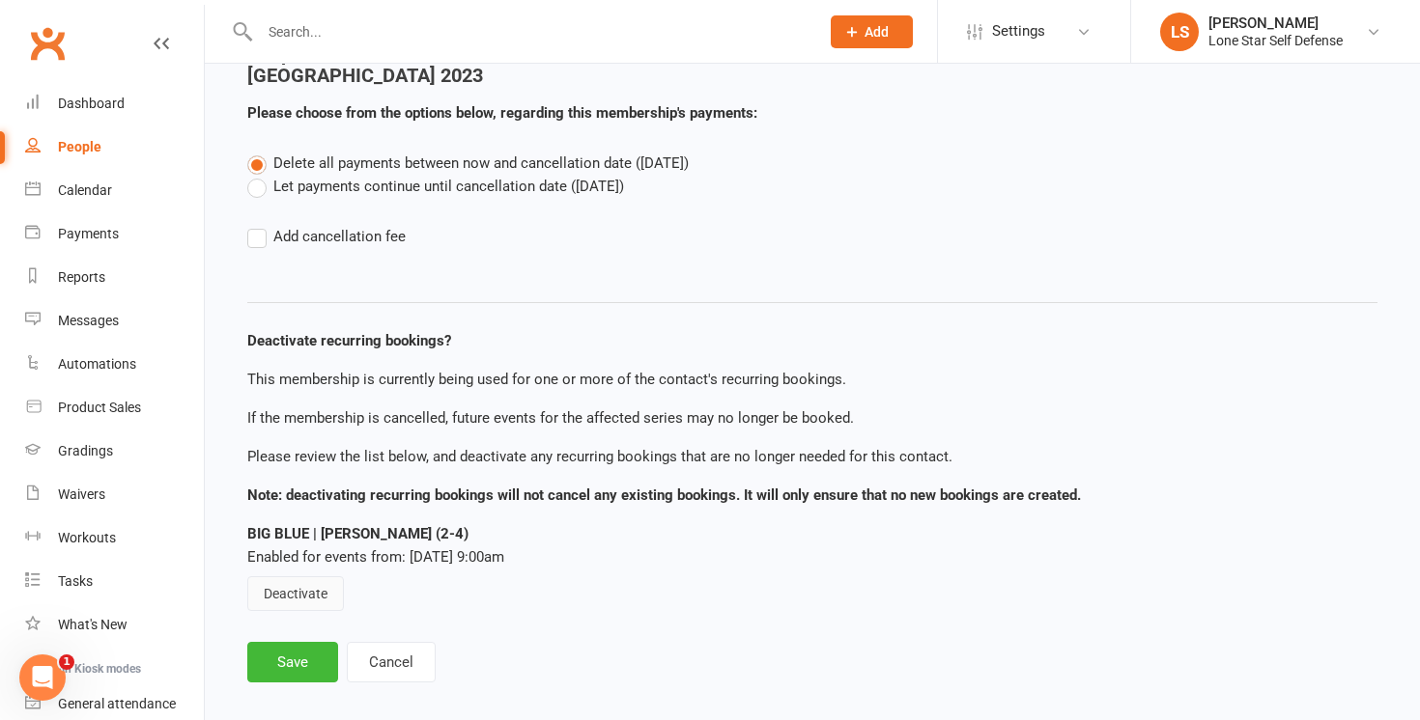
click at [268, 577] on button "Deactivate" at bounding box center [295, 594] width 97 height 35
click at [287, 642] on button "Save" at bounding box center [292, 662] width 91 height 41
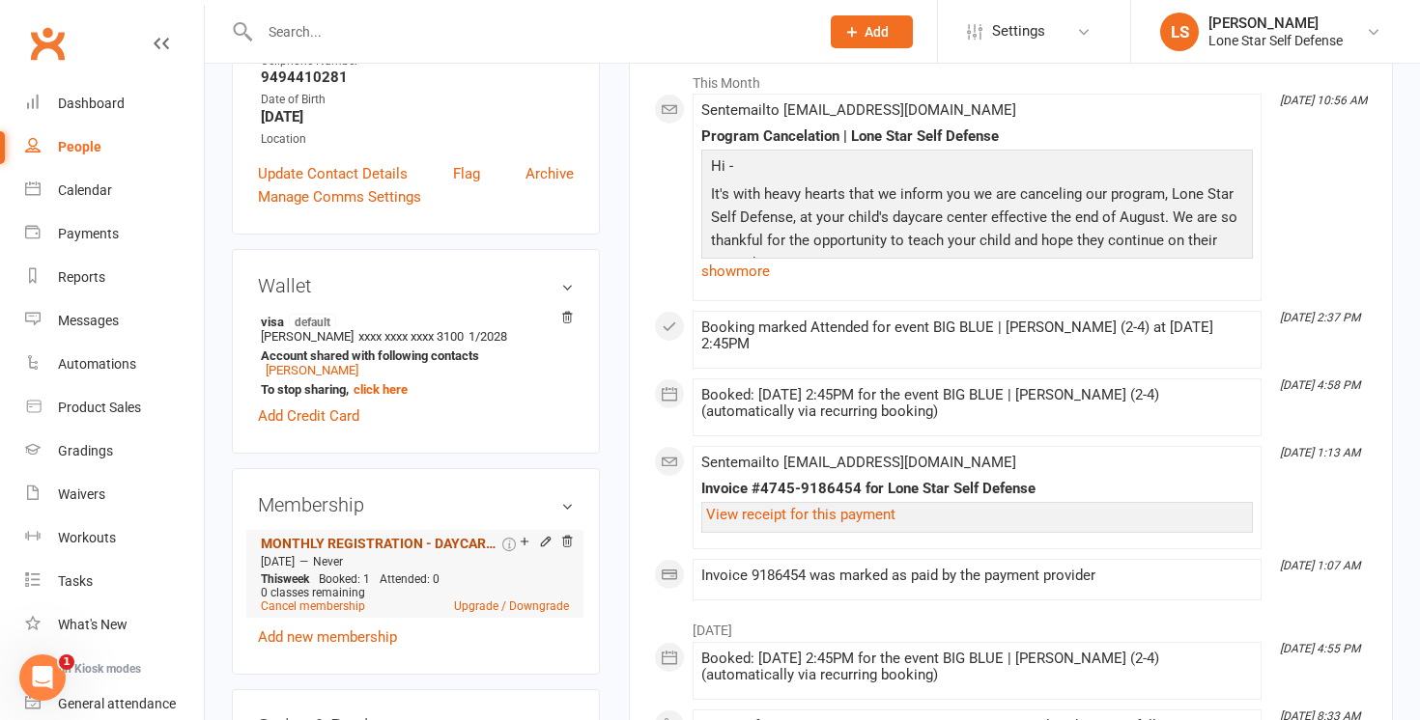
scroll to position [350, 0]
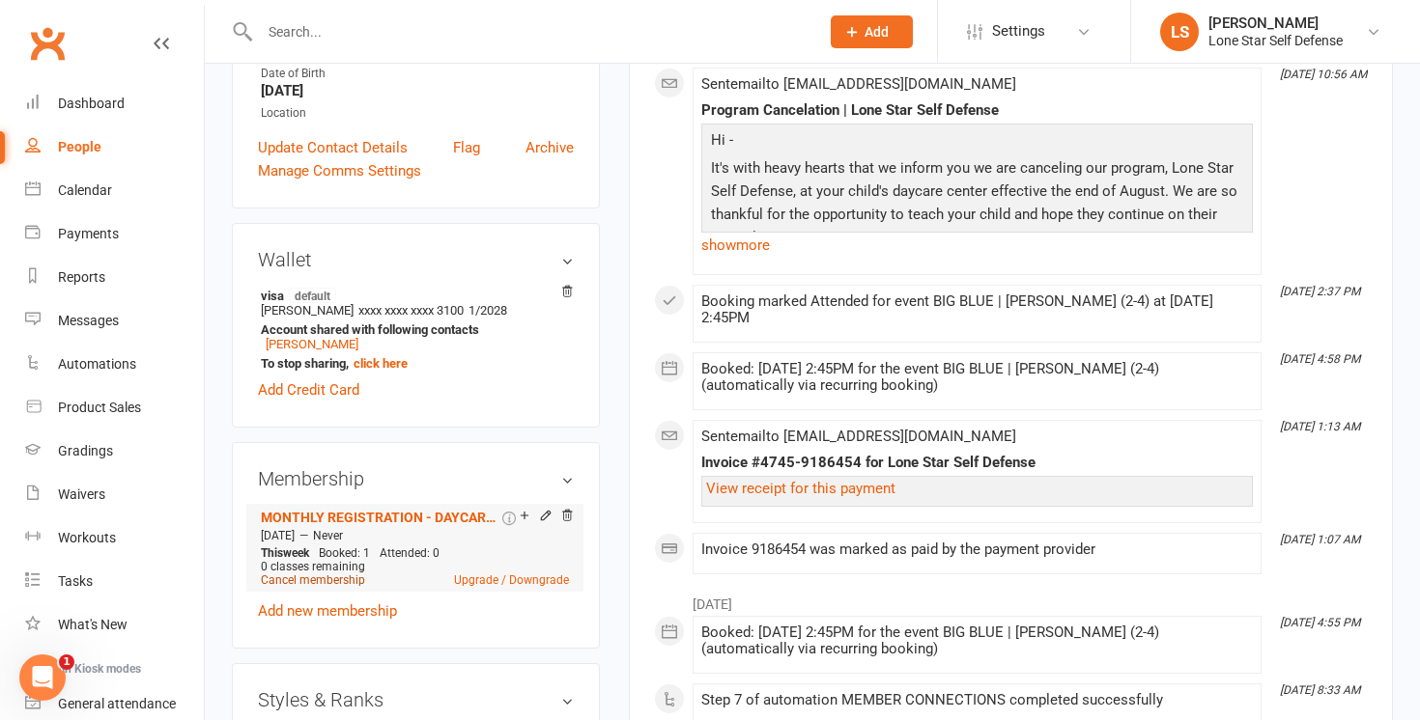
click at [300, 579] on link "Cancel membership" at bounding box center [313, 581] width 104 height 14
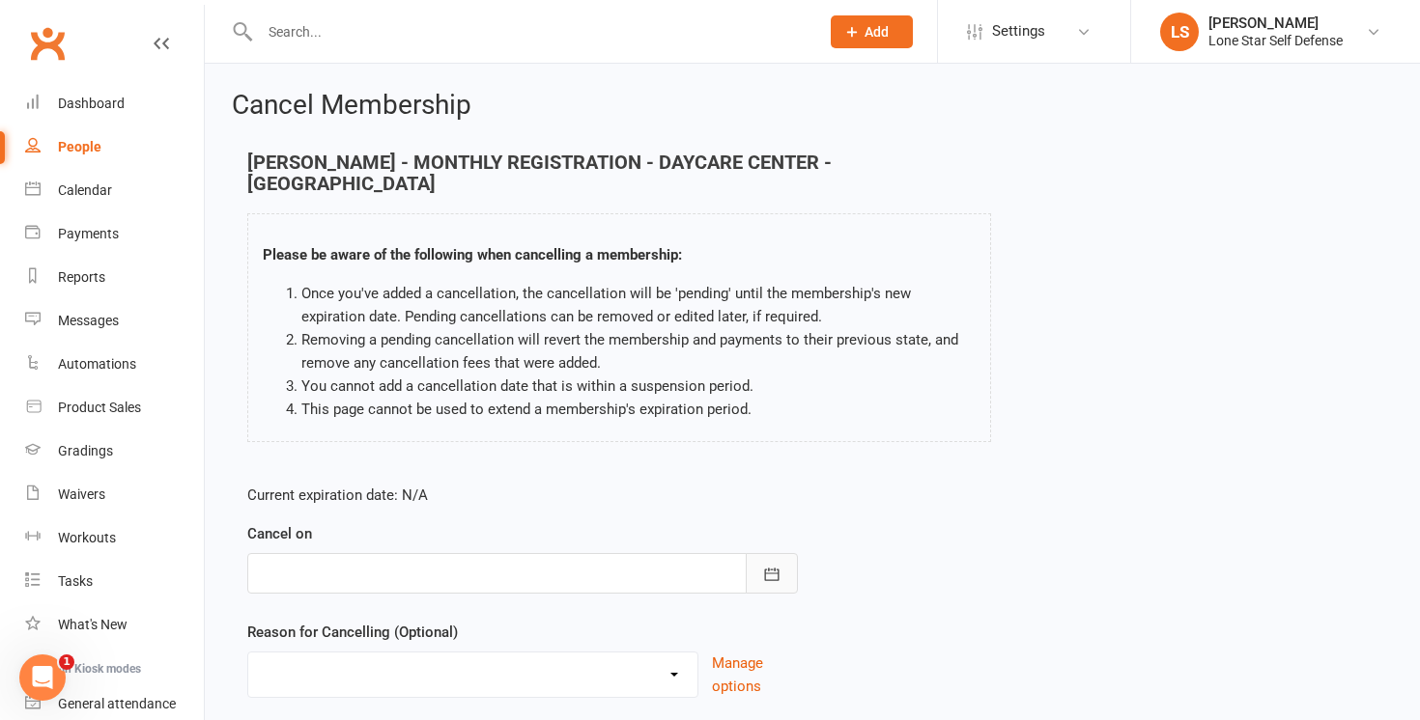
click at [781, 555] on button "button" at bounding box center [772, 573] width 52 height 41
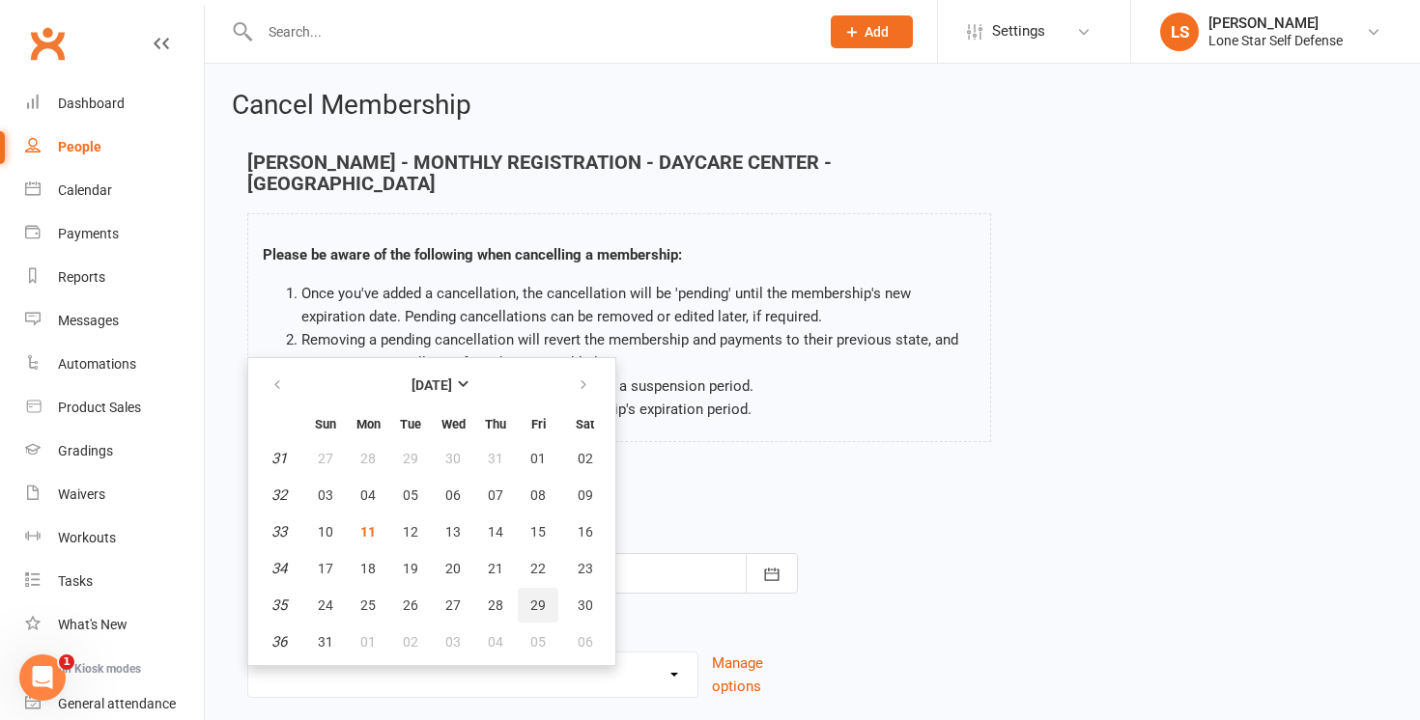
click at [533, 598] on span "29" at bounding box center [537, 605] width 15 height 15
type input "[DATE]"
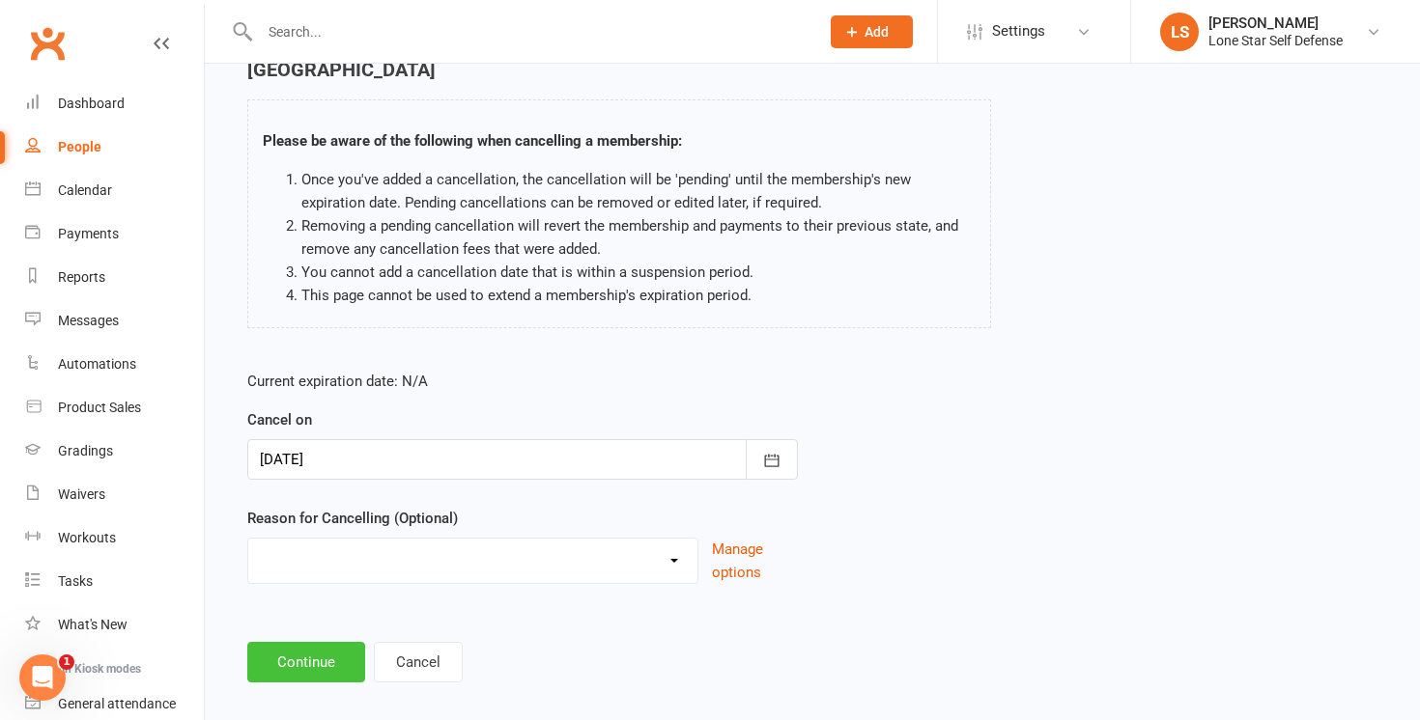
click at [275, 642] on button "Continue" at bounding box center [306, 662] width 118 height 41
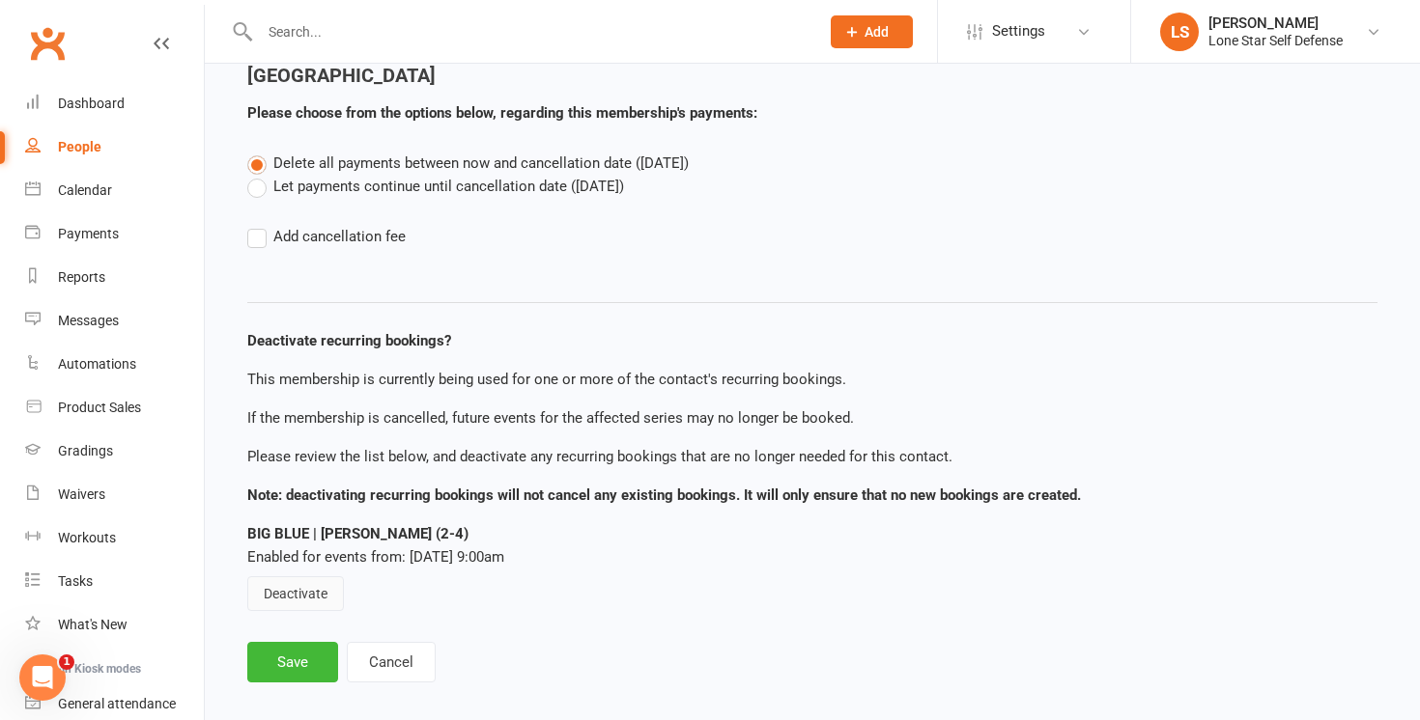
click at [273, 577] on button "Deactivate" at bounding box center [295, 594] width 97 height 35
click at [278, 642] on button "Save" at bounding box center [292, 662] width 91 height 41
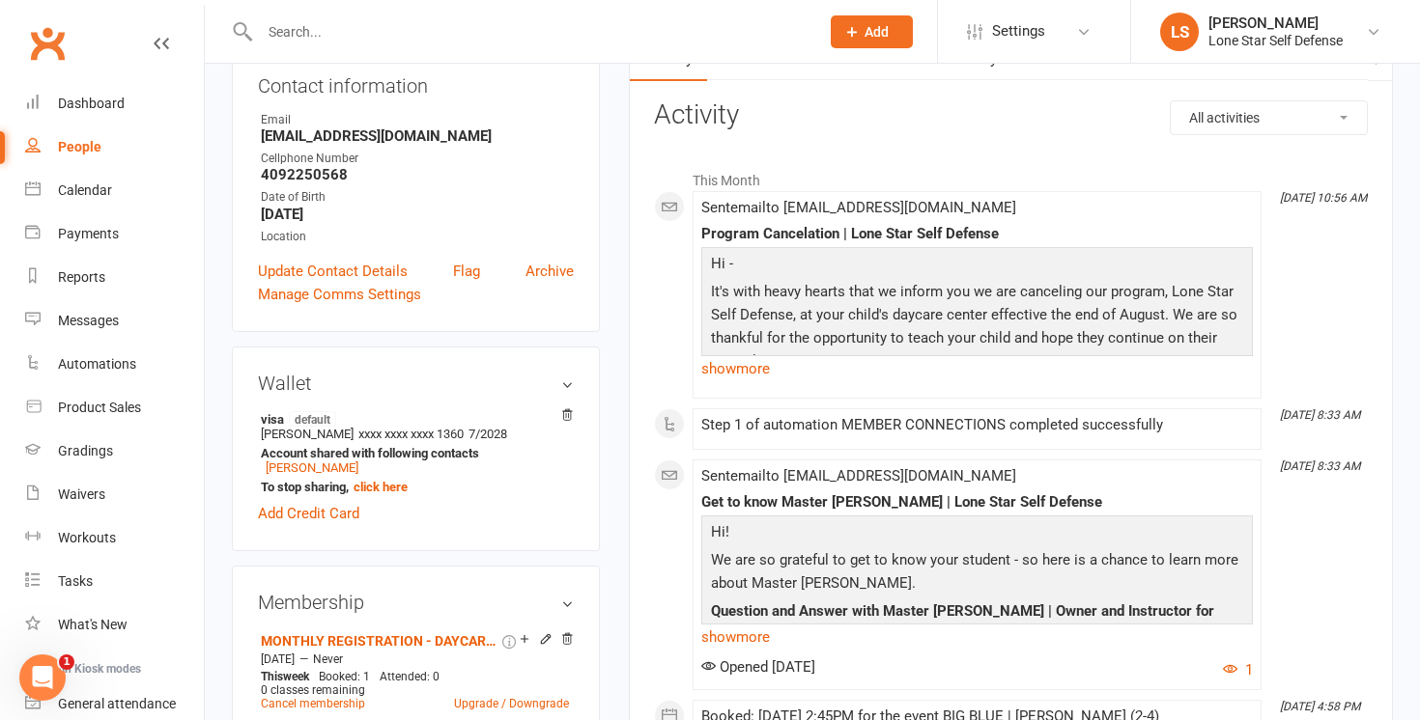
scroll to position [228, 0]
click at [294, 700] on link "Cancel membership" at bounding box center [313, 702] width 104 height 14
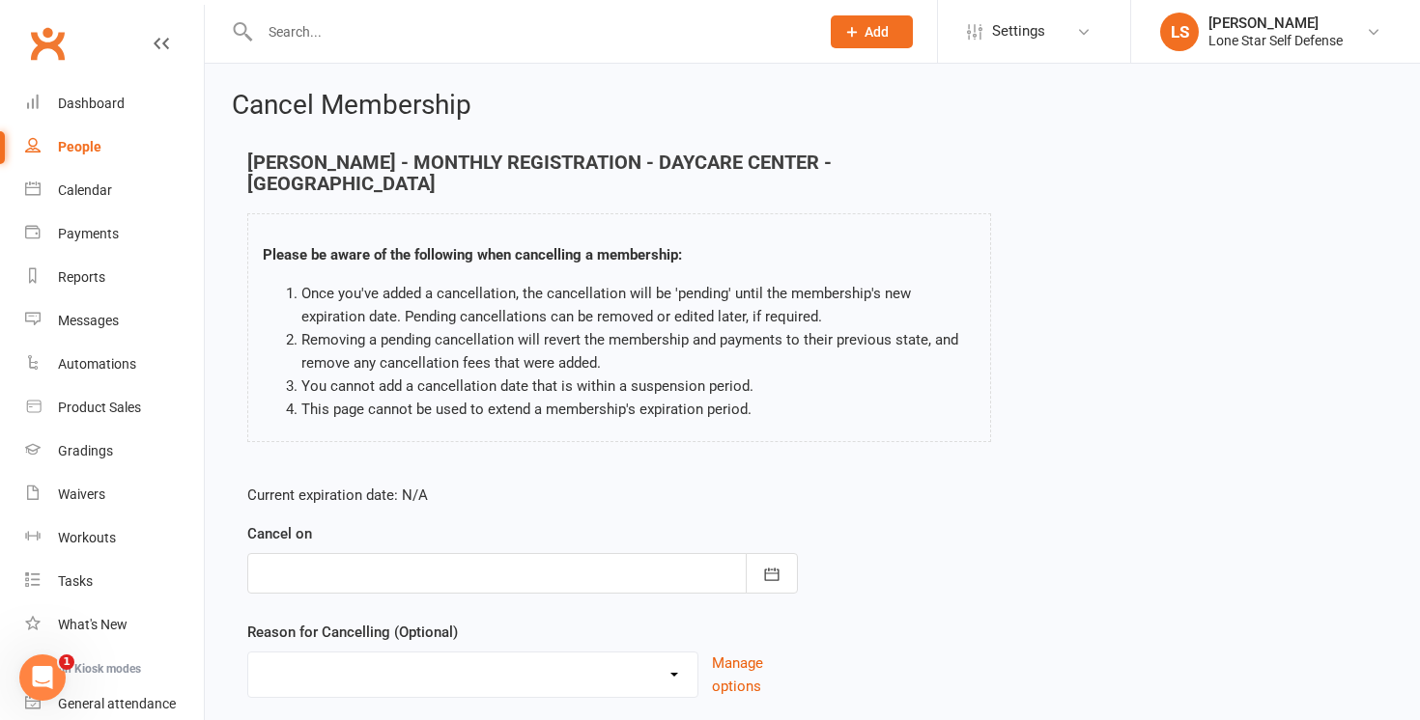
scroll to position [74, 0]
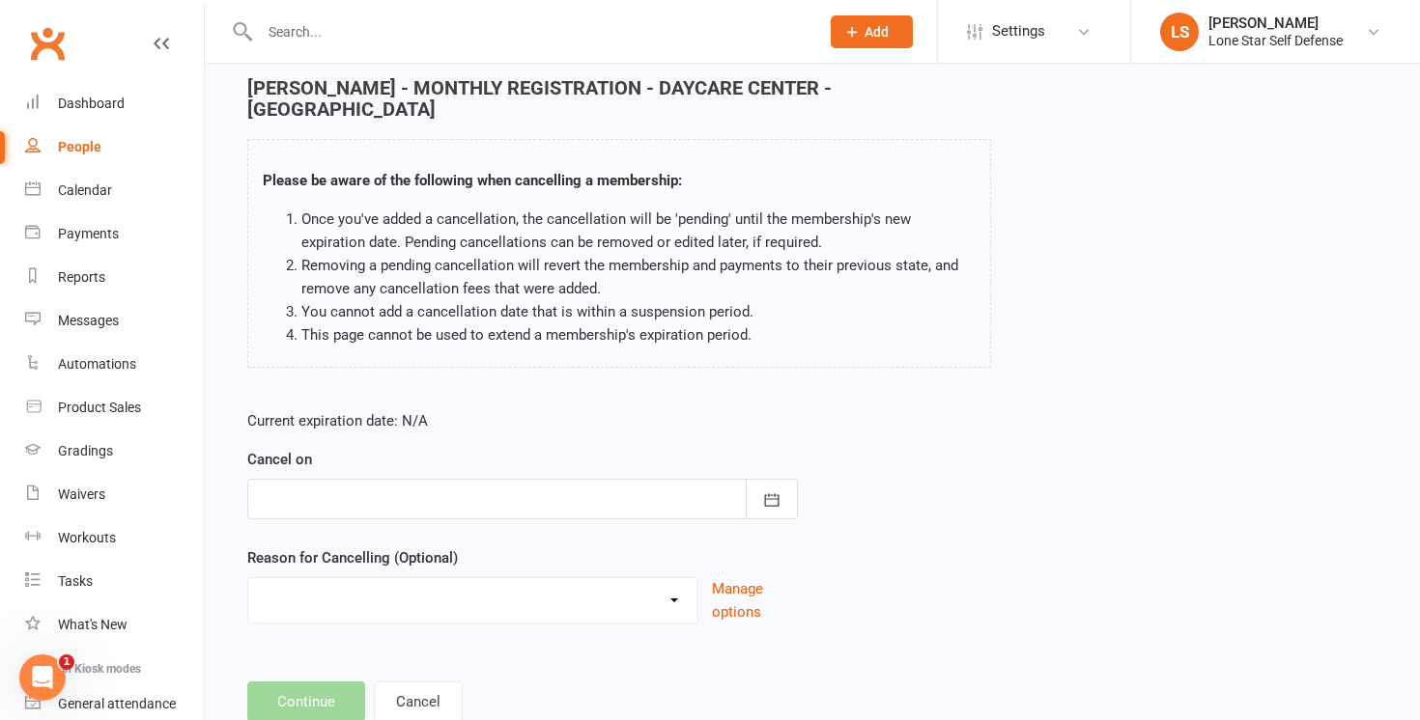
click at [404, 485] on div at bounding box center [522, 499] width 550 height 41
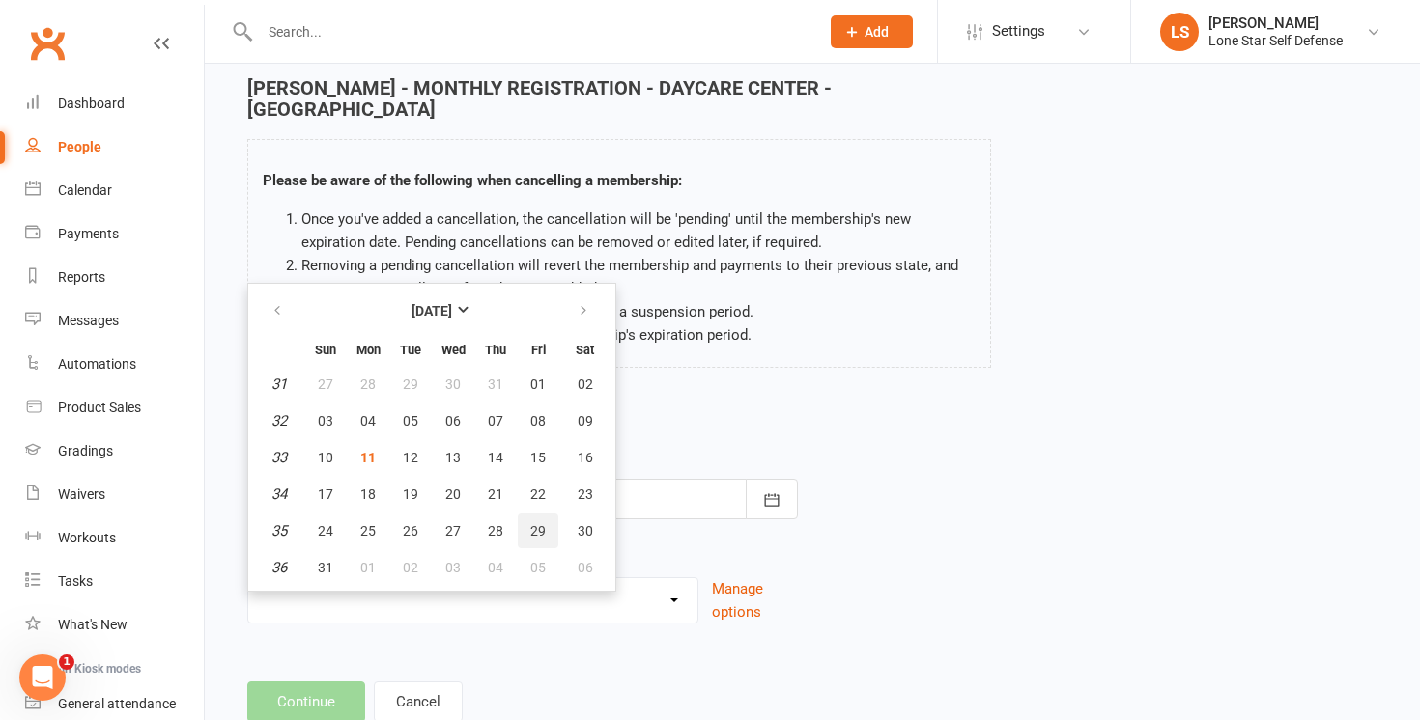
click at [548, 514] on button "29" at bounding box center [538, 531] width 41 height 35
type input "[DATE]"
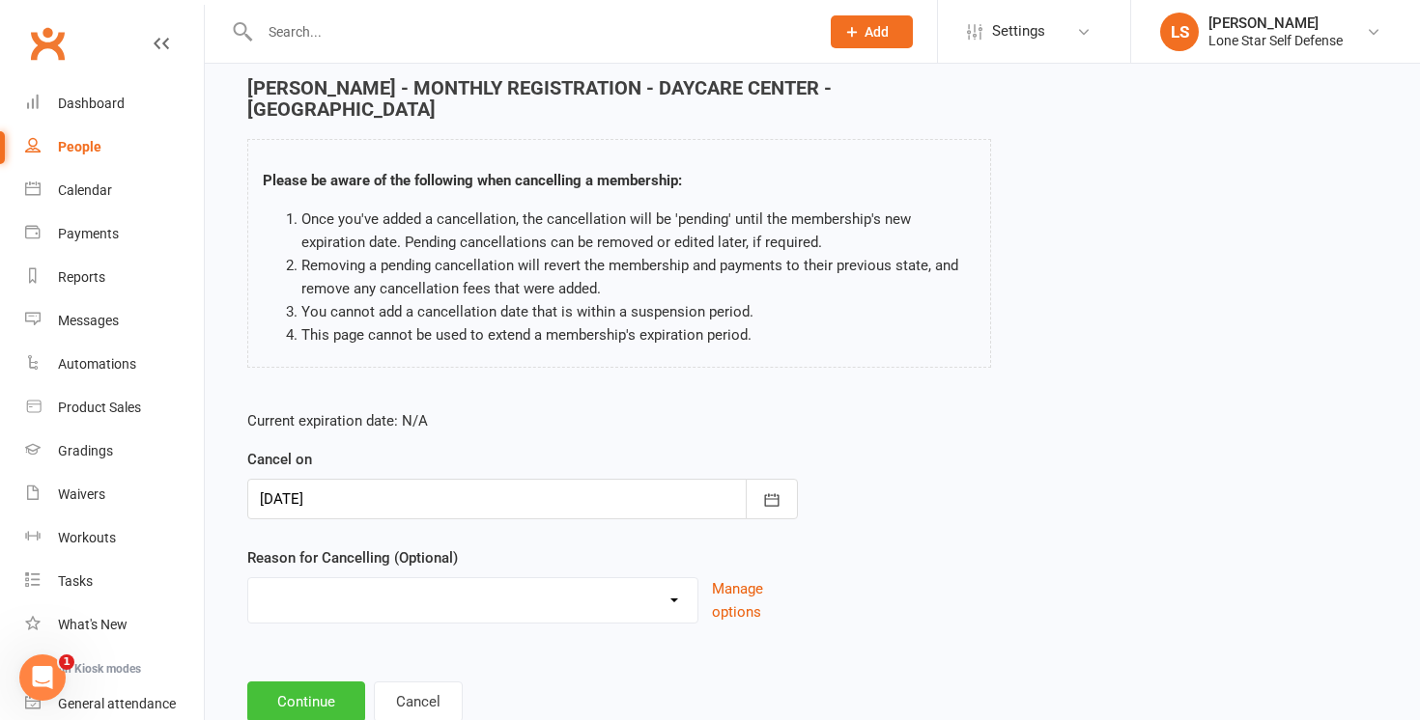
click at [305, 682] on button "Continue" at bounding box center [306, 702] width 118 height 41
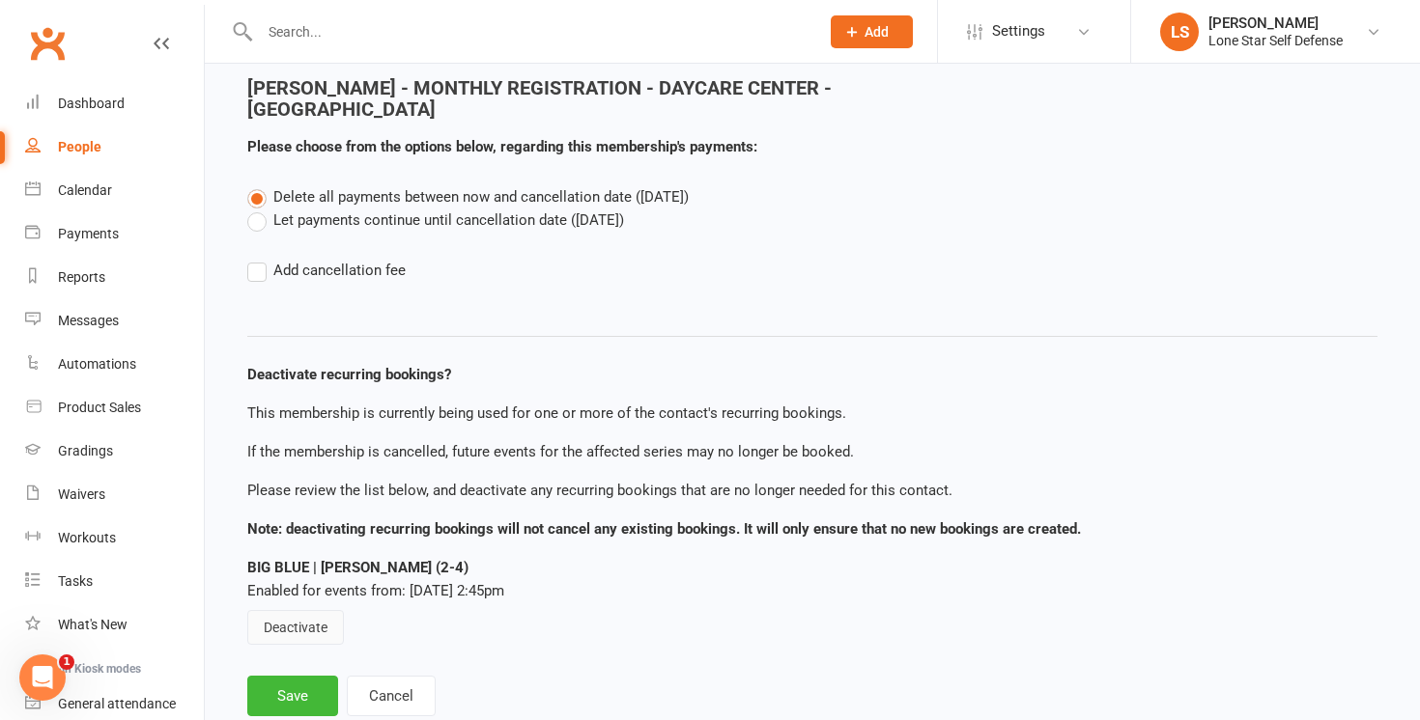
click at [279, 610] on button "Deactivate" at bounding box center [295, 627] width 97 height 35
click at [288, 679] on button "Save" at bounding box center [292, 696] width 91 height 41
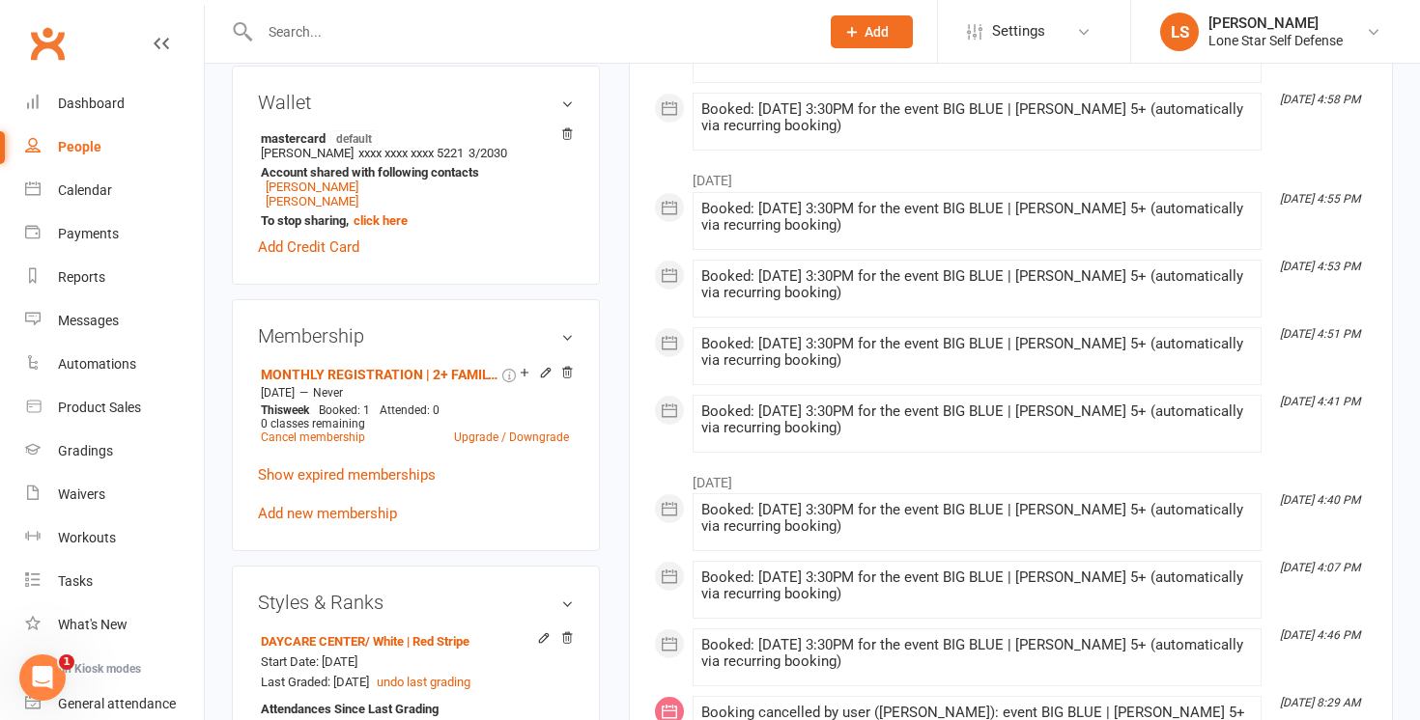
scroll to position [544, 0]
click at [330, 429] on link "Cancel membership" at bounding box center [313, 436] width 104 height 14
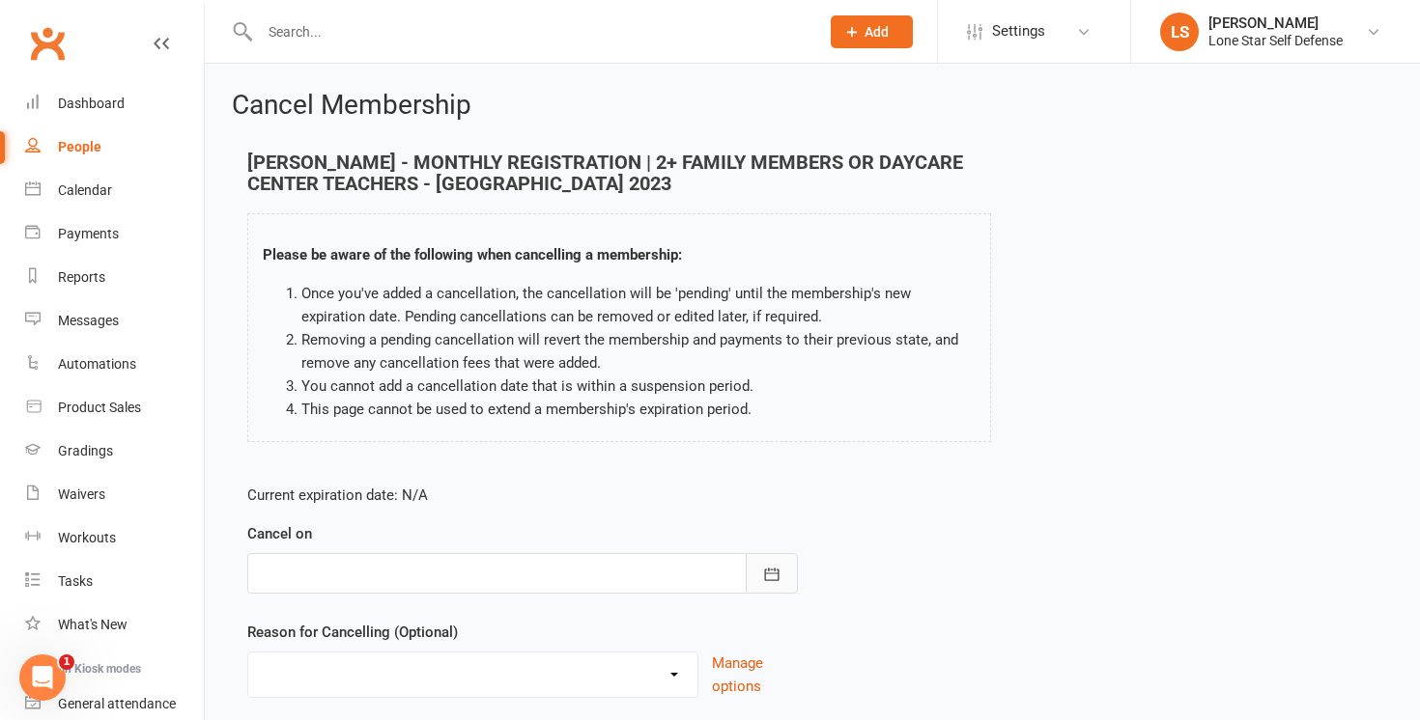
click at [772, 580] on icon "button" at bounding box center [772, 574] width 14 height 13
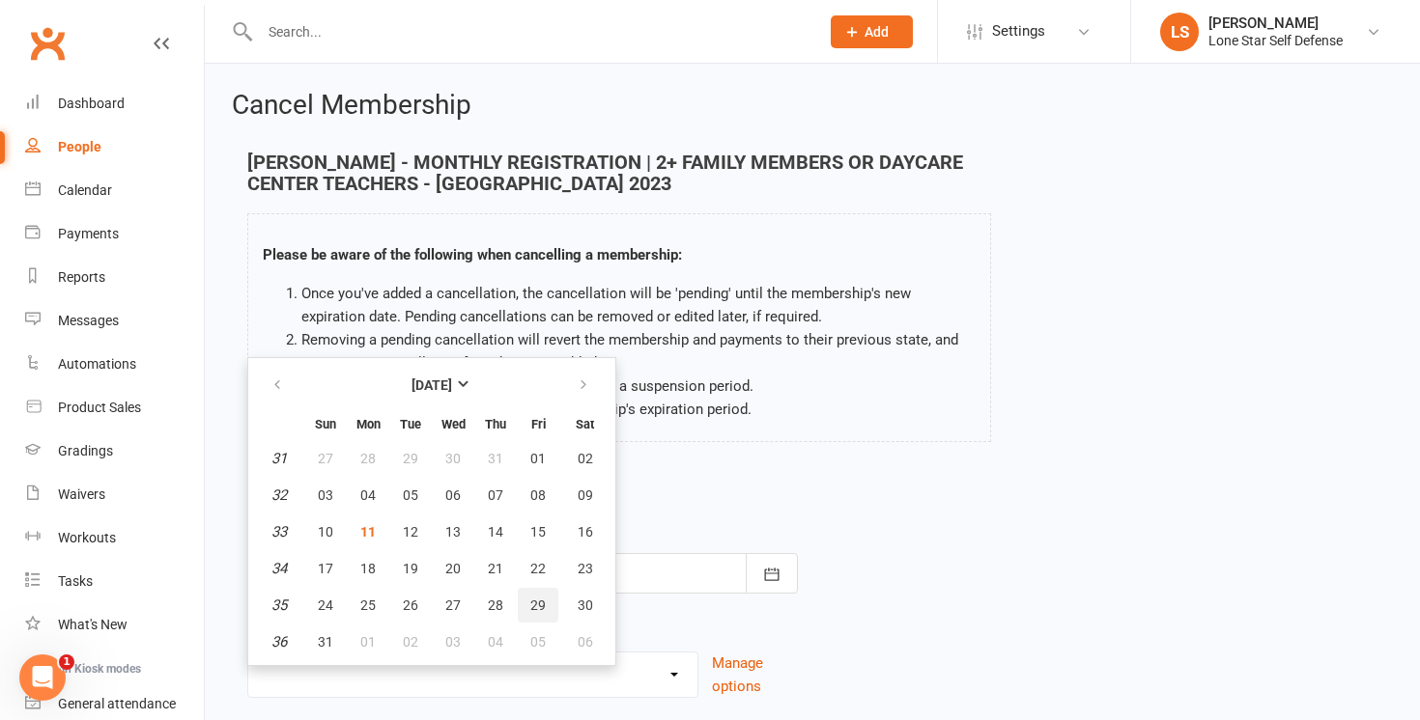
click at [539, 605] on span "29" at bounding box center [537, 605] width 15 height 15
type input "[DATE]"
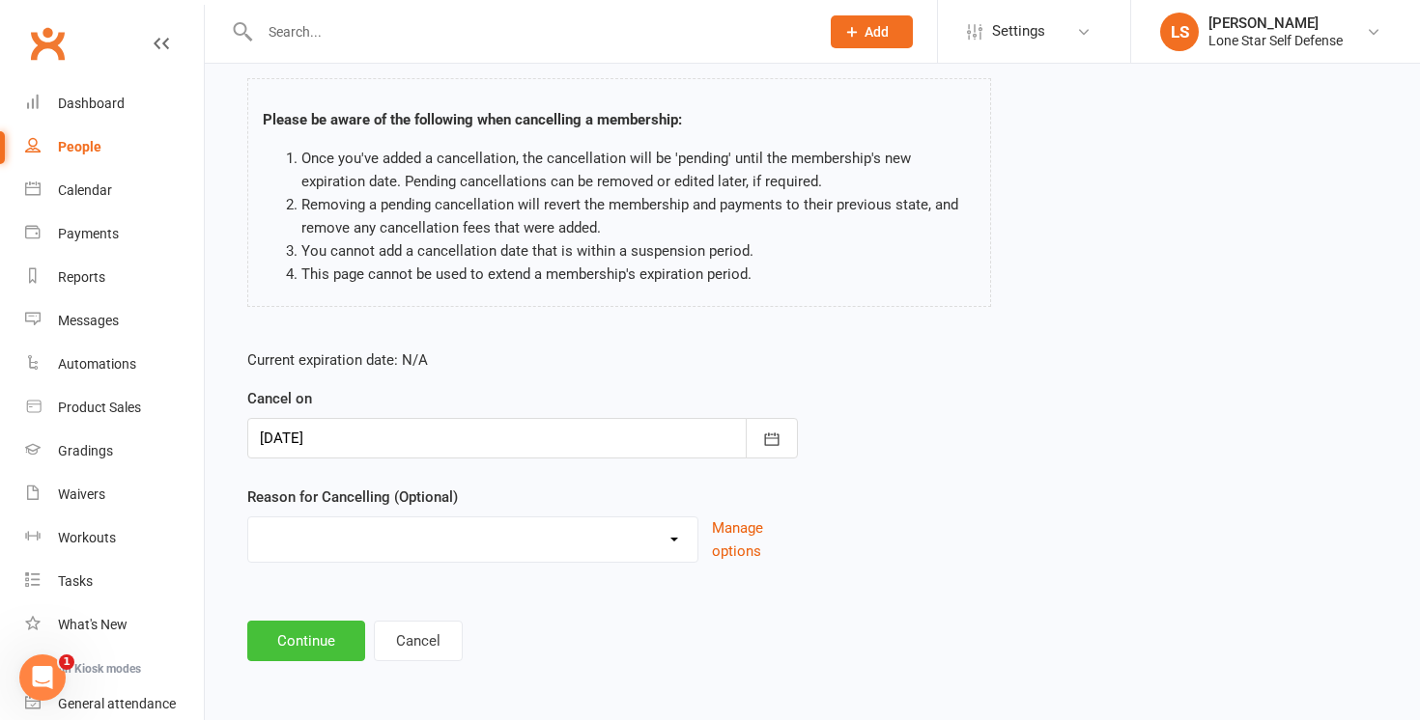
click at [307, 640] on button "Continue" at bounding box center [306, 641] width 118 height 41
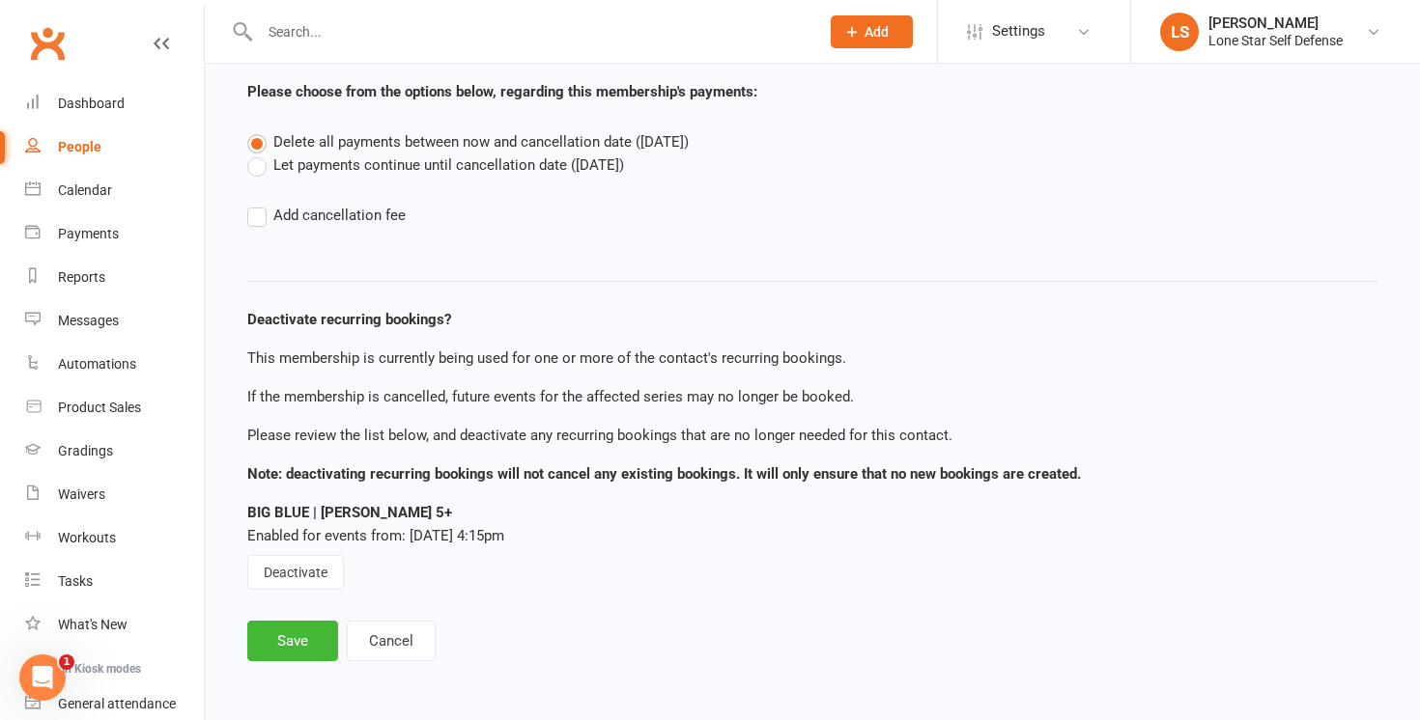
scroll to position [129, 0]
click at [311, 567] on button "Deactivate" at bounding box center [295, 572] width 97 height 35
click at [286, 635] on button "Save" at bounding box center [292, 641] width 91 height 41
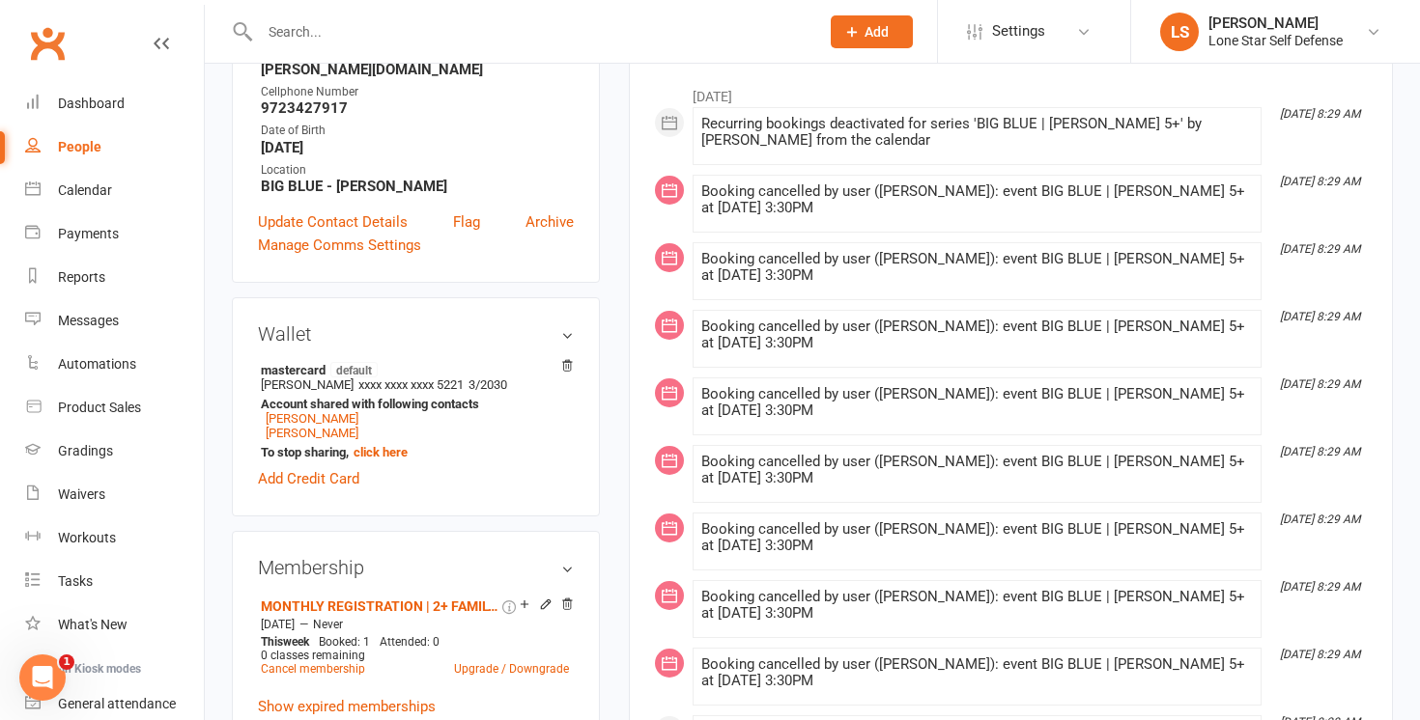
scroll to position [317, 0]
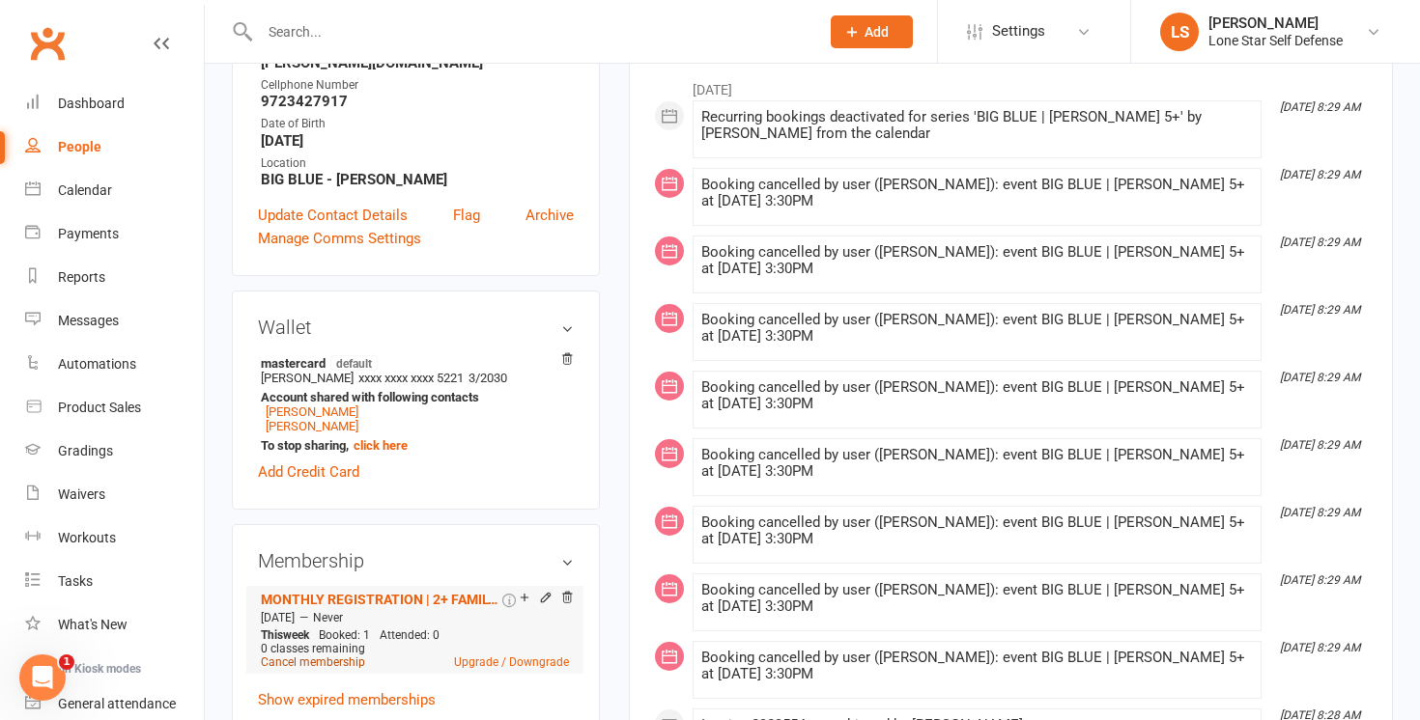
click at [298, 656] on link "Cancel membership" at bounding box center [313, 663] width 104 height 14
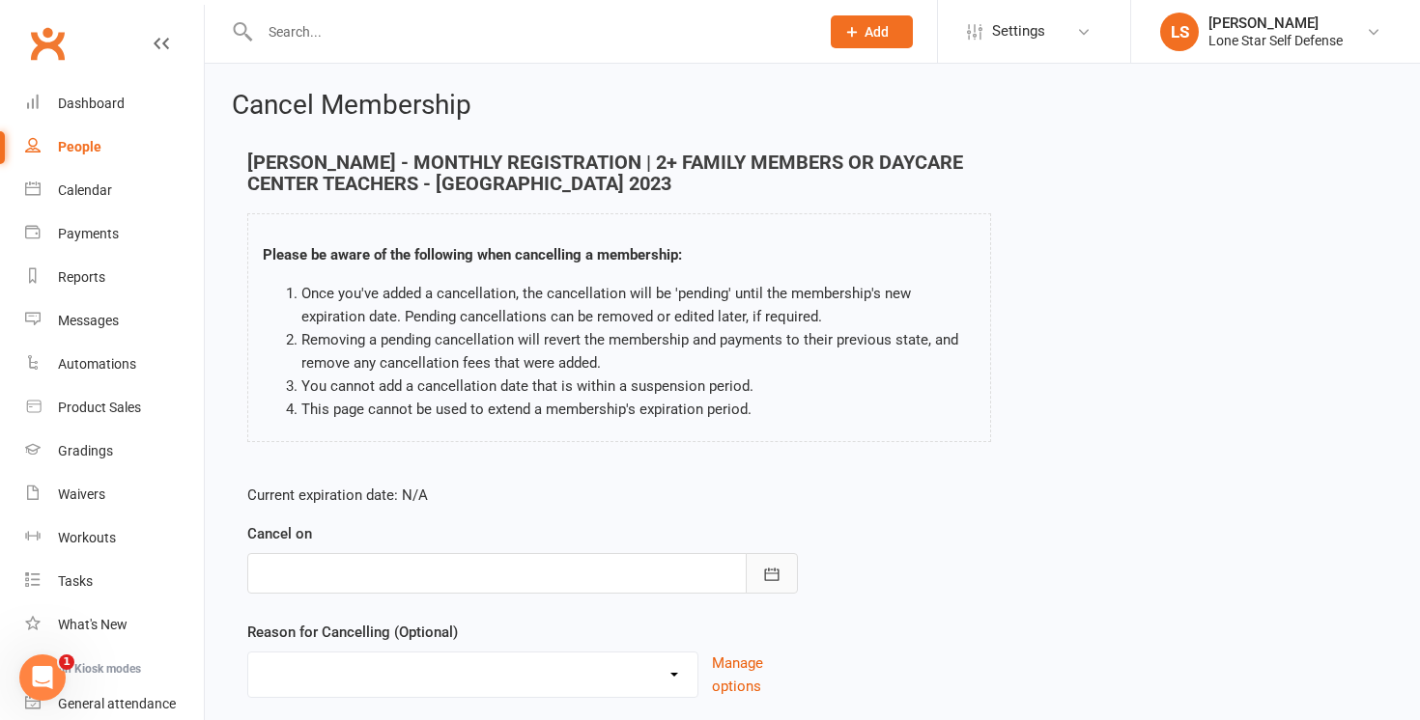
click at [776, 572] on icon "button" at bounding box center [771, 574] width 19 height 19
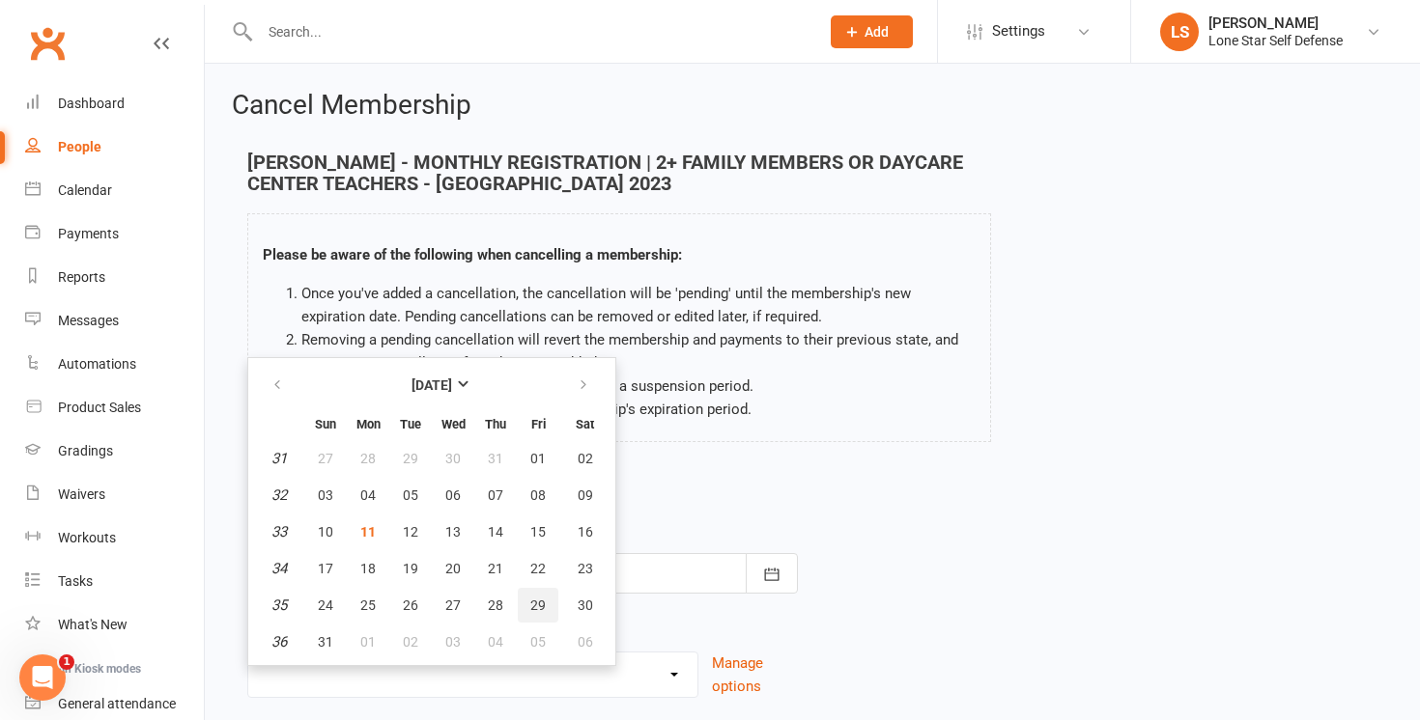
click at [533, 605] on span "29" at bounding box center [537, 605] width 15 height 15
type input "[DATE]"
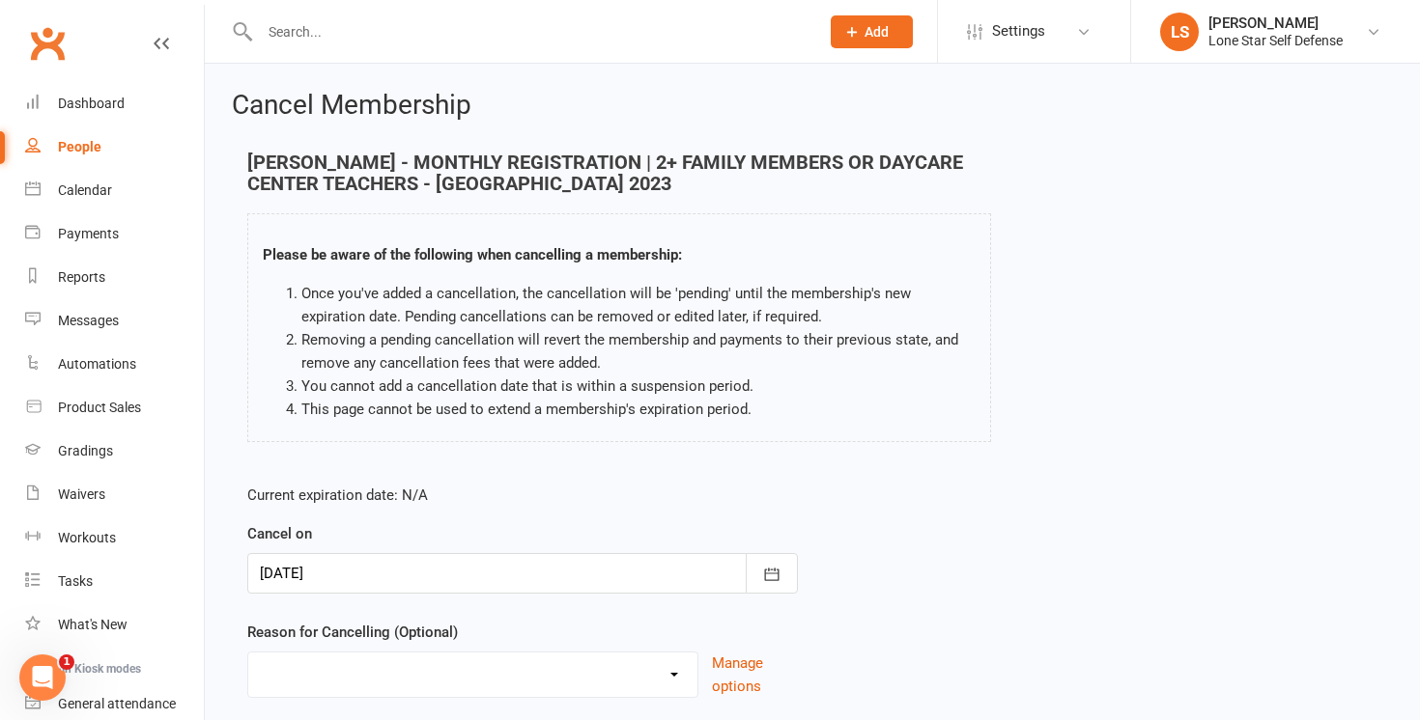
scroll to position [135, 0]
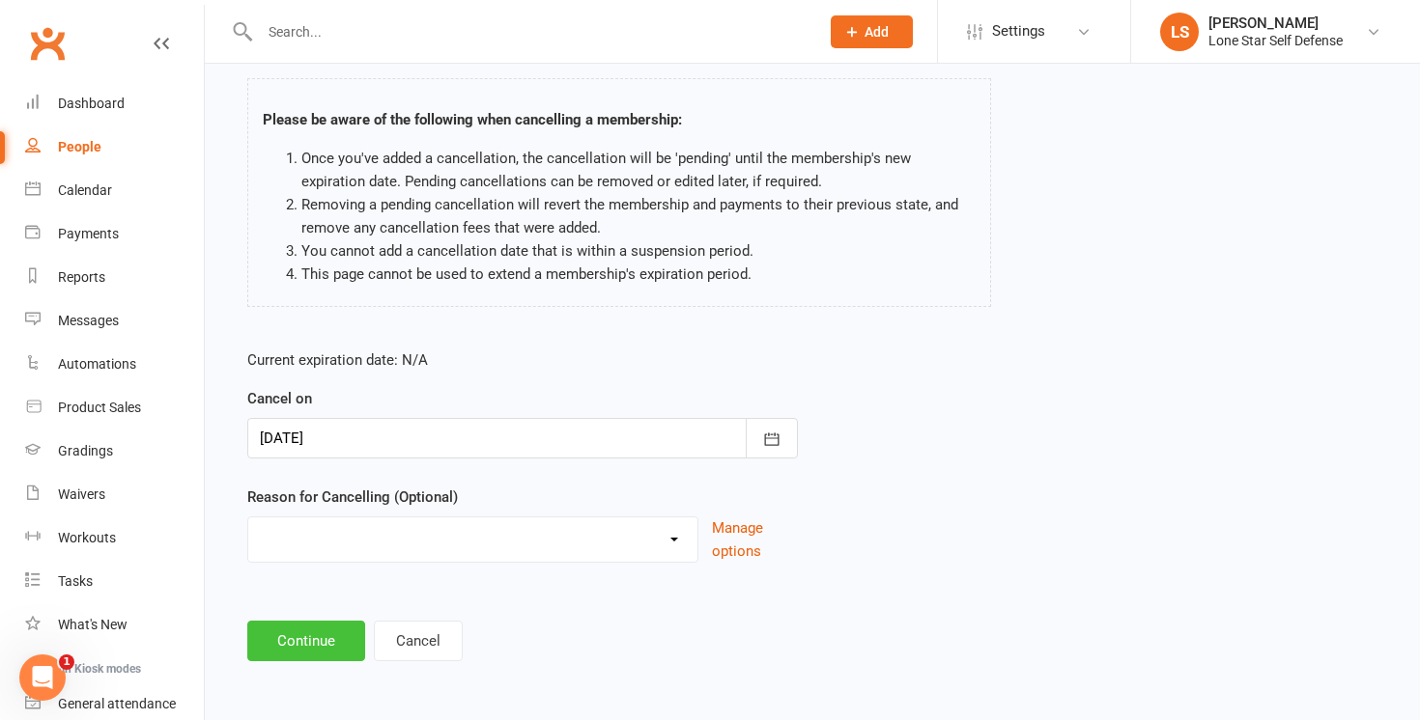
click at [296, 626] on button "Continue" at bounding box center [306, 641] width 118 height 41
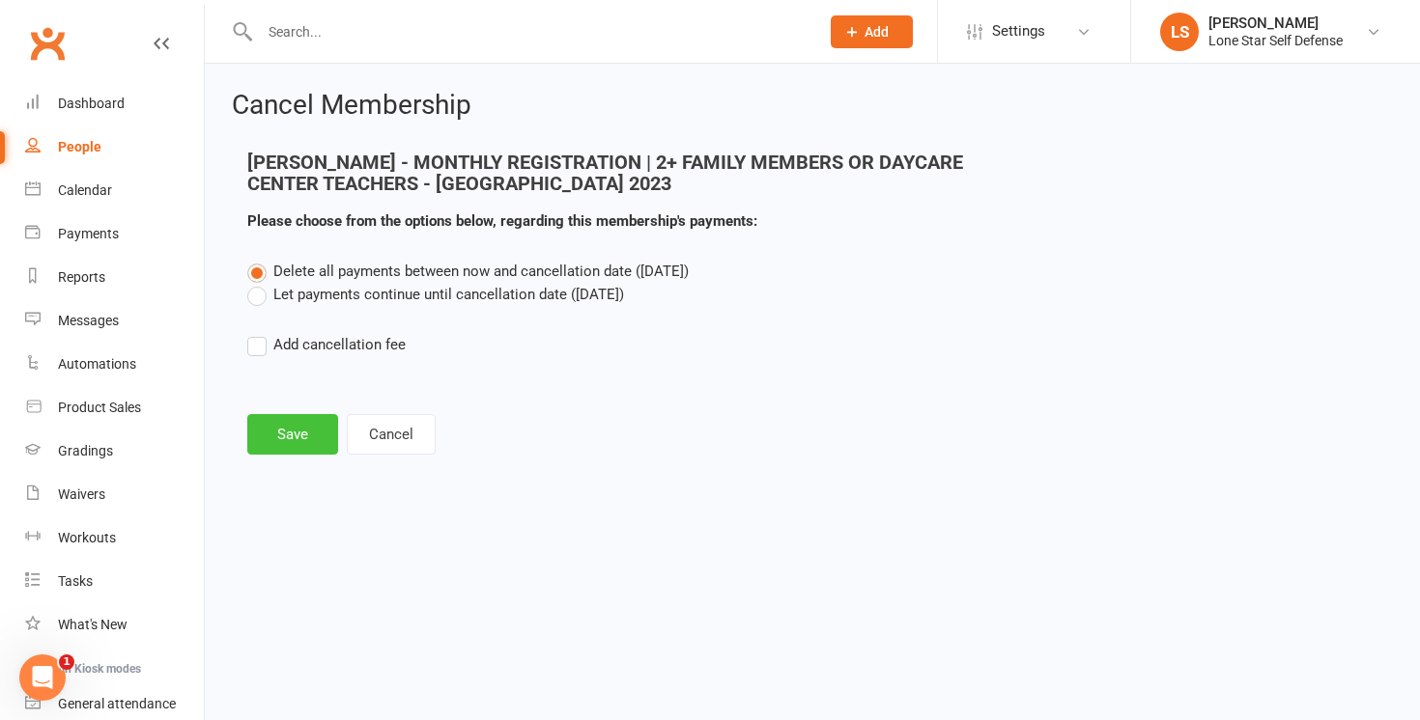
click at [288, 437] on button "Save" at bounding box center [292, 434] width 91 height 41
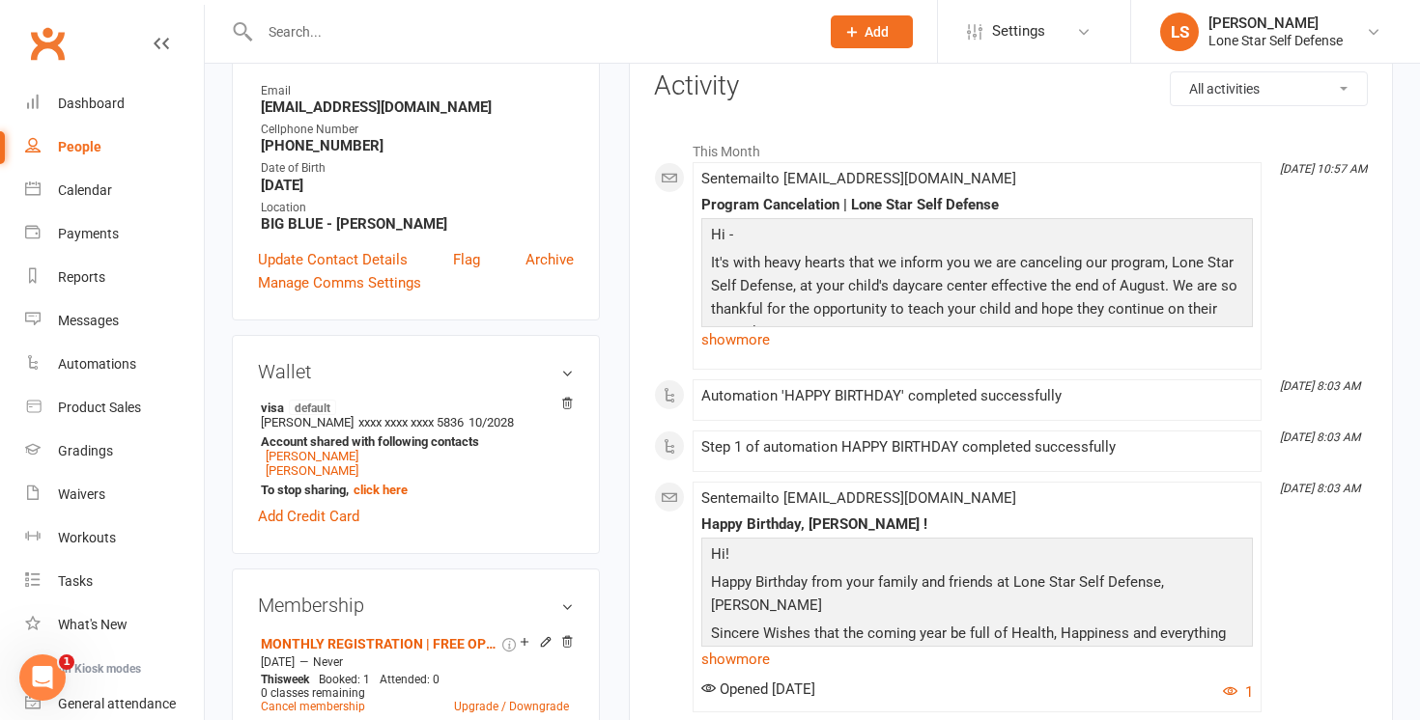
scroll to position [297, 0]
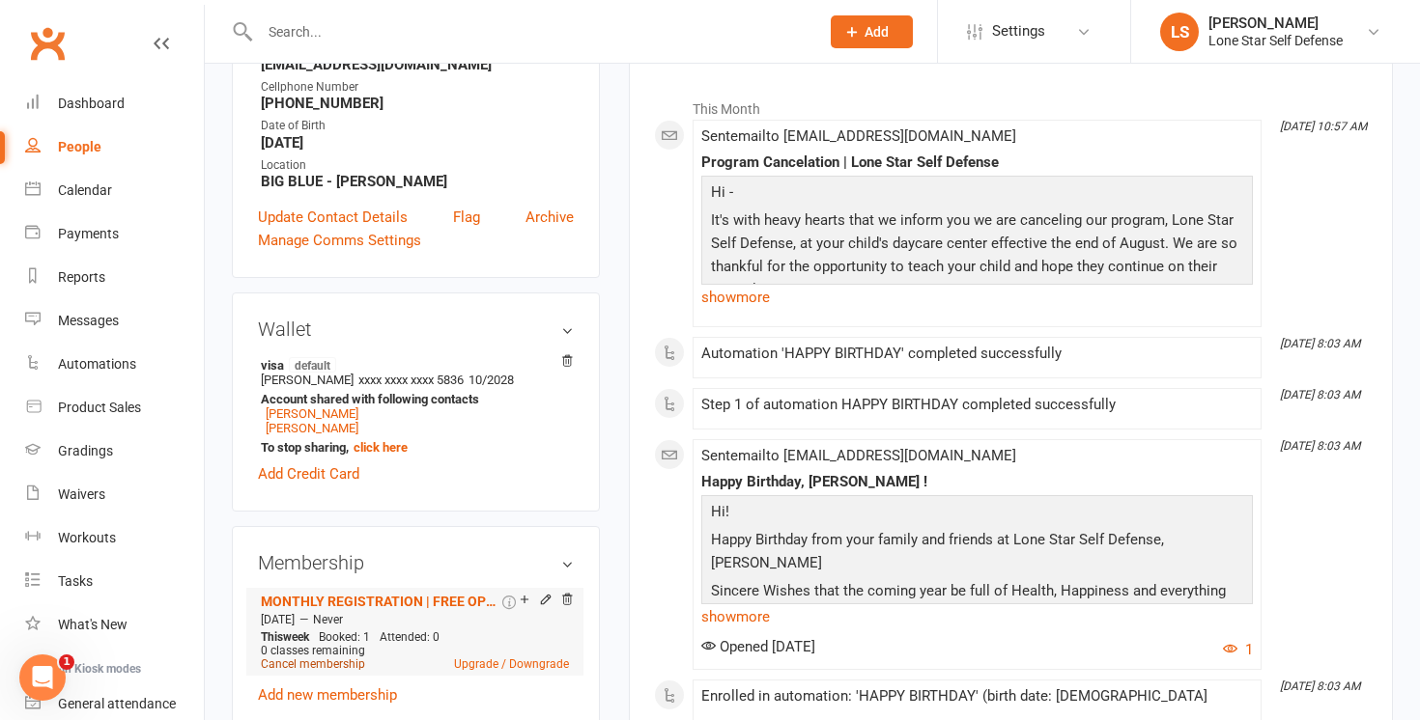
click at [282, 662] on link "Cancel membership" at bounding box center [313, 665] width 104 height 14
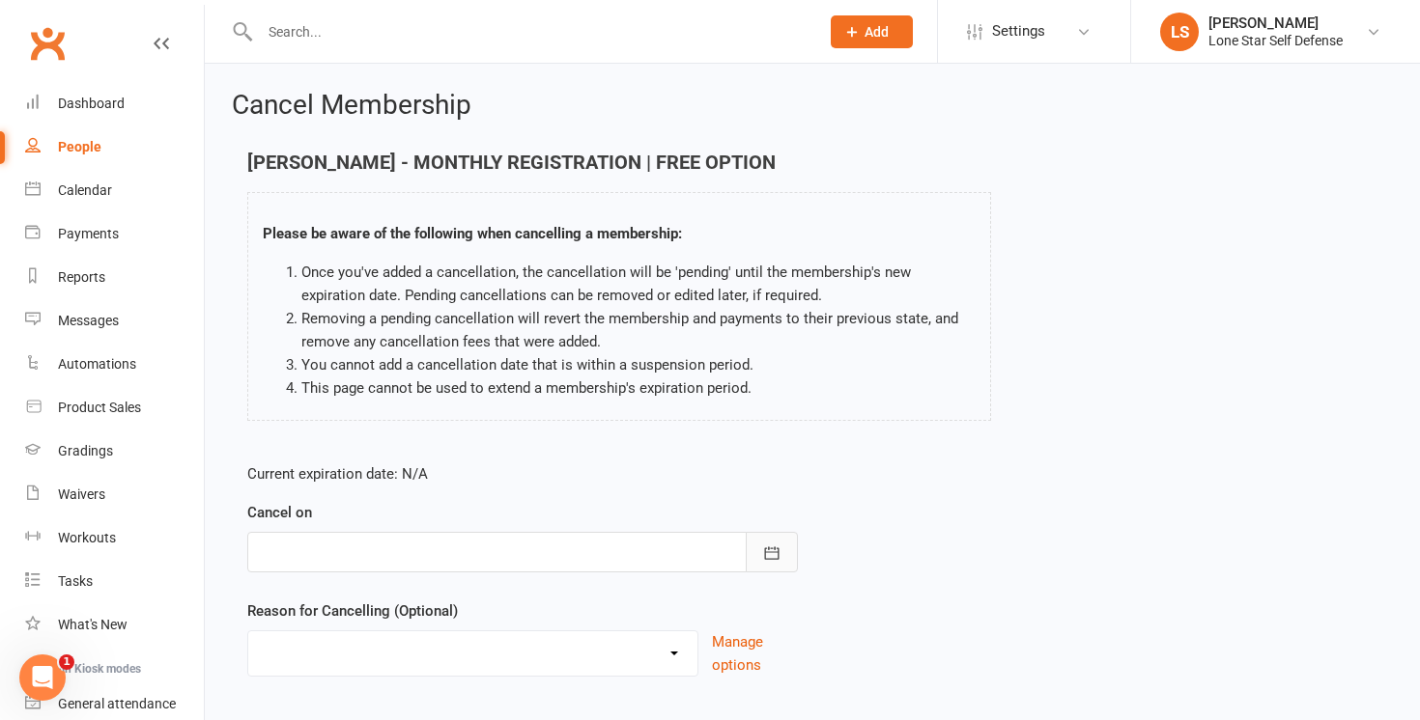
click at [756, 537] on button "button" at bounding box center [772, 552] width 52 height 41
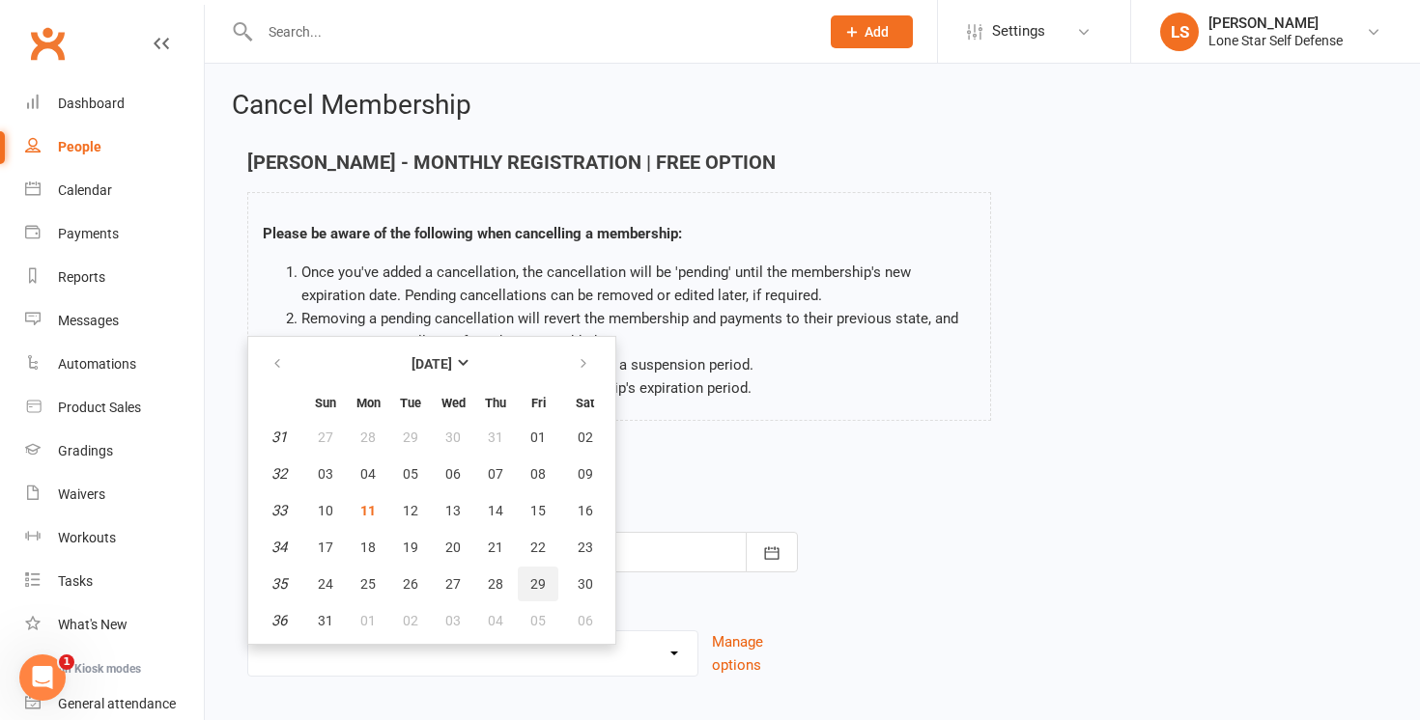
click at [531, 584] on span "29" at bounding box center [537, 584] width 15 height 15
type input "[DATE]"
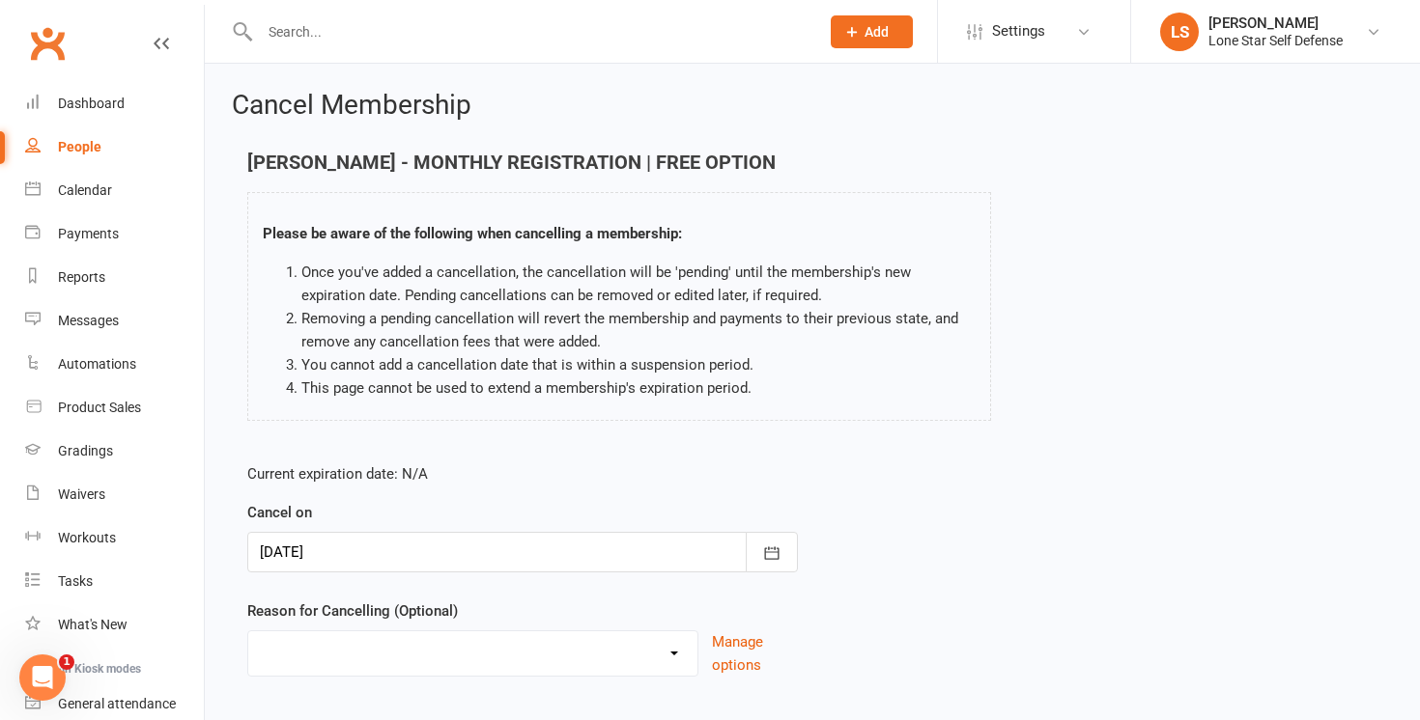
scroll to position [114, 0]
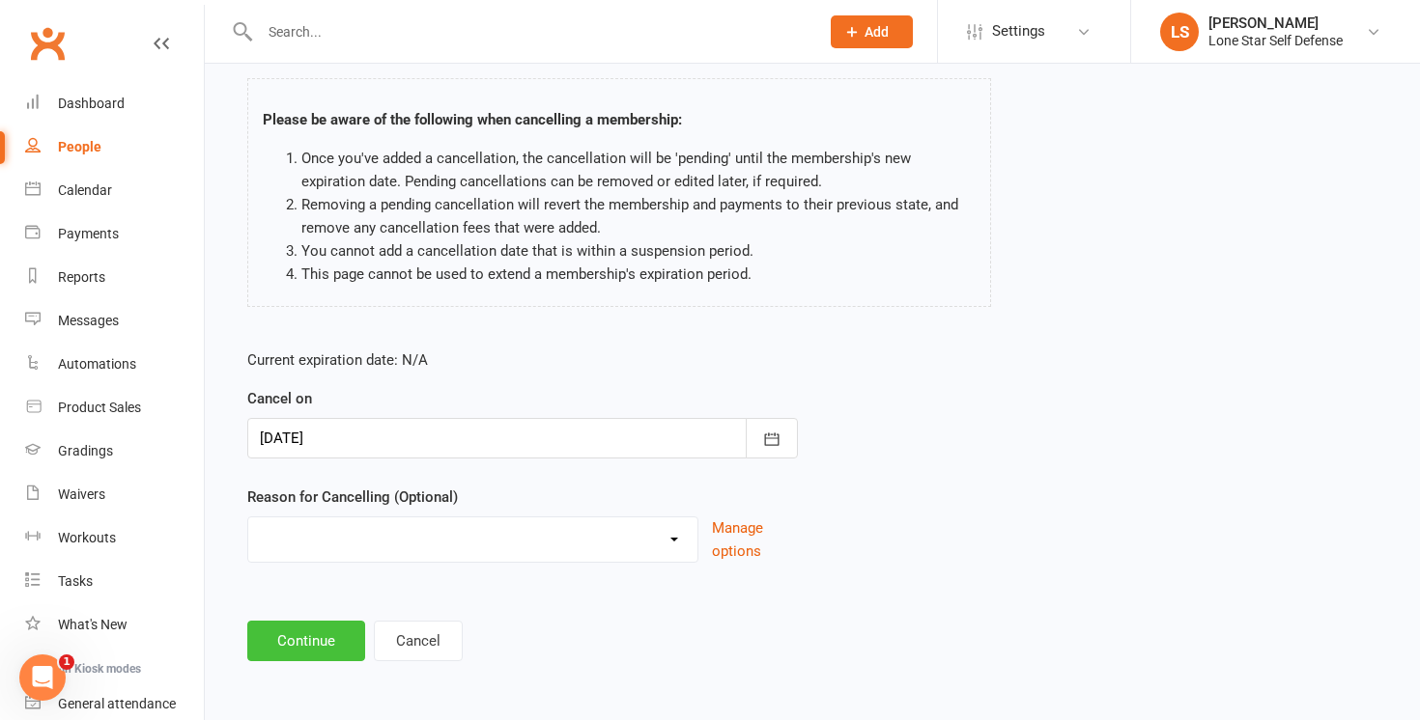
click at [314, 624] on button "Continue" at bounding box center [306, 641] width 118 height 41
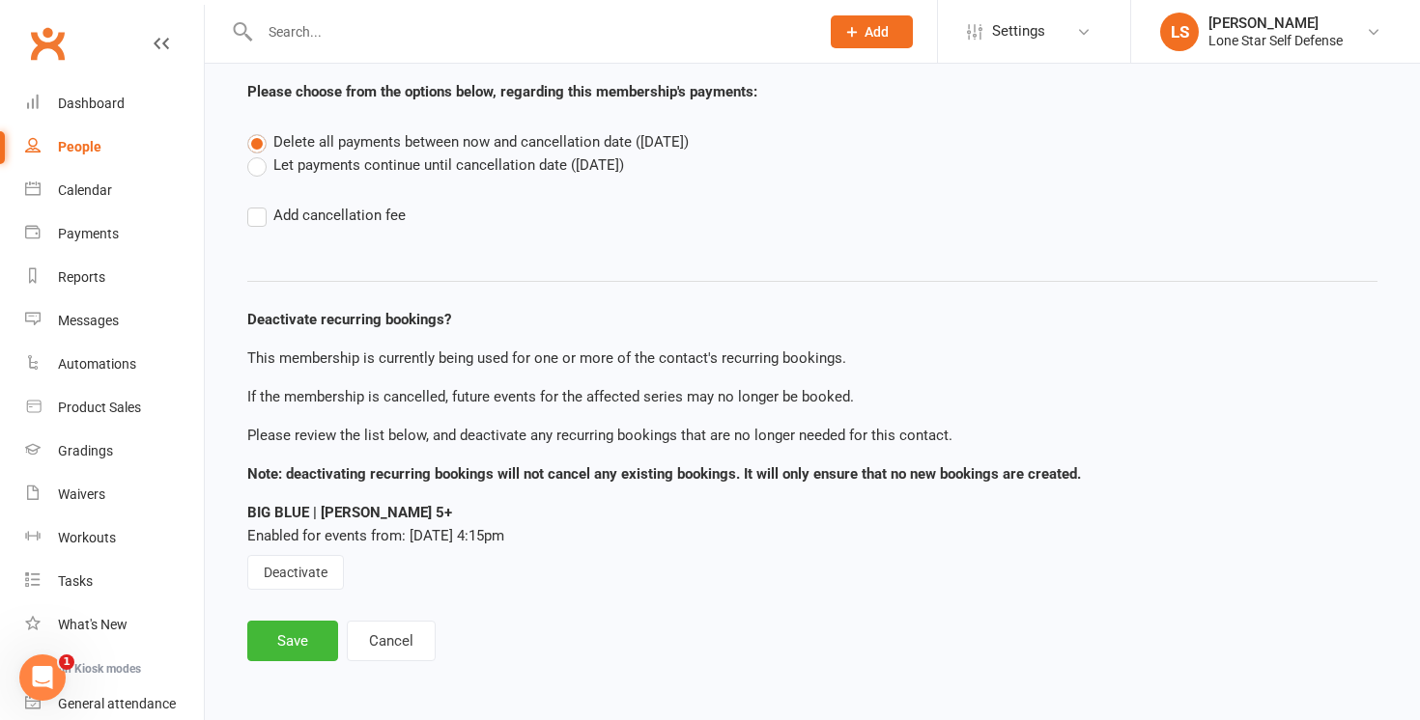
scroll to position [108, 0]
click at [296, 577] on button "Deactivate" at bounding box center [295, 572] width 97 height 35
click at [285, 639] on button "Save" at bounding box center [292, 641] width 91 height 41
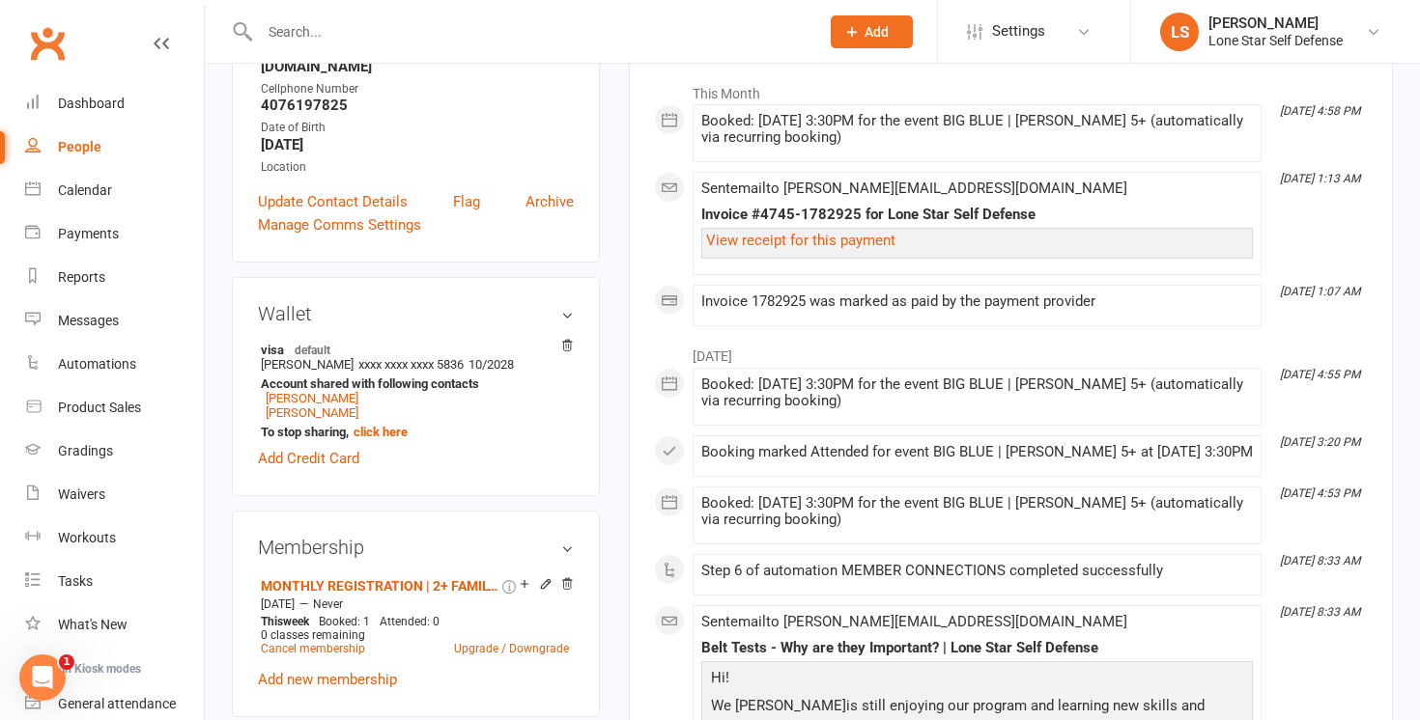
scroll to position [314, 0]
click at [298, 641] on link "Cancel membership" at bounding box center [313, 648] width 104 height 14
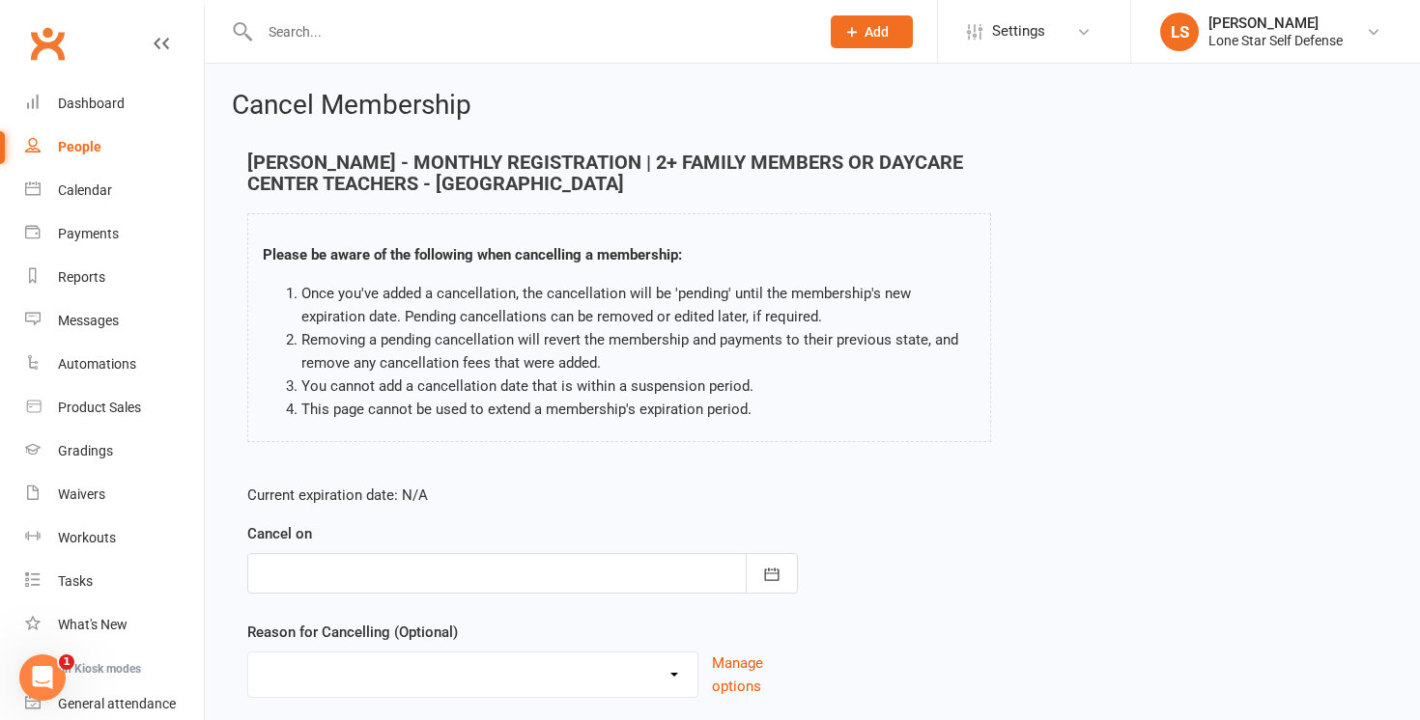
scroll to position [135, 0]
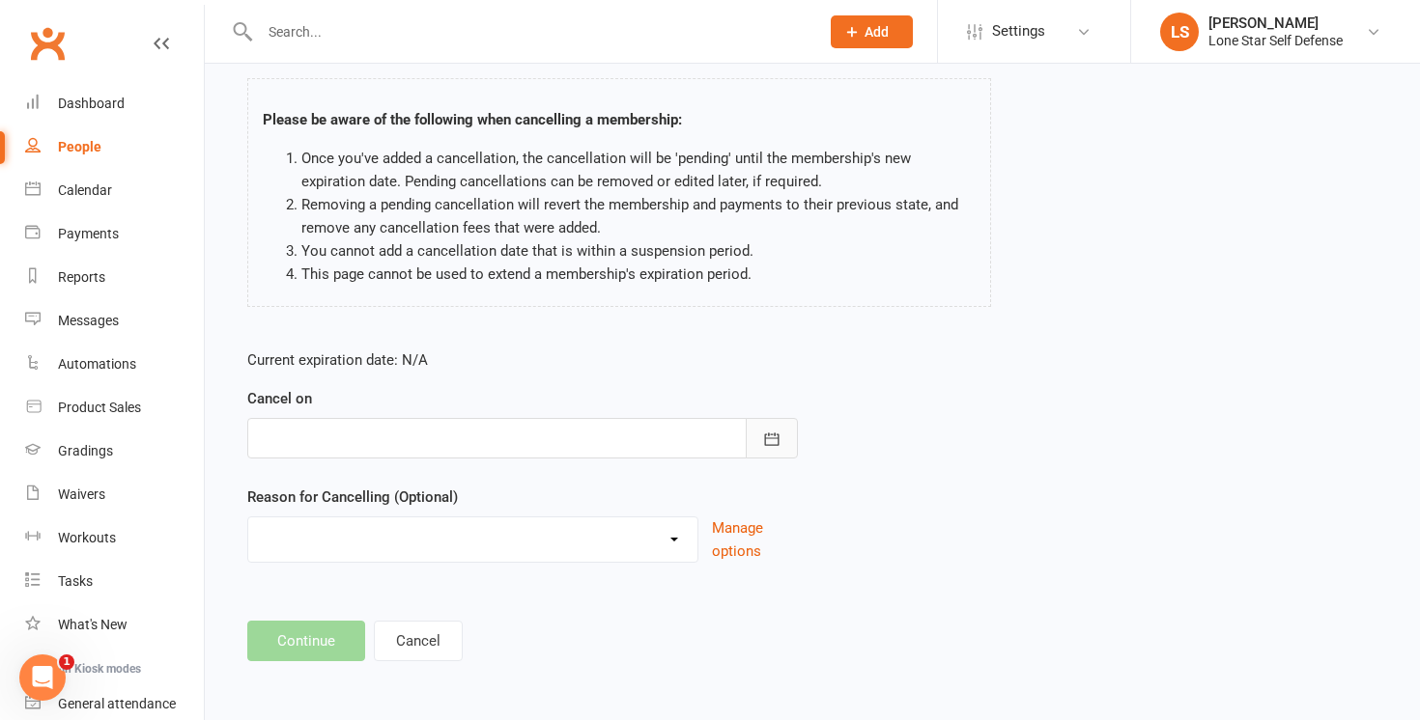
click at [752, 439] on button "button" at bounding box center [772, 438] width 52 height 41
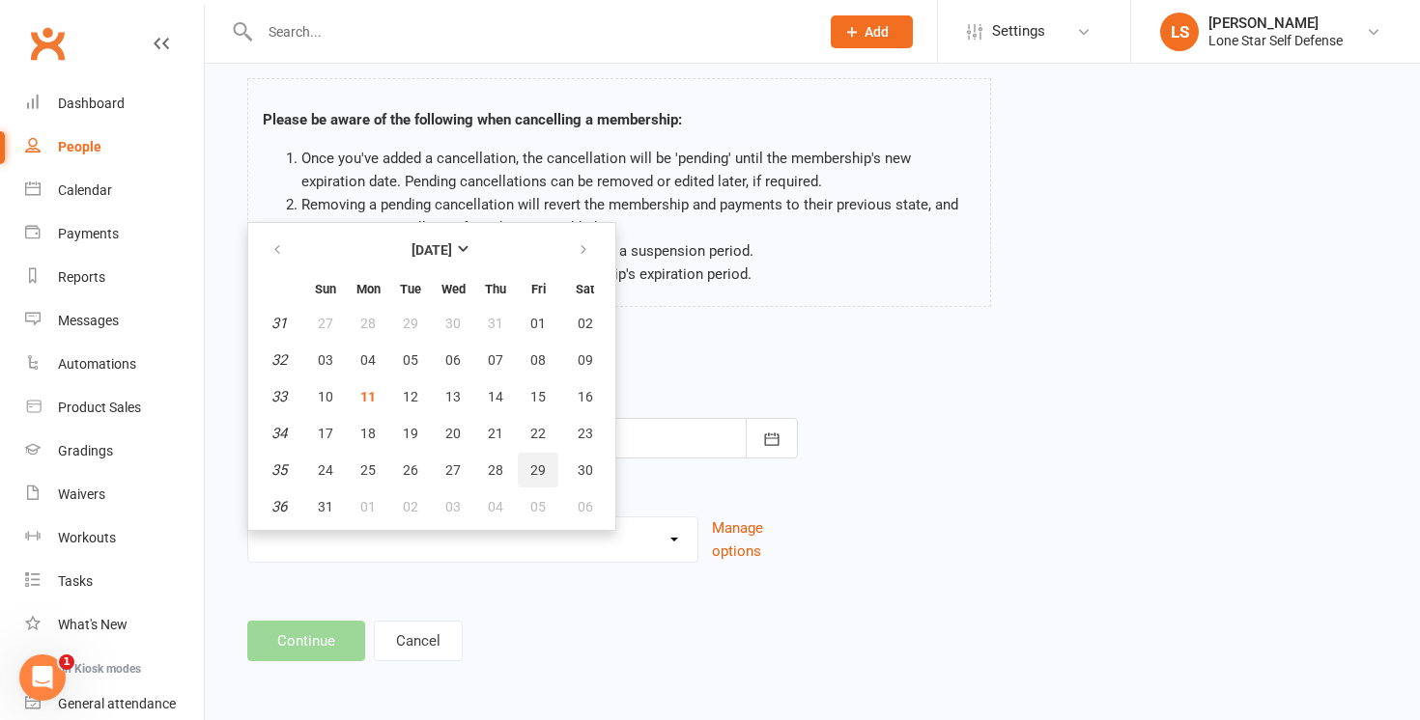
click at [542, 463] on span "29" at bounding box center [537, 470] width 15 height 15
type input "[DATE]"
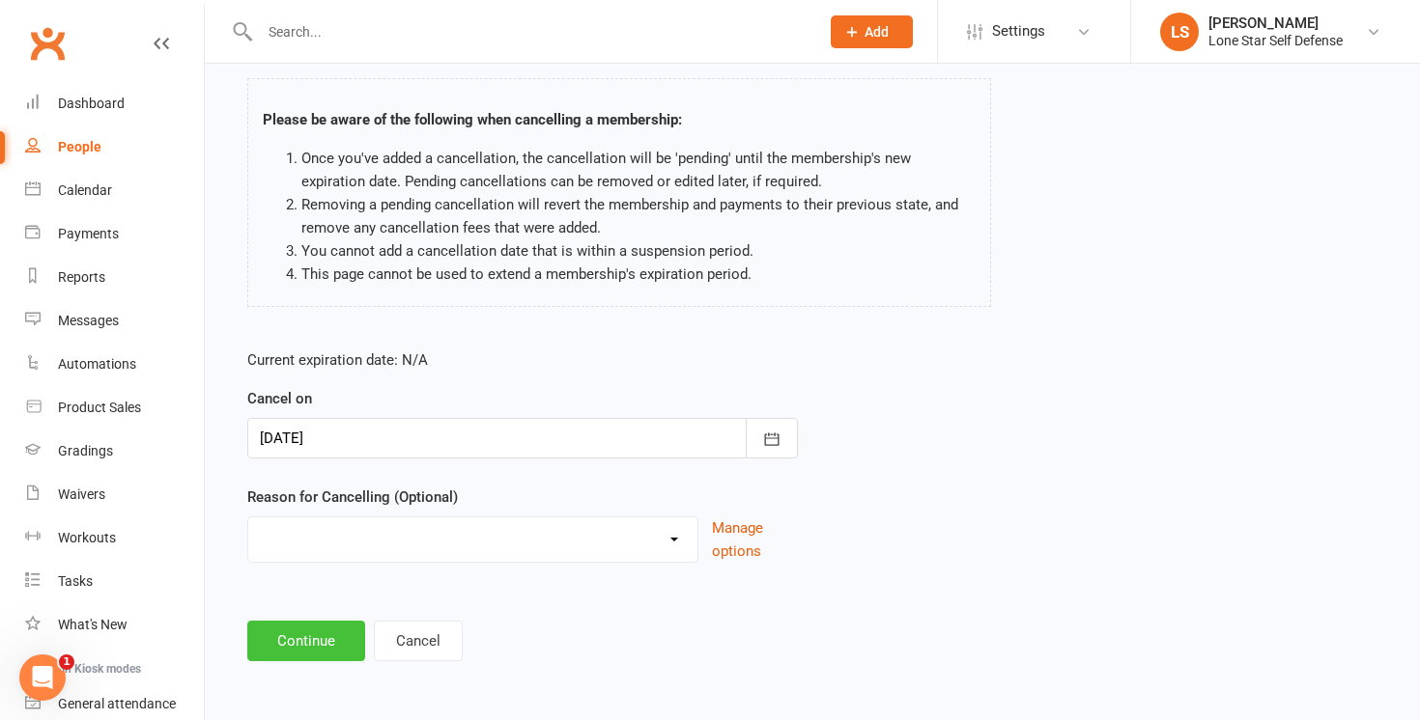
click at [323, 642] on button "Continue" at bounding box center [306, 641] width 118 height 41
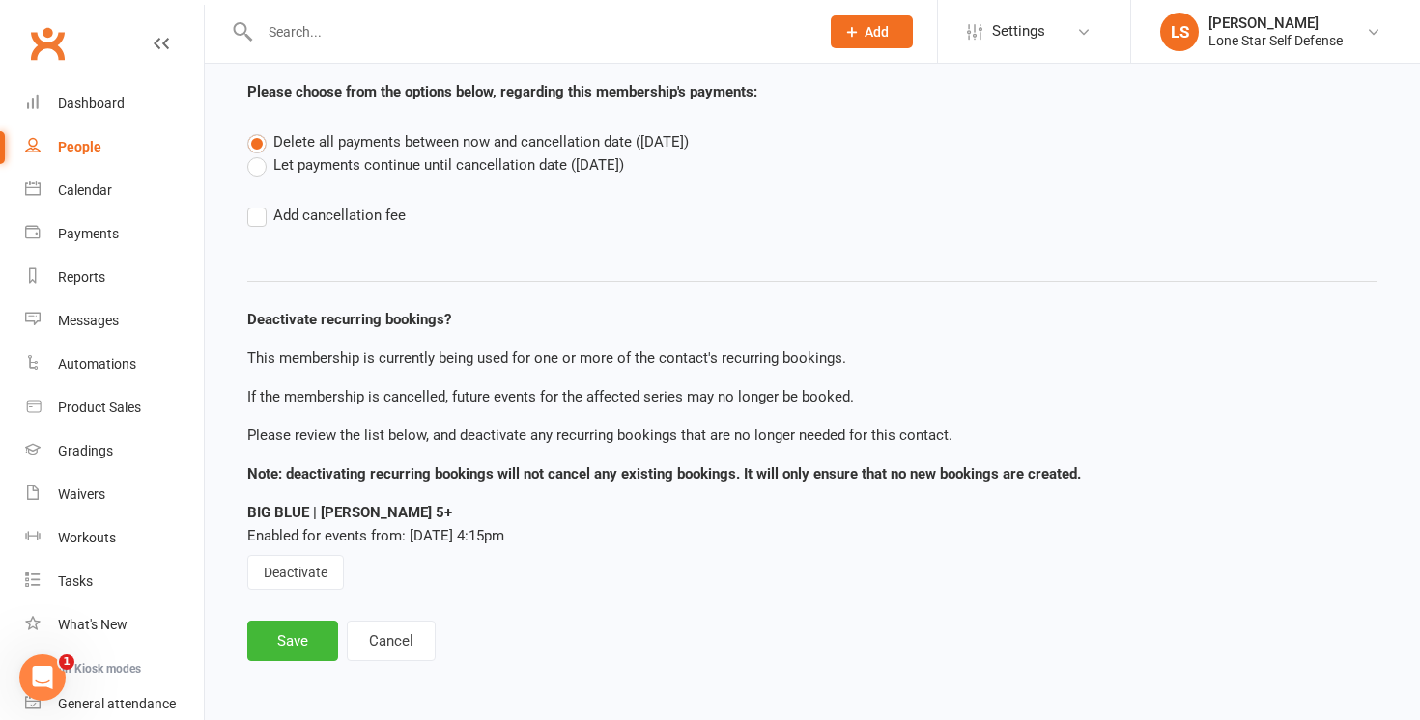
scroll to position [129, 0]
click at [300, 573] on button "Deactivate" at bounding box center [295, 572] width 97 height 35
click at [278, 639] on button "Save" at bounding box center [292, 641] width 91 height 41
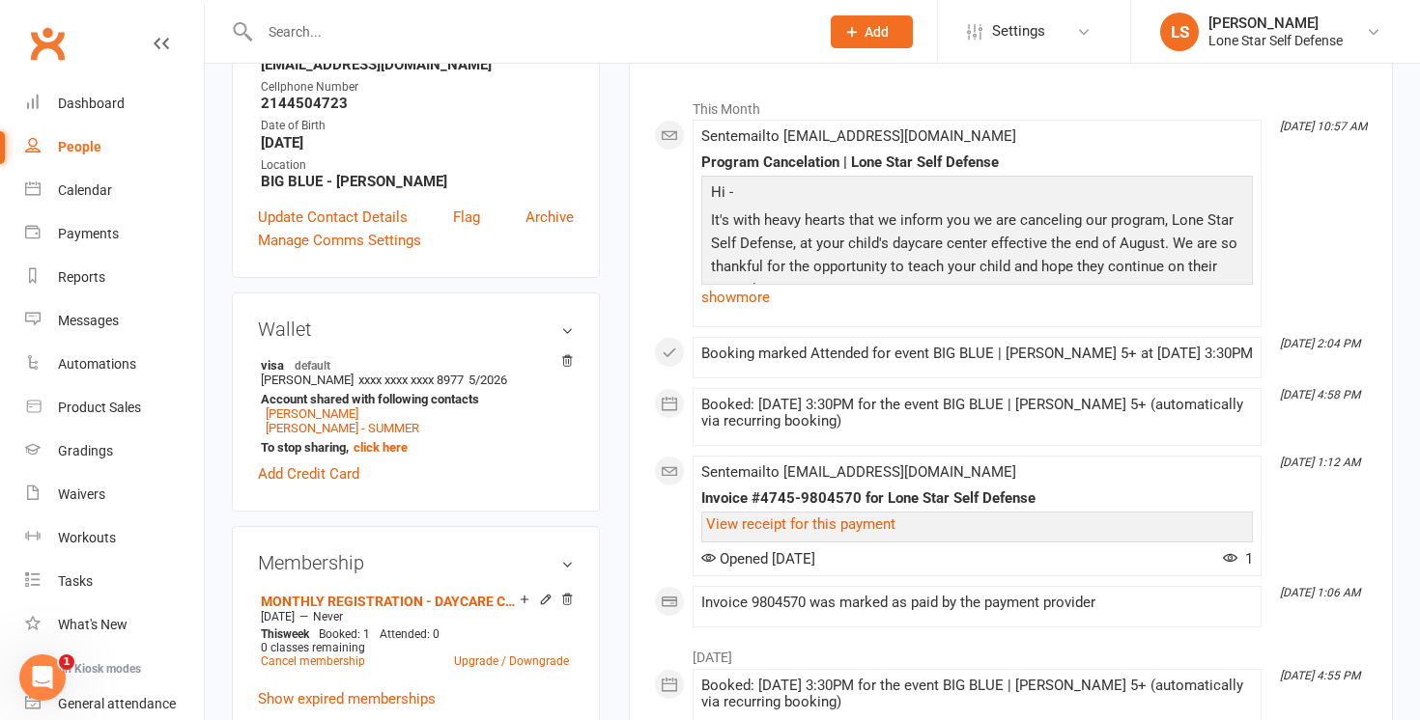
scroll to position [298, 0]
click at [296, 654] on link "Cancel membership" at bounding box center [313, 661] width 104 height 14
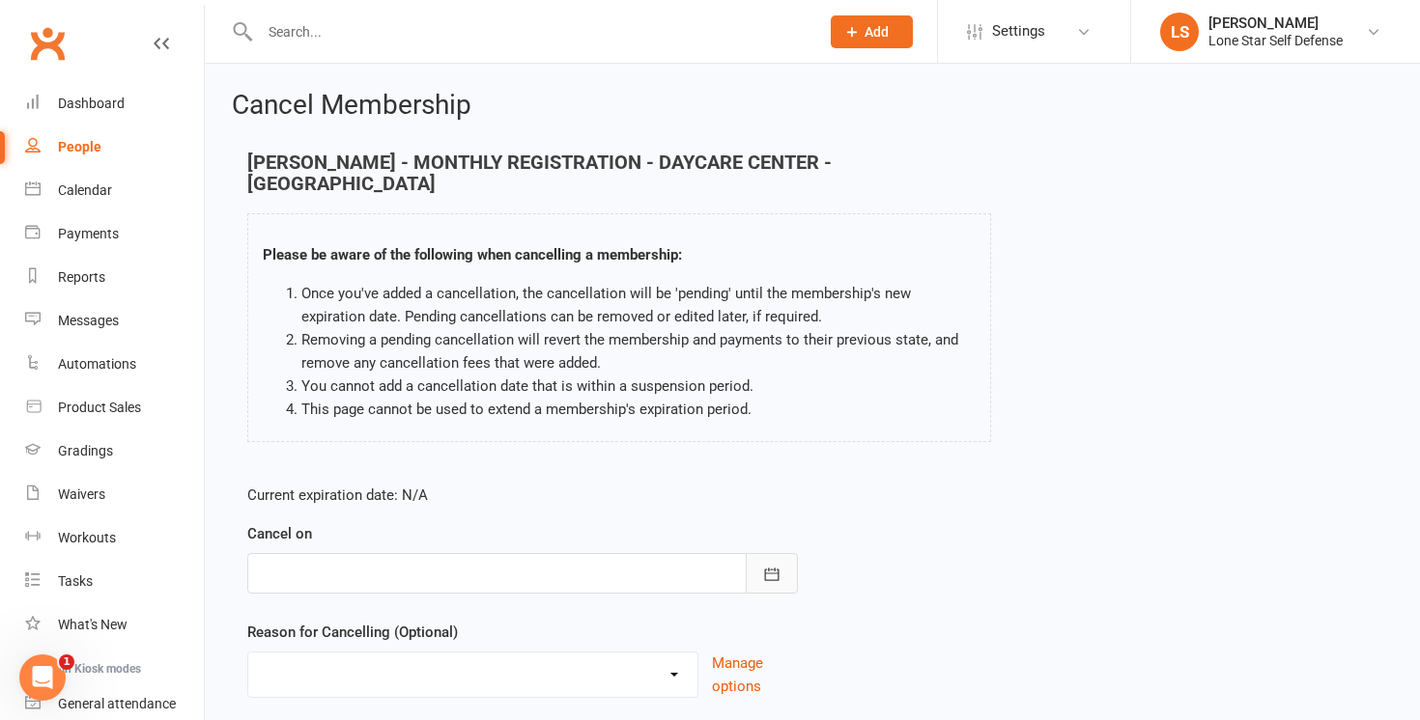
click at [755, 553] on button "button" at bounding box center [772, 573] width 52 height 41
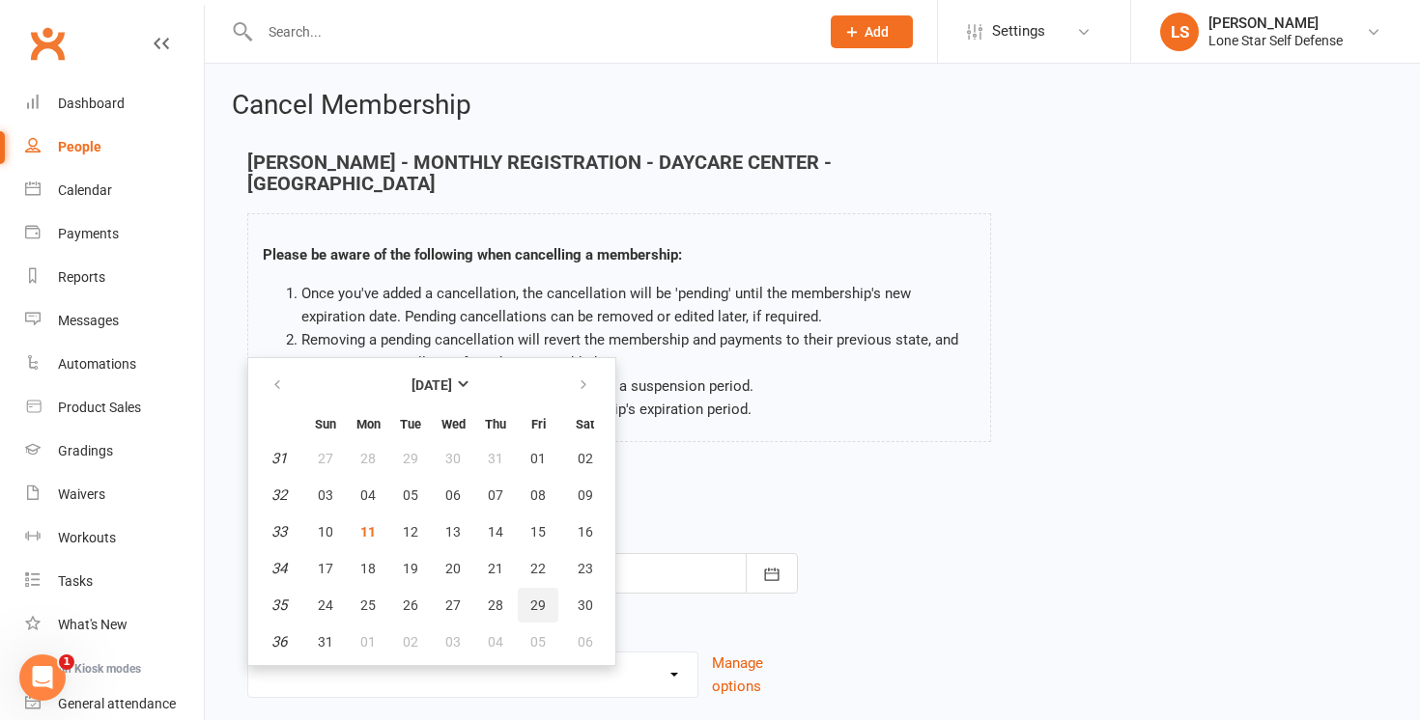
click at [535, 598] on span "29" at bounding box center [537, 605] width 15 height 15
type input "[DATE]"
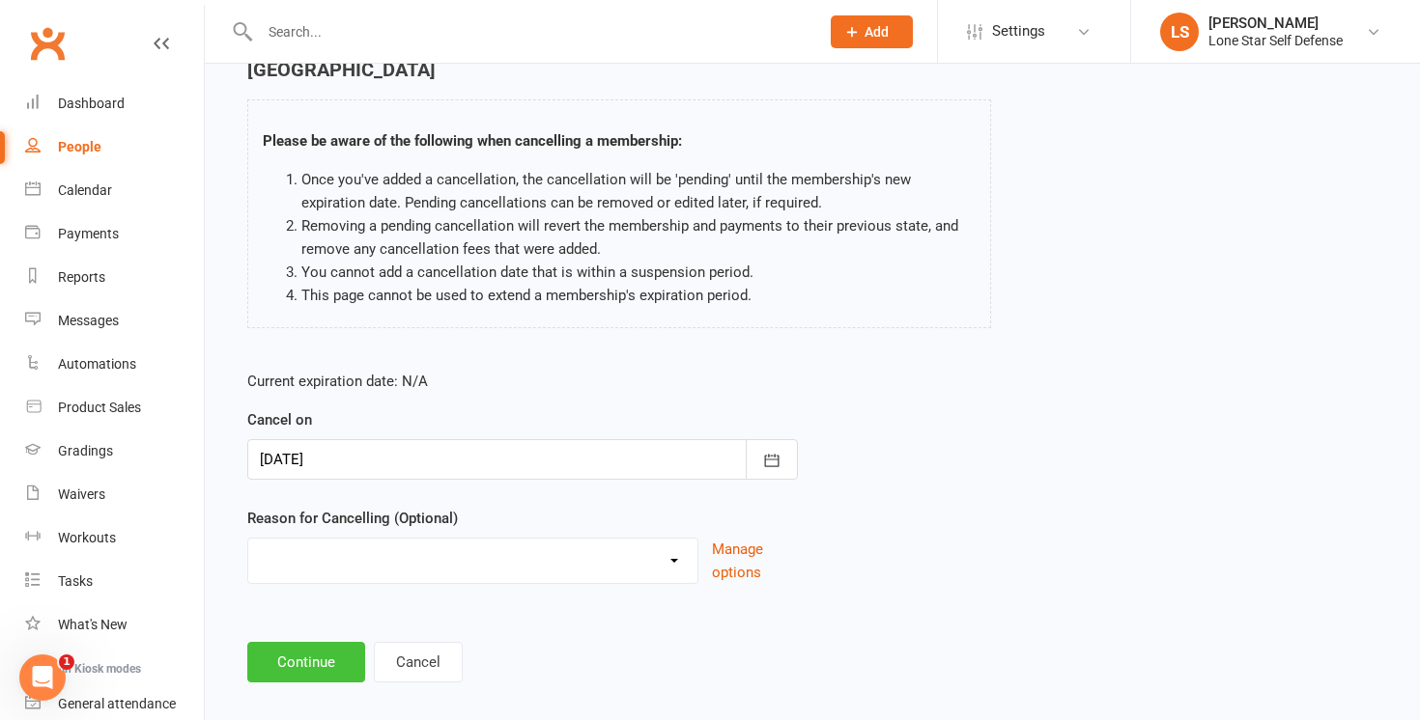
click at [313, 642] on button "Continue" at bounding box center [306, 662] width 118 height 41
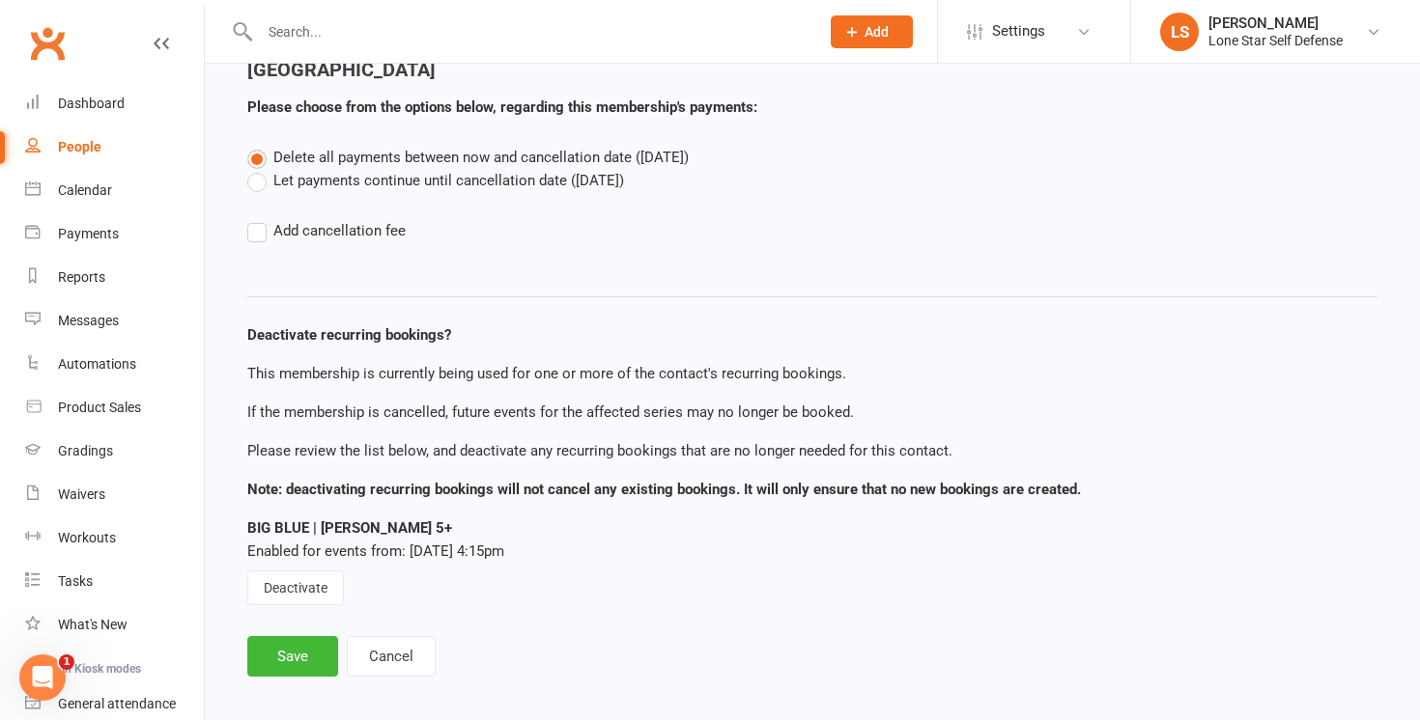
scroll to position [108, 0]
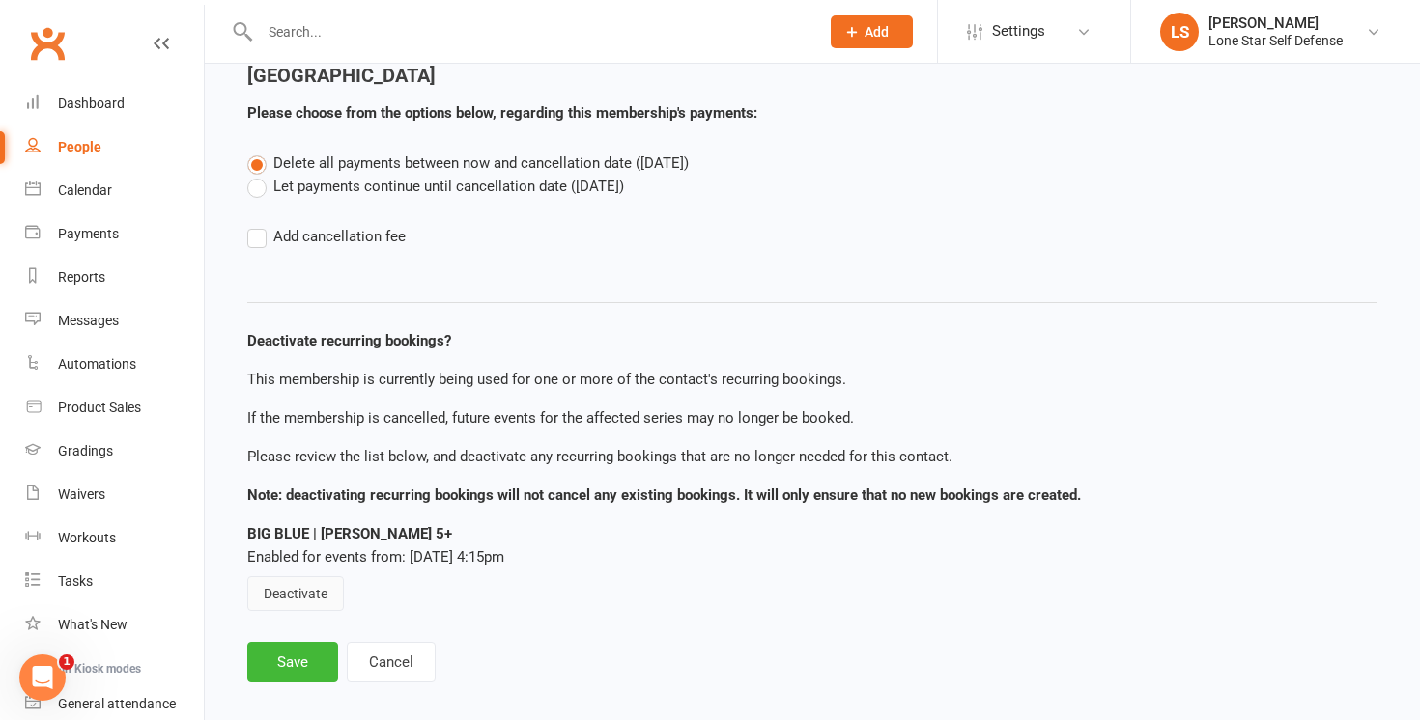
click at [299, 577] on button "Deactivate" at bounding box center [295, 594] width 97 height 35
click at [299, 642] on button "Save" at bounding box center [292, 662] width 91 height 41
